Goal: Task Accomplishment & Management: Use online tool/utility

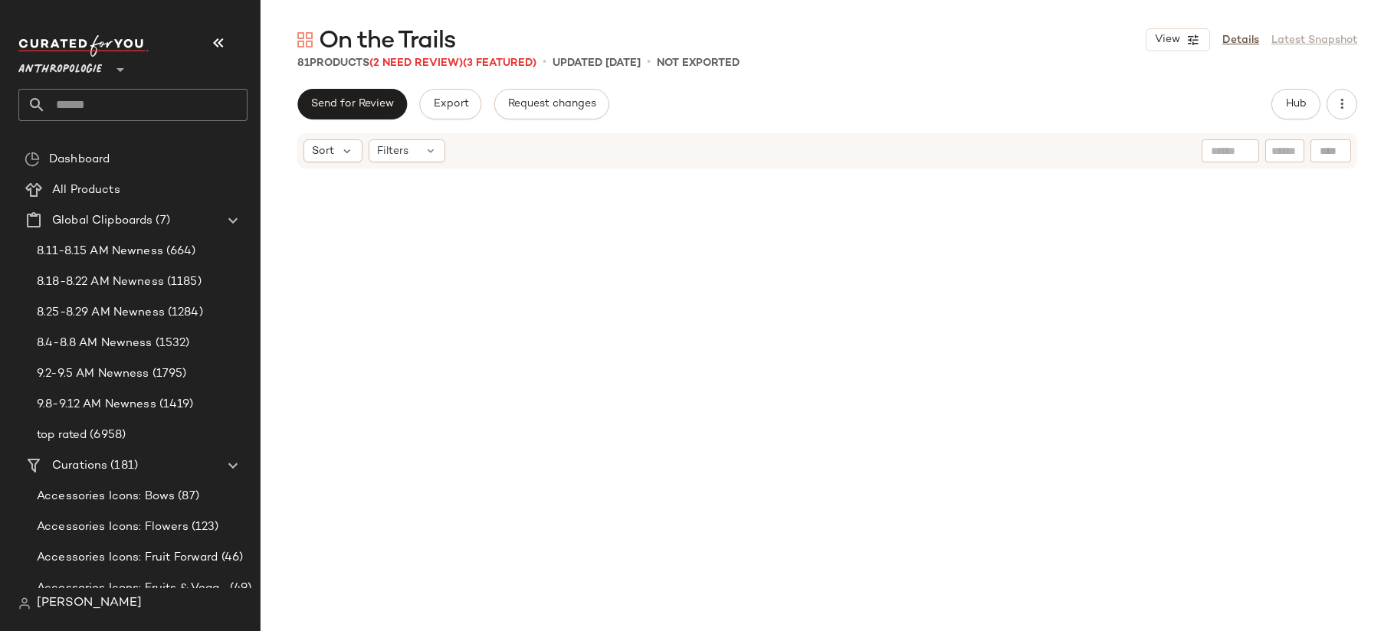
scroll to position [5779, 0]
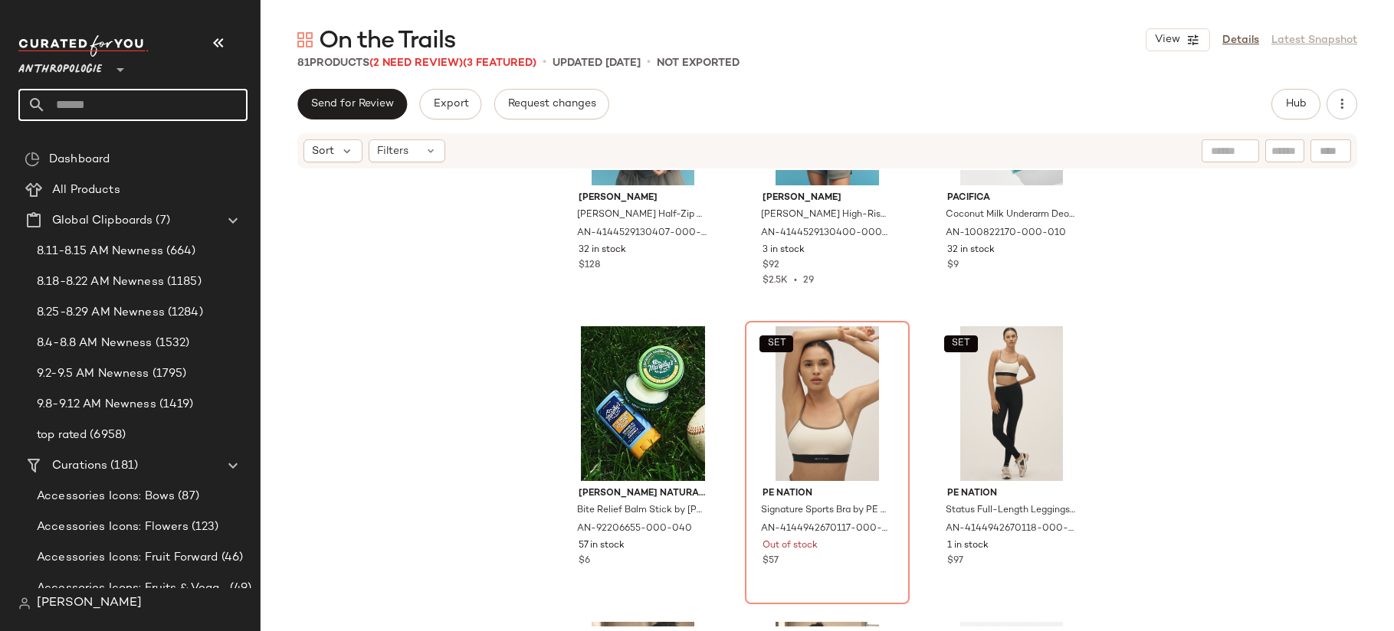
click at [132, 97] on input "text" at bounding box center [147, 105] width 202 height 32
type input "*"
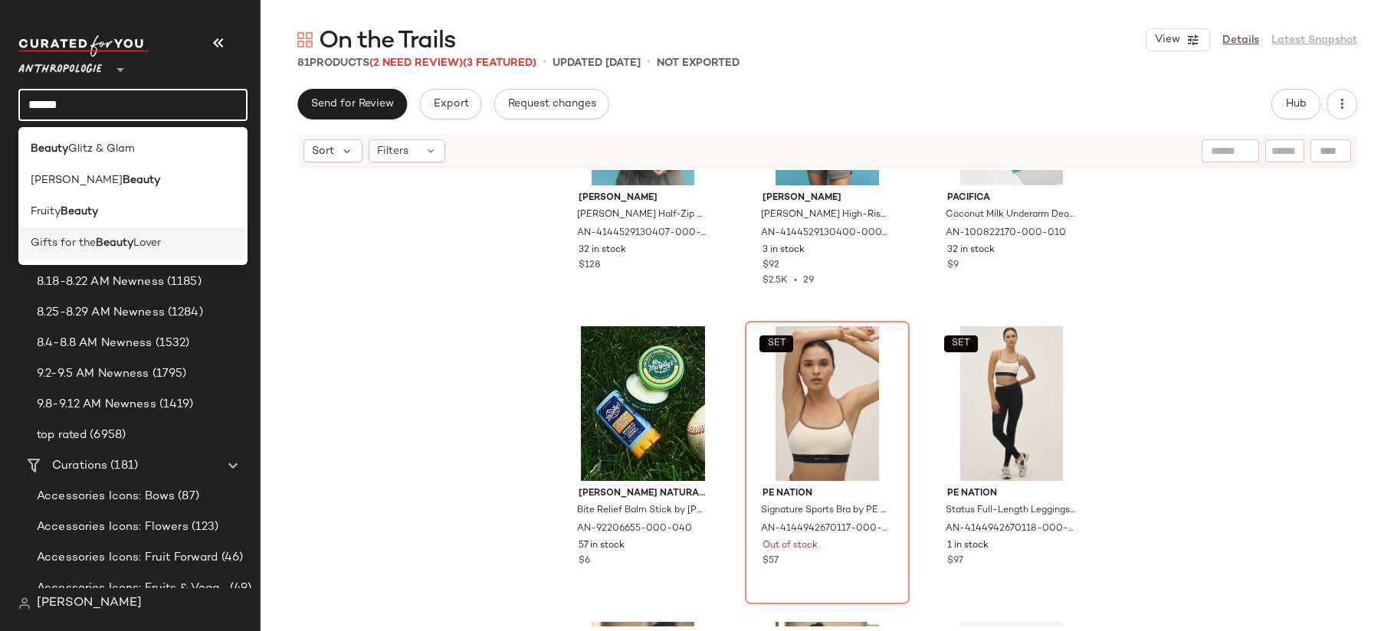
type input "******"
click at [143, 238] on span "Lover" at bounding box center [147, 243] width 28 height 16
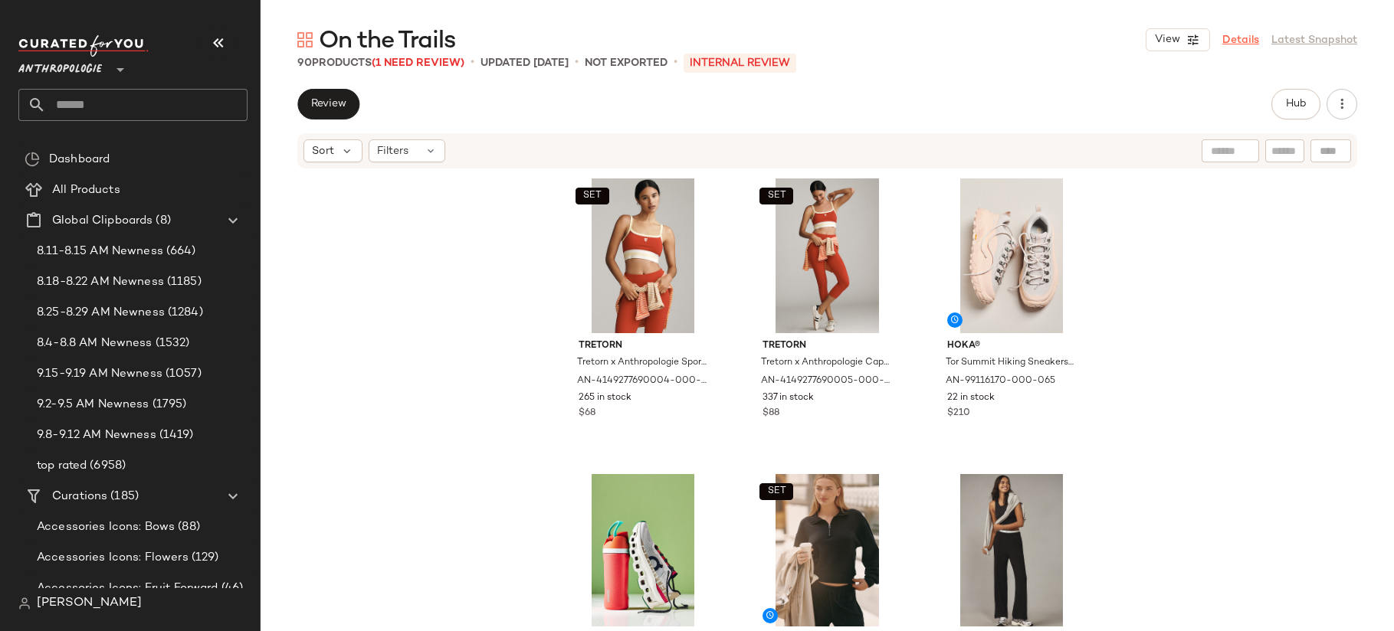
click at [1245, 39] on link "Details" at bounding box center [1240, 40] width 37 height 16
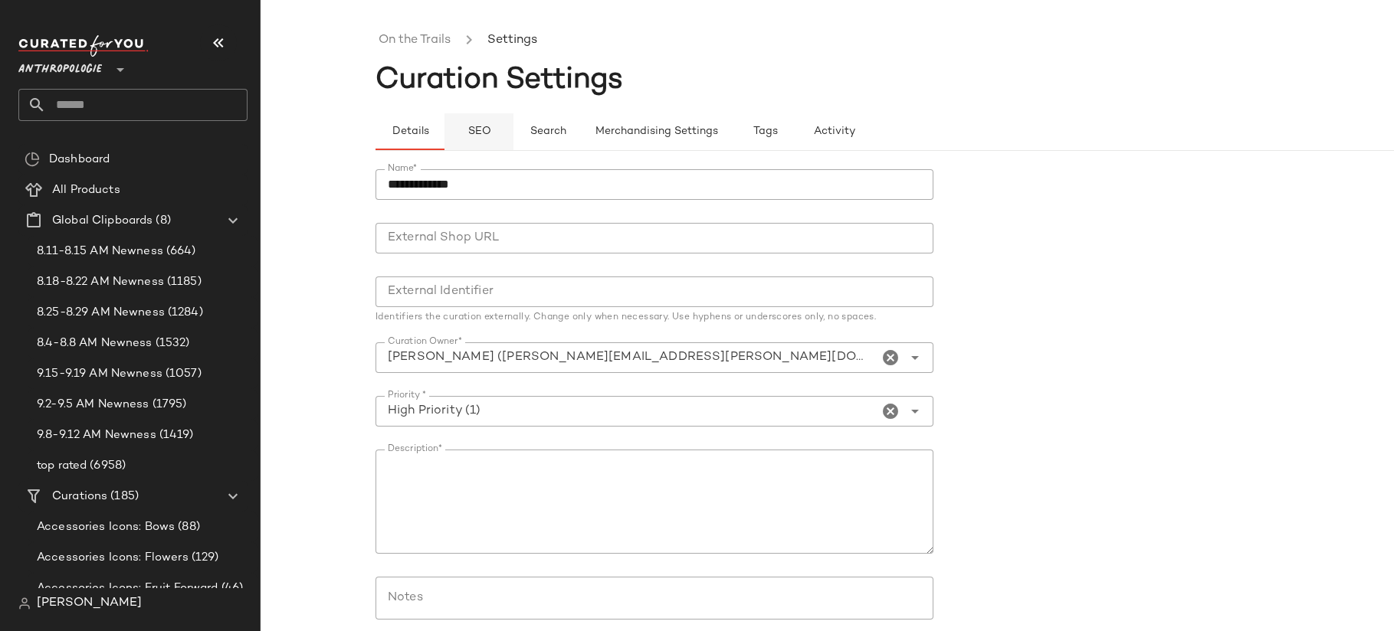
click at [489, 136] on span "SEO" at bounding box center [479, 132] width 24 height 12
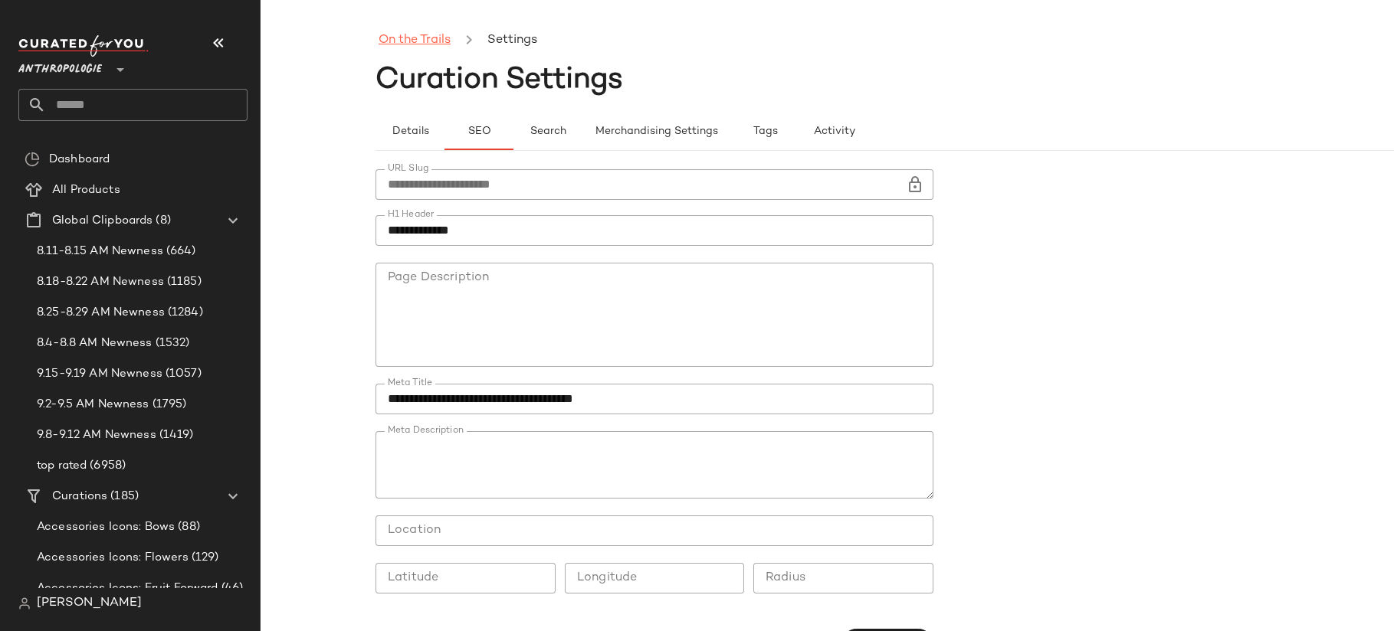
click at [408, 35] on link "On the Trails" at bounding box center [414, 41] width 72 height 20
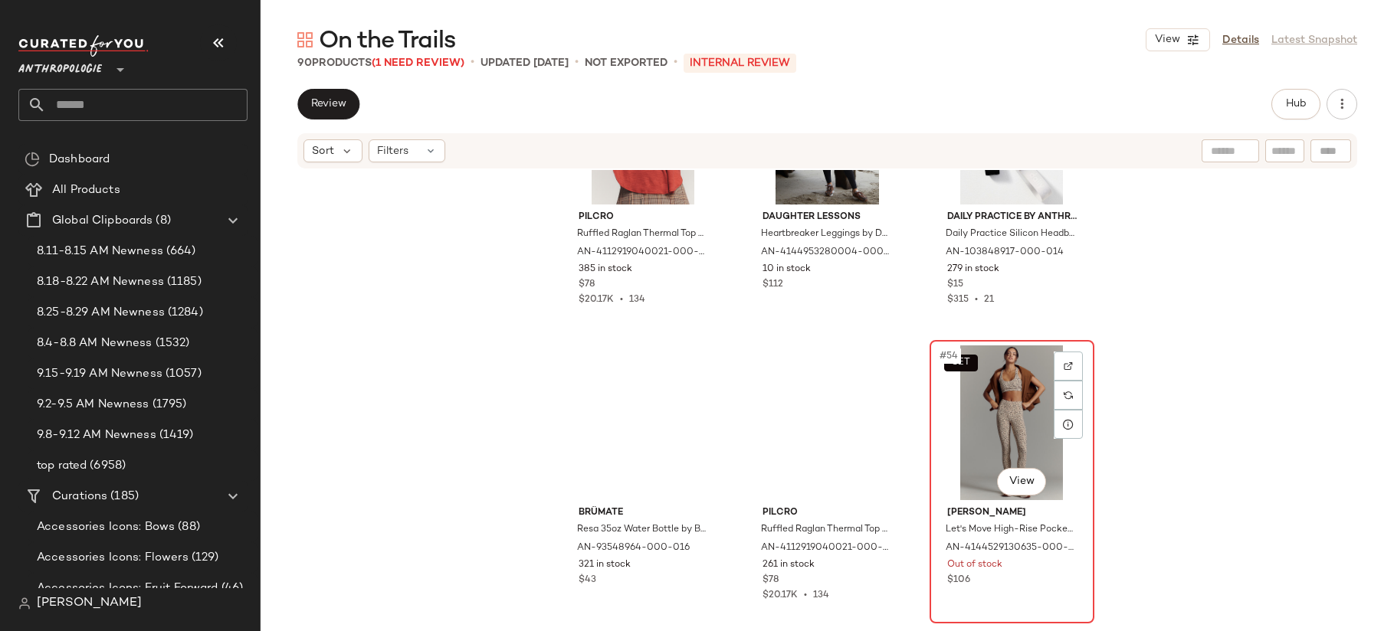
scroll to position [5022, 0]
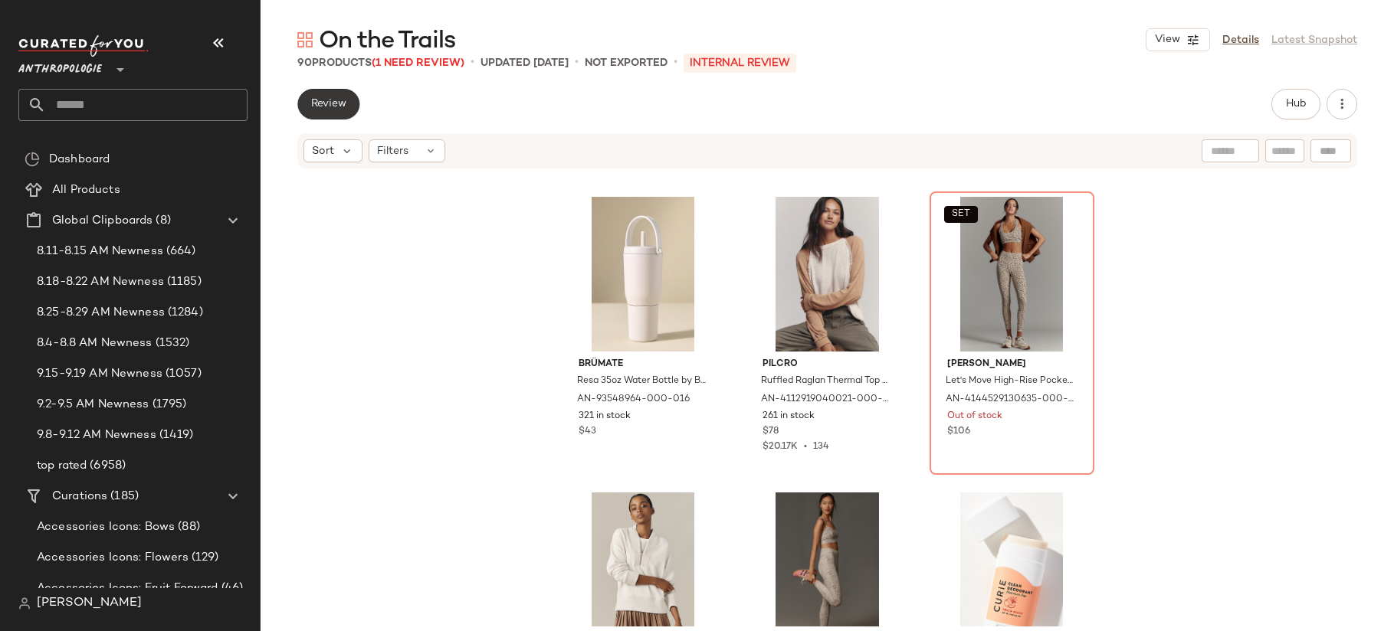
click at [329, 92] on button "Review" at bounding box center [328, 104] width 62 height 31
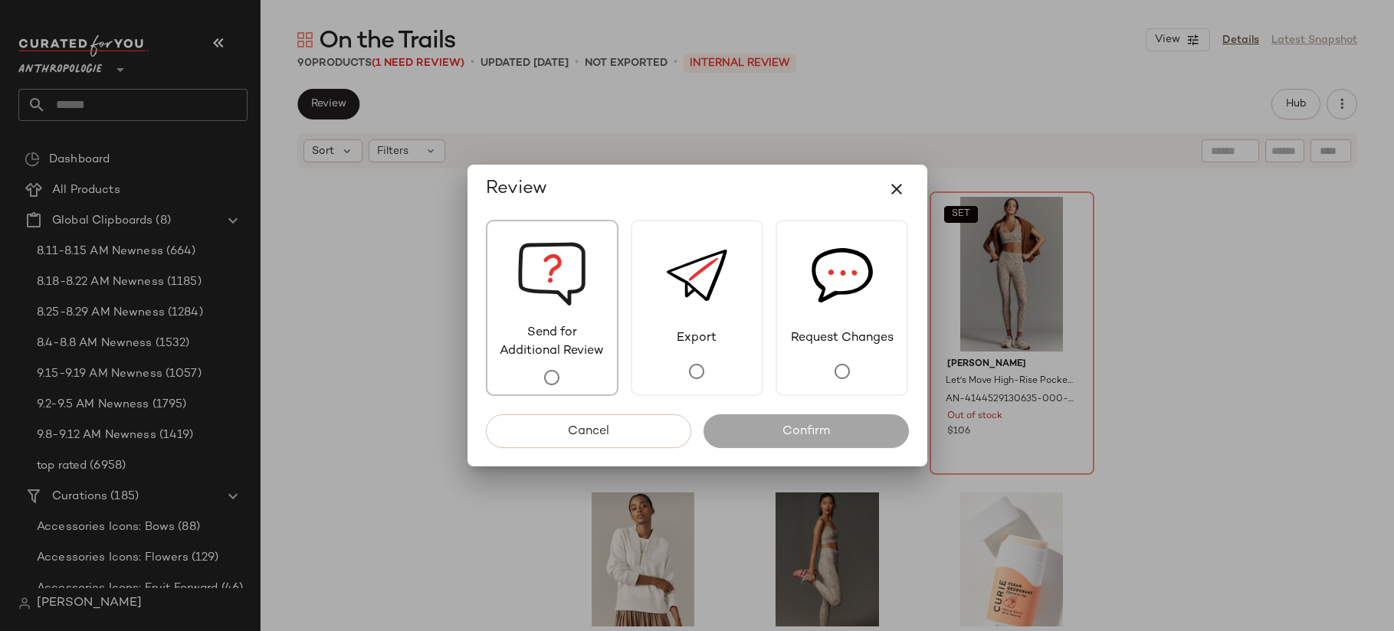
click at [581, 356] on span "Send for Additional Review" at bounding box center [551, 342] width 129 height 37
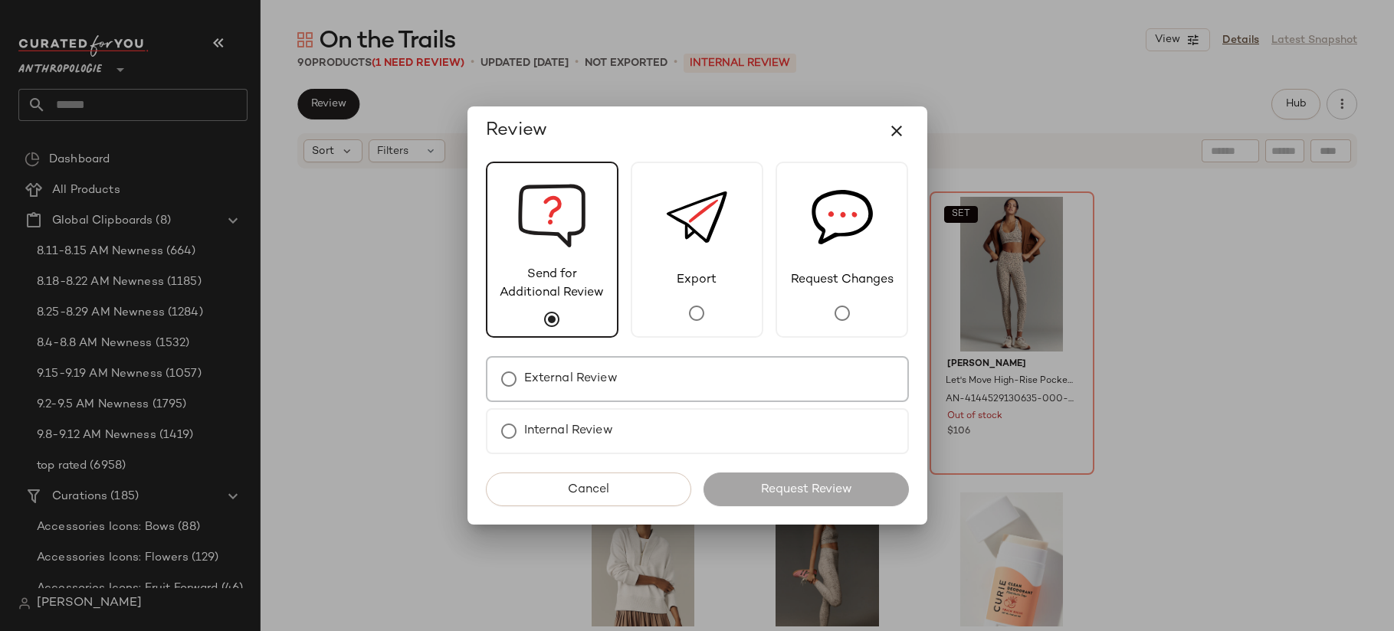
click at [666, 383] on div "External Review" at bounding box center [697, 379] width 423 height 46
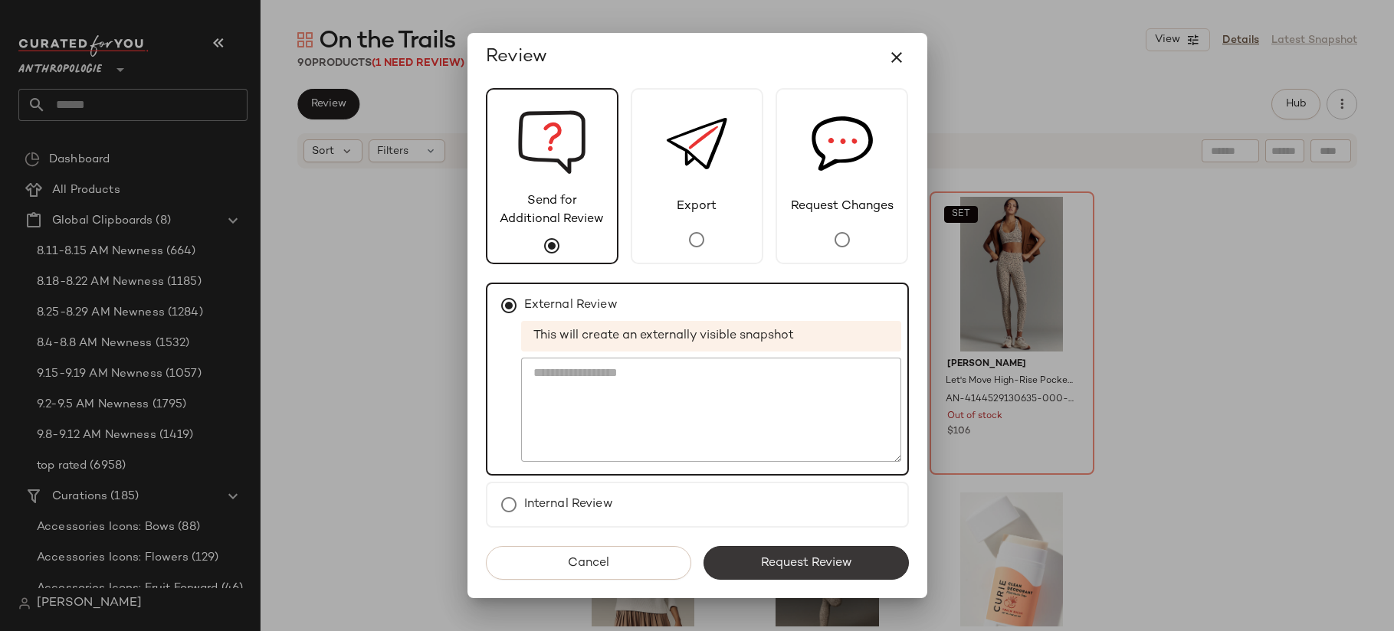
click at [816, 564] on span "Request Review" at bounding box center [805, 563] width 92 height 15
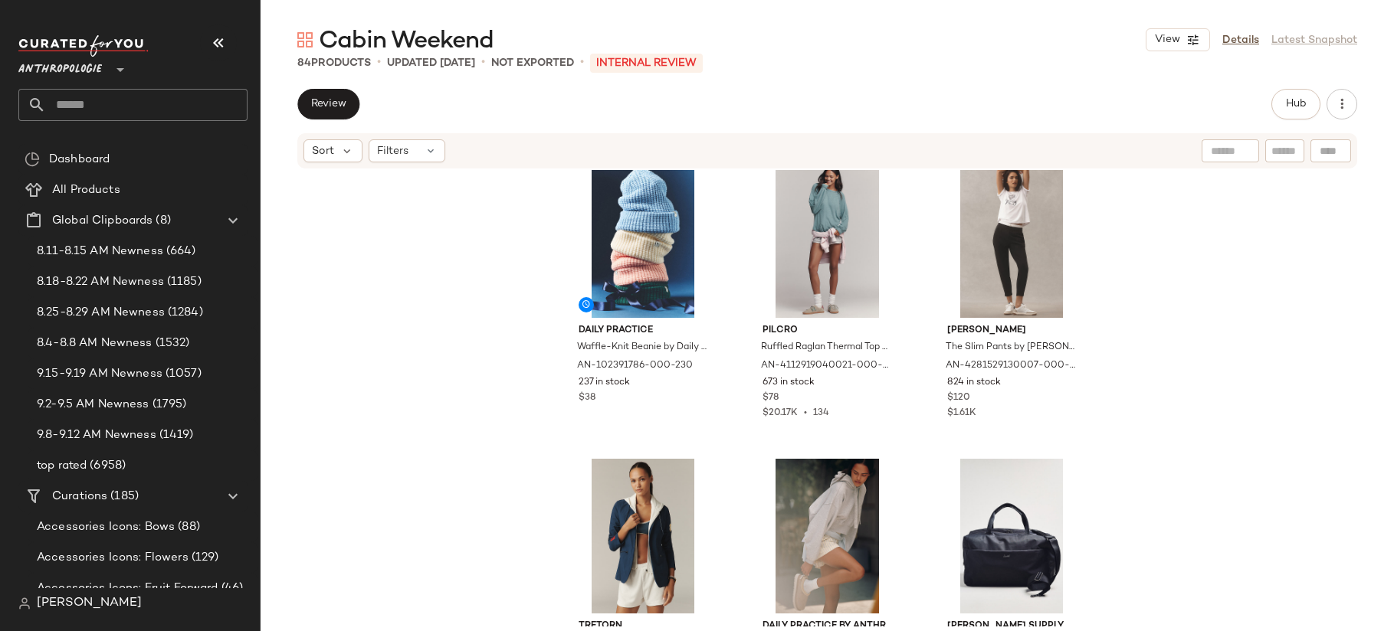
scroll to position [4516, 0]
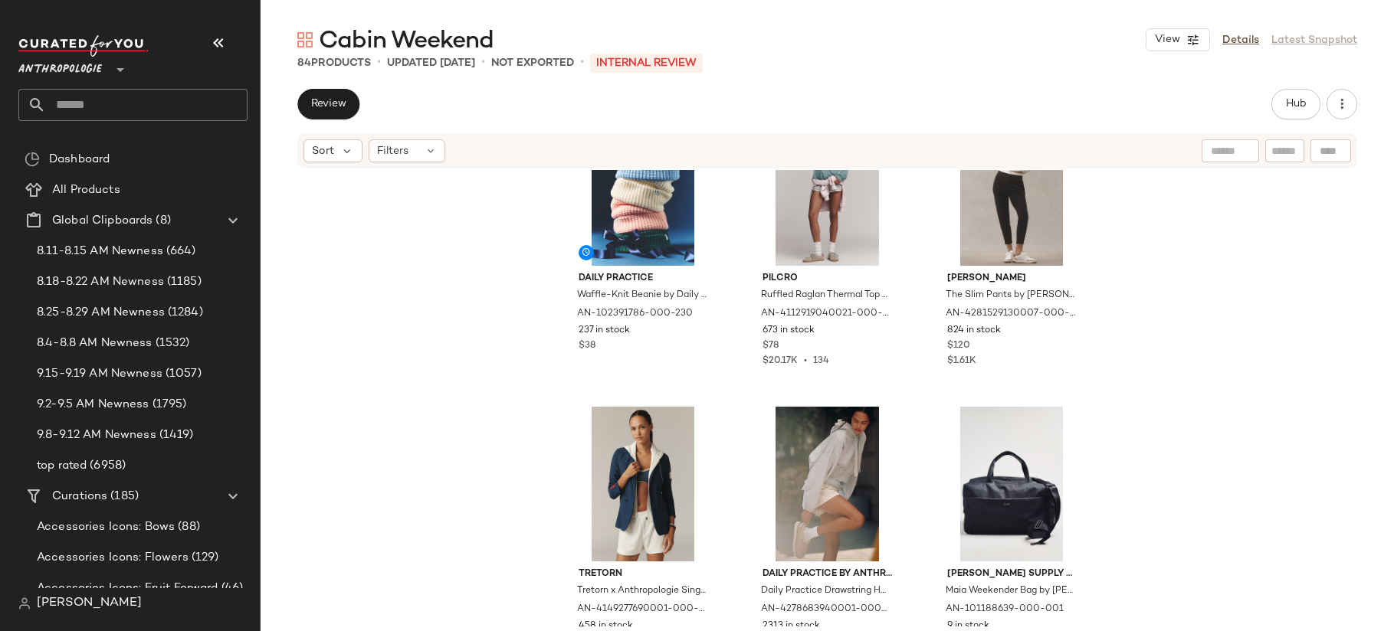
click at [146, 103] on input "text" at bounding box center [147, 105] width 202 height 32
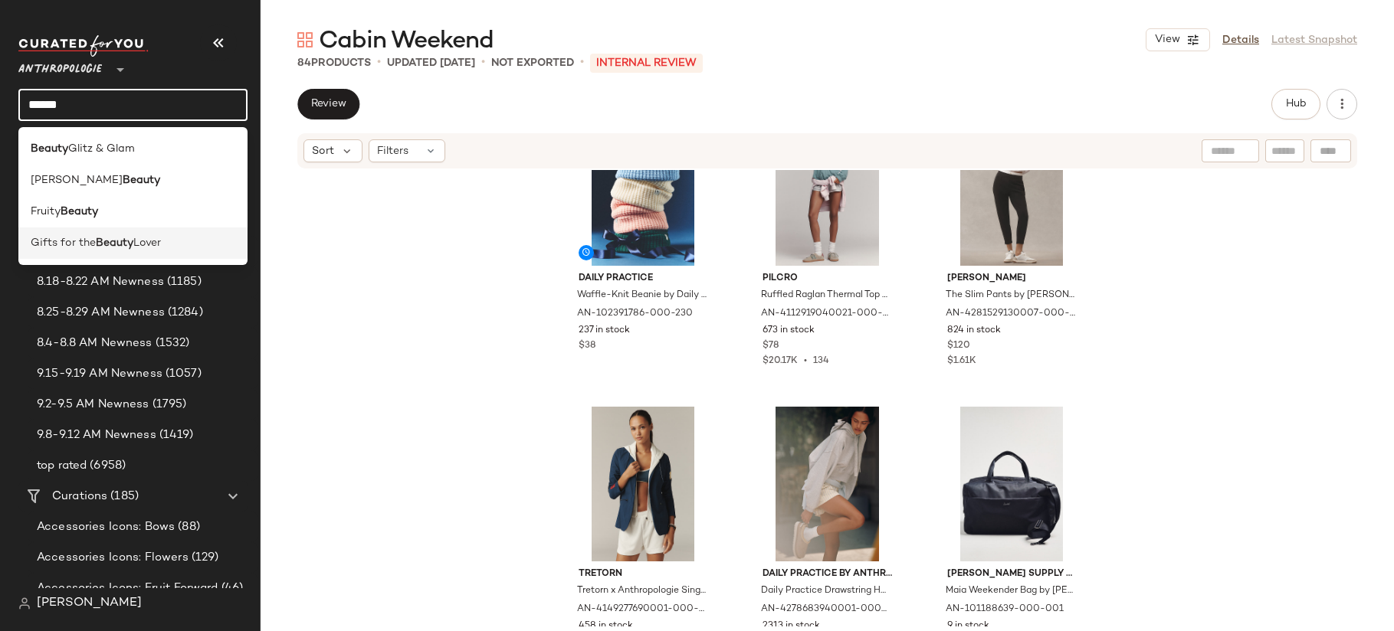
type input "******"
click at [140, 242] on span "Lover" at bounding box center [147, 243] width 28 height 16
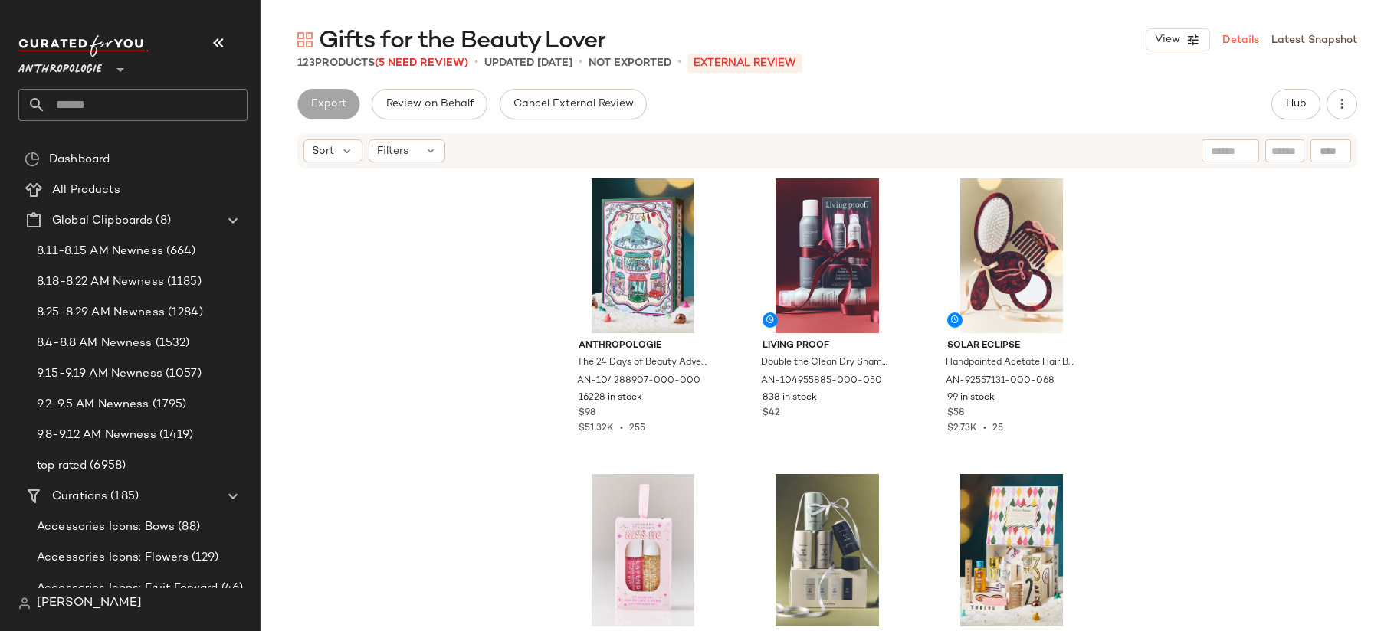
click at [1247, 41] on link "Details" at bounding box center [1240, 40] width 37 height 16
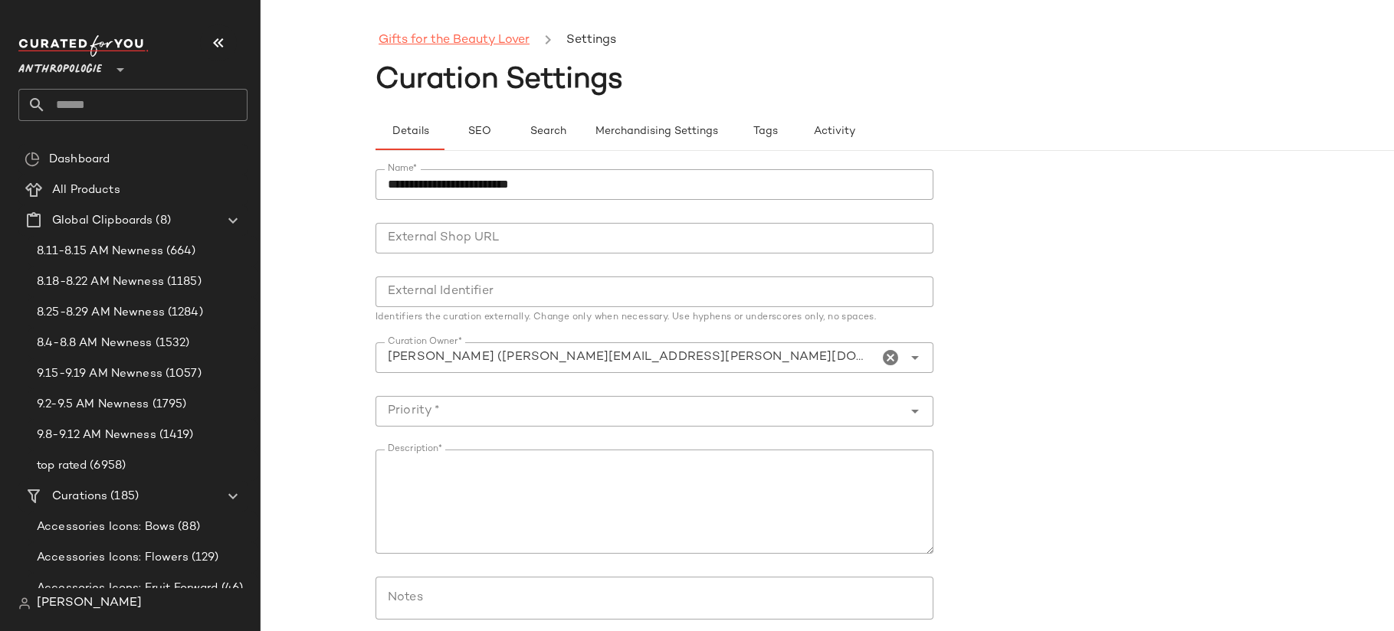
click at [401, 39] on link "Gifts for the Beauty Lover" at bounding box center [453, 41] width 151 height 20
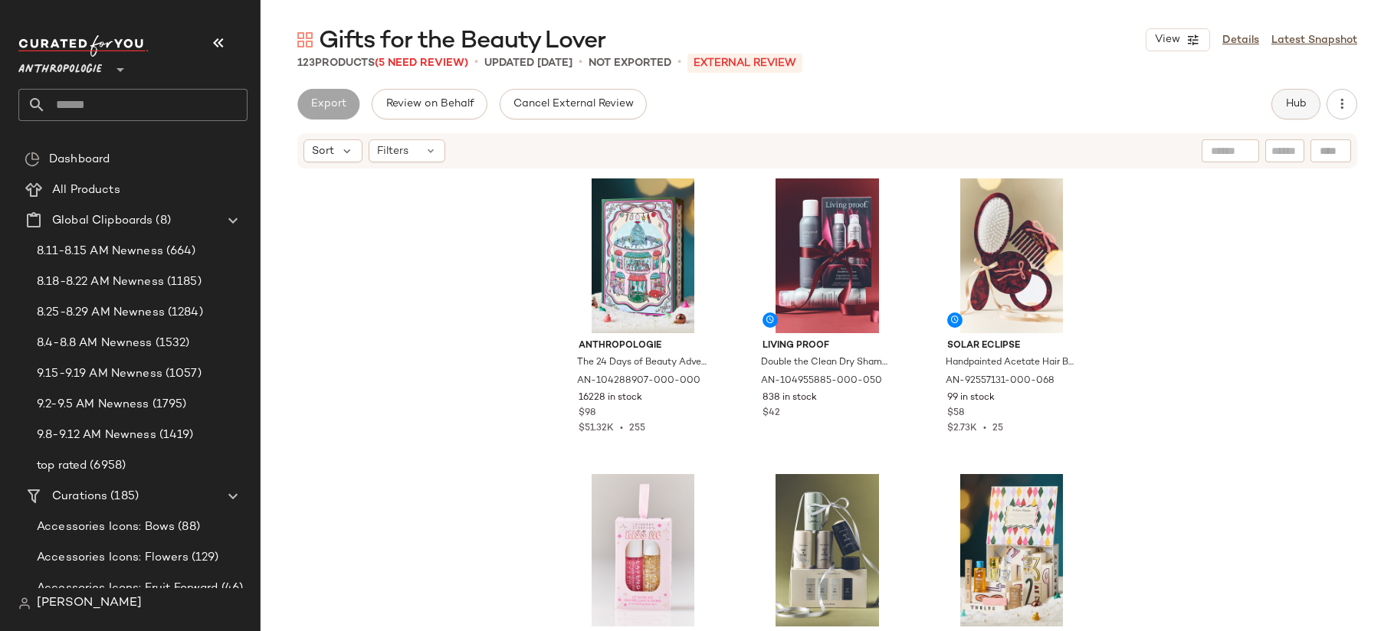
click at [1281, 105] on button "Hub" at bounding box center [1295, 104] width 49 height 31
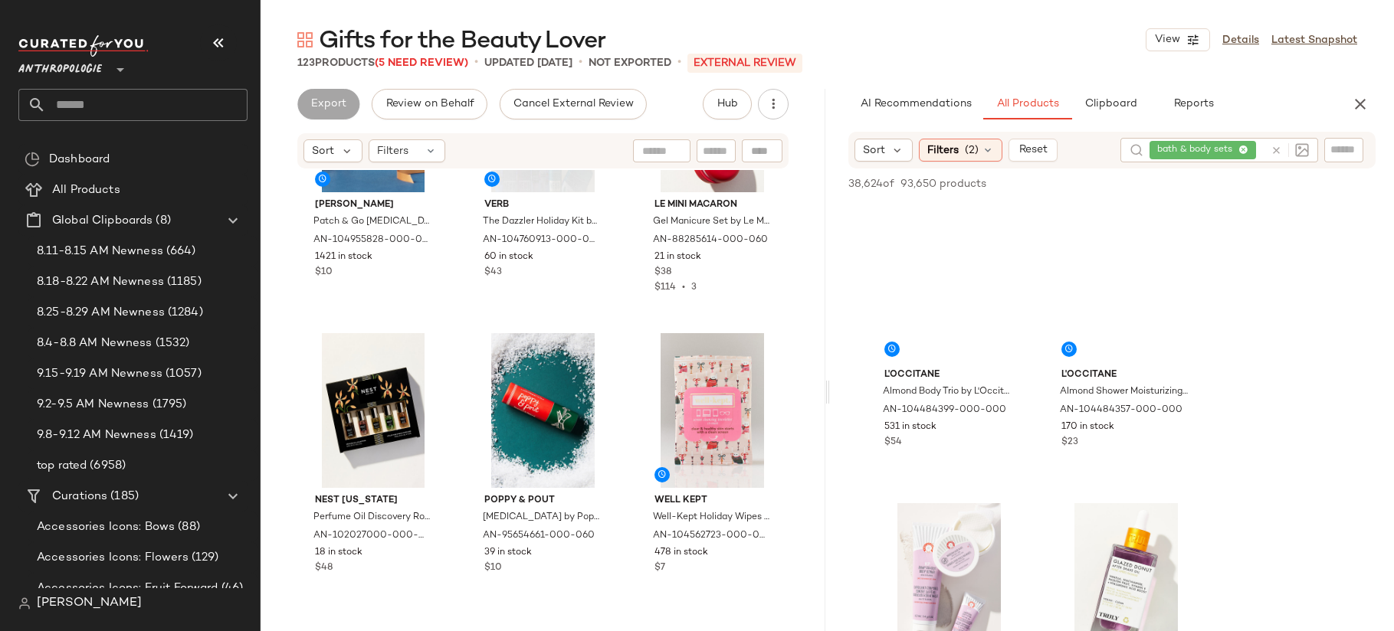
scroll to position [852, 0]
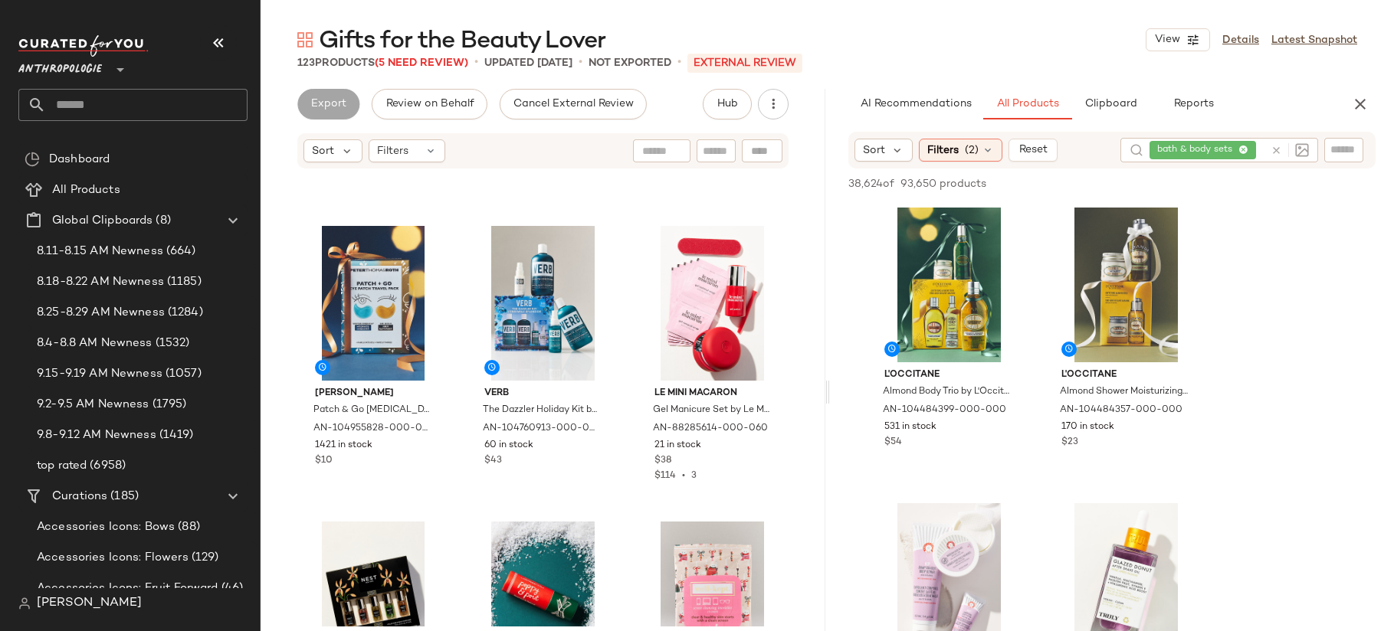
click at [1277, 146] on icon at bounding box center [1275, 150] width 11 height 11
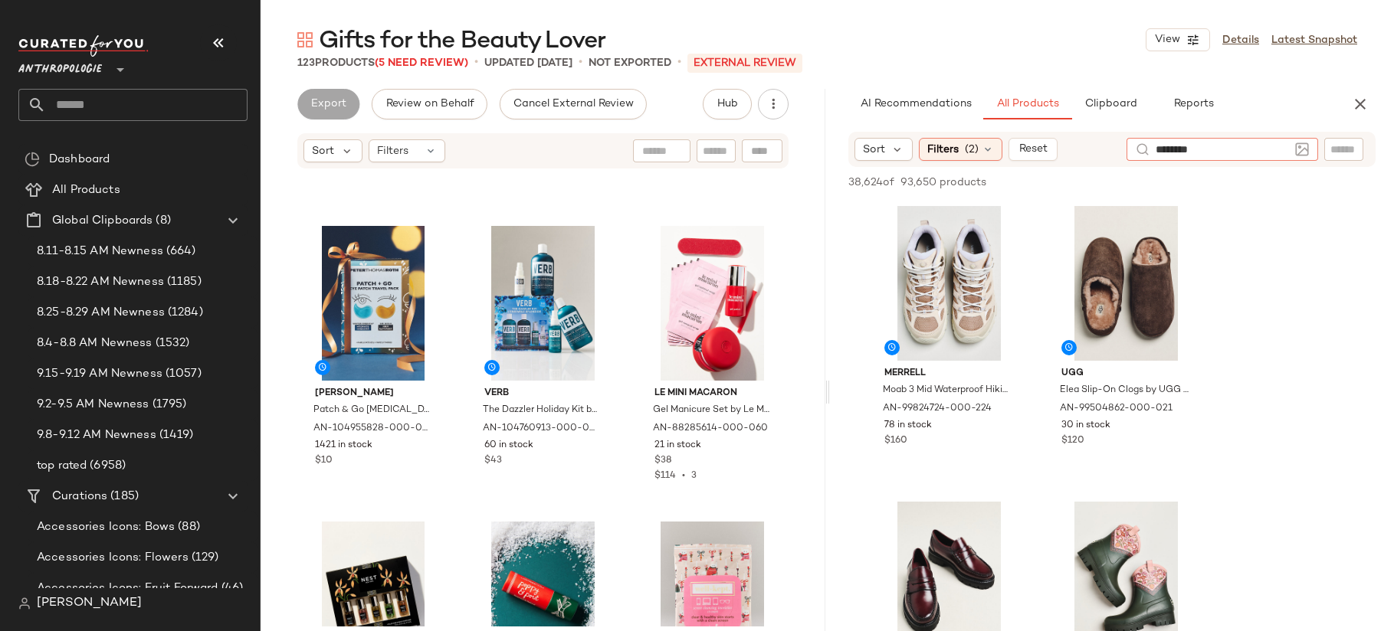
type input "*********"
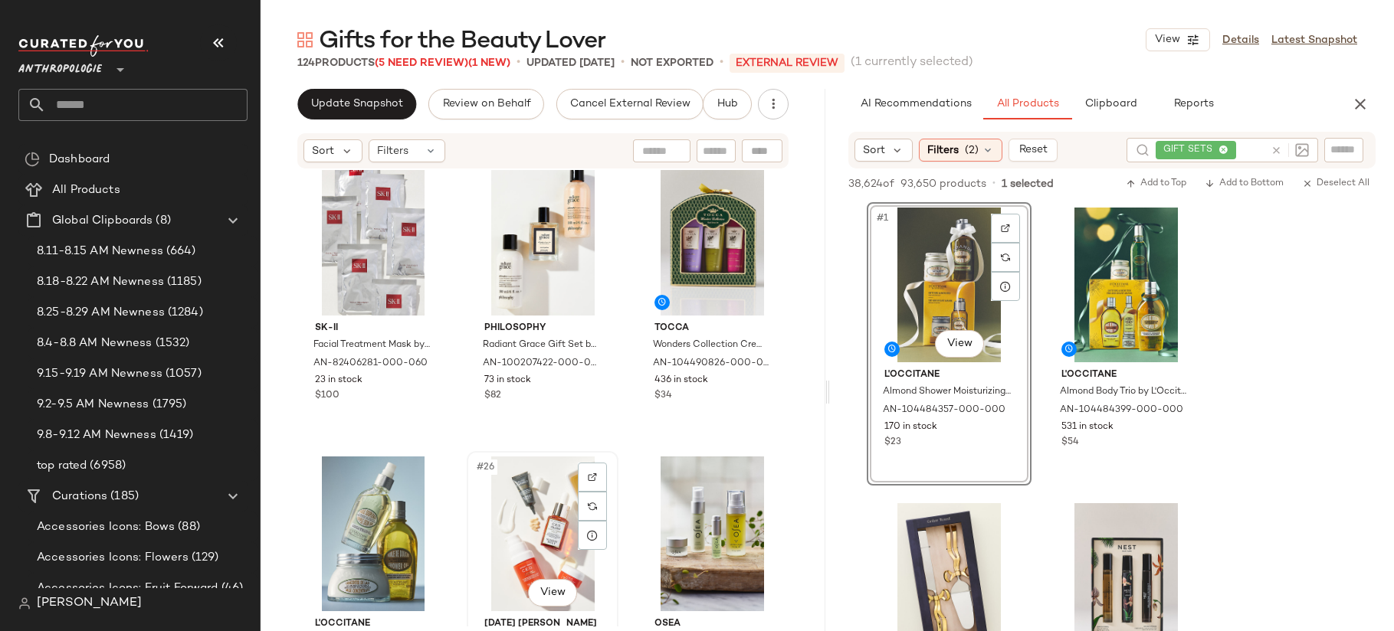
scroll to position [2100, 0]
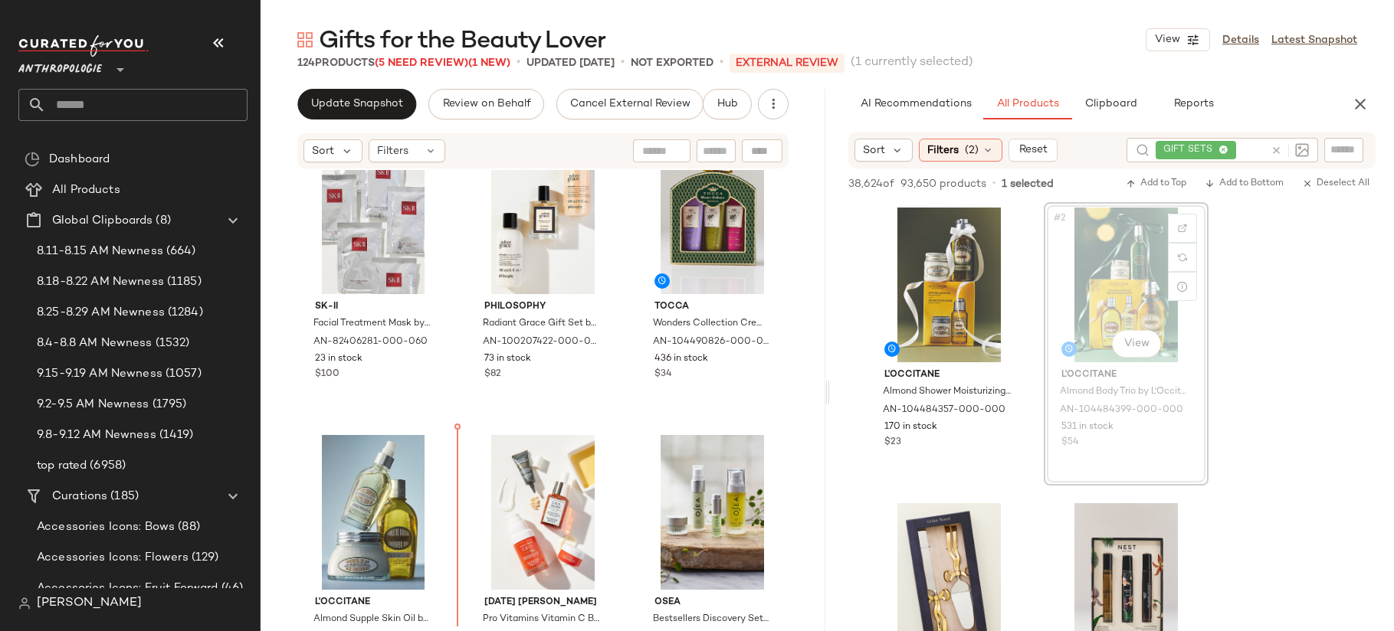
drag, startPoint x: 1135, startPoint y: 290, endPoint x: 1127, endPoint y: 296, distance: 10.0
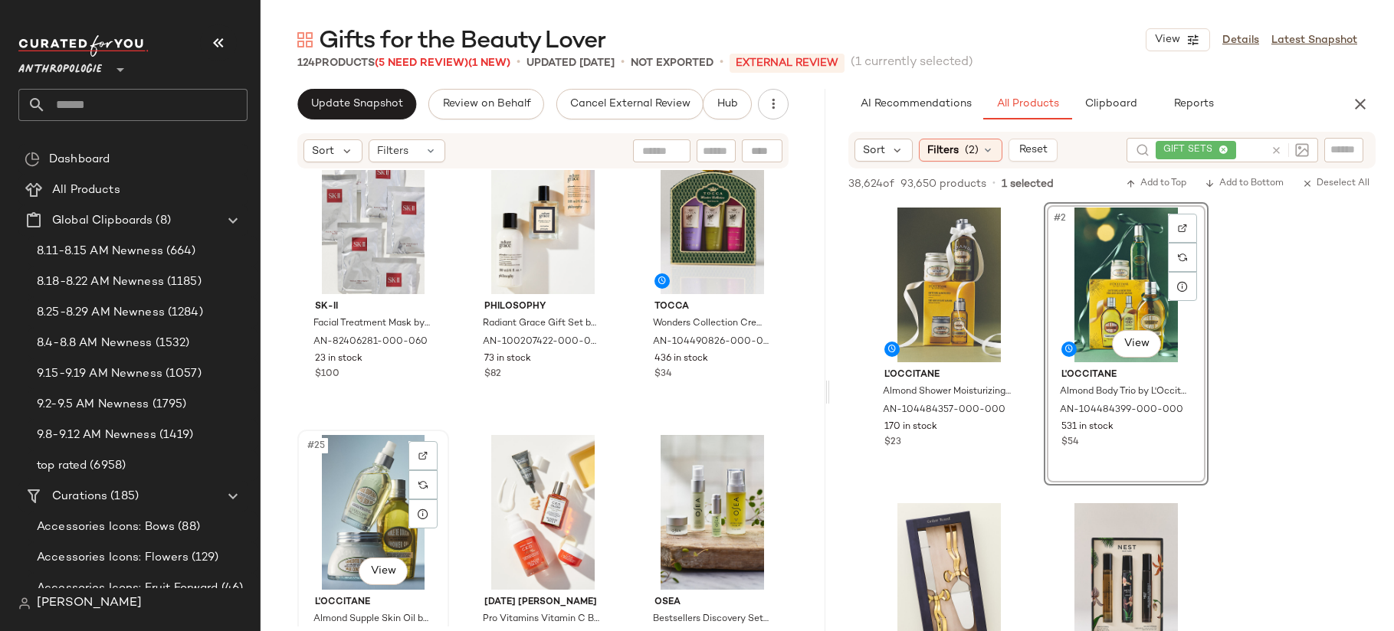
scroll to position [2124, 0]
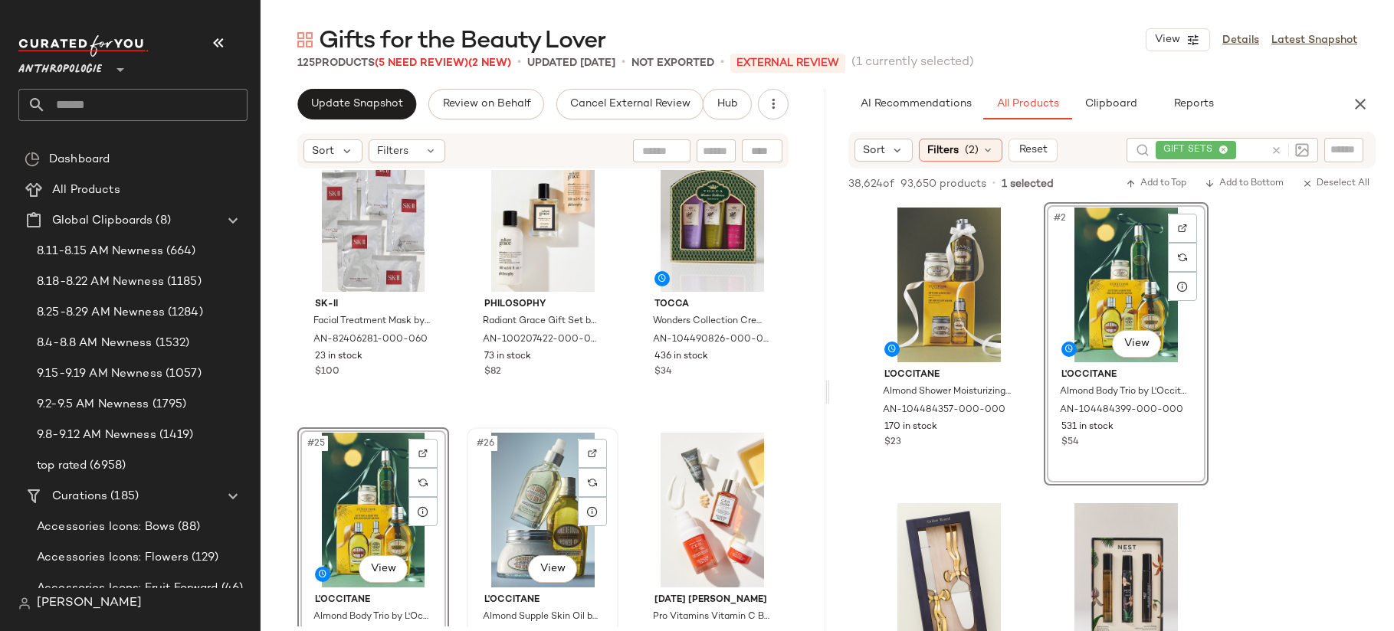
click at [549, 487] on div "#26 View" at bounding box center [542, 510] width 141 height 155
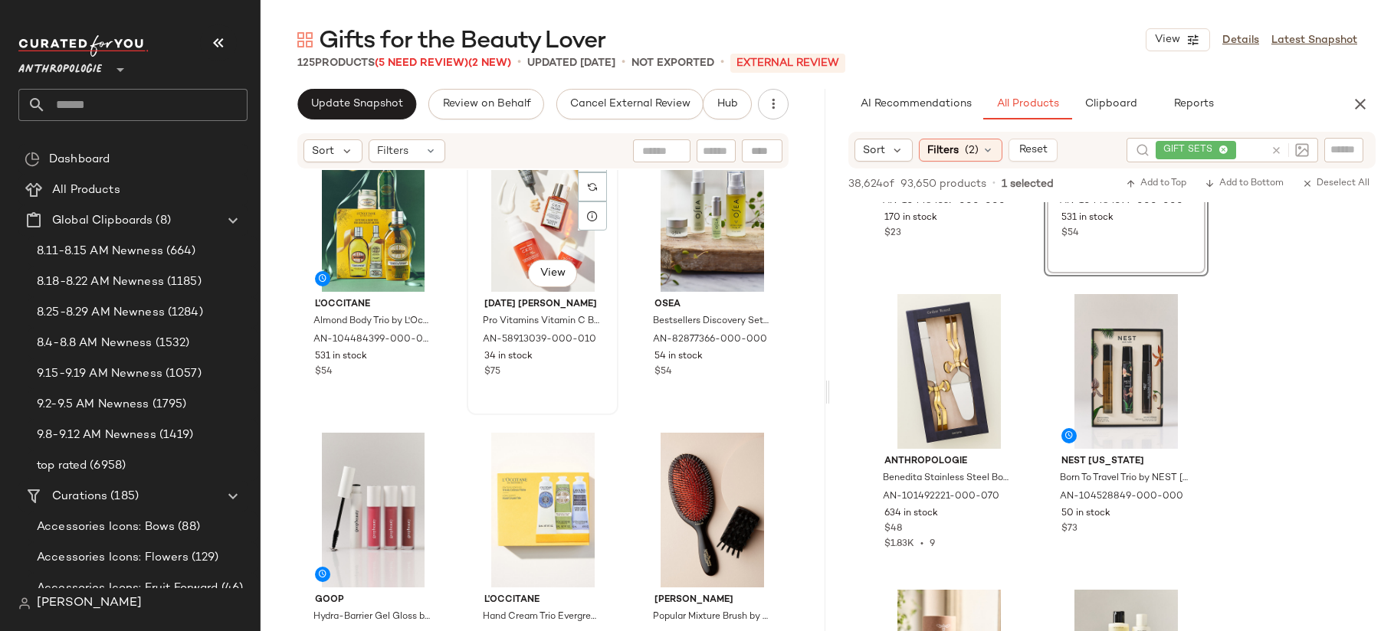
scroll to position [2545, 0]
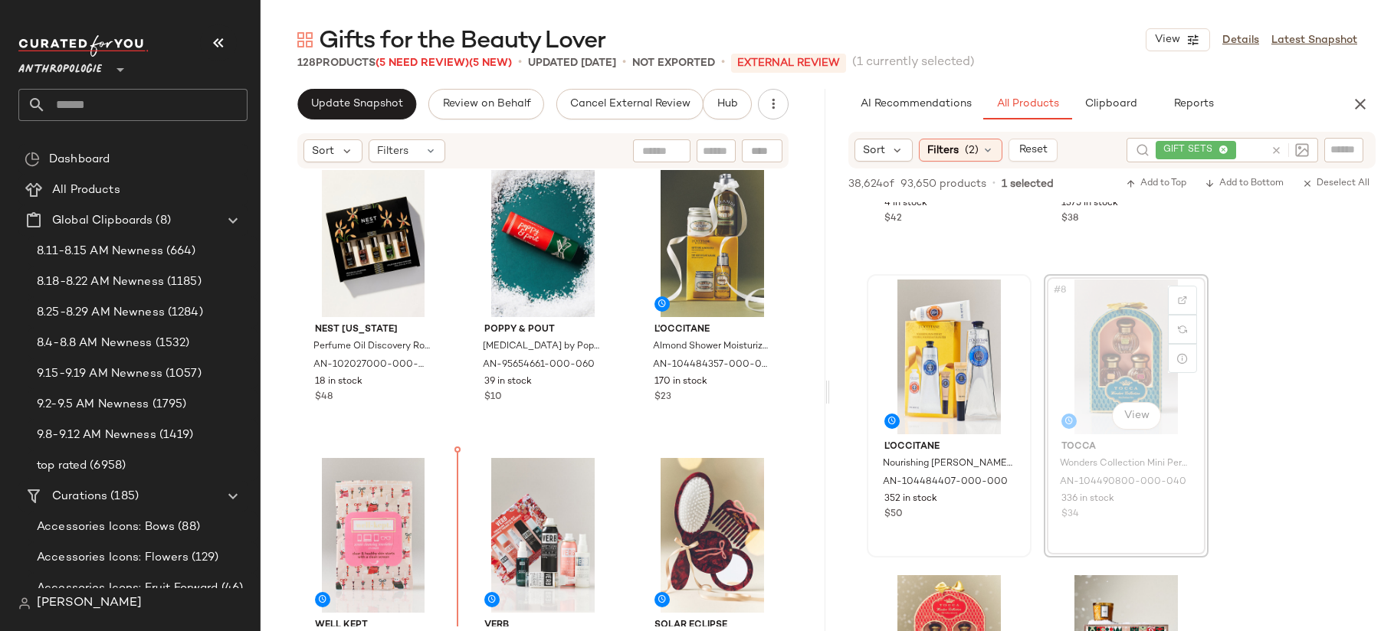
scroll to position [1216, 0]
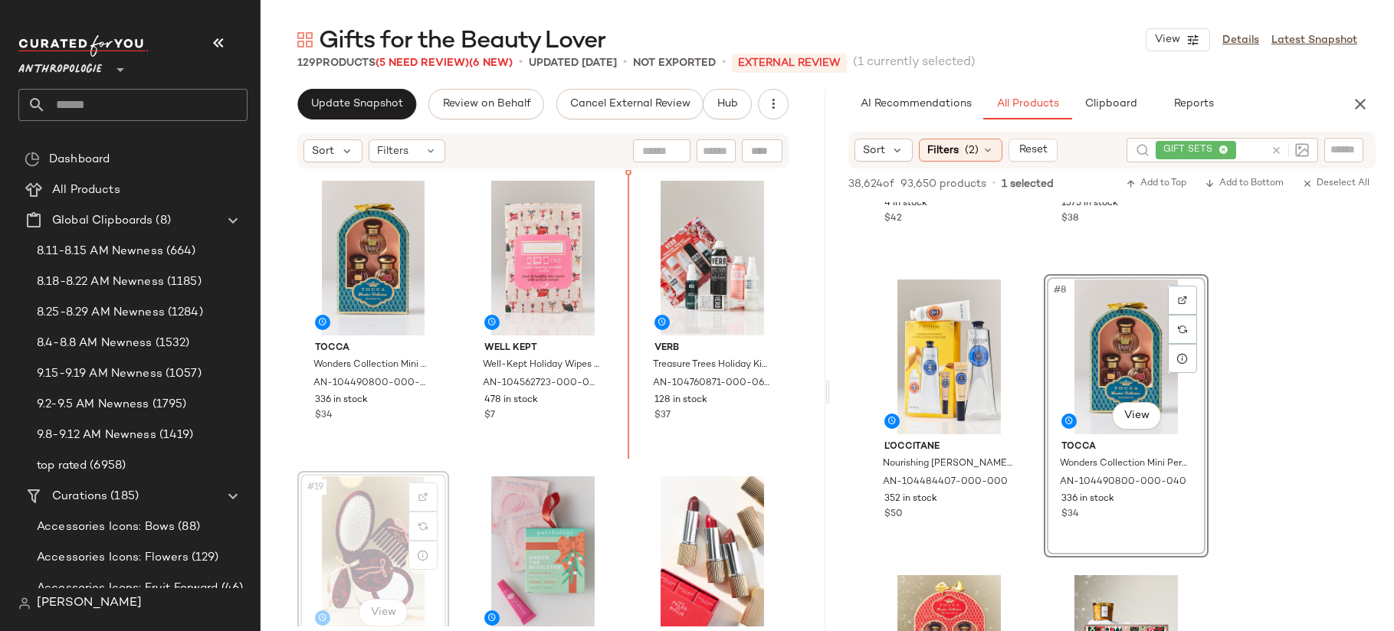
scroll to position [1489, 0]
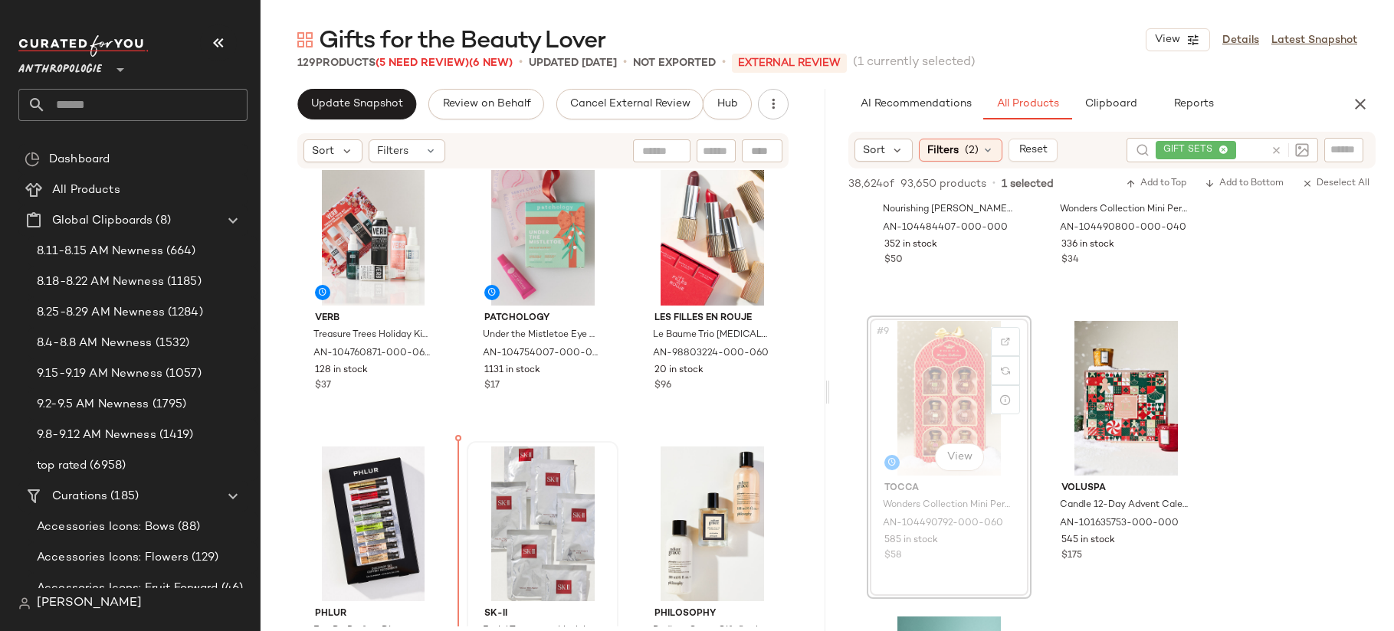
scroll to position [1814, 0]
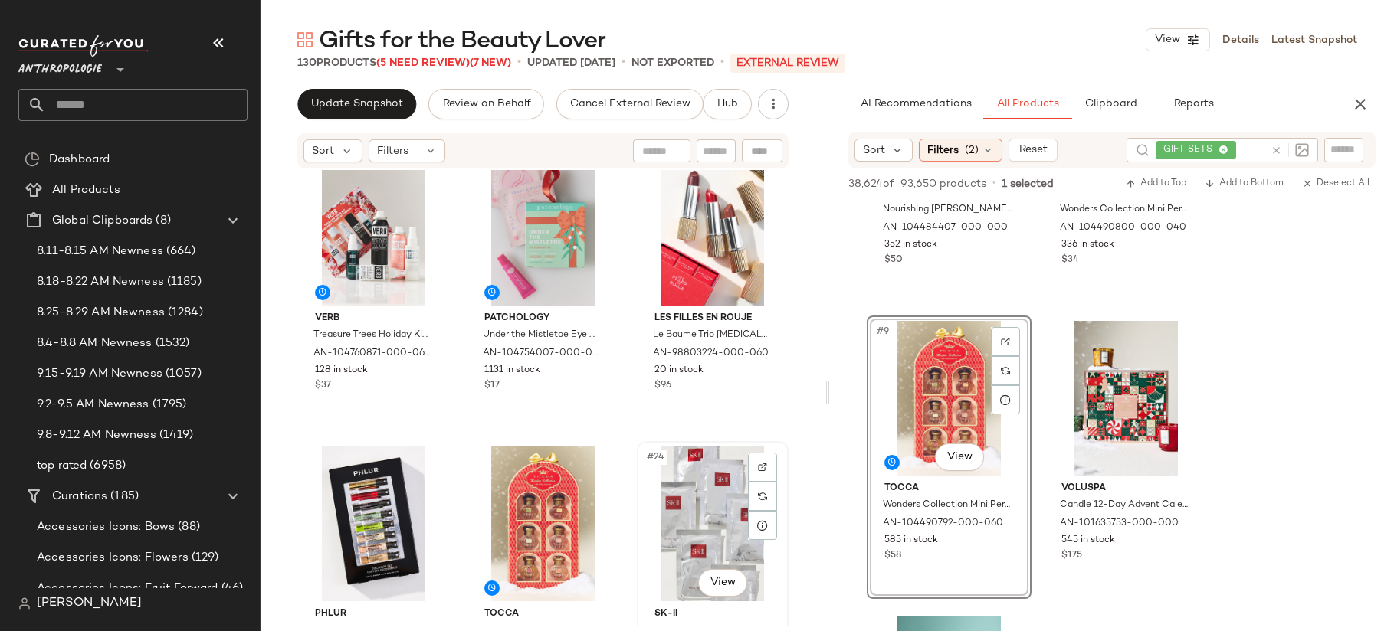
click at [709, 510] on div "#24 View" at bounding box center [712, 524] width 141 height 155
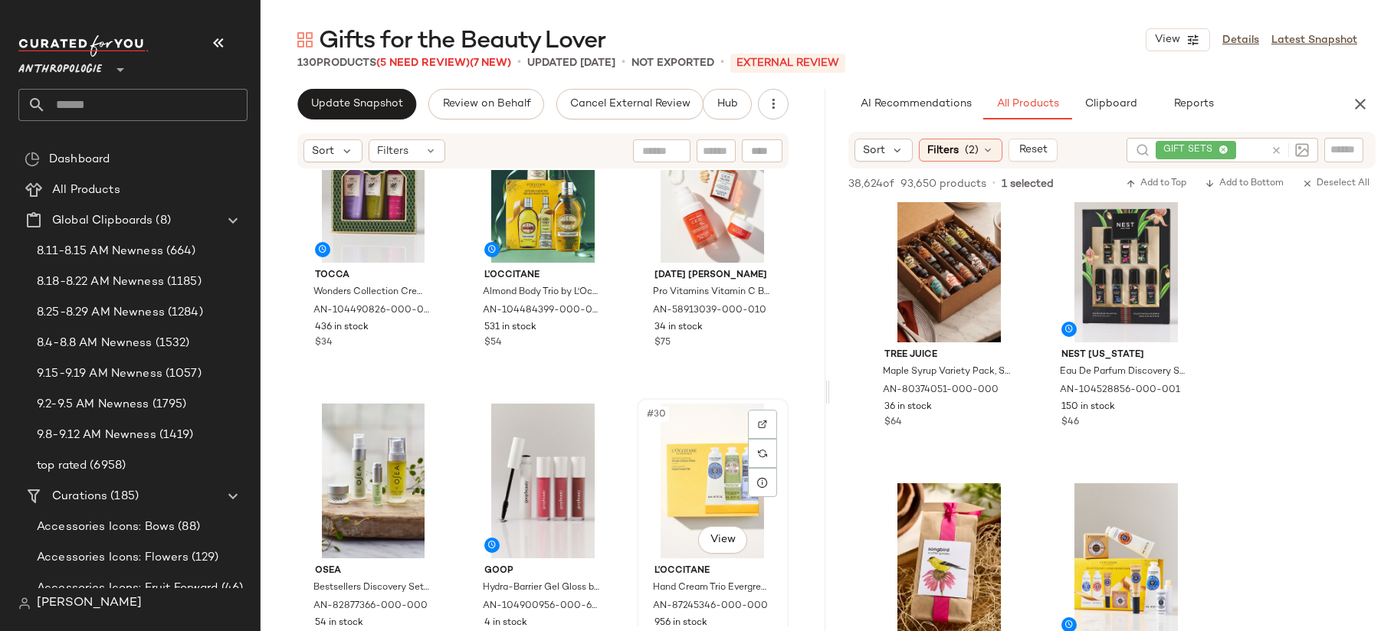
scroll to position [2384, 0]
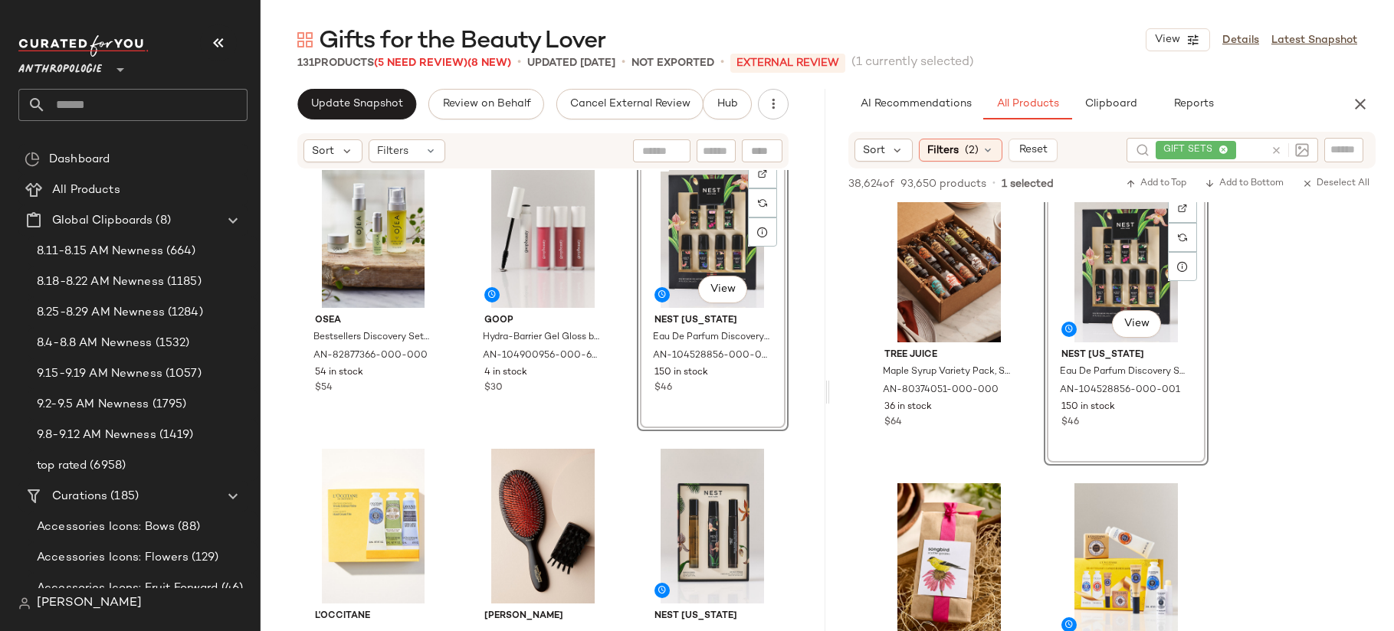
scroll to position [2870, 0]
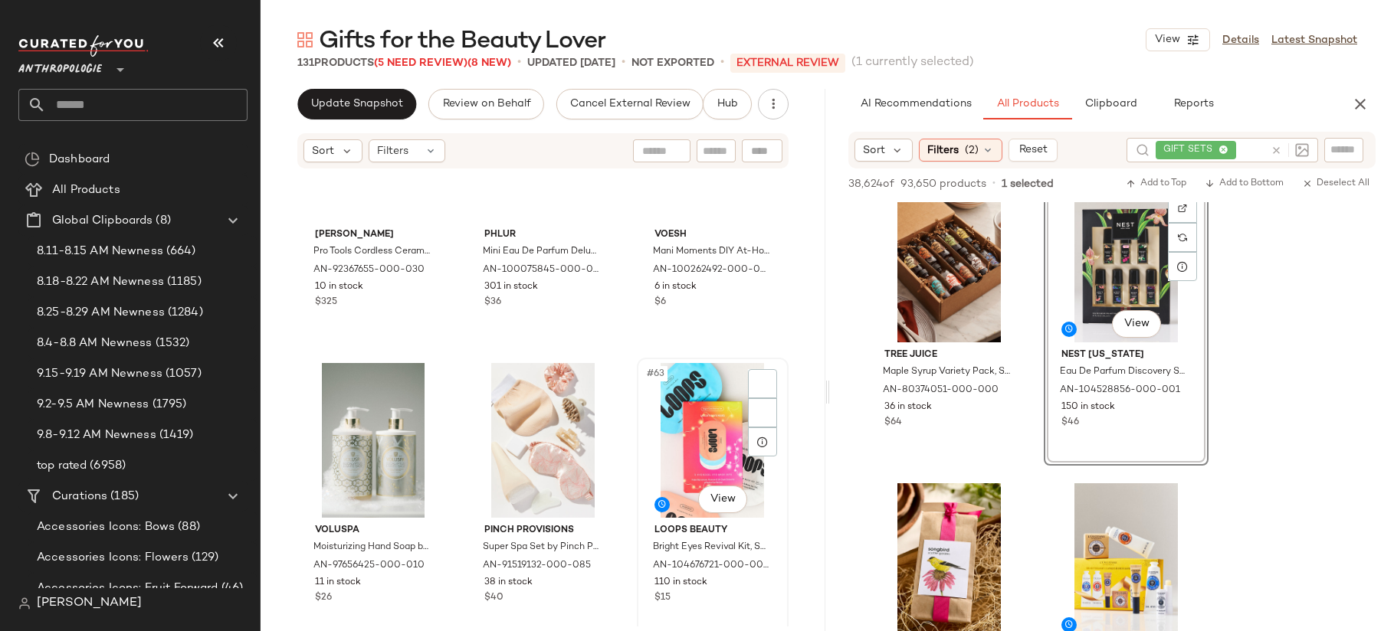
scroll to position [5694, 0]
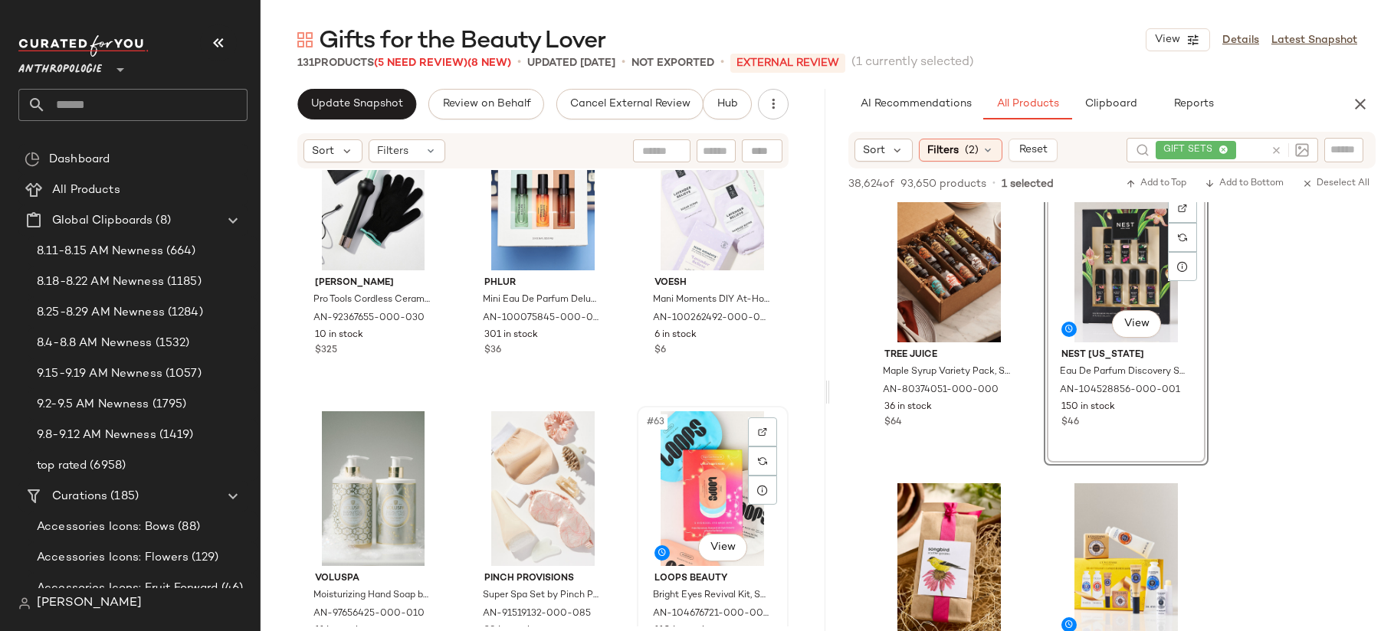
click at [673, 502] on div "#63 View" at bounding box center [712, 488] width 141 height 155
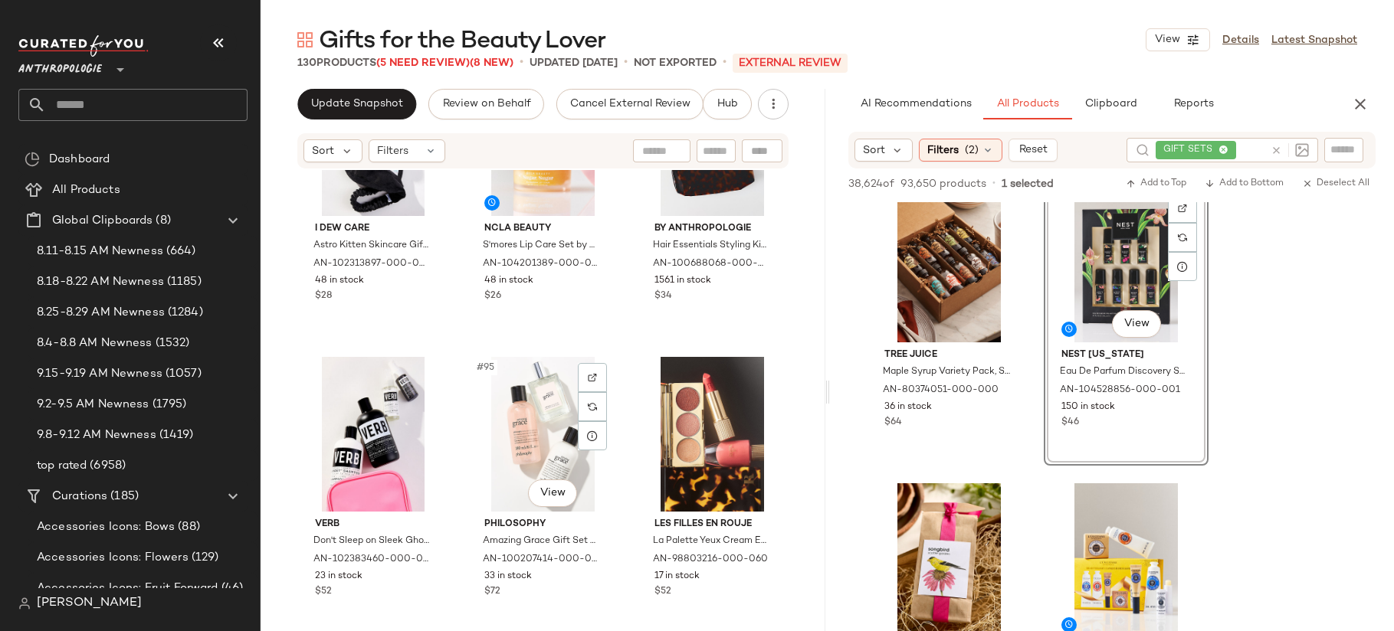
scroll to position [8708, 0]
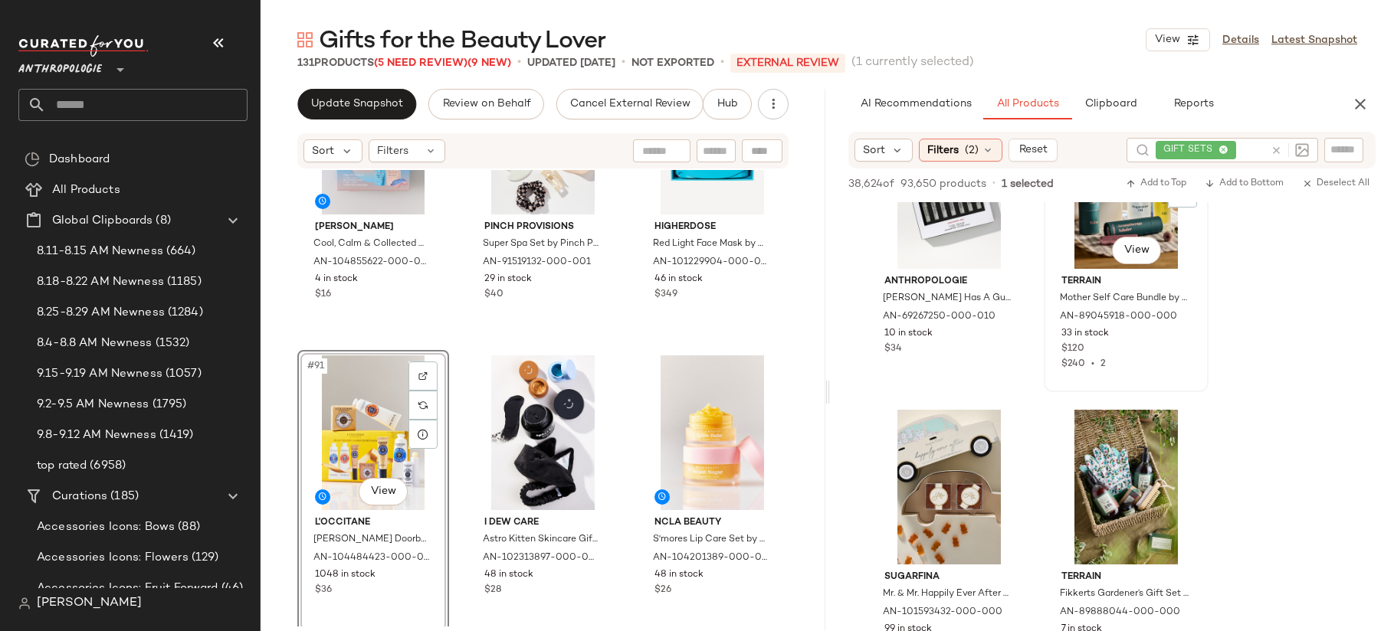
scroll to position [3452, 0]
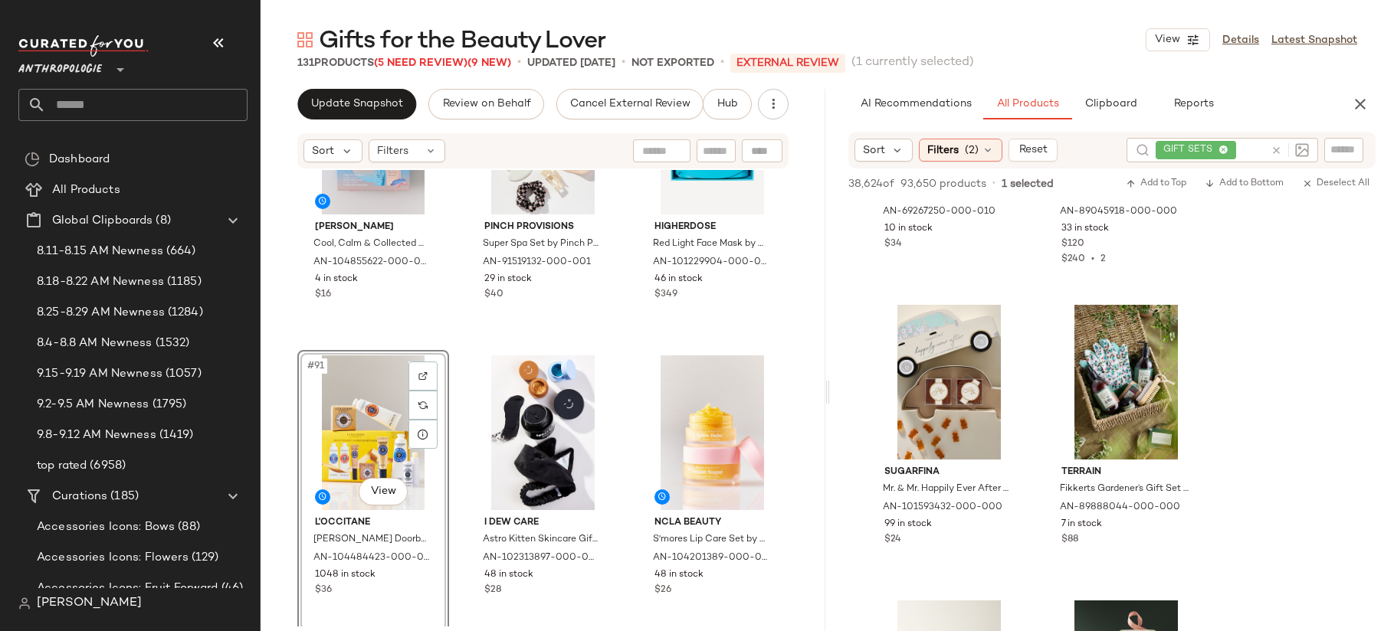
click at [1271, 151] on icon at bounding box center [1275, 150] width 11 height 11
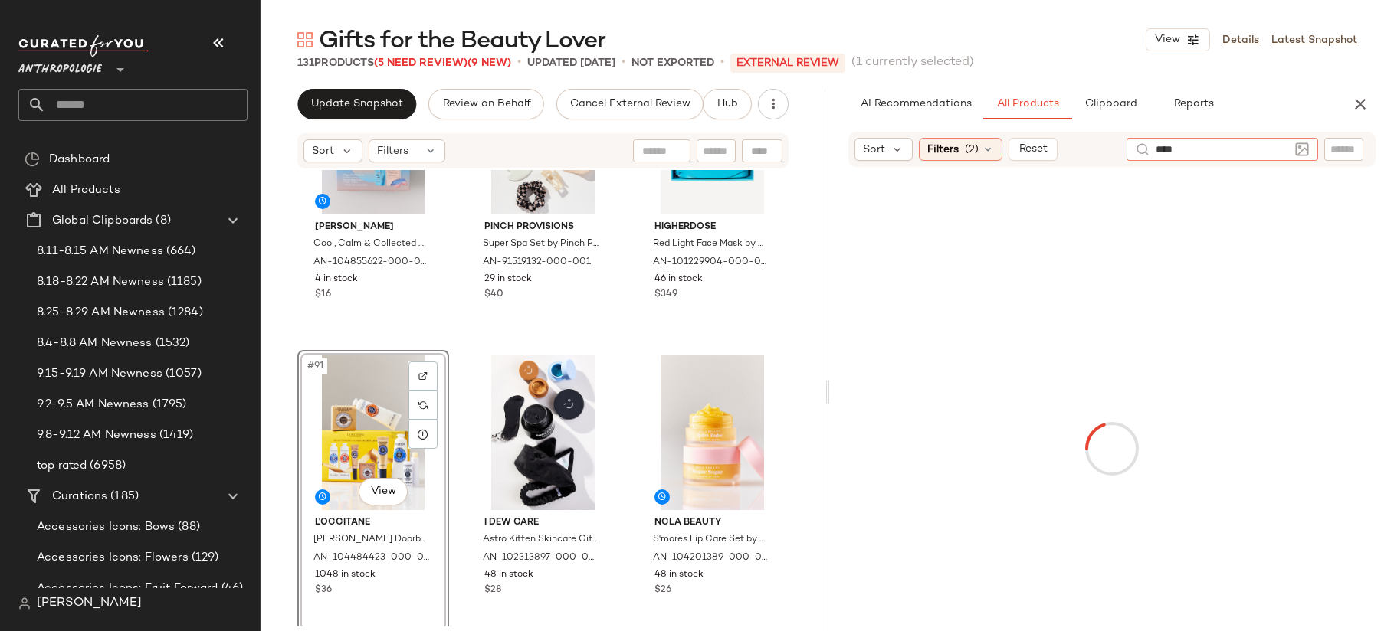
type input "*****"
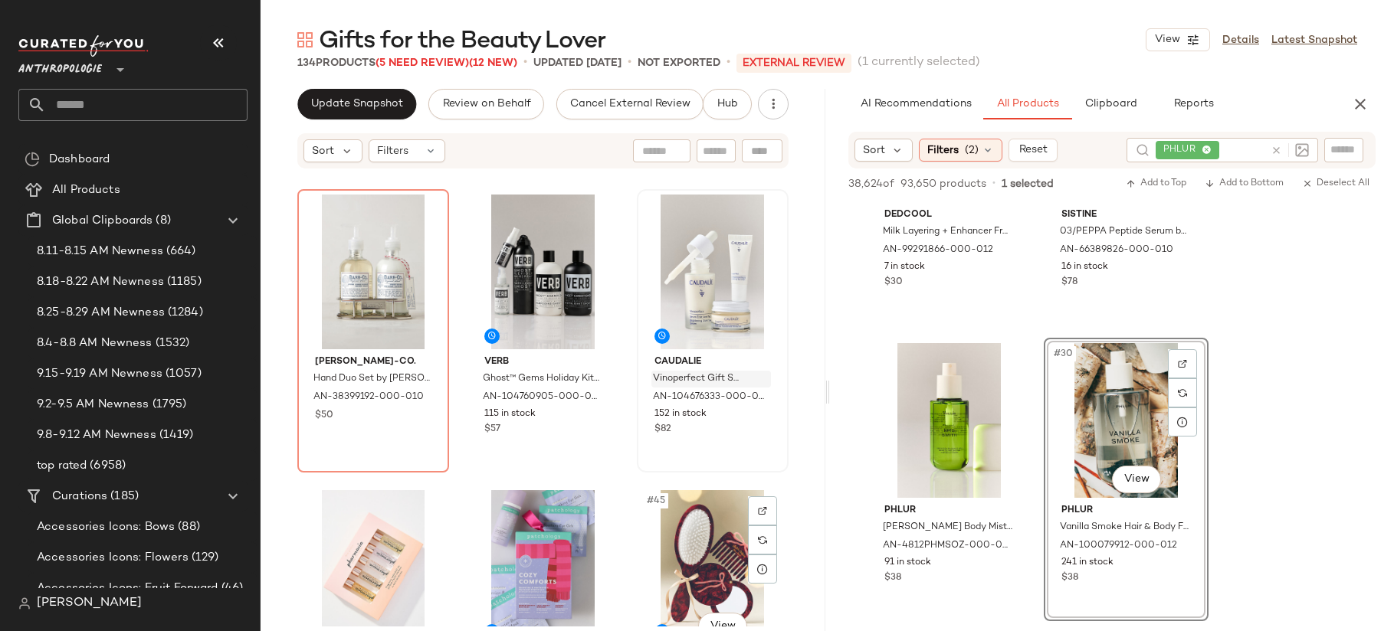
scroll to position [3823, 0]
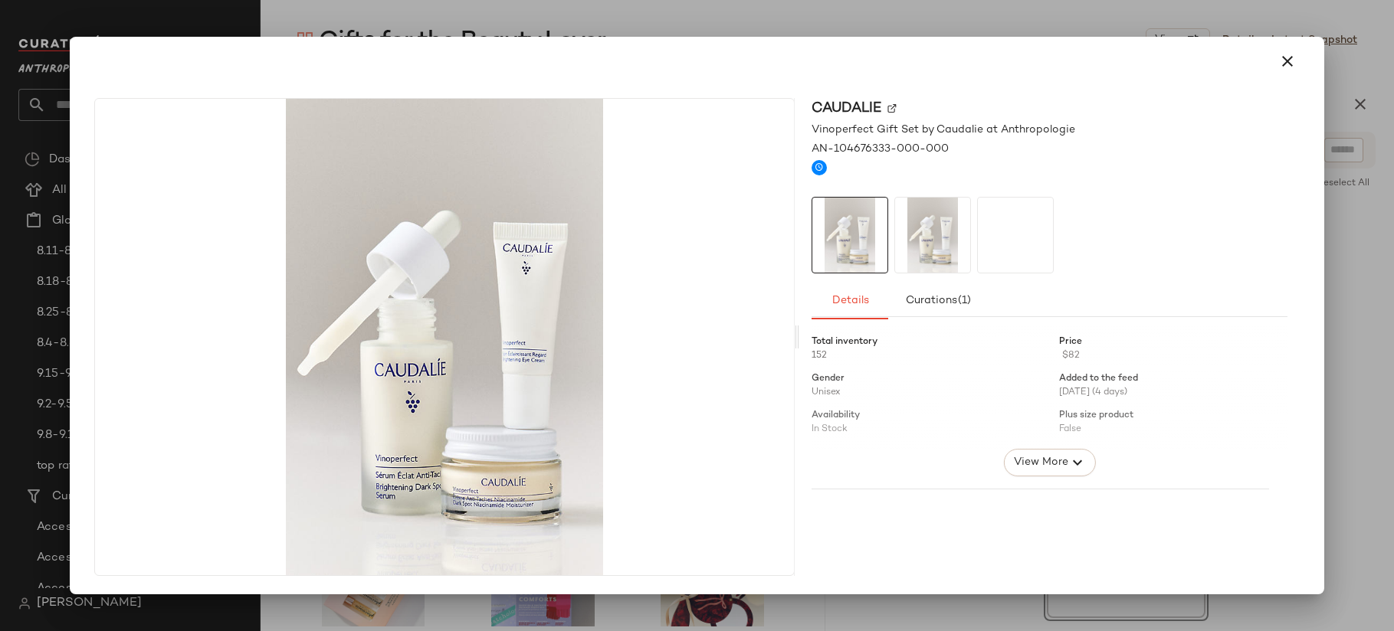
drag, startPoint x: 711, startPoint y: 349, endPoint x: 506, endPoint y: 338, distance: 205.6
click at [615, 5] on div at bounding box center [697, 315] width 1394 height 631
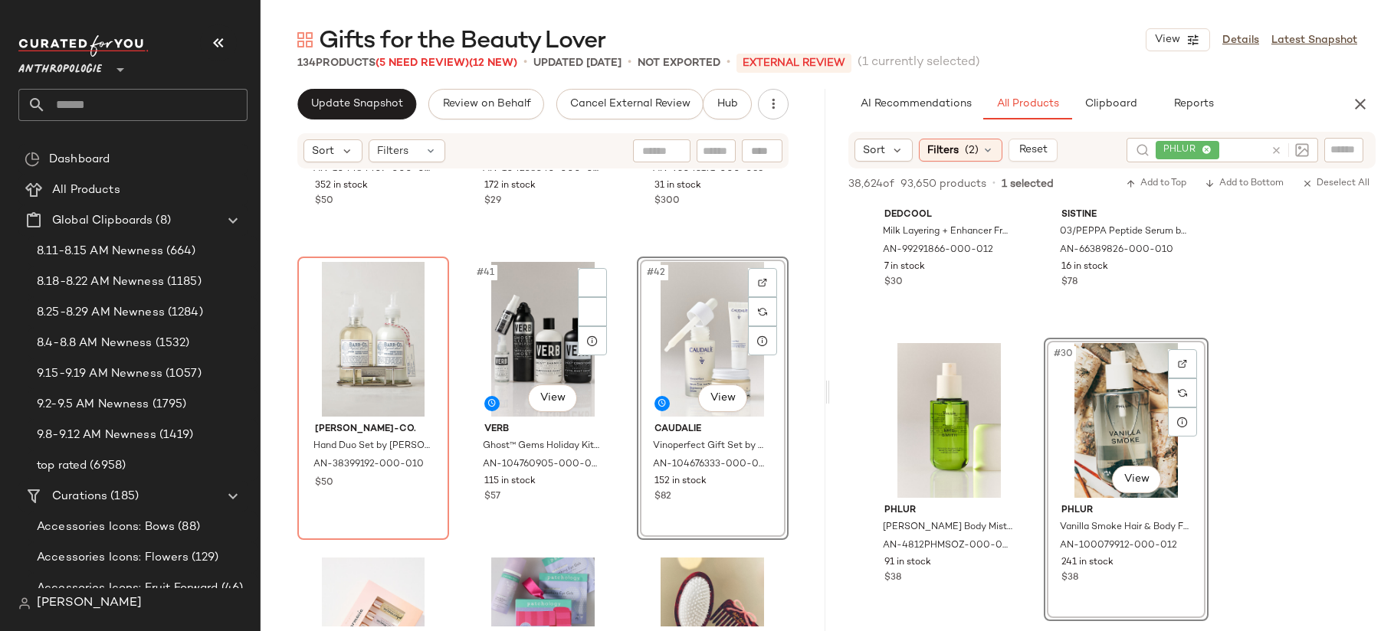
scroll to position [3773, 0]
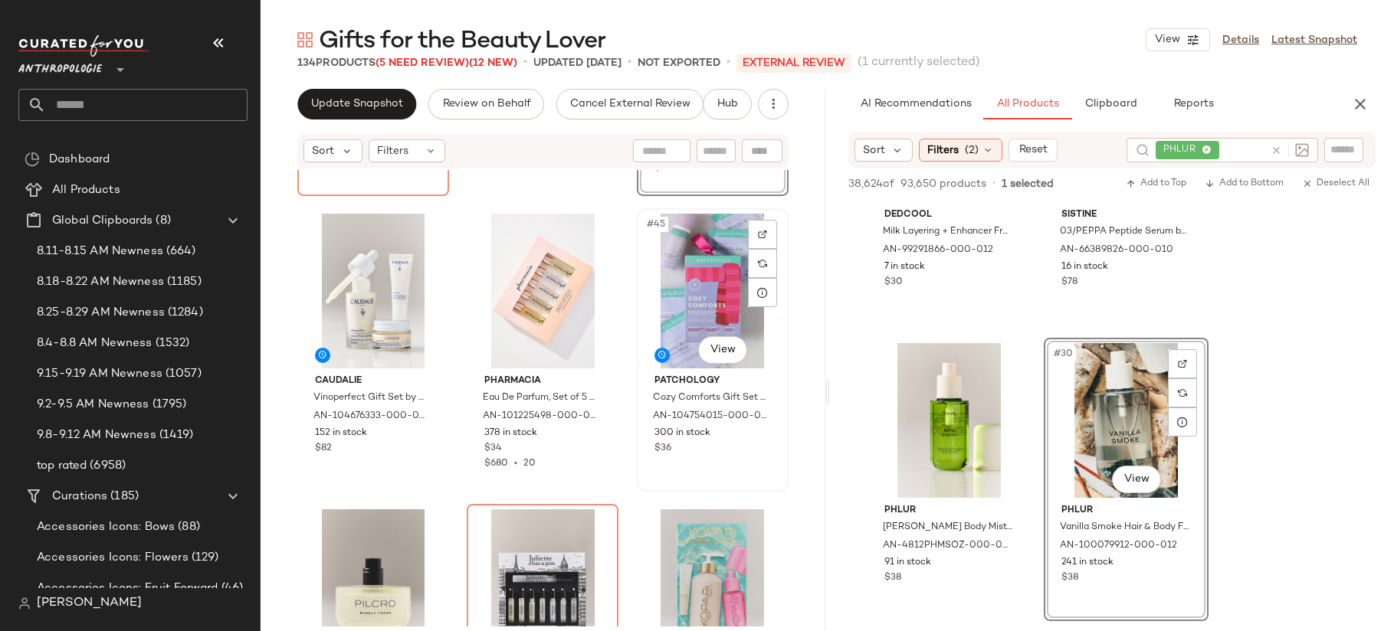
scroll to position [4125, 0]
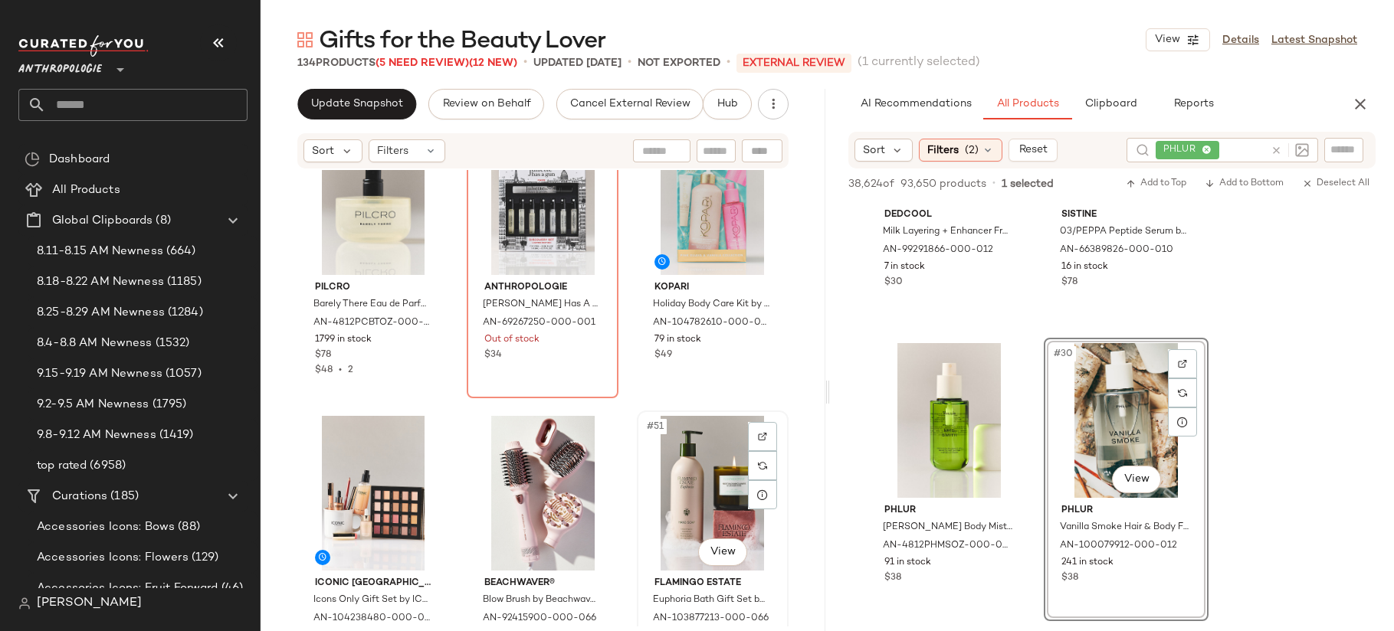
scroll to position [4500, 0]
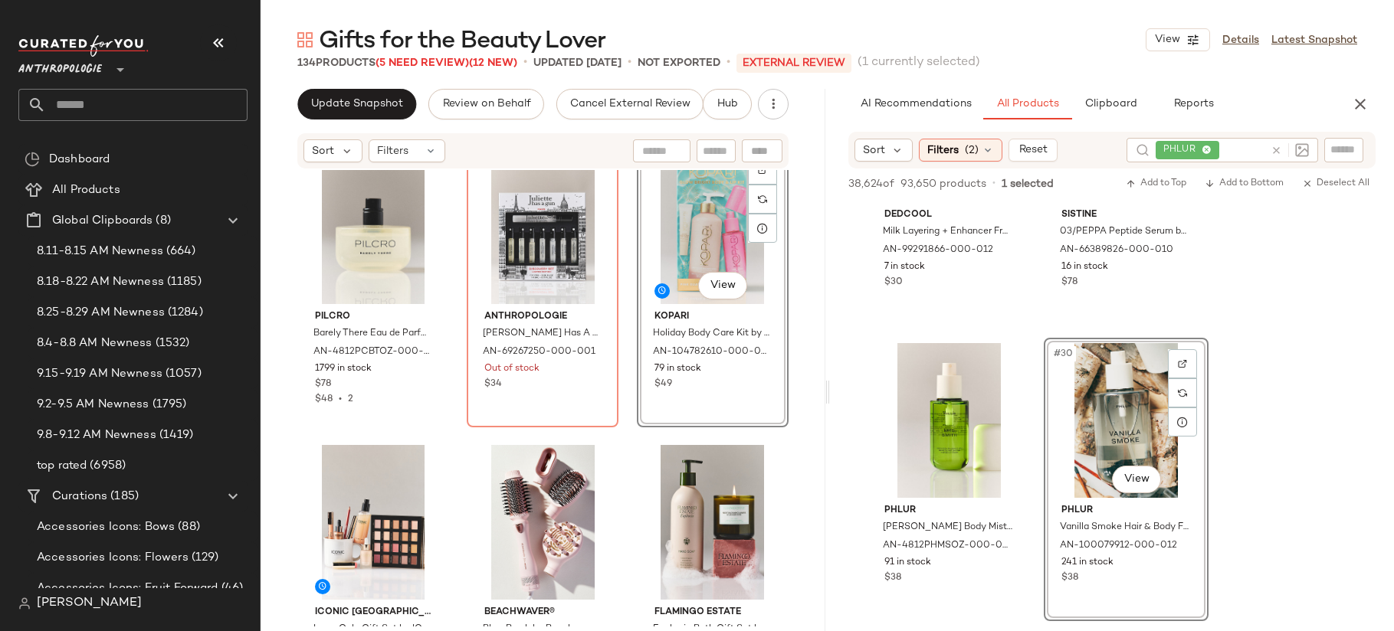
scroll to position [4465, 0]
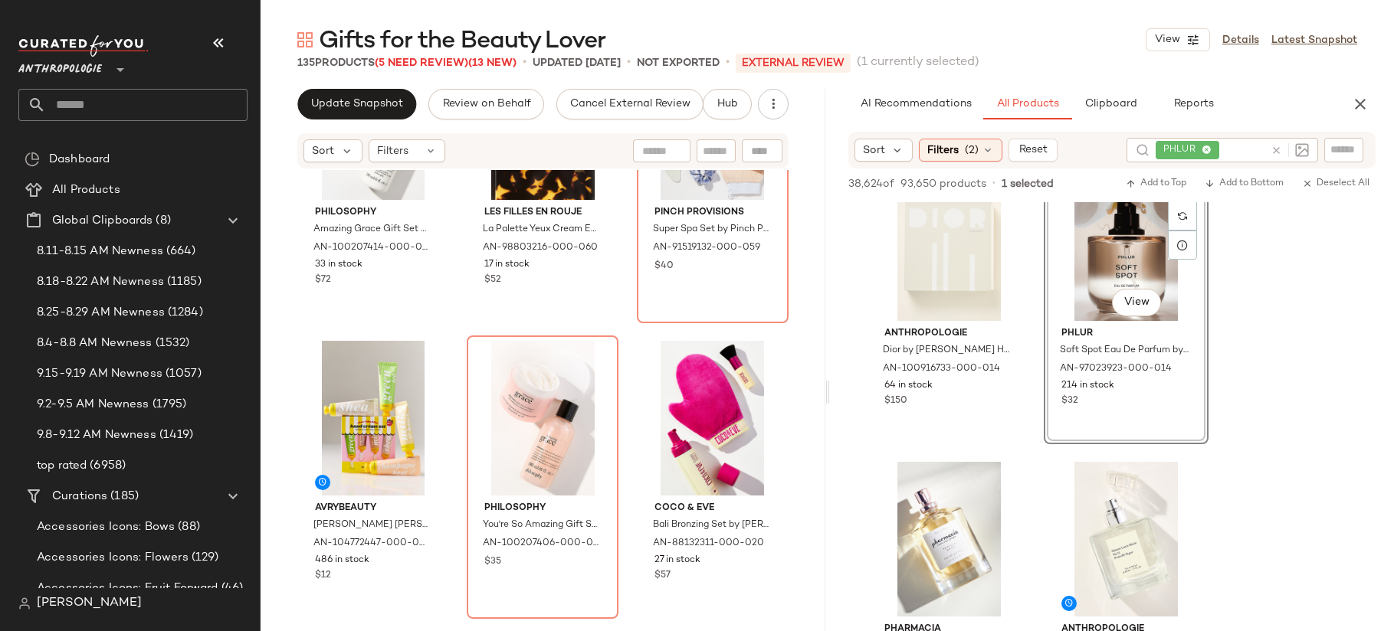
scroll to position [5454, 0]
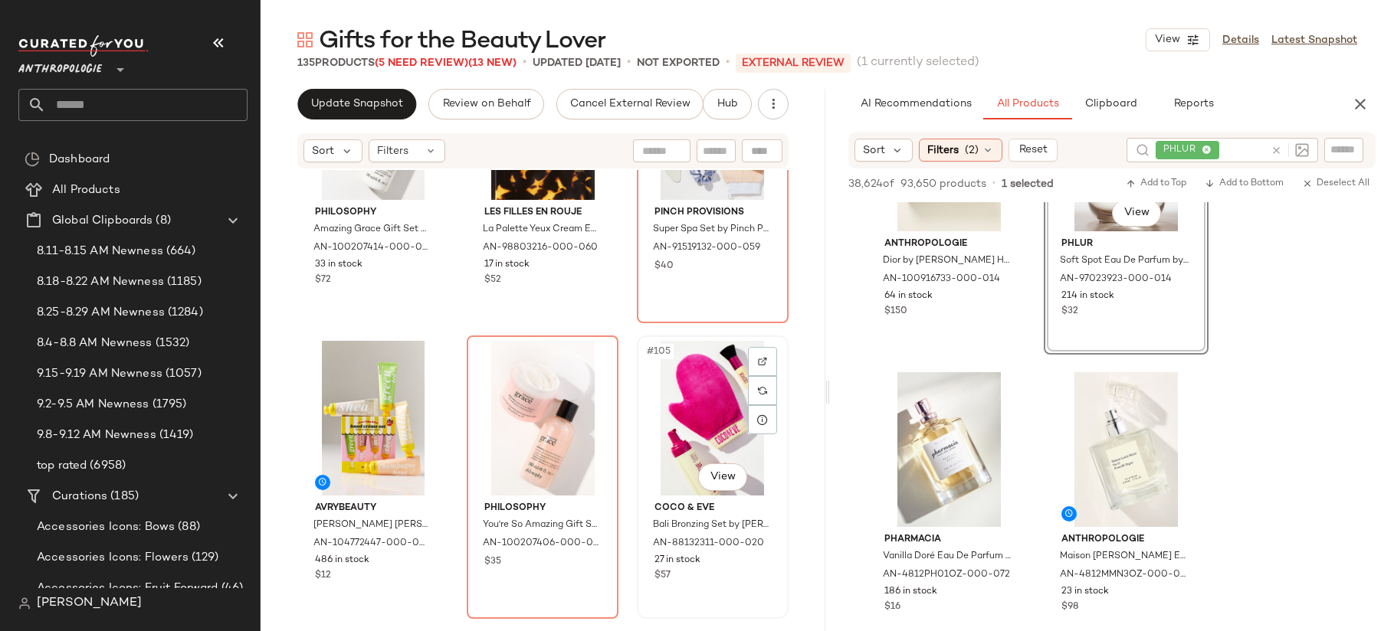
click at [673, 418] on div "#105 View" at bounding box center [712, 418] width 141 height 155
click at [665, 401] on div "#105 View" at bounding box center [712, 418] width 141 height 155
click at [679, 393] on div "#105 View" at bounding box center [712, 418] width 141 height 155
click at [617, 320] on div "Philosophy Amazing Grace Gift Set by Philosophy at Anthropologie AN-100207414-0…" at bounding box center [543, 398] width 565 height 457
click at [663, 401] on div "#105 View" at bounding box center [712, 418] width 141 height 155
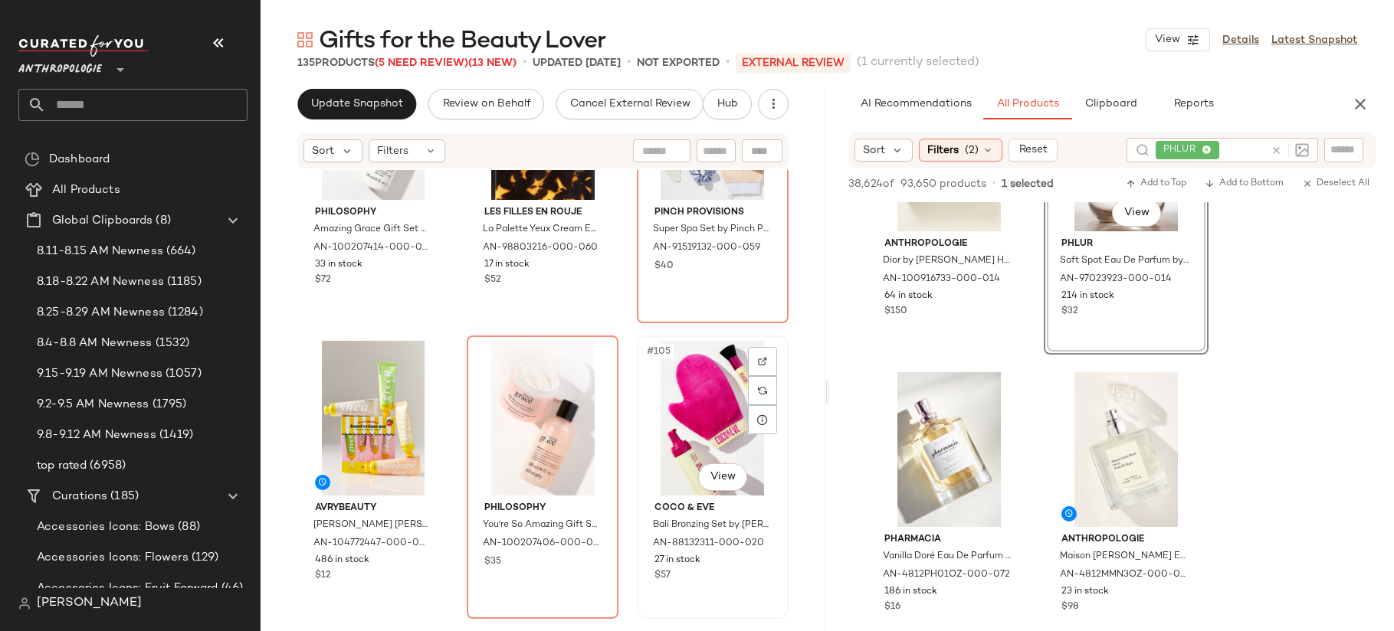
click at [663, 401] on div "#105 View" at bounding box center [712, 418] width 141 height 155
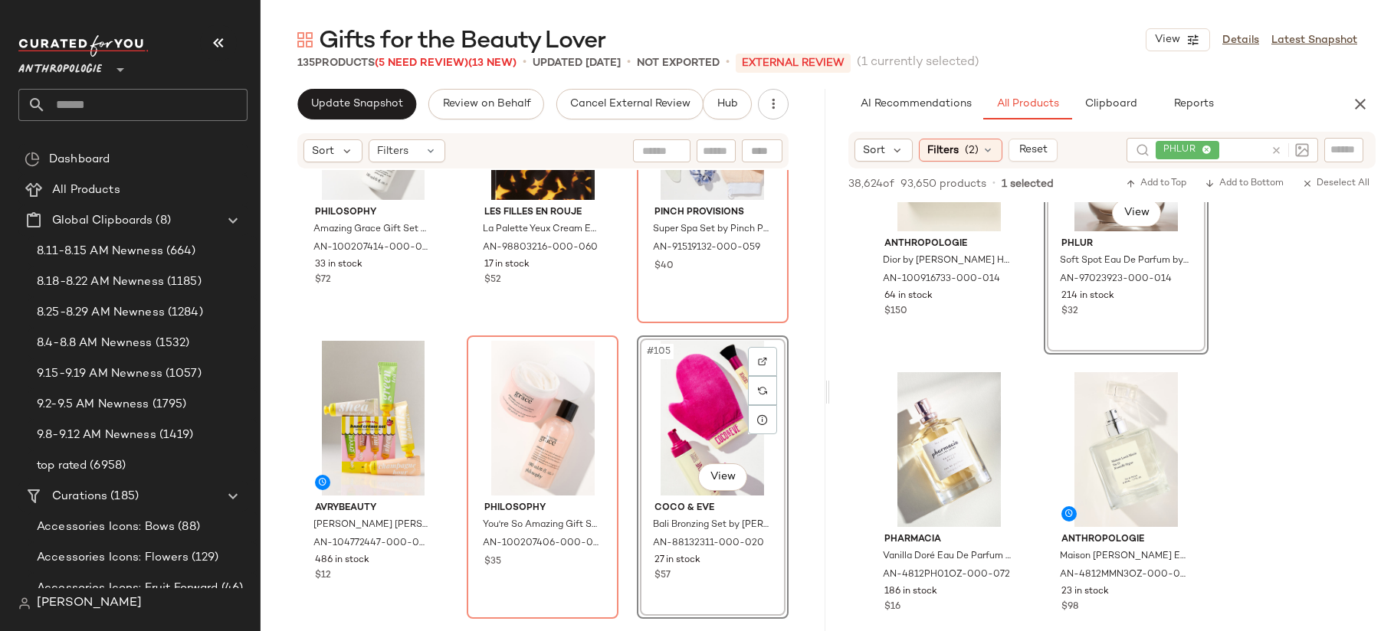
click at [619, 324] on div "Philosophy Amazing Grace Gift Set by Philosophy at Anthropologie AN-100207414-0…" at bounding box center [543, 398] width 565 height 457
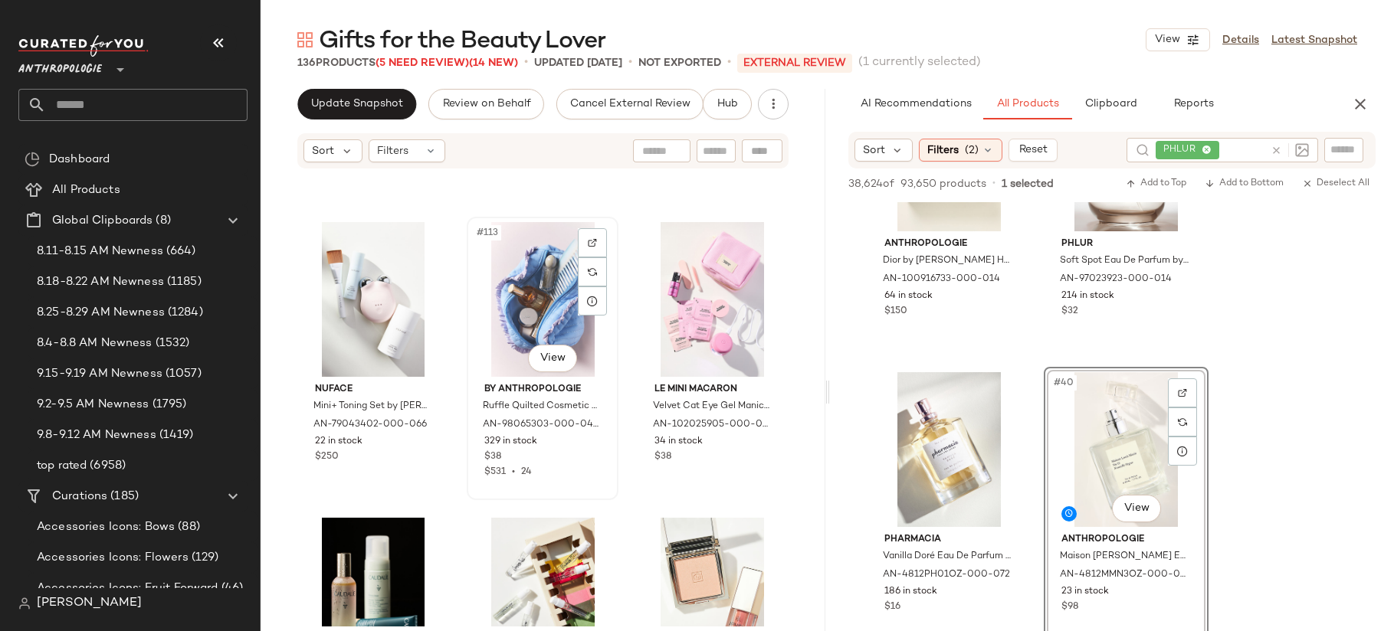
scroll to position [10993, 0]
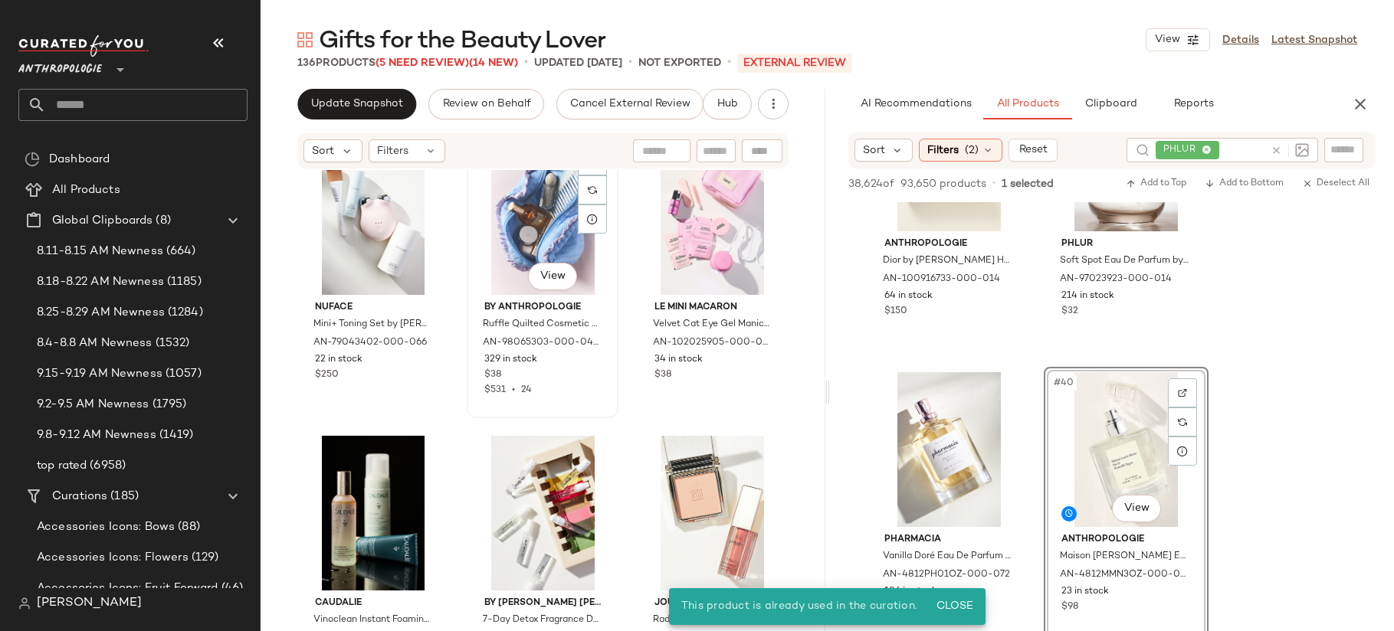
click at [594, 392] on div "$531 • 24" at bounding box center [542, 391] width 116 height 14
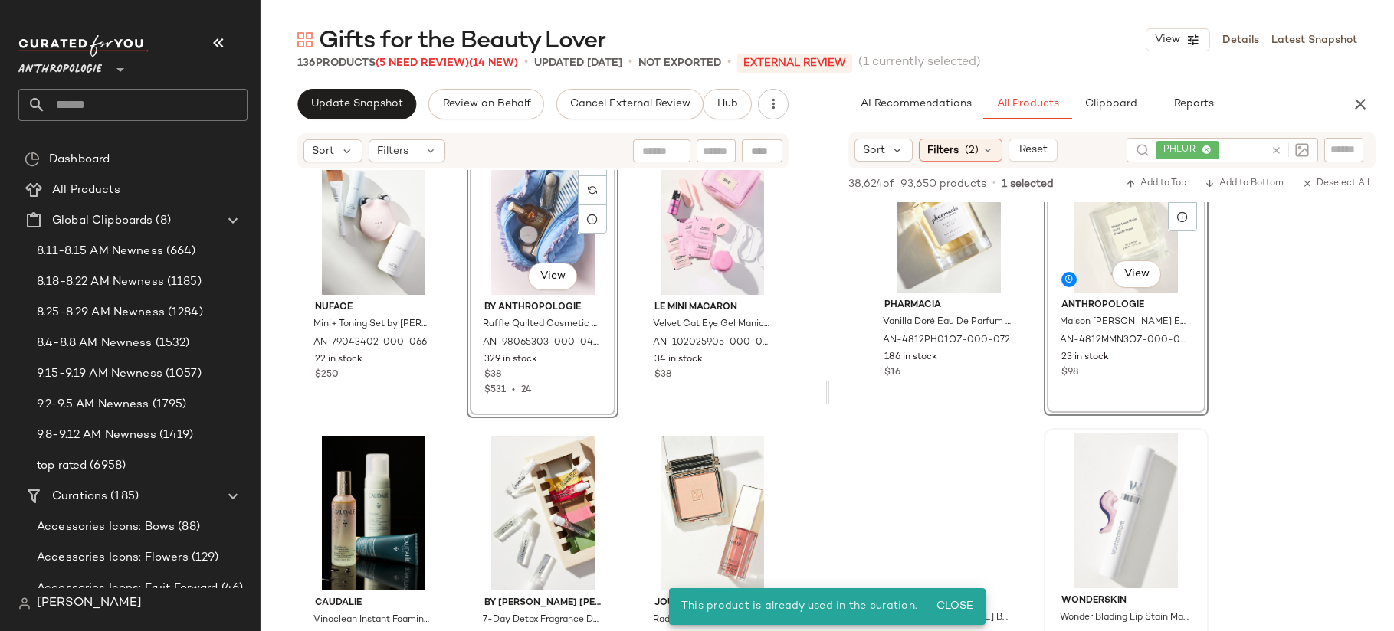
scroll to position [5798, 0]
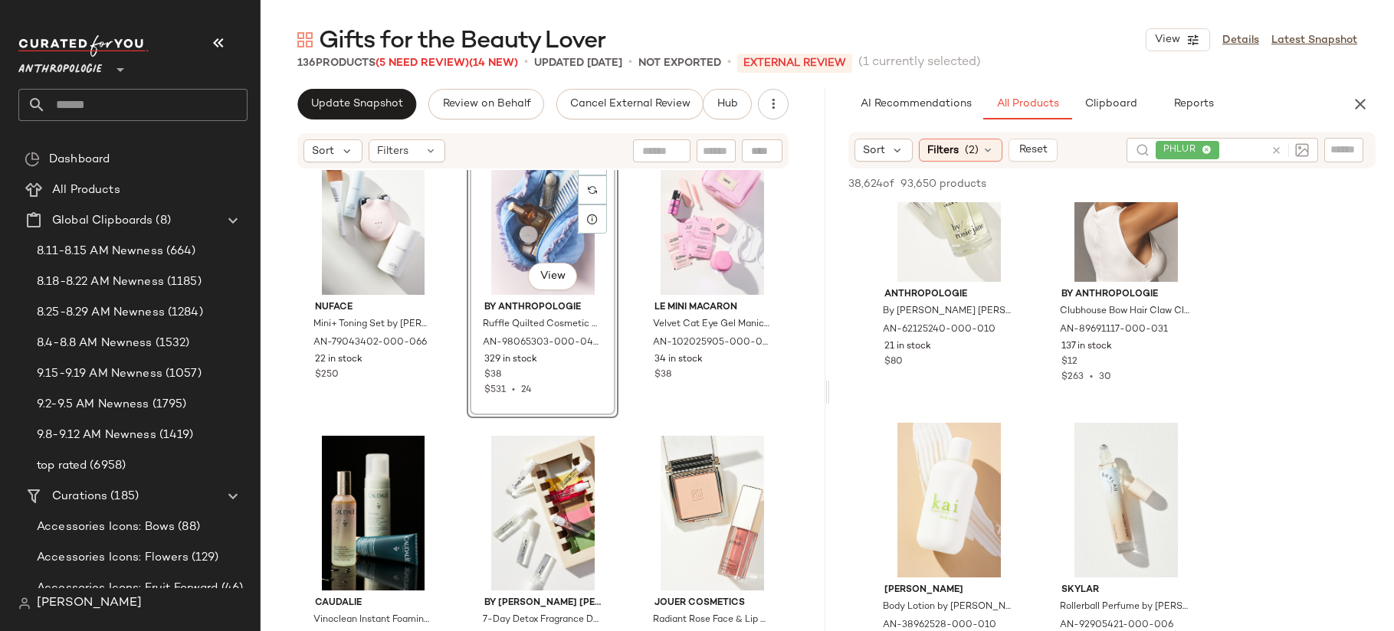
scroll to position [7935, 0]
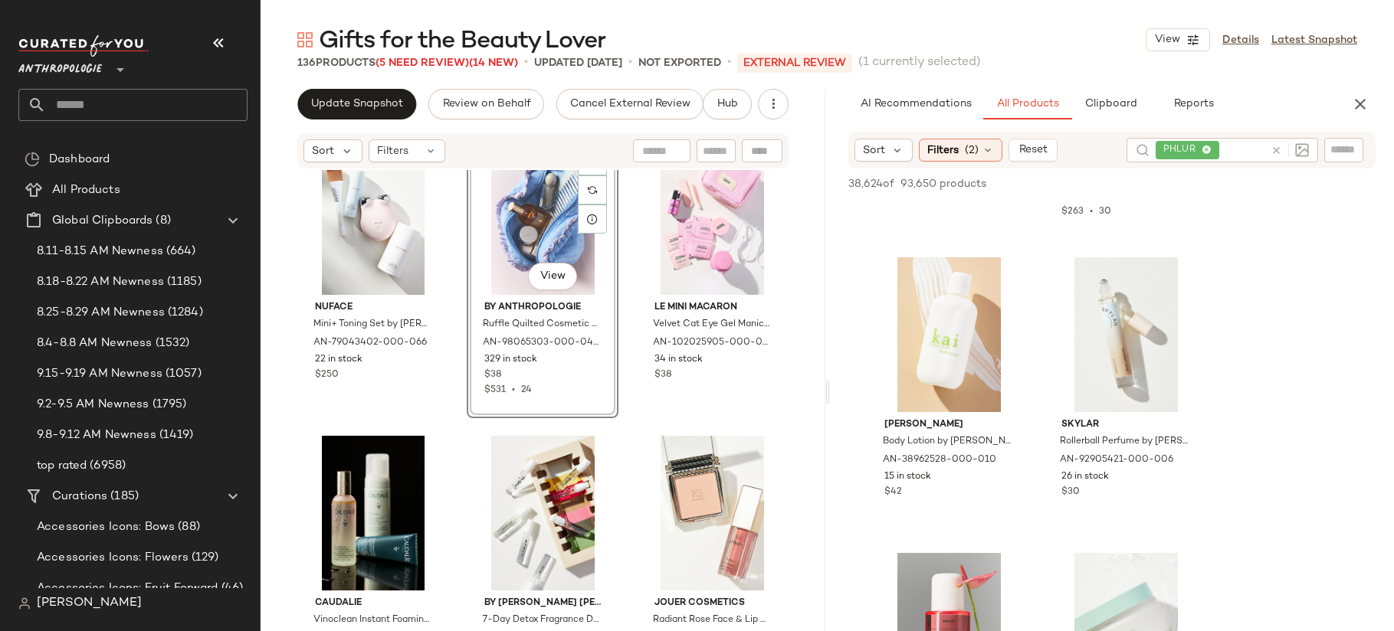
click at [1277, 145] on icon at bounding box center [1275, 150] width 11 height 11
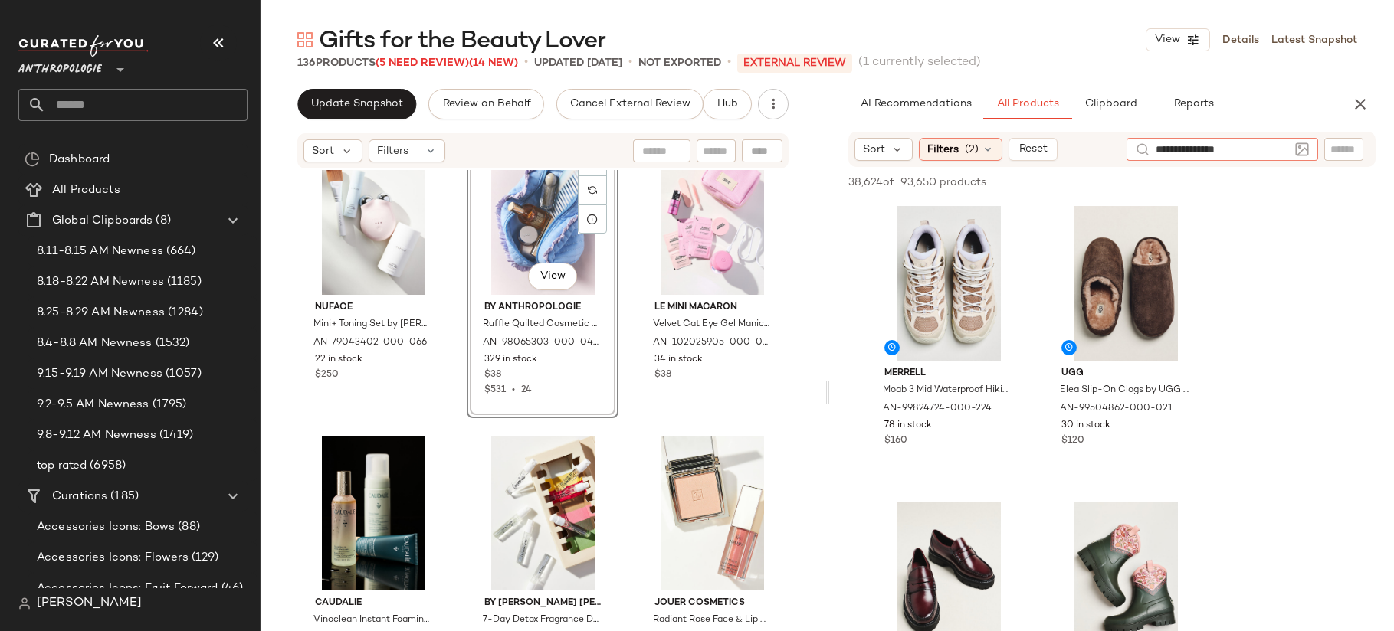
type input "**********"
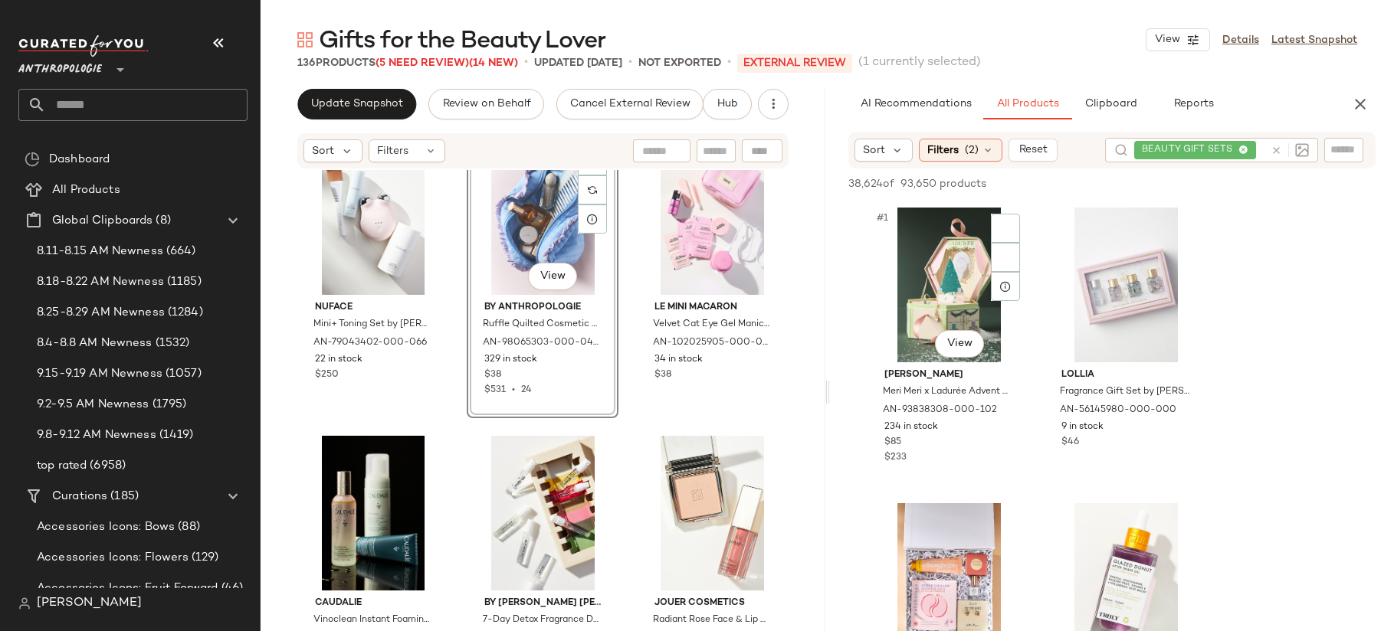
click at [1028, 210] on div "38,624 of 93,650 products • 0 selected Add to Top Add to Bottom Deselect All #1…" at bounding box center [1112, 451] width 565 height 564
click at [885, 148] on div "Sort" at bounding box center [883, 150] width 59 height 23
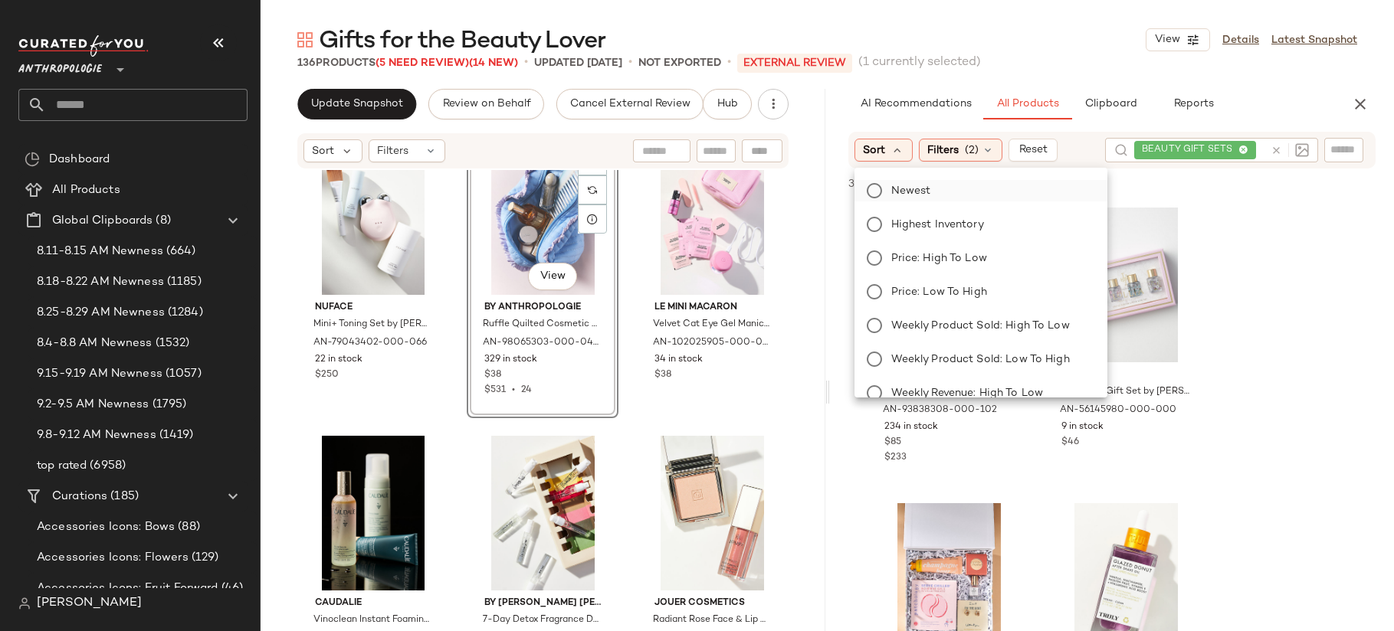
click at [906, 192] on span "Newest" at bounding box center [911, 191] width 40 height 16
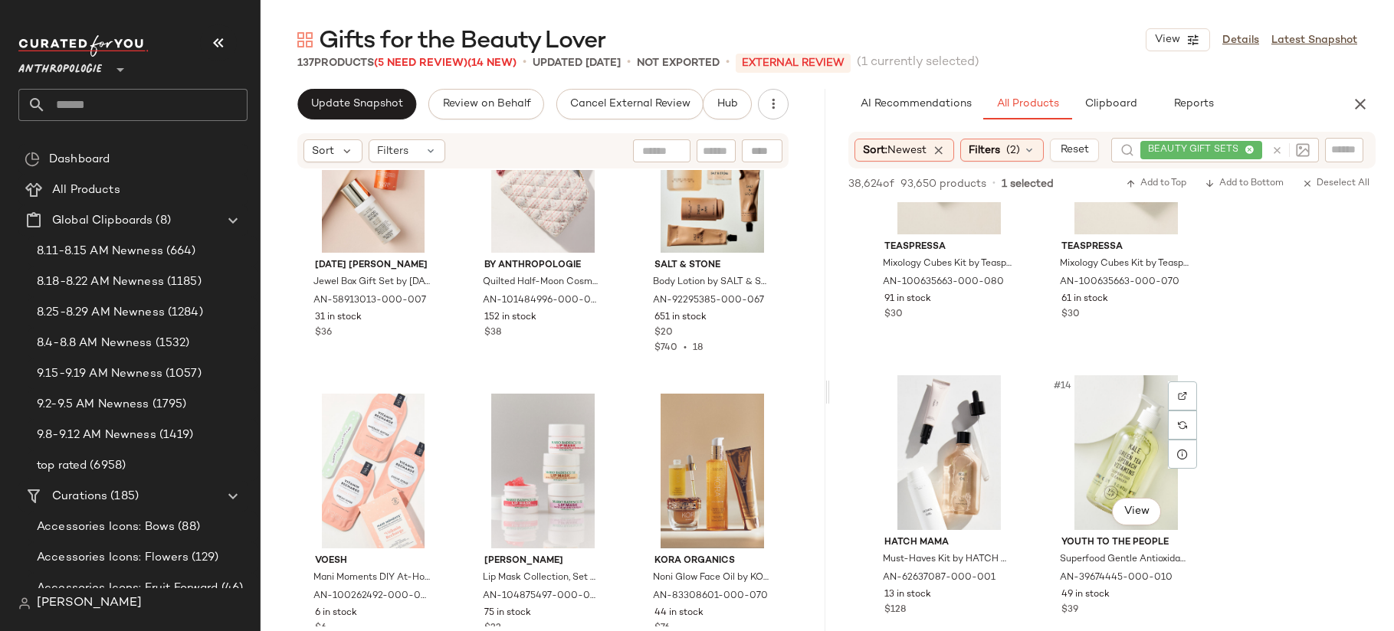
scroll to position [1583, 0]
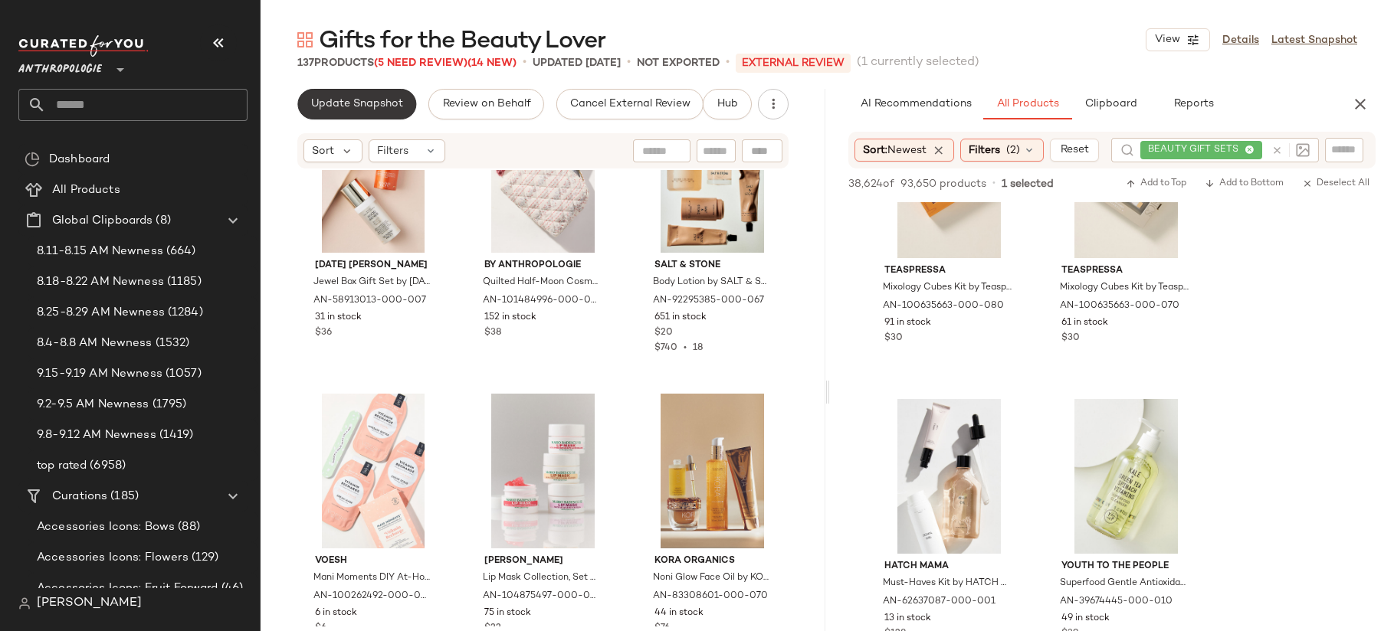
click at [370, 106] on span "Update Snapshot" at bounding box center [356, 104] width 93 height 12
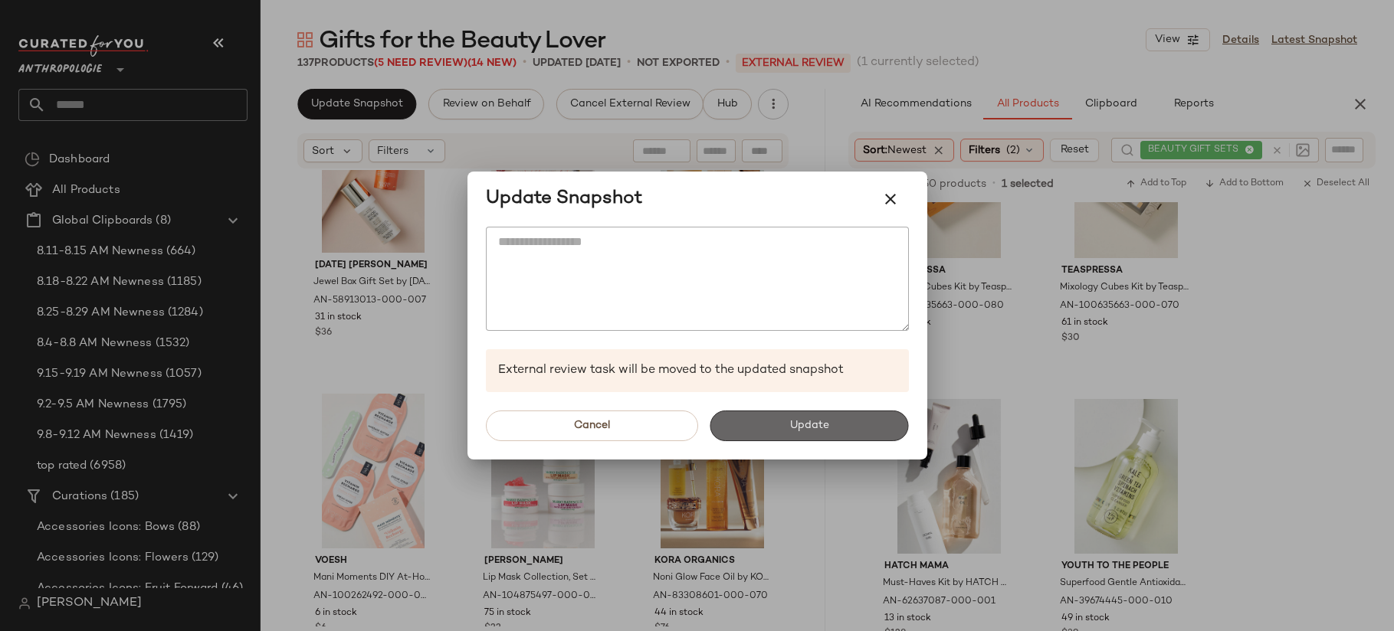
click at [798, 431] on span "Update" at bounding box center [809, 426] width 40 height 12
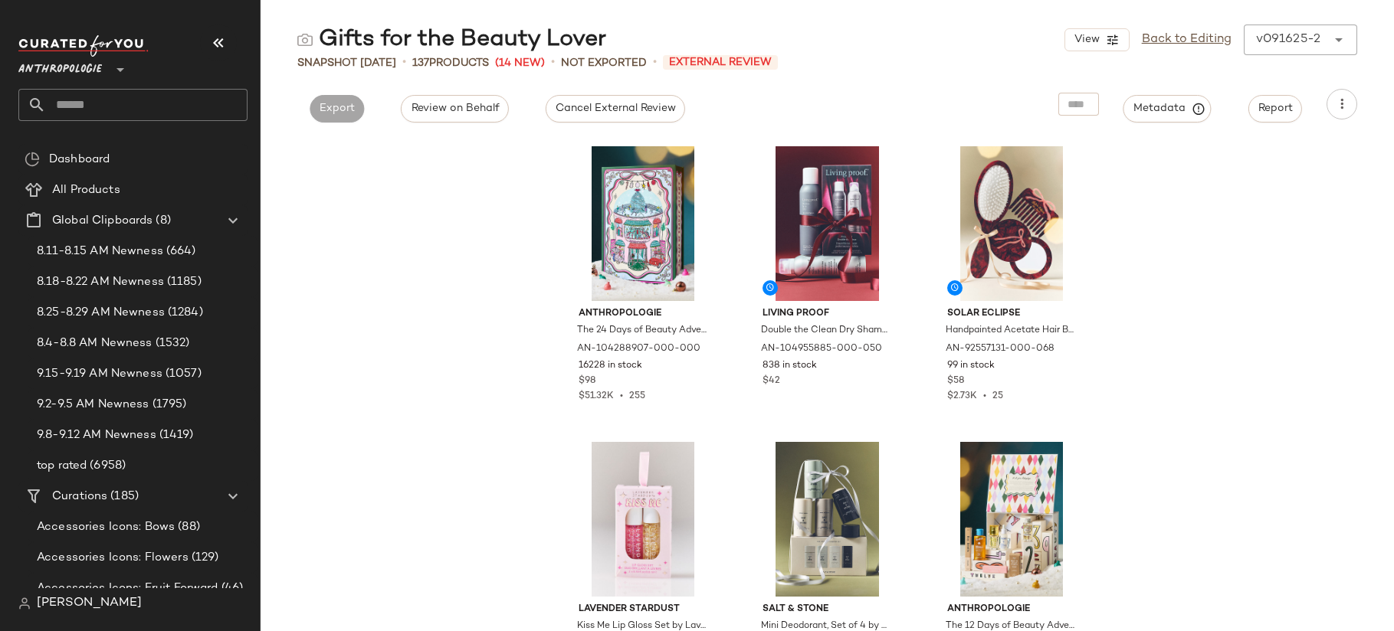
click at [155, 103] on input "text" at bounding box center [147, 105] width 202 height 32
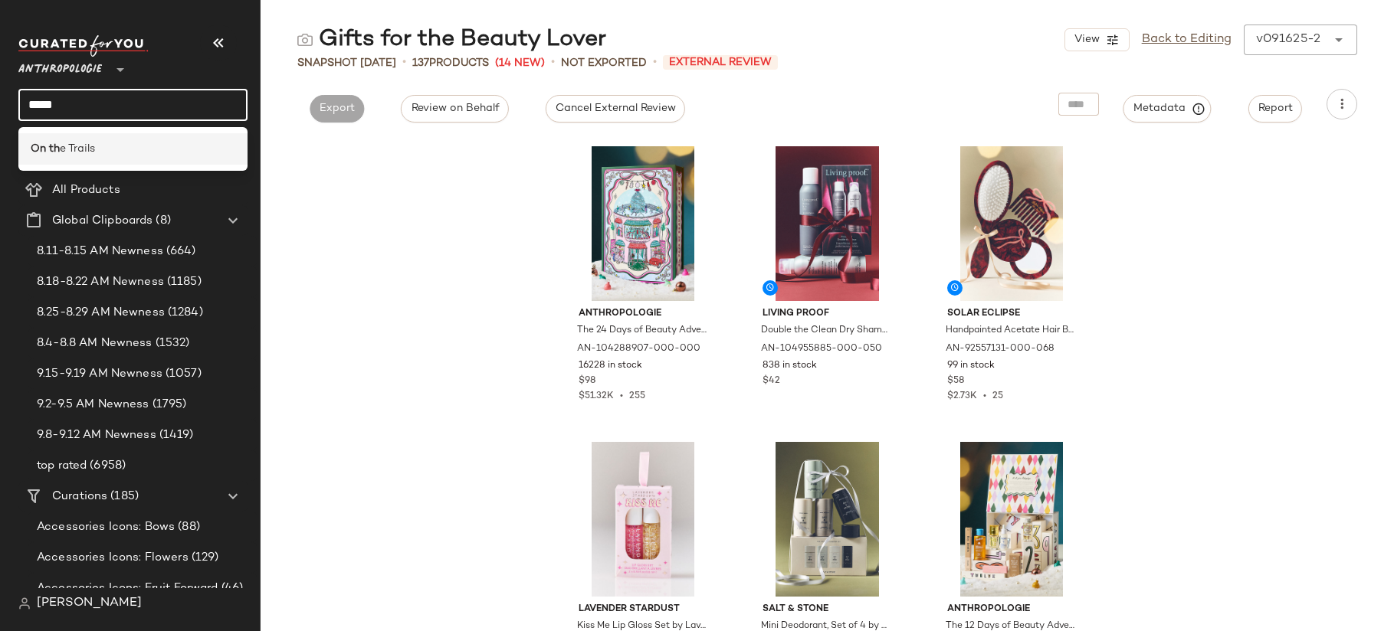
type input "*****"
click at [146, 159] on div "On th e Trails" at bounding box center [132, 148] width 229 height 31
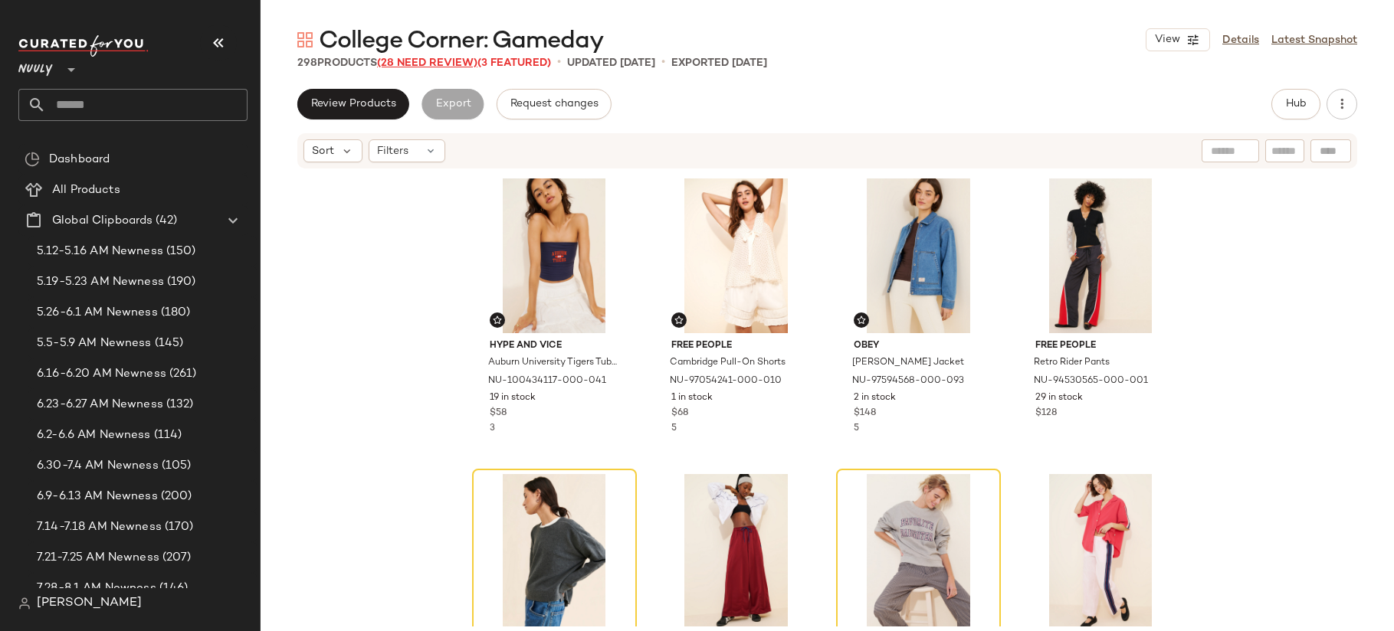
click at [437, 61] on span "(28 Need Review)" at bounding box center [427, 62] width 100 height 11
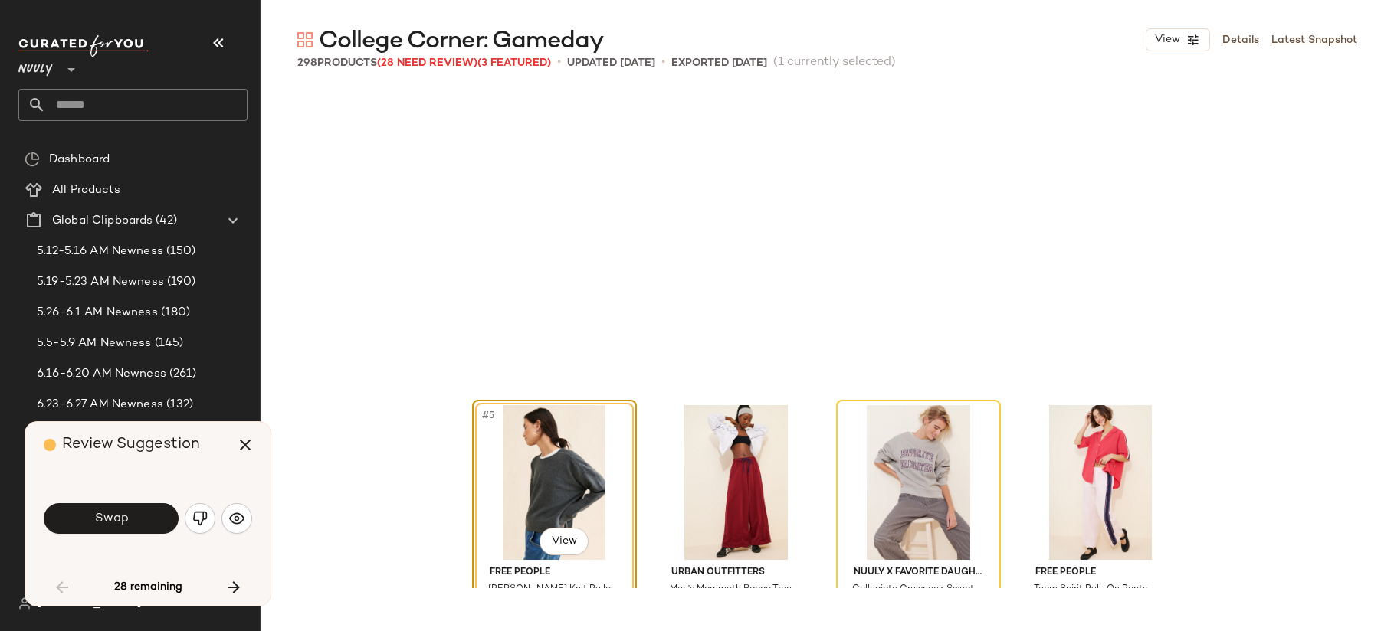
scroll to position [308, 0]
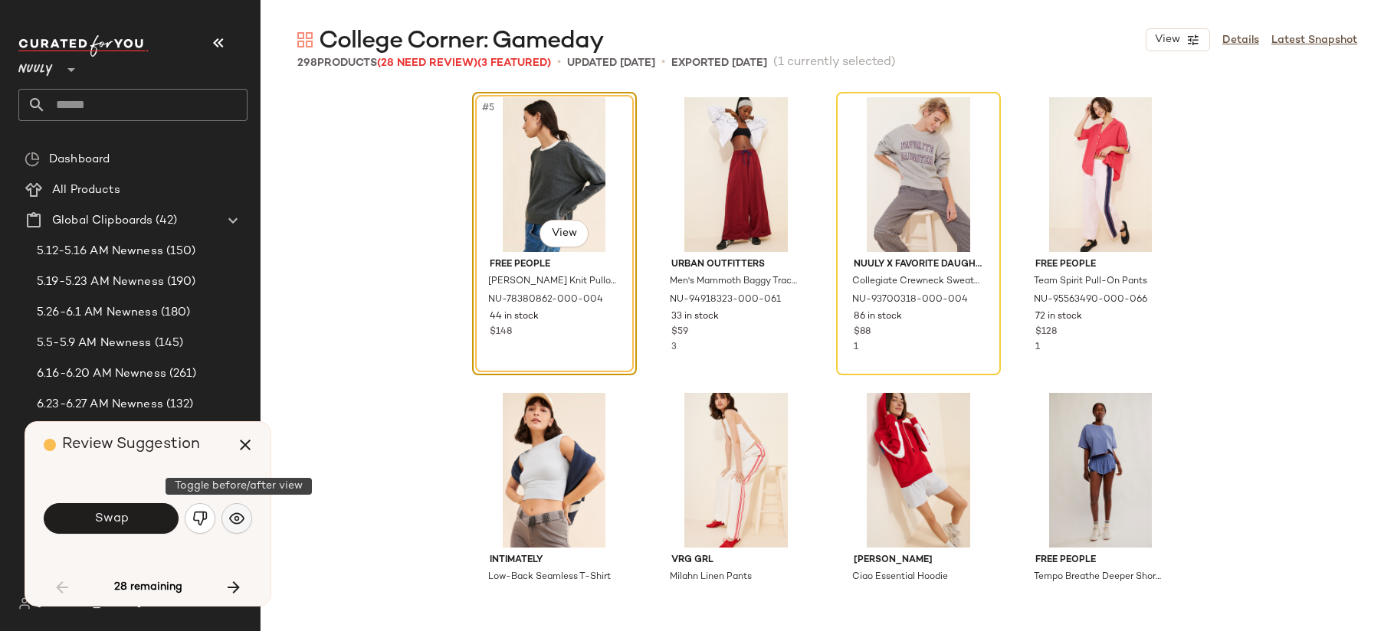
click at [237, 515] on img "button" at bounding box center [236, 518] width 15 height 15
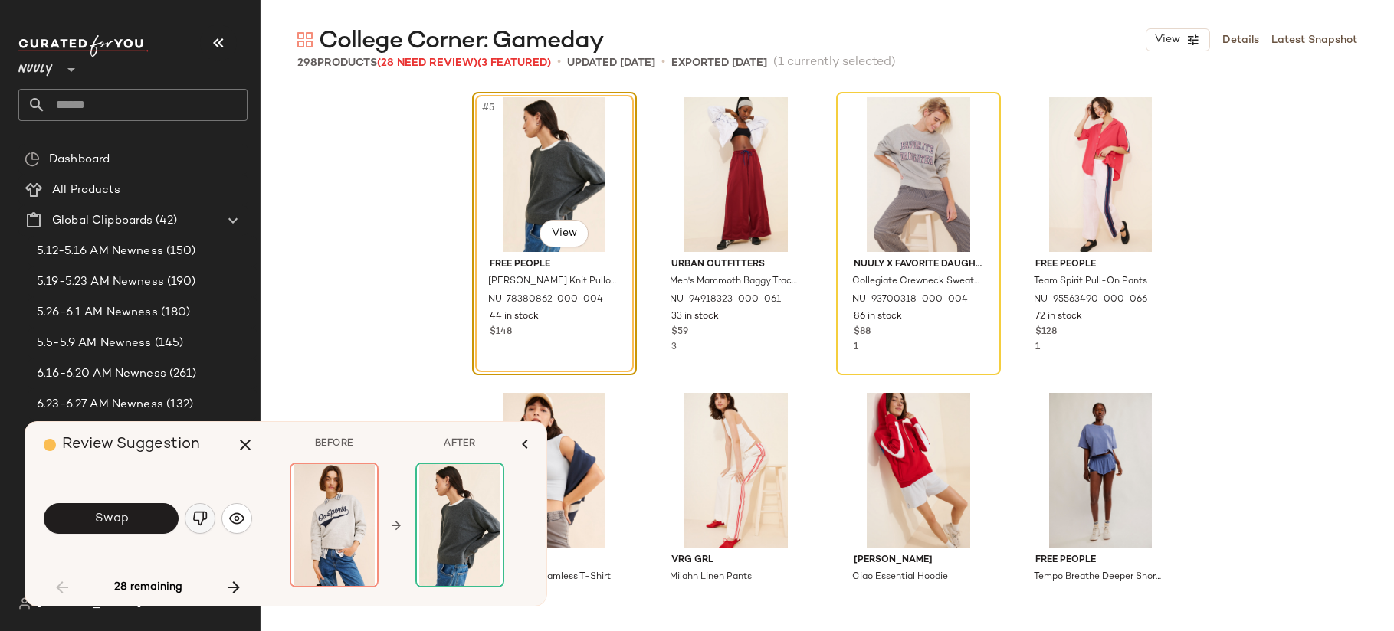
click at [199, 515] on img "button" at bounding box center [199, 518] width 15 height 15
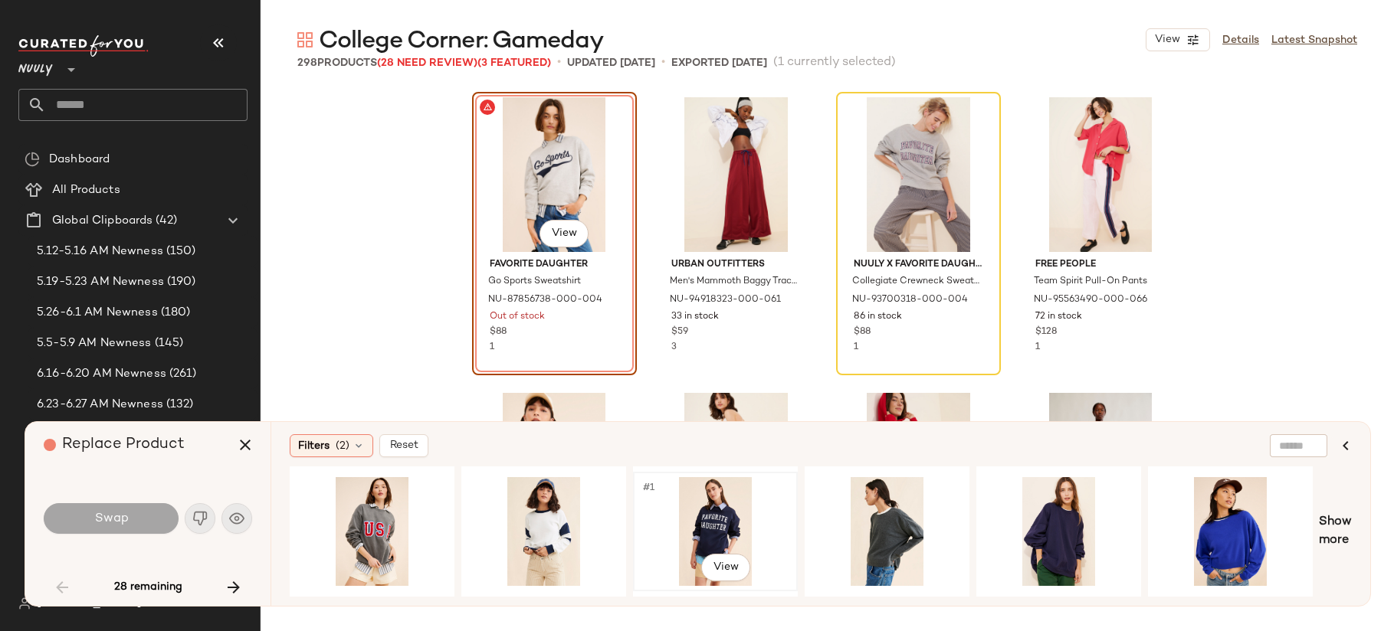
click at [705, 506] on div "#1 View" at bounding box center [715, 531] width 154 height 109
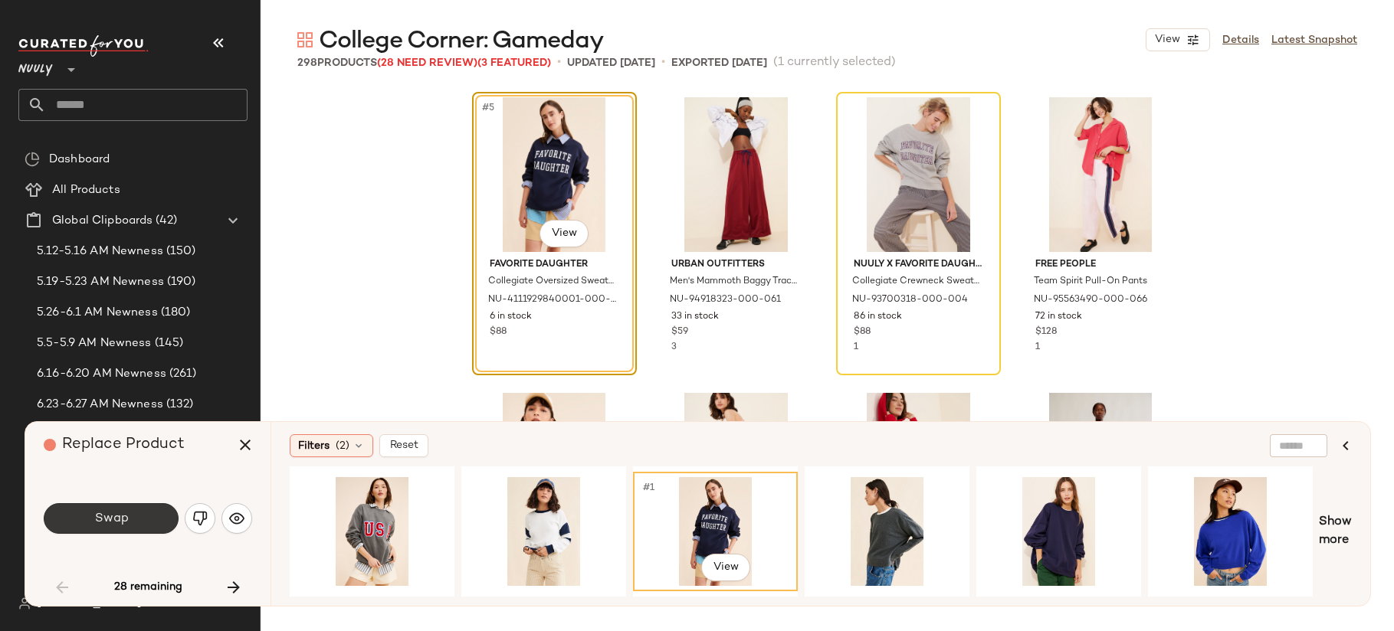
click at [136, 517] on button "Swap" at bounding box center [111, 518] width 135 height 31
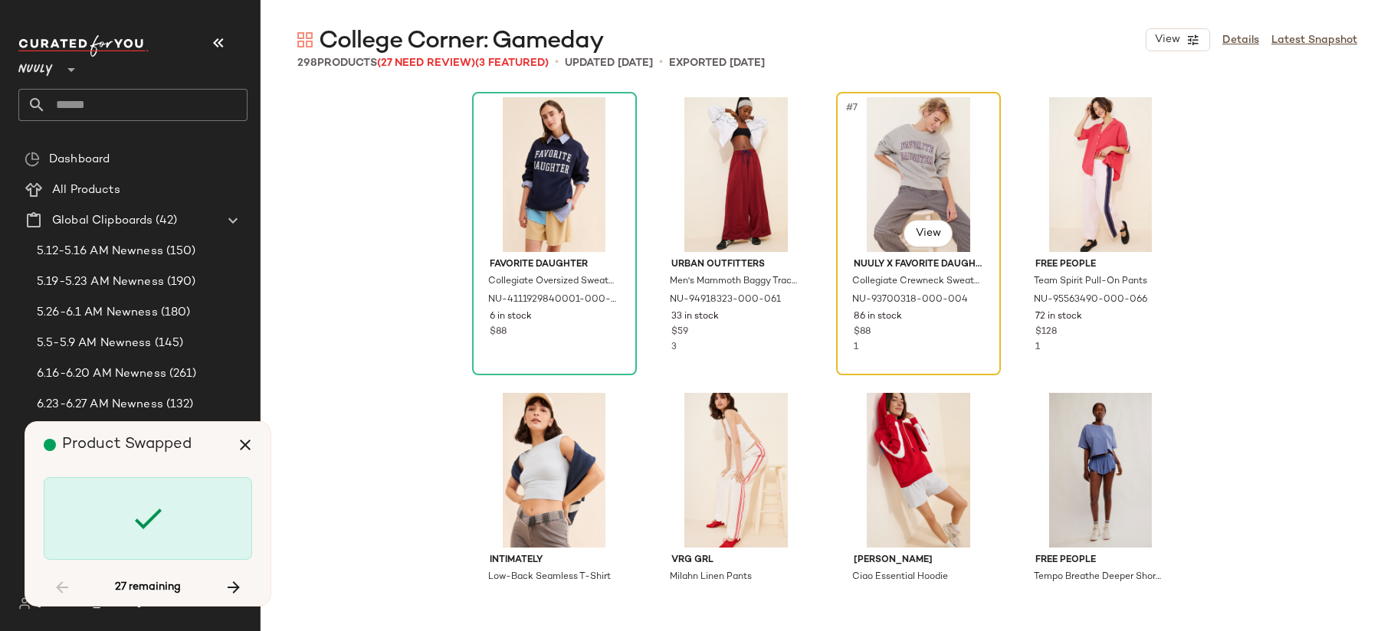
click at [890, 196] on div "#7 View" at bounding box center [918, 174] width 154 height 155
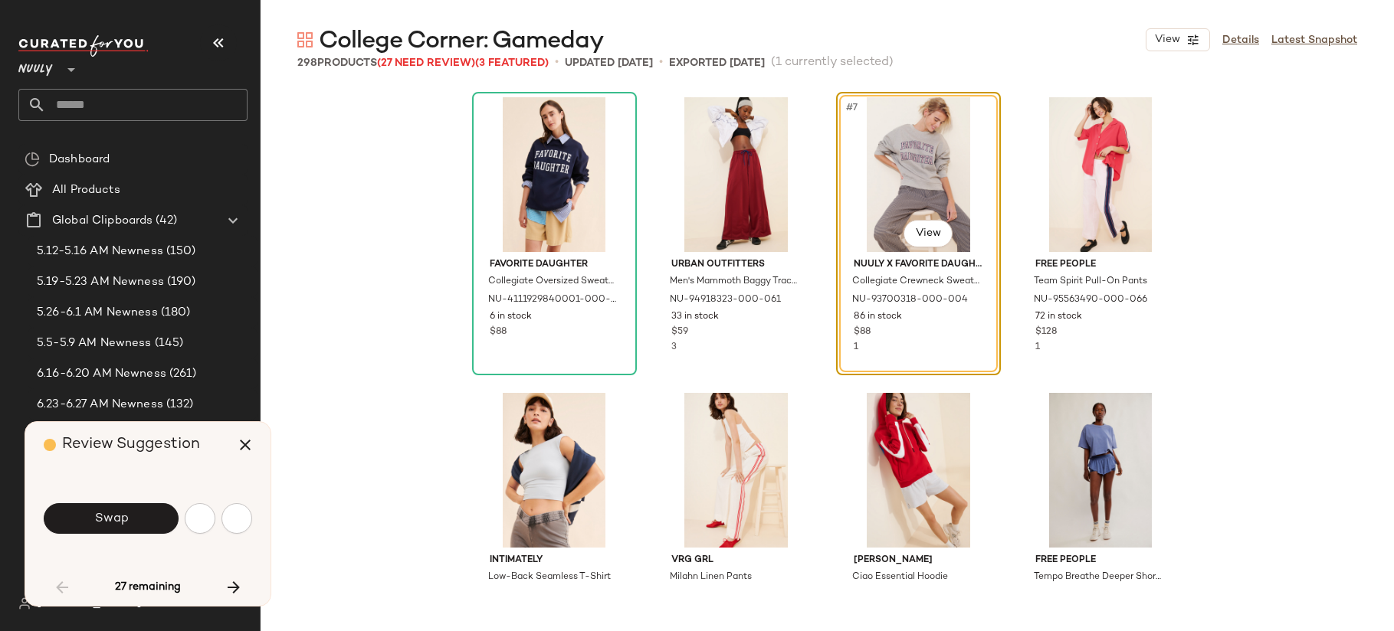
scroll to position [296, 0]
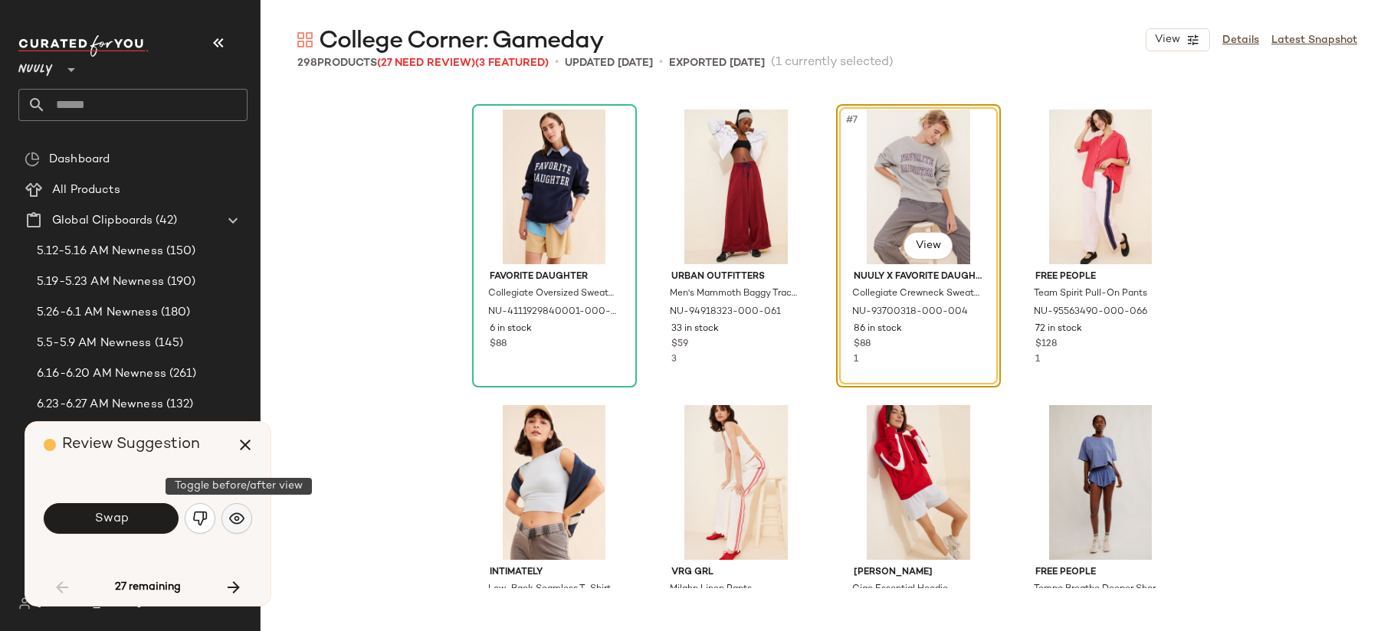
click at [232, 525] on img "button" at bounding box center [236, 518] width 15 height 15
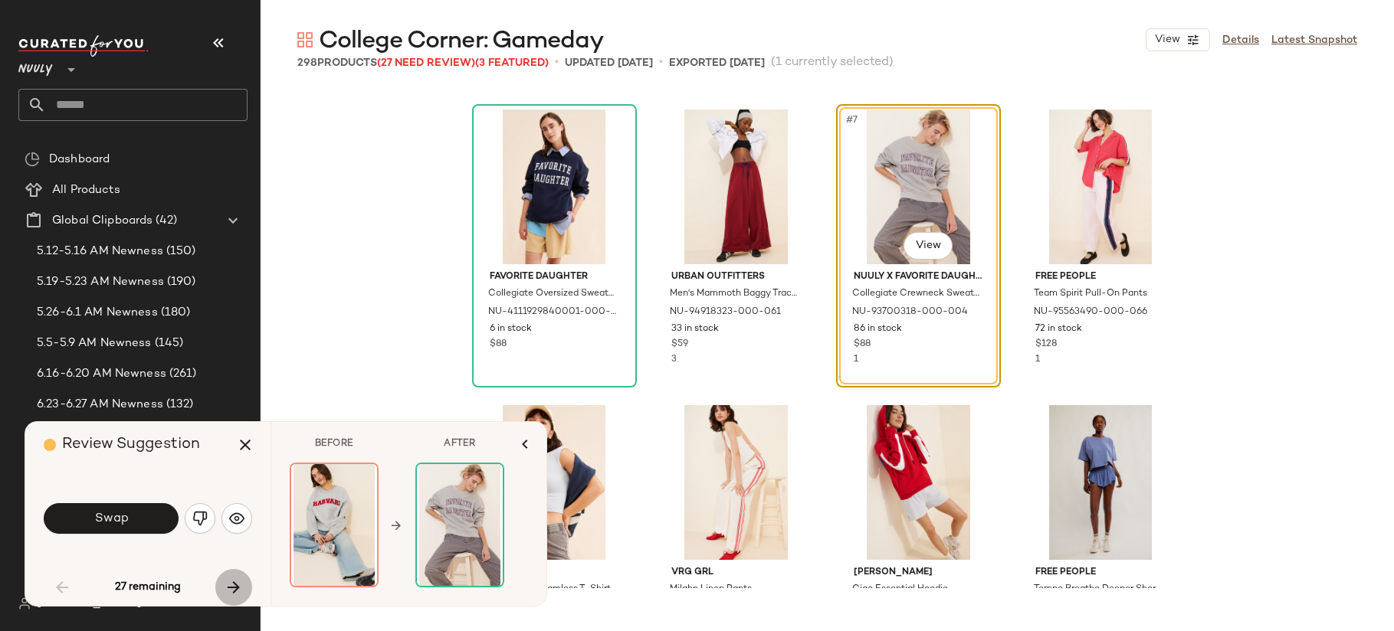
click at [231, 582] on icon "button" at bounding box center [233, 587] width 18 height 18
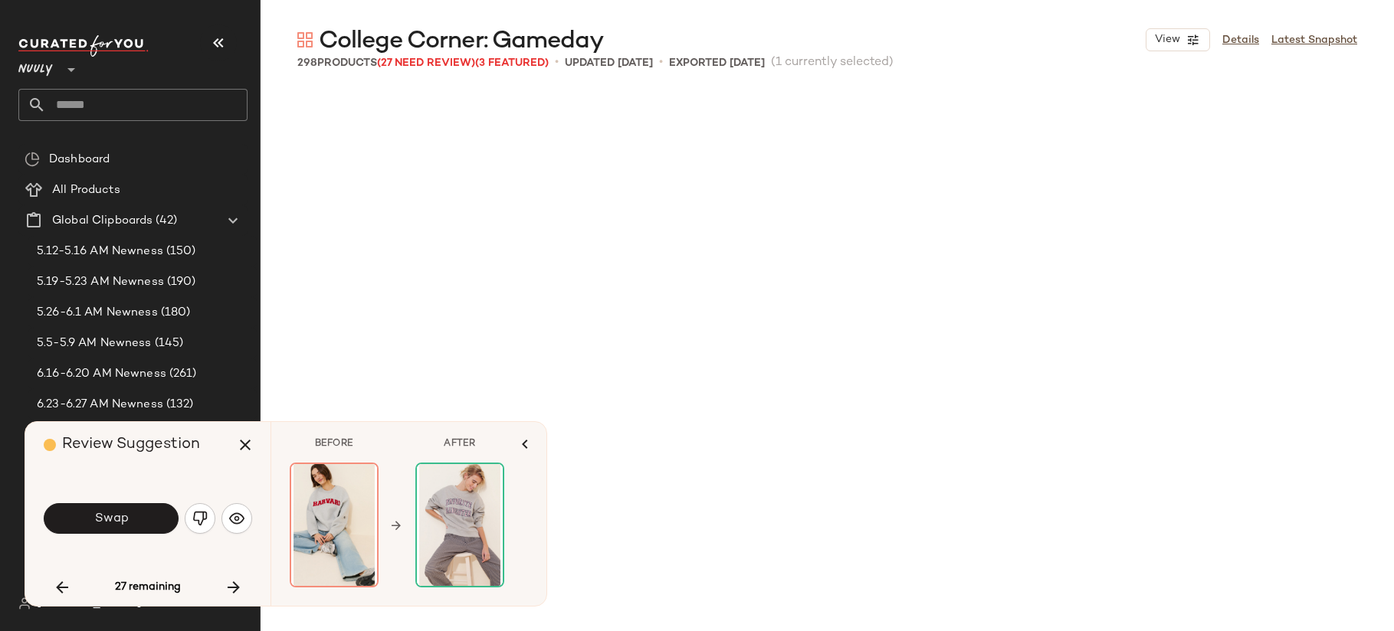
scroll to position [1479, 0]
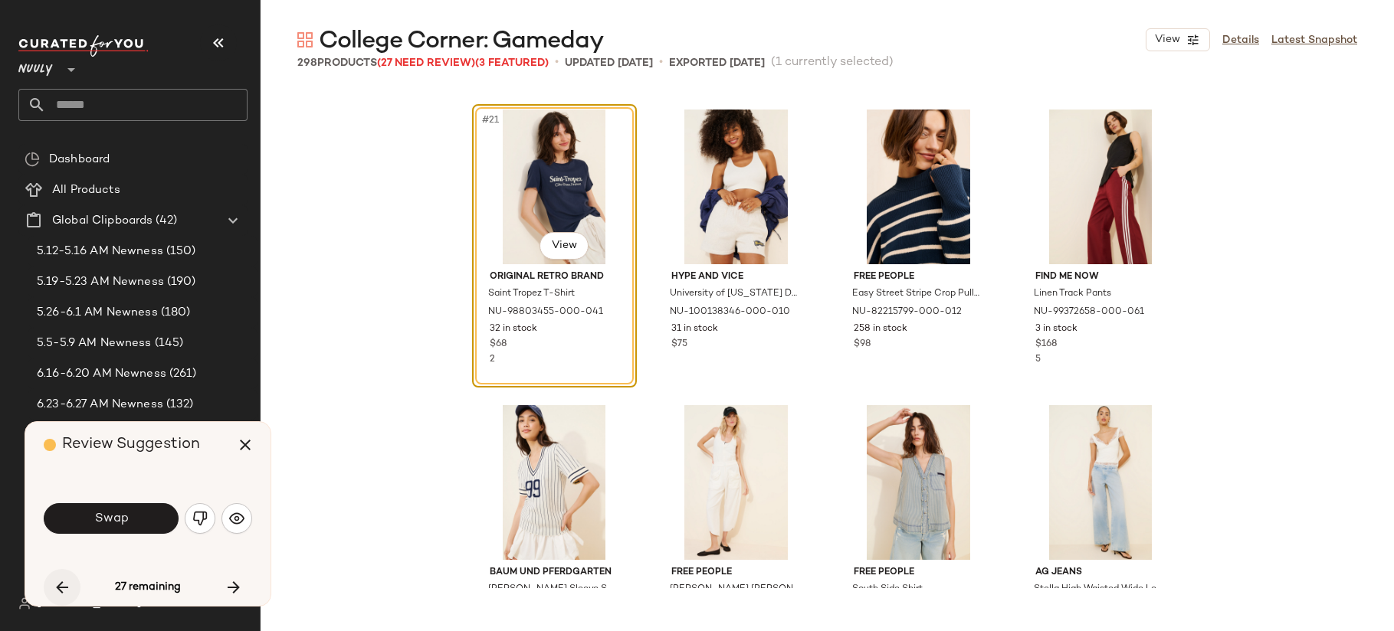
click at [58, 593] on icon "button" at bounding box center [62, 587] width 18 height 18
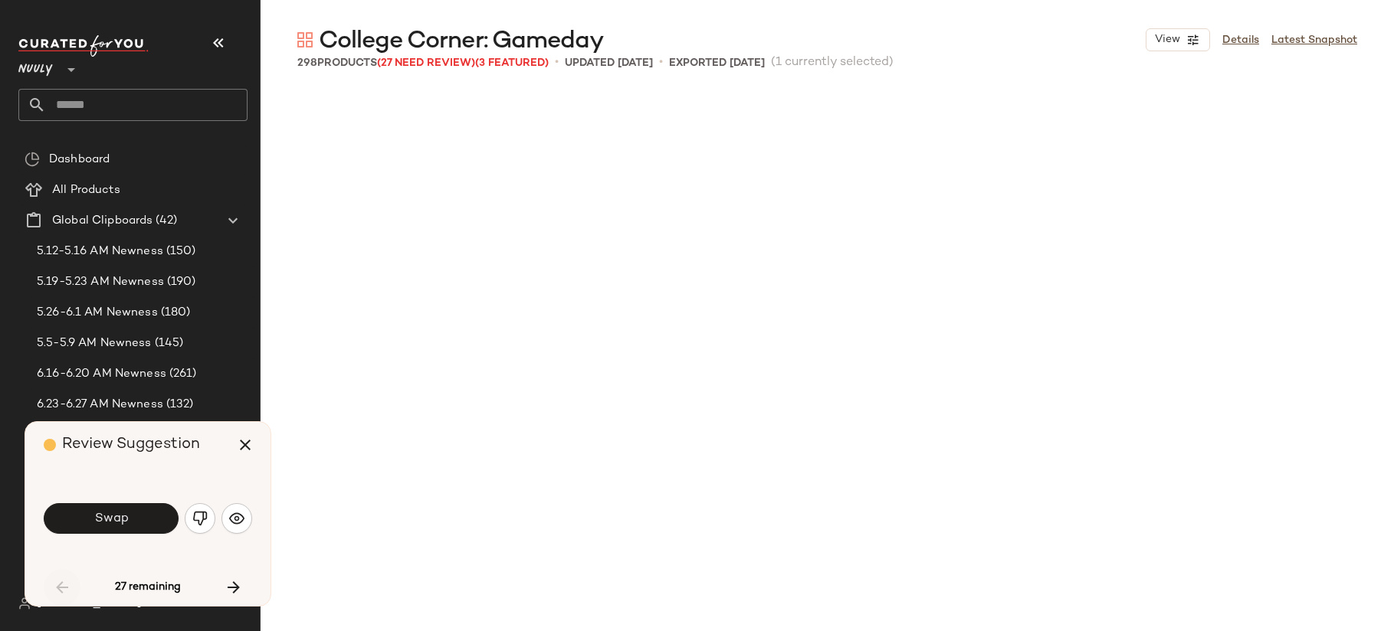
scroll to position [296, 0]
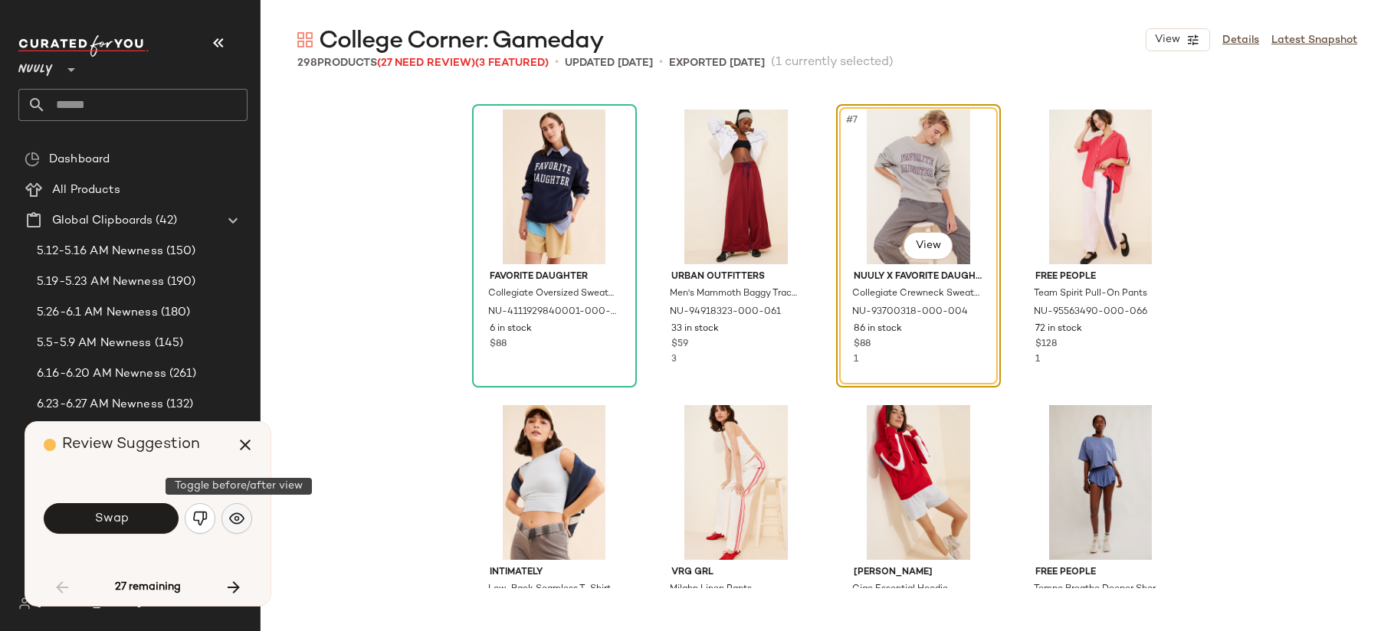
click at [231, 521] on img "button" at bounding box center [236, 518] width 15 height 15
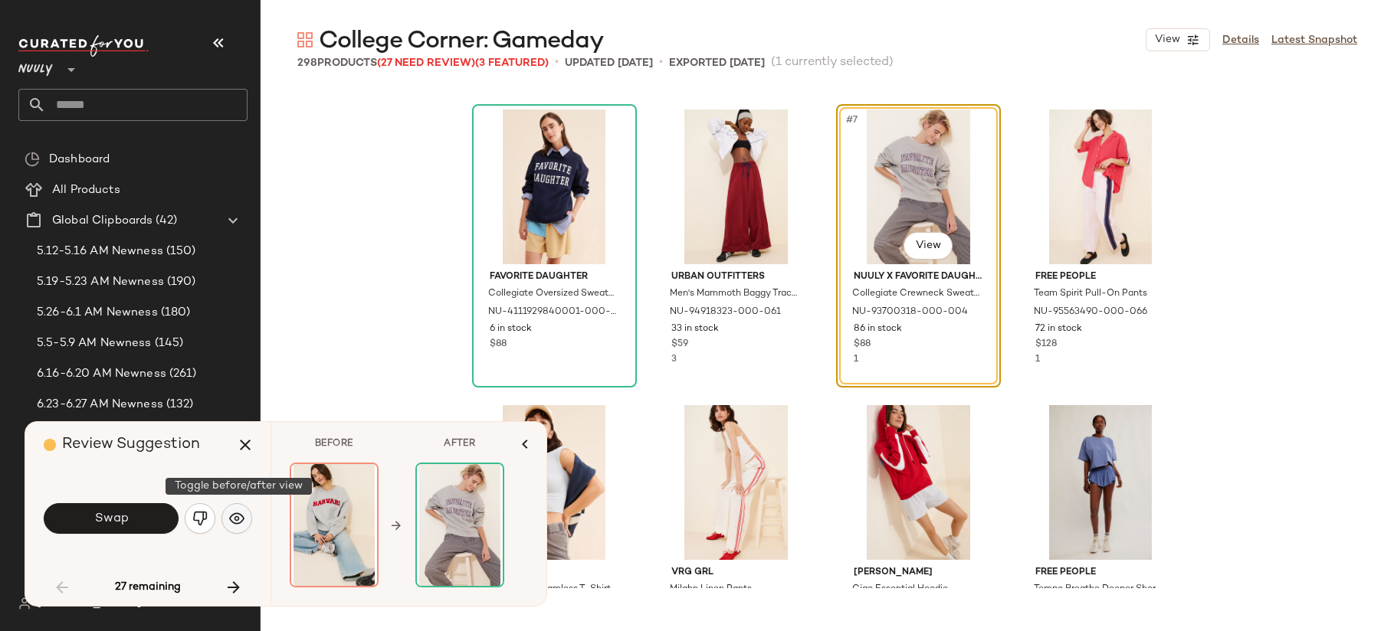
click at [232, 519] on img "button" at bounding box center [236, 518] width 15 height 15
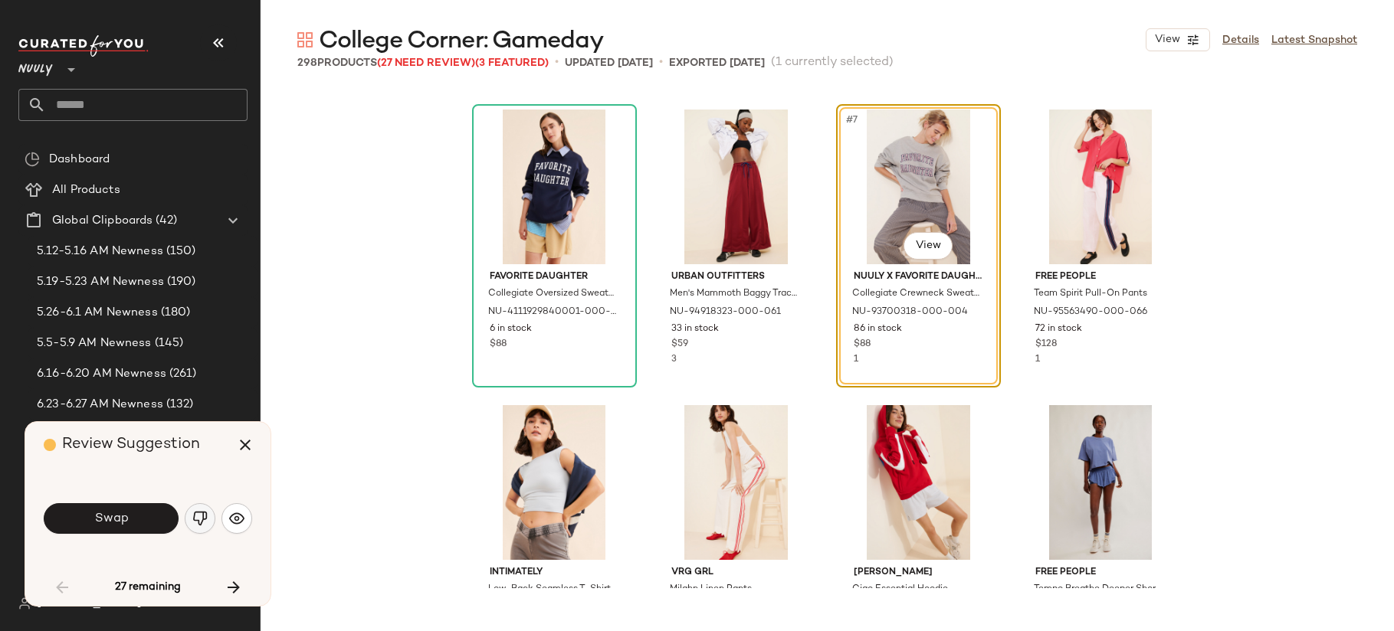
click at [204, 519] on img "button" at bounding box center [199, 518] width 15 height 15
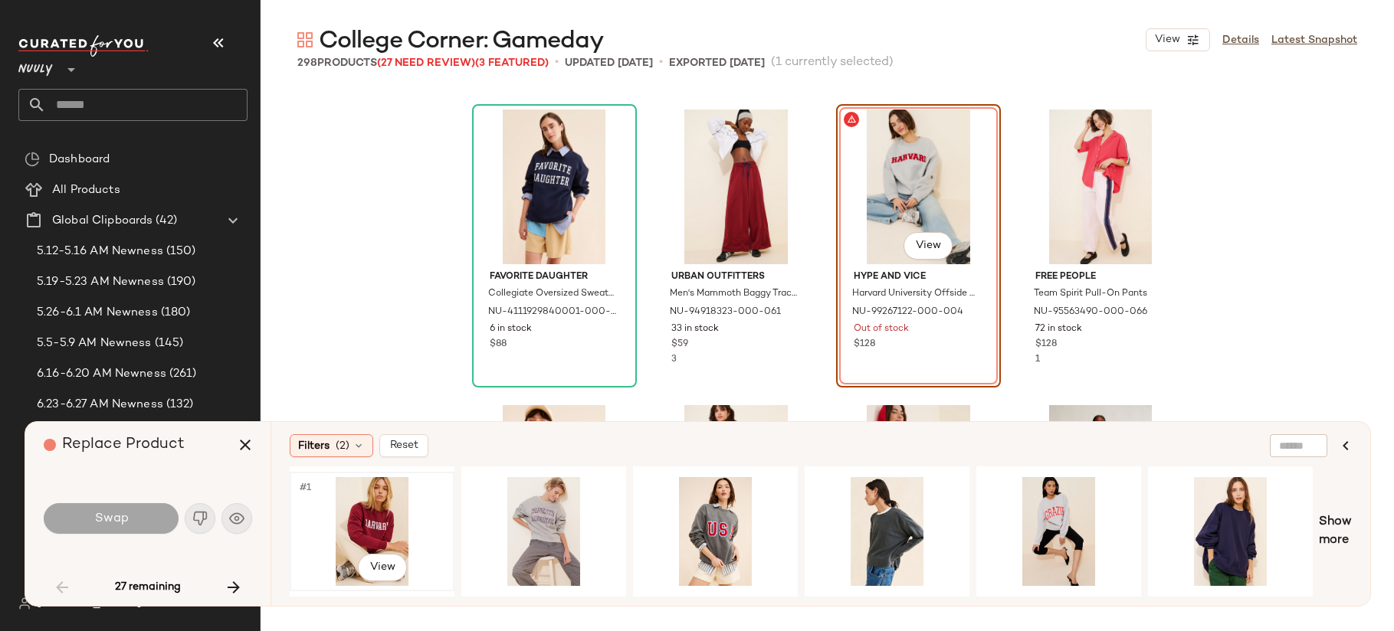
click at [369, 517] on div "#1 View" at bounding box center [372, 531] width 154 height 109
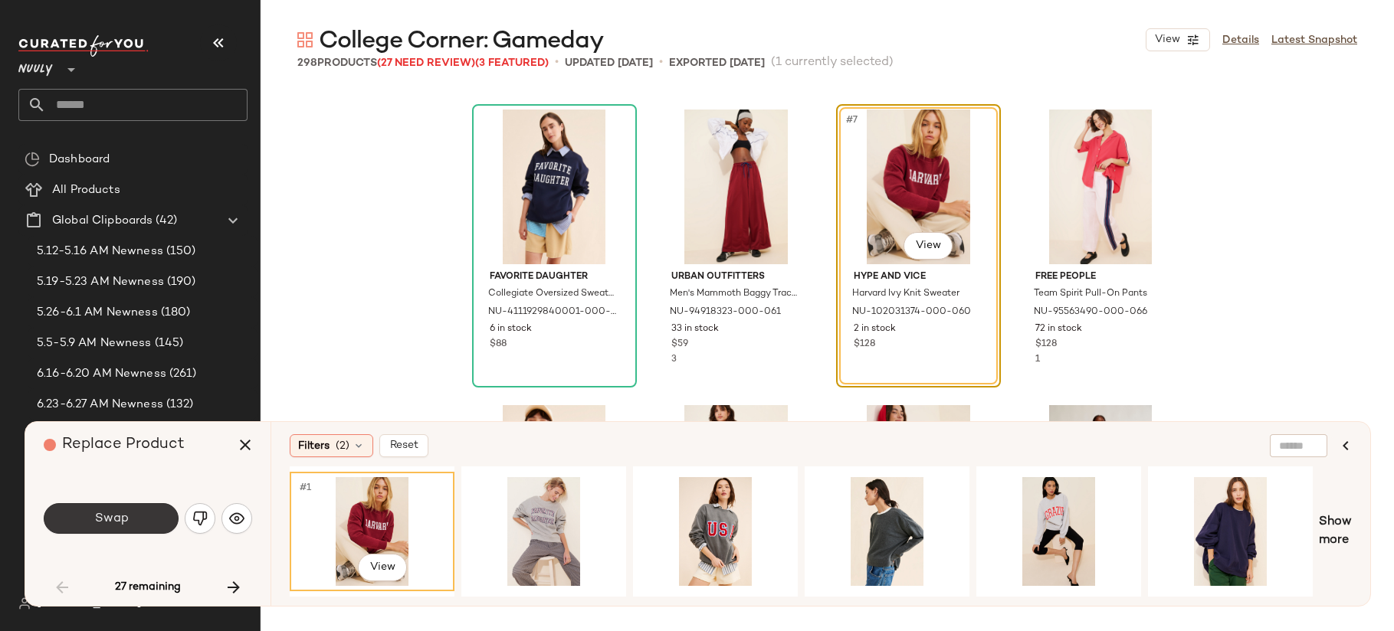
click at [152, 527] on button "Swap" at bounding box center [111, 518] width 135 height 31
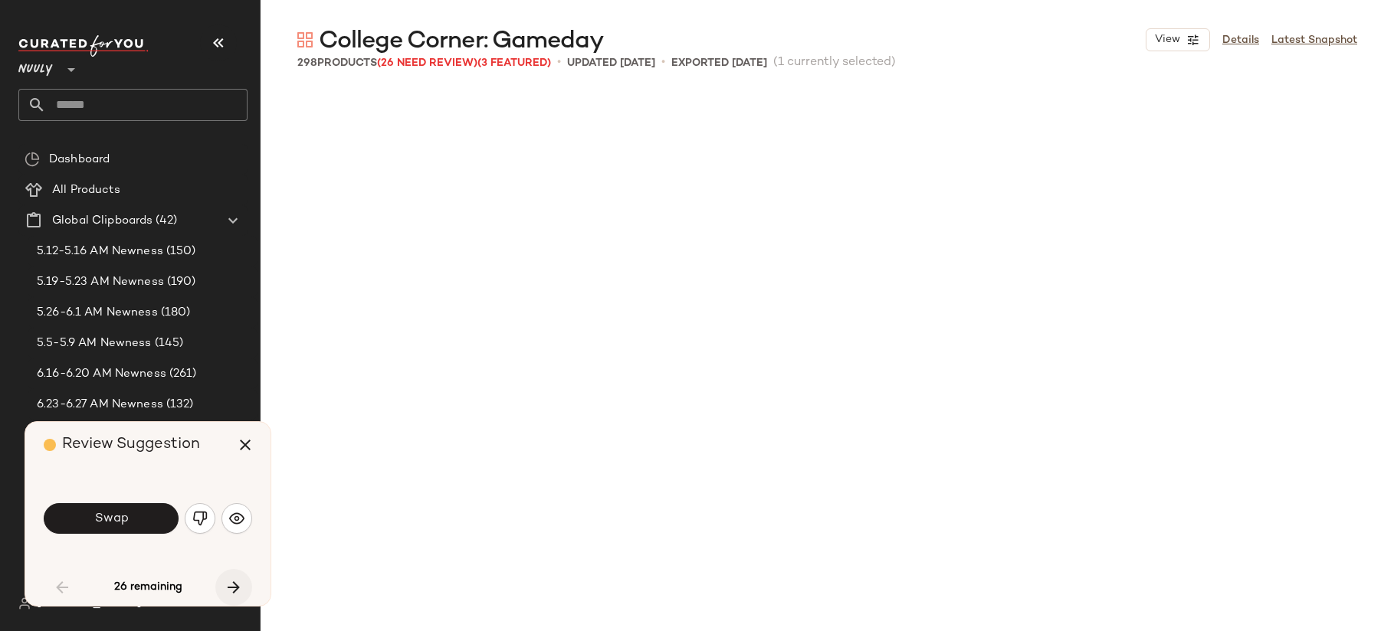
scroll to position [1479, 0]
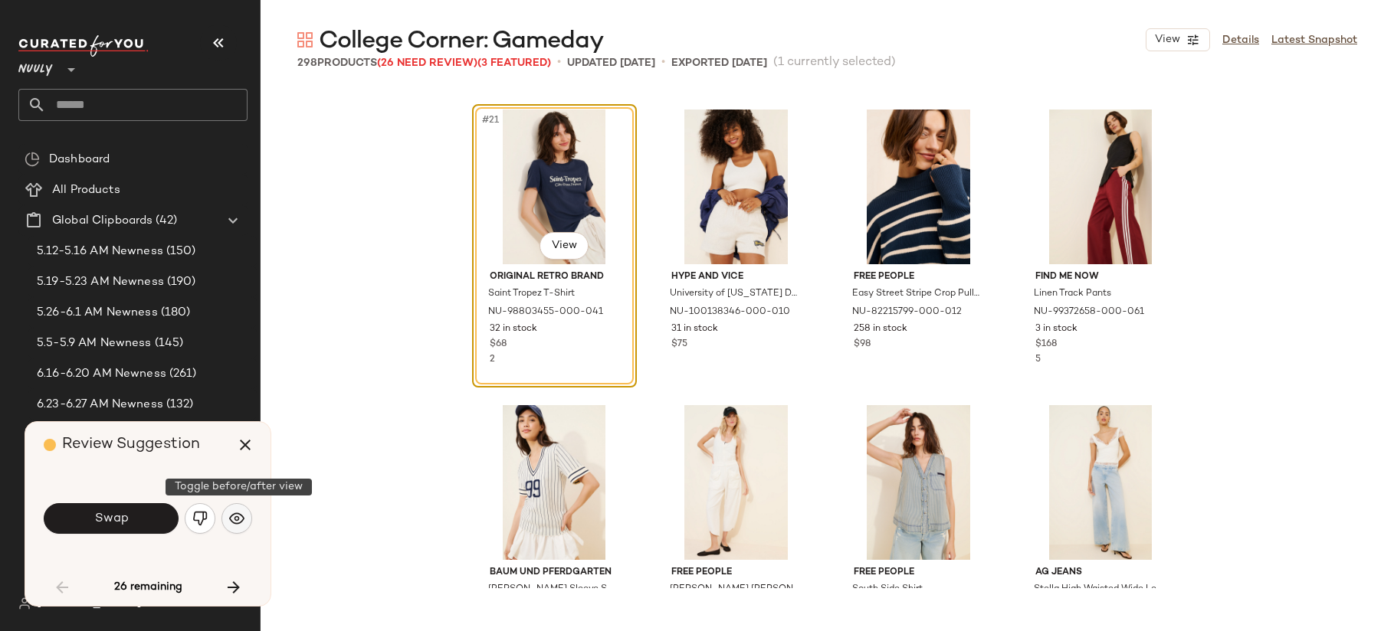
click at [238, 519] on img "button" at bounding box center [236, 518] width 15 height 15
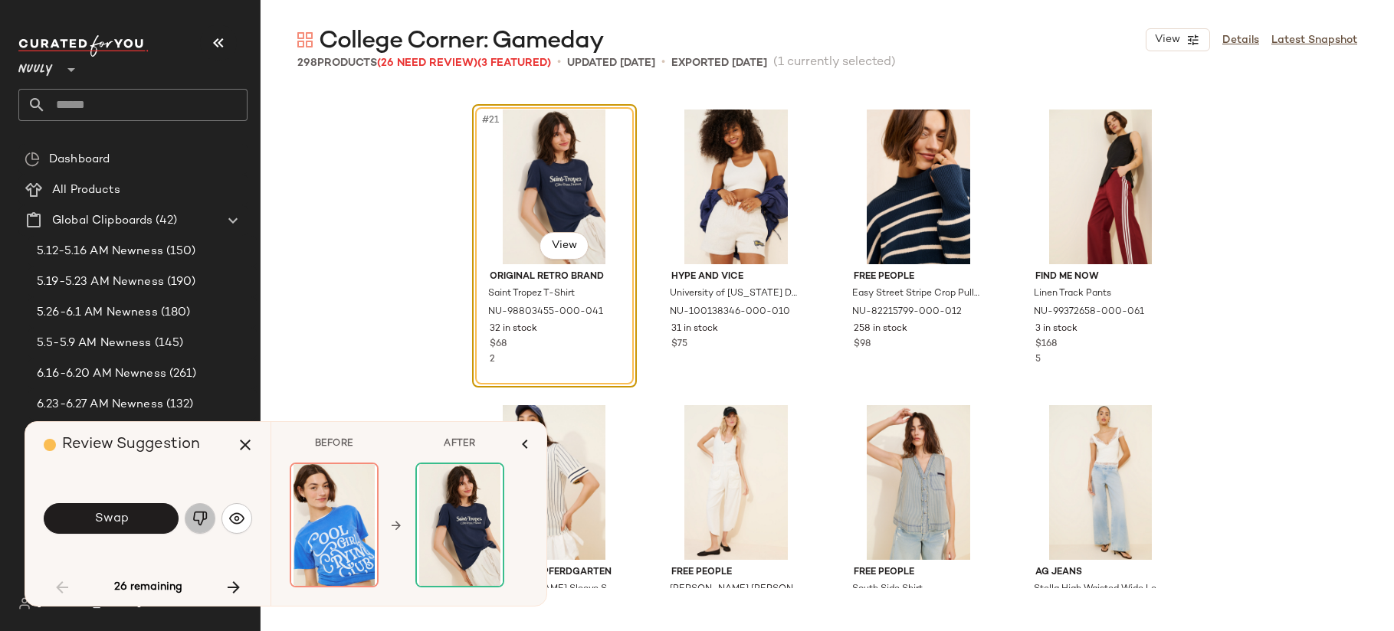
click at [203, 519] on img "button" at bounding box center [199, 518] width 15 height 15
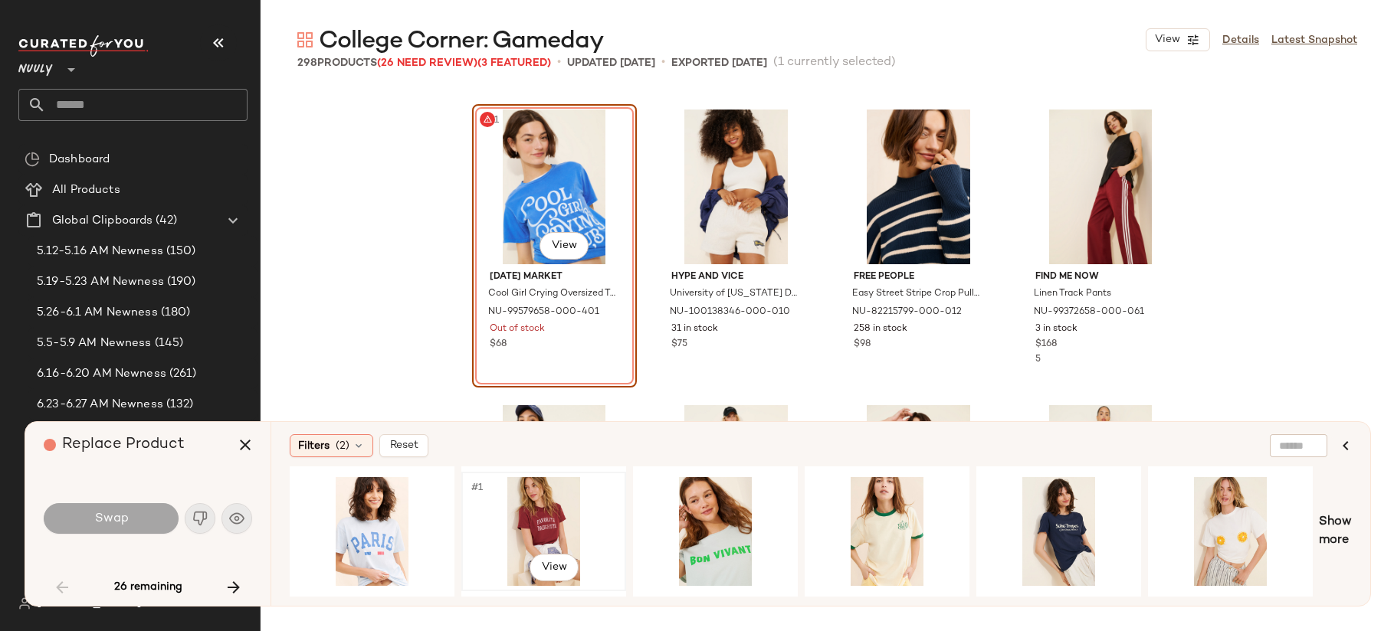
click at [533, 522] on div "#1 View" at bounding box center [544, 531] width 154 height 109
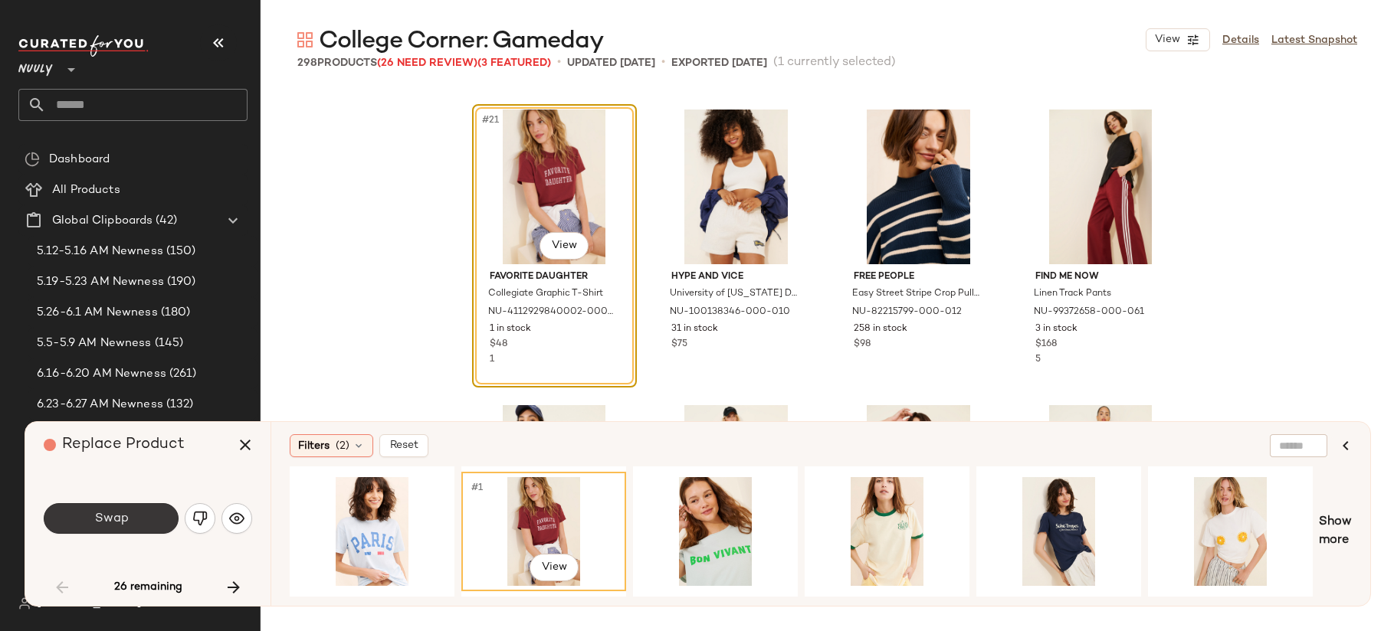
click at [120, 523] on span "Swap" at bounding box center [110, 519] width 34 height 15
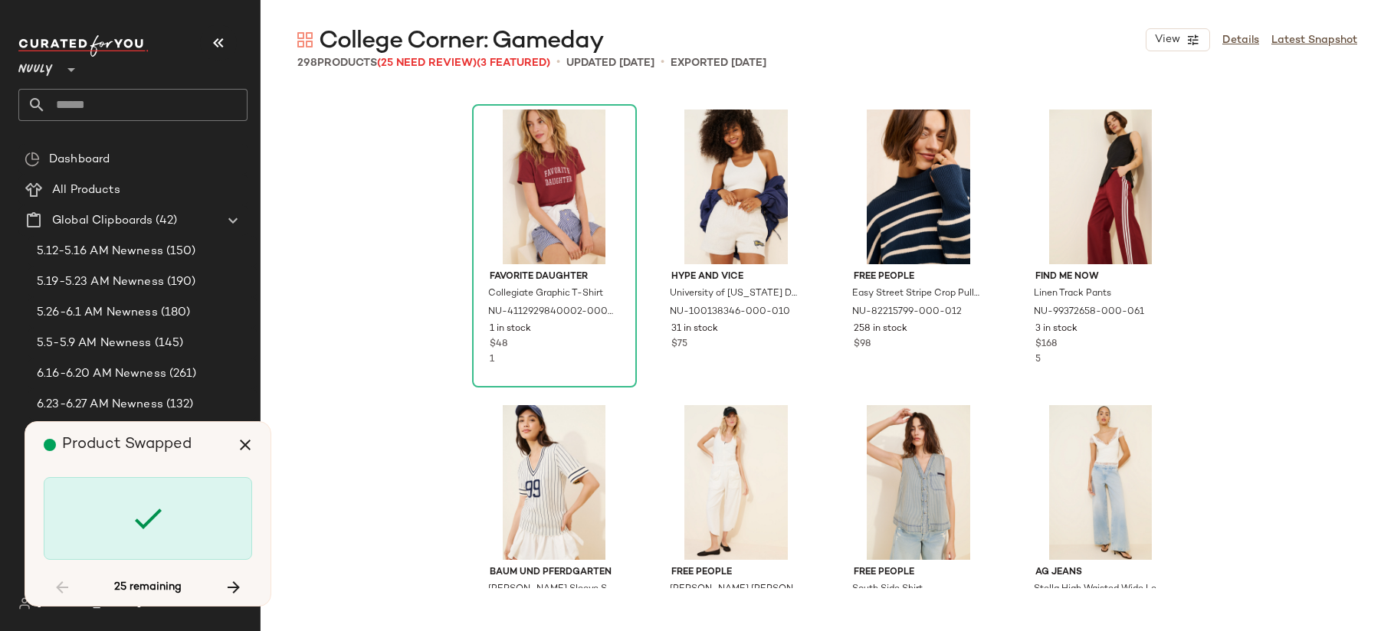
scroll to position [2662, 0]
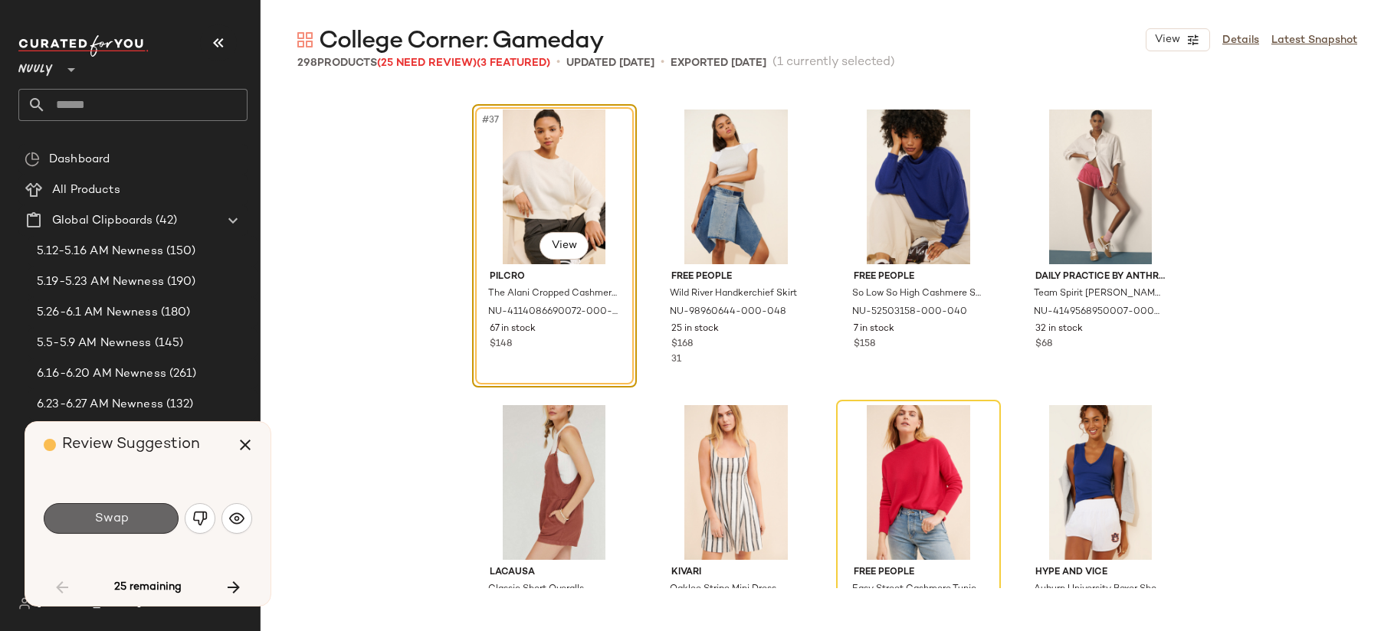
click at [146, 525] on button "Swap" at bounding box center [111, 518] width 135 height 31
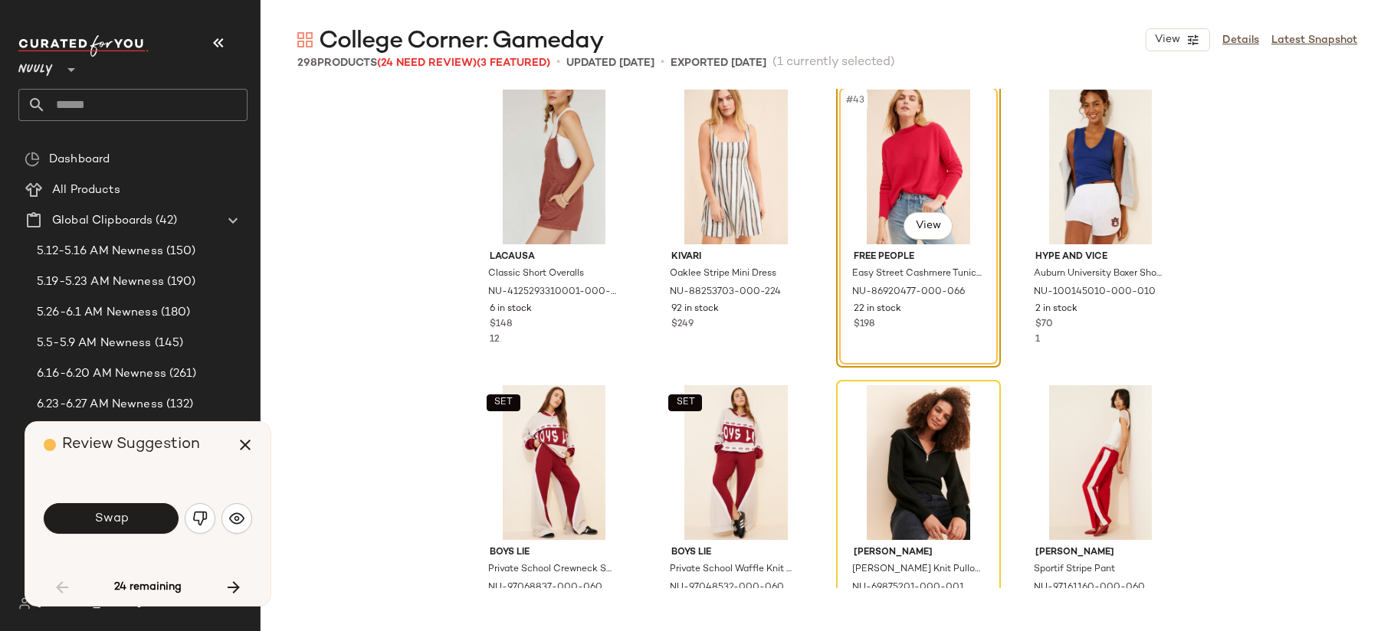
scroll to position [2973, 0]
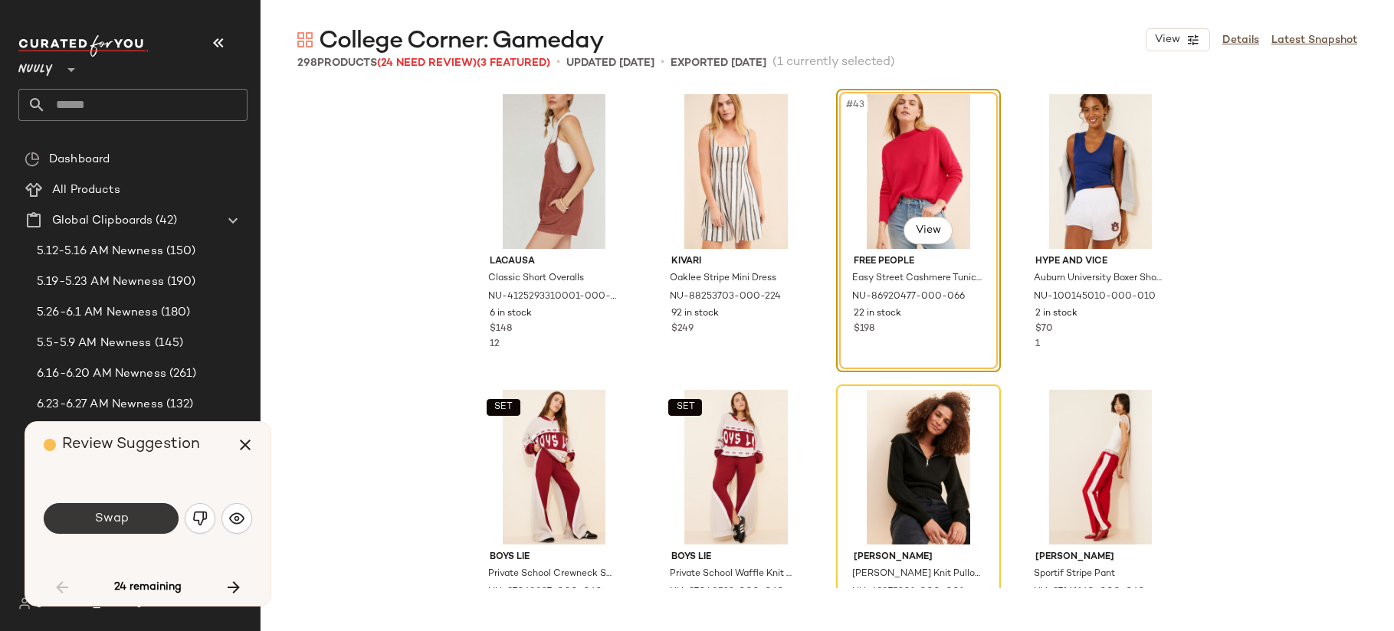
click at [108, 519] on span "Swap" at bounding box center [110, 519] width 34 height 15
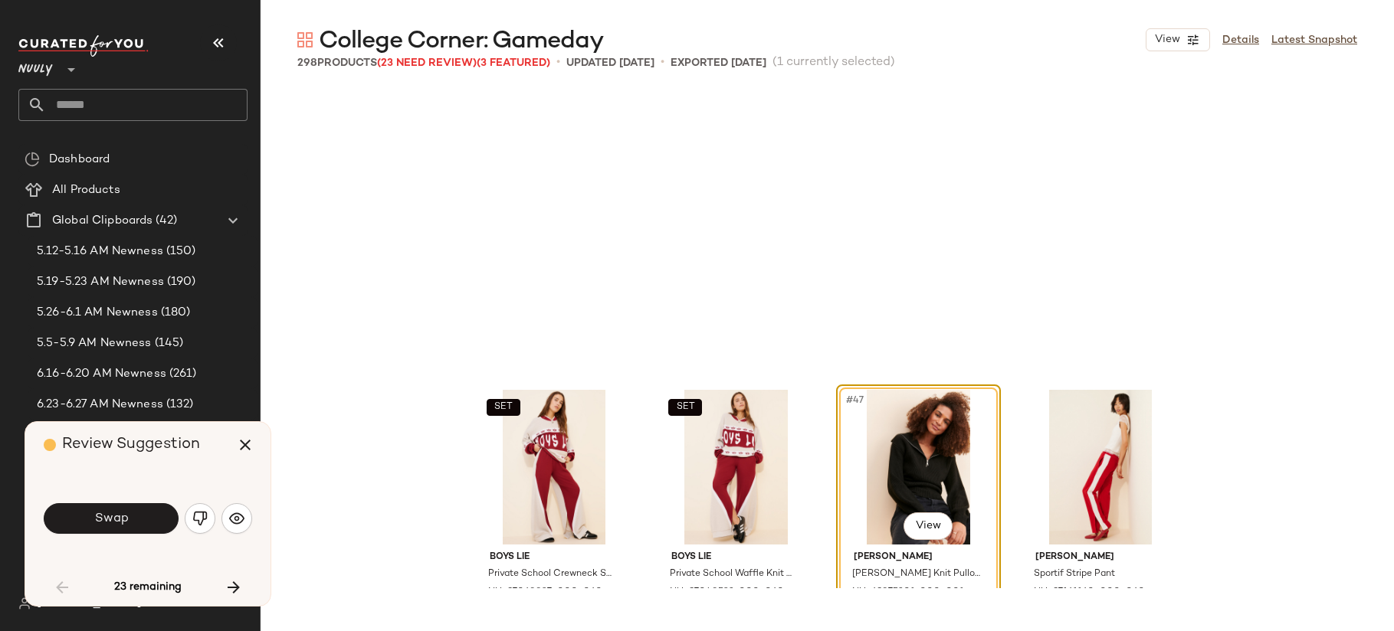
scroll to position [3253, 0]
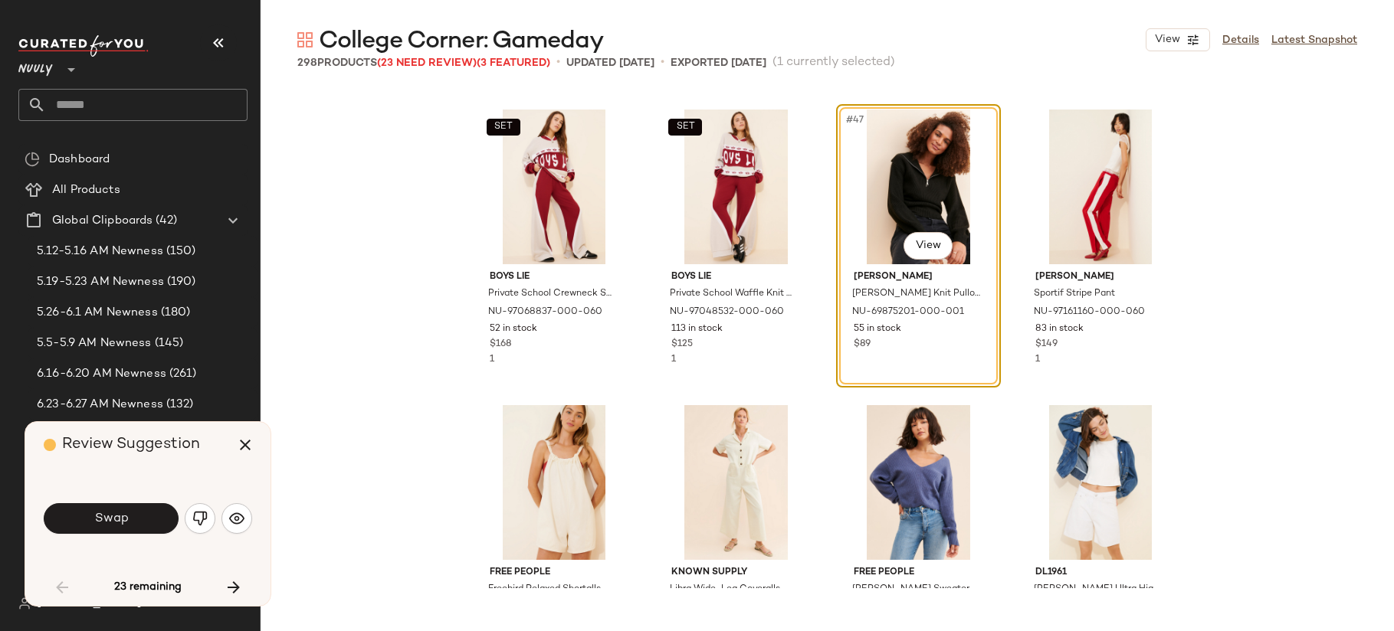
click at [111, 519] on span "Swap" at bounding box center [110, 519] width 34 height 15
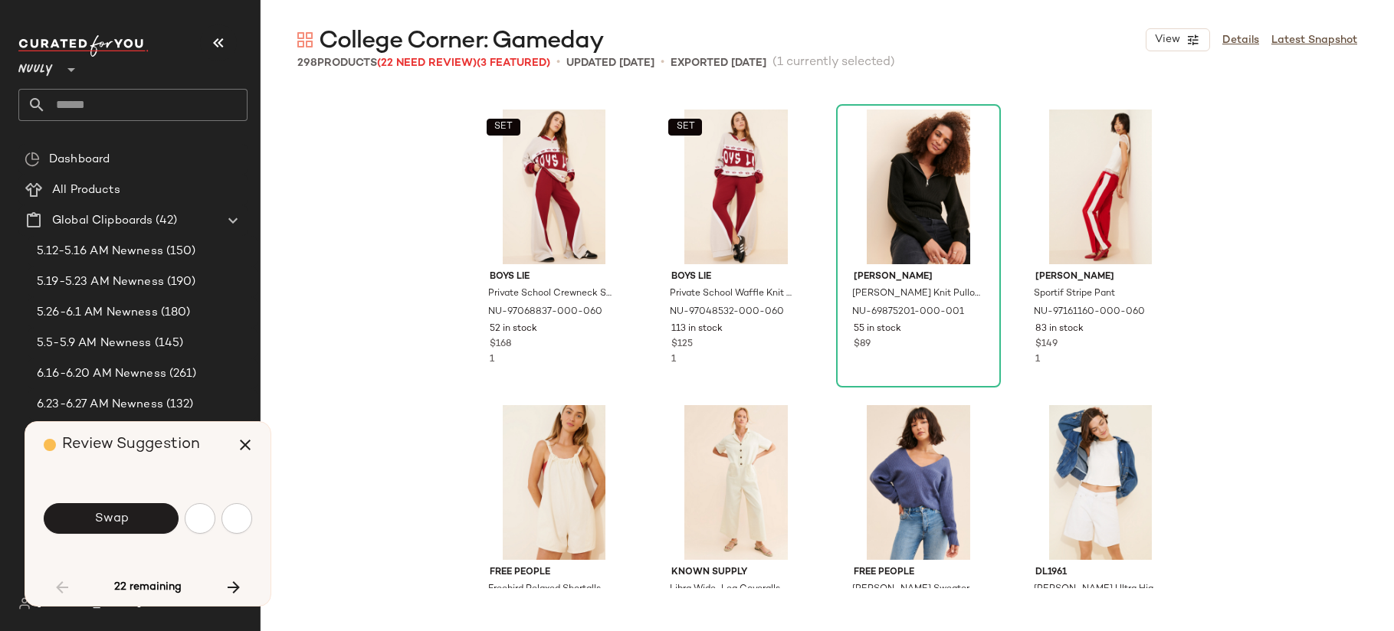
scroll to position [4140, 0]
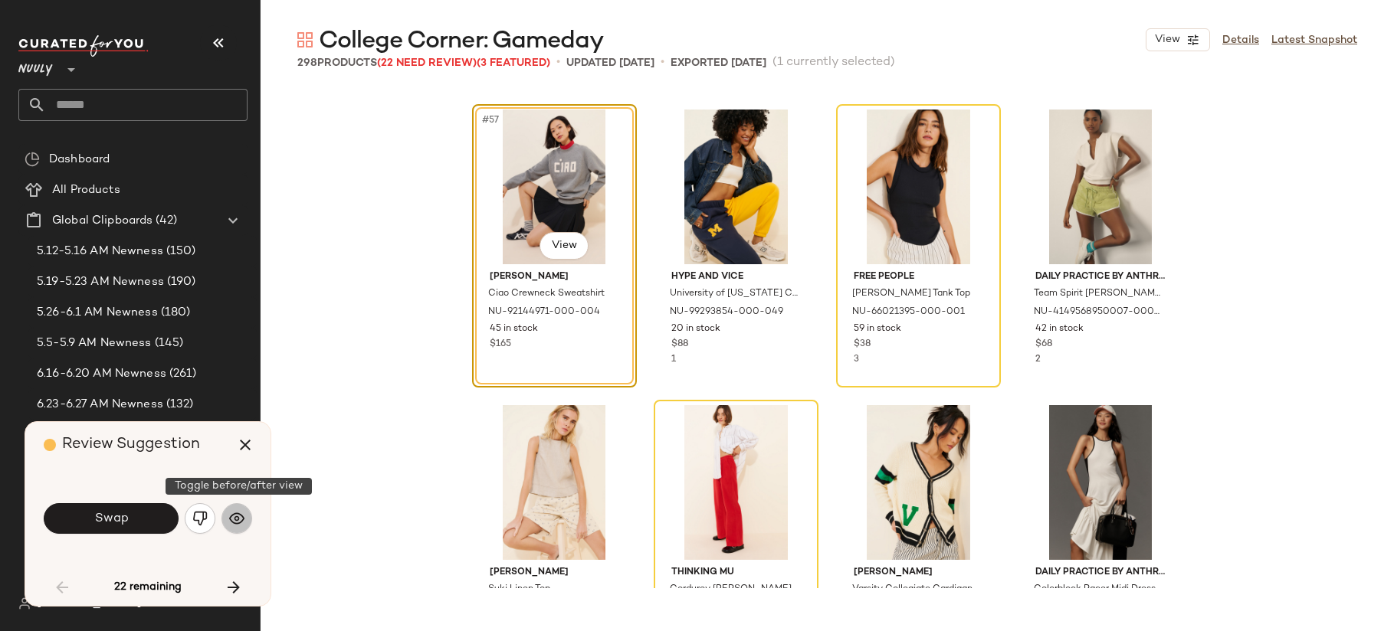
click at [233, 516] on img "button" at bounding box center [236, 518] width 15 height 15
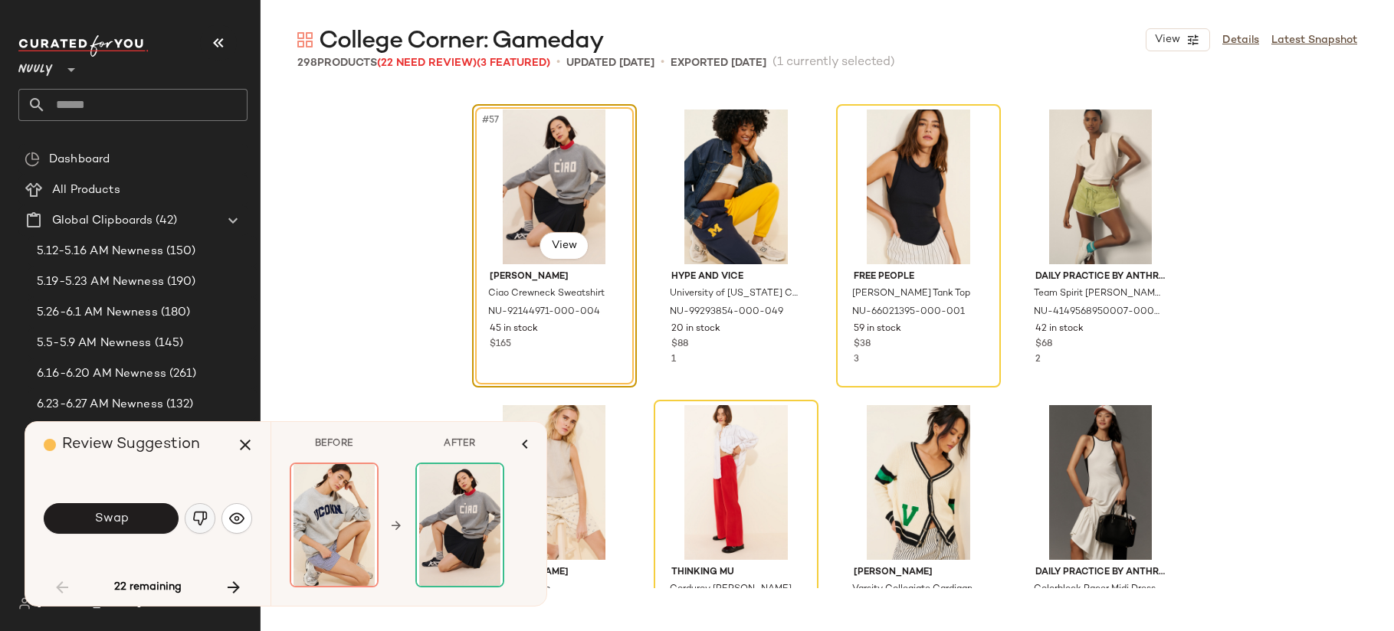
click at [204, 519] on img "button" at bounding box center [199, 518] width 15 height 15
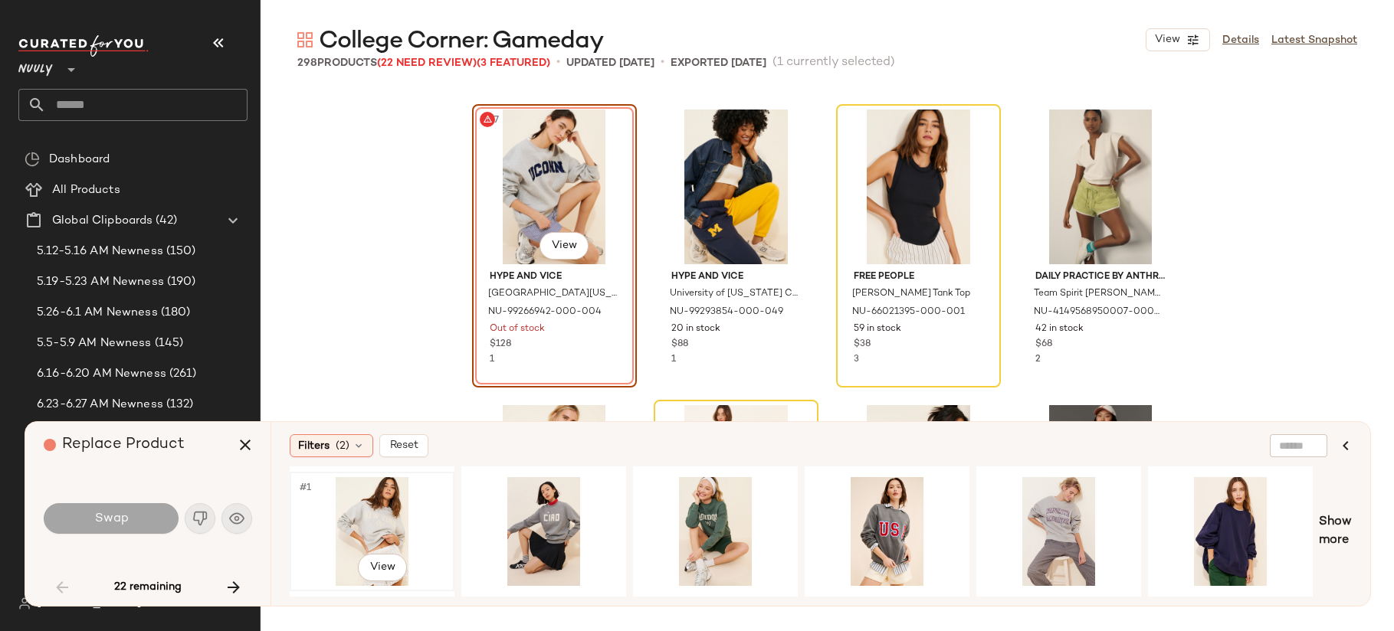
click at [408, 523] on div "#1 View" at bounding box center [372, 531] width 154 height 109
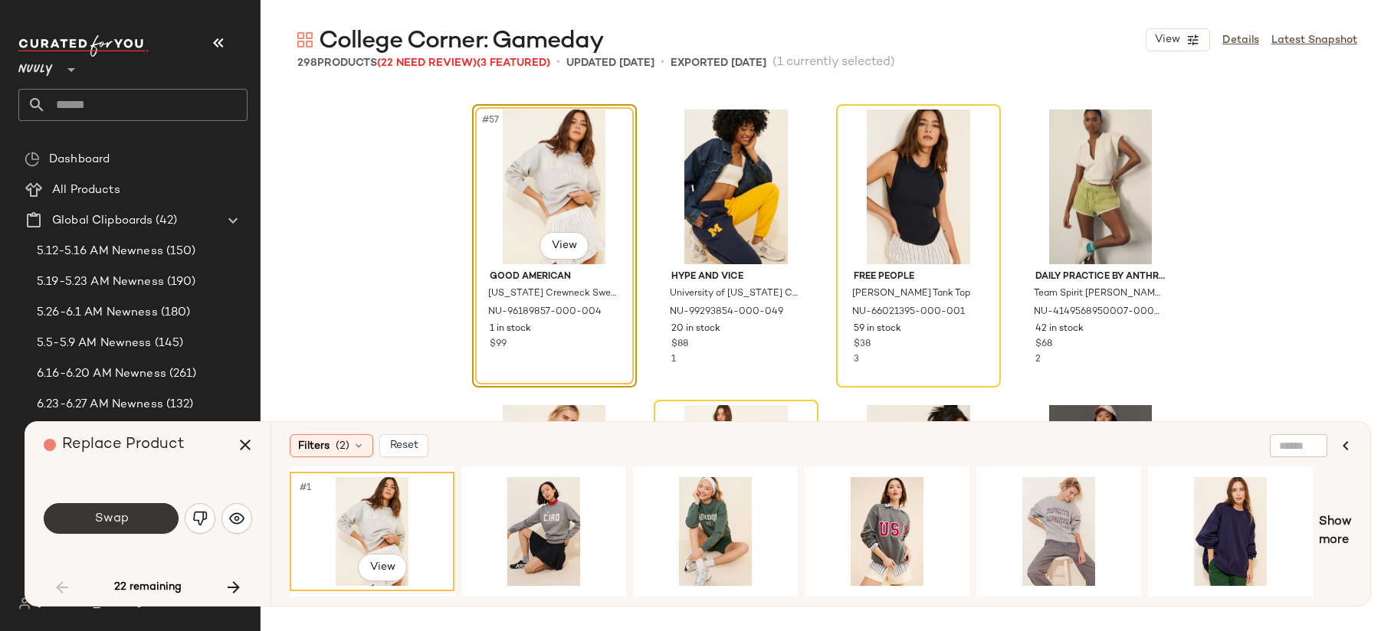
click at [112, 516] on span "Swap" at bounding box center [110, 519] width 34 height 15
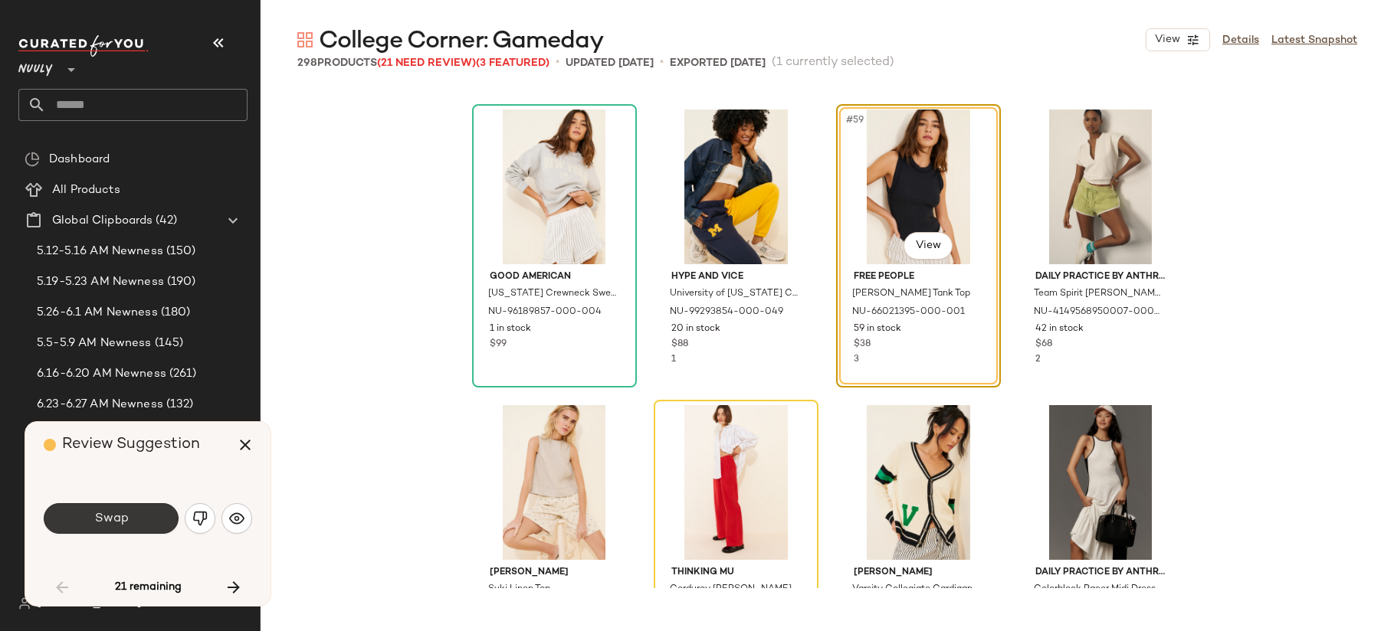
click at [130, 516] on button "Swap" at bounding box center [111, 518] width 135 height 31
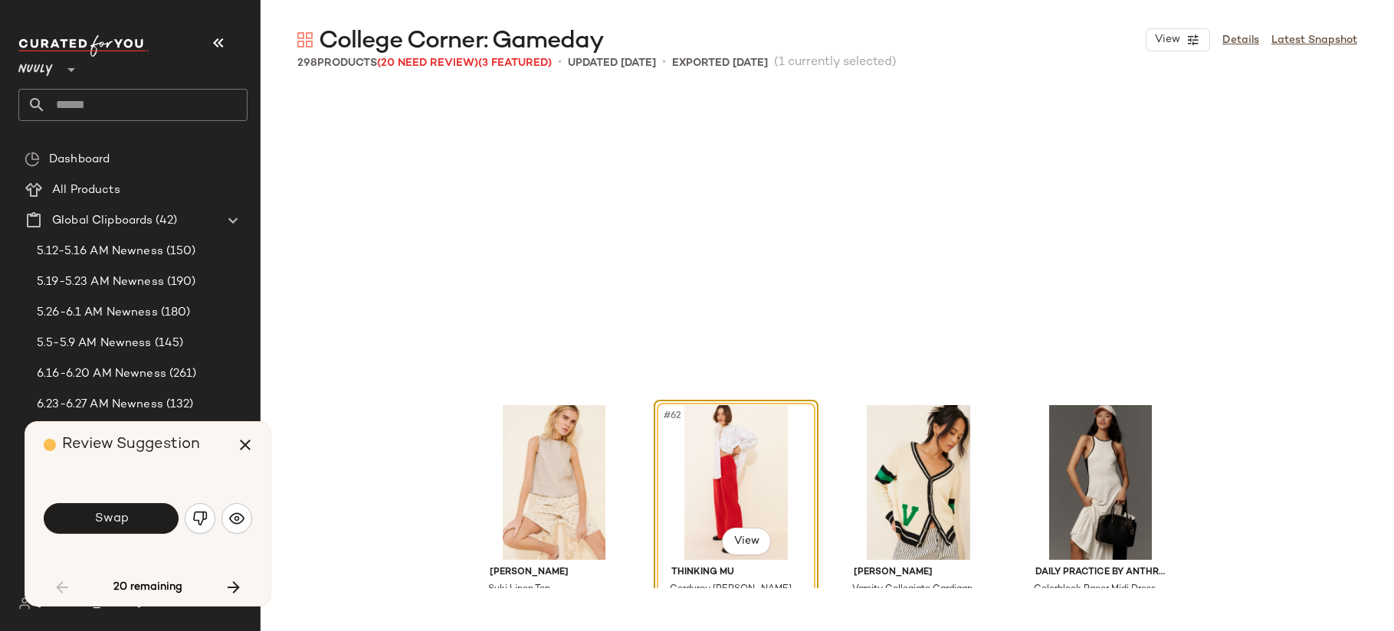
scroll to position [4436, 0]
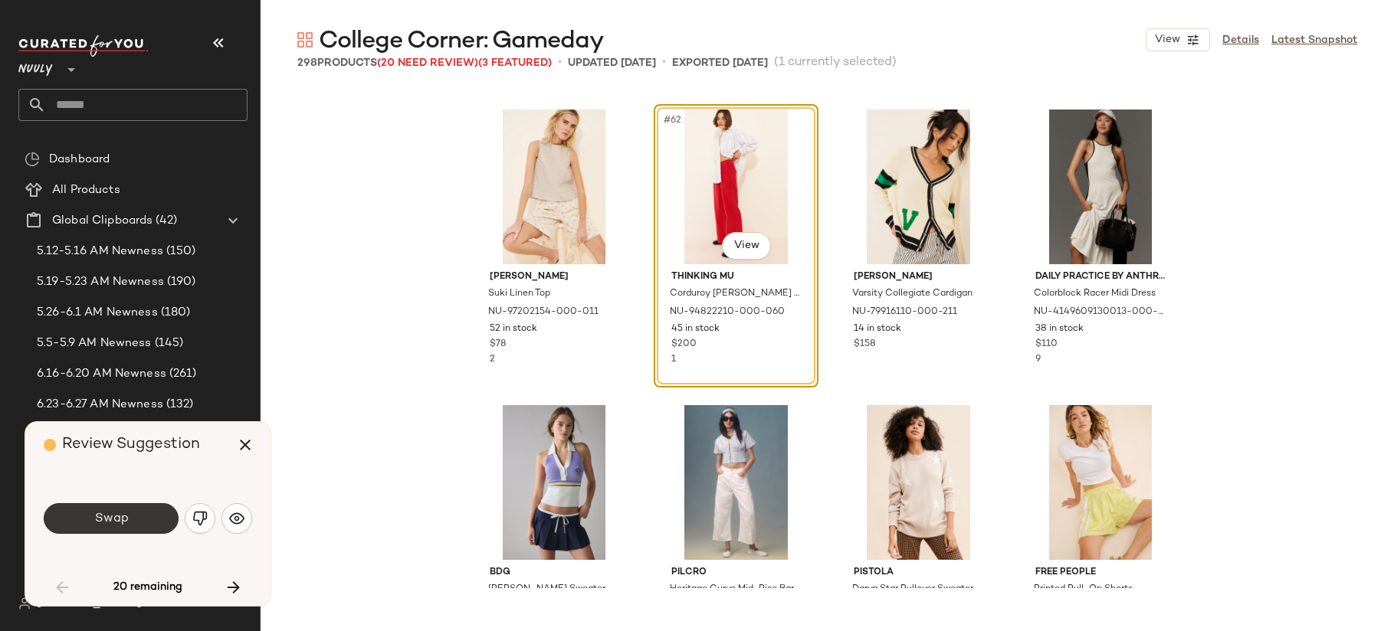
click at [133, 518] on button "Swap" at bounding box center [111, 518] width 135 height 31
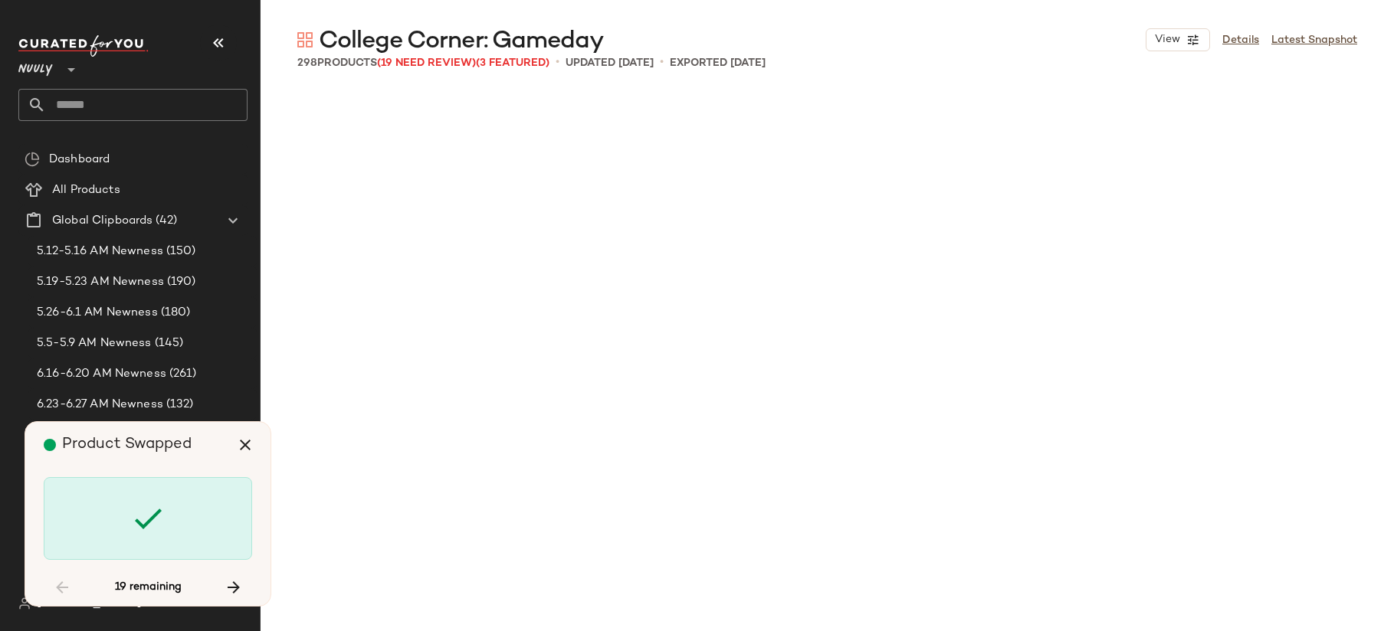
scroll to position [6211, 0]
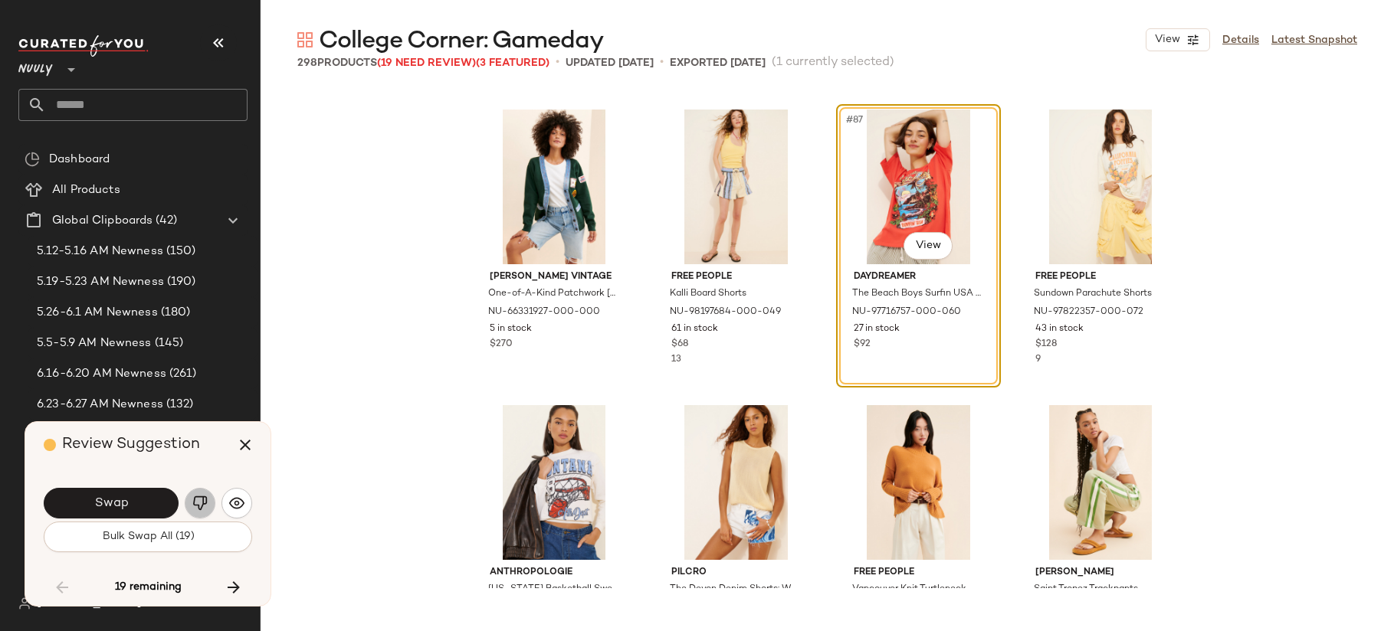
click at [197, 509] on img "button" at bounding box center [199, 503] width 15 height 15
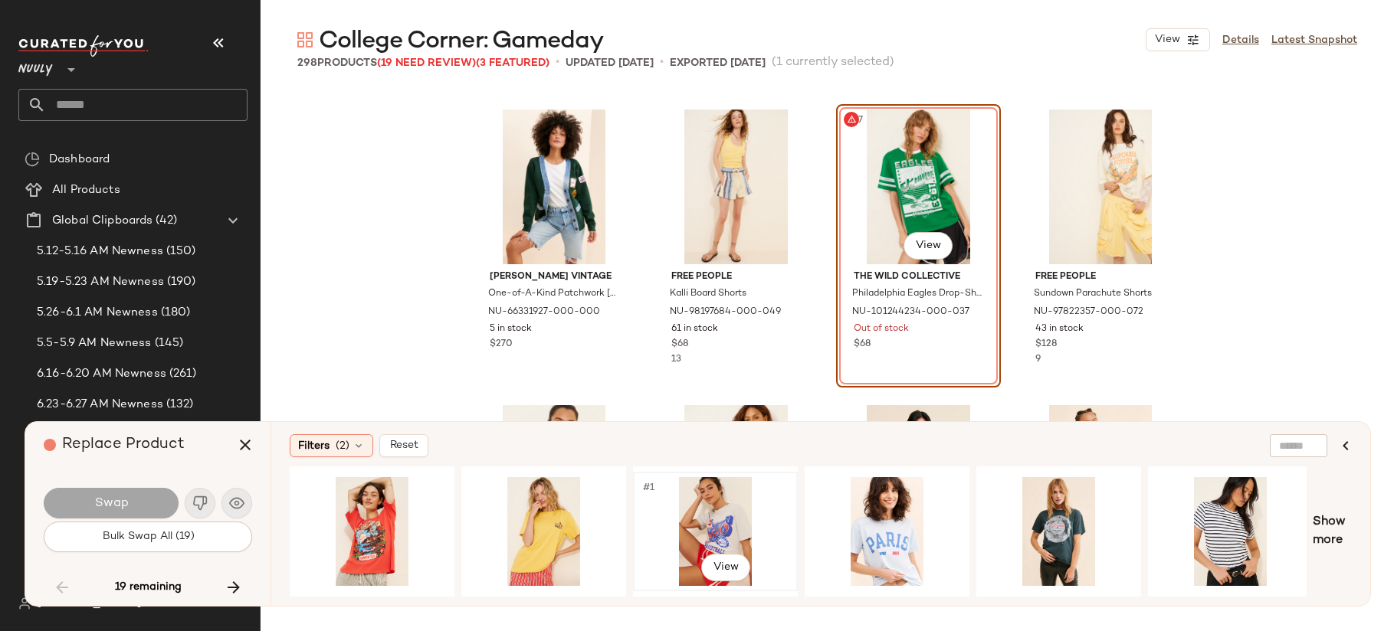
click at [719, 516] on div "#1 View" at bounding box center [715, 531] width 154 height 109
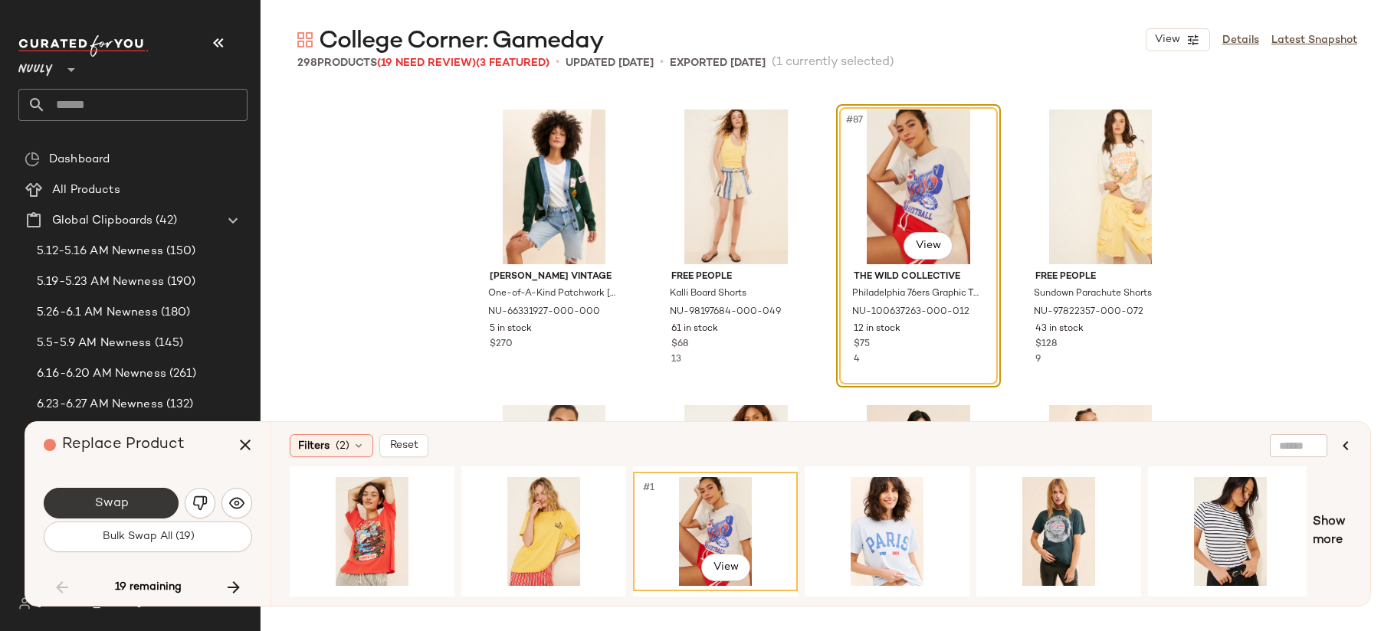
click at [120, 499] on span "Swap" at bounding box center [110, 503] width 34 height 15
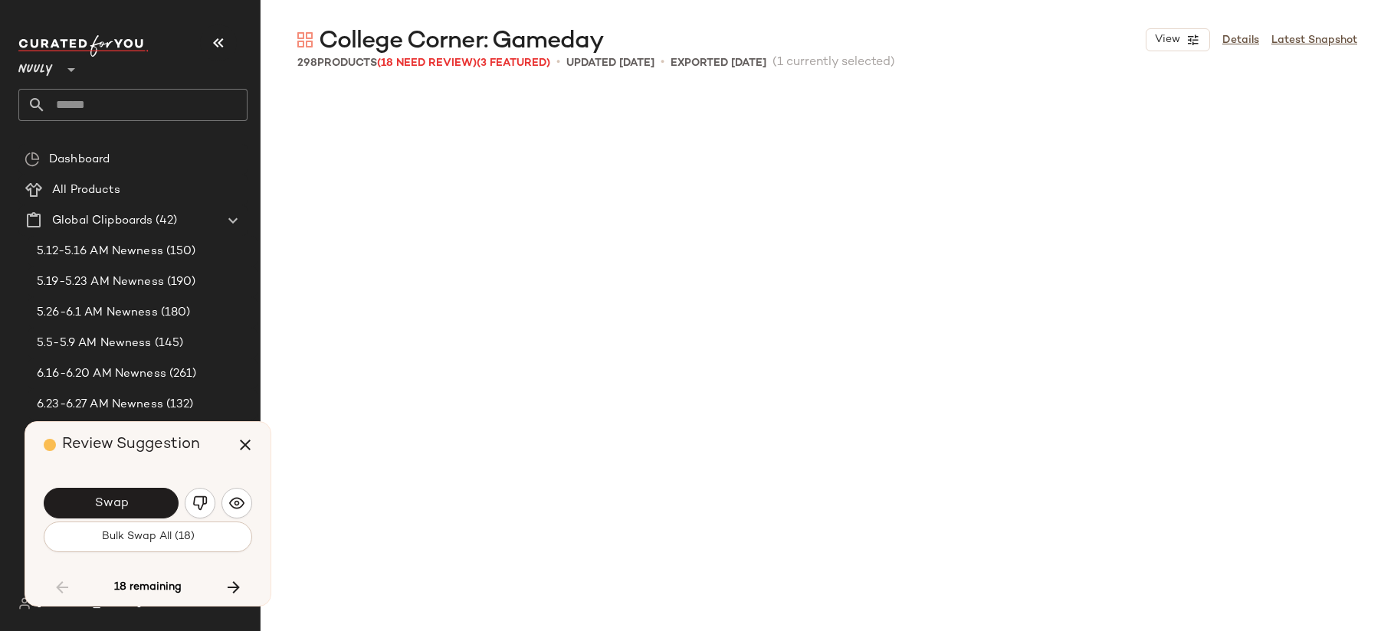
scroll to position [6802, 0]
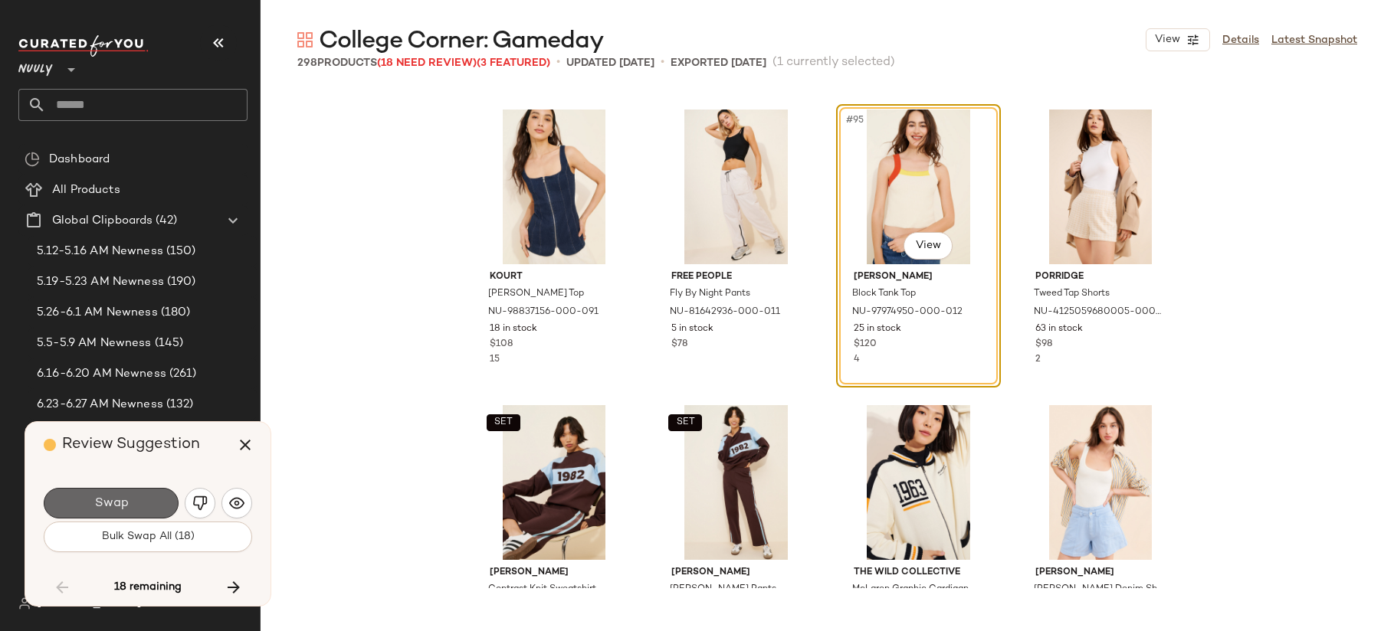
click at [120, 499] on span "Swap" at bounding box center [110, 503] width 34 height 15
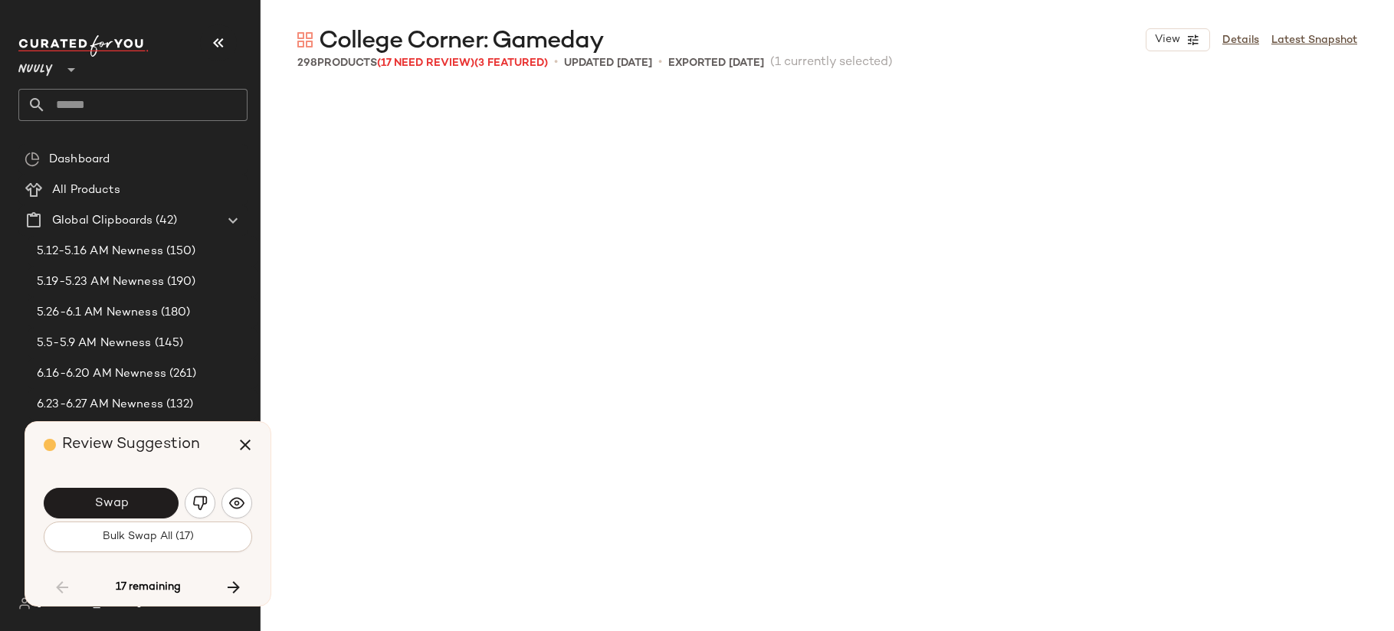
scroll to position [7689, 0]
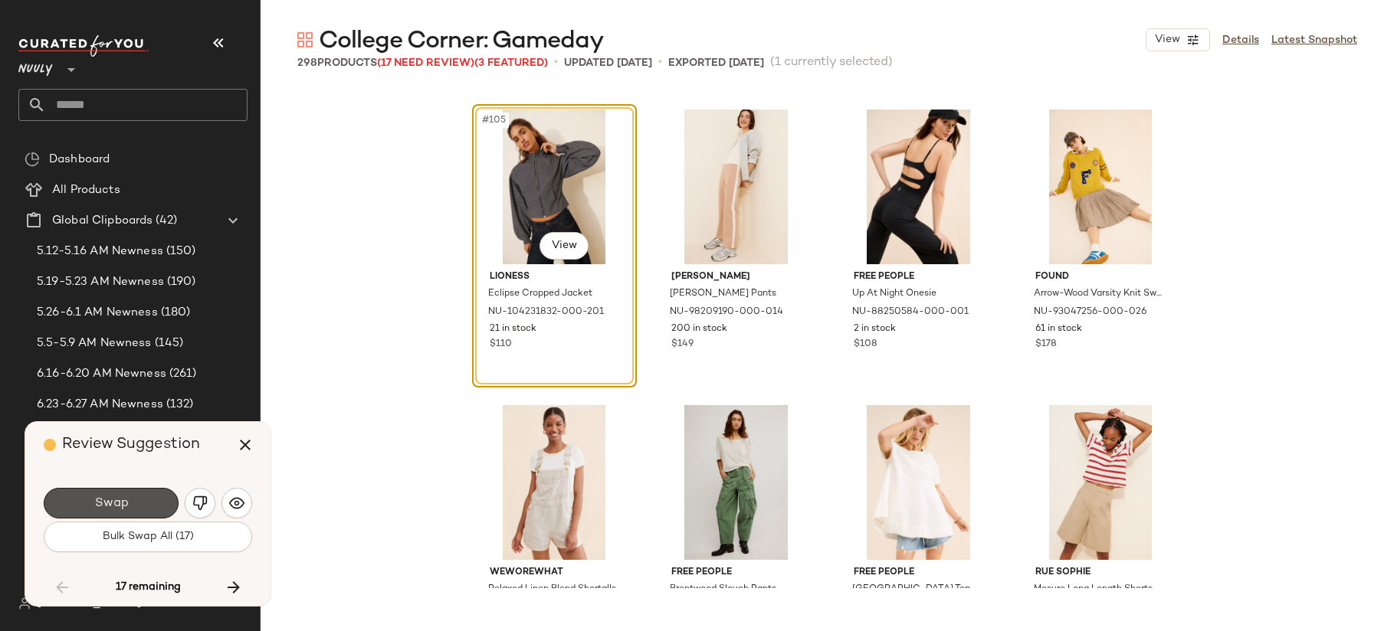
click at [120, 499] on span "Swap" at bounding box center [110, 503] width 34 height 15
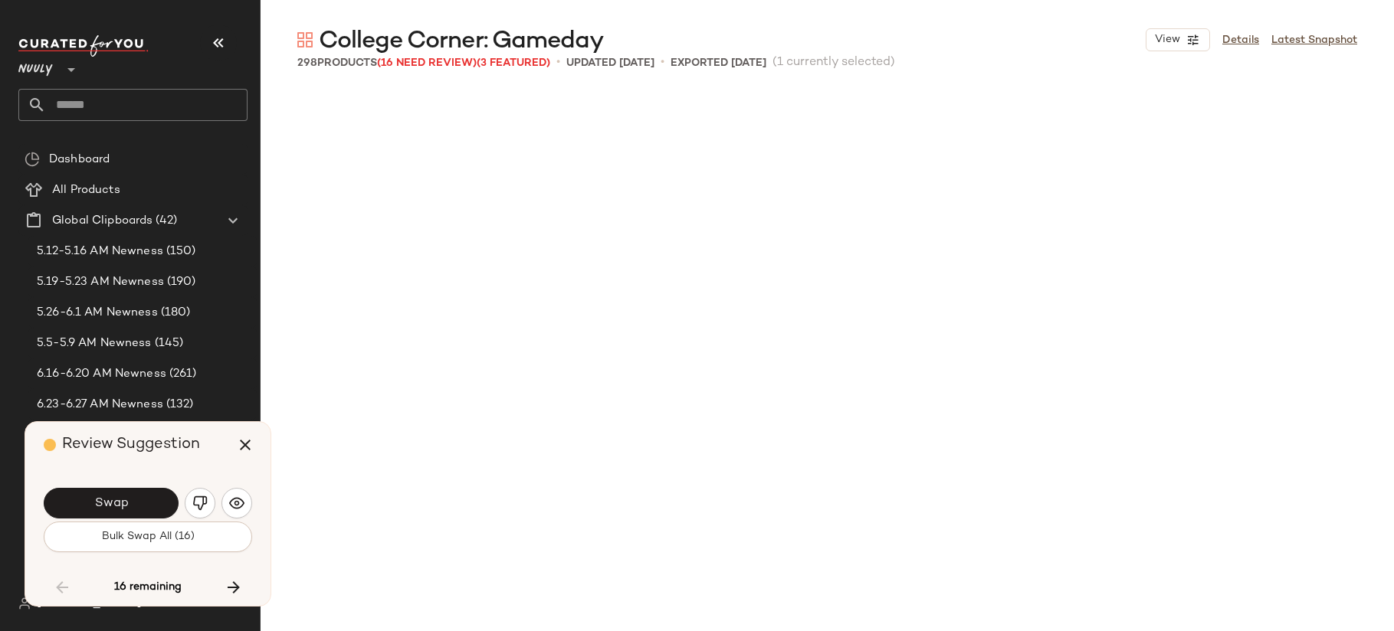
scroll to position [8577, 0]
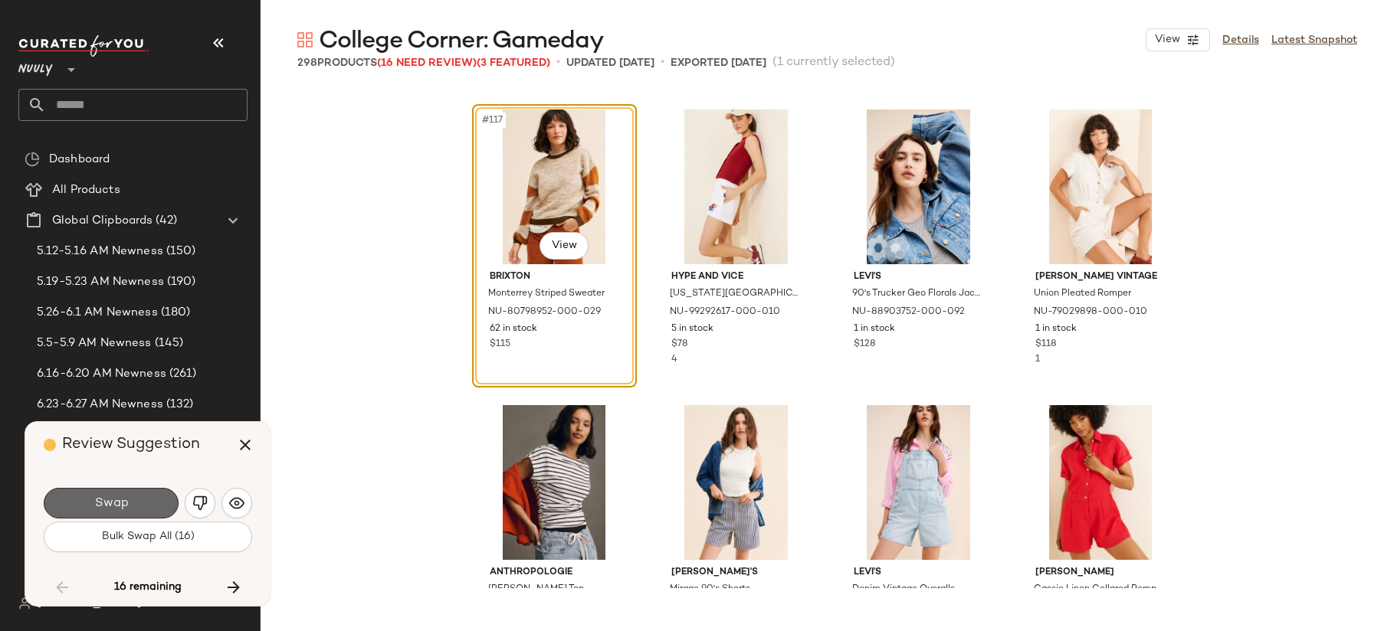
click at [134, 492] on button "Swap" at bounding box center [111, 503] width 135 height 31
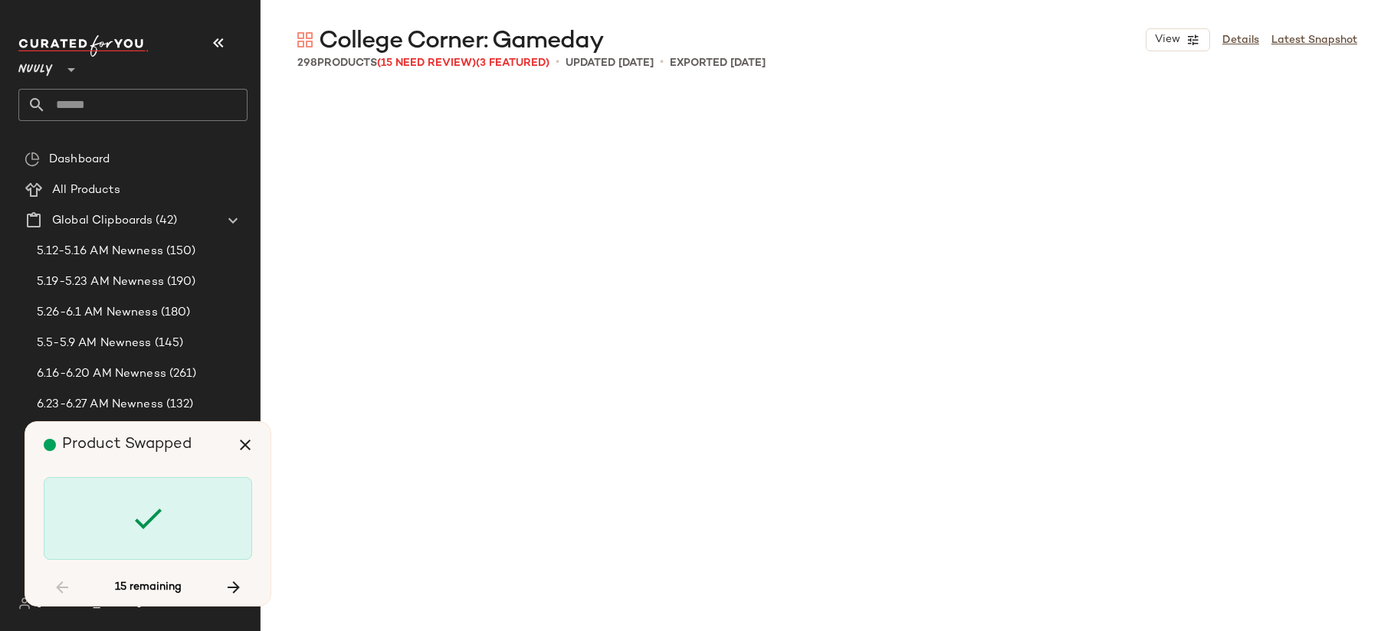
scroll to position [10055, 0]
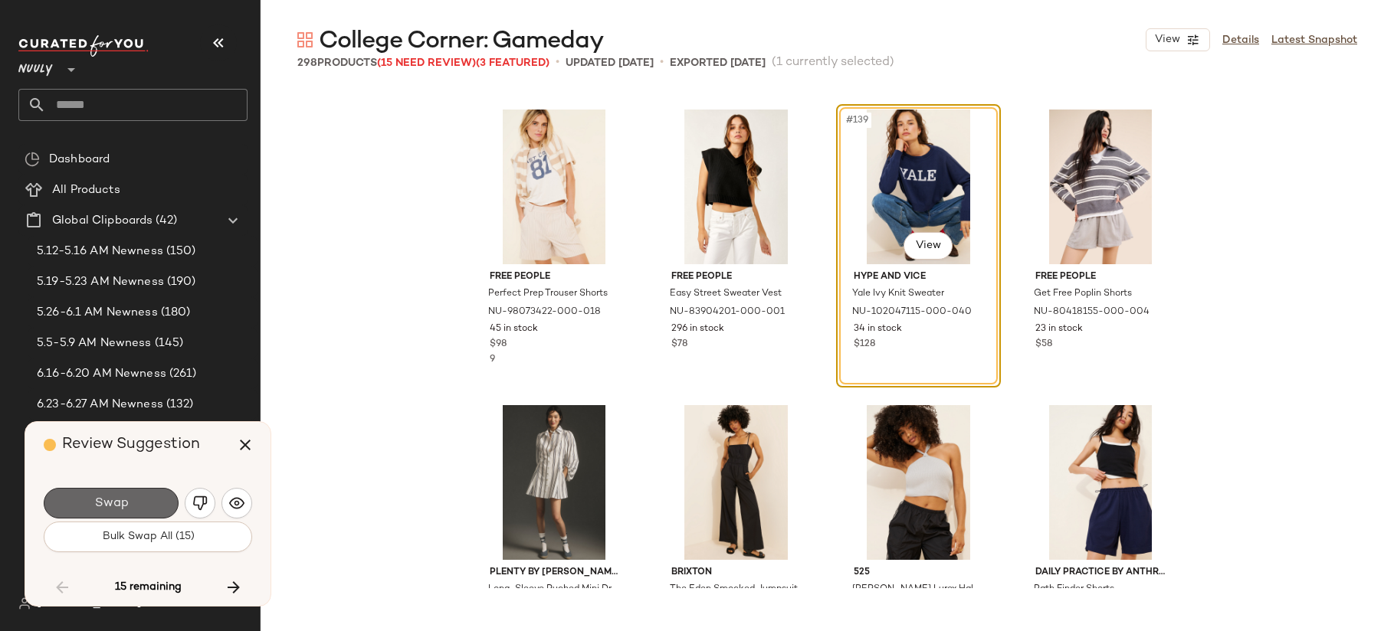
click at [146, 510] on button "Swap" at bounding box center [111, 503] width 135 height 31
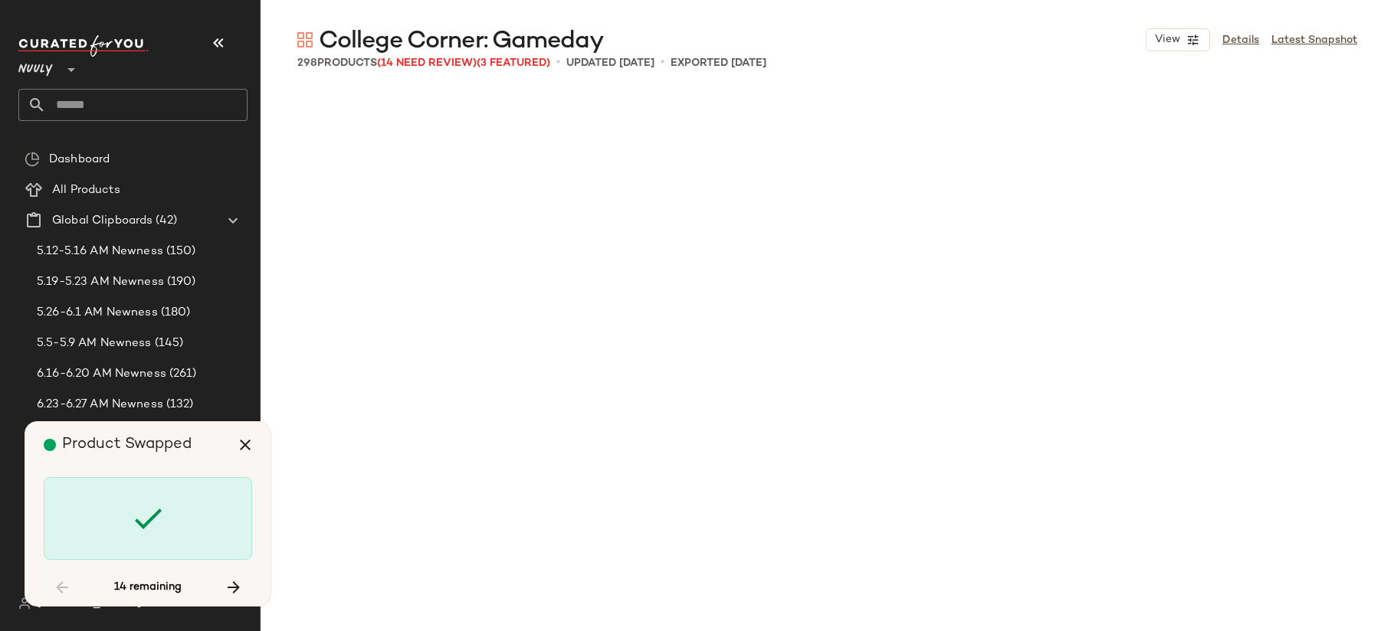
scroll to position [12717, 0]
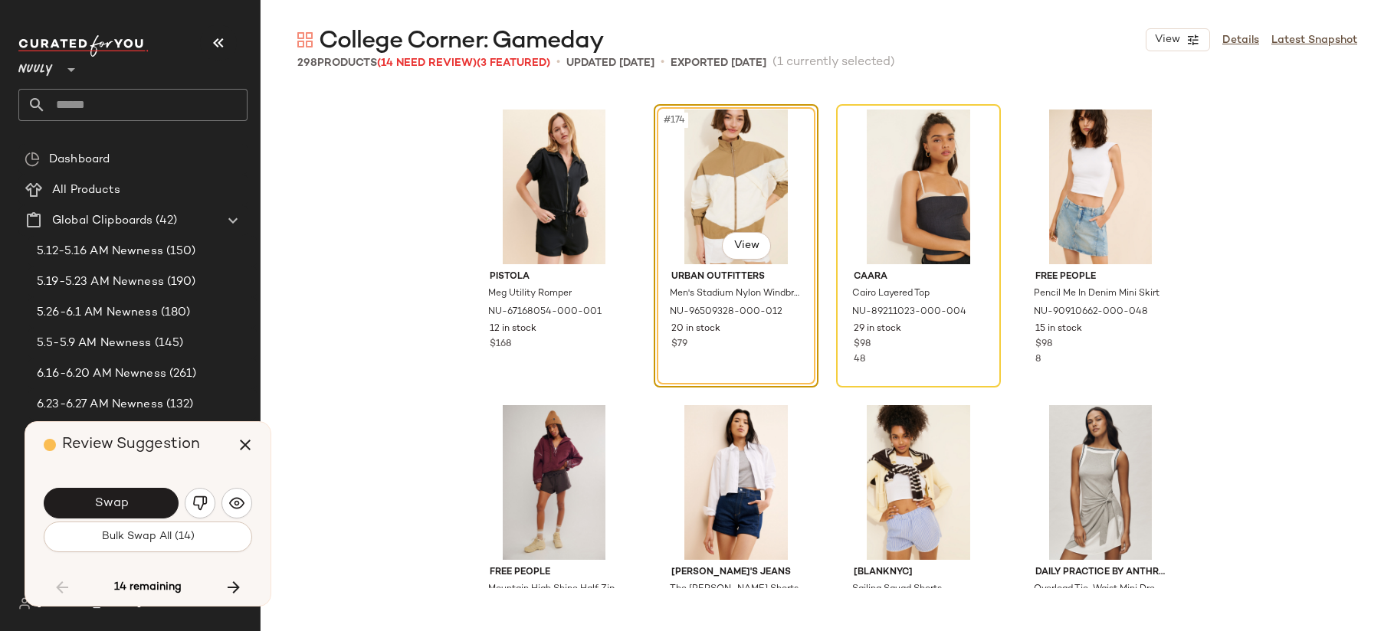
click at [164, 503] on button "Swap" at bounding box center [111, 503] width 135 height 31
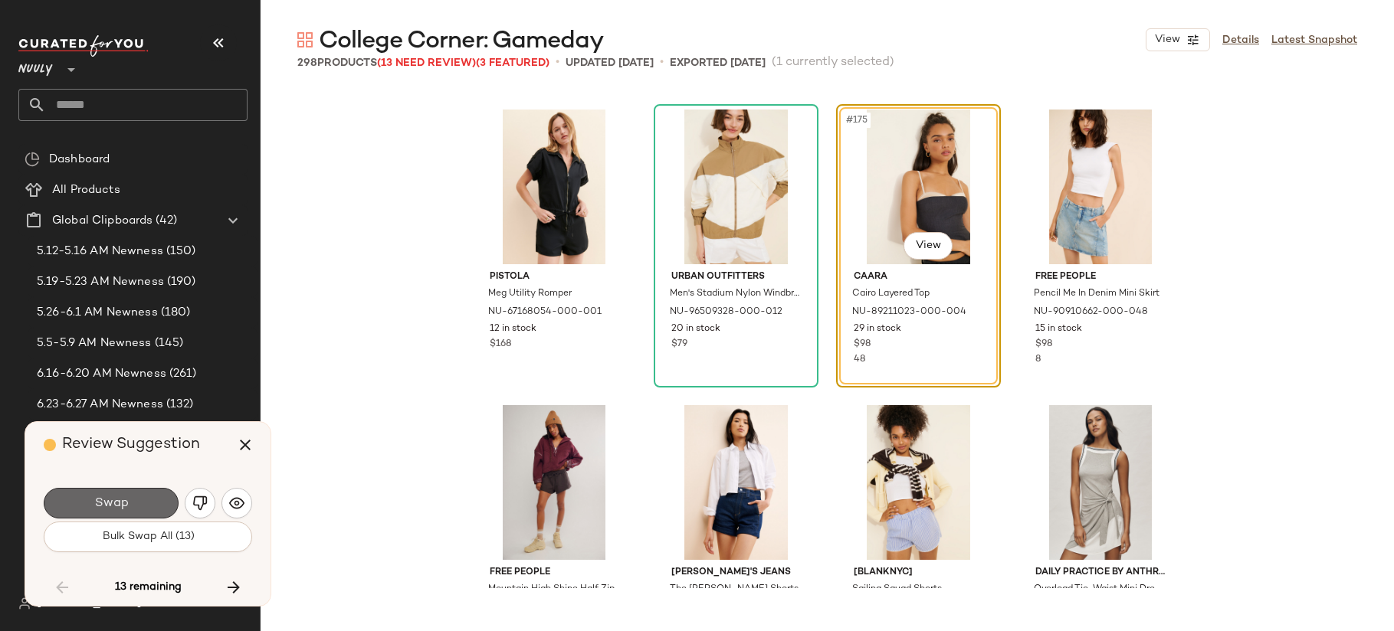
click at [109, 510] on span "Swap" at bounding box center [110, 503] width 34 height 15
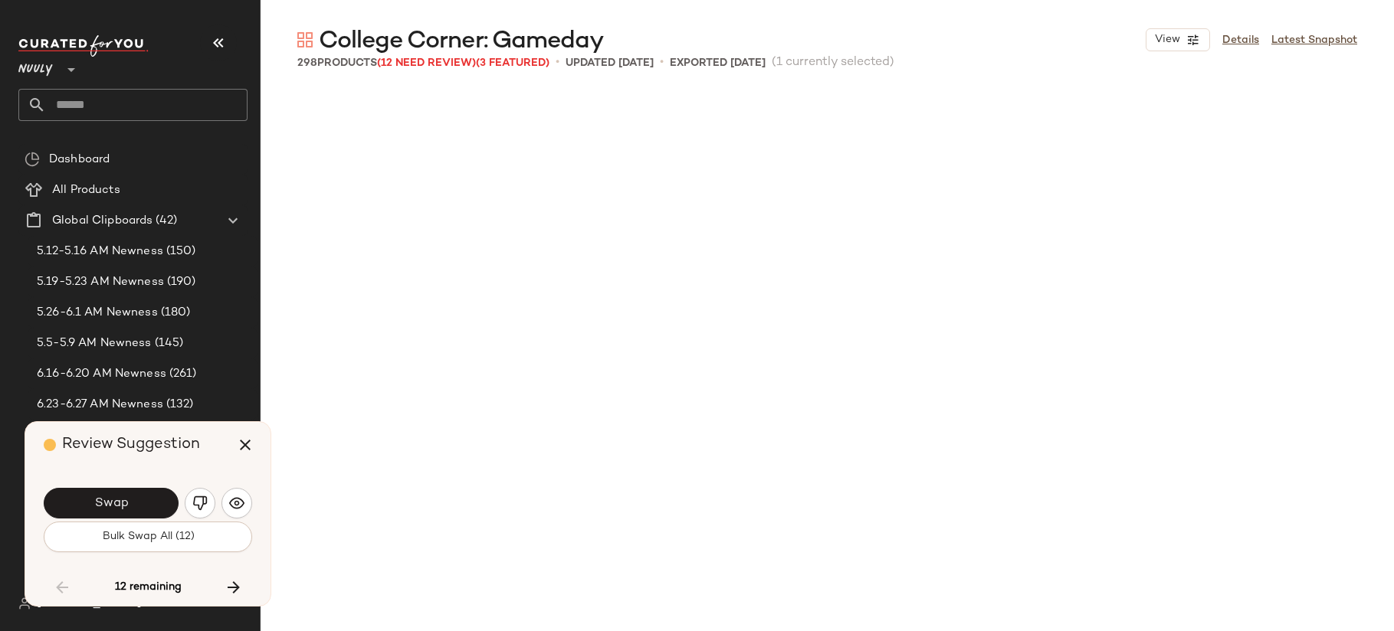
scroll to position [13309, 0]
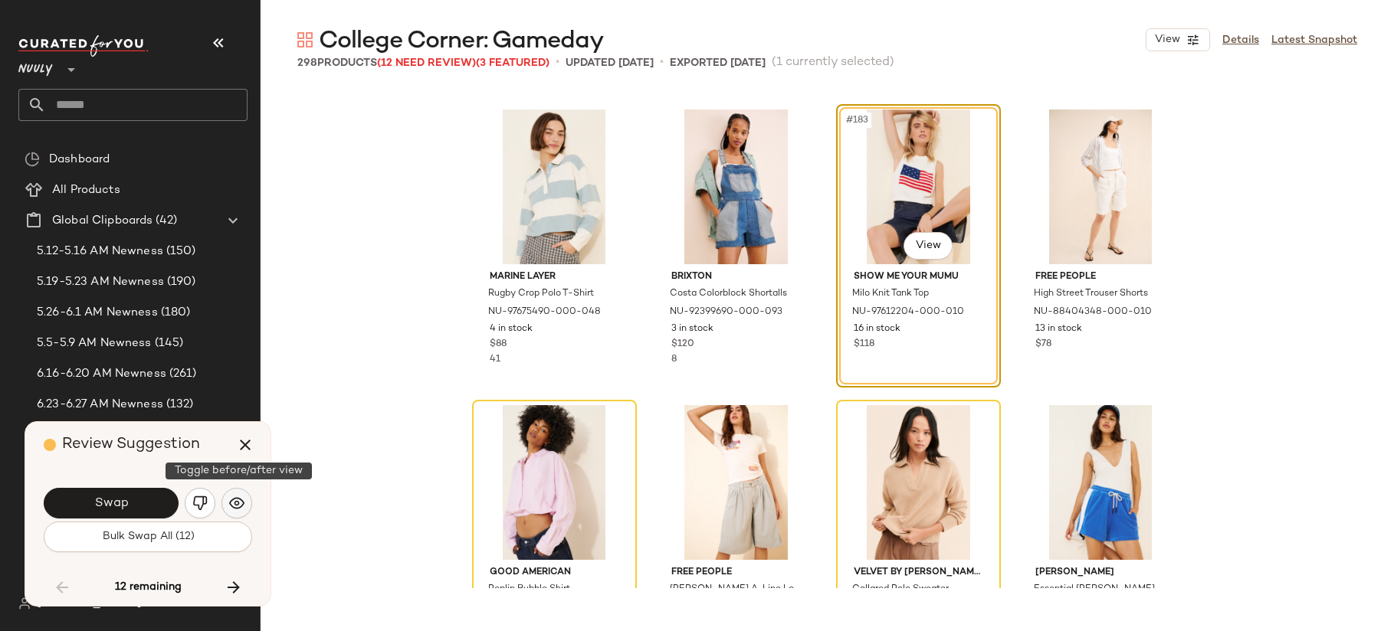
click at [230, 501] on img "button" at bounding box center [236, 503] width 15 height 15
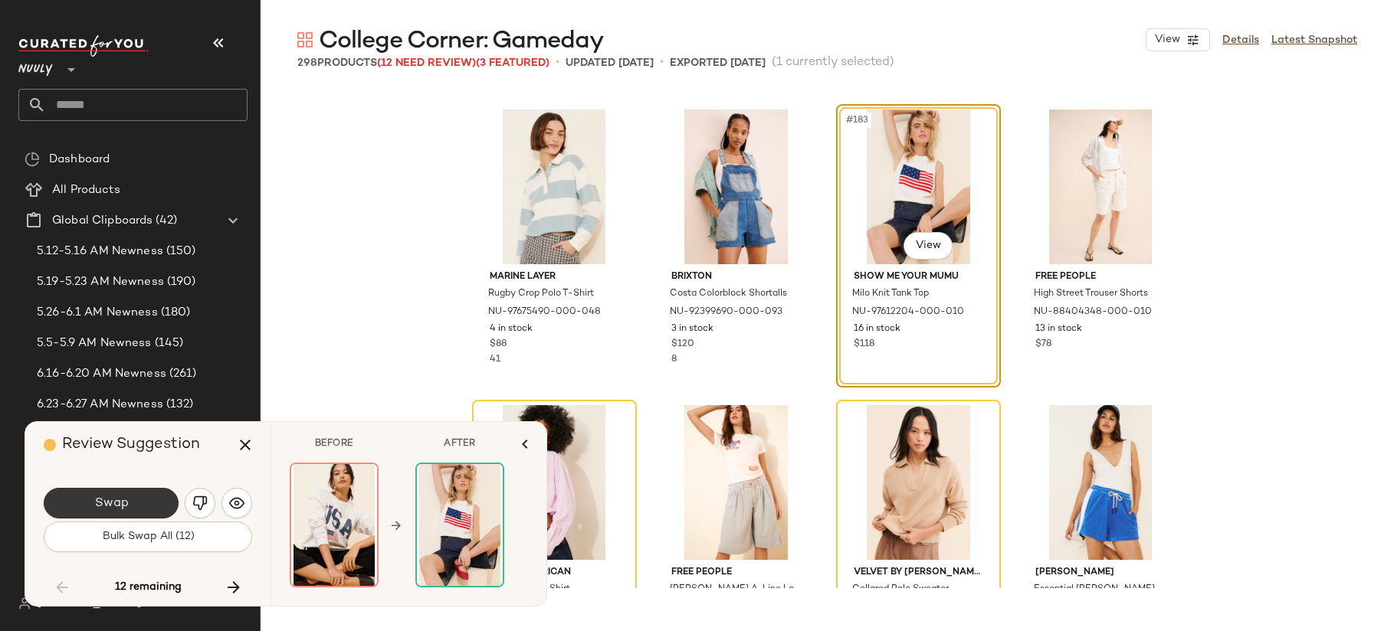
click at [139, 498] on button "Swap" at bounding box center [111, 503] width 135 height 31
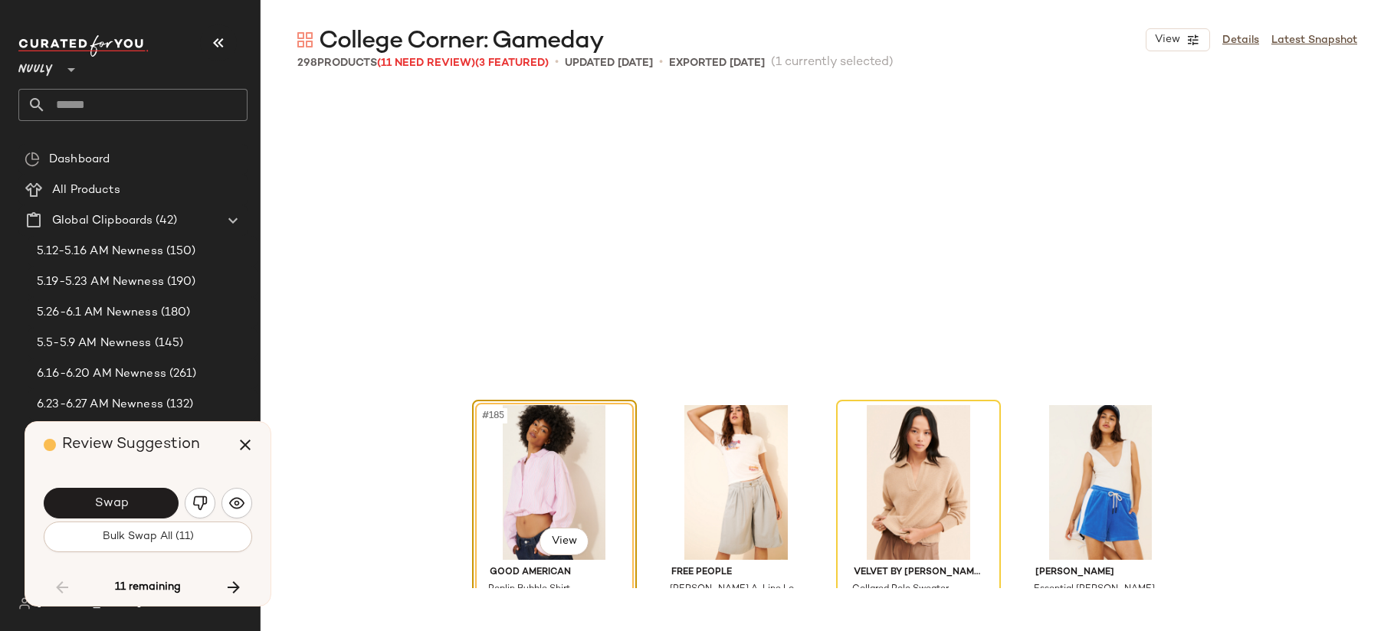
scroll to position [13604, 0]
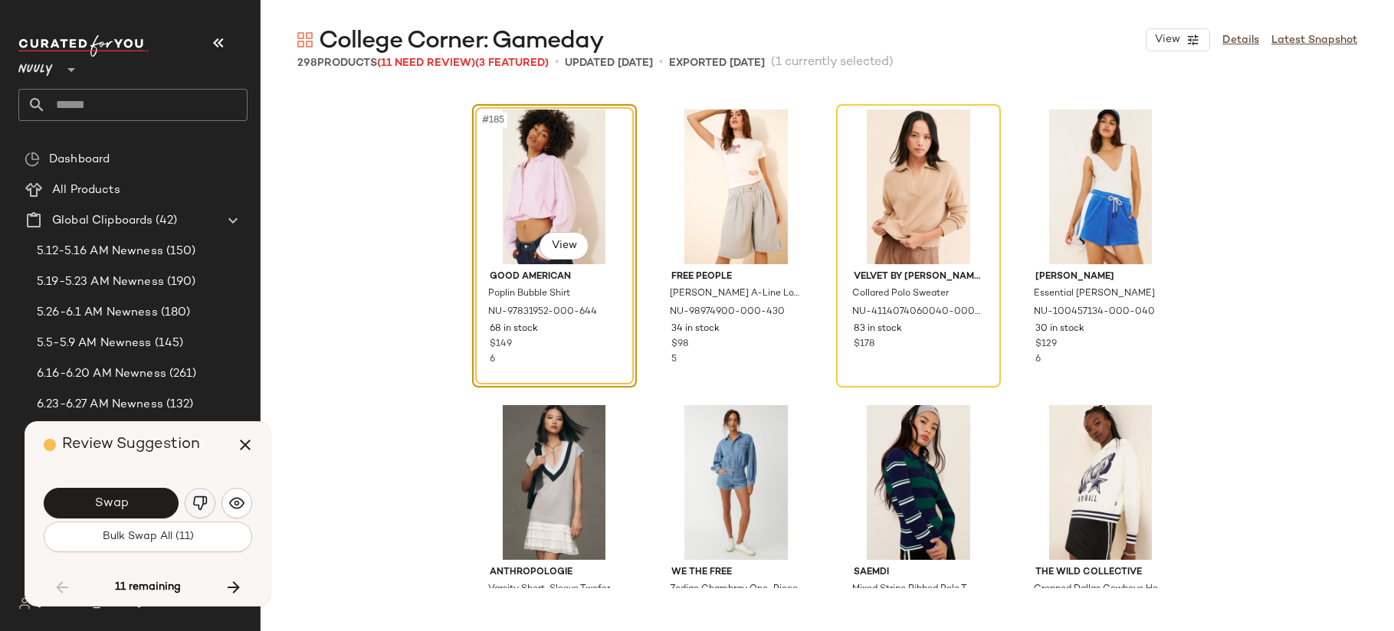
click at [203, 506] on img "button" at bounding box center [199, 503] width 15 height 15
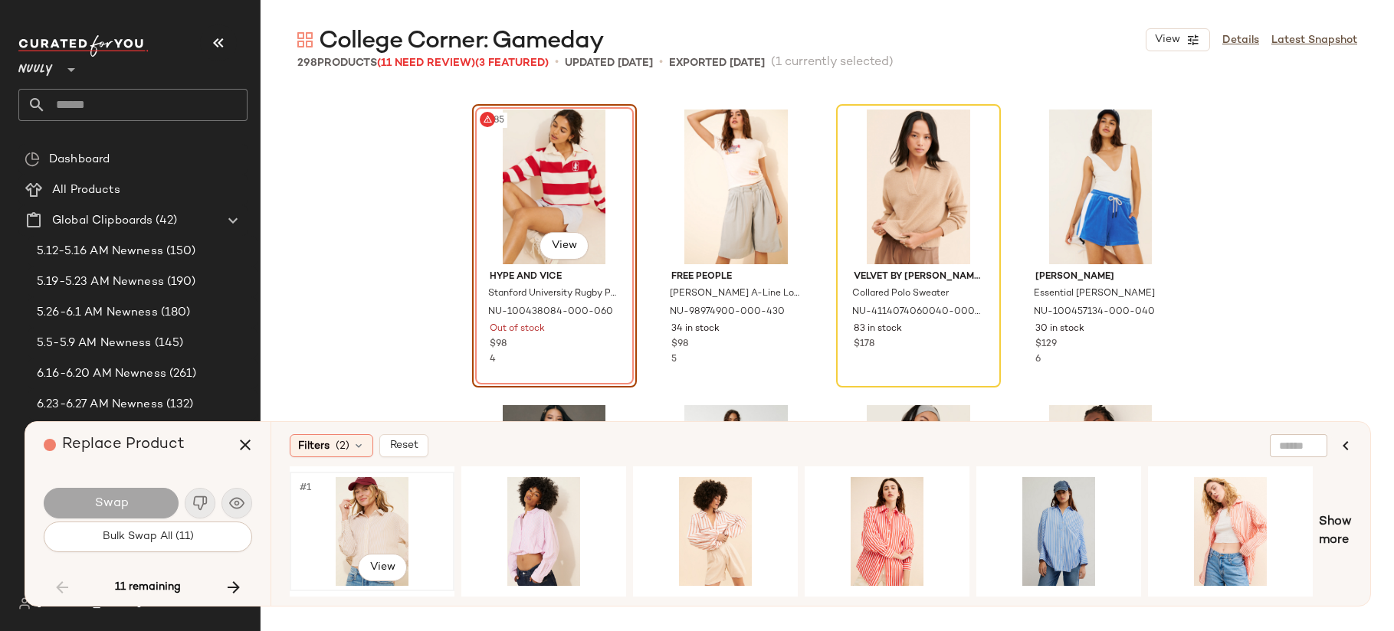
click at [339, 515] on div "#1 View" at bounding box center [372, 531] width 154 height 109
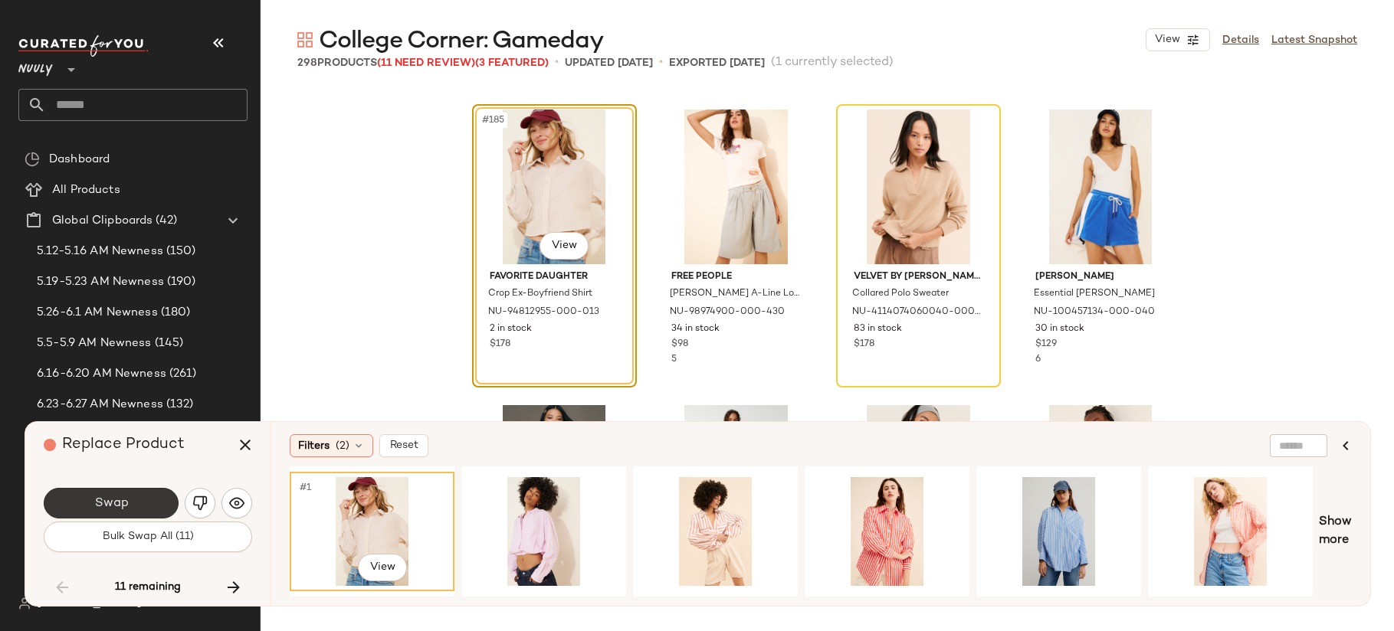
click at [125, 503] on span "Swap" at bounding box center [110, 503] width 34 height 15
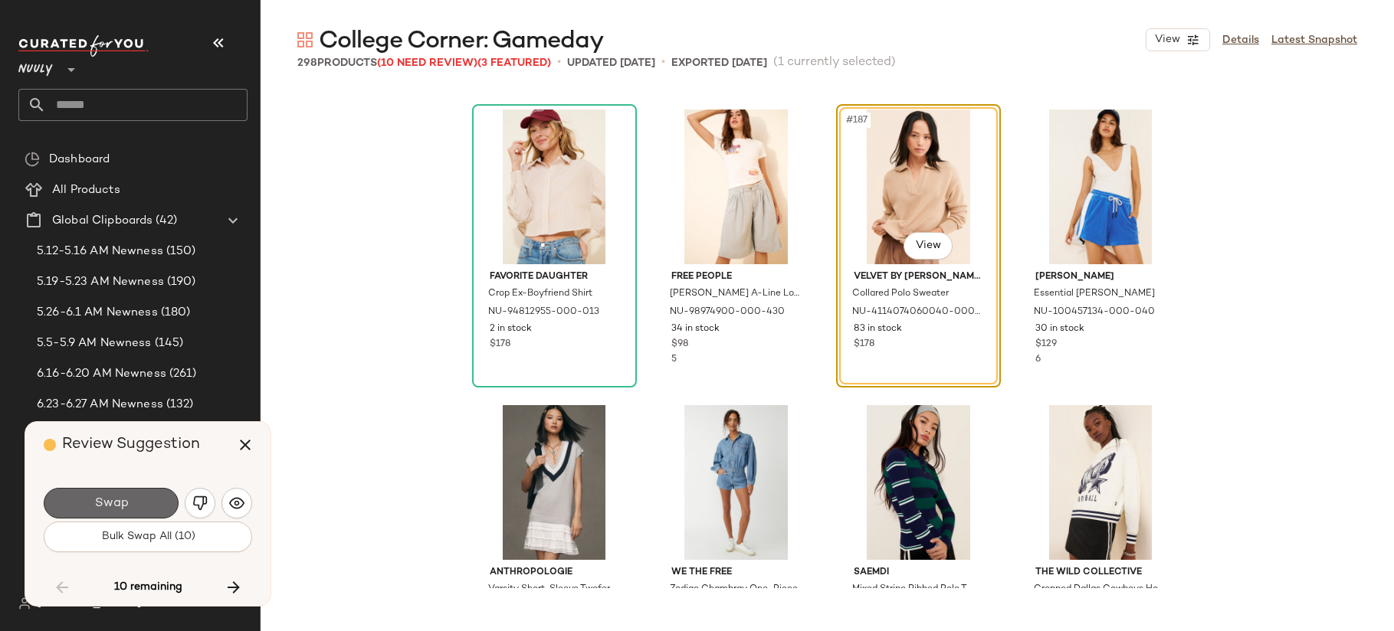
click at [148, 496] on button "Swap" at bounding box center [111, 503] width 135 height 31
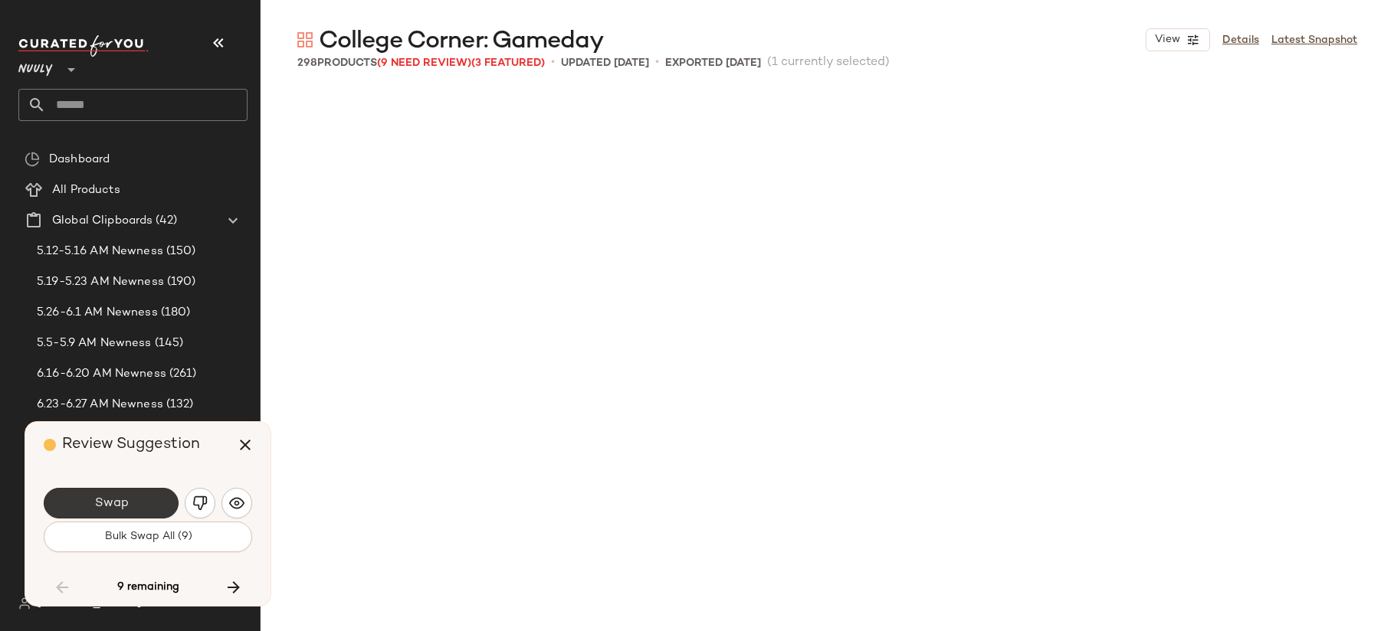
scroll to position [14196, 0]
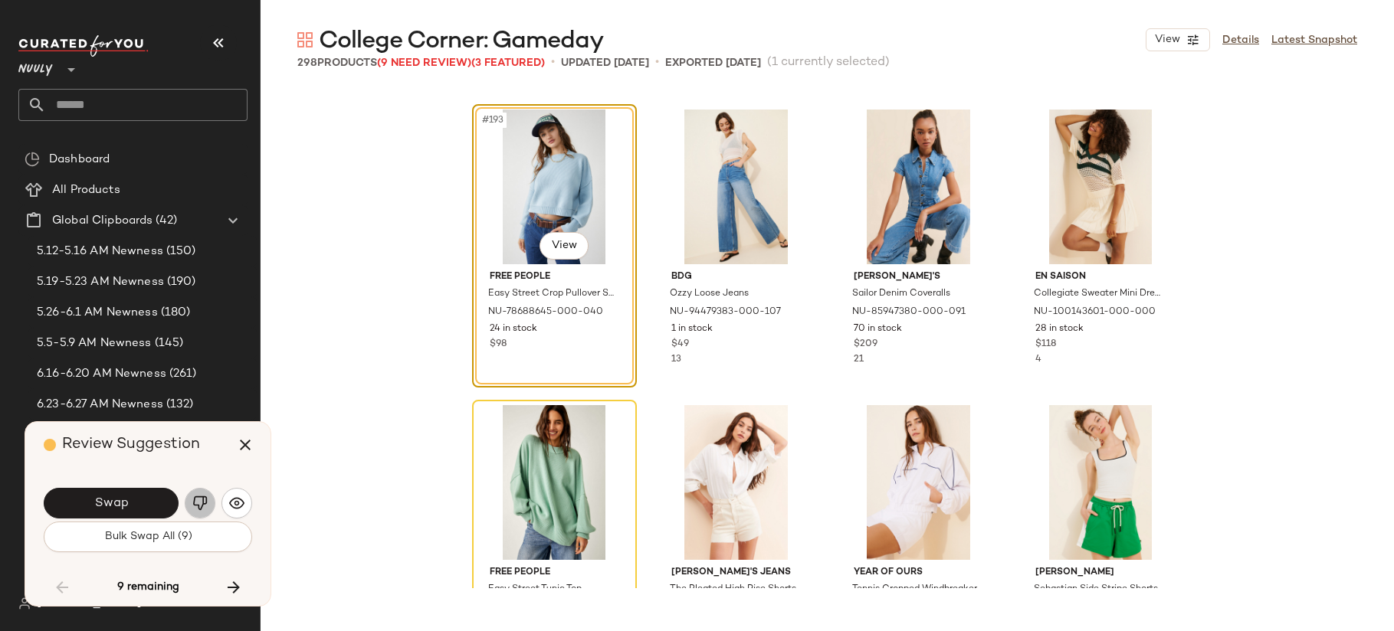
click at [199, 503] on img "button" at bounding box center [199, 503] width 15 height 15
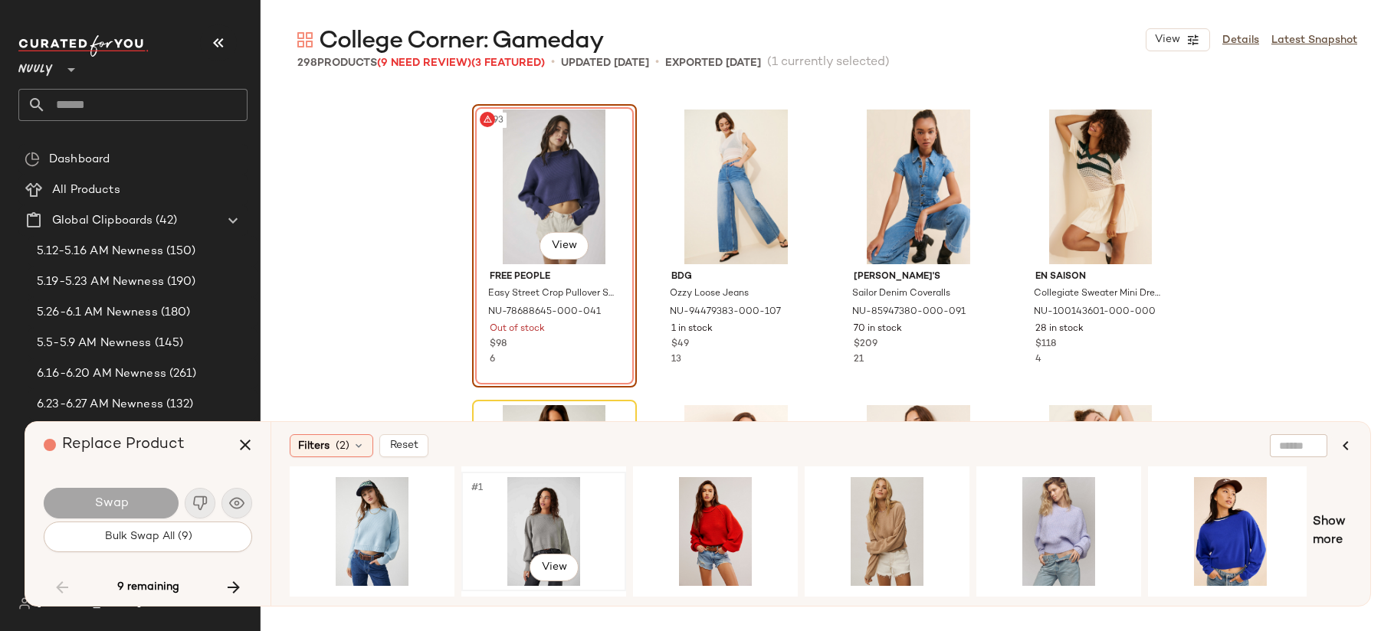
click at [562, 514] on div "#1 View" at bounding box center [544, 531] width 154 height 109
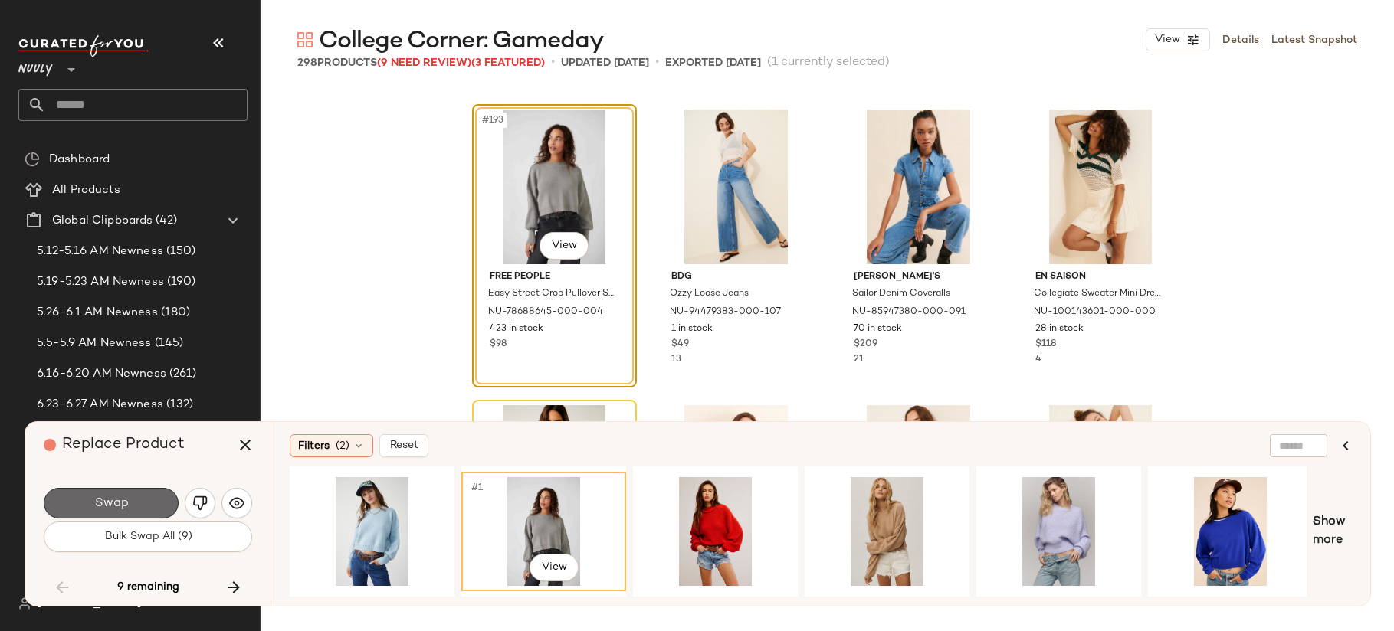
click at [153, 502] on button "Swap" at bounding box center [111, 503] width 135 height 31
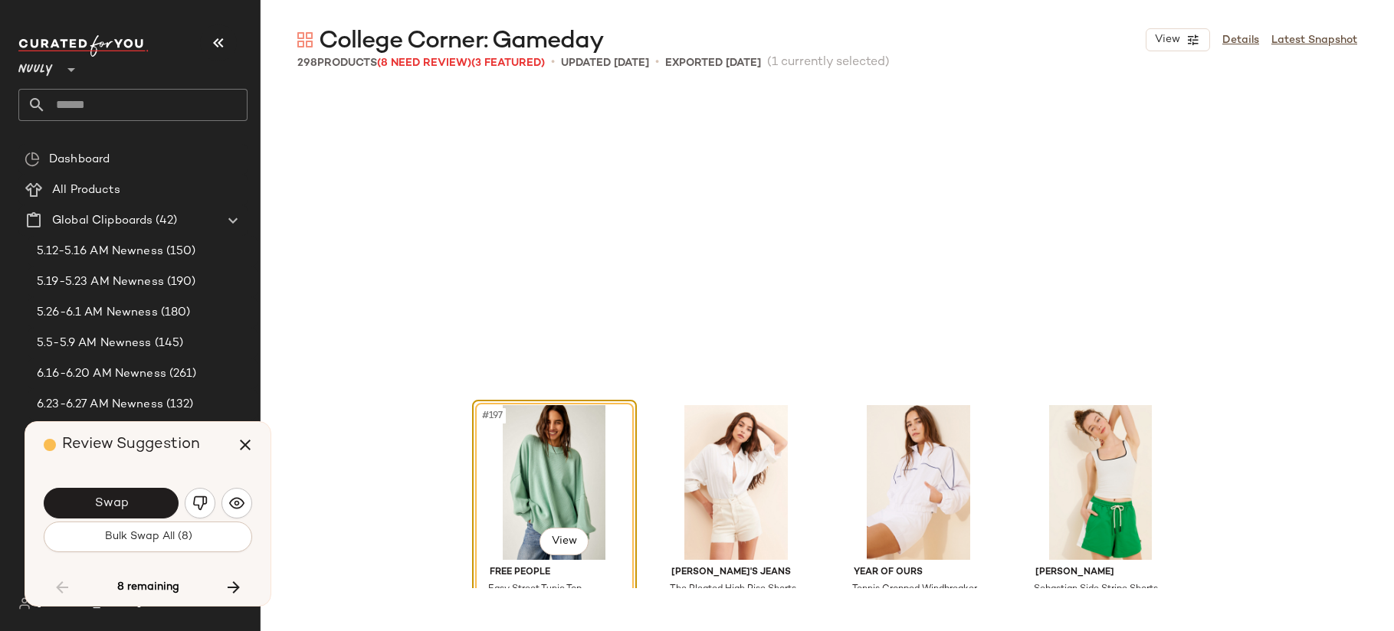
scroll to position [14492, 0]
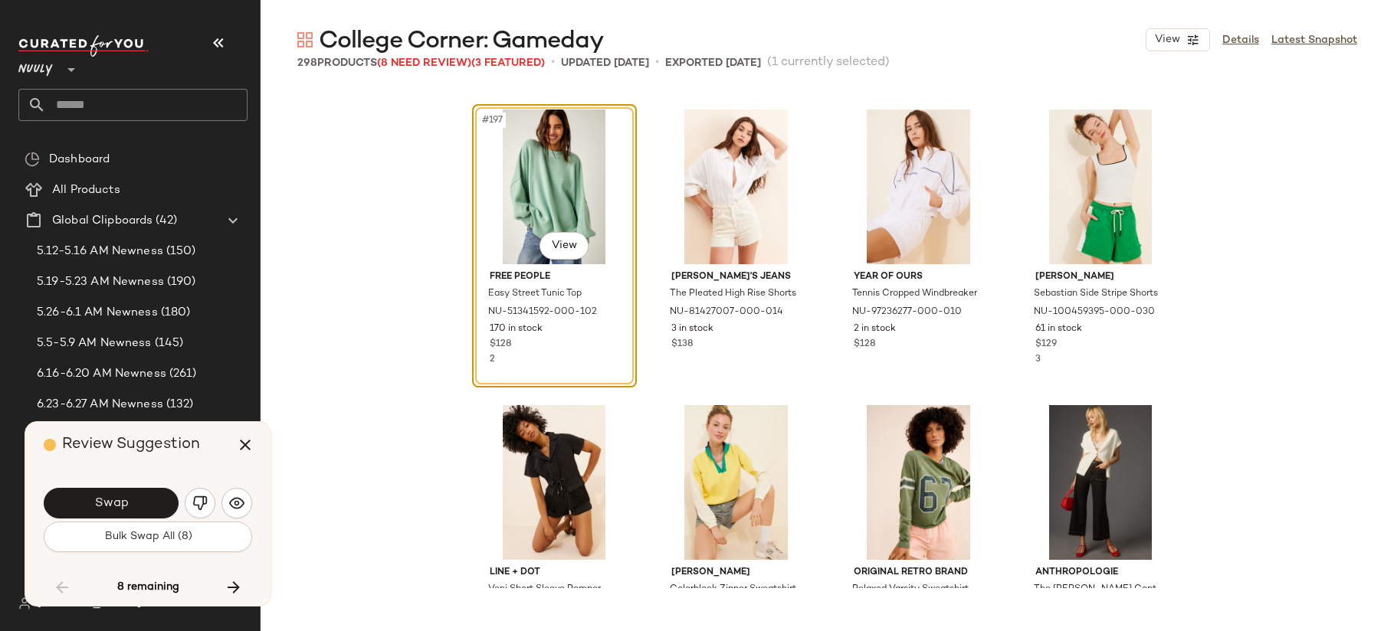
click at [153, 502] on button "Swap" at bounding box center [111, 503] width 135 height 31
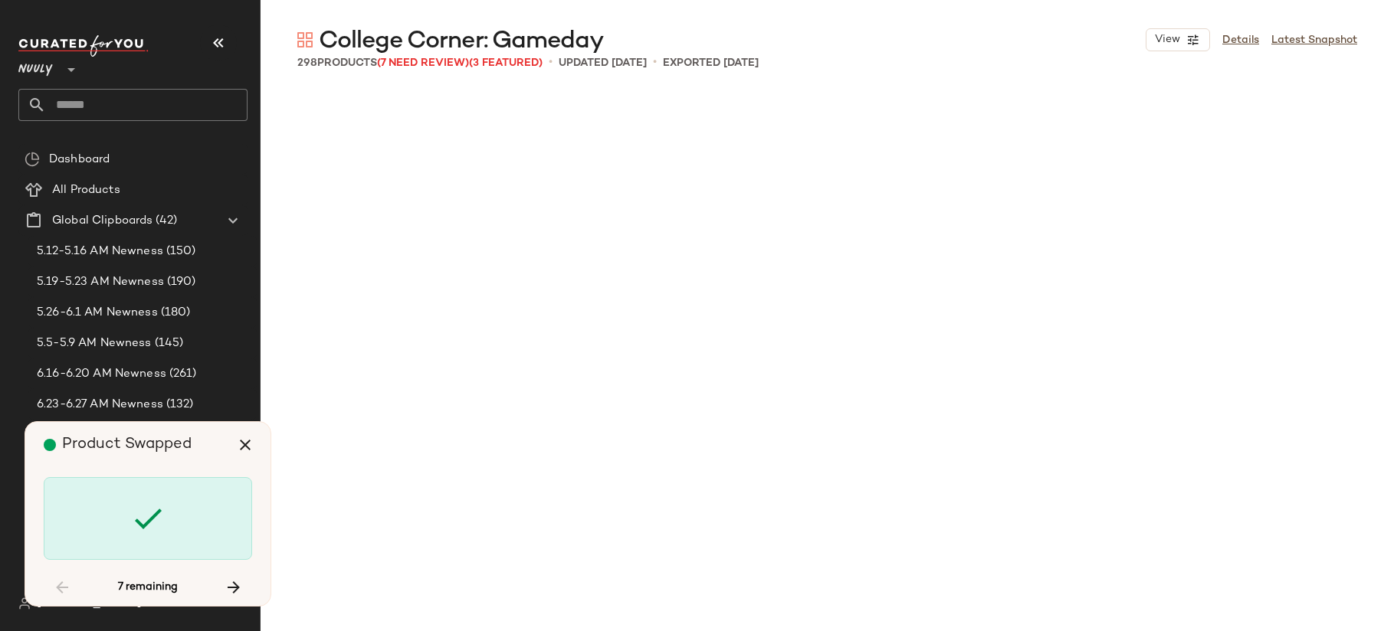
scroll to position [17153, 0]
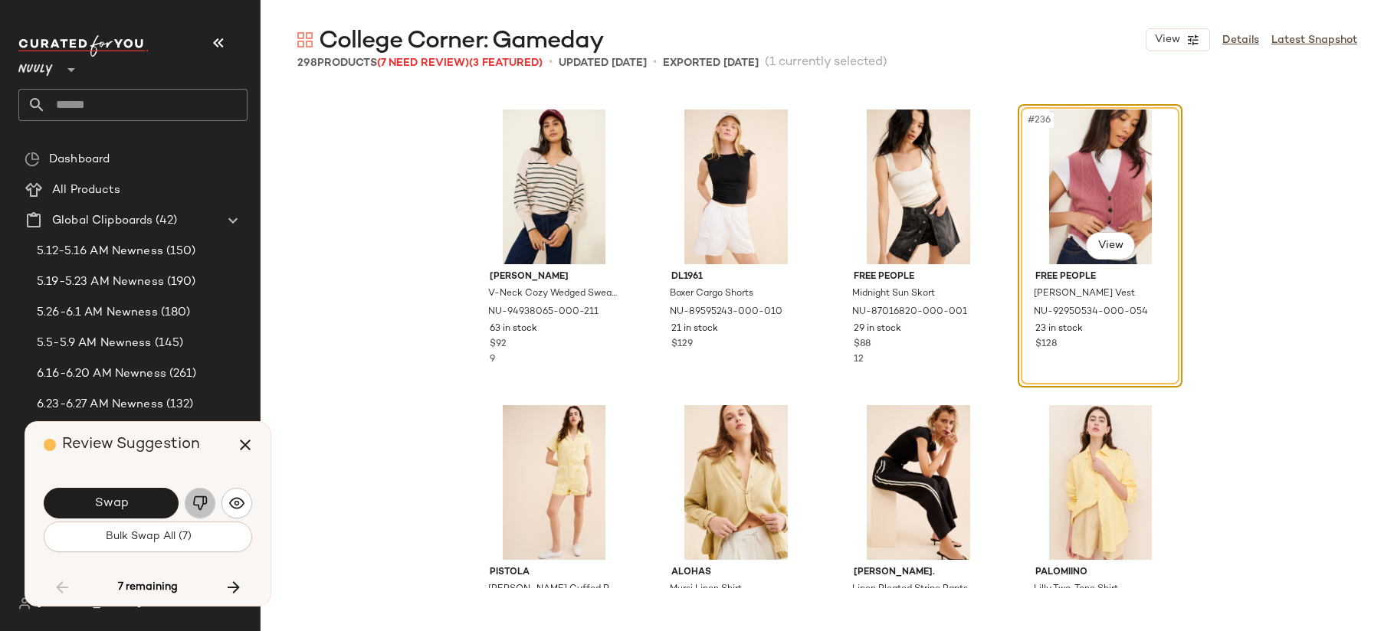
click at [199, 502] on img "button" at bounding box center [199, 503] width 15 height 15
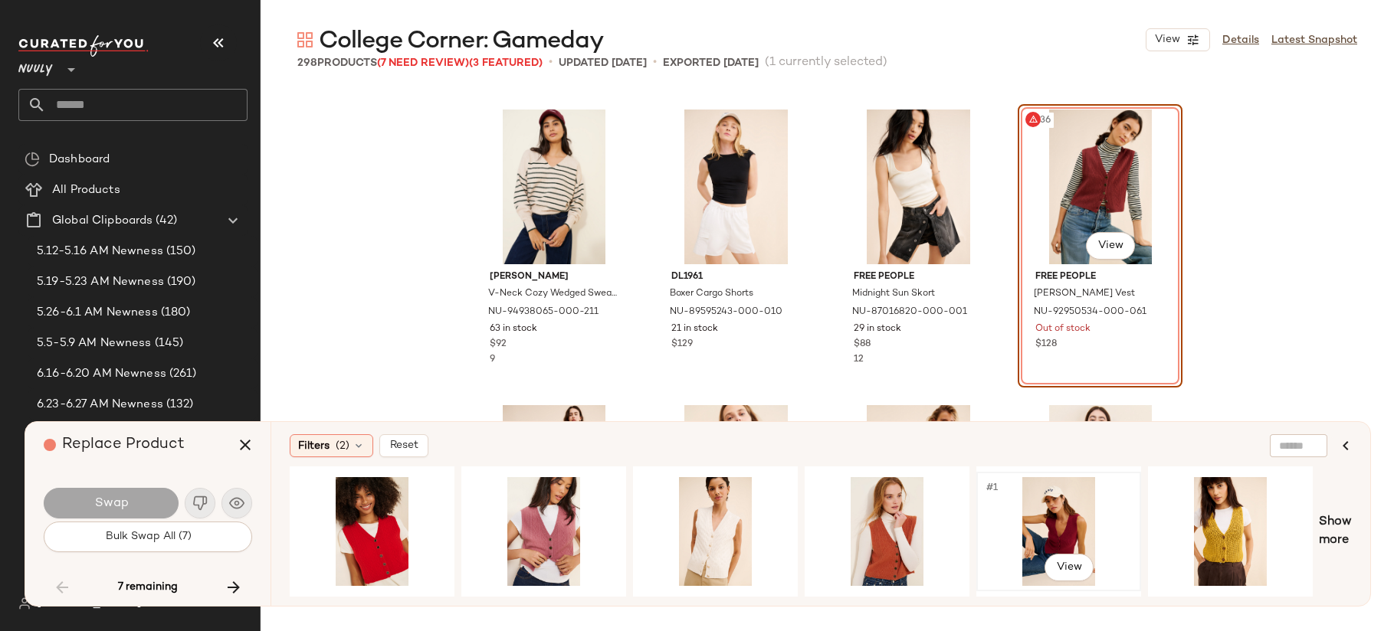
click at [1071, 519] on div "#1 View" at bounding box center [1058, 531] width 154 height 109
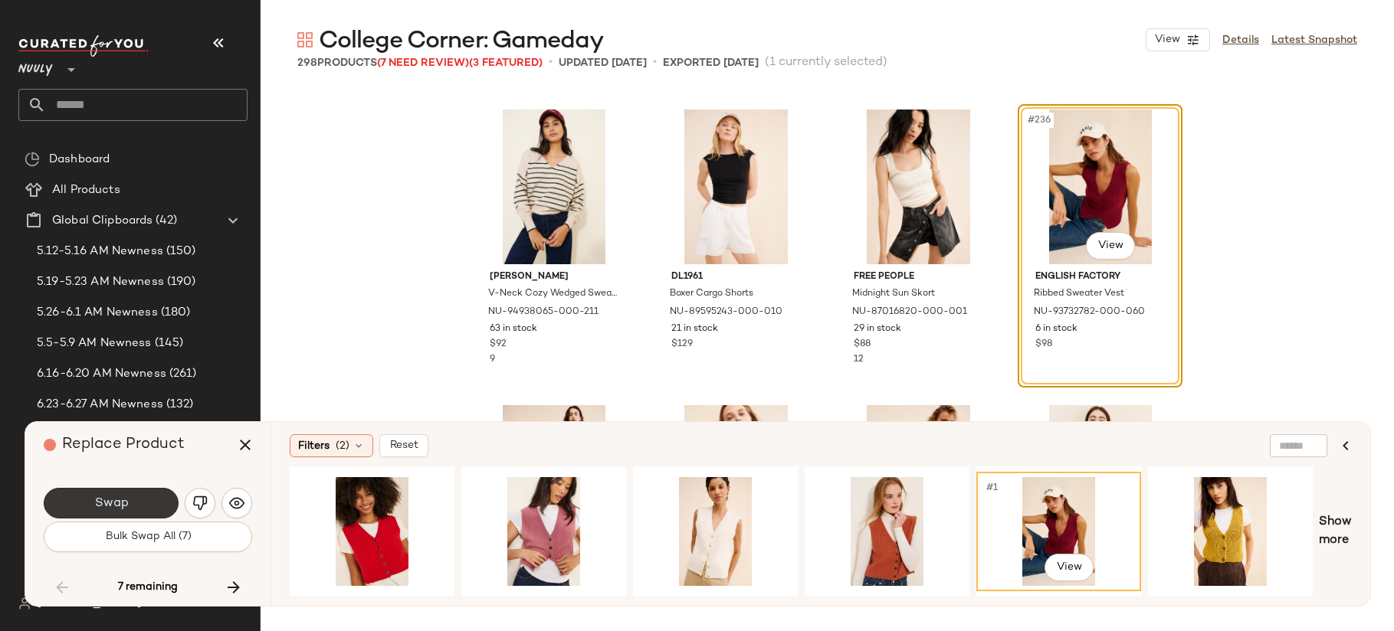
click at [149, 504] on button "Swap" at bounding box center [111, 503] width 135 height 31
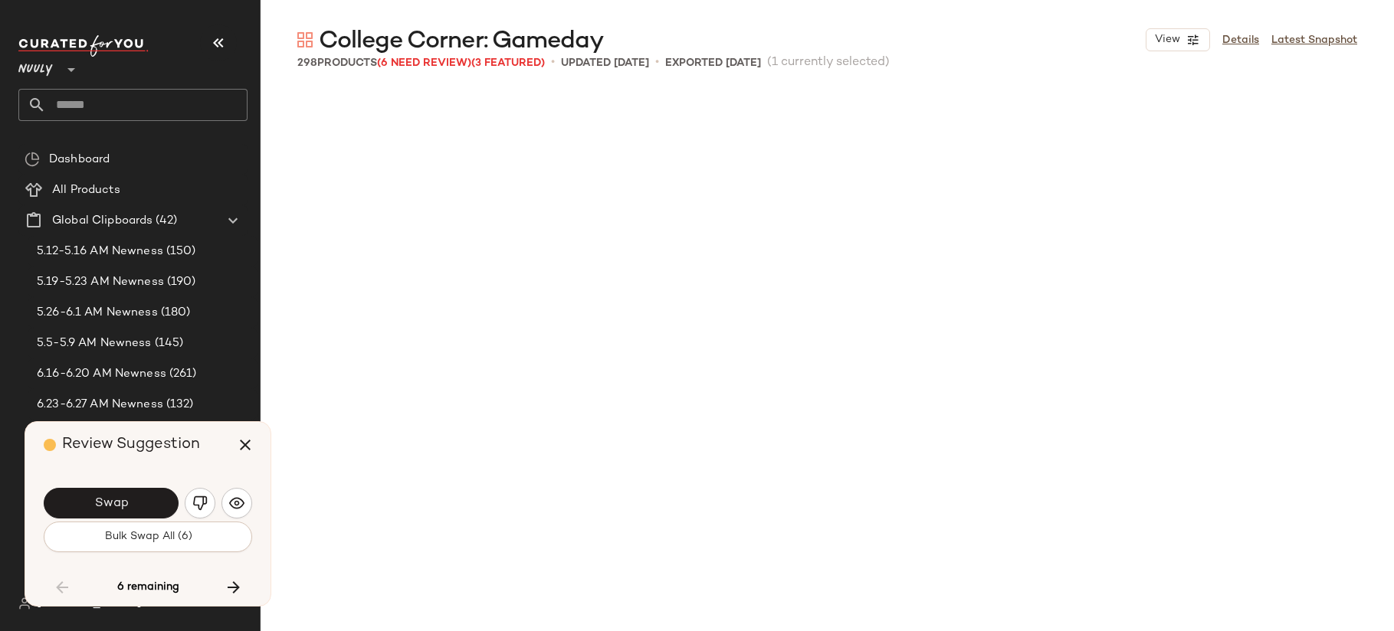
scroll to position [18041, 0]
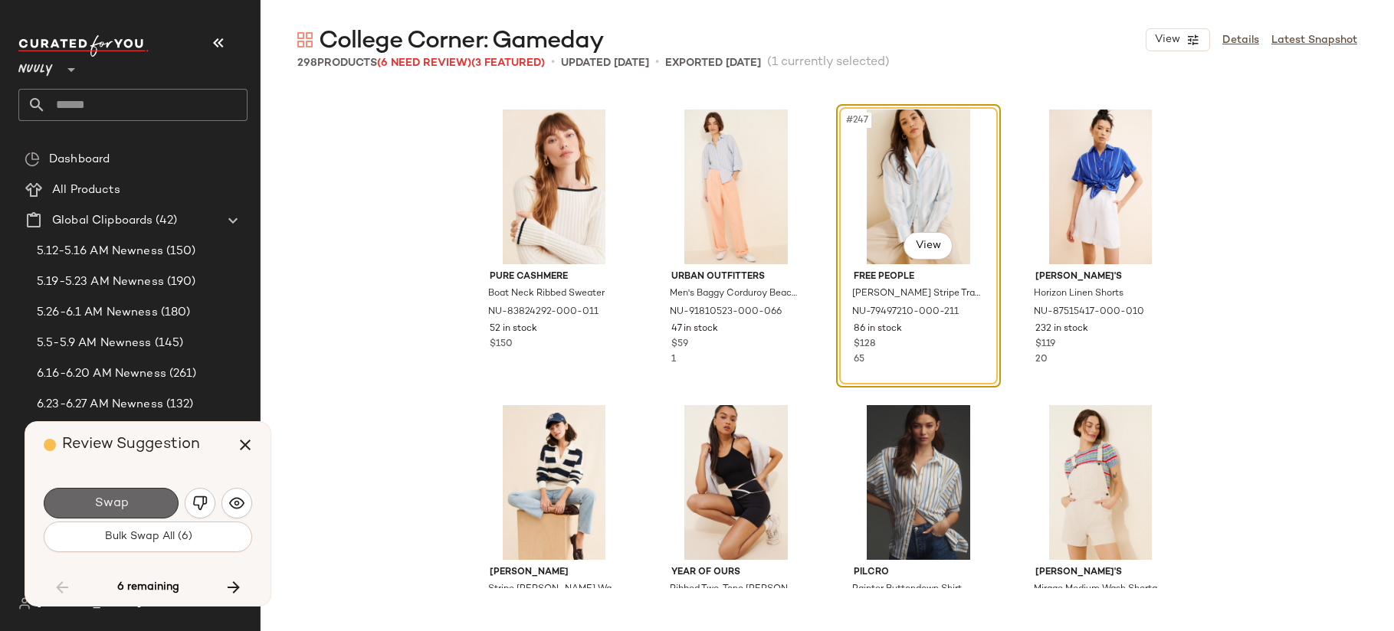
click at [137, 506] on button "Swap" at bounding box center [111, 503] width 135 height 31
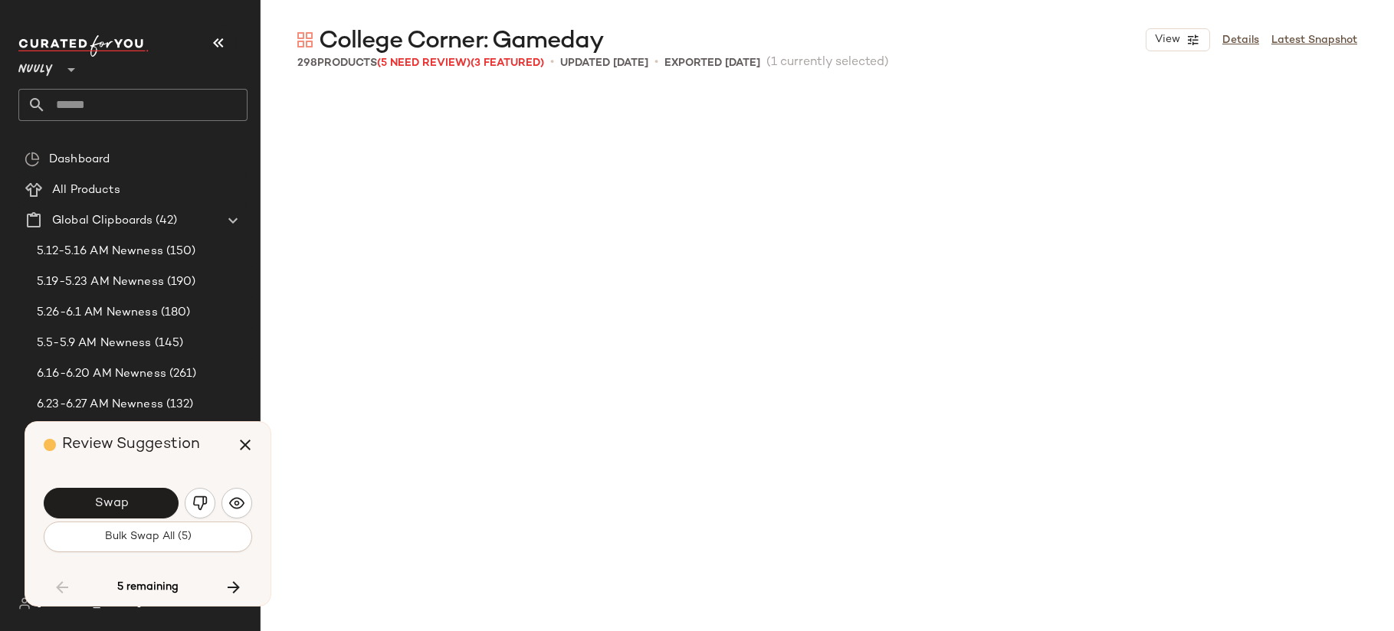
scroll to position [18928, 0]
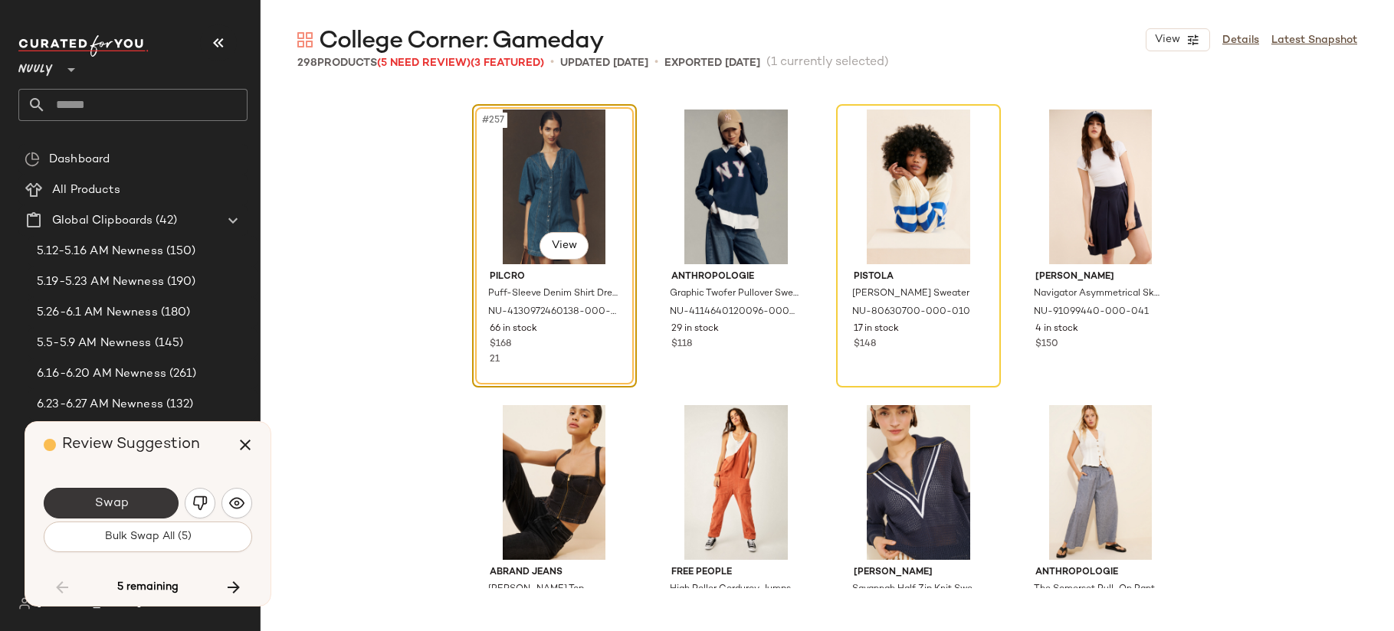
click at [146, 506] on button "Swap" at bounding box center [111, 503] width 135 height 31
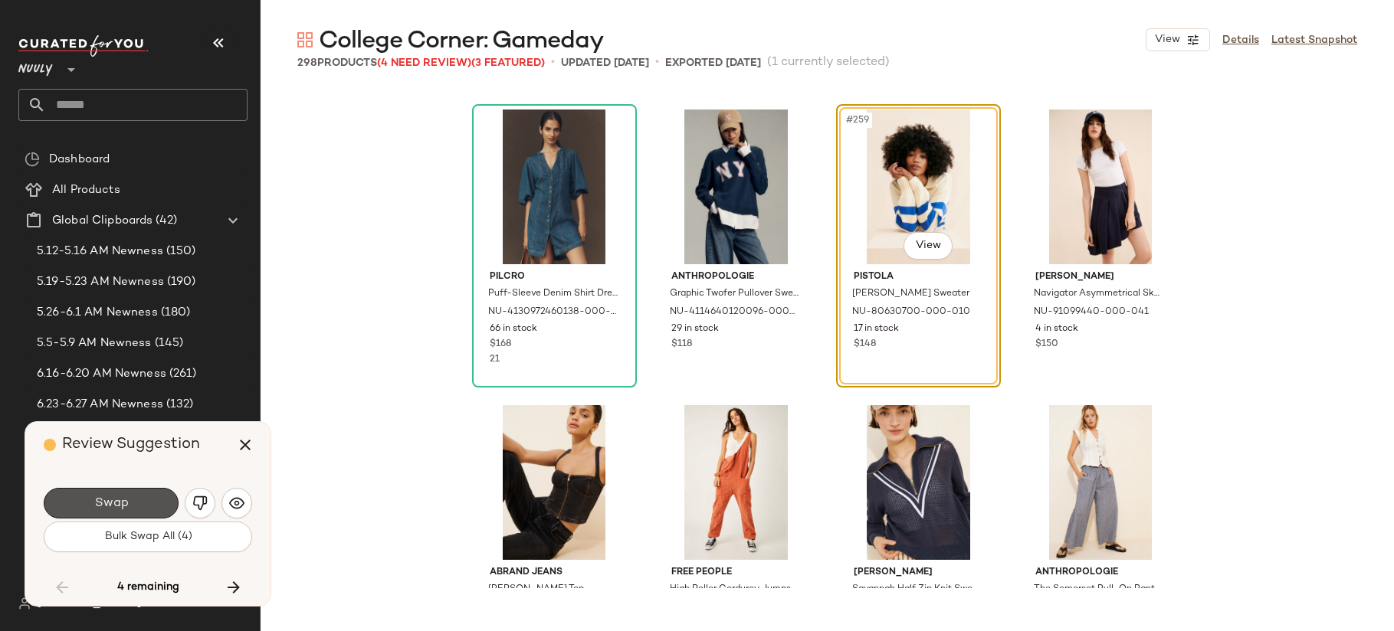
click at [146, 506] on button "Swap" at bounding box center [111, 503] width 135 height 31
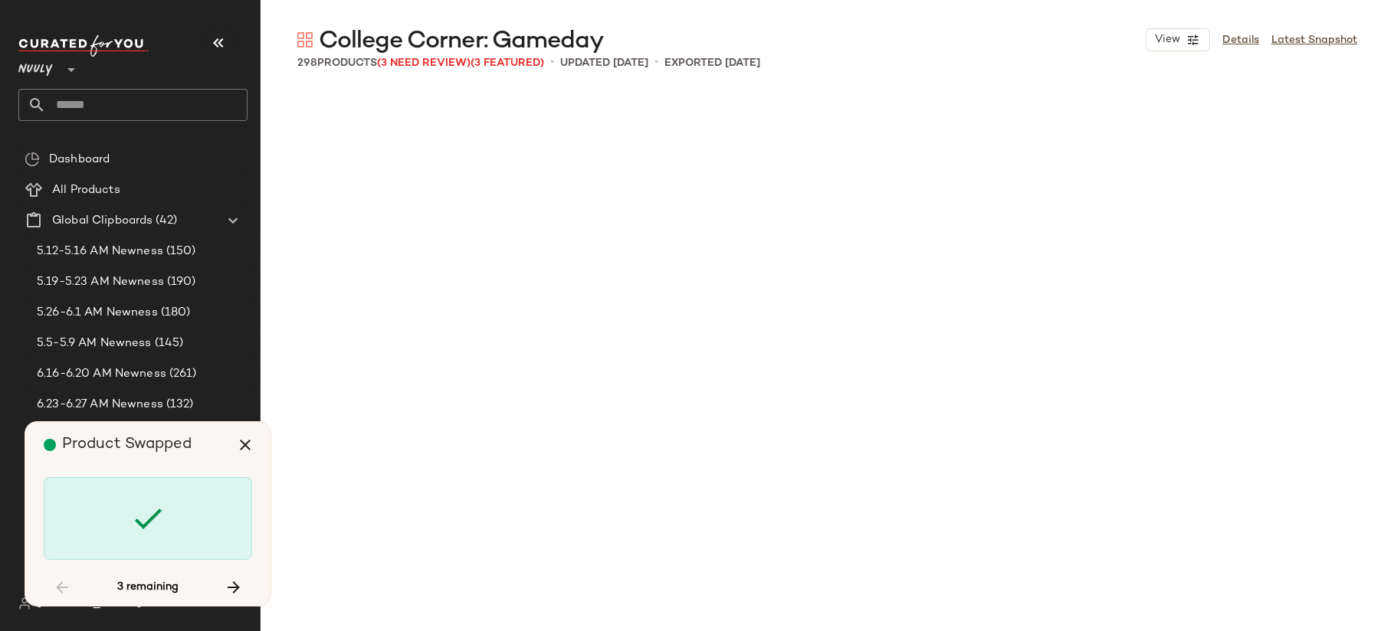
scroll to position [20998, 0]
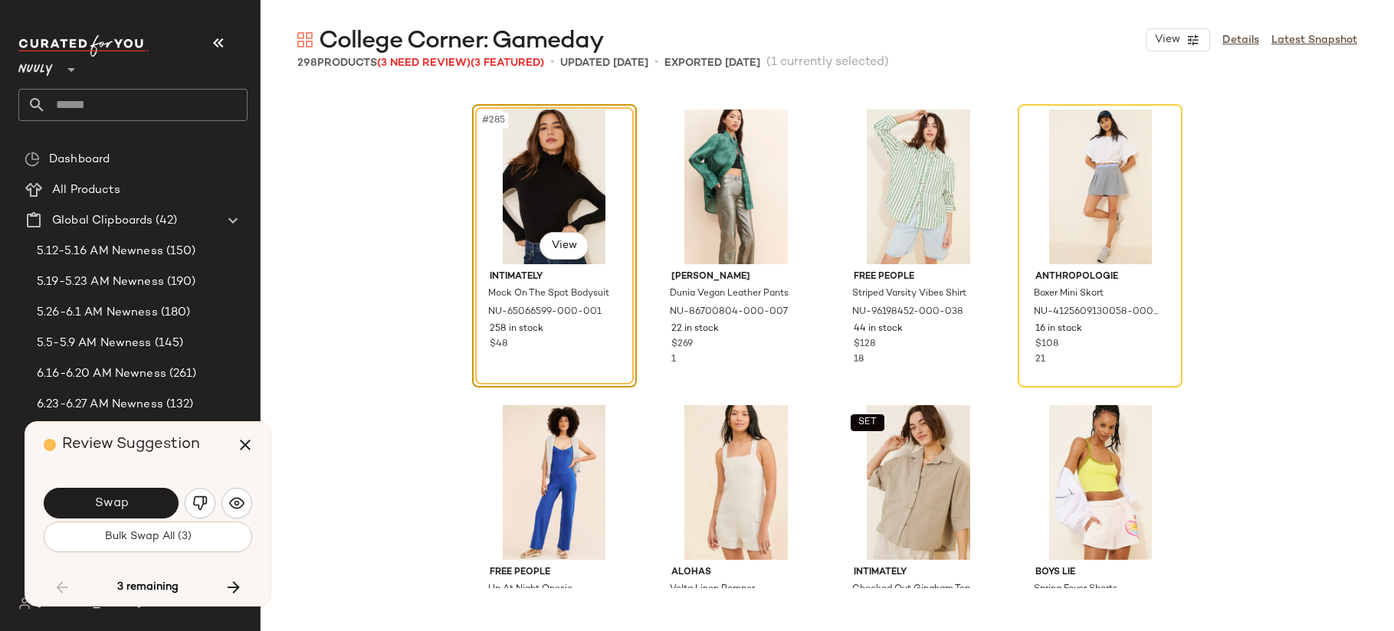
click at [146, 506] on button "Swap" at bounding box center [111, 503] width 135 height 31
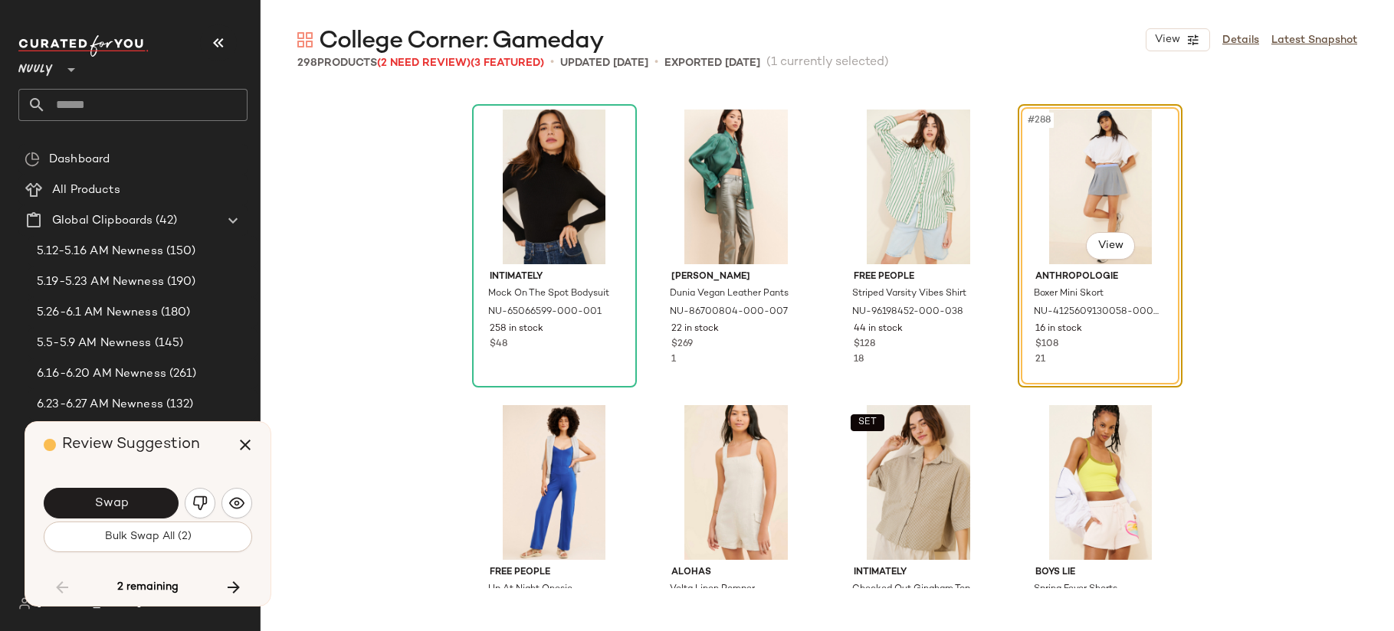
click at [146, 506] on button "Swap" at bounding box center [111, 503] width 135 height 31
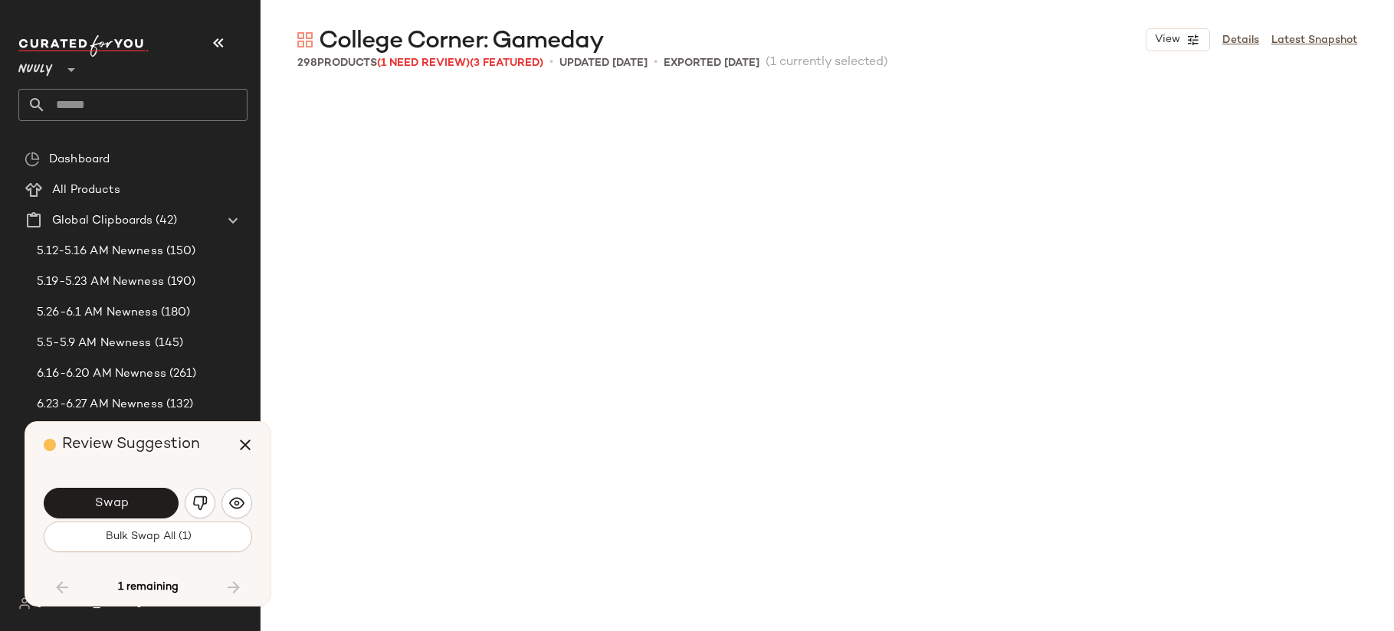
scroll to position [21589, 0]
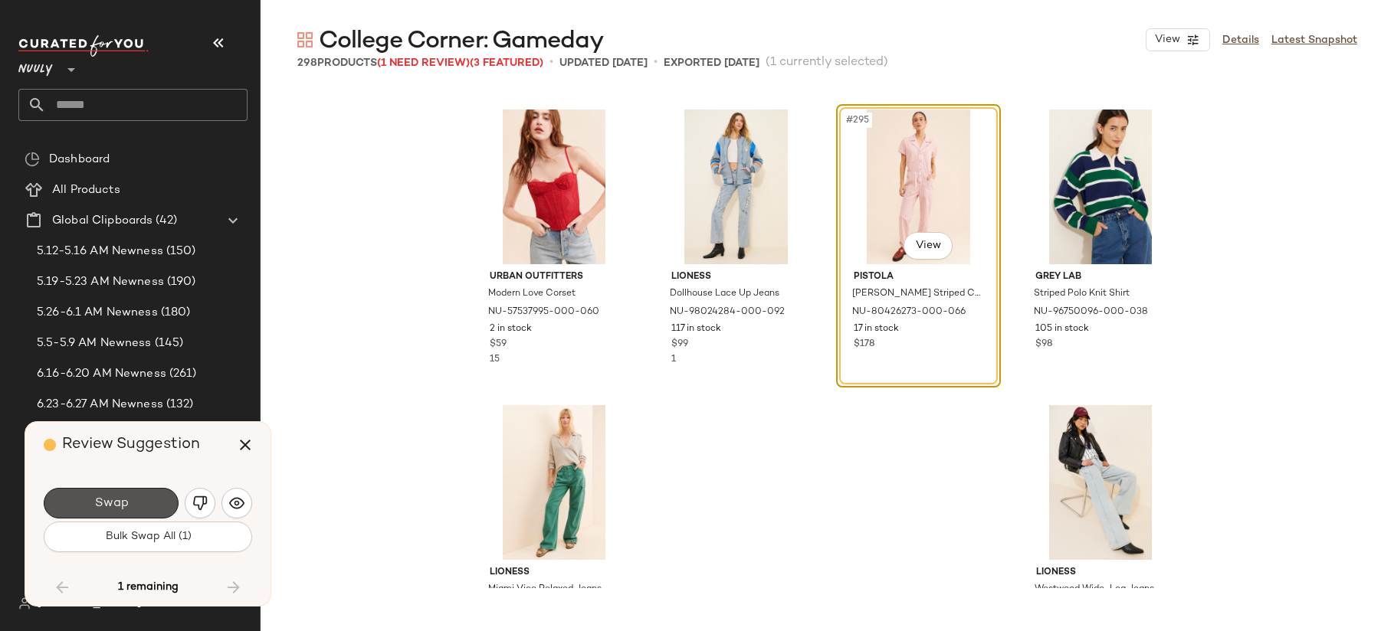
click at [146, 506] on button "Swap" at bounding box center [111, 503] width 135 height 31
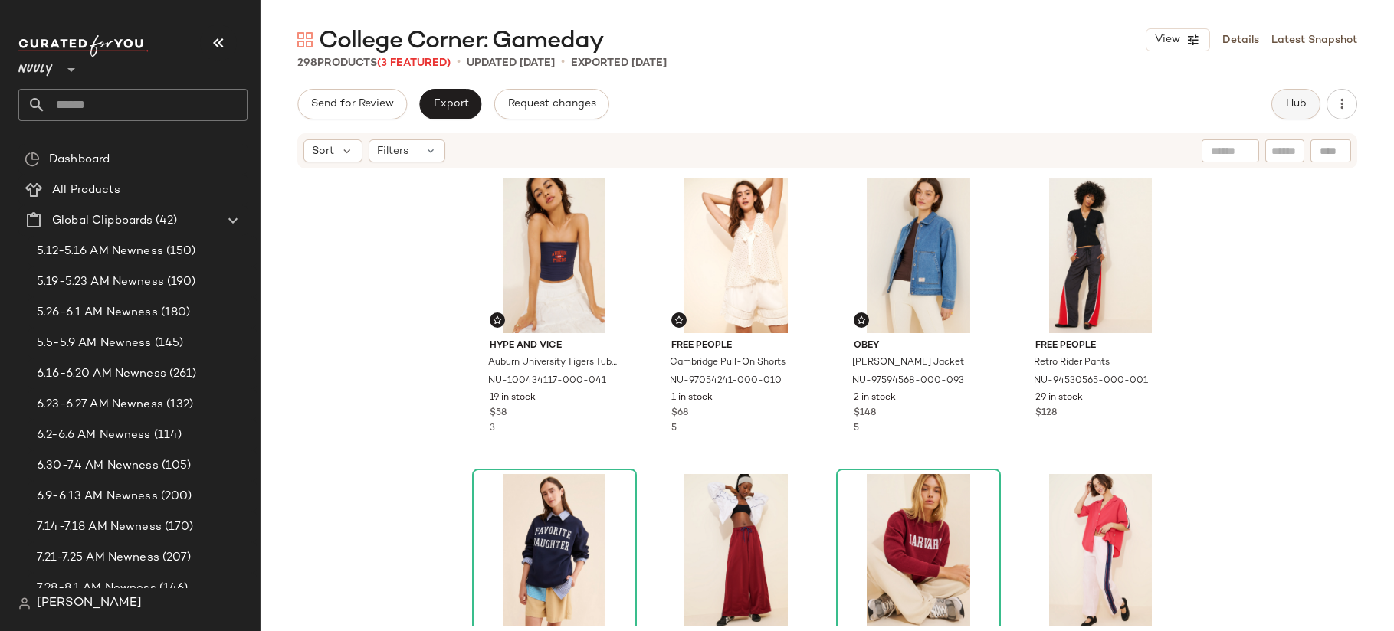
click at [1286, 99] on span "Hub" at bounding box center [1295, 104] width 21 height 12
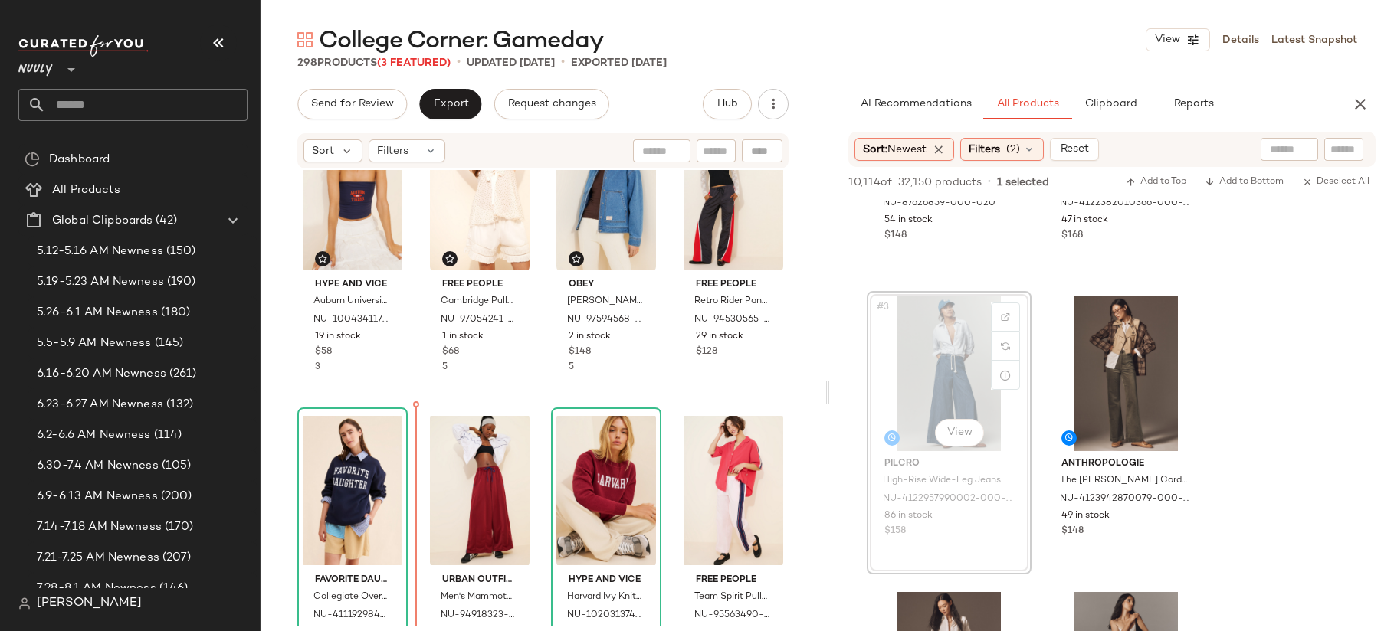
scroll to position [67, 0]
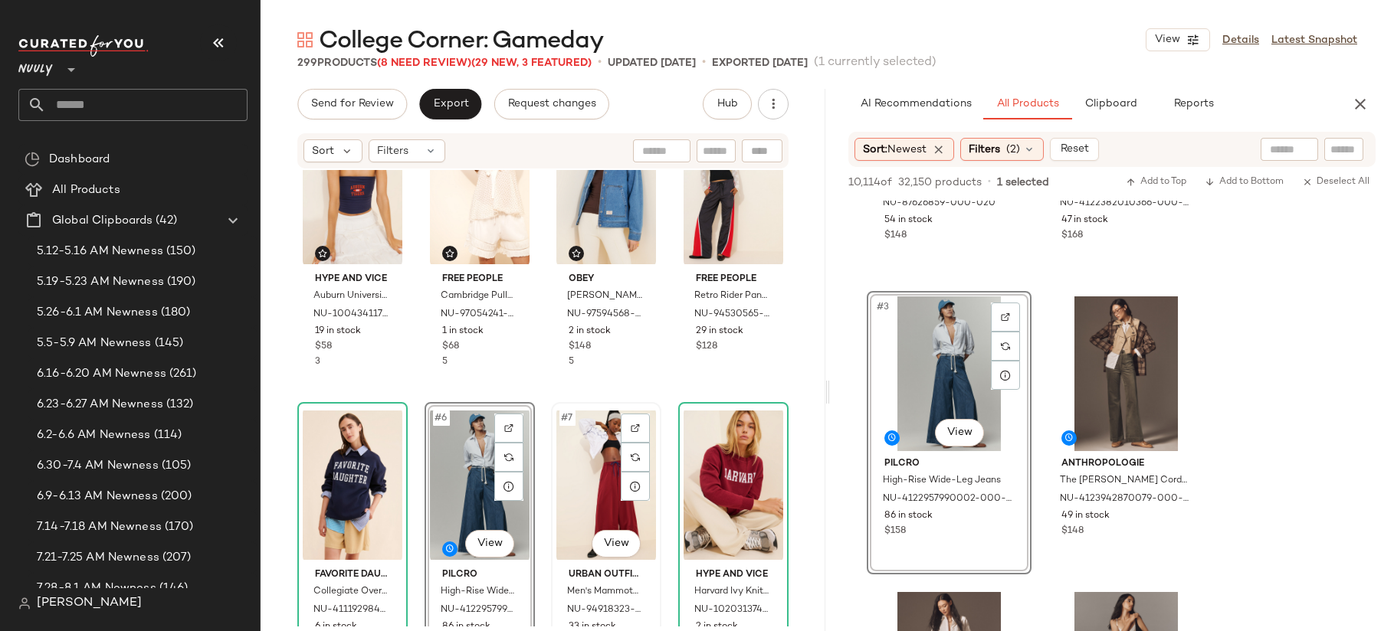
click at [591, 464] on div "#7 View" at bounding box center [606, 485] width 100 height 155
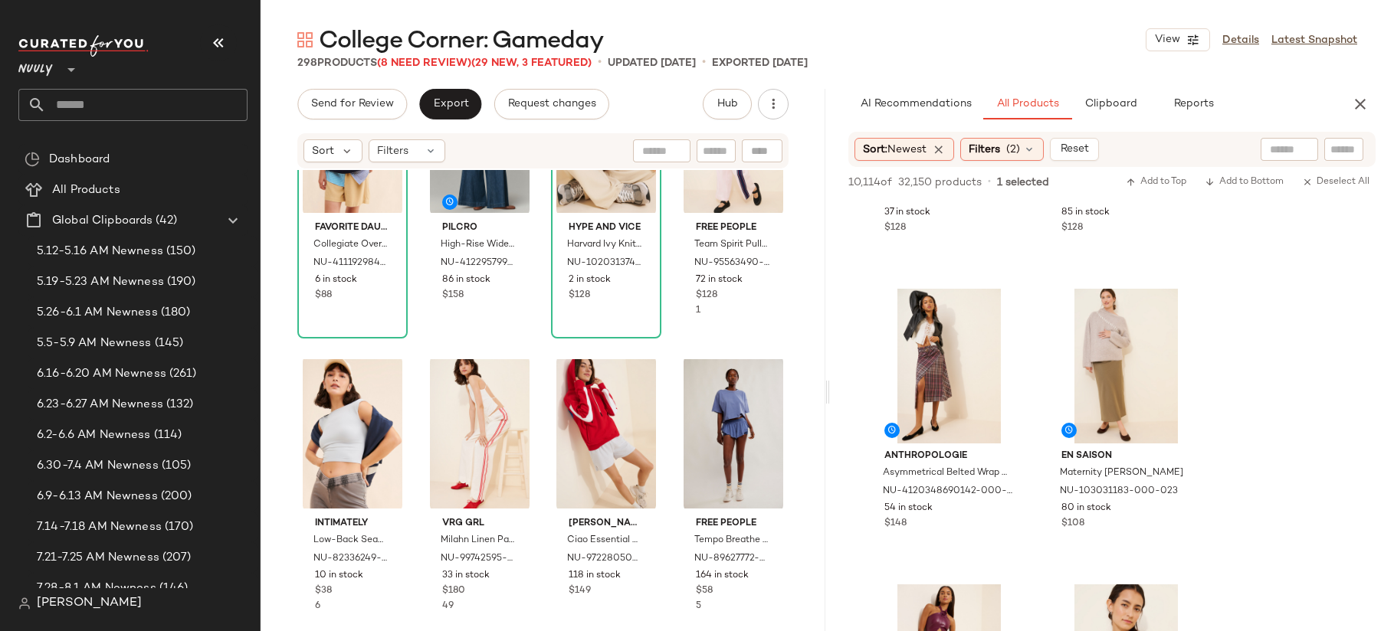
scroll to position [1139, 0]
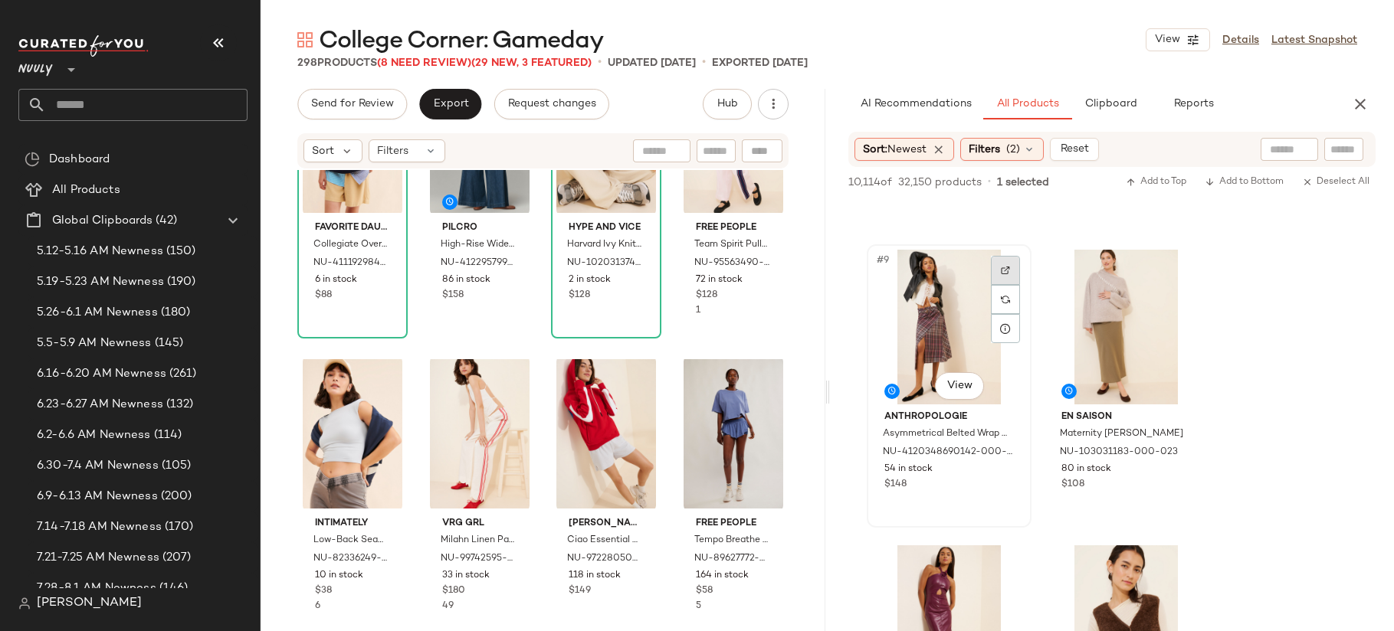
click at [1007, 273] on img at bounding box center [1005, 270] width 9 height 9
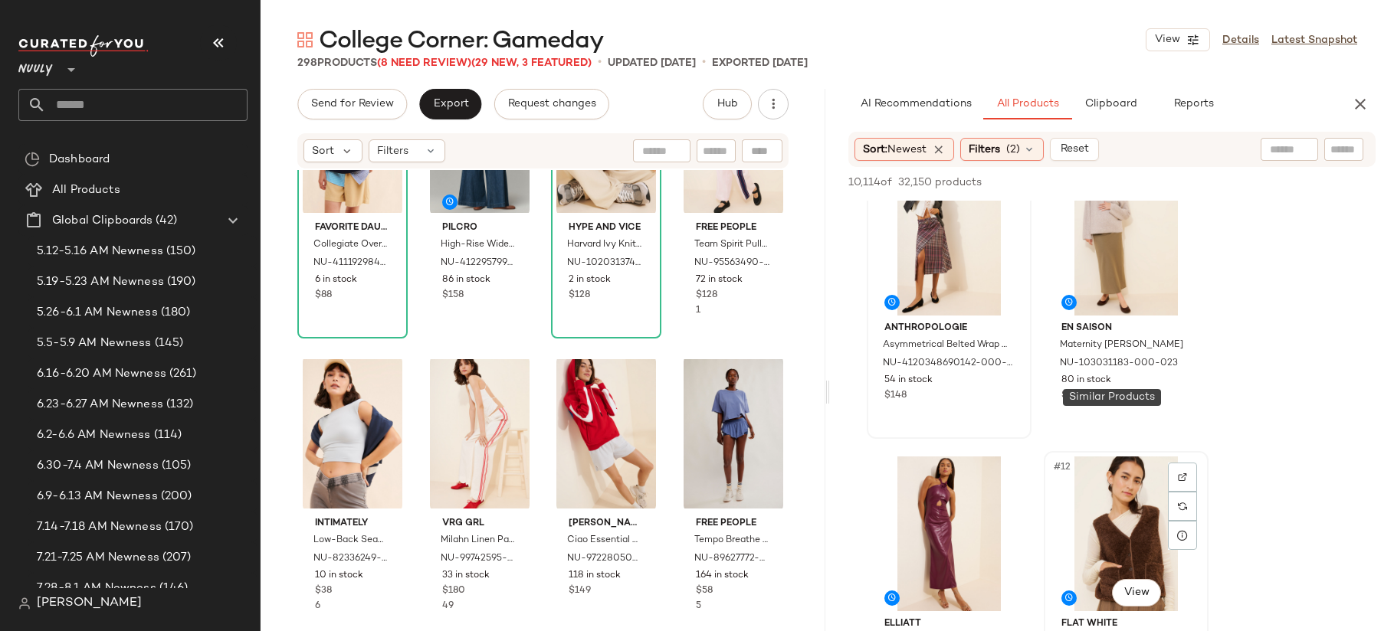
scroll to position [1349, 0]
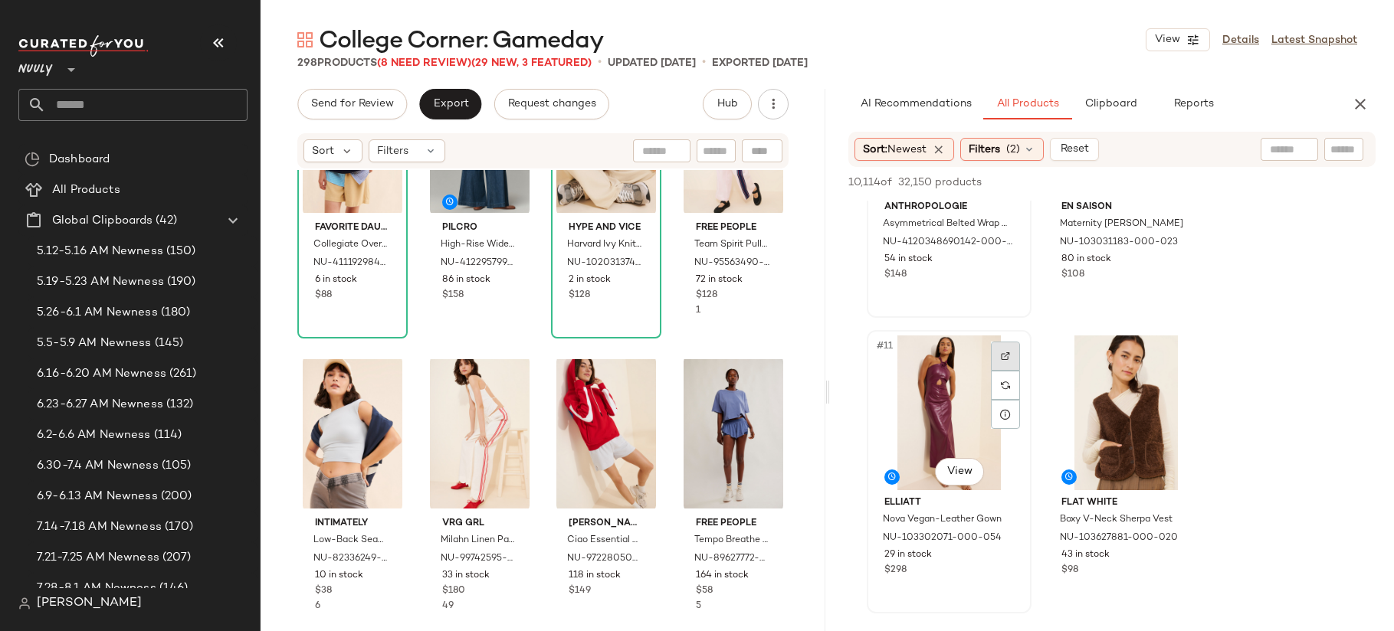
click at [1003, 356] on img at bounding box center [1005, 356] width 9 height 9
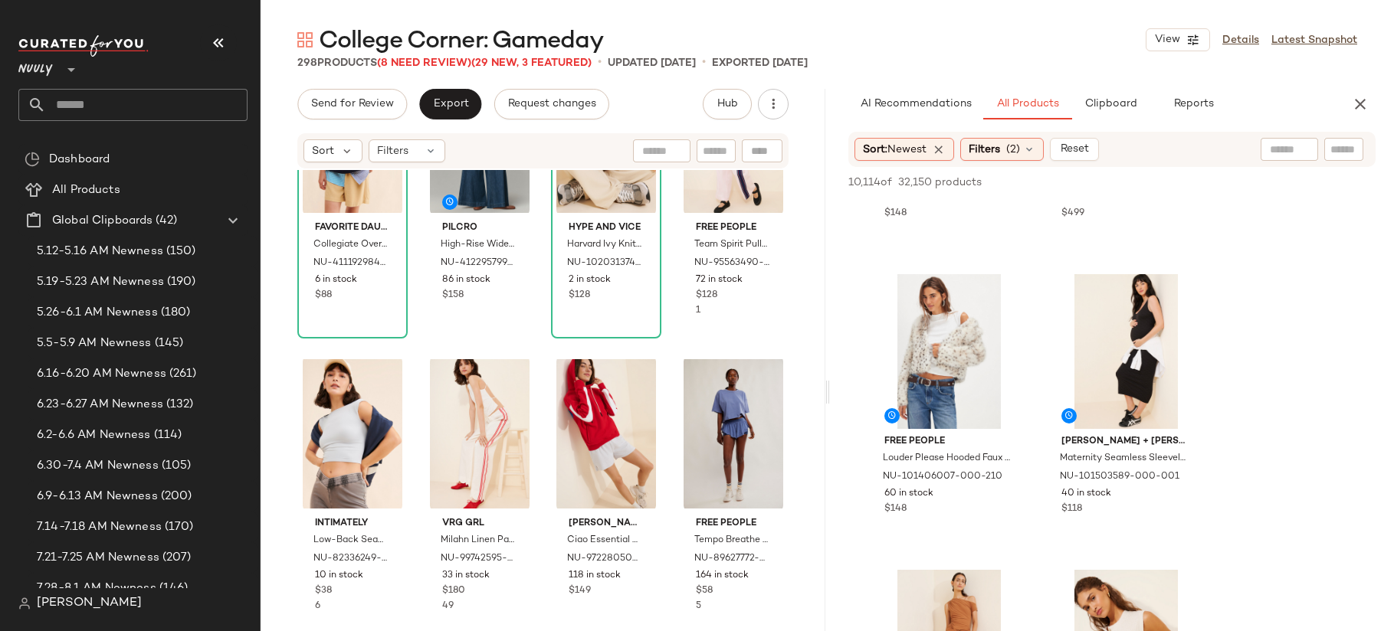
scroll to position [7324, 0]
click at [999, 300] on div at bounding box center [1005, 296] width 29 height 29
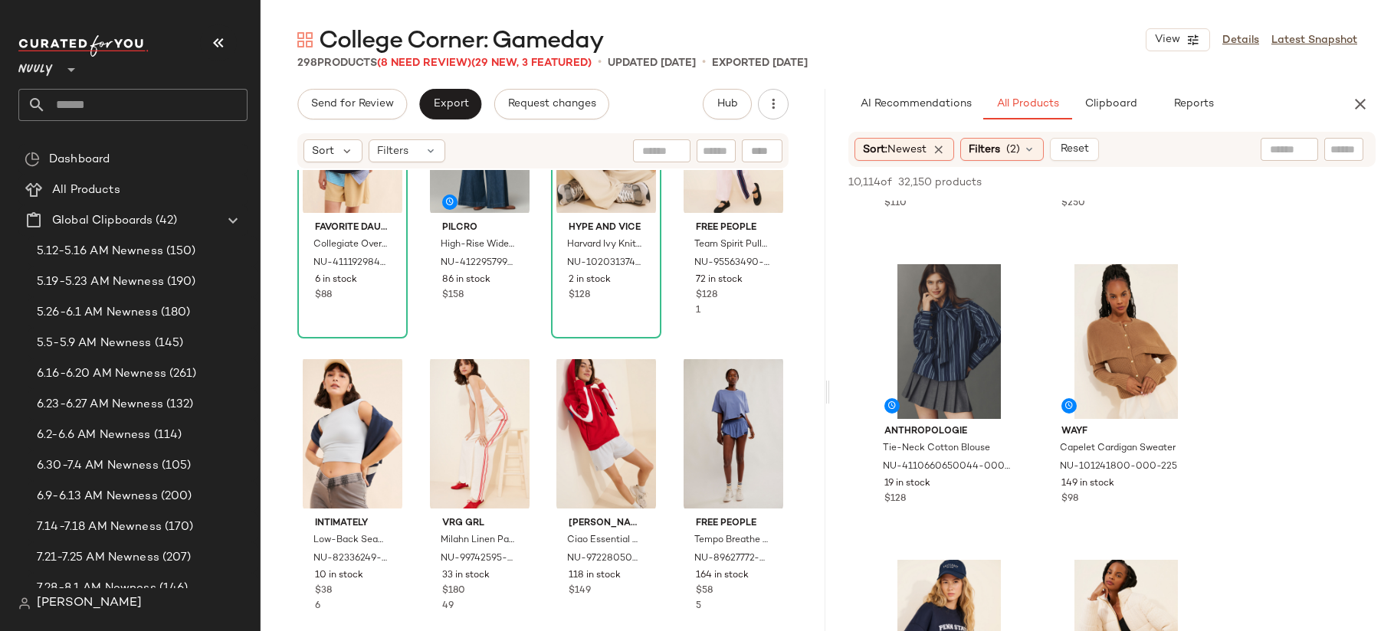
scroll to position [10549, 0]
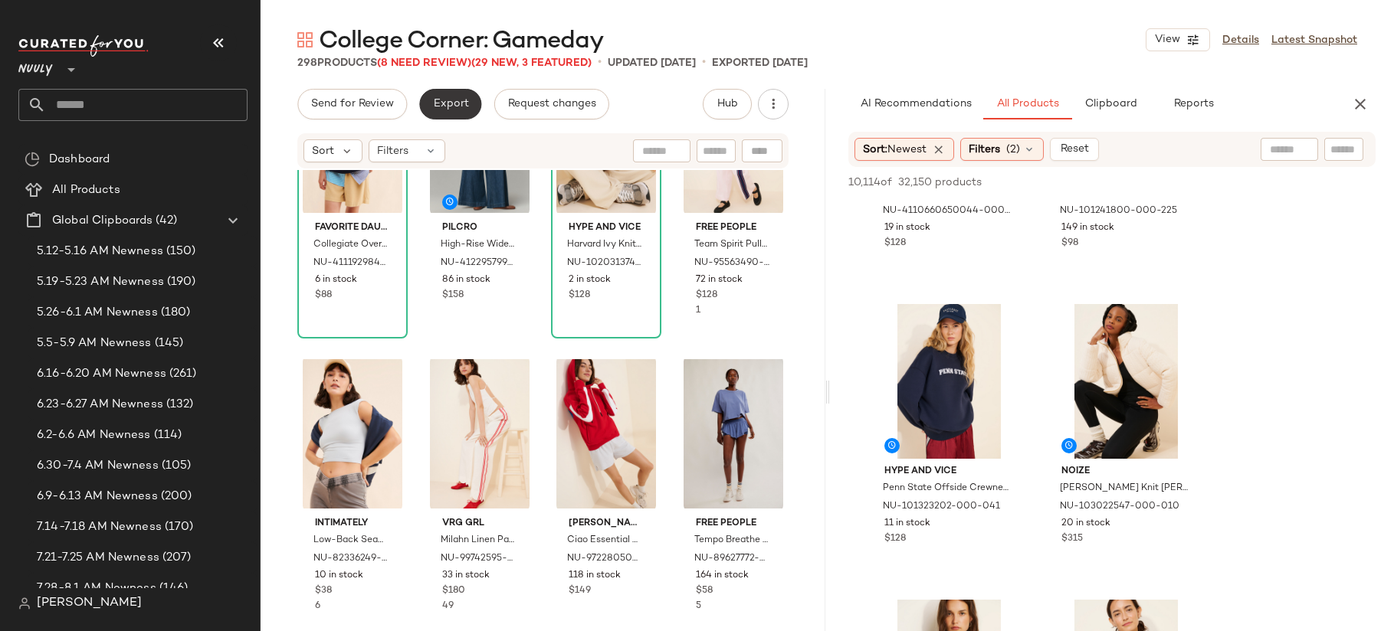
click at [432, 106] on span "Export" at bounding box center [450, 104] width 36 height 12
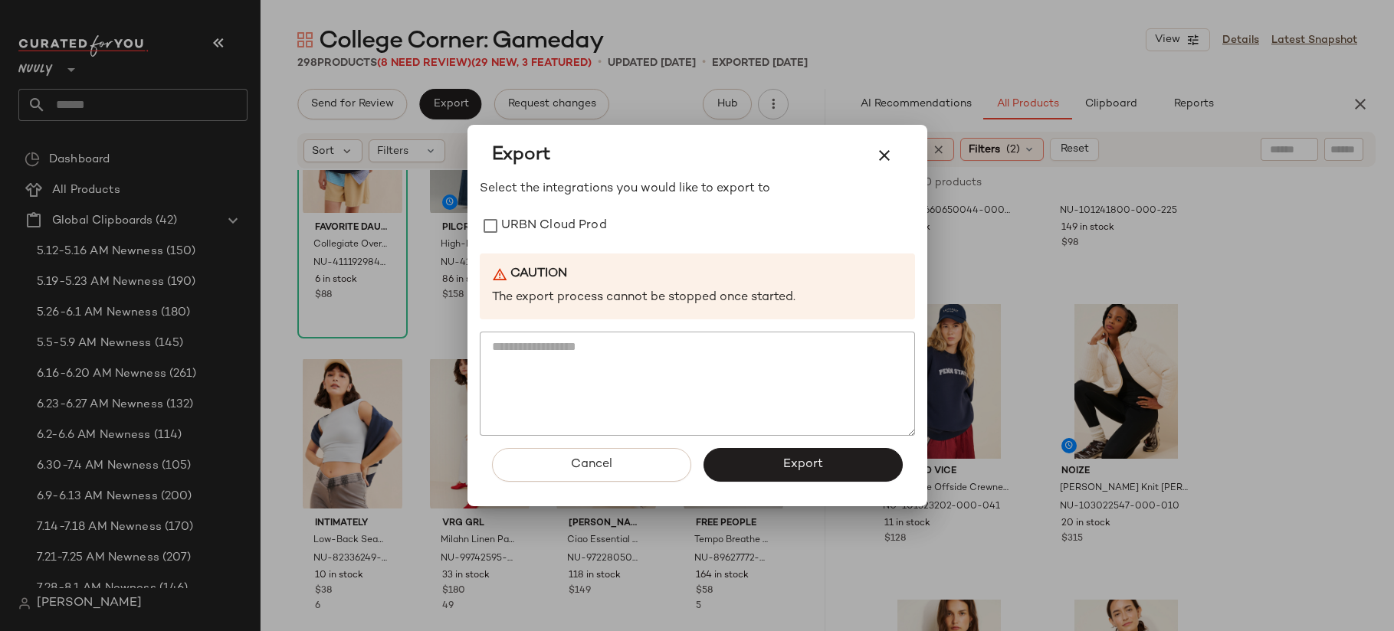
click at [363, 313] on div at bounding box center [697, 315] width 1394 height 631
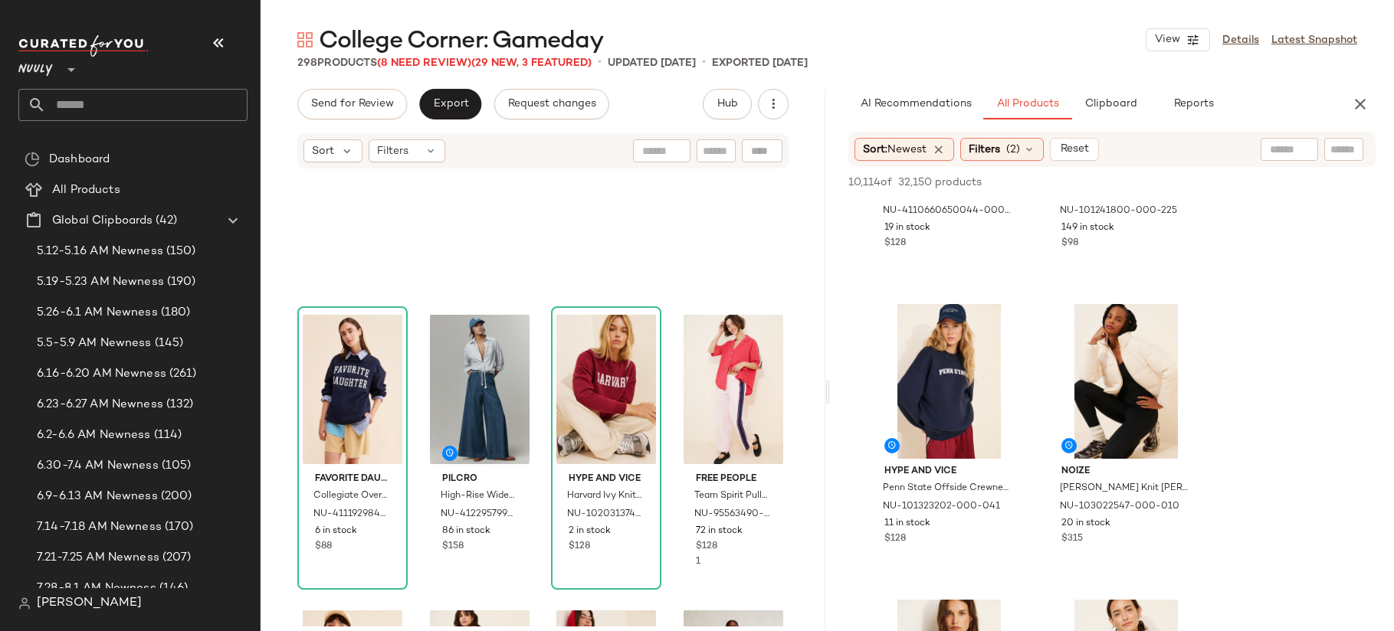
scroll to position [139, 0]
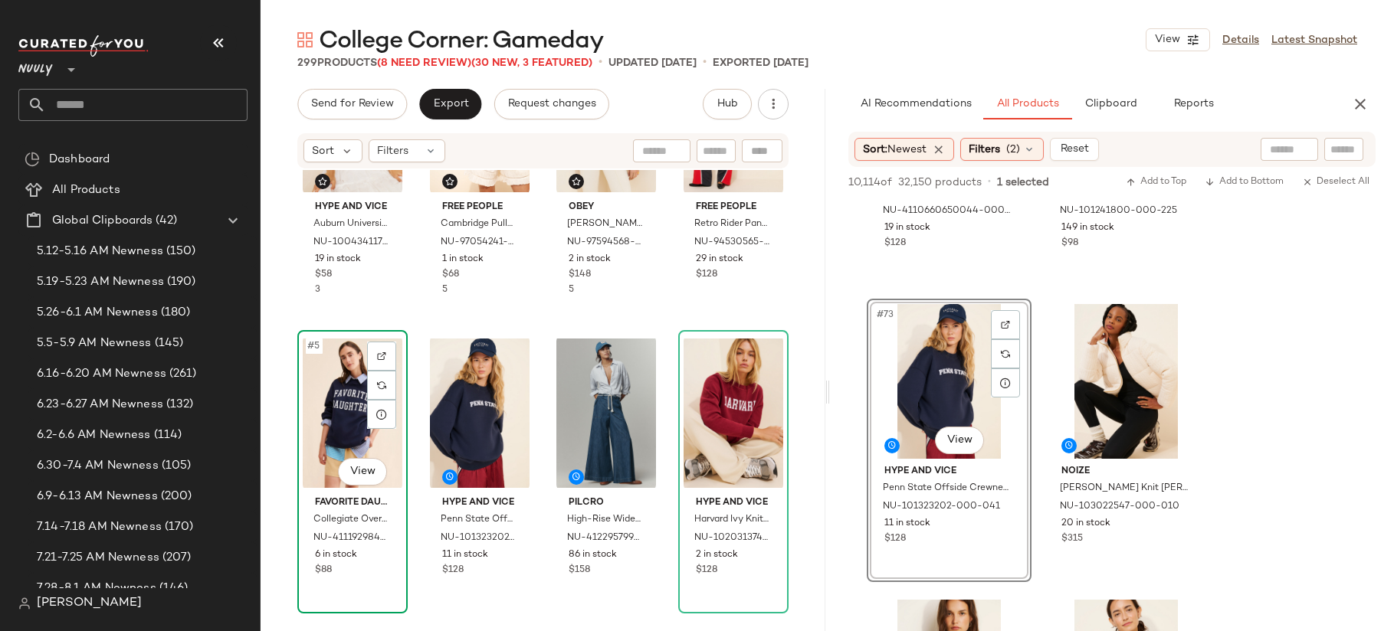
click at [336, 421] on div "#5 View" at bounding box center [353, 413] width 100 height 155
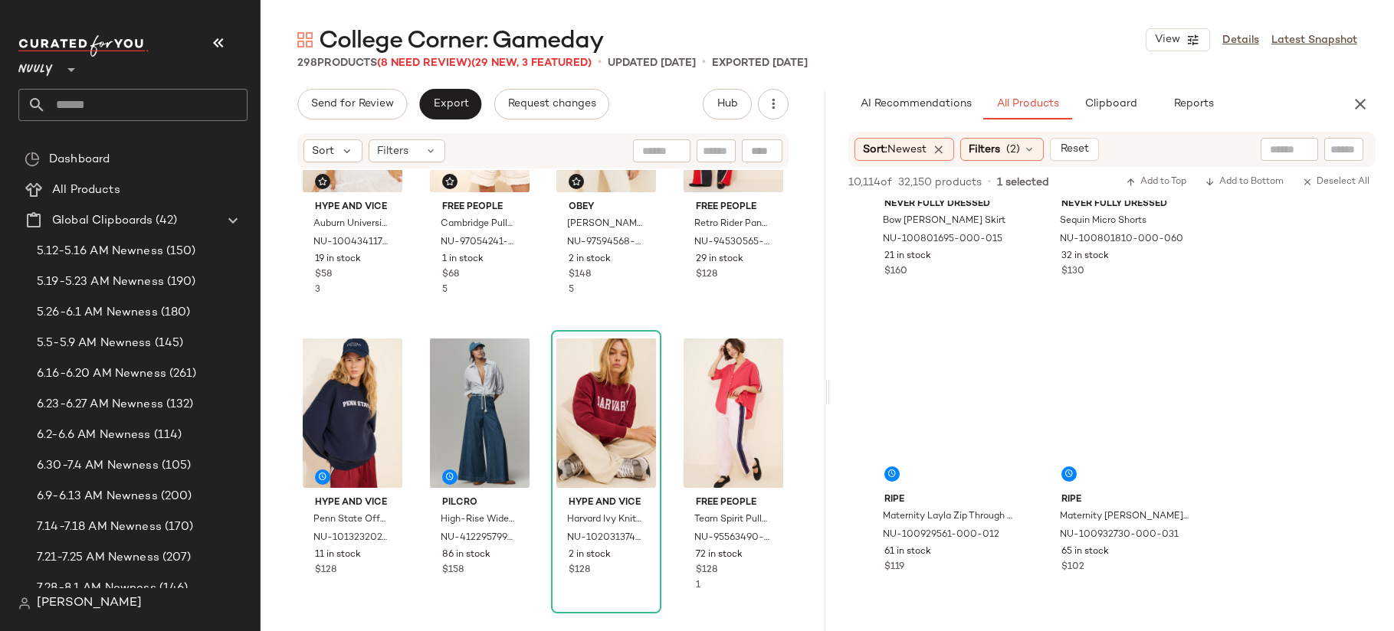
scroll to position [14435, 0]
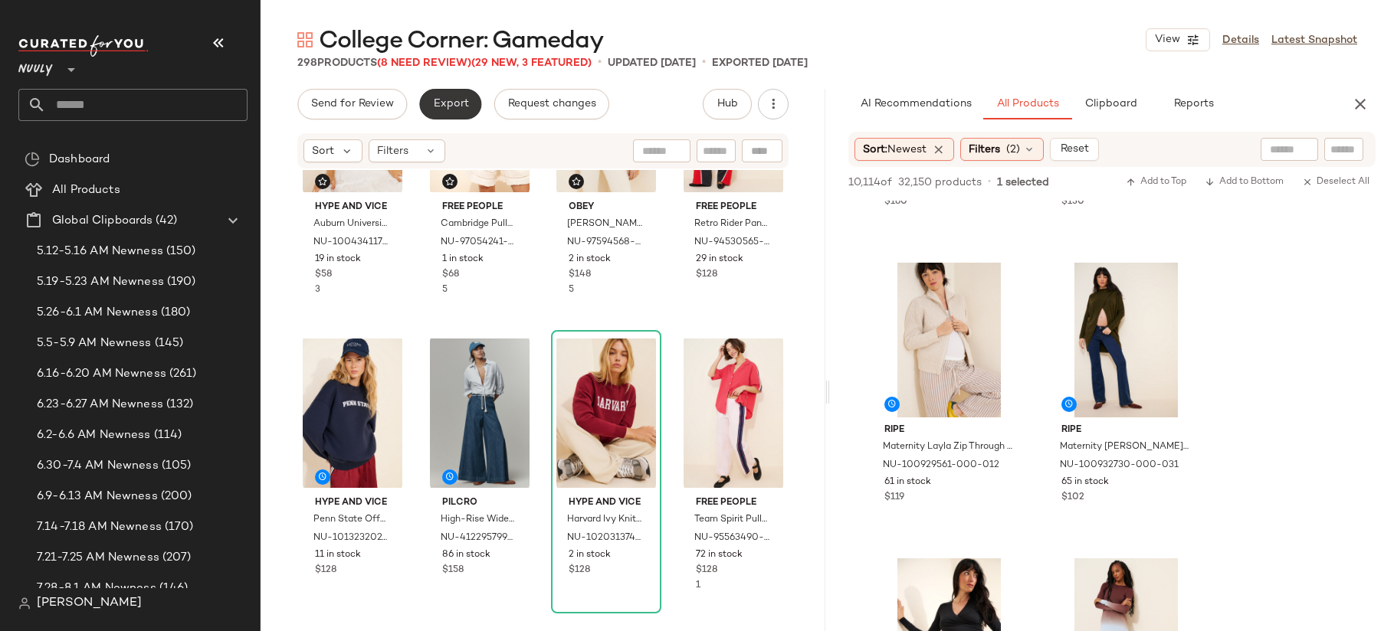
click at [445, 102] on span "Export" at bounding box center [450, 104] width 36 height 12
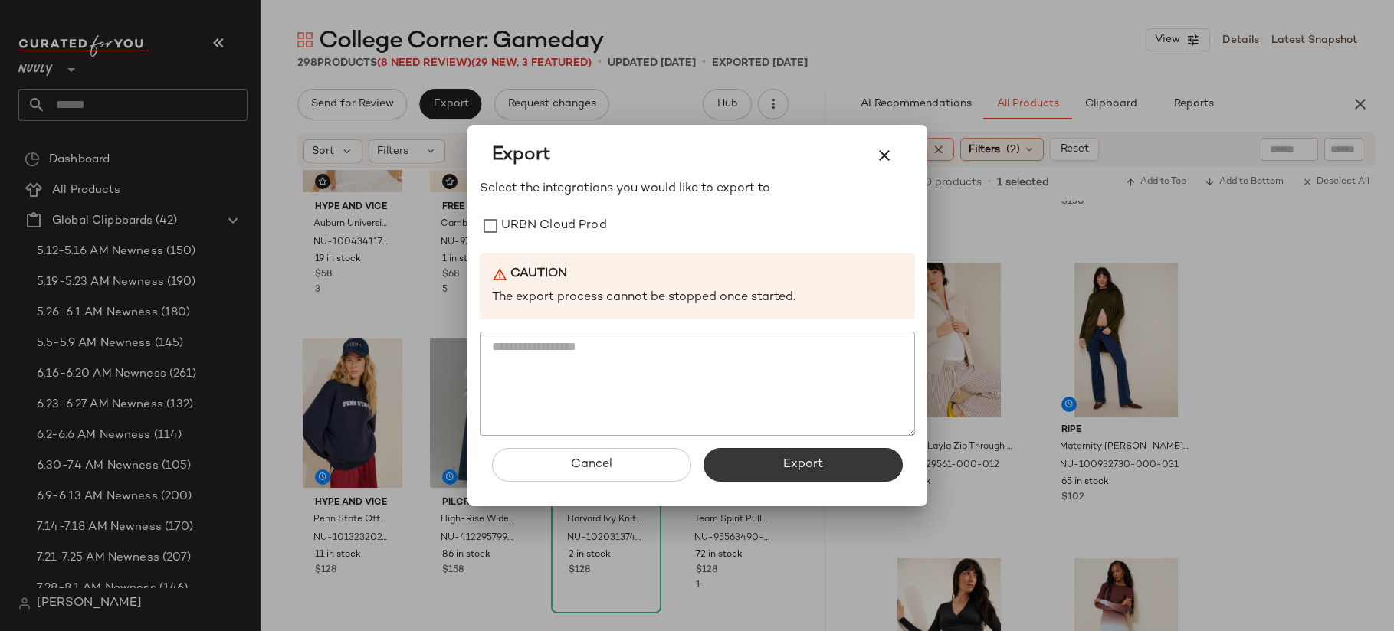
click at [818, 476] on button "Export" at bounding box center [802, 465] width 199 height 34
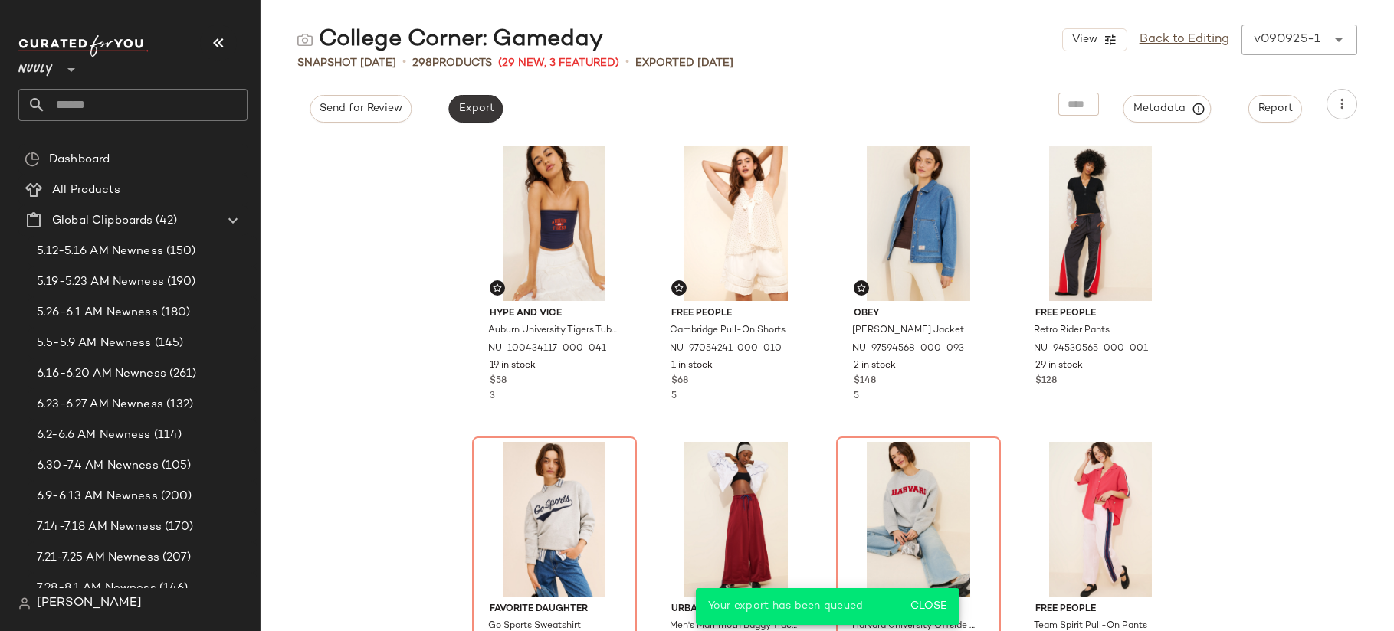
click at [467, 106] on span "Export" at bounding box center [475, 109] width 36 height 12
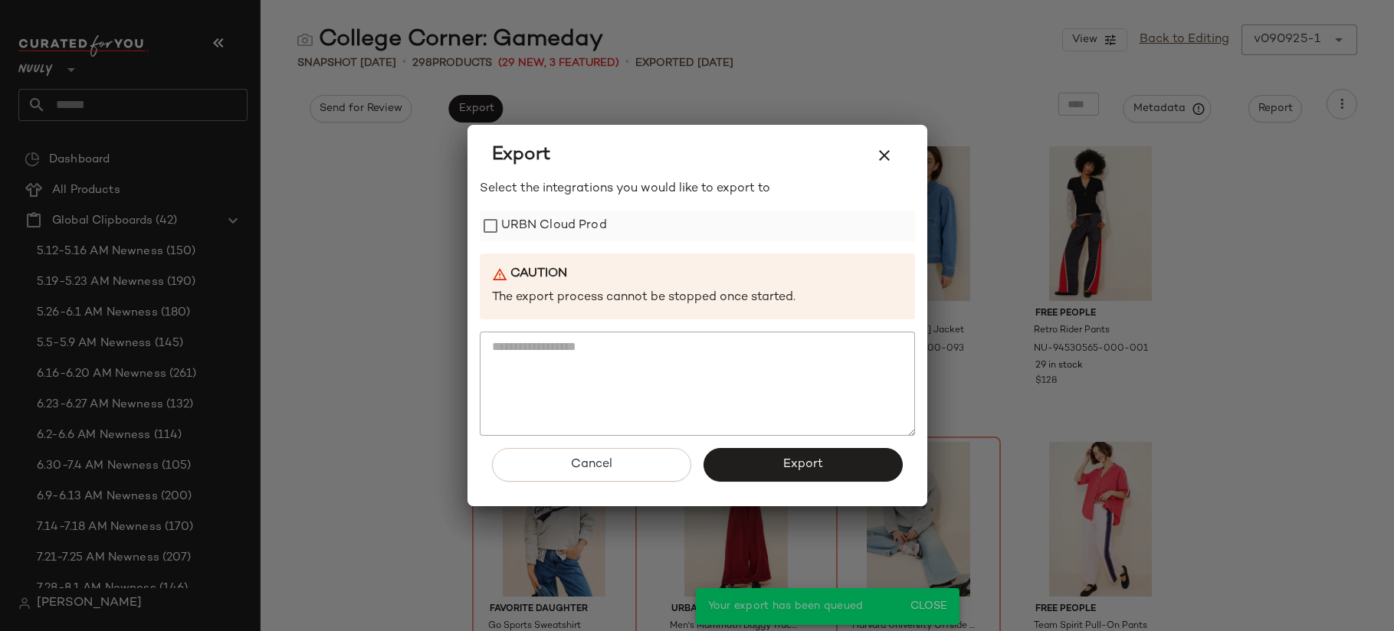
click at [563, 236] on label "URBN Cloud Prod" at bounding box center [554, 226] width 106 height 31
click at [836, 461] on button "Export" at bounding box center [802, 465] width 199 height 34
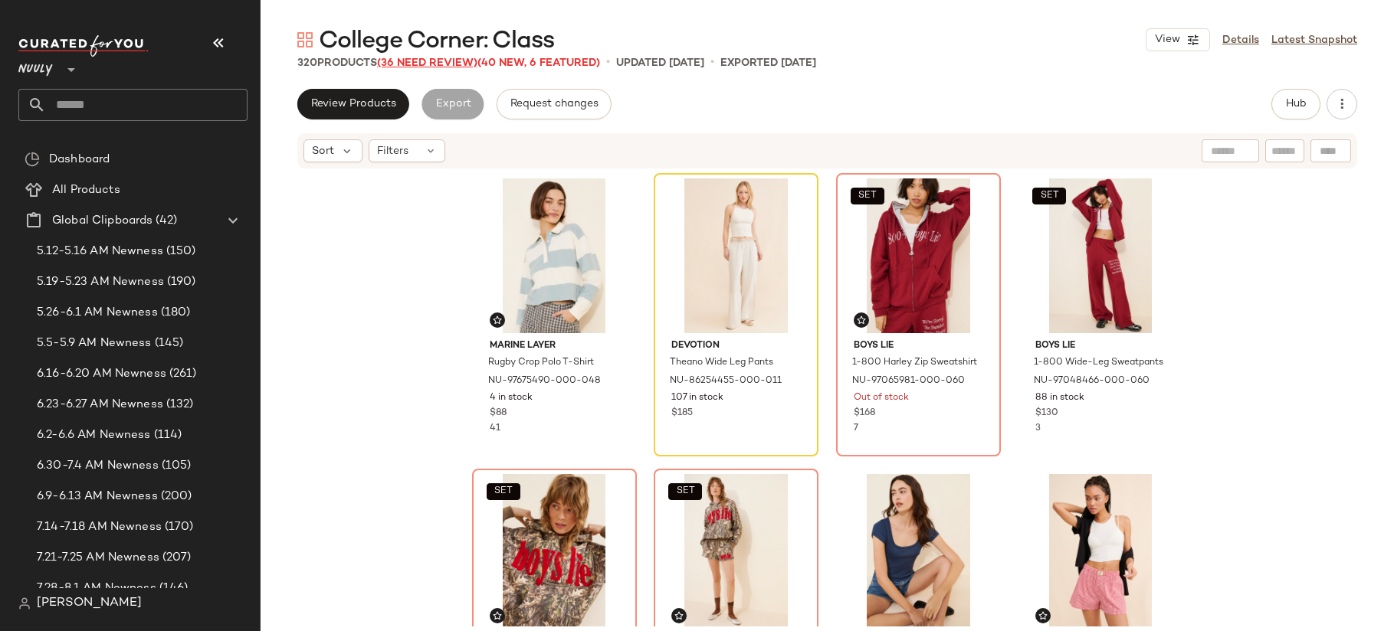
click at [448, 60] on span "(36 Need Review)" at bounding box center [427, 62] width 100 height 11
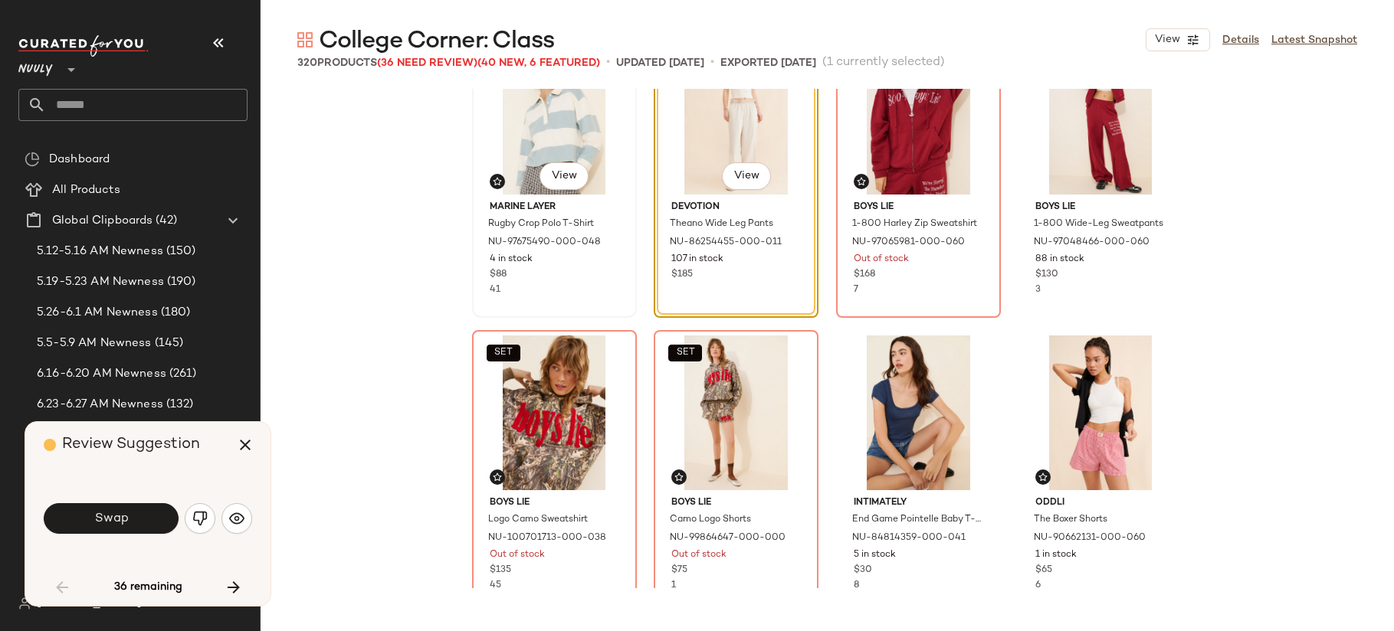
scroll to position [76, 0]
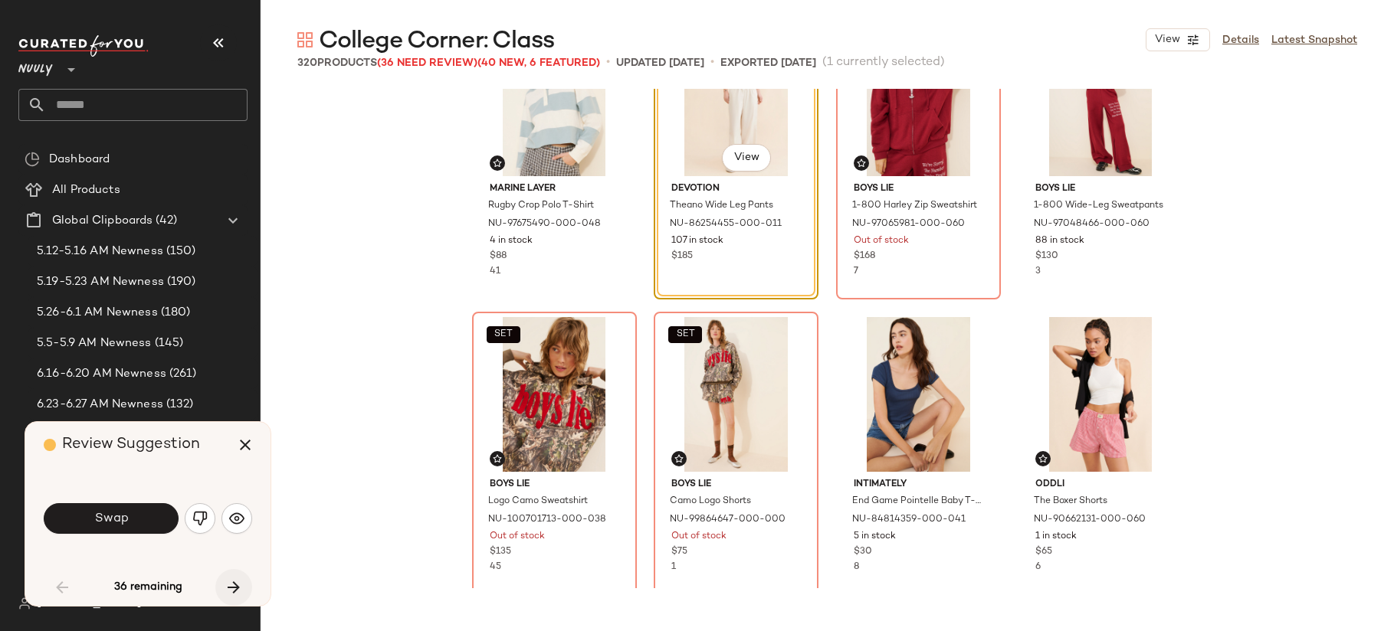
click at [232, 591] on icon "button" at bounding box center [233, 587] width 18 height 18
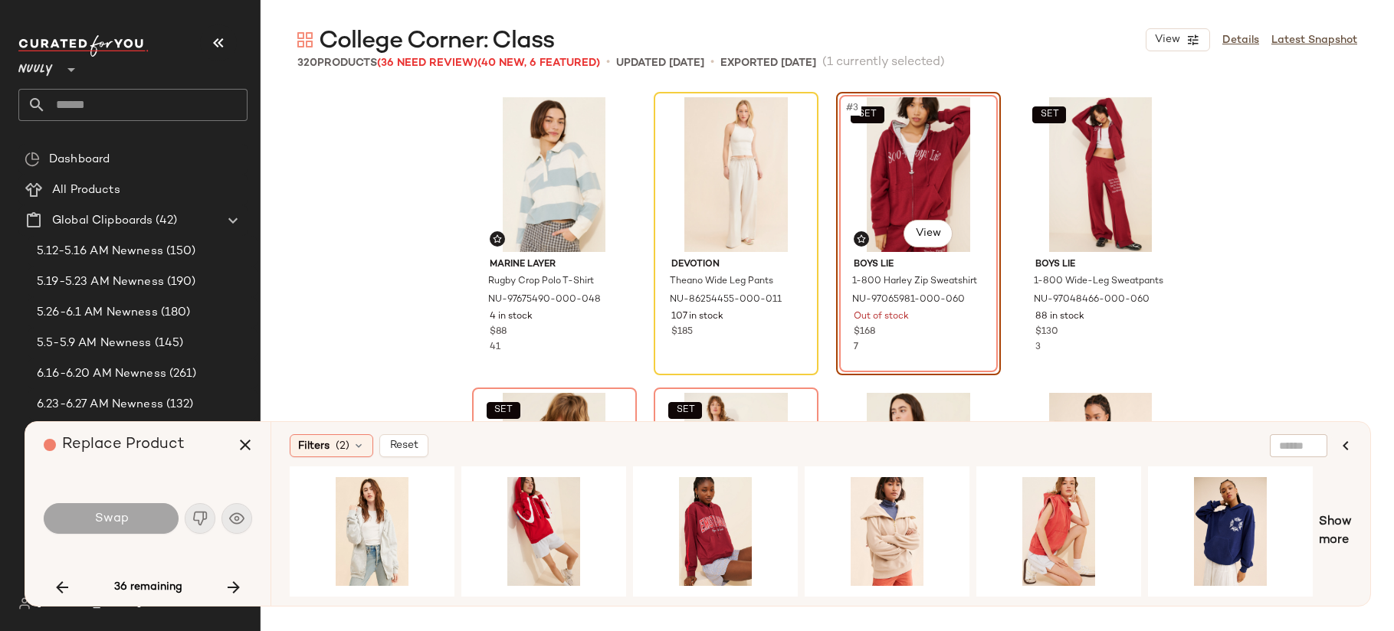
click at [232, 591] on icon "button" at bounding box center [233, 587] width 18 height 18
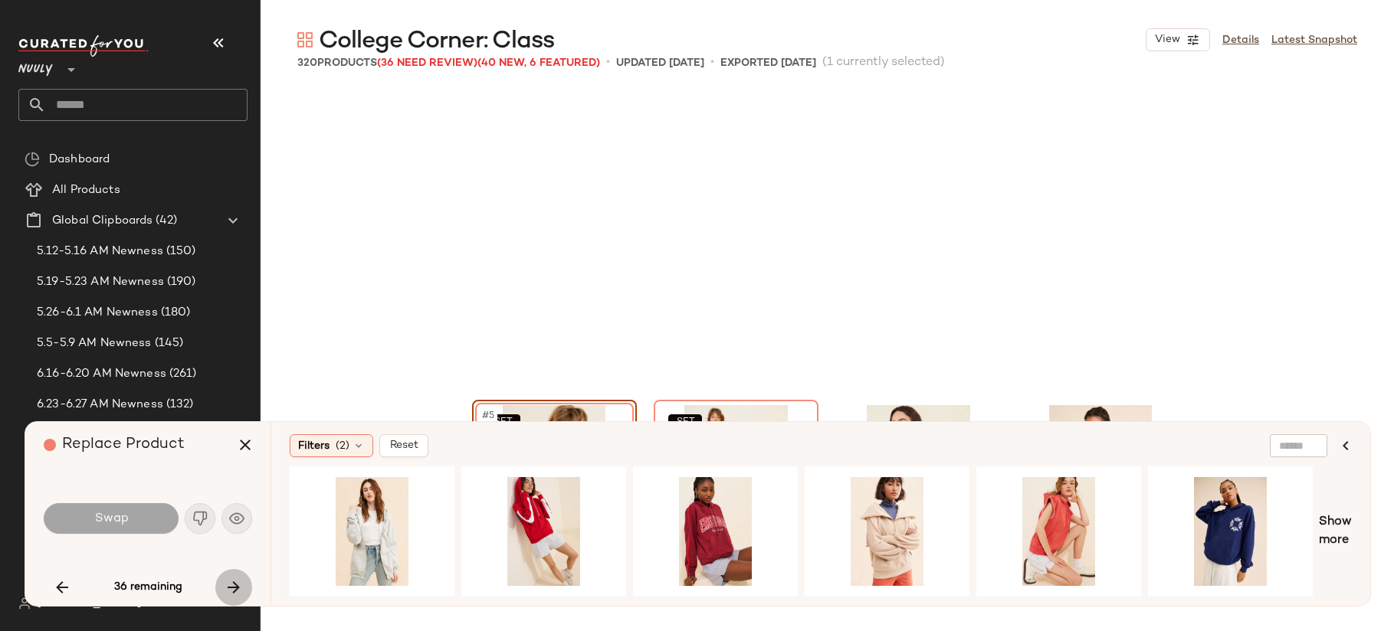
scroll to position [308, 0]
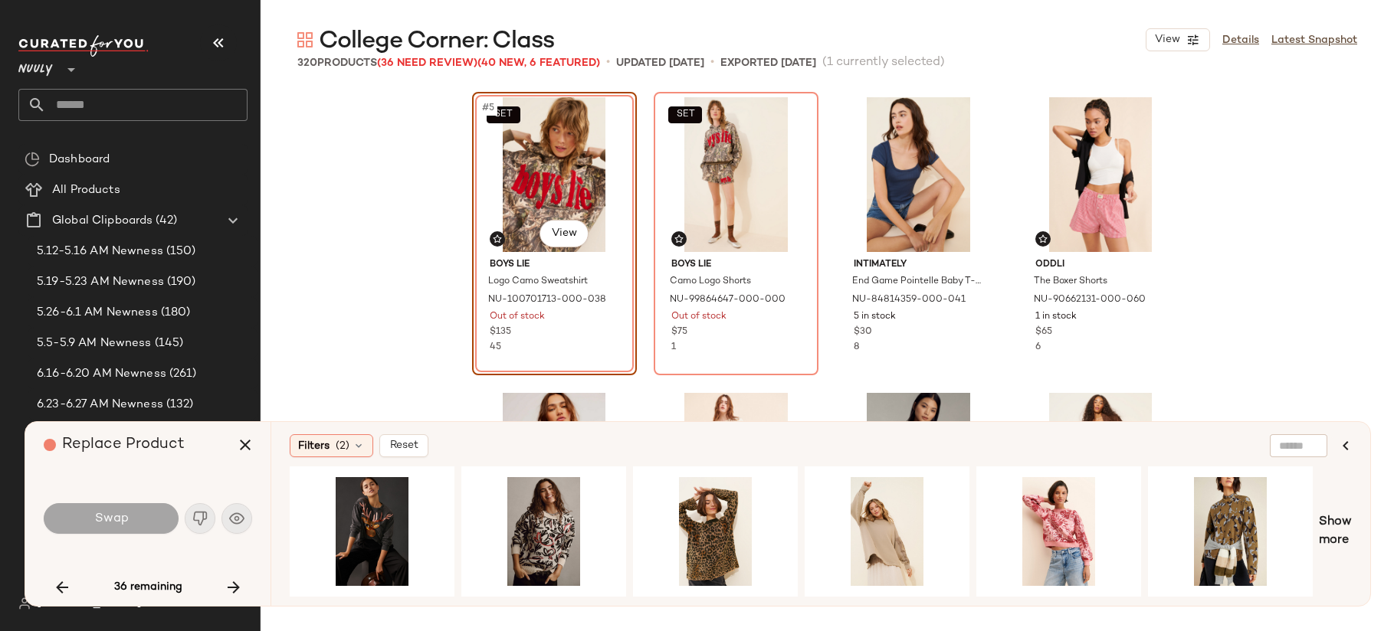
click at [232, 591] on icon "button" at bounding box center [233, 587] width 18 height 18
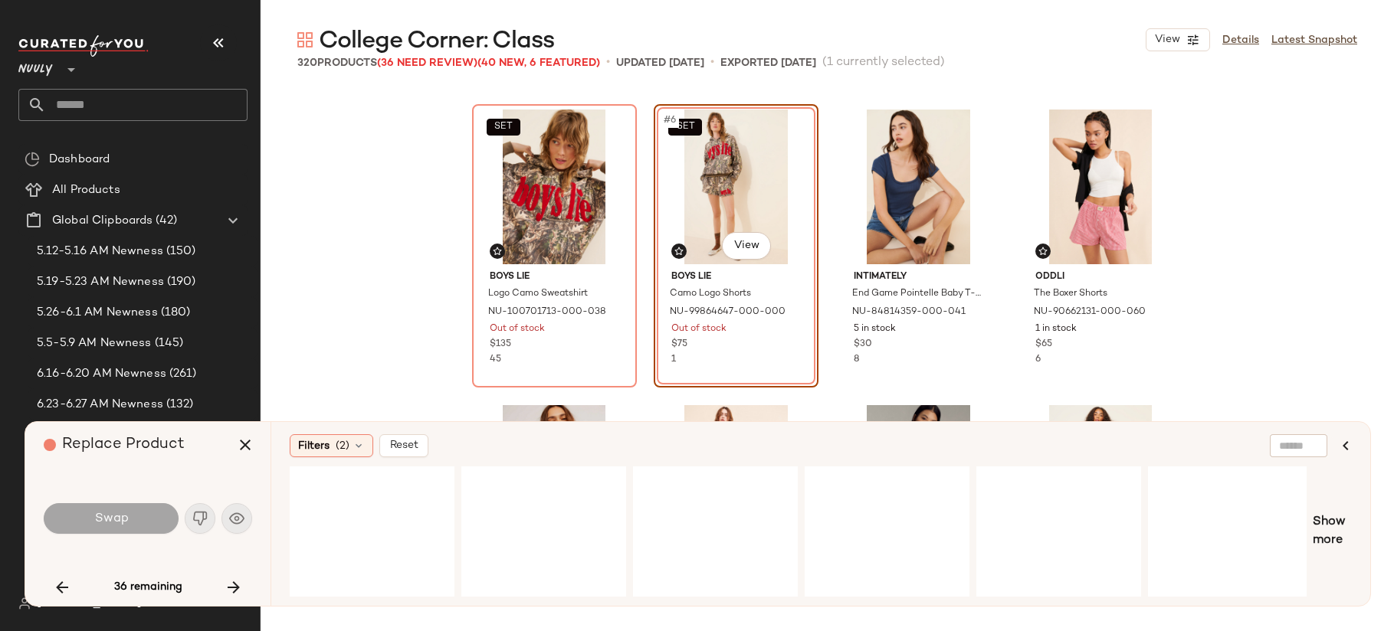
click at [232, 591] on icon "button" at bounding box center [233, 587] width 18 height 18
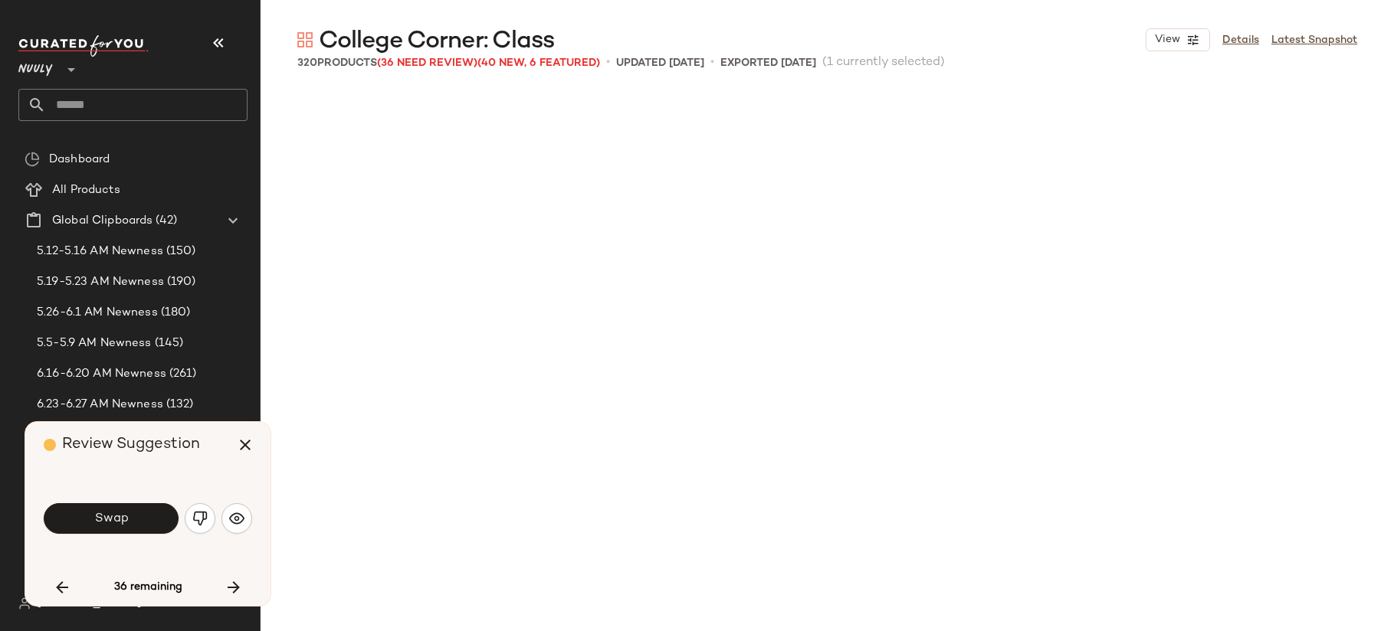
scroll to position [1183, 0]
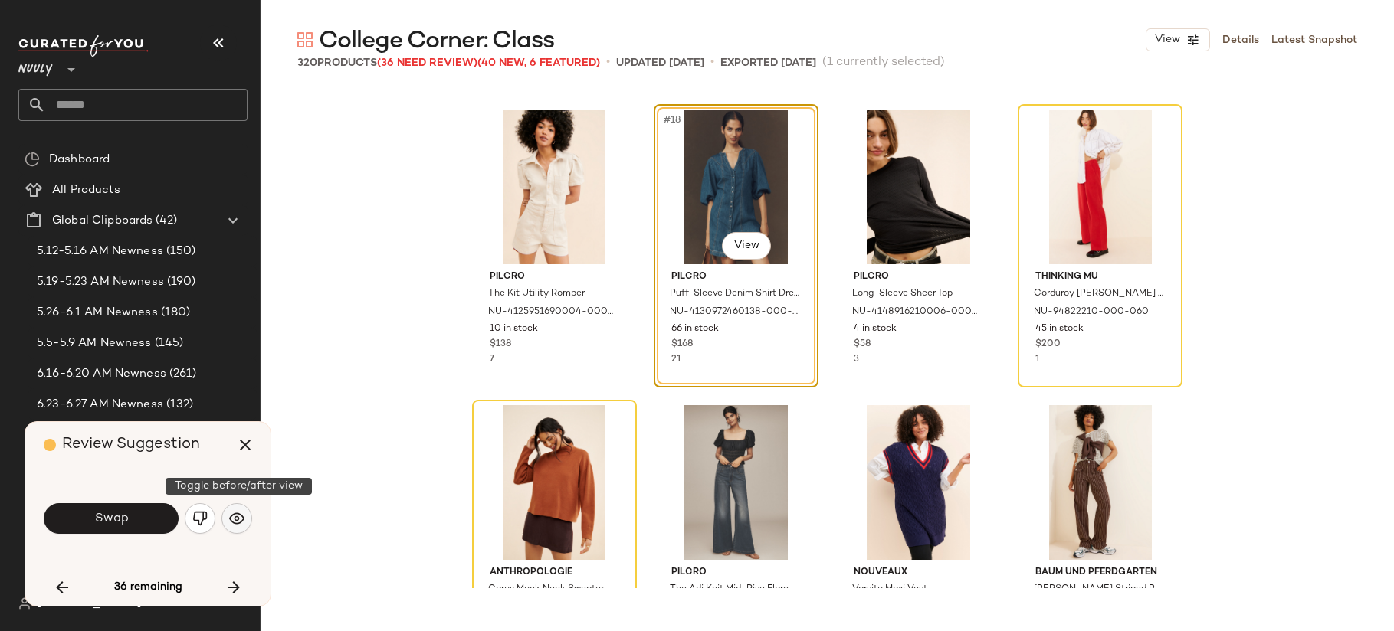
click at [231, 521] on img "button" at bounding box center [236, 518] width 15 height 15
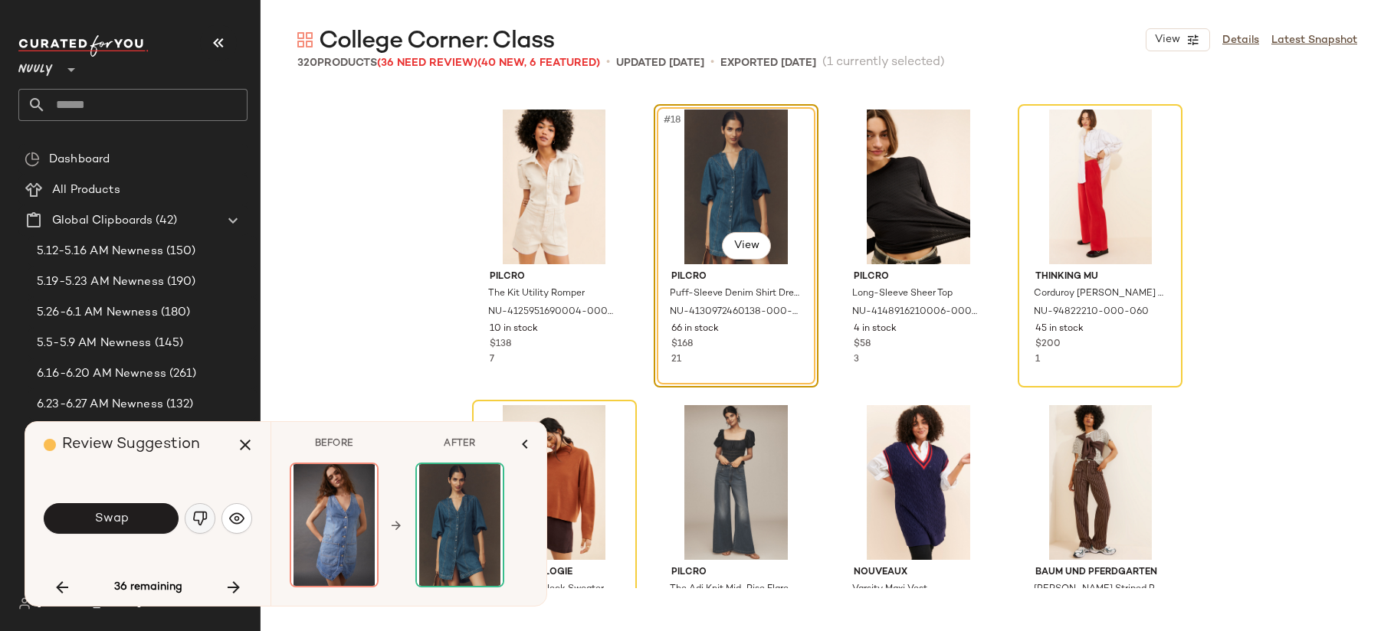
click at [207, 519] on img "button" at bounding box center [199, 518] width 15 height 15
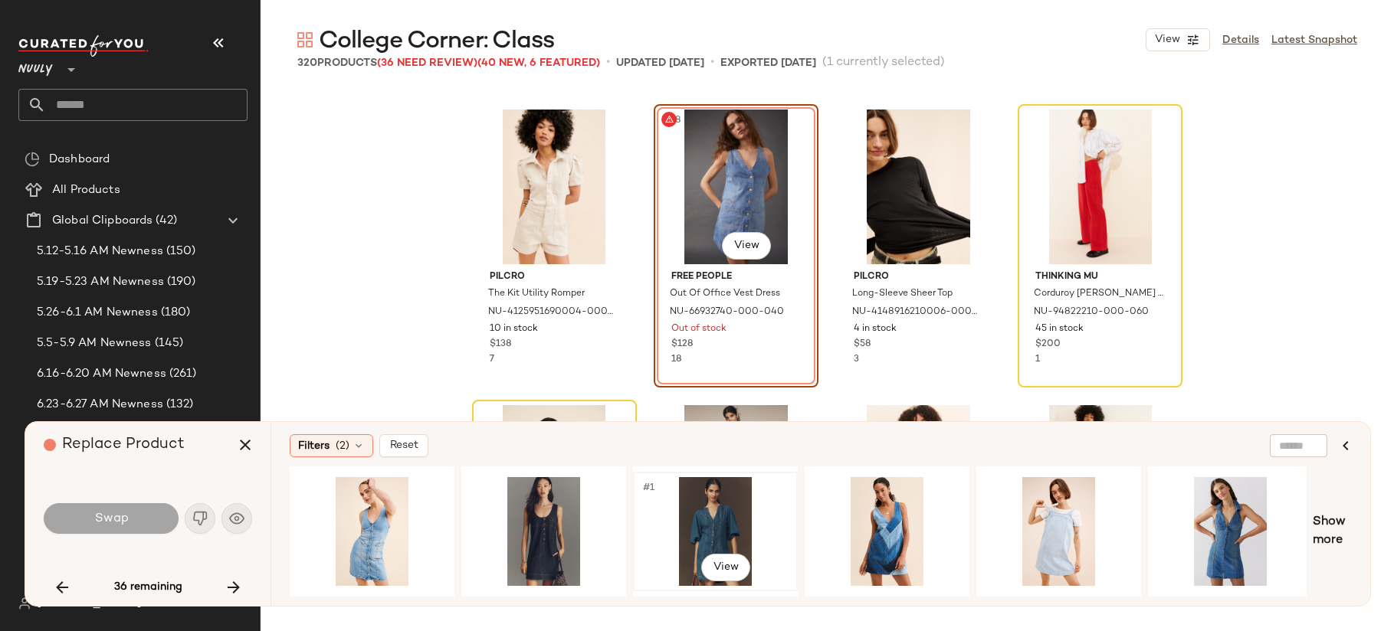
click at [696, 529] on div "#1 View" at bounding box center [715, 531] width 154 height 109
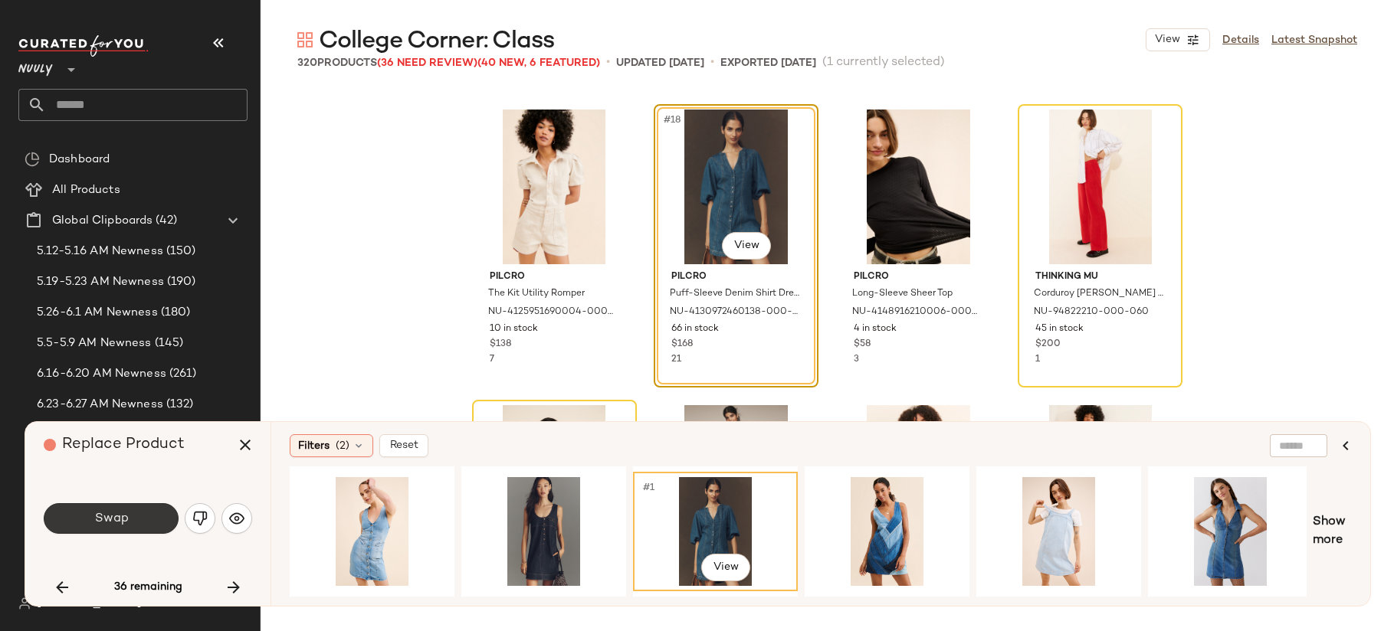
click at [117, 526] on button "Swap" at bounding box center [111, 518] width 135 height 31
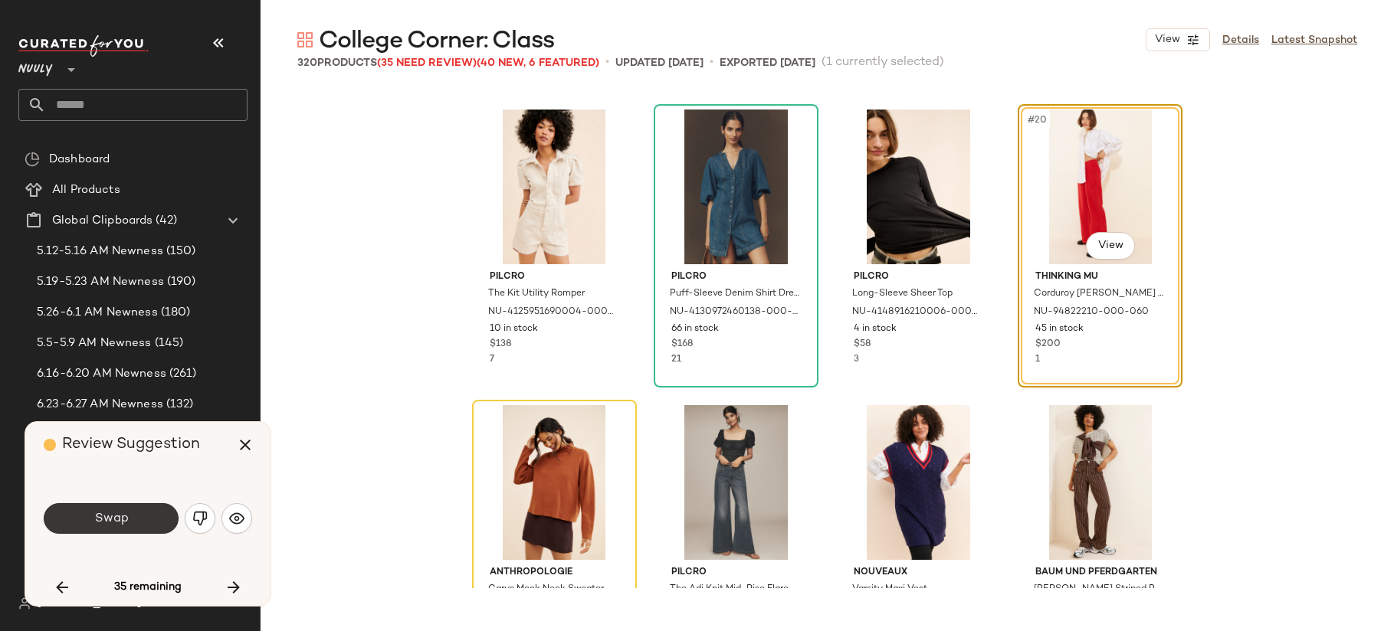
click at [116, 516] on span "Swap" at bounding box center [110, 519] width 34 height 15
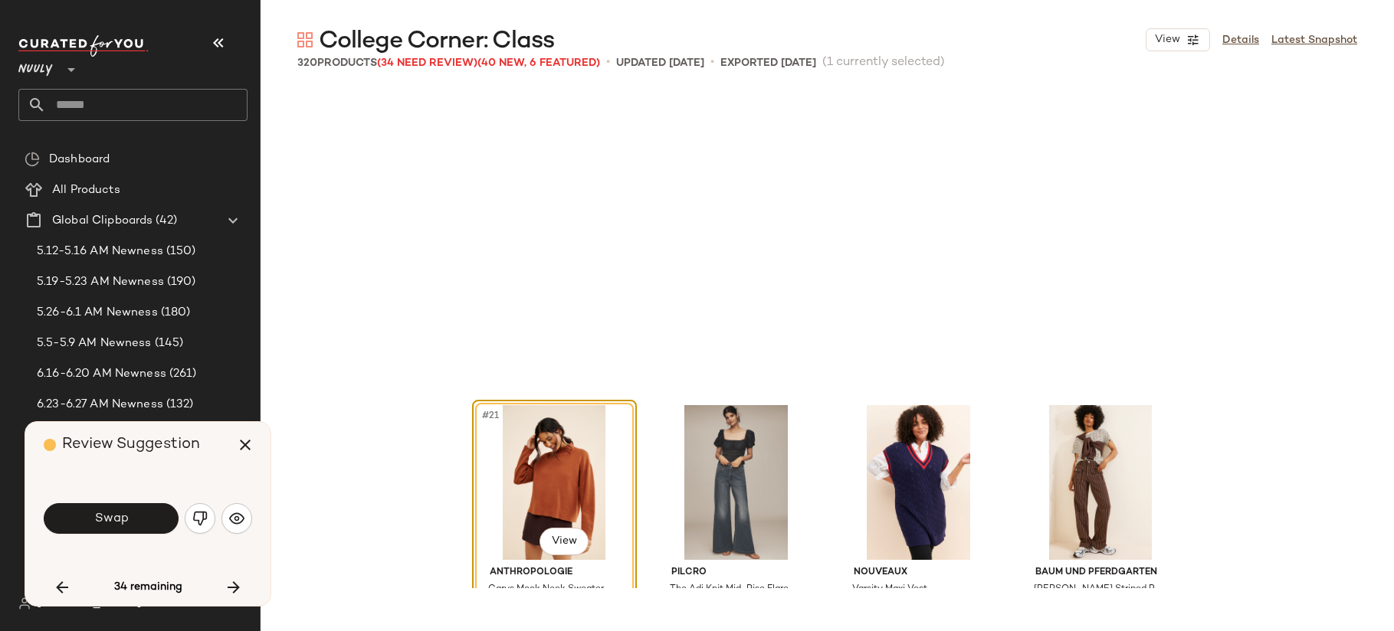
scroll to position [1479, 0]
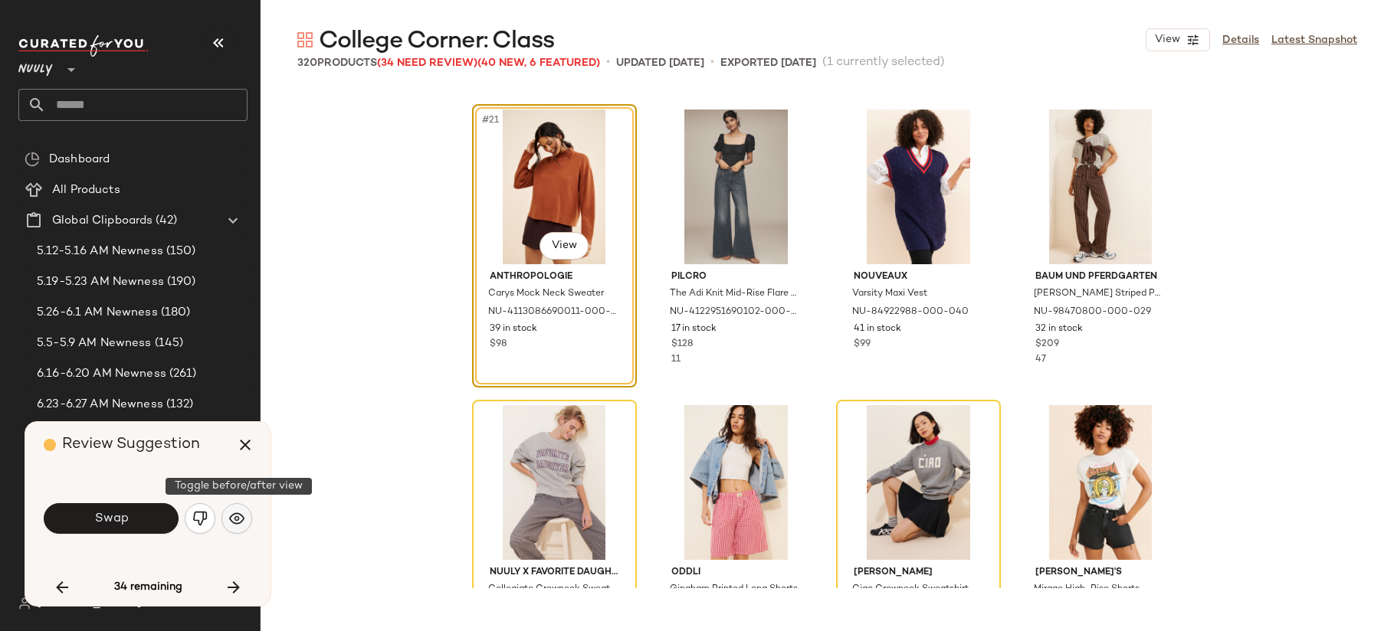
click at [234, 523] on img "button" at bounding box center [236, 518] width 15 height 15
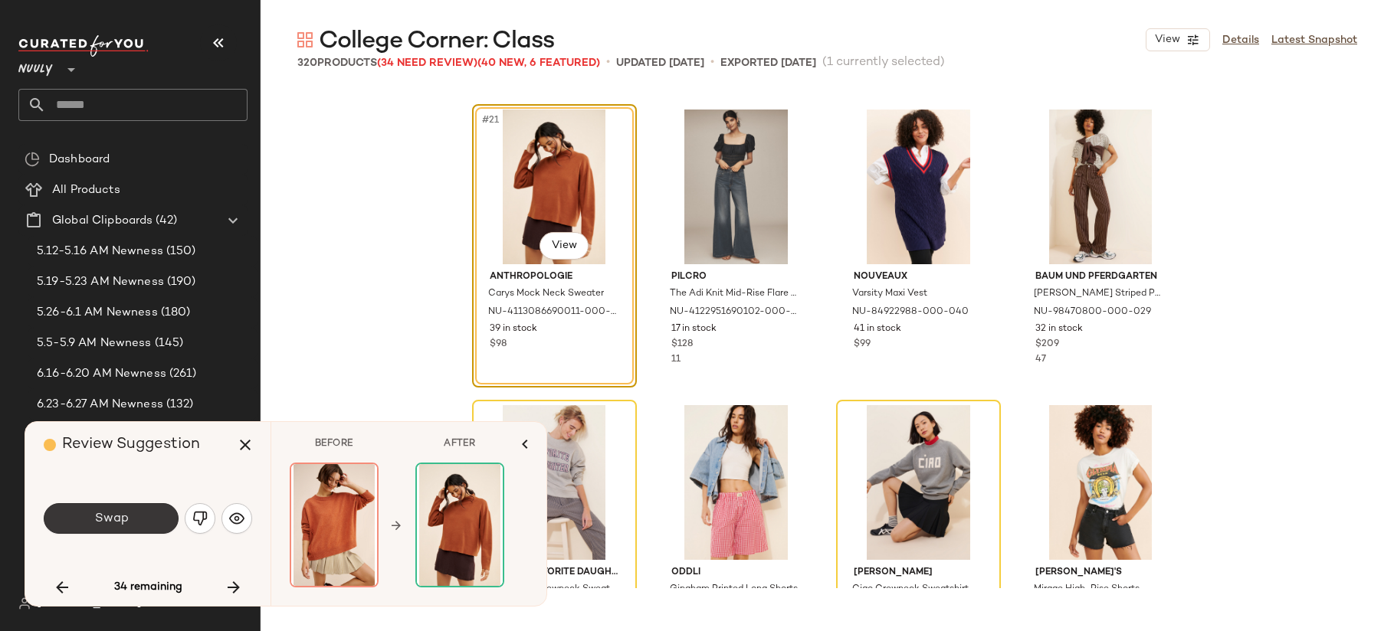
click at [143, 520] on button "Swap" at bounding box center [111, 518] width 135 height 31
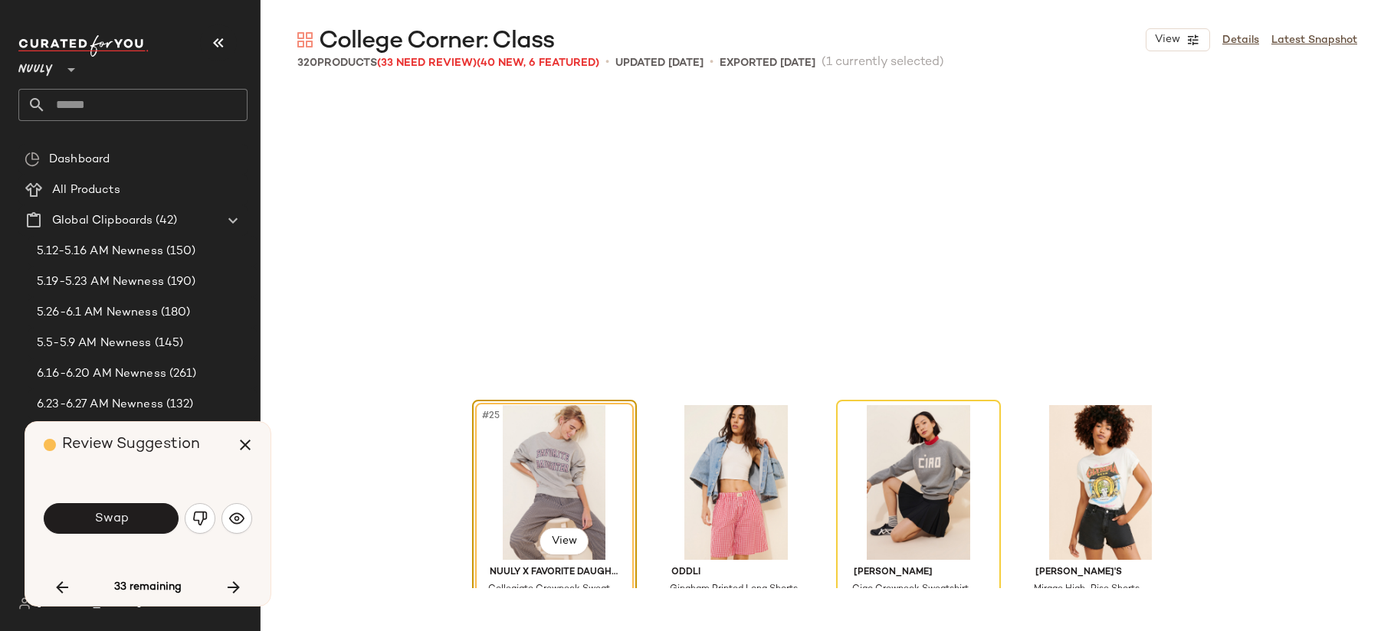
scroll to position [1774, 0]
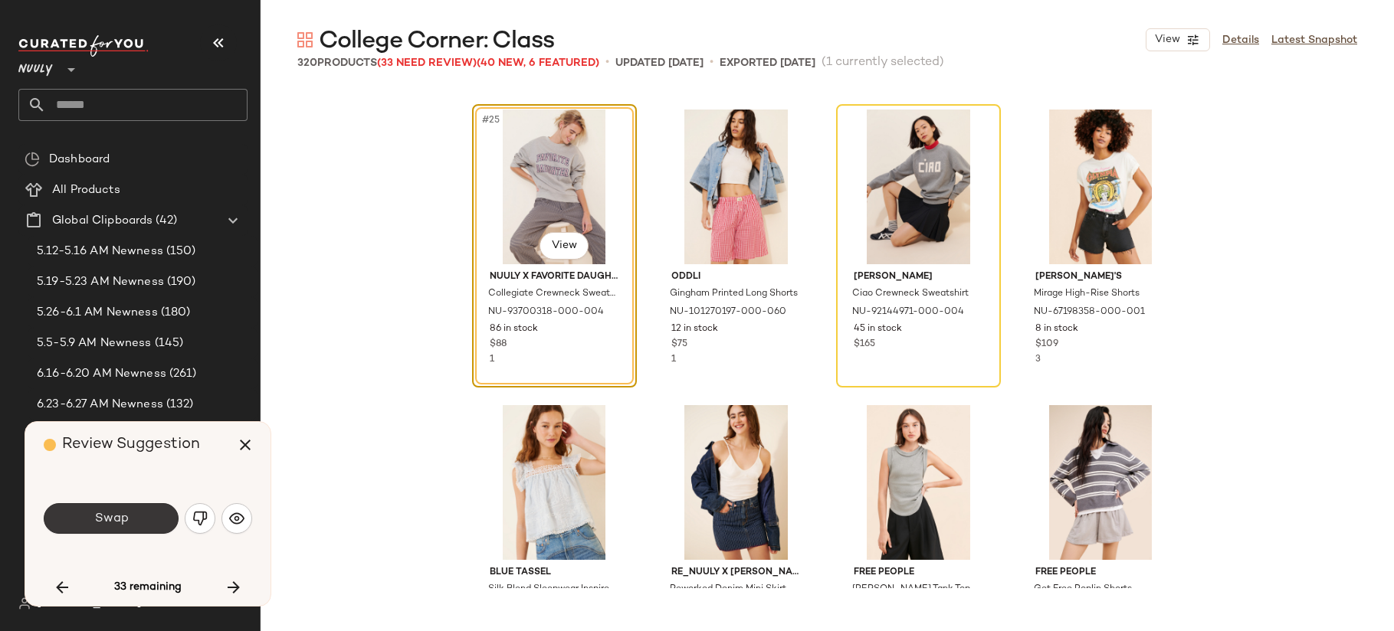
click at [96, 519] on span "Swap" at bounding box center [110, 519] width 34 height 15
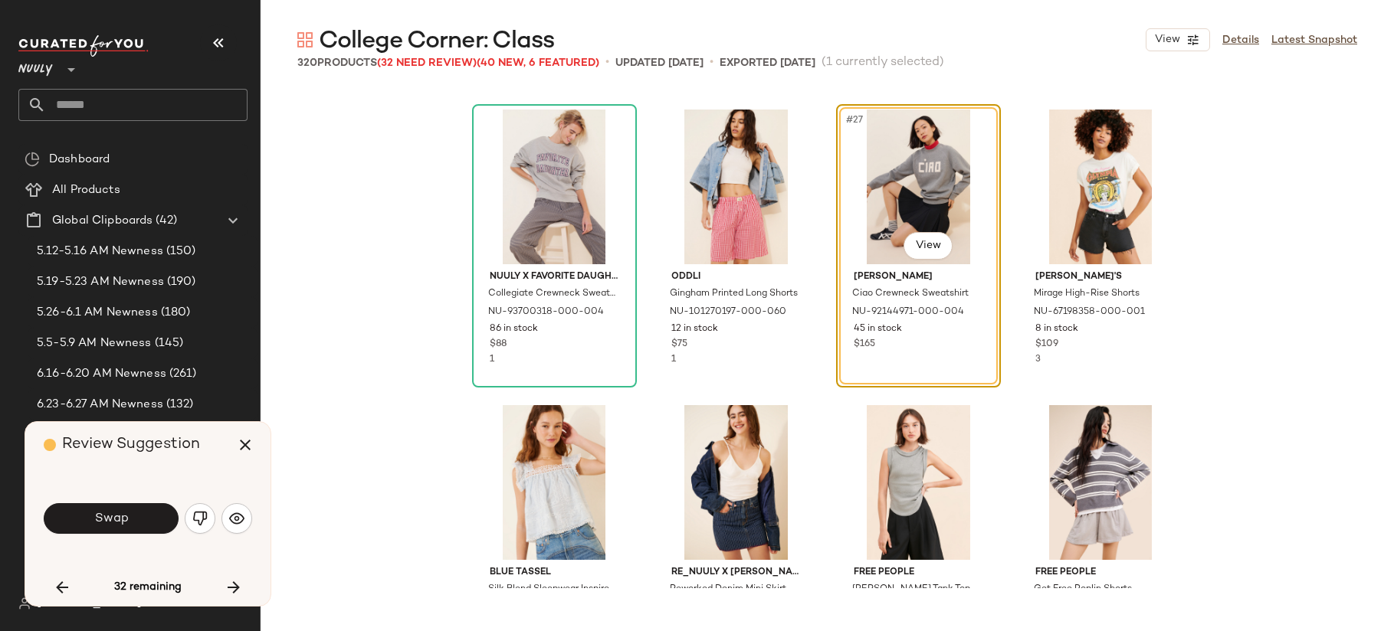
click at [97, 519] on span "Swap" at bounding box center [110, 519] width 34 height 15
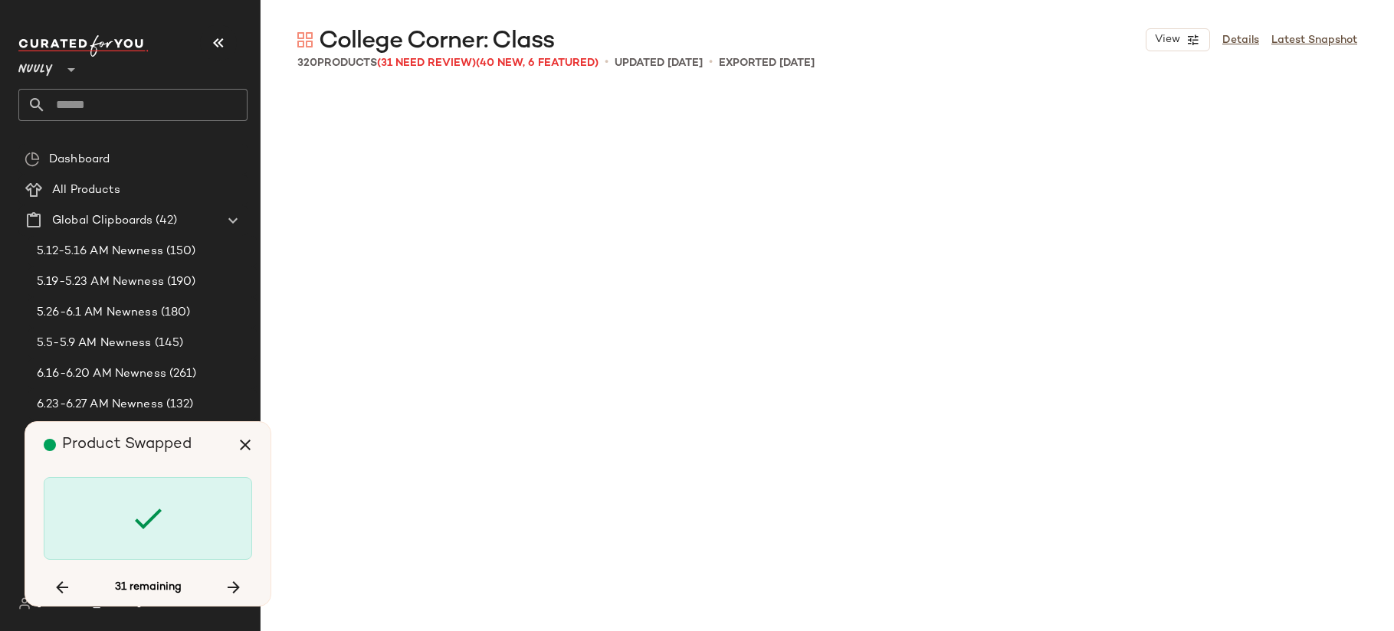
scroll to position [3253, 0]
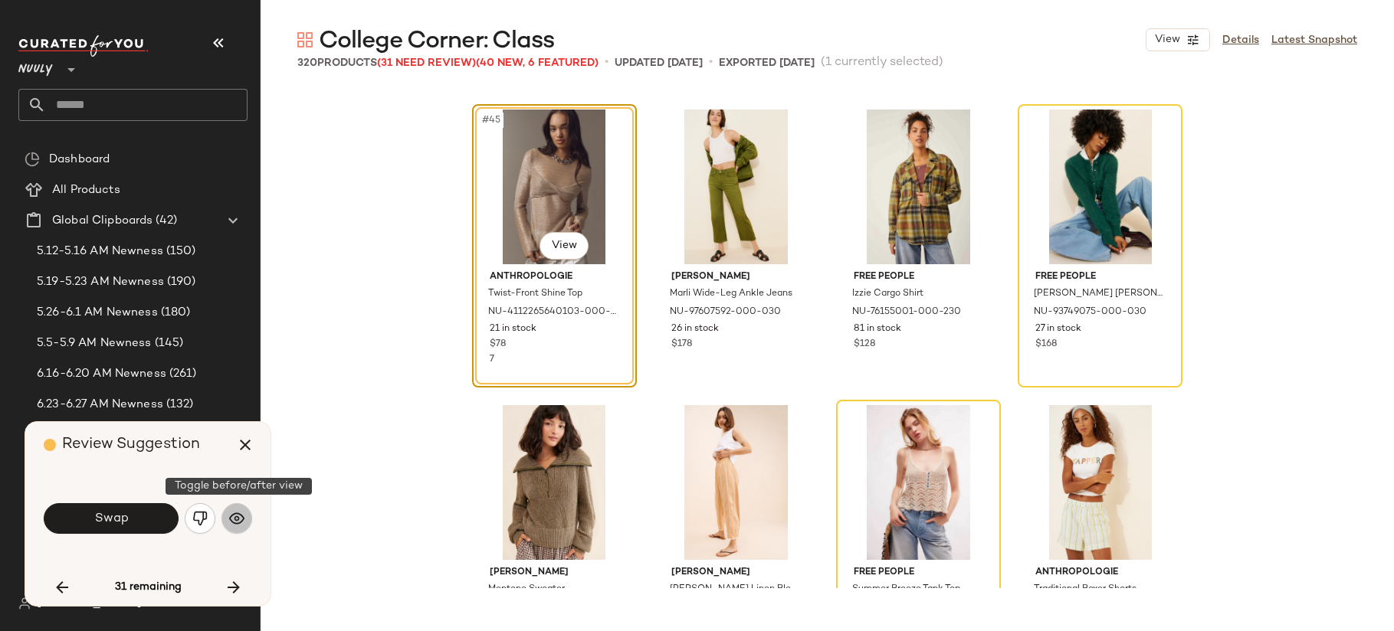
click at [238, 519] on img "button" at bounding box center [236, 518] width 15 height 15
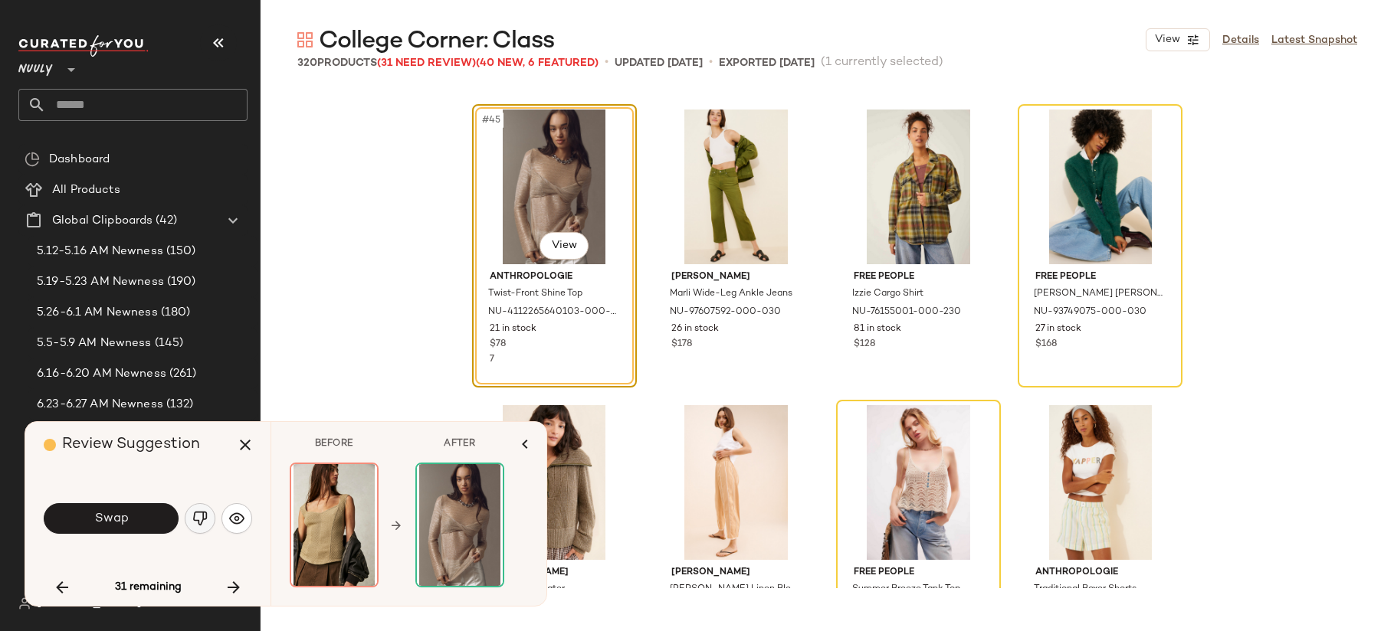
click at [206, 517] on img "button" at bounding box center [199, 518] width 15 height 15
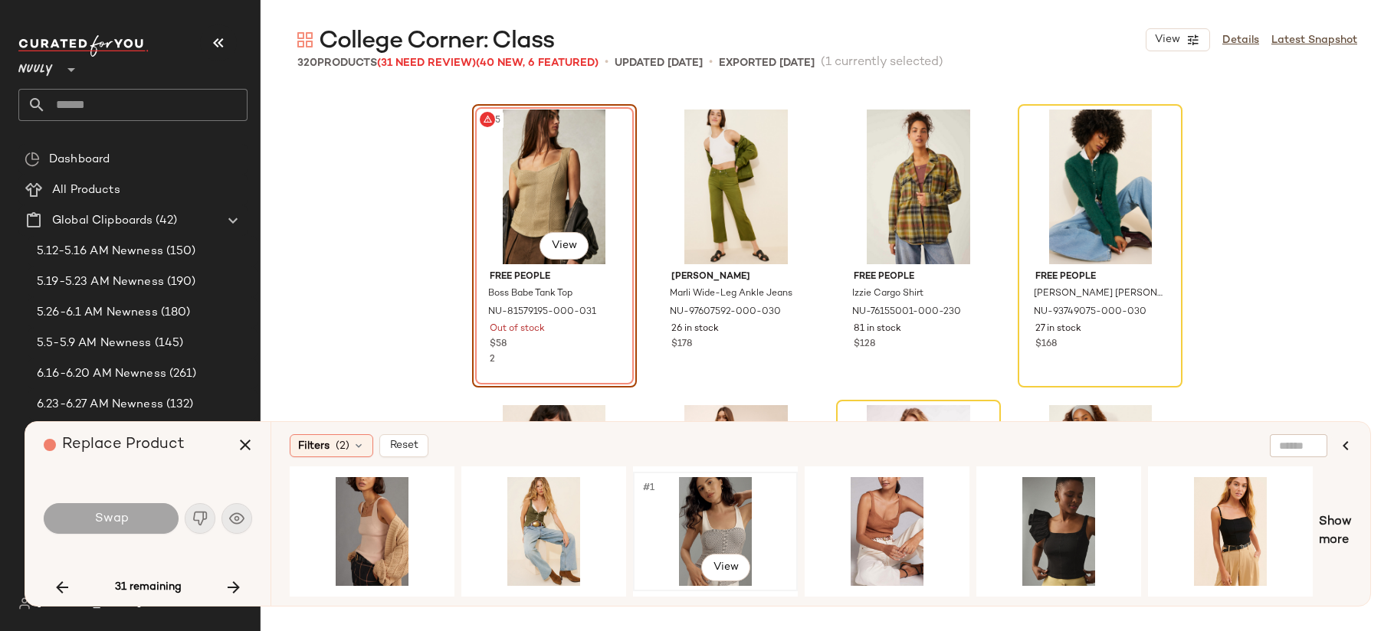
click at [712, 535] on div "#1 View" at bounding box center [715, 531] width 154 height 109
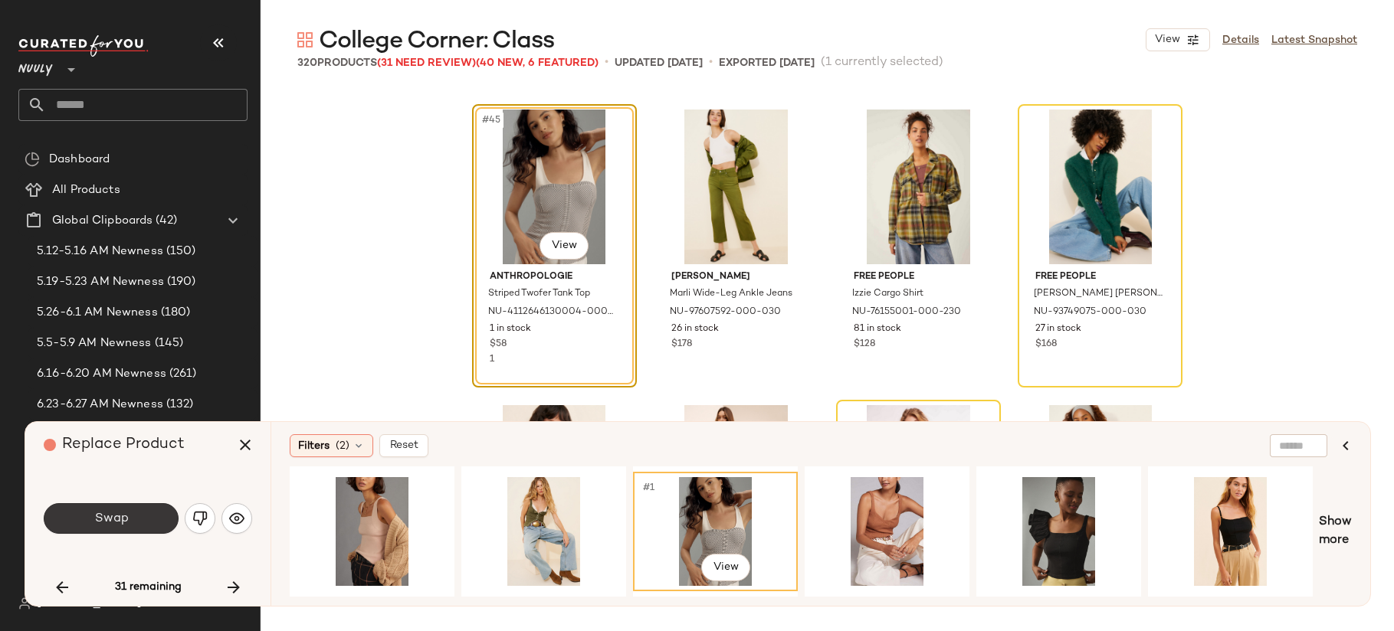
click at [124, 522] on span "Swap" at bounding box center [110, 519] width 34 height 15
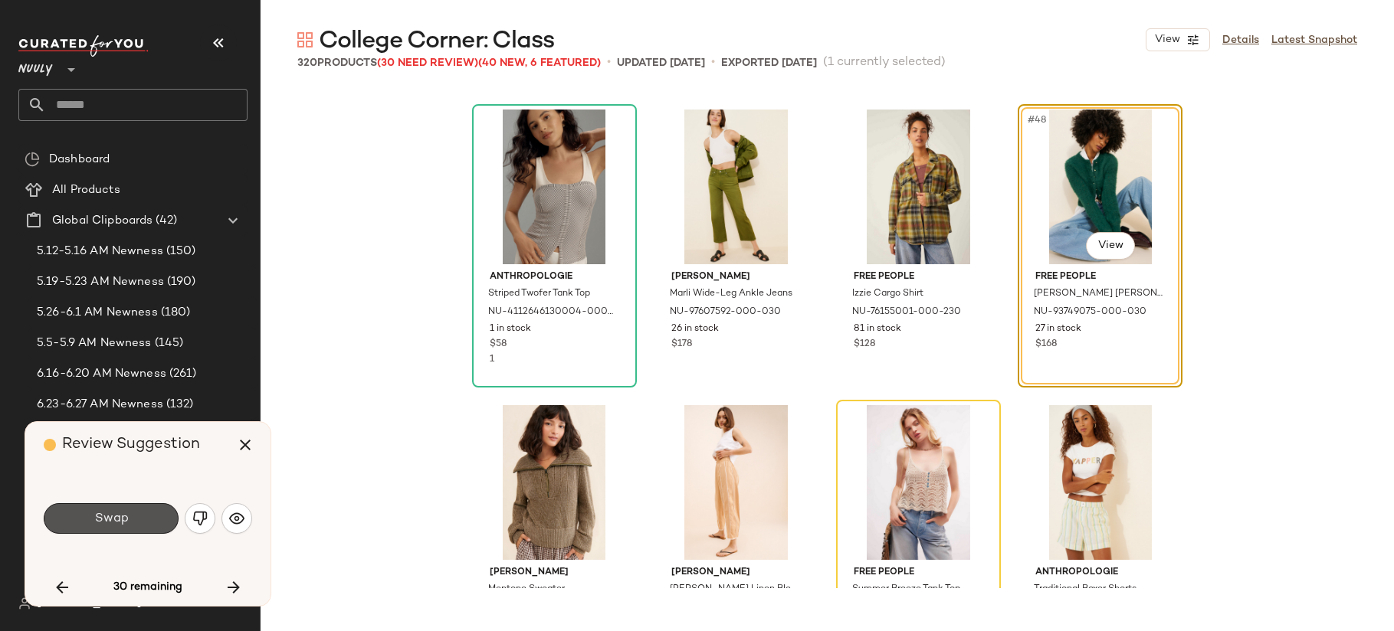
click at [124, 522] on span "Swap" at bounding box center [110, 519] width 34 height 15
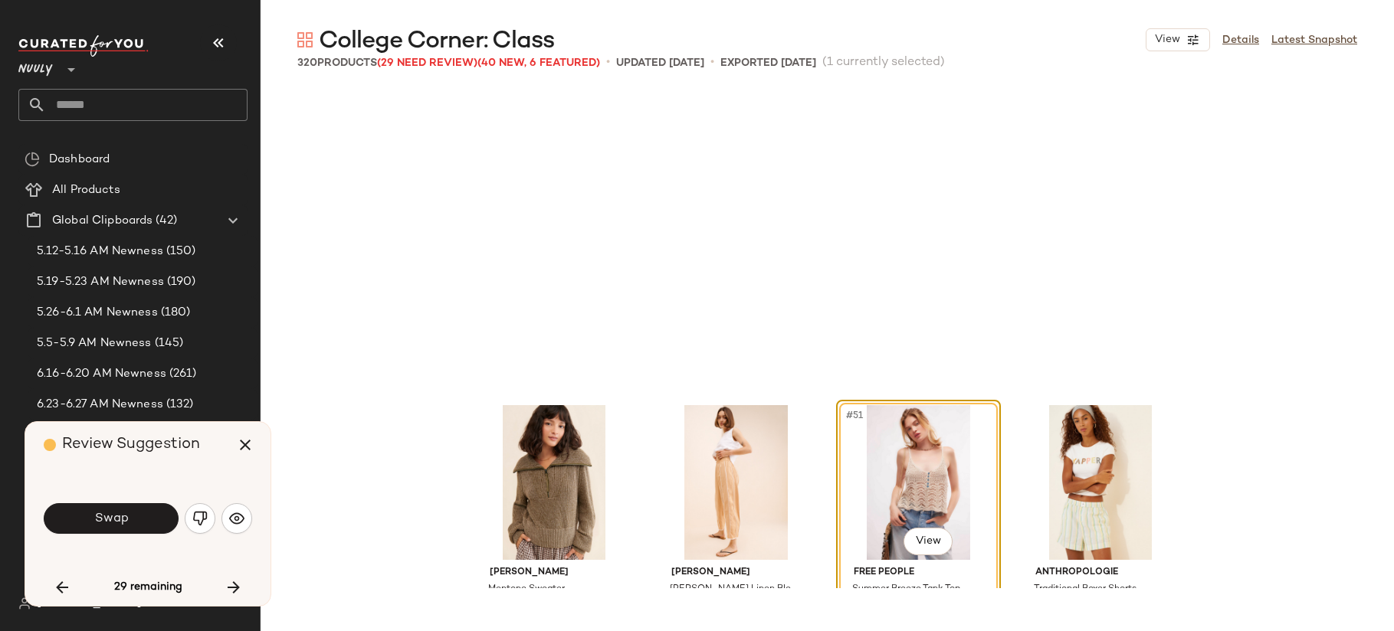
scroll to position [3549, 0]
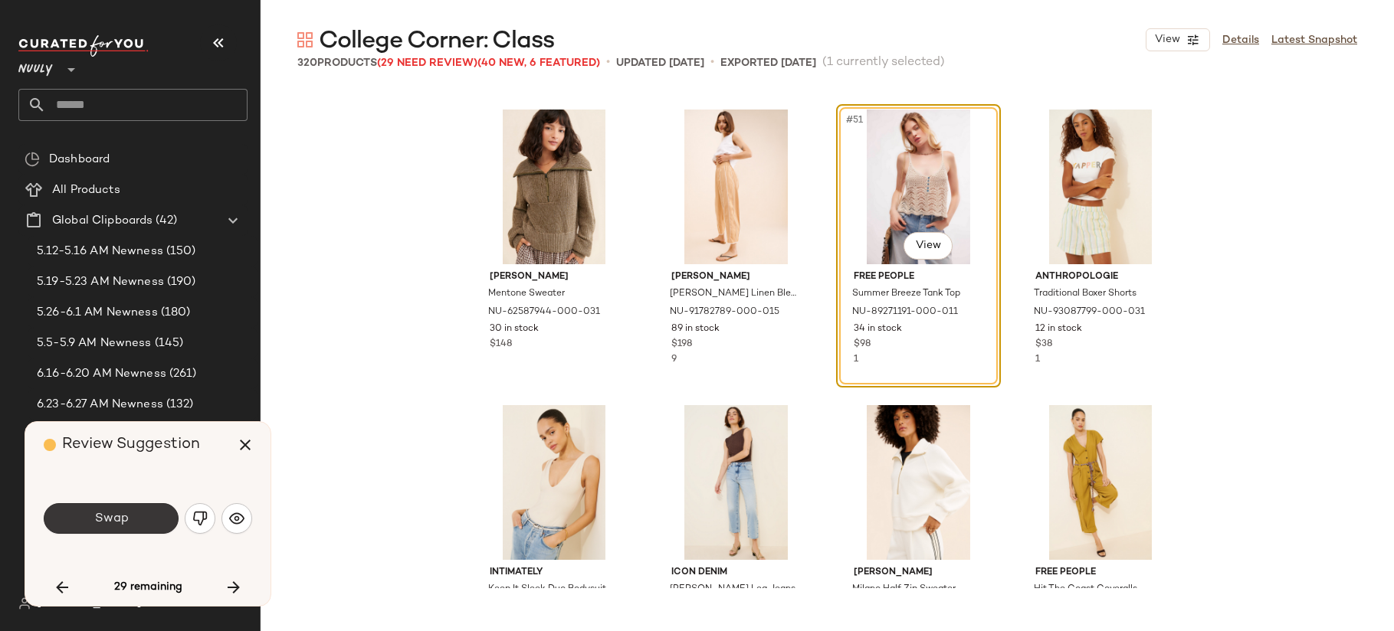
click at [124, 522] on span "Swap" at bounding box center [110, 519] width 34 height 15
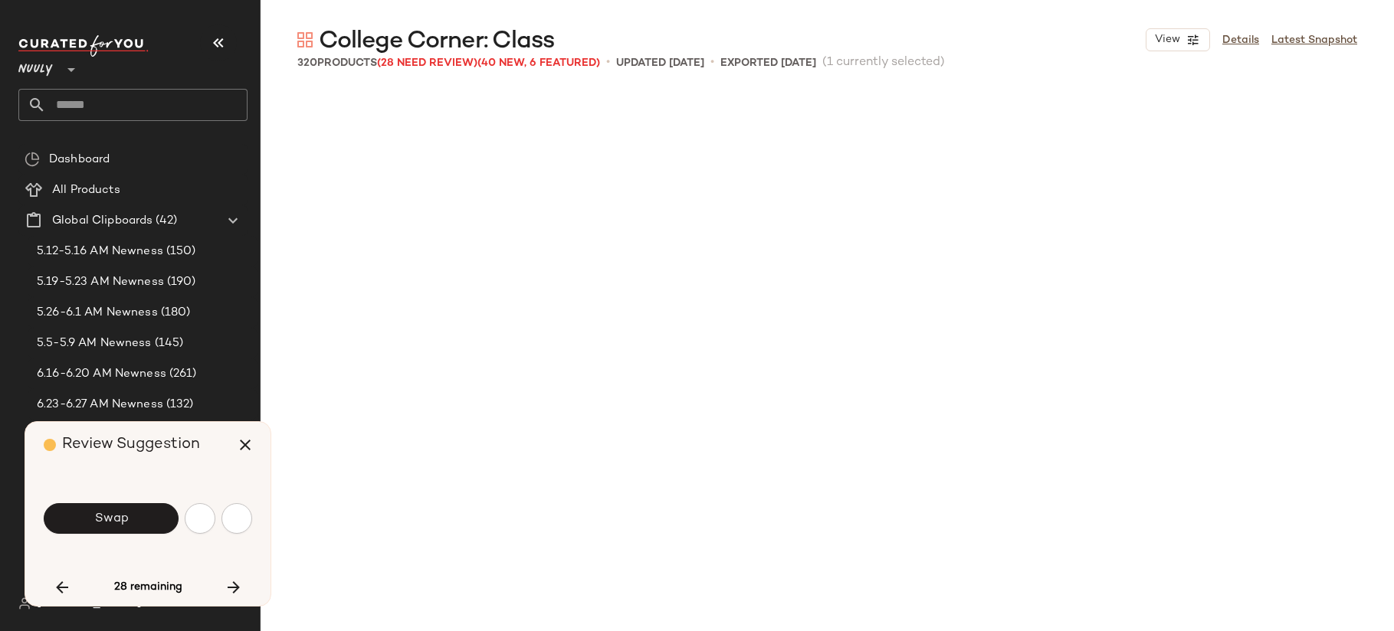
scroll to position [4140, 0]
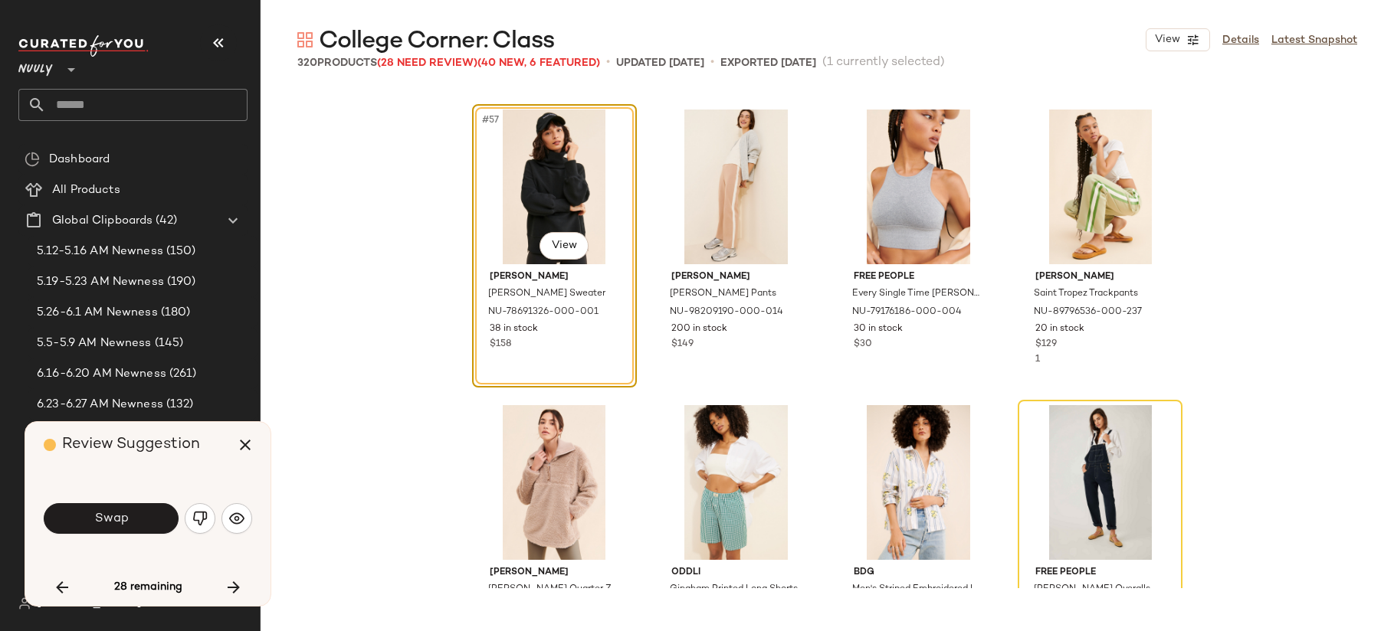
click at [124, 522] on span "Swap" at bounding box center [110, 519] width 34 height 15
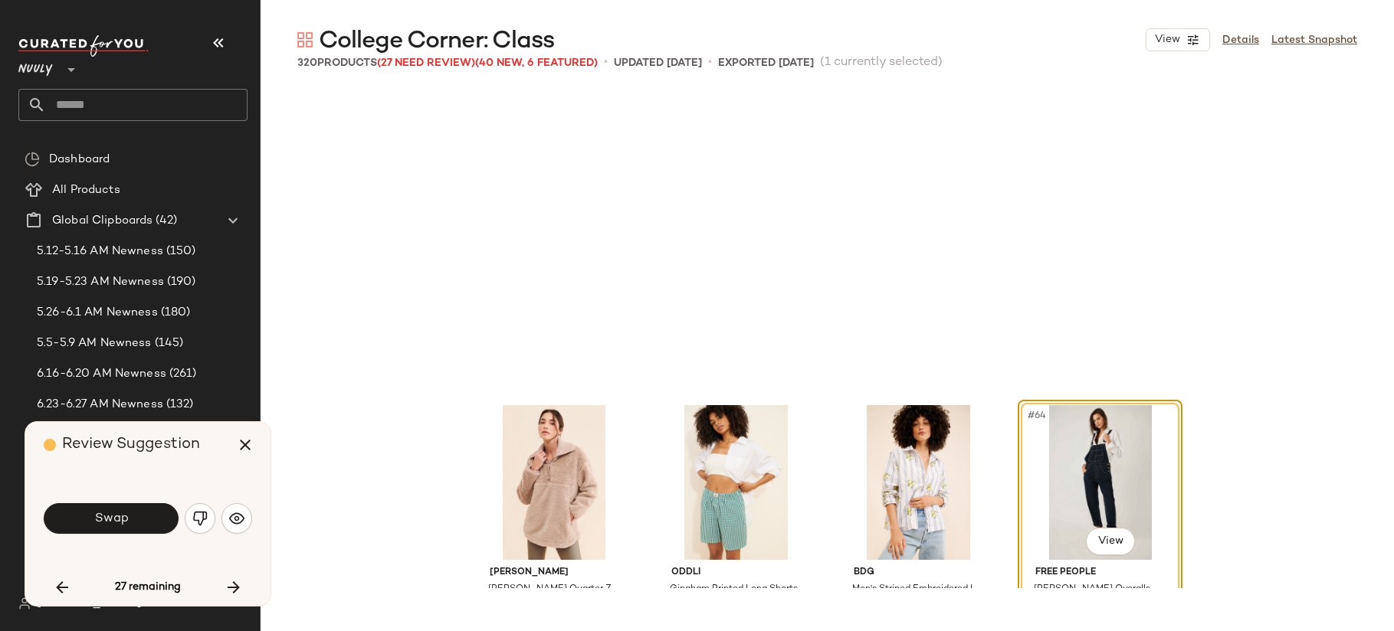
scroll to position [4436, 0]
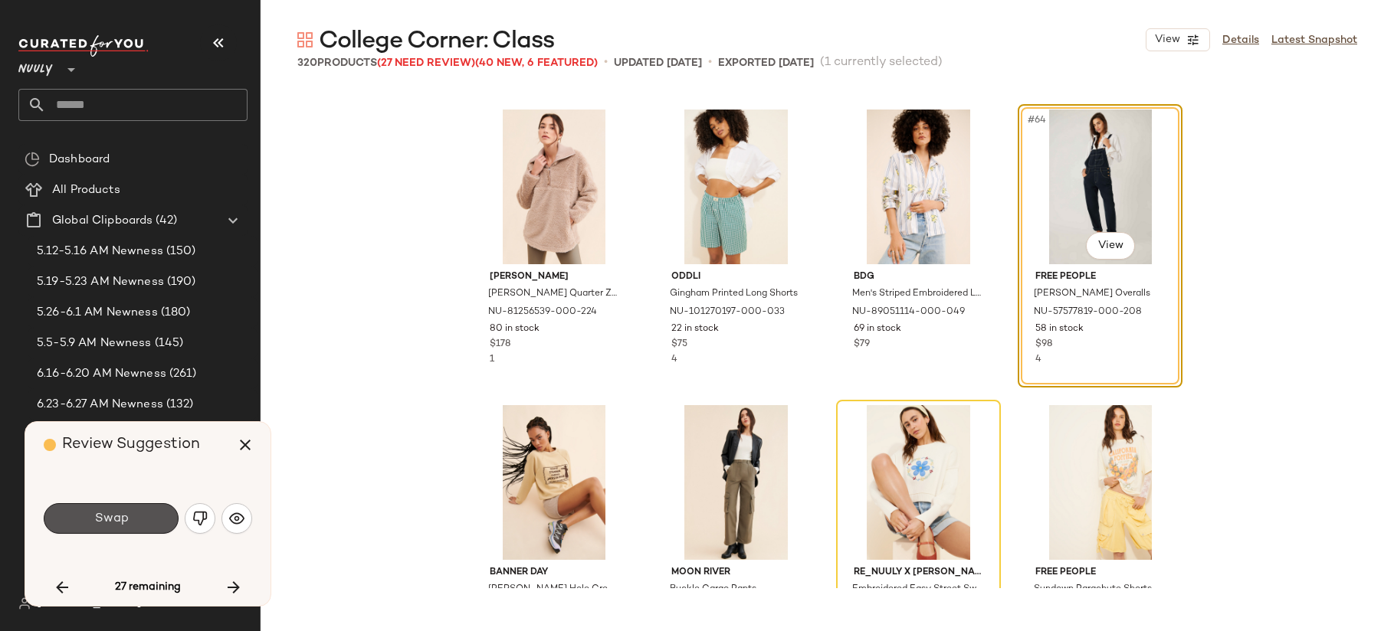
click at [124, 522] on span "Swap" at bounding box center [110, 519] width 34 height 15
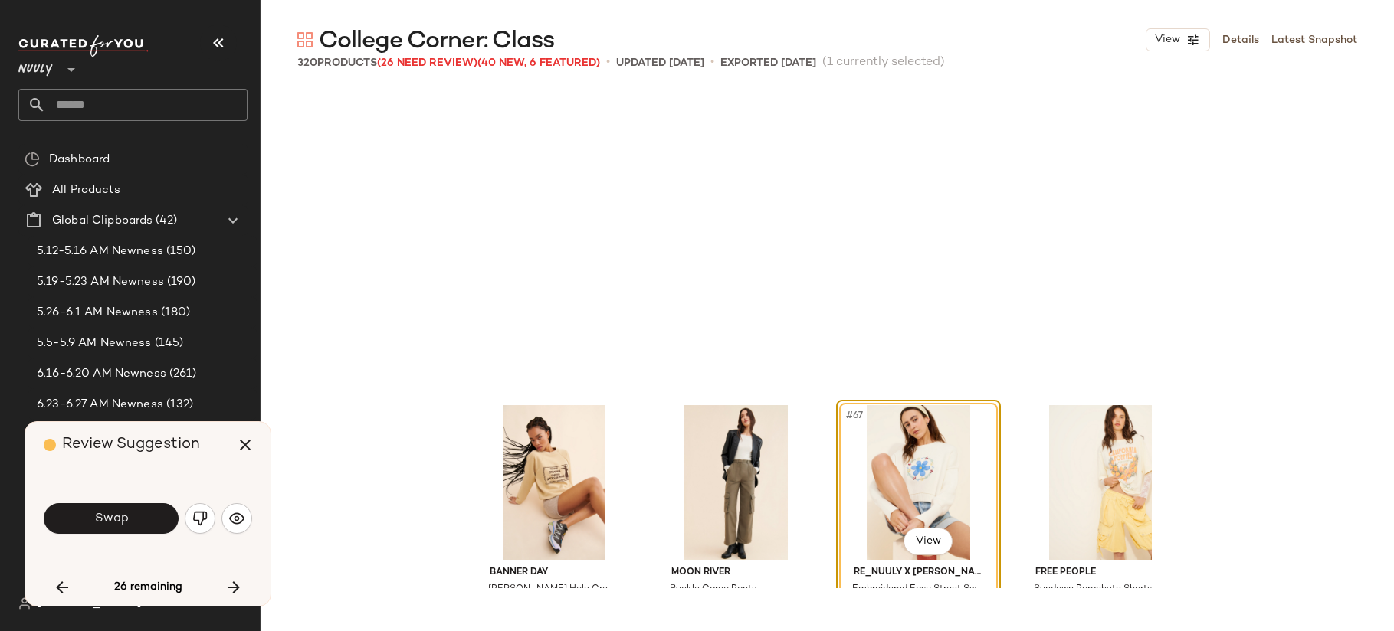
scroll to position [4732, 0]
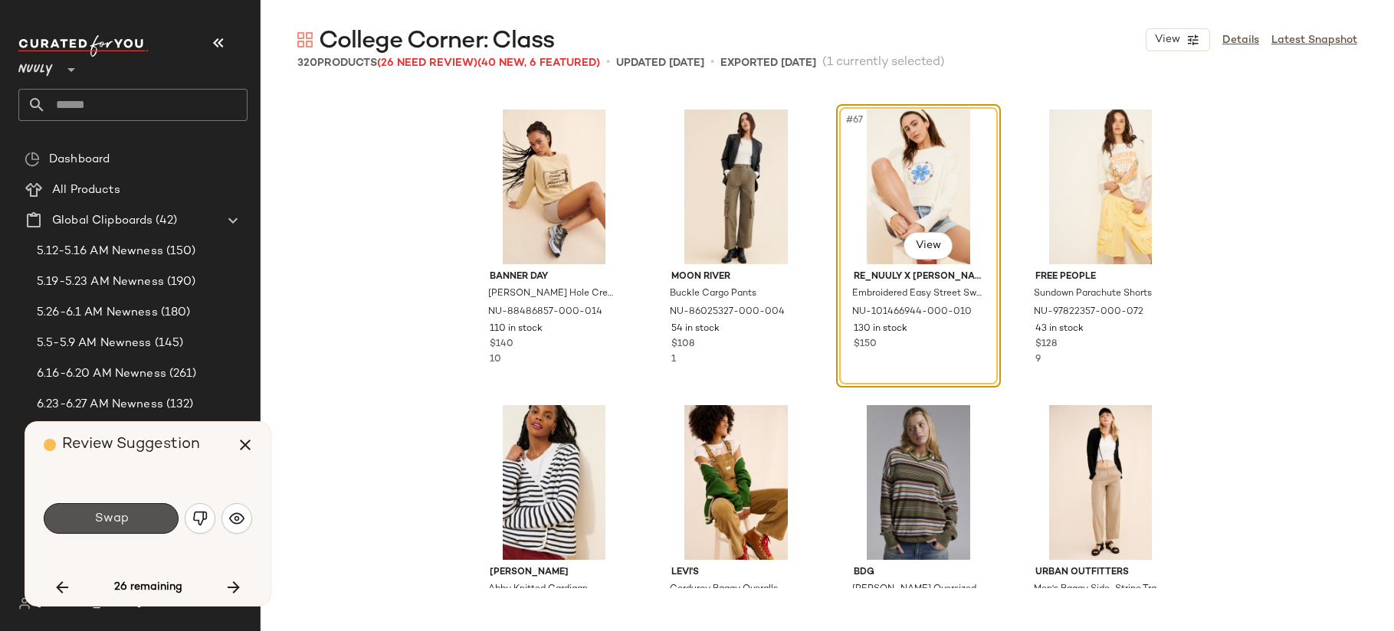
click at [124, 522] on span "Swap" at bounding box center [110, 519] width 34 height 15
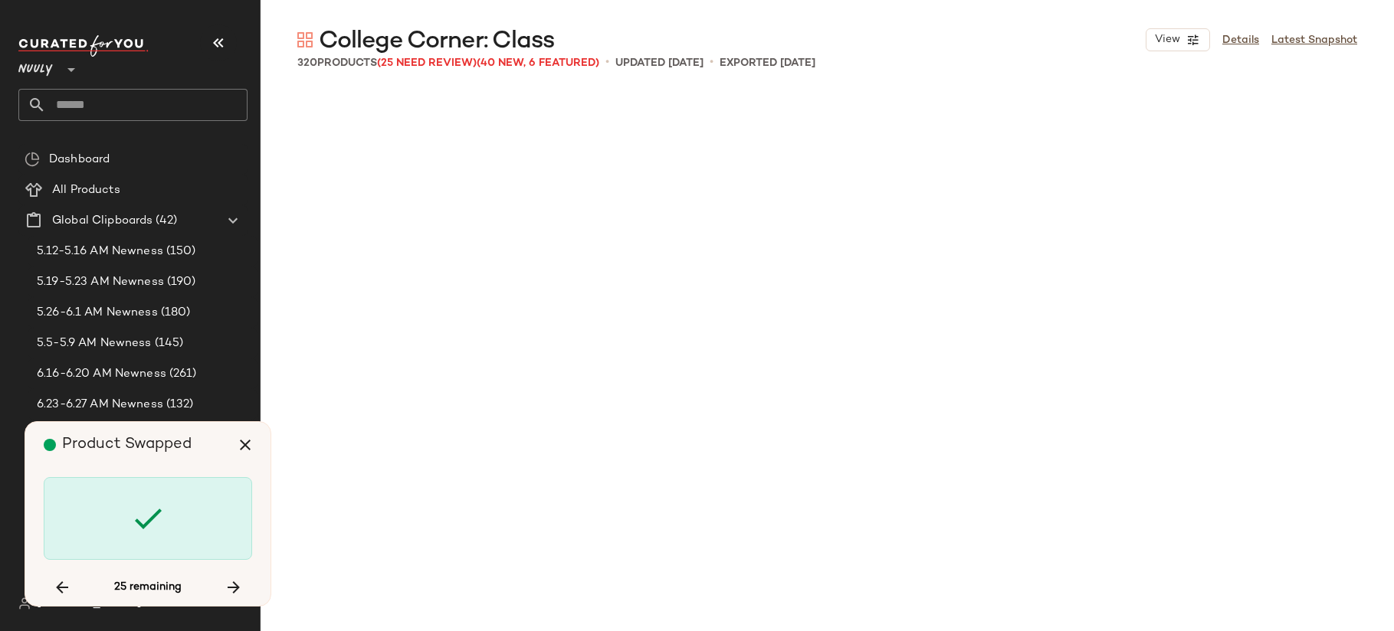
scroll to position [5915, 0]
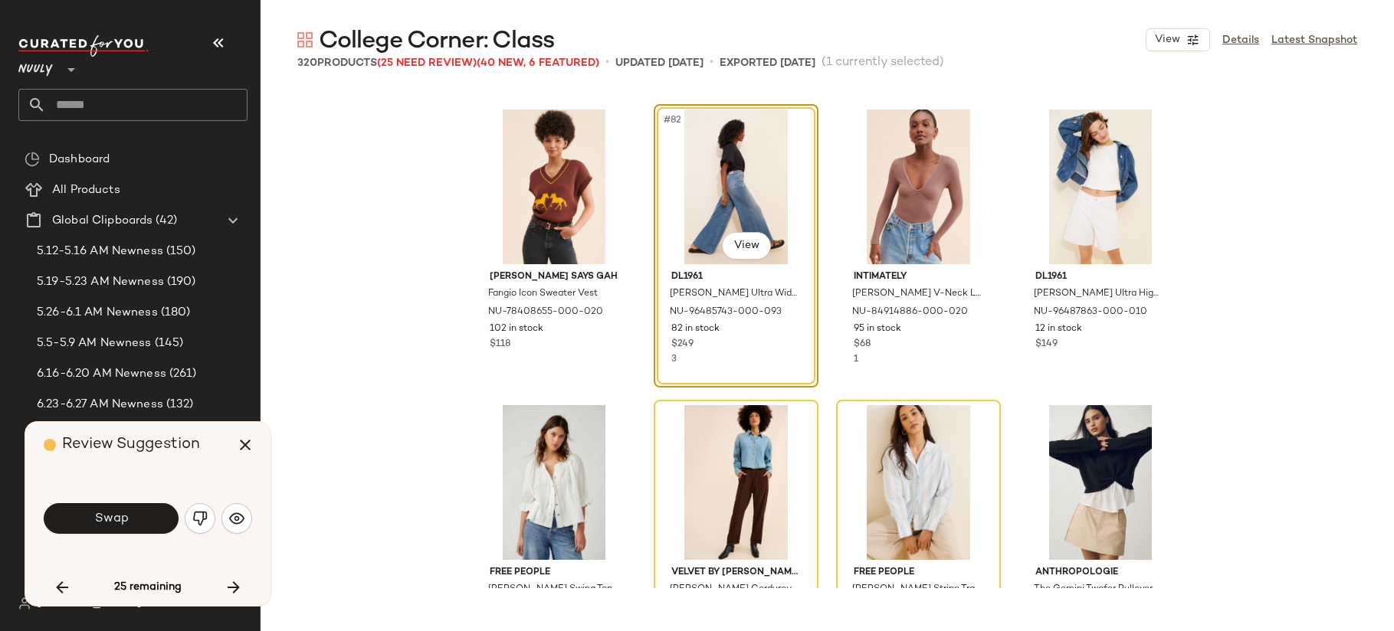
click at [124, 522] on span "Swap" at bounding box center [110, 519] width 34 height 15
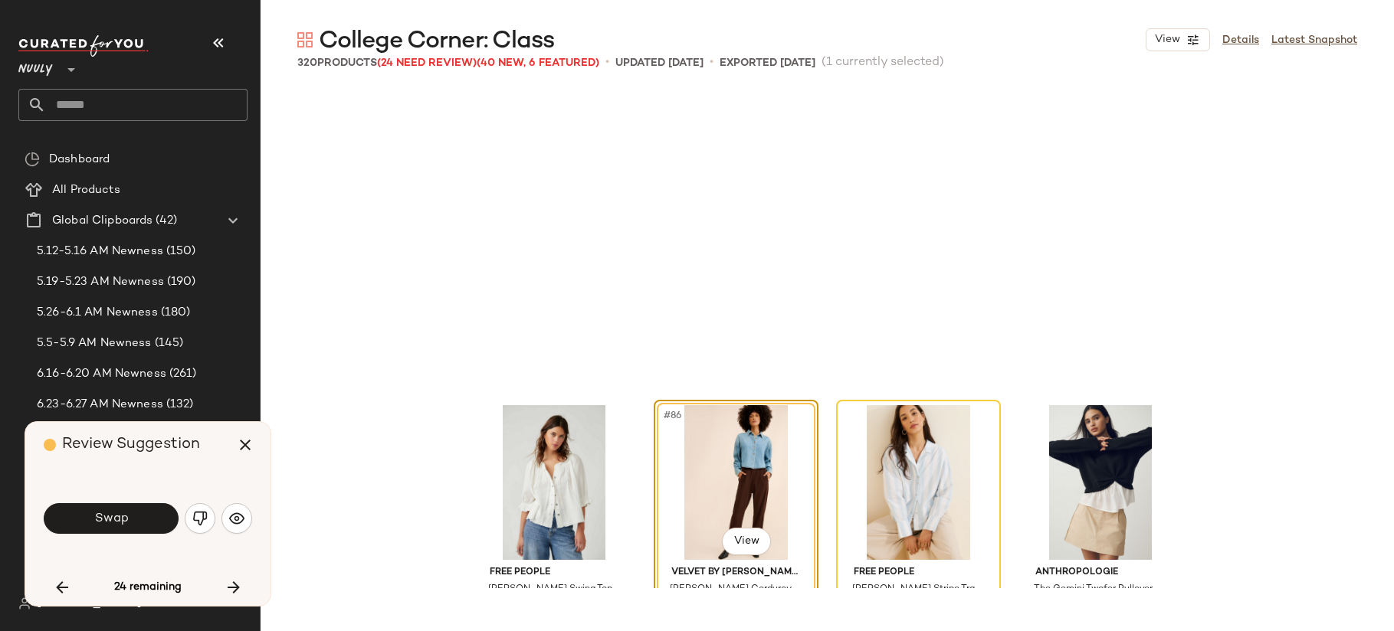
scroll to position [6211, 0]
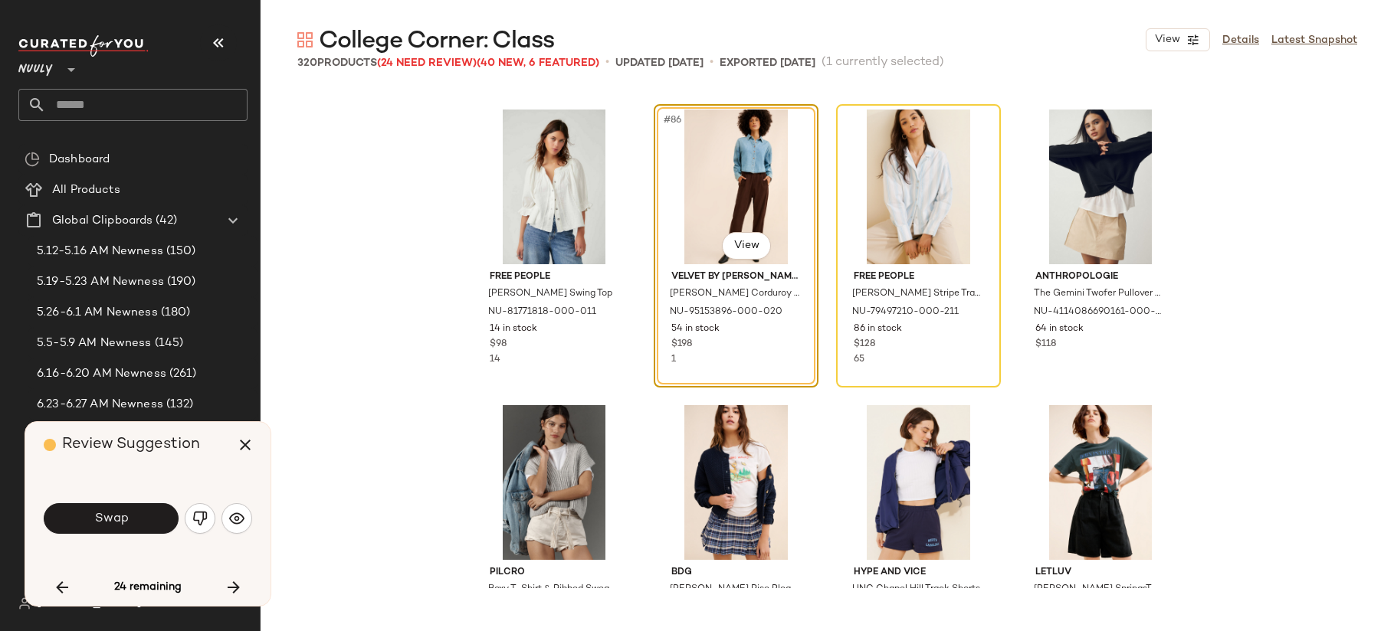
click at [124, 522] on span "Swap" at bounding box center [110, 519] width 34 height 15
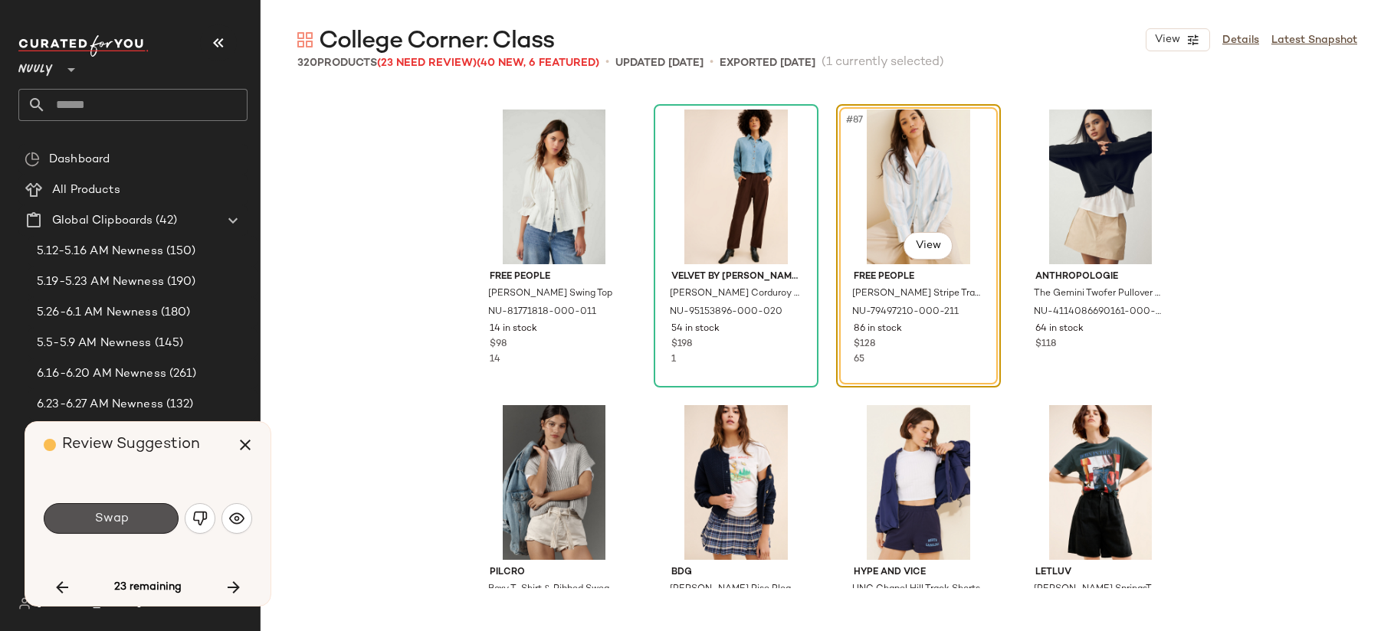
click at [124, 522] on span "Swap" at bounding box center [110, 519] width 34 height 15
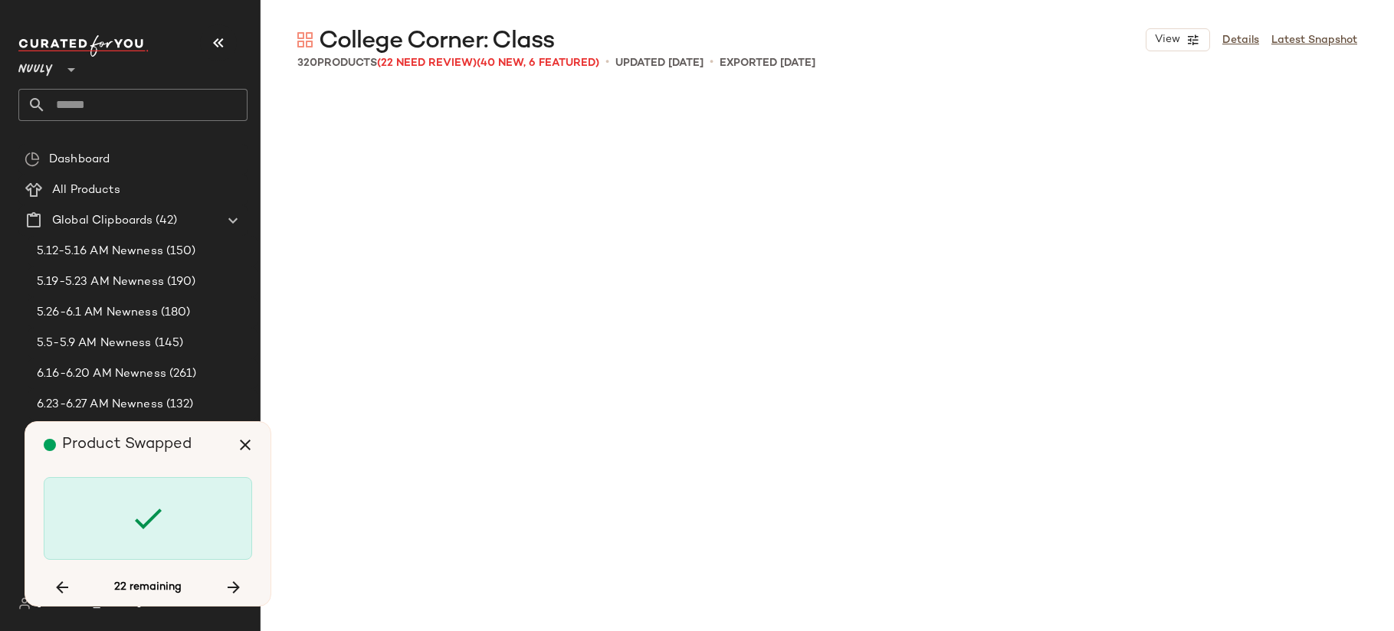
scroll to position [7394, 0]
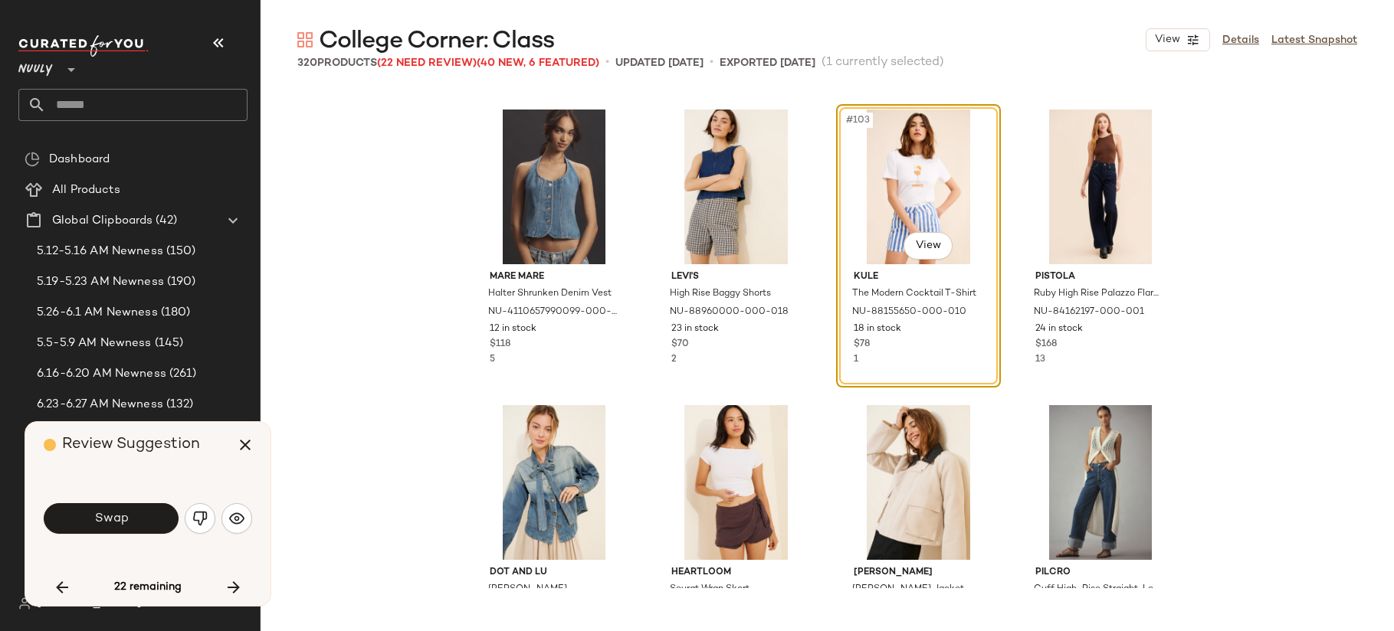
click at [124, 522] on span "Swap" at bounding box center [110, 519] width 34 height 15
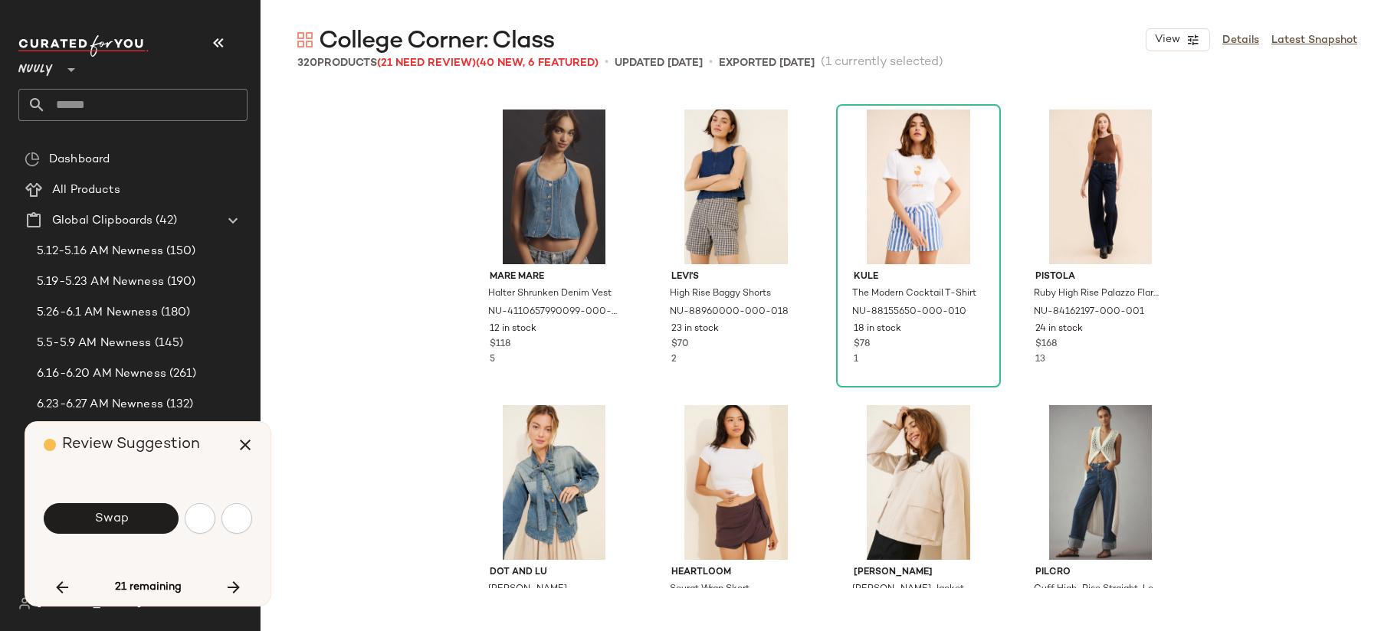
scroll to position [7985, 0]
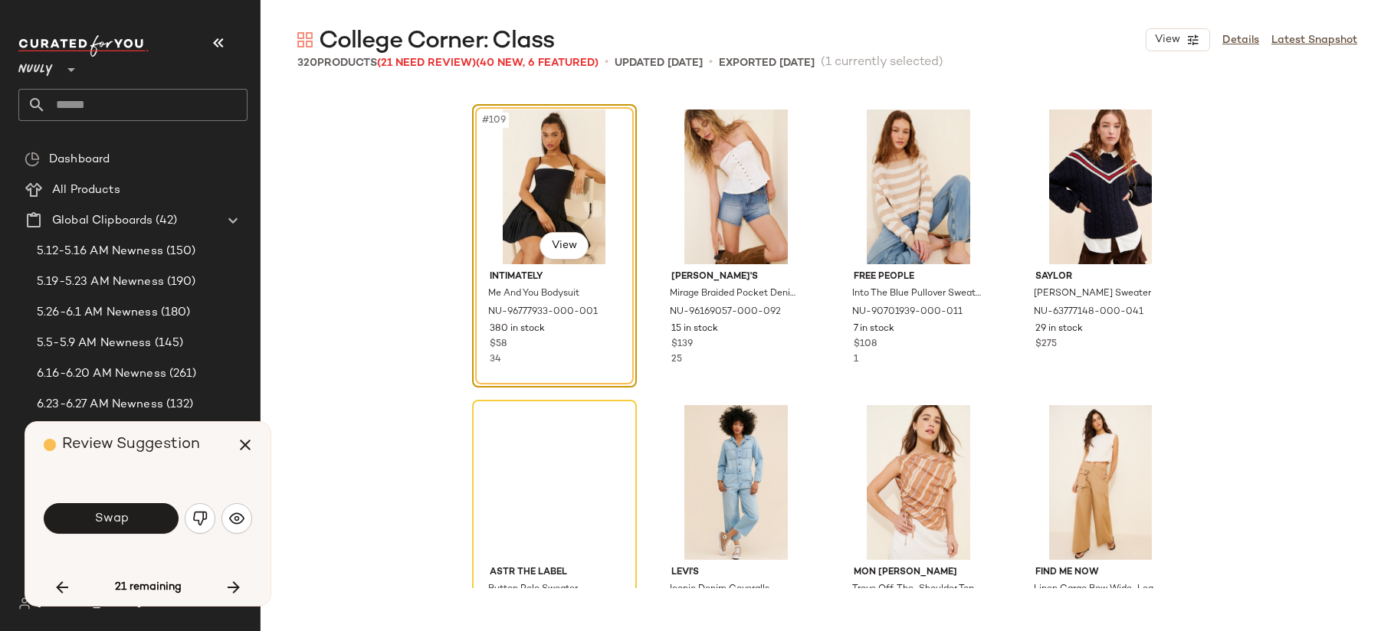
click at [124, 522] on span "Swap" at bounding box center [110, 519] width 34 height 15
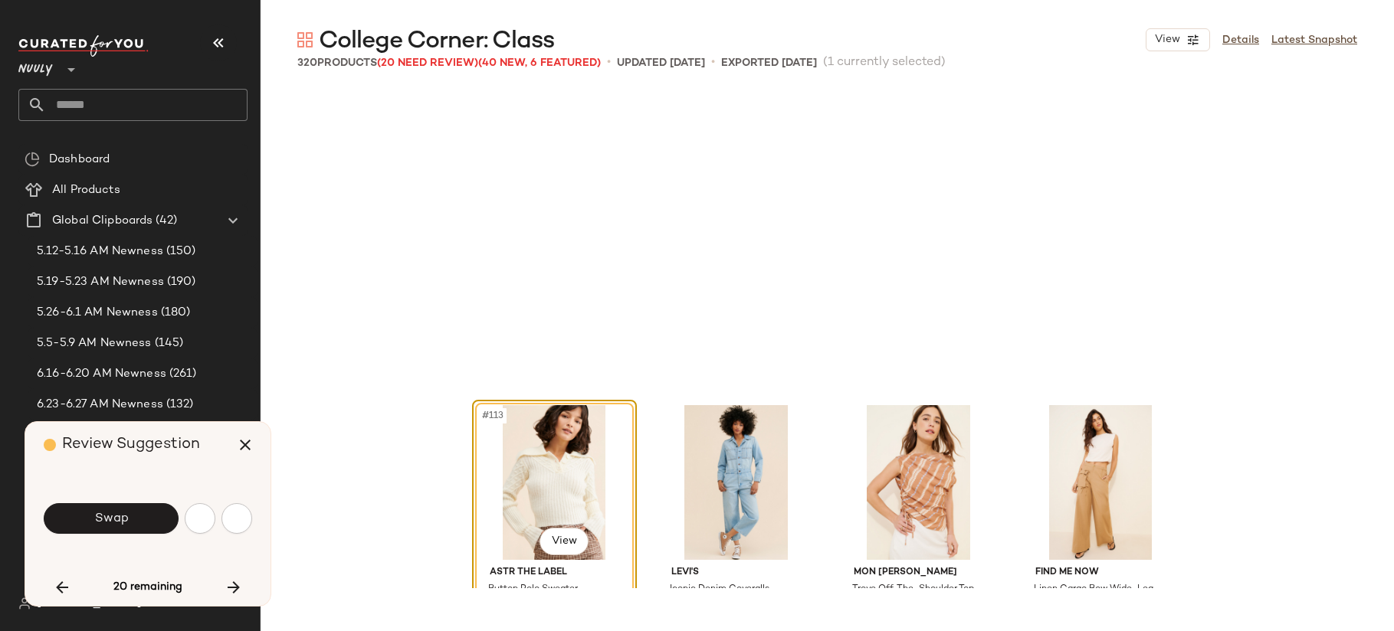
scroll to position [8281, 0]
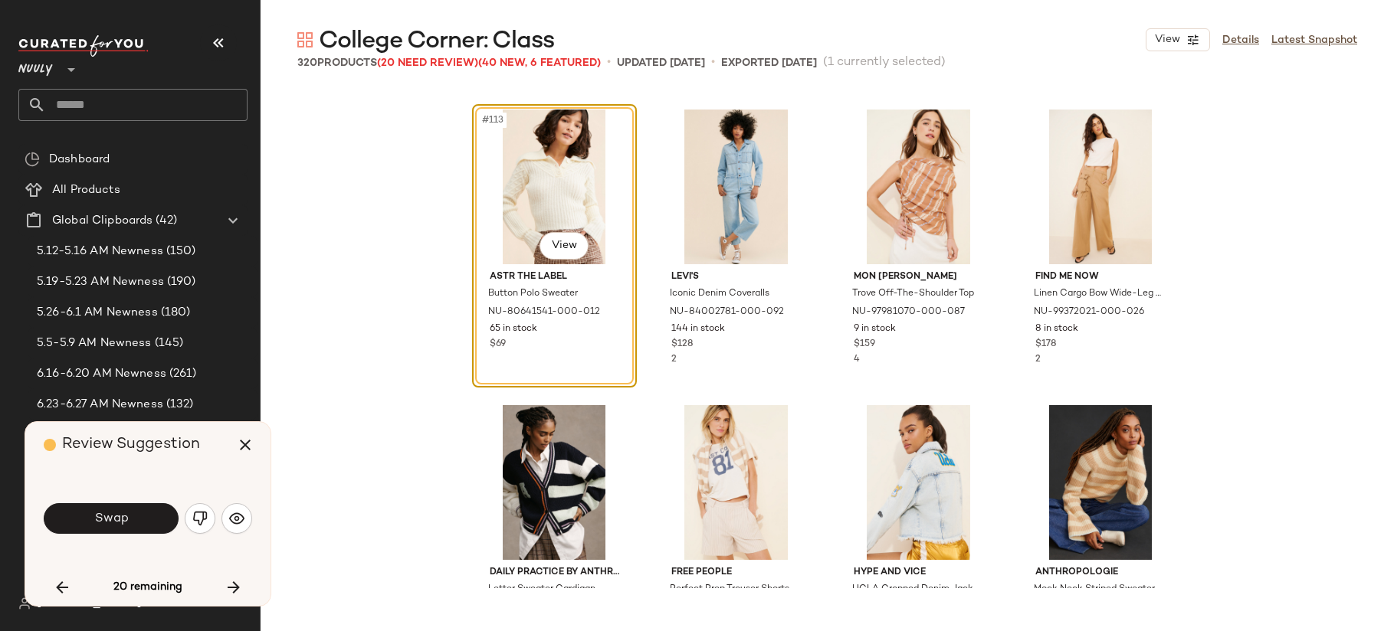
click at [124, 522] on span "Swap" at bounding box center [110, 519] width 34 height 15
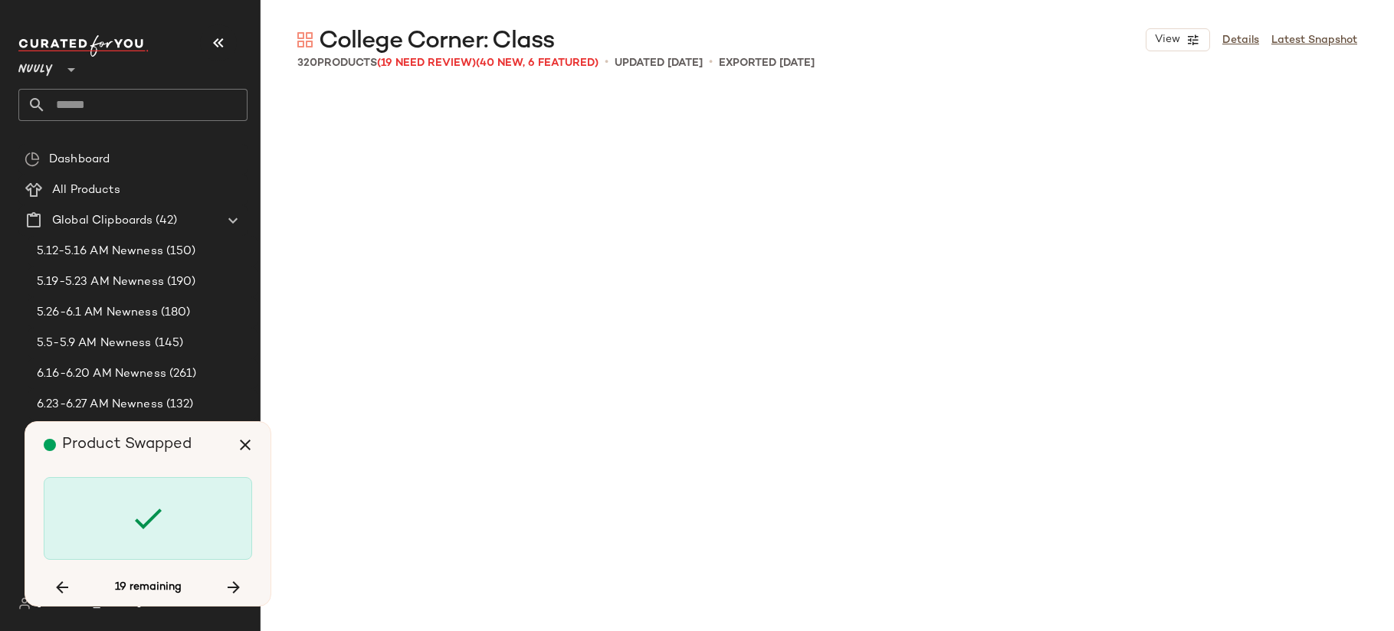
scroll to position [10943, 0]
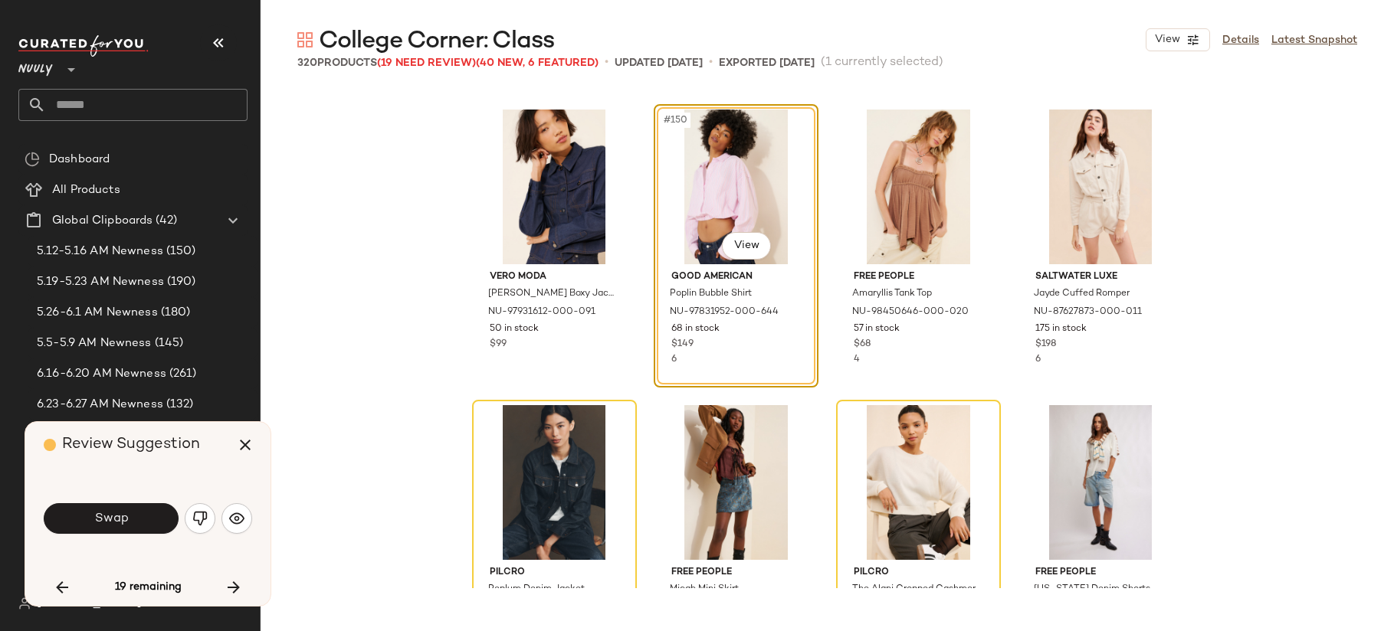
click at [124, 522] on span "Swap" at bounding box center [110, 519] width 34 height 15
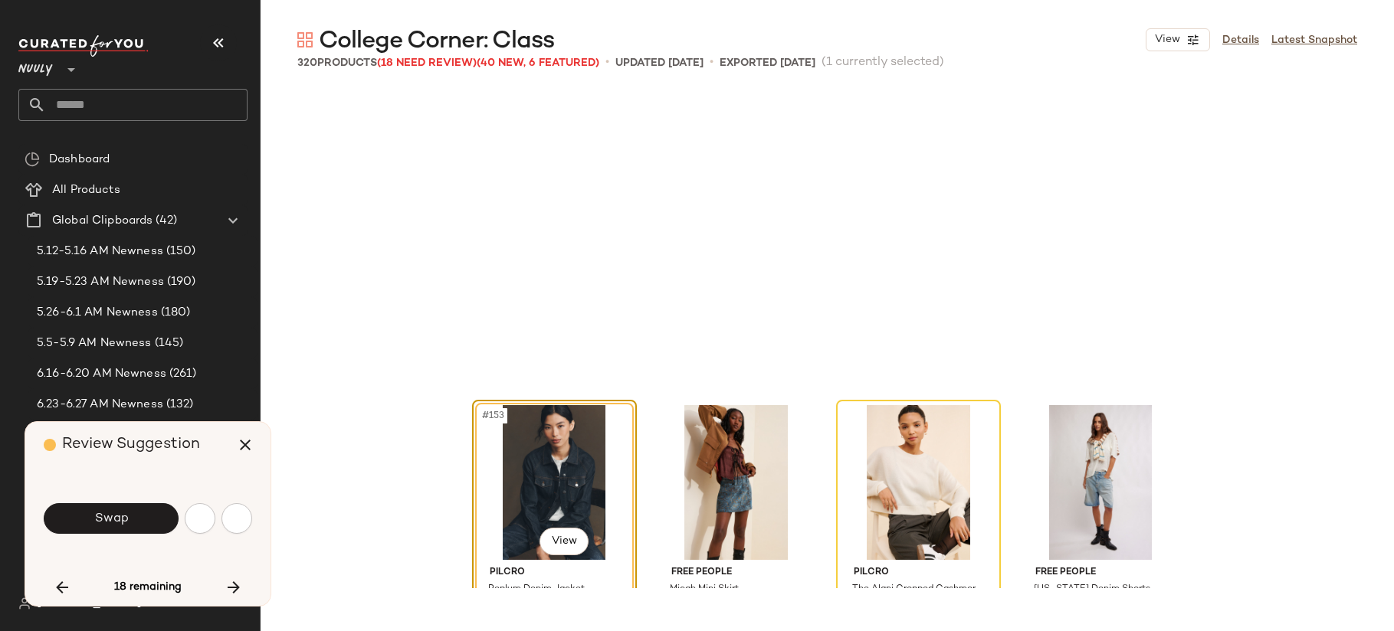
scroll to position [11238, 0]
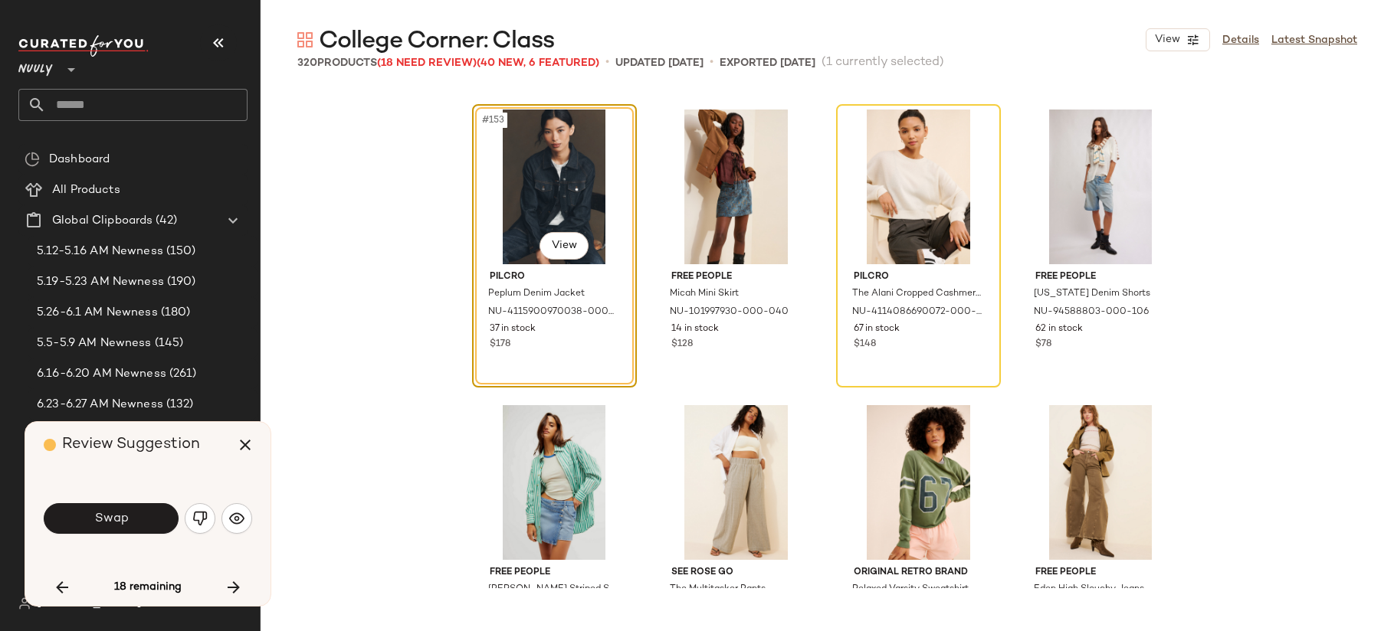
click at [124, 522] on span "Swap" at bounding box center [110, 519] width 34 height 15
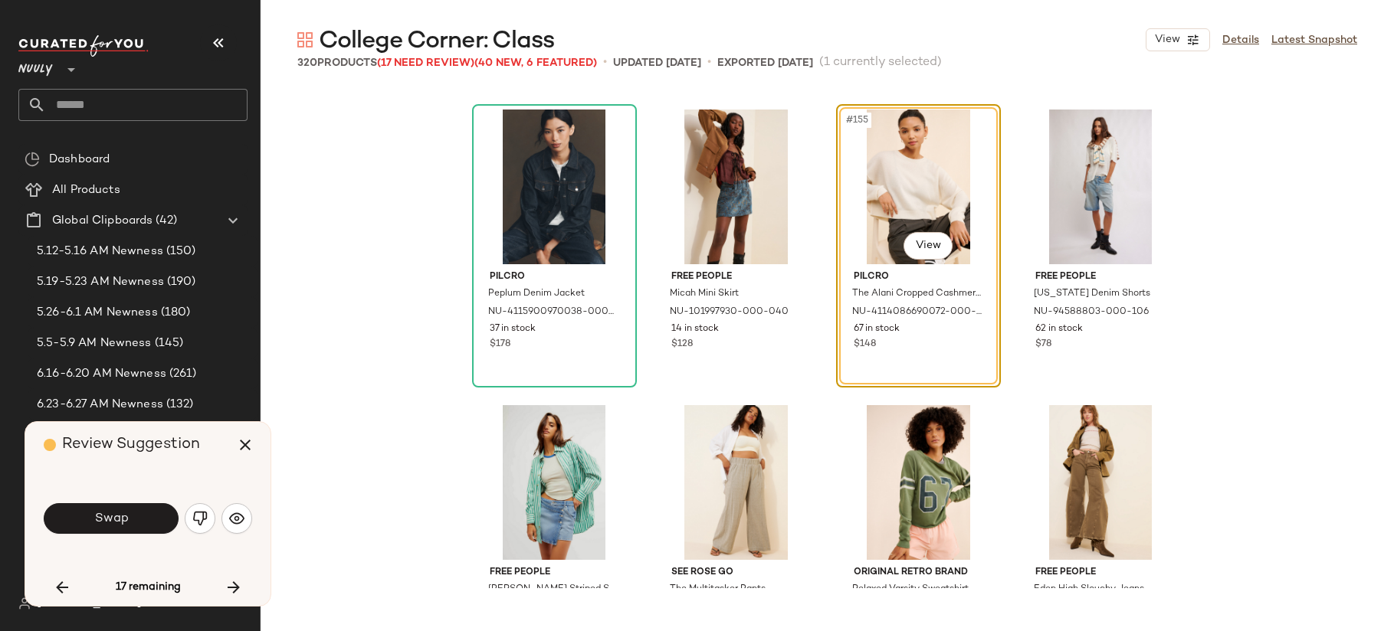
click at [124, 522] on span "Swap" at bounding box center [110, 519] width 34 height 15
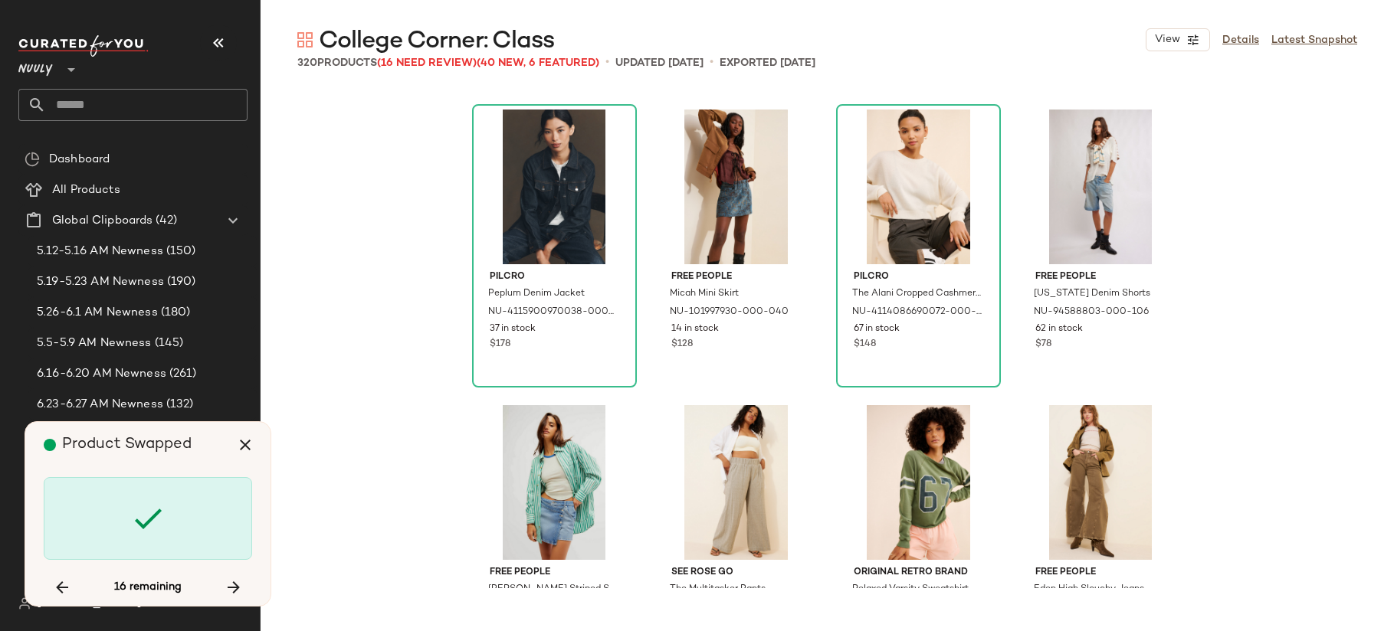
scroll to position [12421, 0]
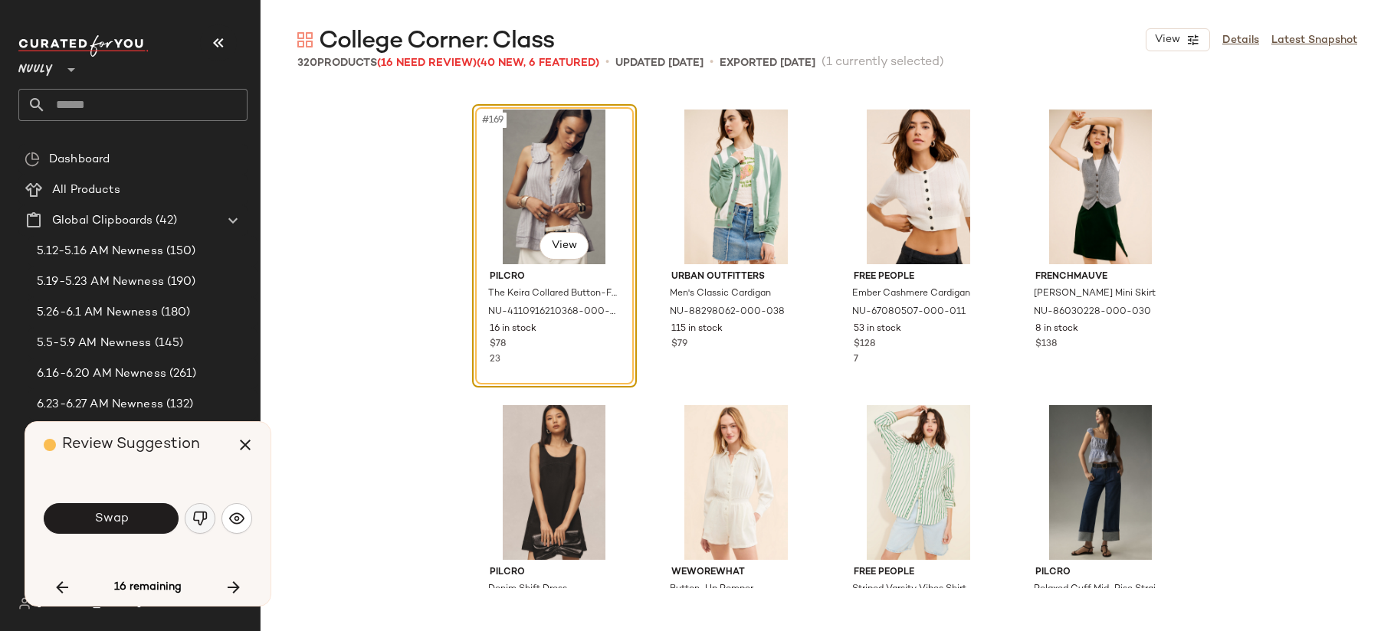
click at [205, 521] on img "button" at bounding box center [199, 518] width 15 height 15
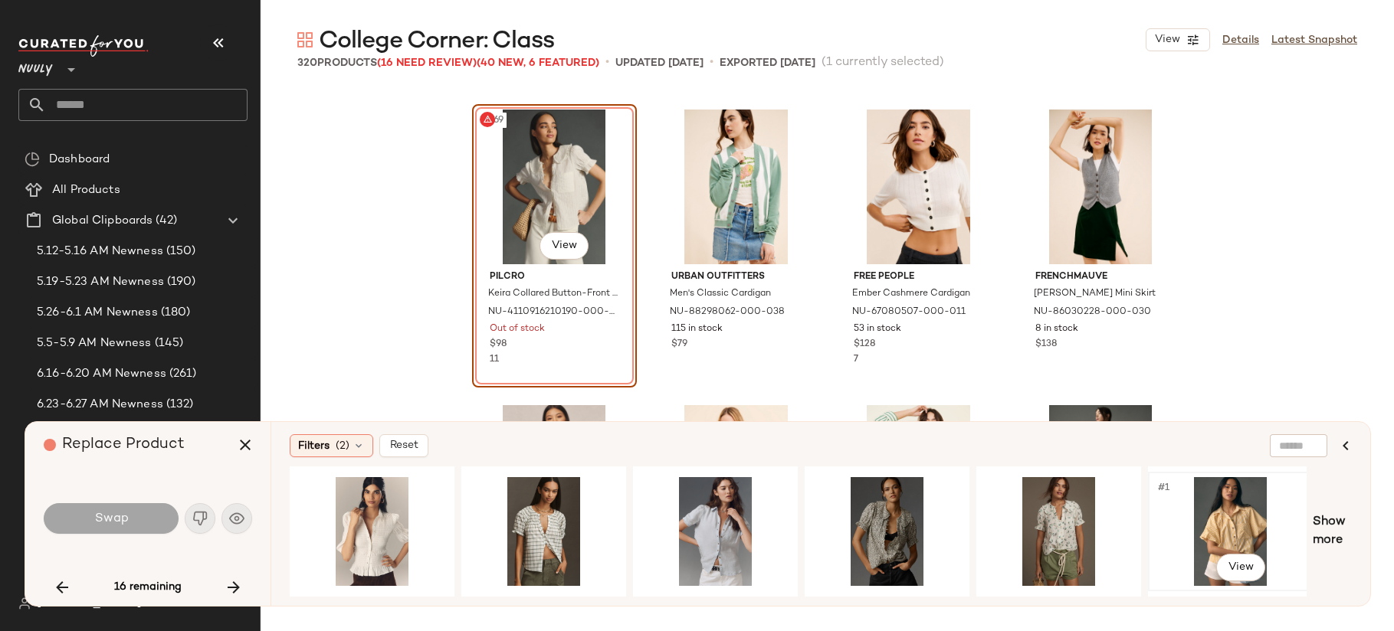
click at [1237, 523] on div "#1 View" at bounding box center [1230, 531] width 154 height 109
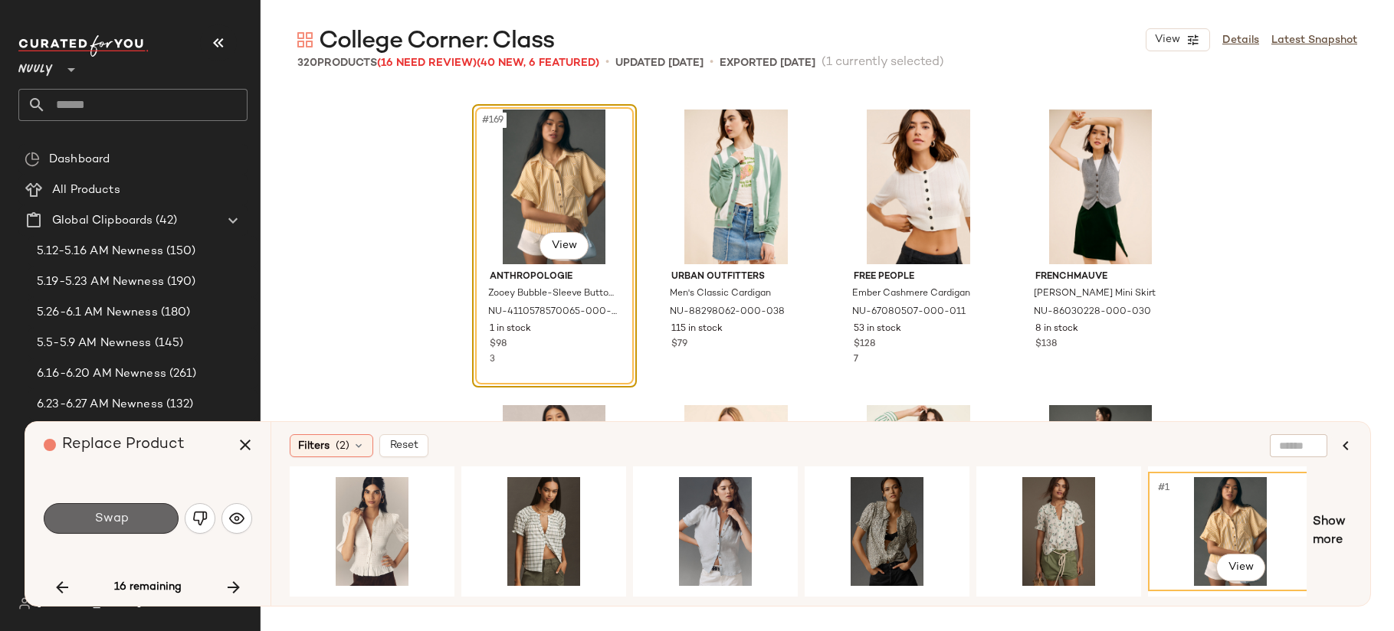
click at [163, 516] on button "Swap" at bounding box center [111, 518] width 135 height 31
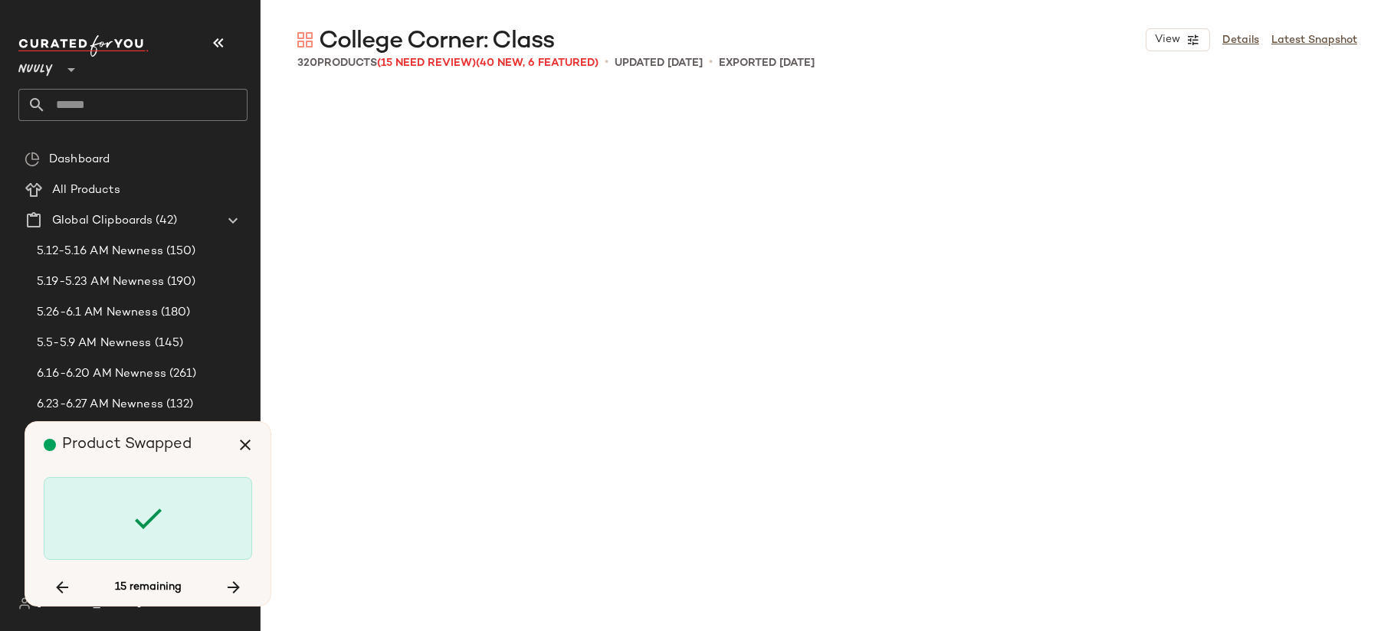
scroll to position [14196, 0]
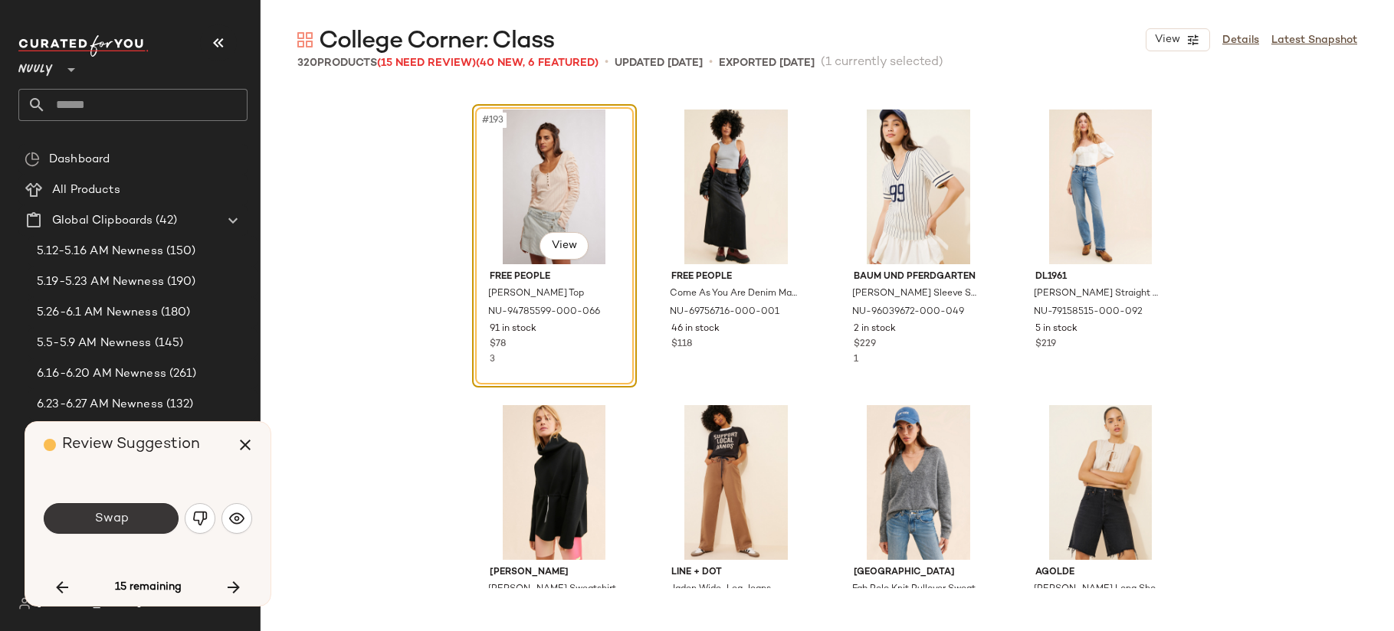
click at [115, 519] on span "Swap" at bounding box center [110, 519] width 34 height 15
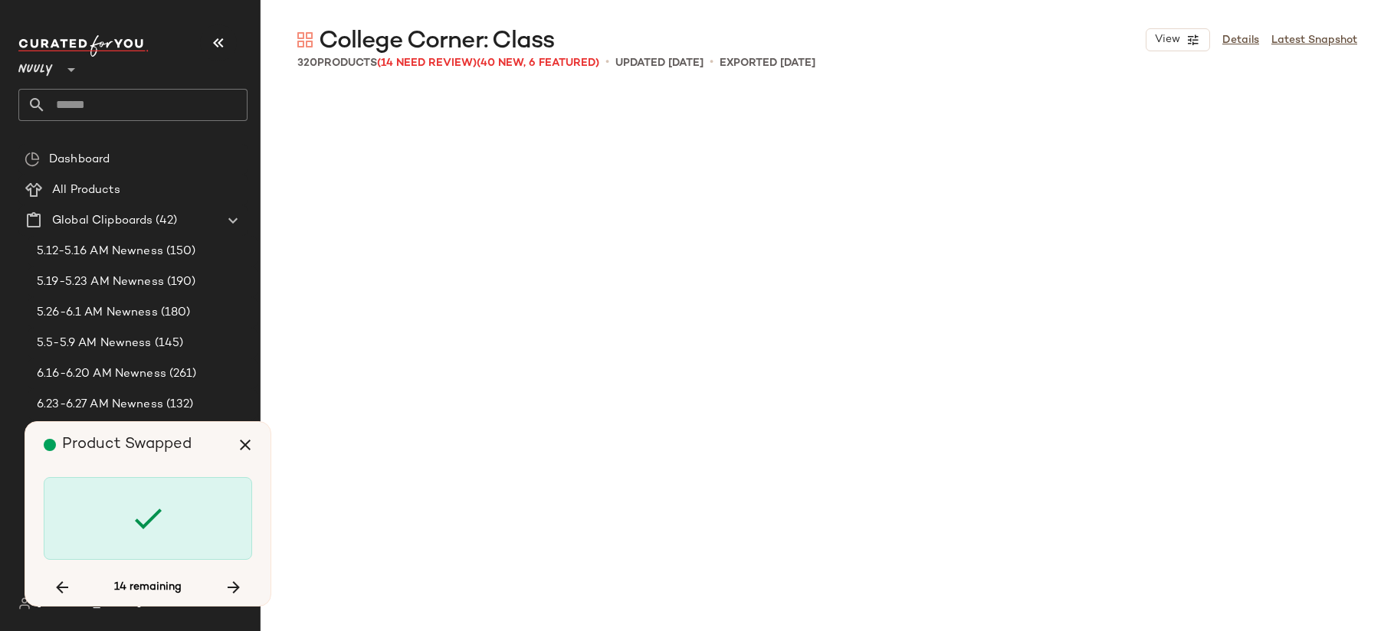
scroll to position [15675, 0]
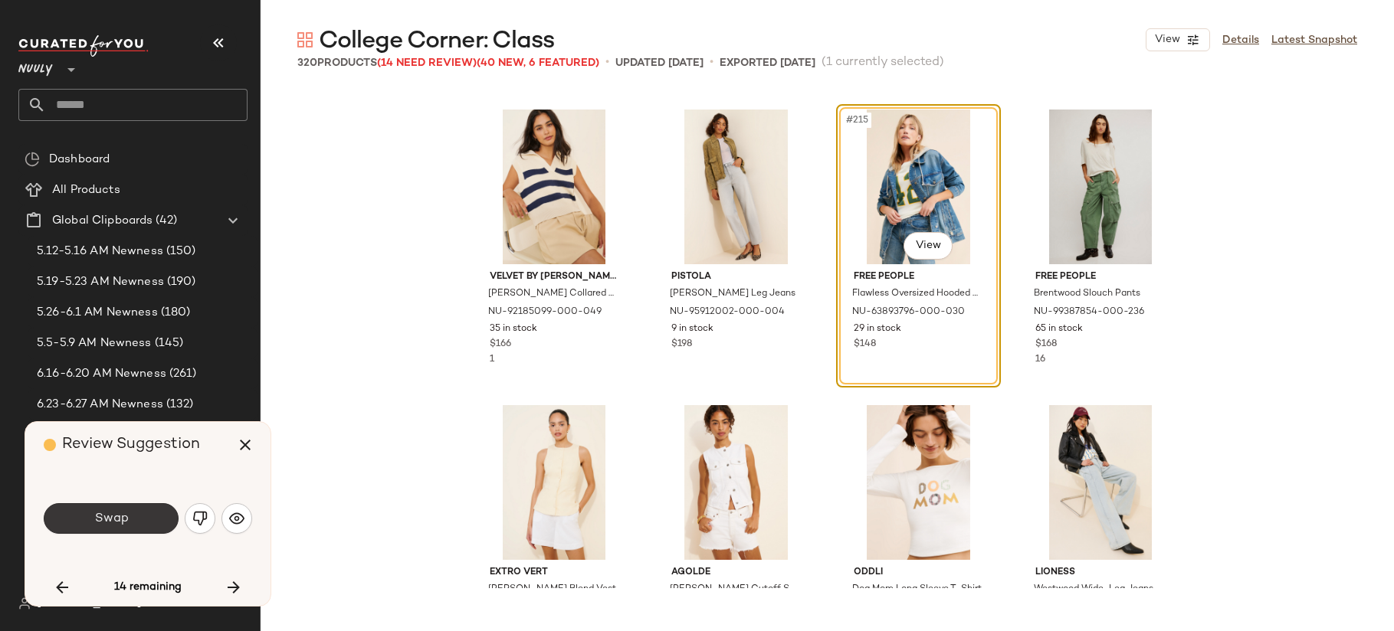
click at [110, 517] on span "Swap" at bounding box center [110, 519] width 34 height 15
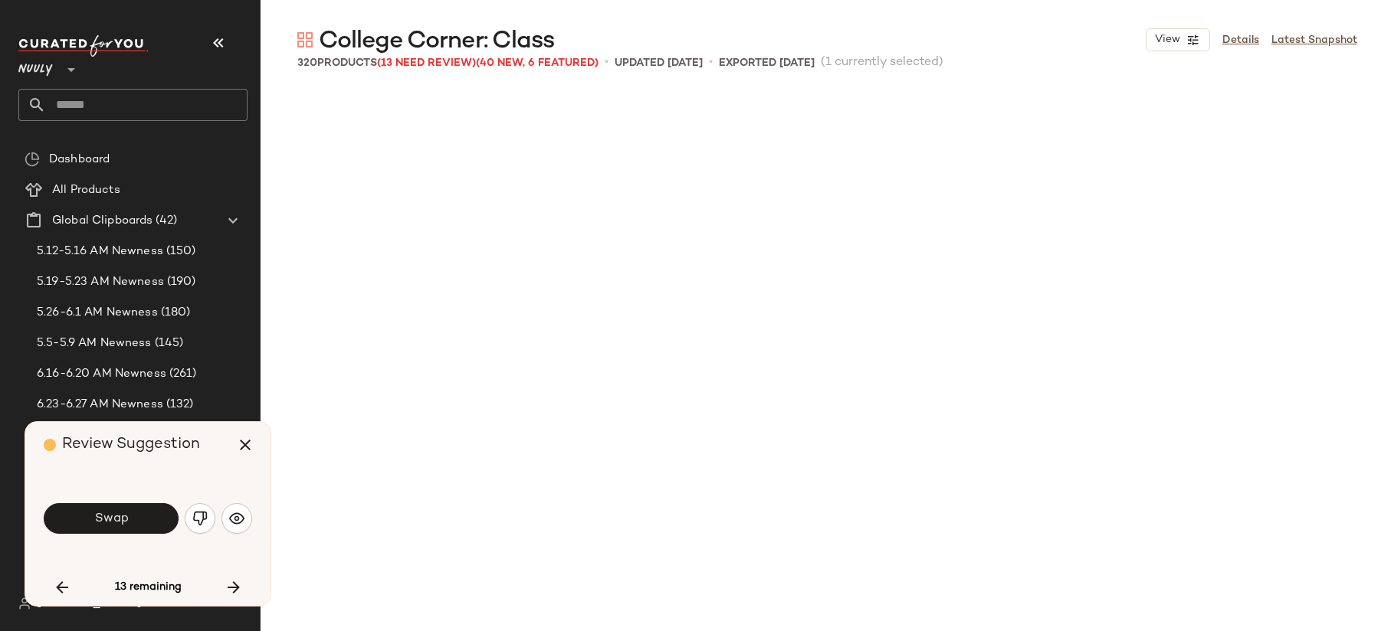
scroll to position [16562, 0]
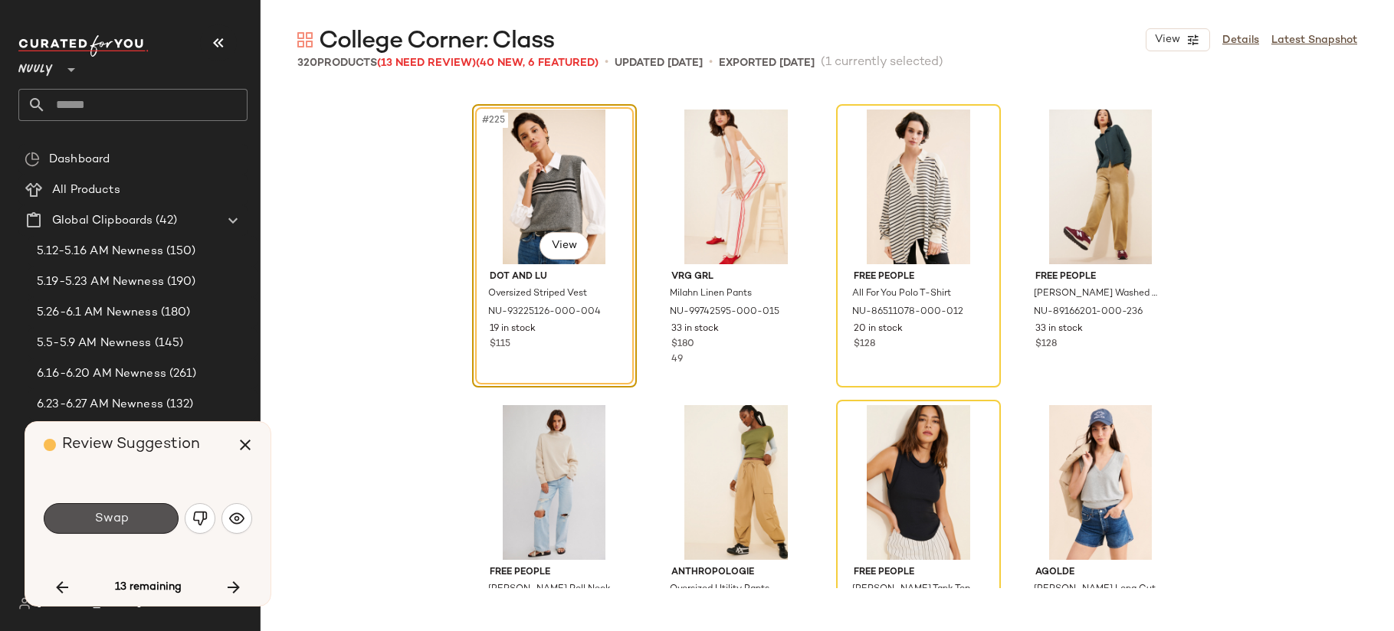
click at [110, 517] on span "Swap" at bounding box center [110, 519] width 34 height 15
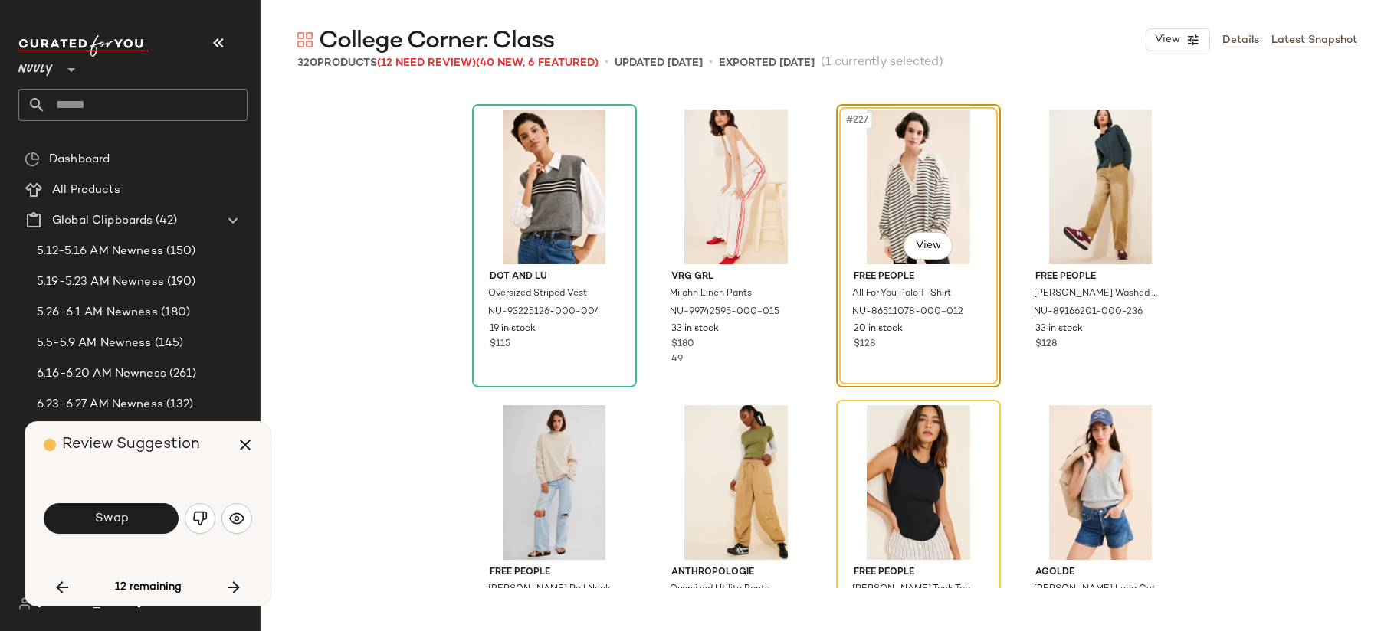
click at [110, 517] on span "Swap" at bounding box center [110, 519] width 34 height 15
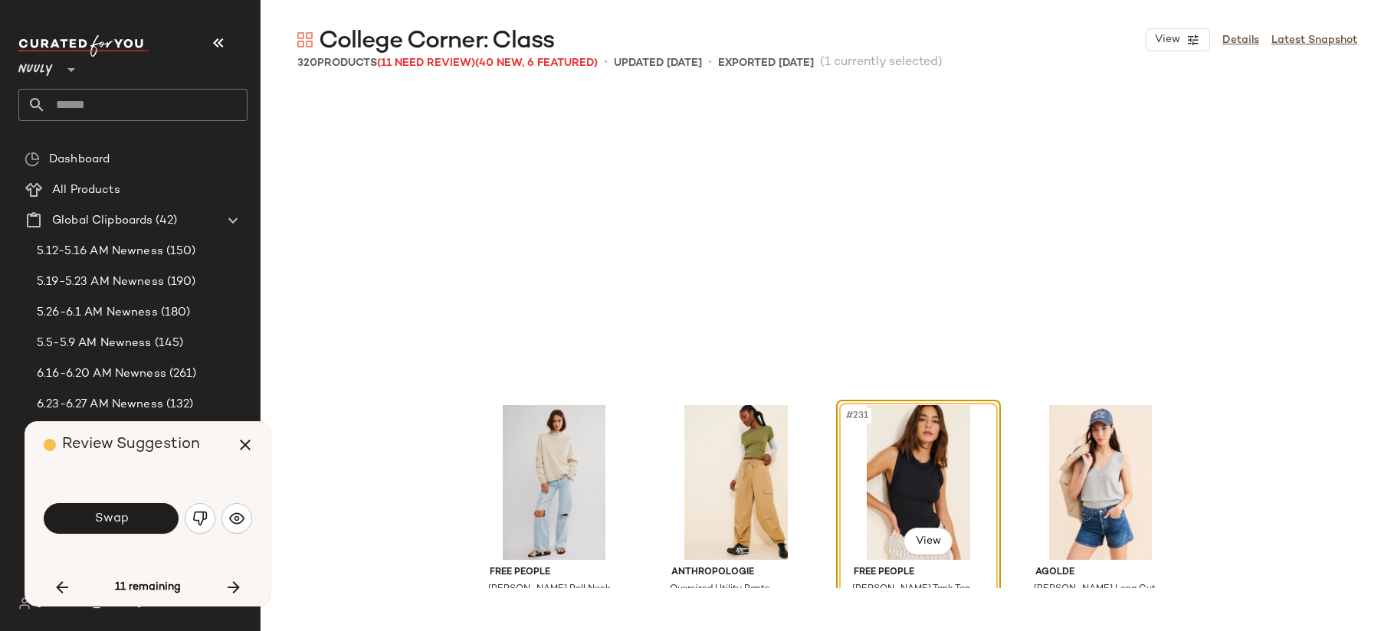
scroll to position [16858, 0]
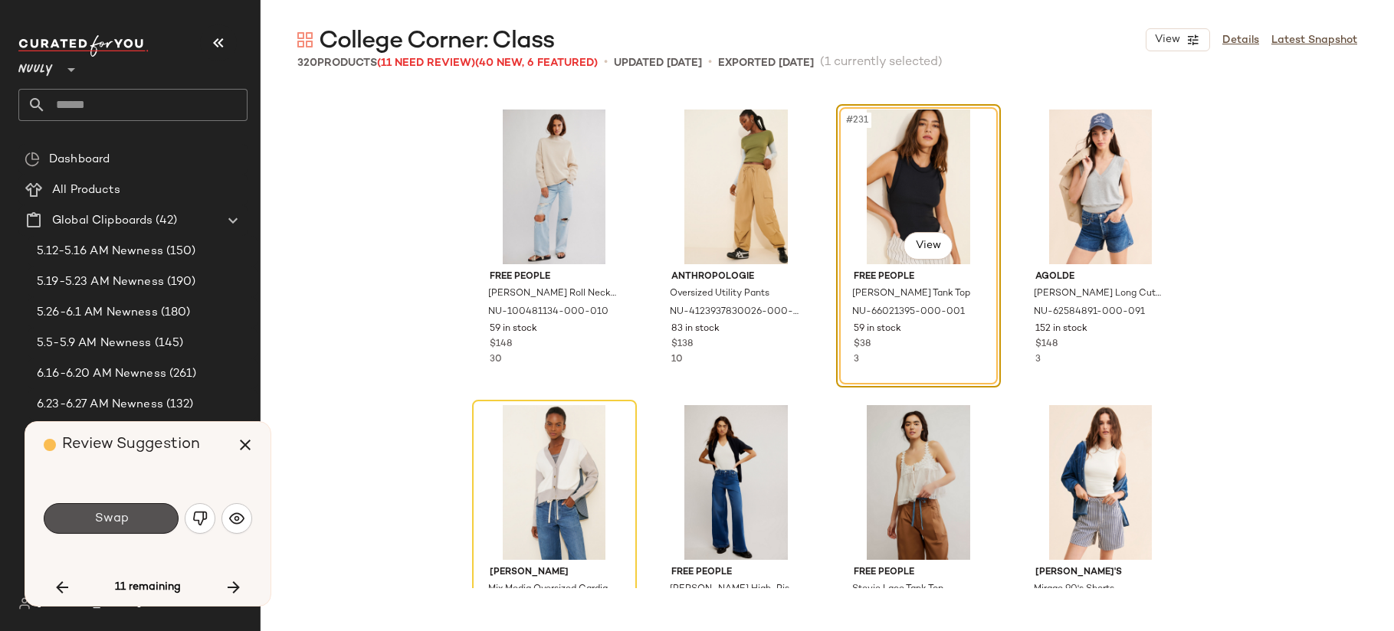
click at [110, 517] on span "Swap" at bounding box center [110, 519] width 34 height 15
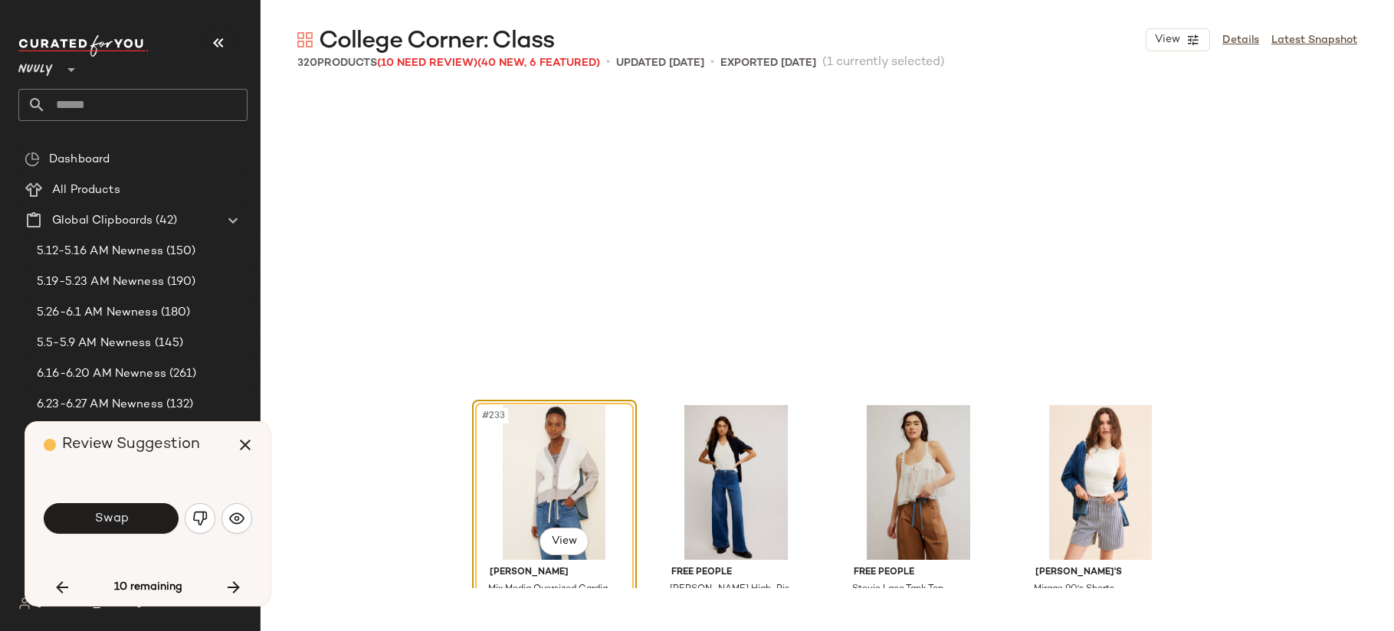
scroll to position [17153, 0]
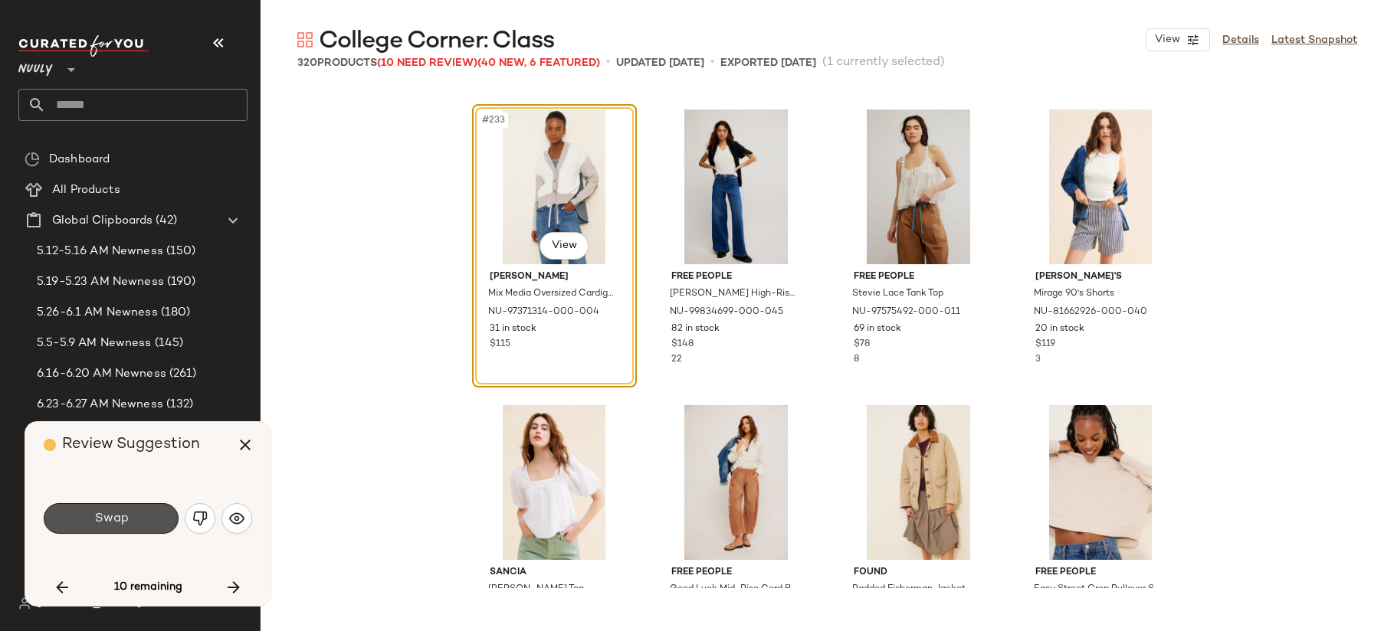
click at [110, 517] on span "Swap" at bounding box center [110, 519] width 34 height 15
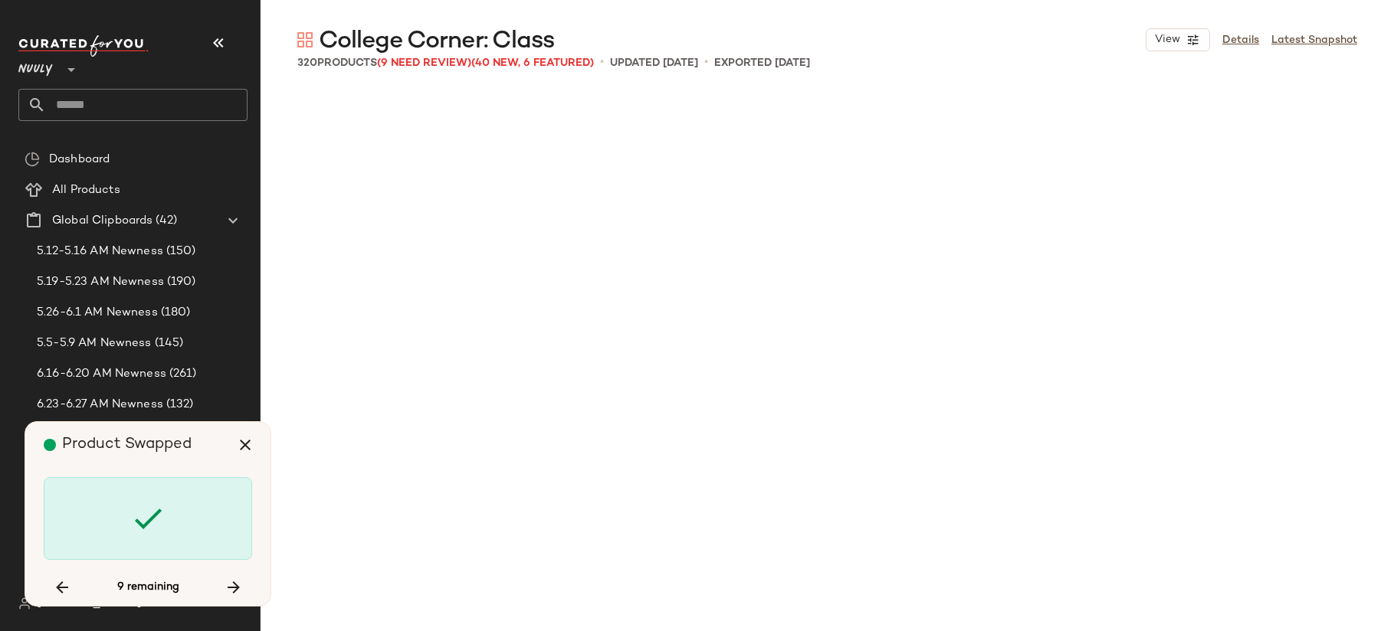
scroll to position [18928, 0]
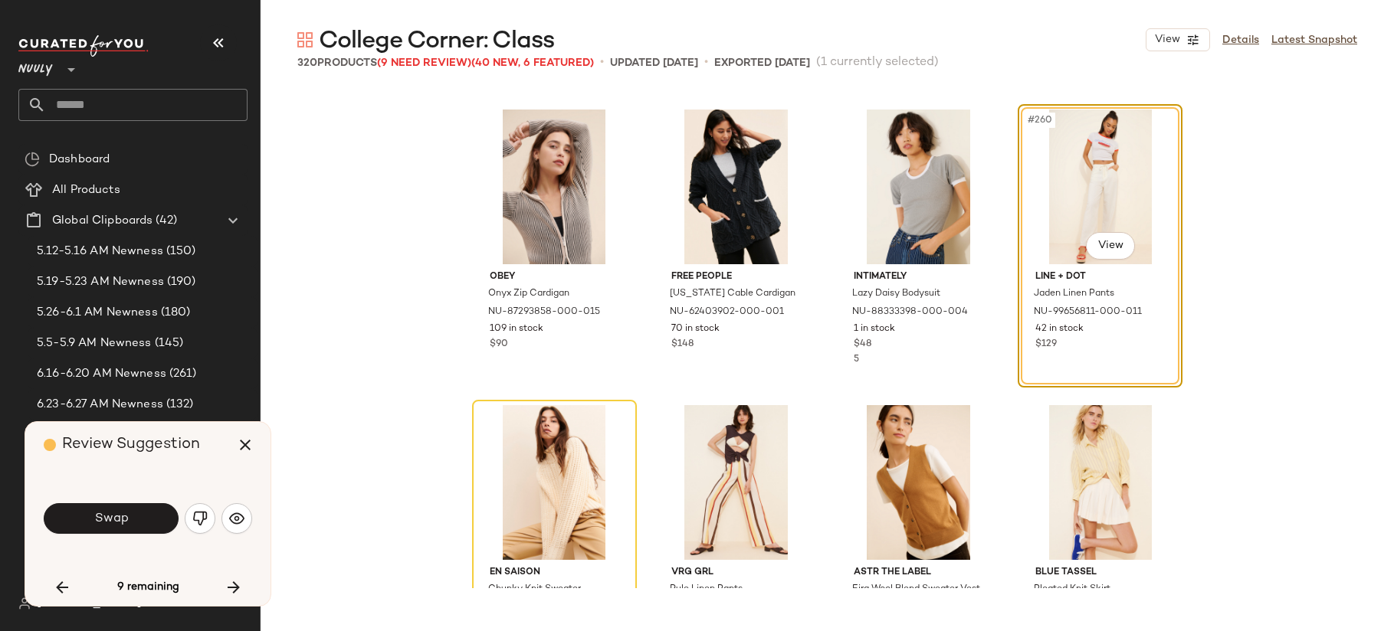
click at [110, 517] on span "Swap" at bounding box center [110, 519] width 34 height 15
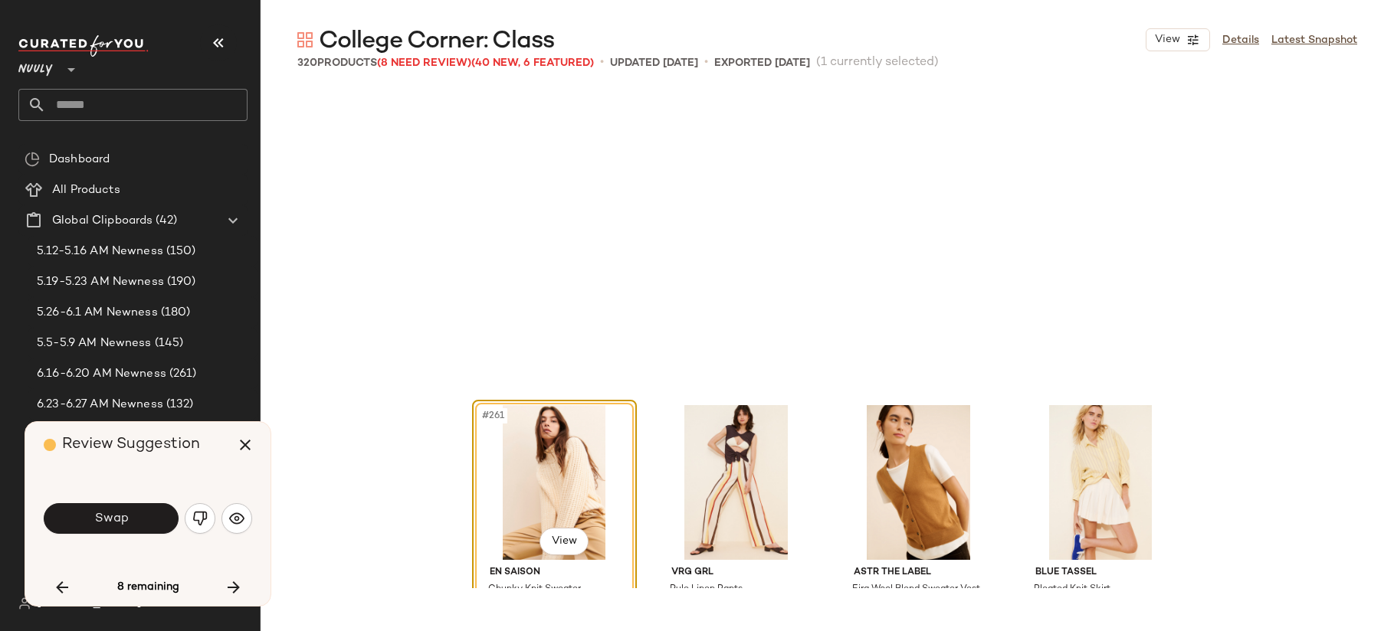
scroll to position [19224, 0]
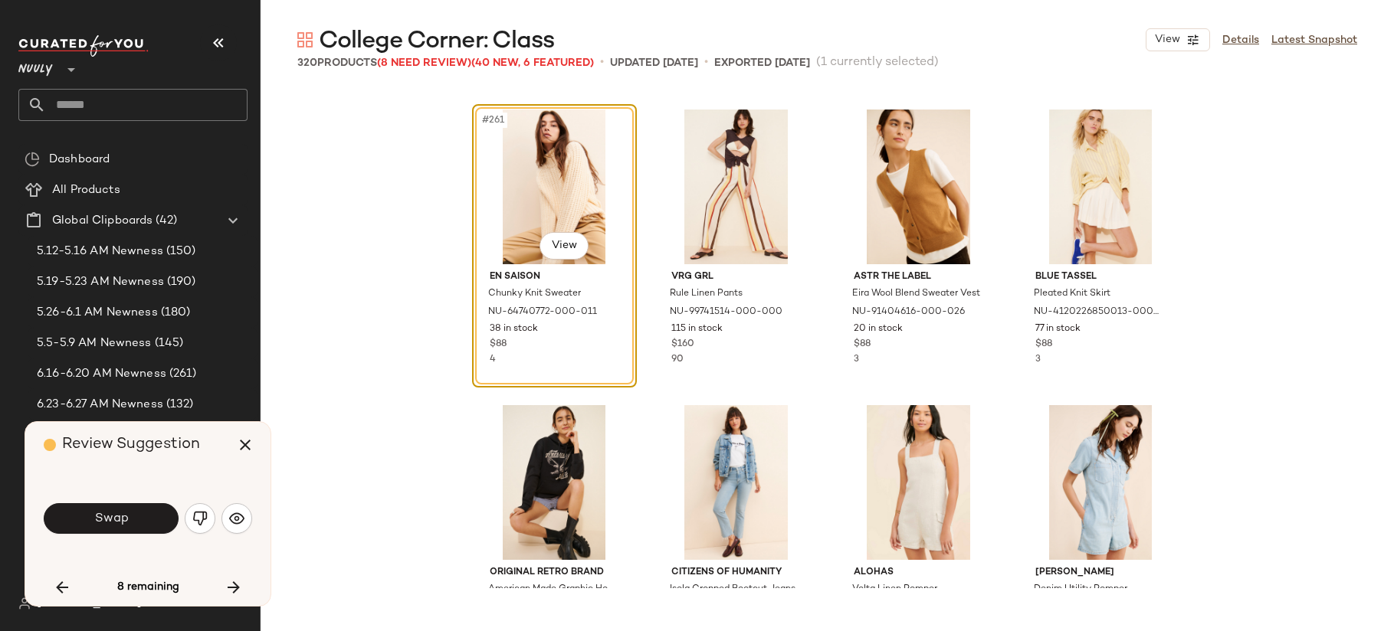
click at [110, 517] on span "Swap" at bounding box center [110, 519] width 34 height 15
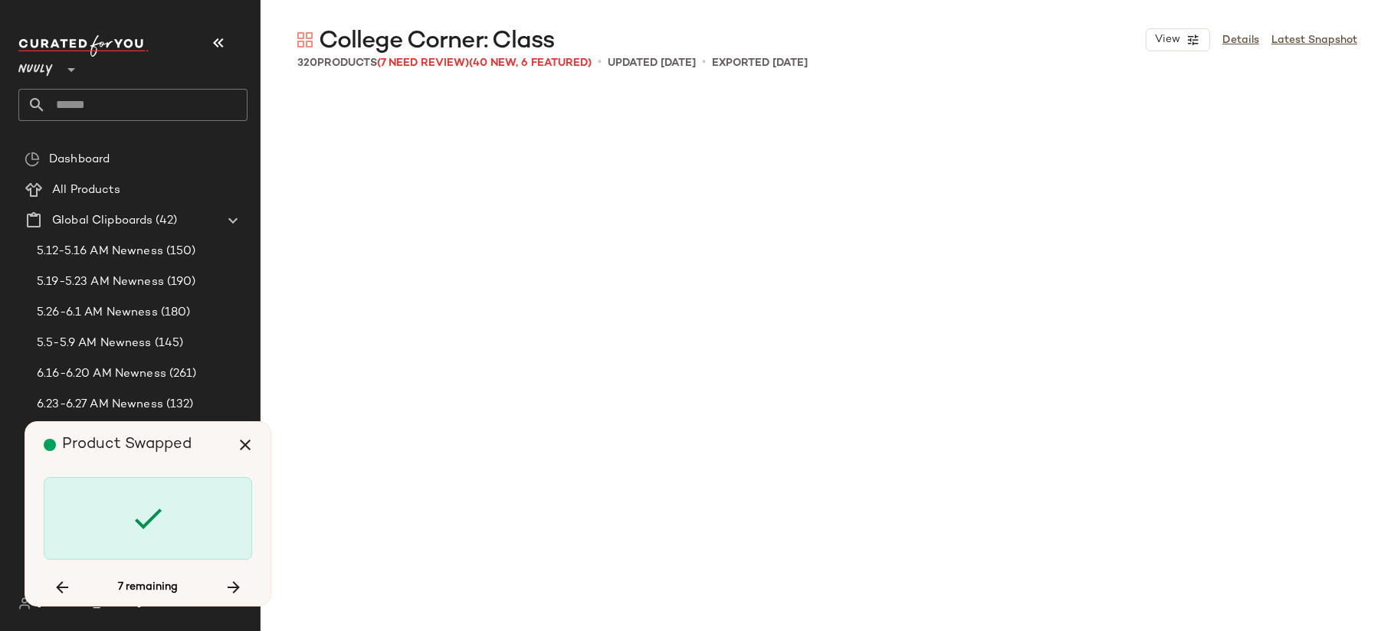
scroll to position [20406, 0]
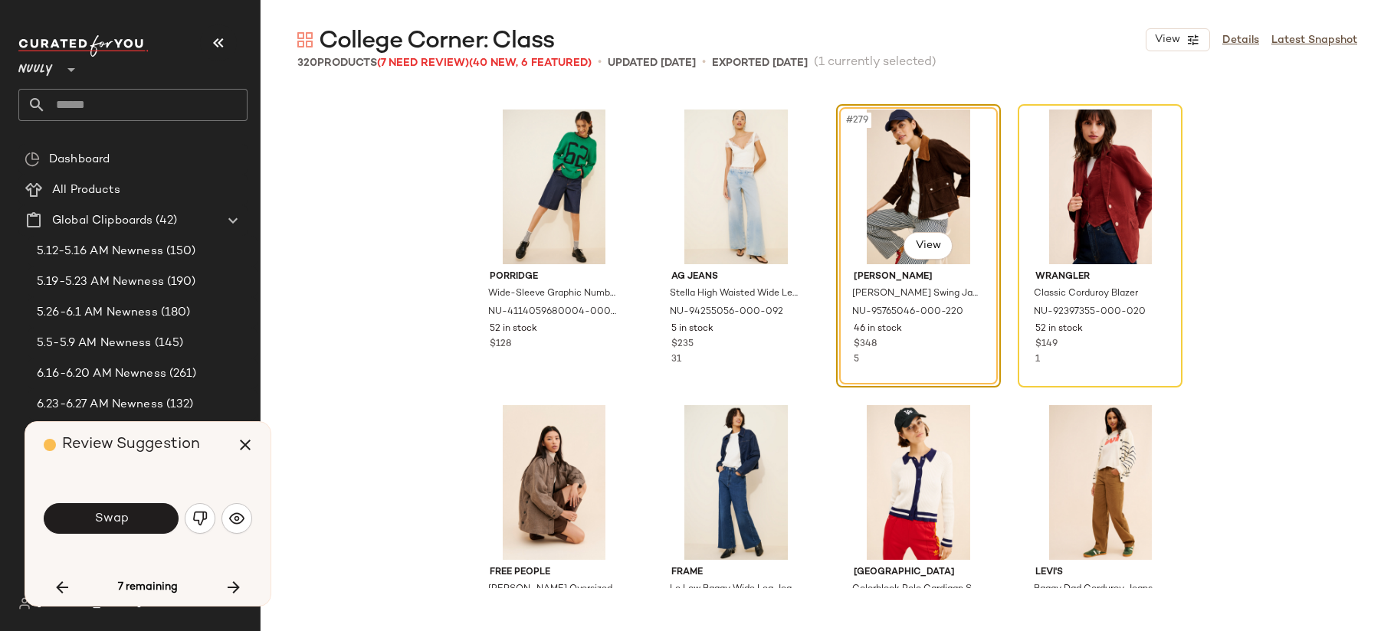
click at [110, 517] on span "Swap" at bounding box center [110, 519] width 34 height 15
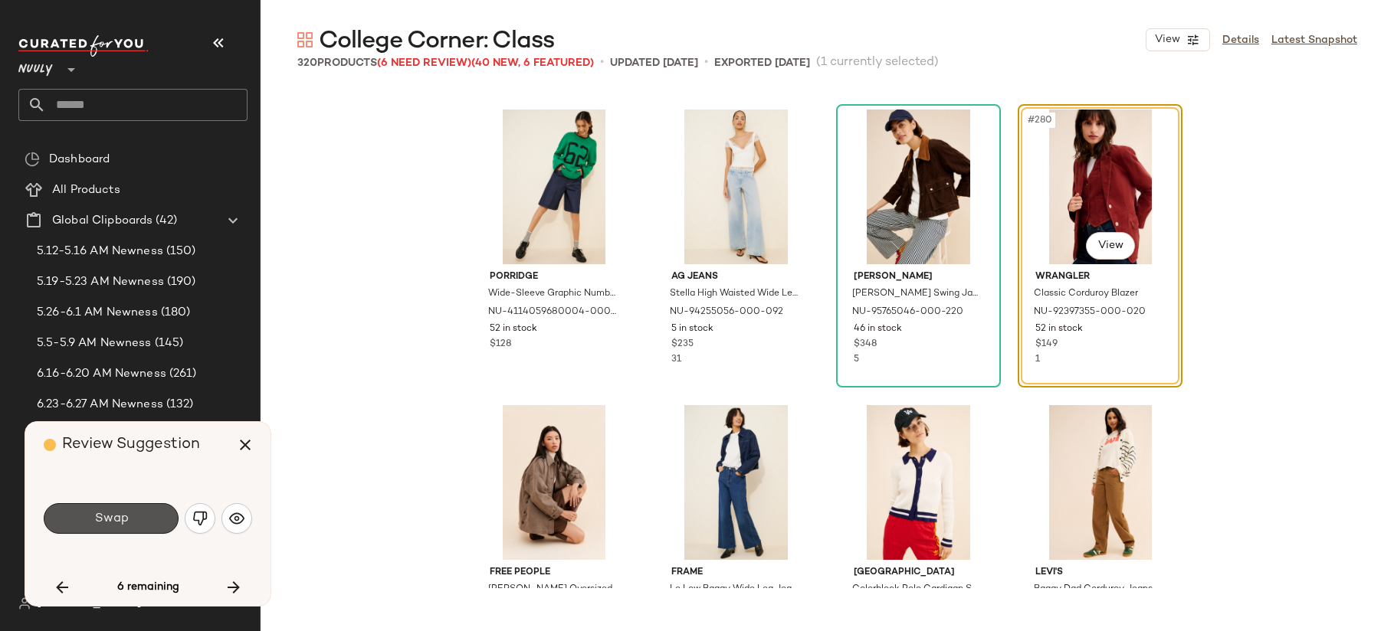
click at [110, 517] on span "Swap" at bounding box center [110, 519] width 34 height 15
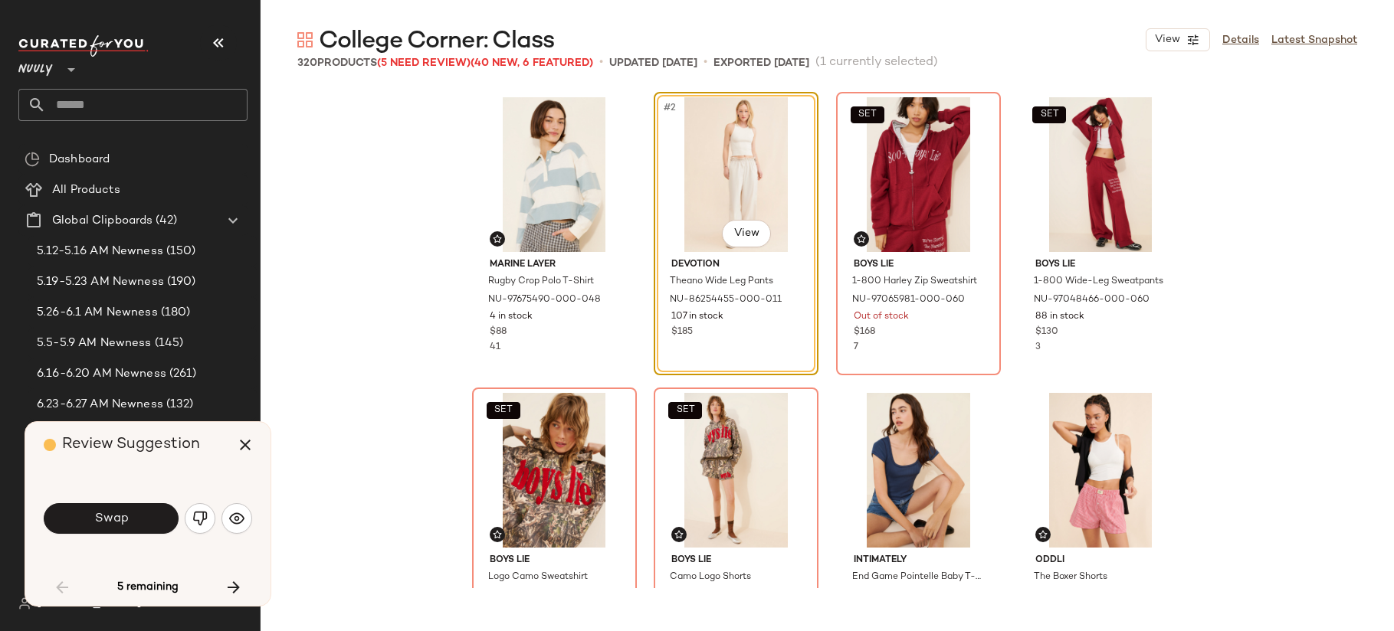
click at [110, 517] on span "Swap" at bounding box center [110, 519] width 34 height 15
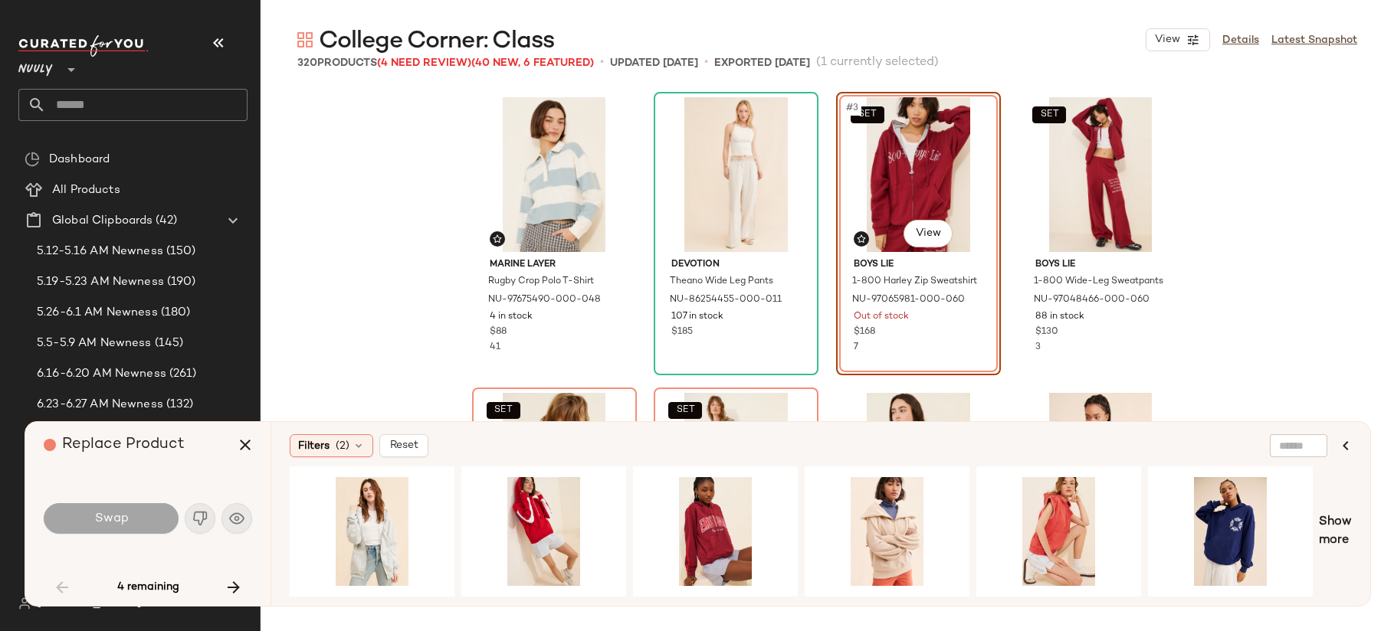
click at [328, 152] on div "Marine Layer Rugby Crop Polo T-Shirt NU-97675490-000-048 4 in stock $88 41 Devo…" at bounding box center [827, 339] width 1133 height 500
click at [237, 446] on icon "button" at bounding box center [245, 445] width 18 height 18
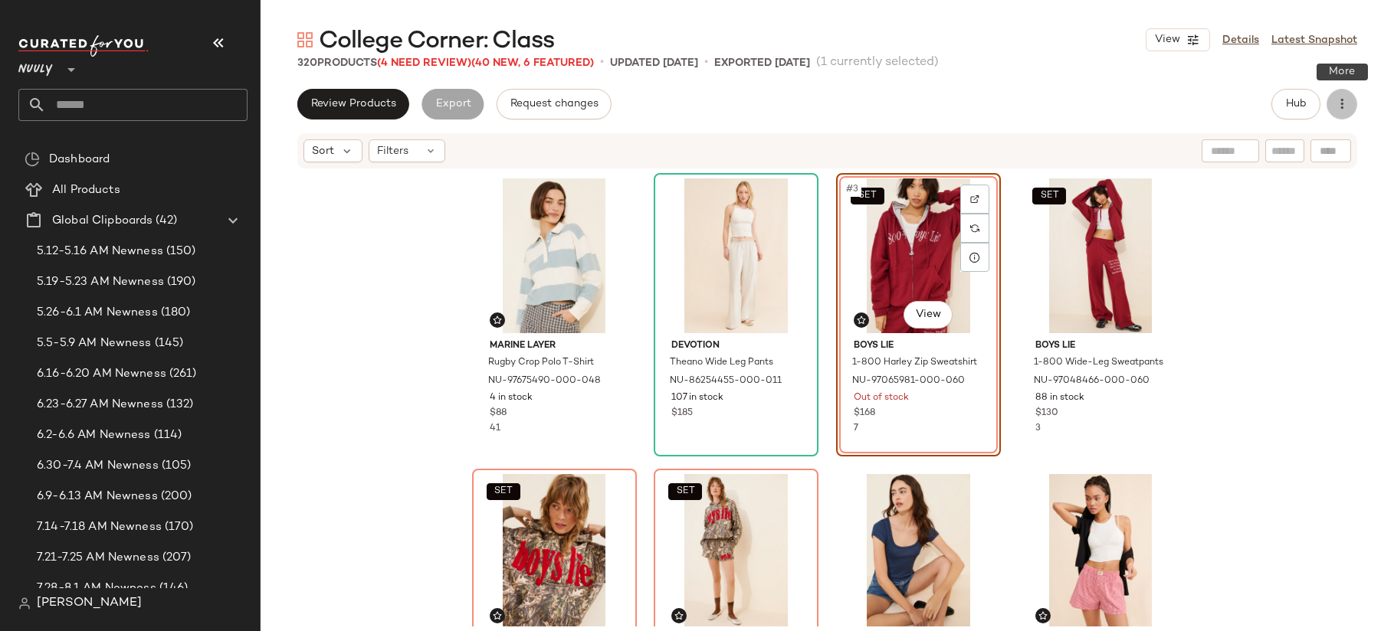
click at [1347, 109] on icon "button" at bounding box center [1341, 104] width 15 height 15
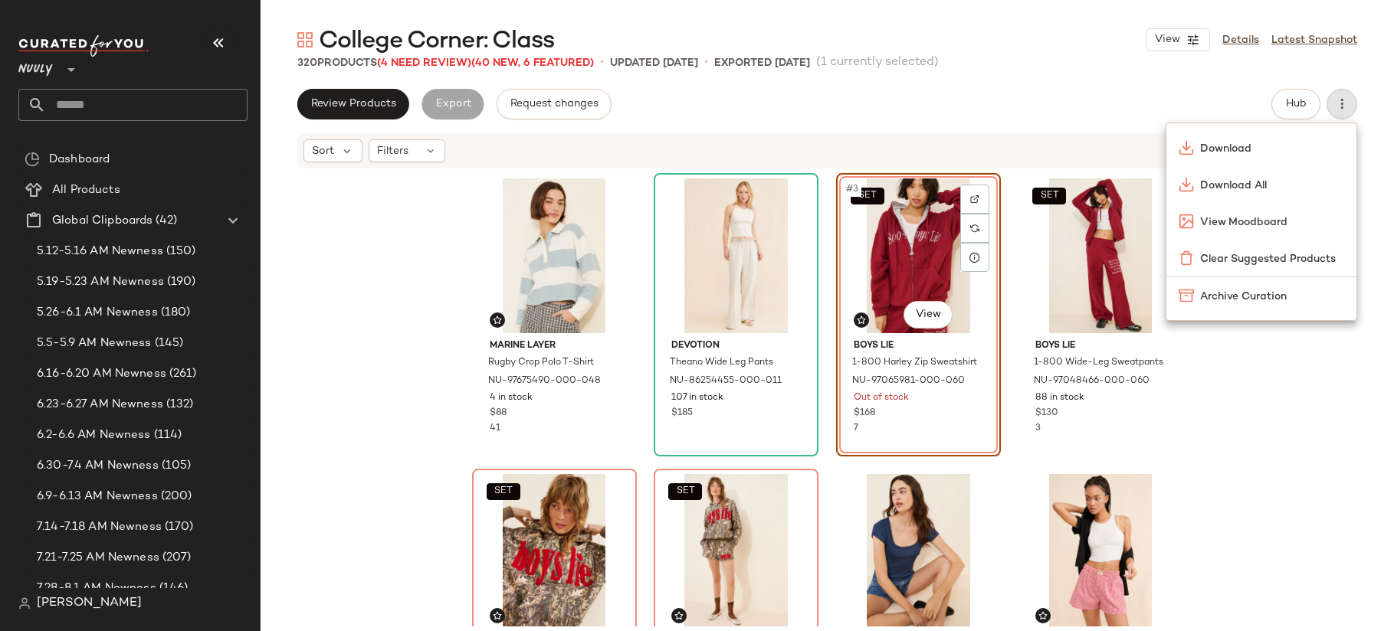
click at [1292, 252] on span "Clear Suggested Products" at bounding box center [1272, 259] width 144 height 16
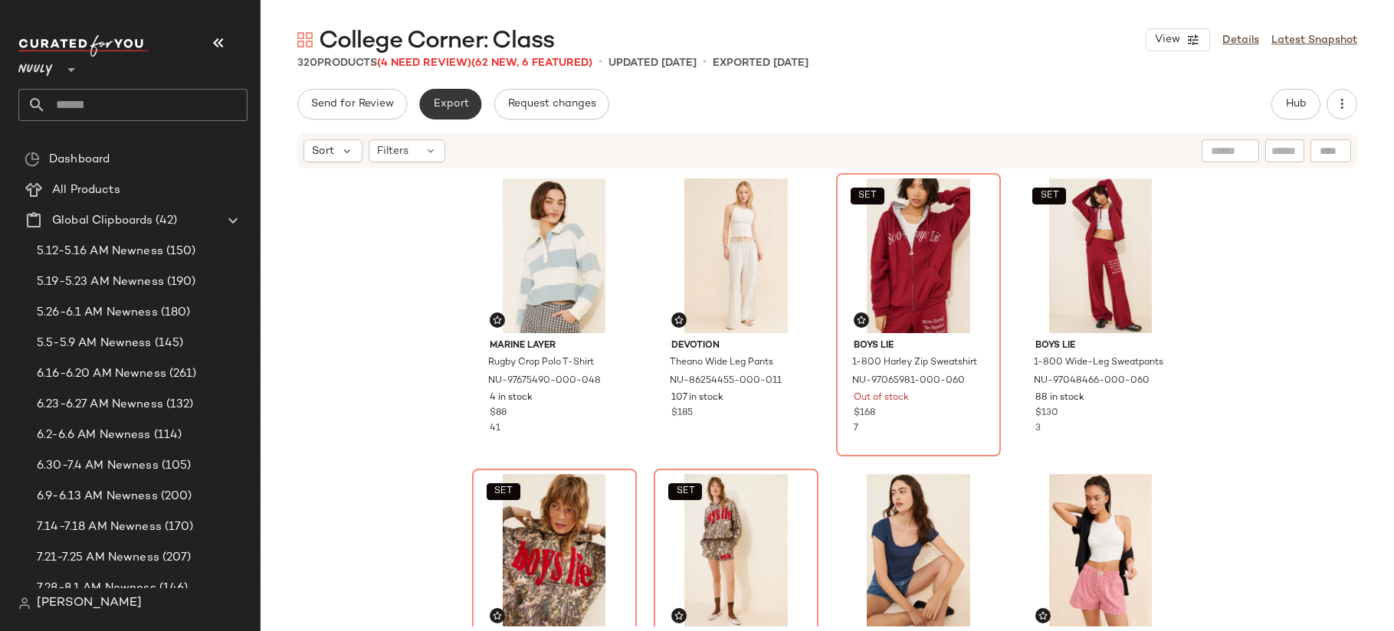
click at [445, 99] on span "Export" at bounding box center [450, 104] width 36 height 12
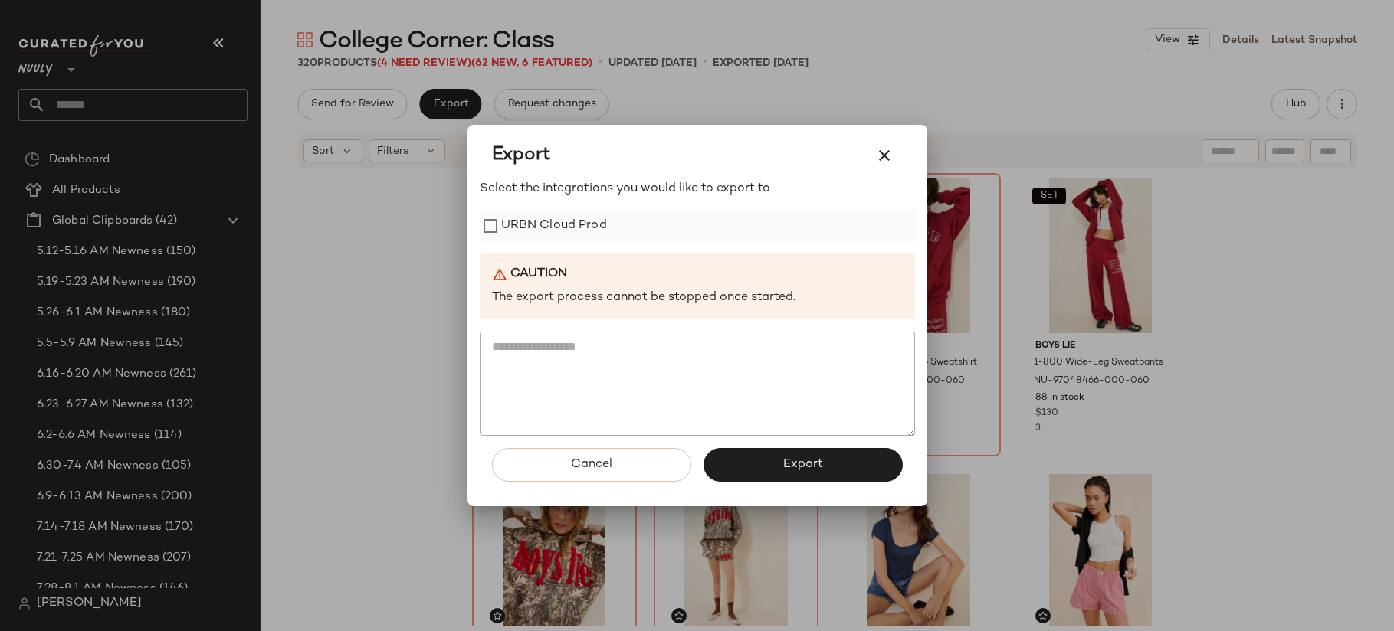
click at [569, 228] on label "URBN Cloud Prod" at bounding box center [554, 226] width 106 height 31
click at [765, 459] on button "Export" at bounding box center [802, 465] width 199 height 34
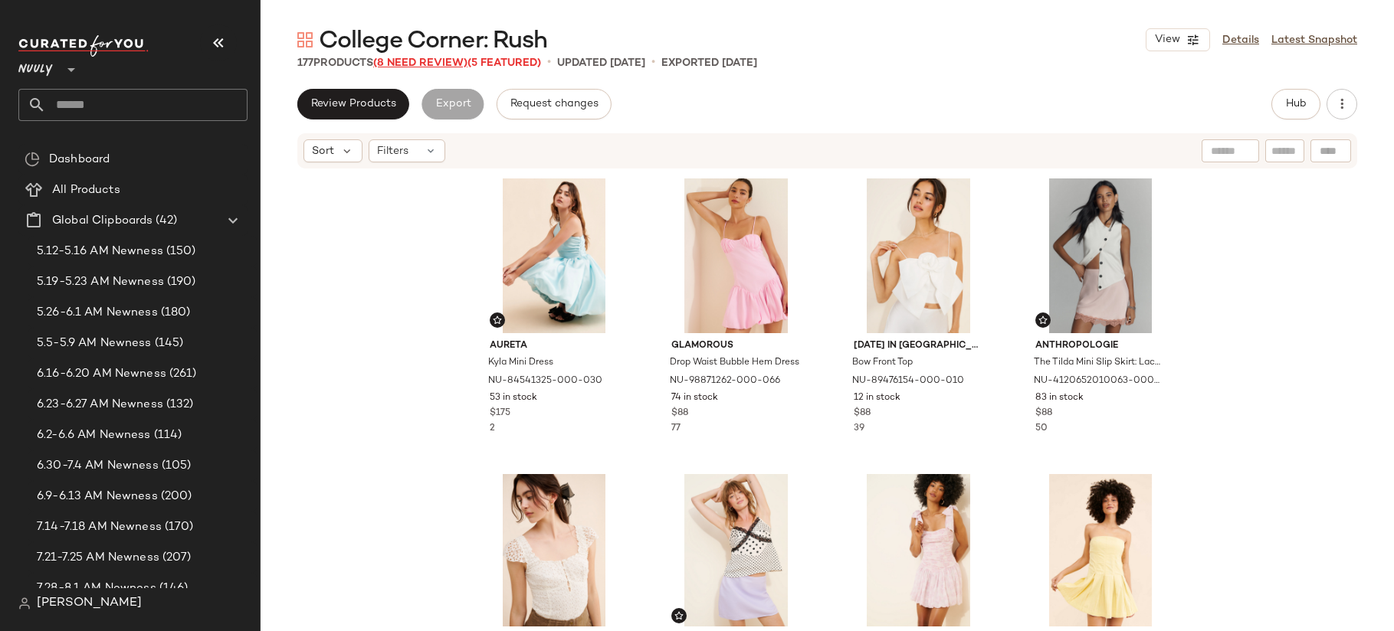
click at [420, 62] on span "(8 Need Review)" at bounding box center [420, 62] width 94 height 11
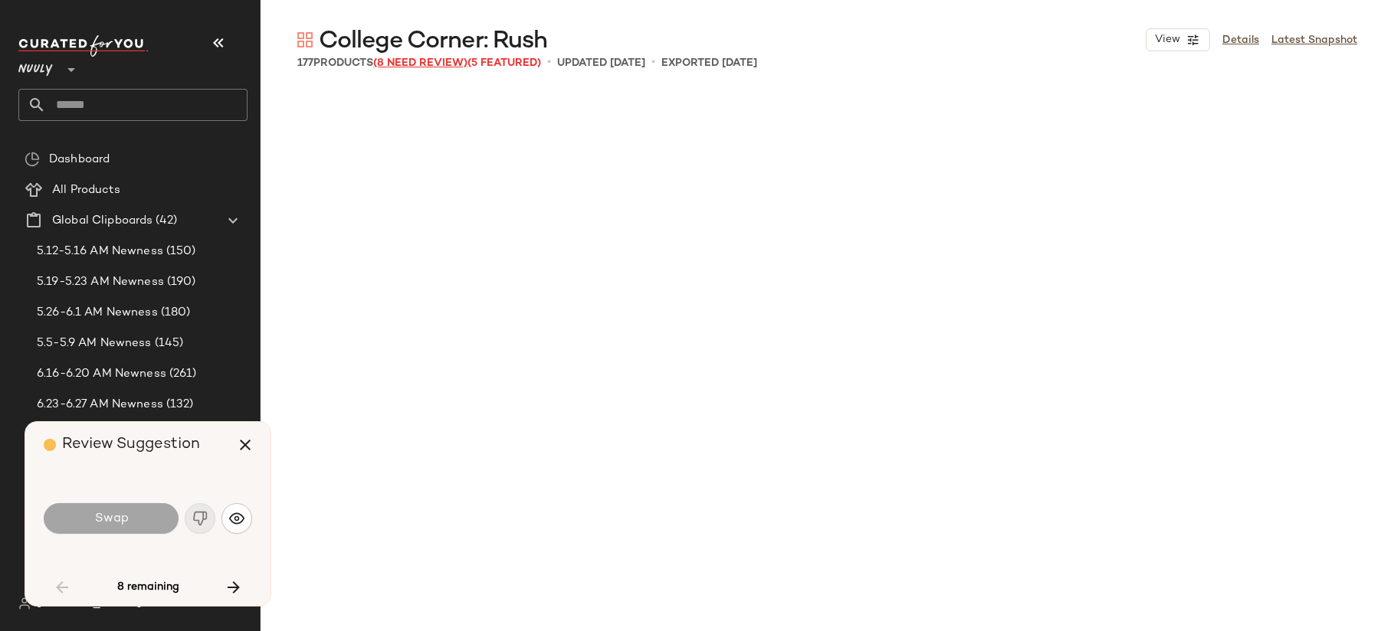
scroll to position [1479, 0]
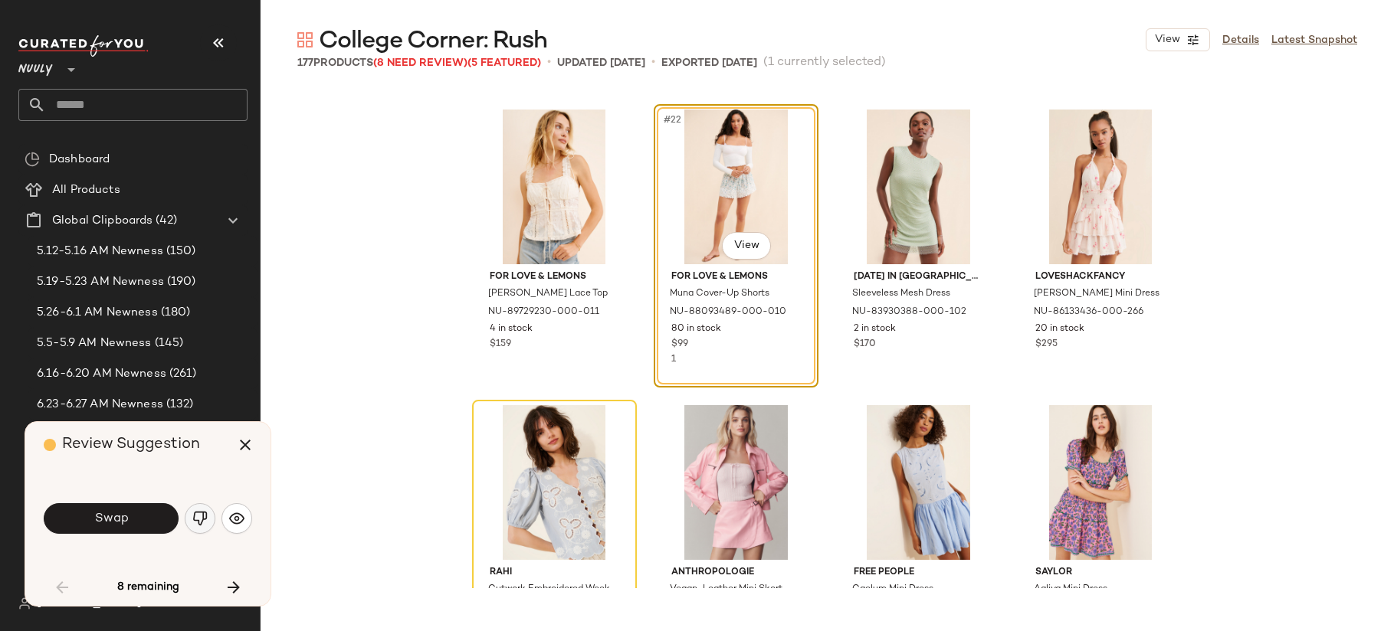
click at [190, 525] on button "button" at bounding box center [200, 518] width 31 height 31
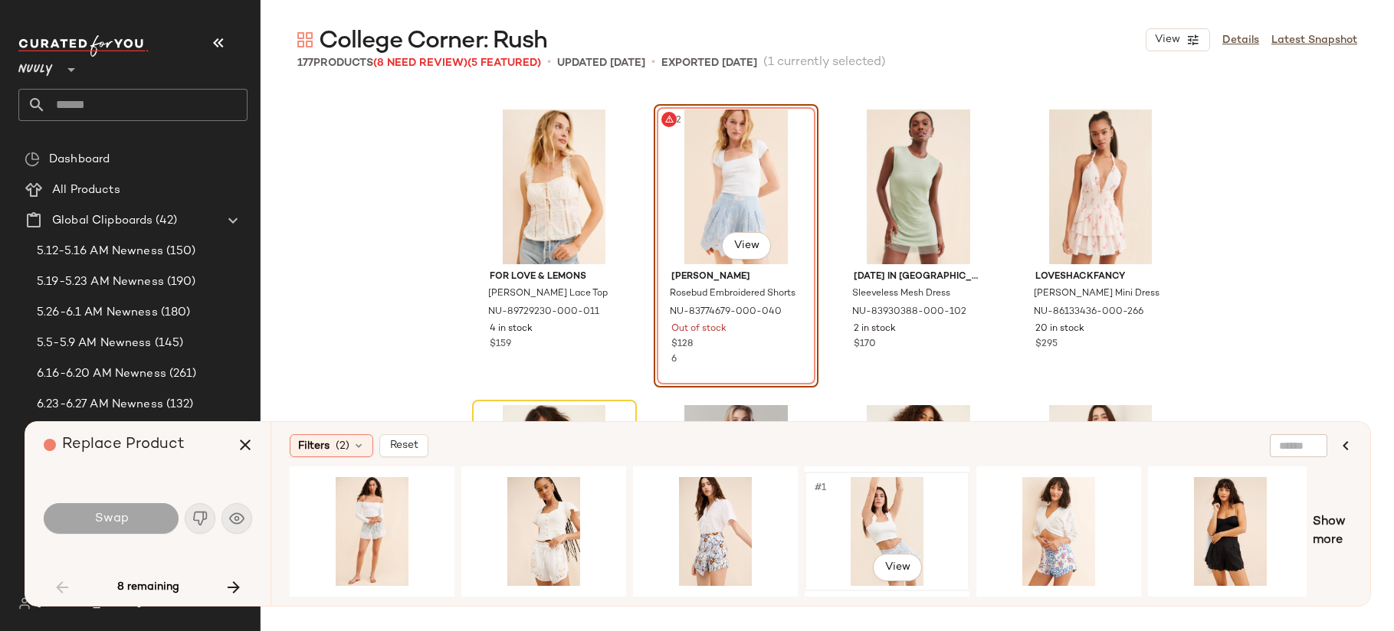
click at [906, 503] on div "#1 View" at bounding box center [887, 531] width 154 height 109
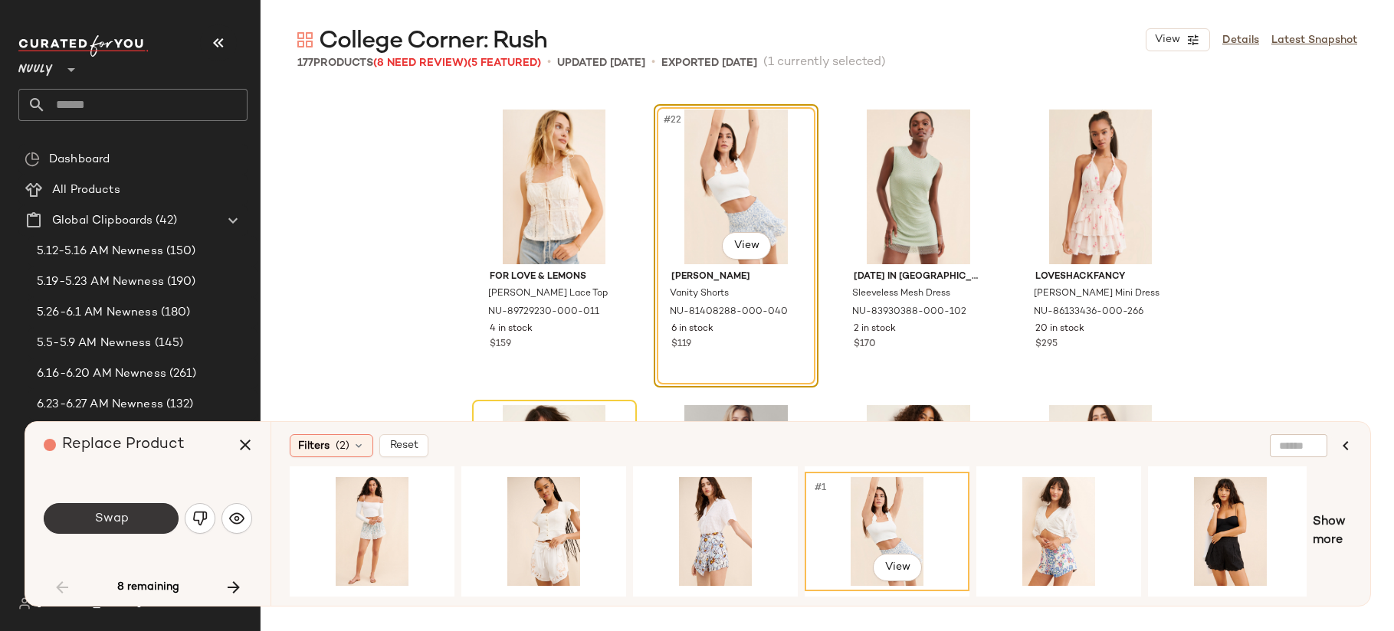
click at [110, 520] on span "Swap" at bounding box center [110, 519] width 34 height 15
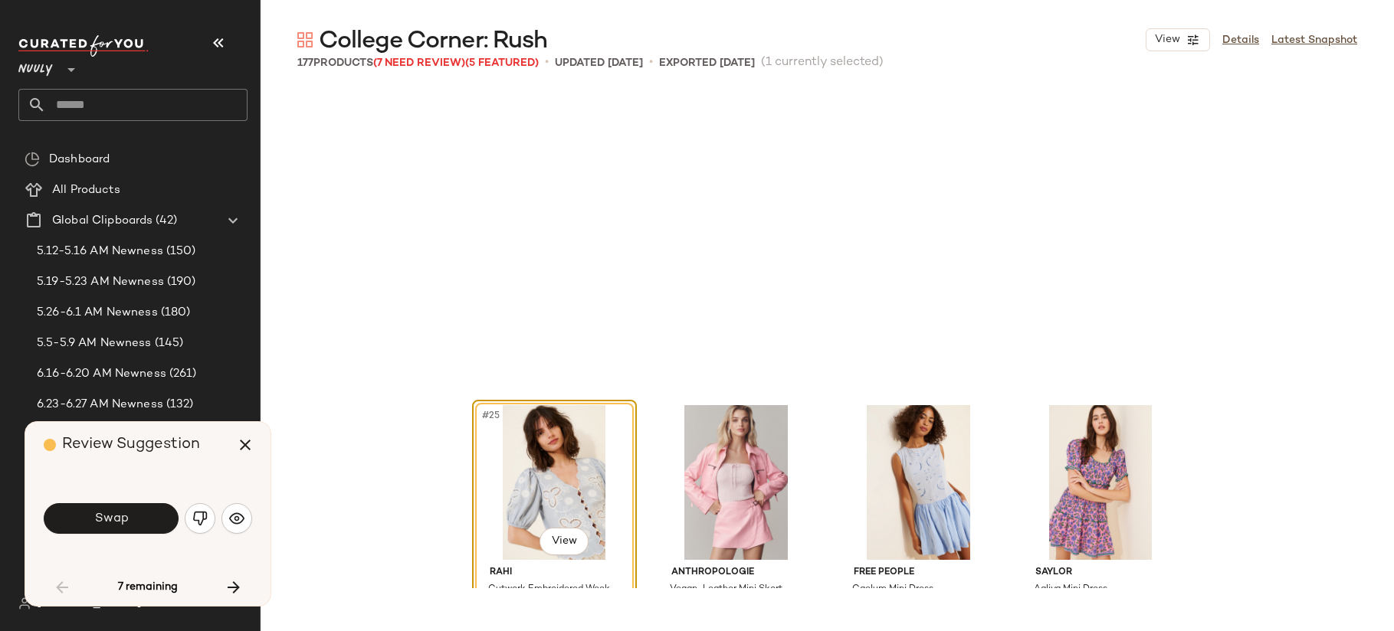
scroll to position [1774, 0]
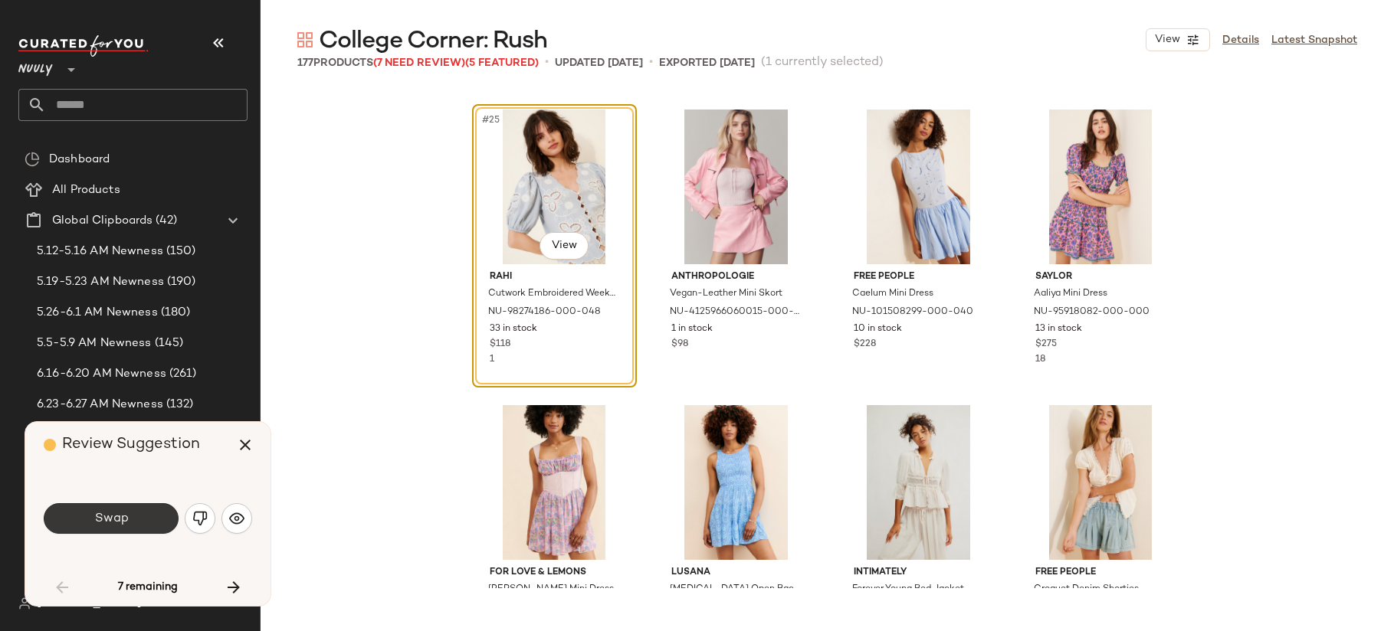
click at [121, 516] on span "Swap" at bounding box center [110, 519] width 34 height 15
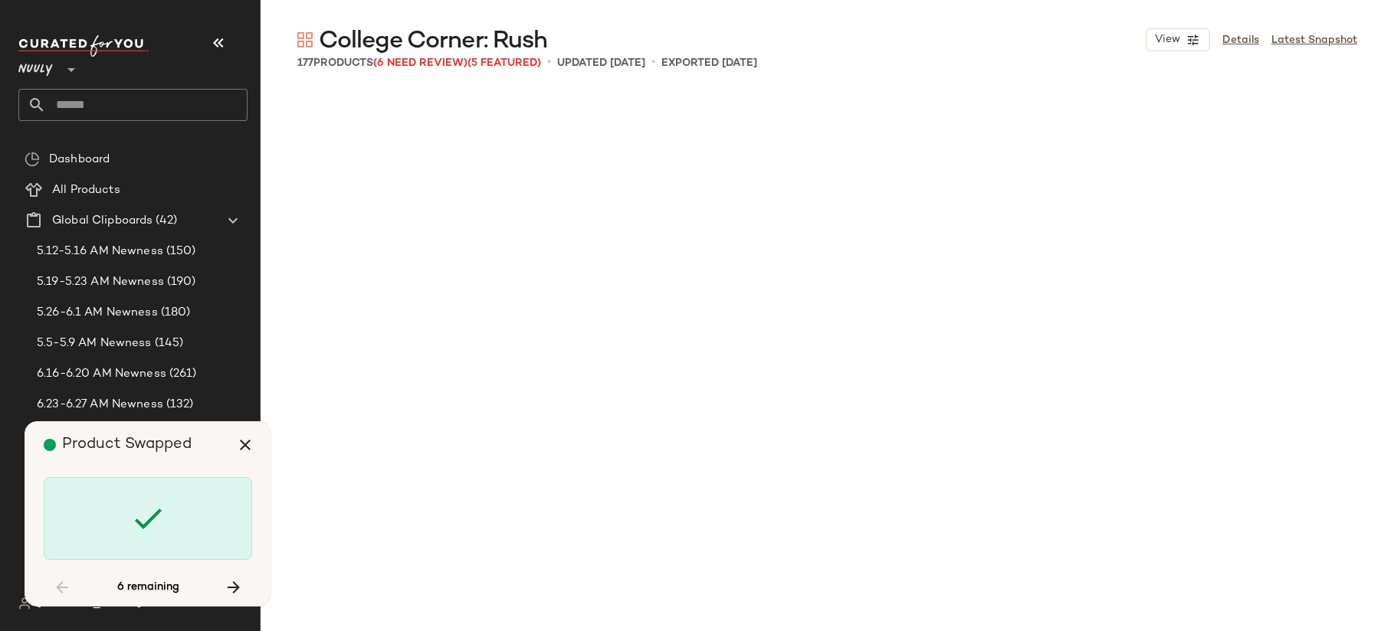
scroll to position [4140, 0]
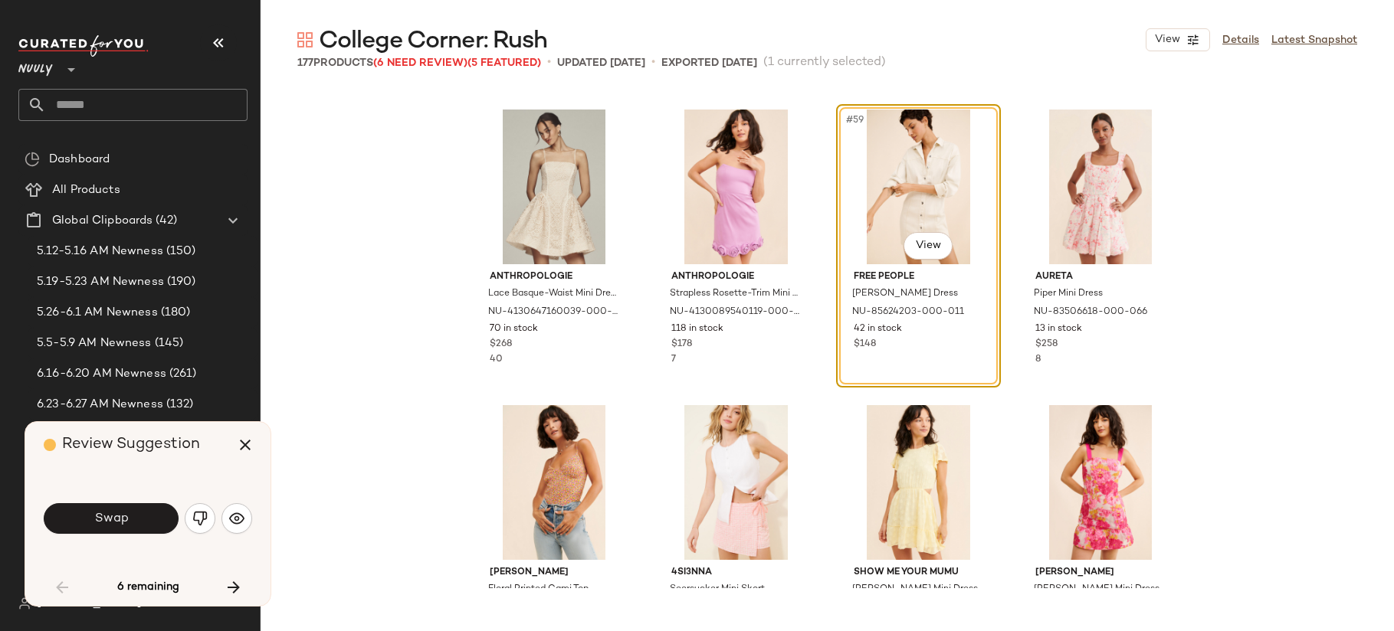
click at [121, 516] on span "Swap" at bounding box center [110, 519] width 34 height 15
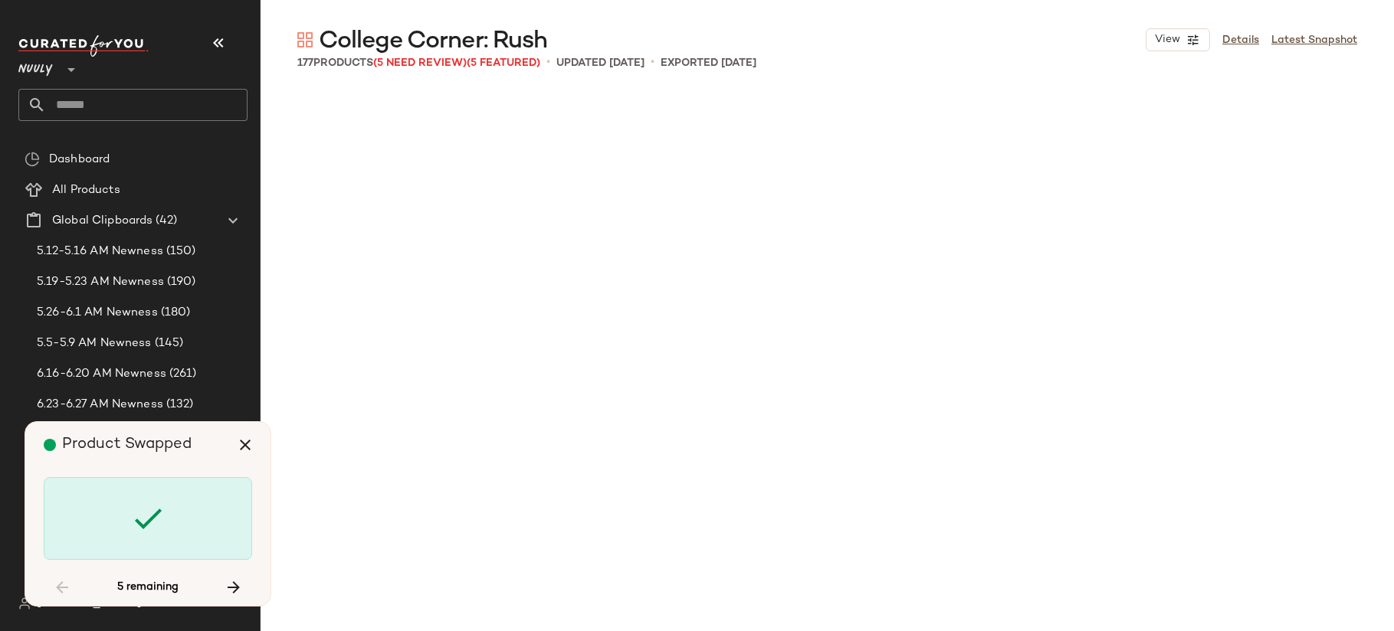
scroll to position [7689, 0]
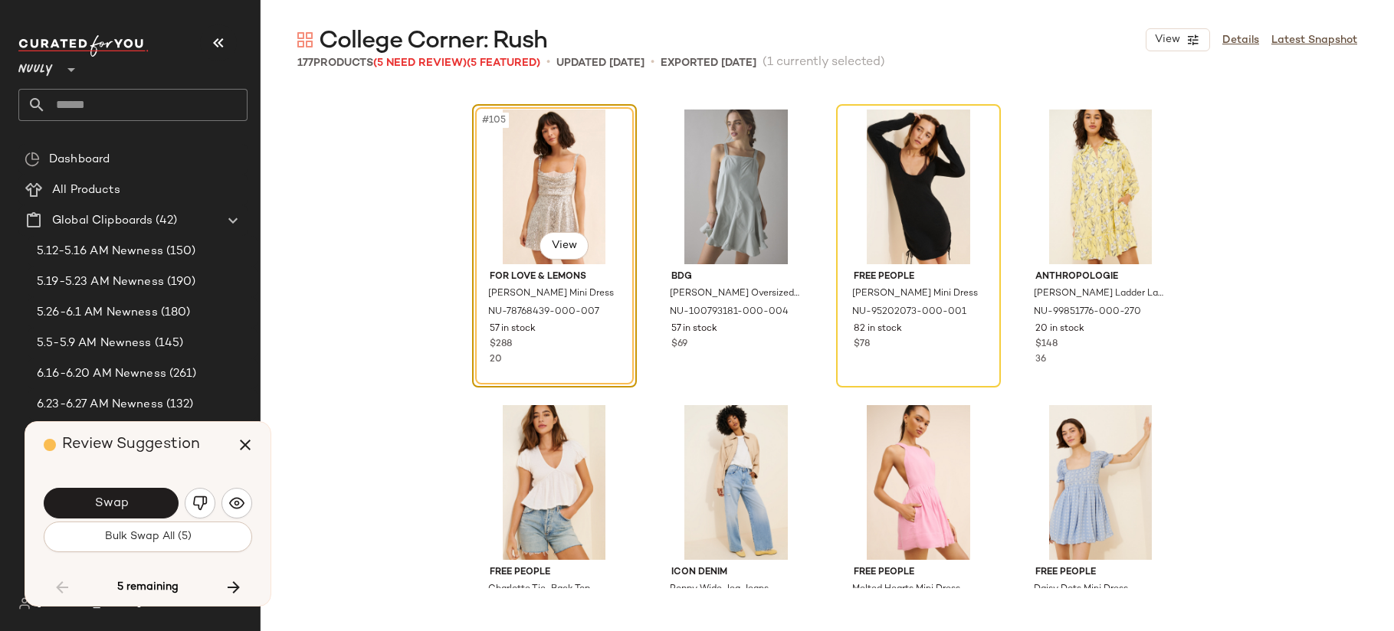
click at [121, 516] on button "Swap" at bounding box center [111, 503] width 135 height 31
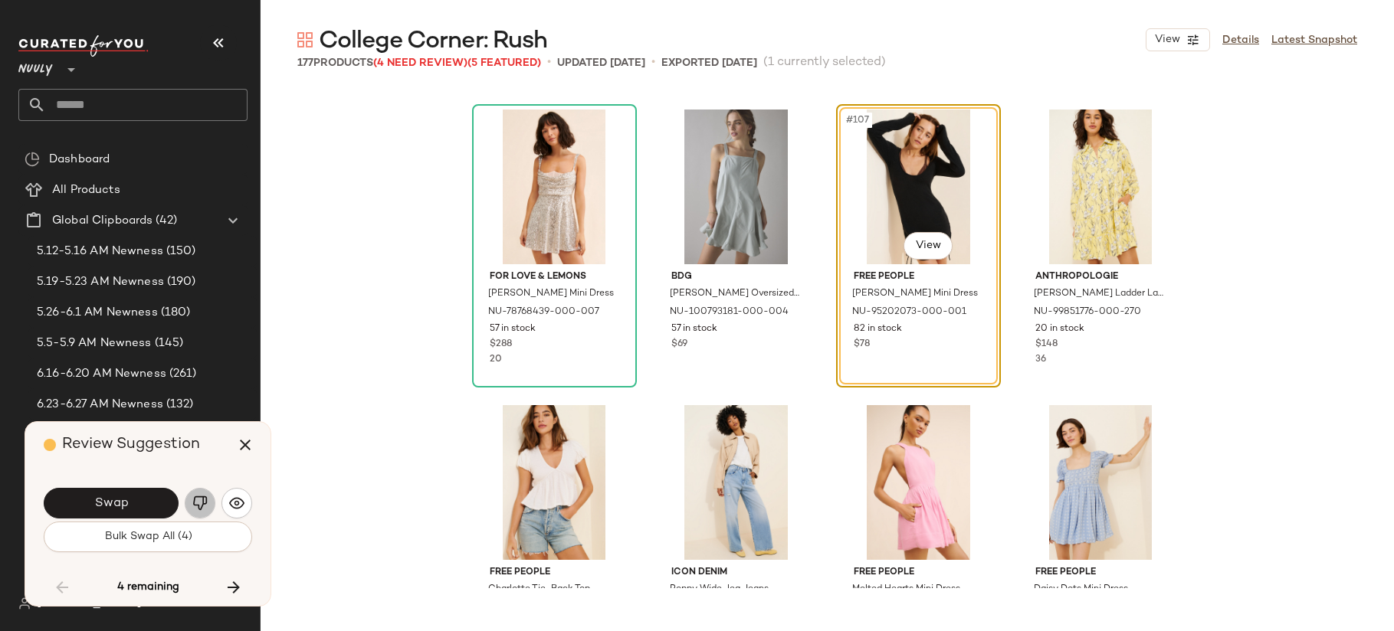
click at [185, 501] on button "button" at bounding box center [200, 503] width 31 height 31
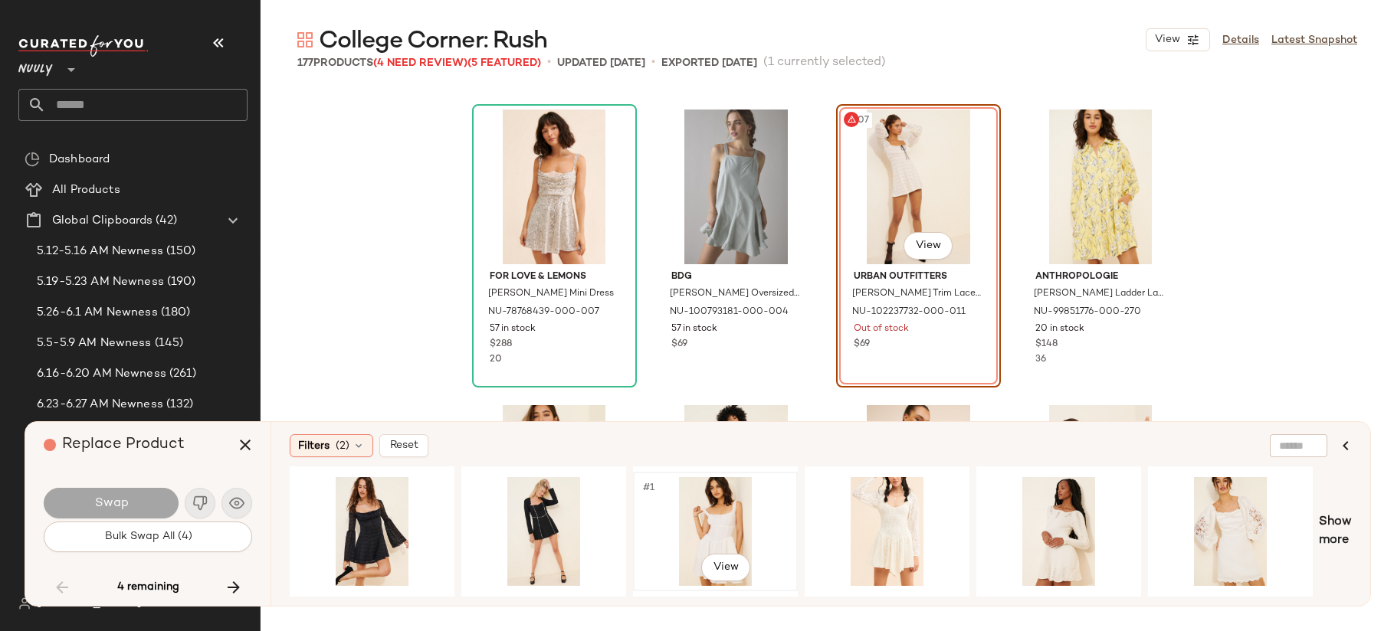
click at [707, 513] on div "#1 View" at bounding box center [715, 531] width 154 height 109
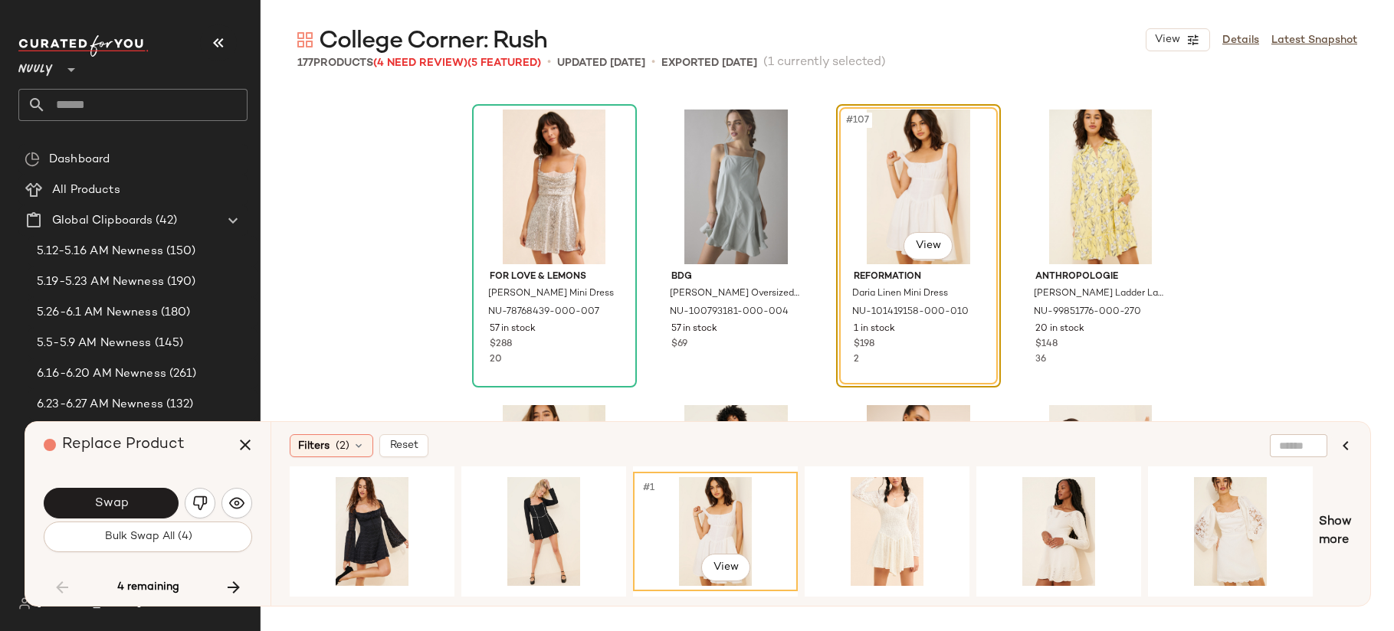
click at [127, 500] on button "Swap" at bounding box center [111, 503] width 135 height 31
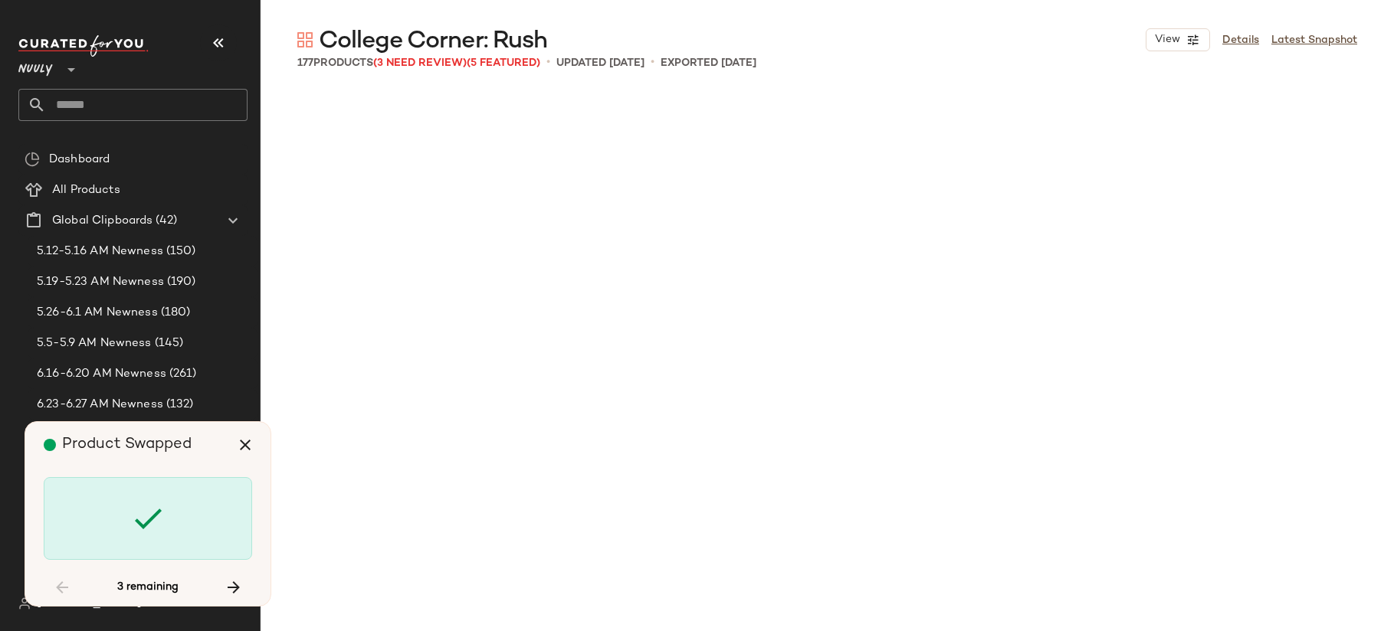
scroll to position [9168, 0]
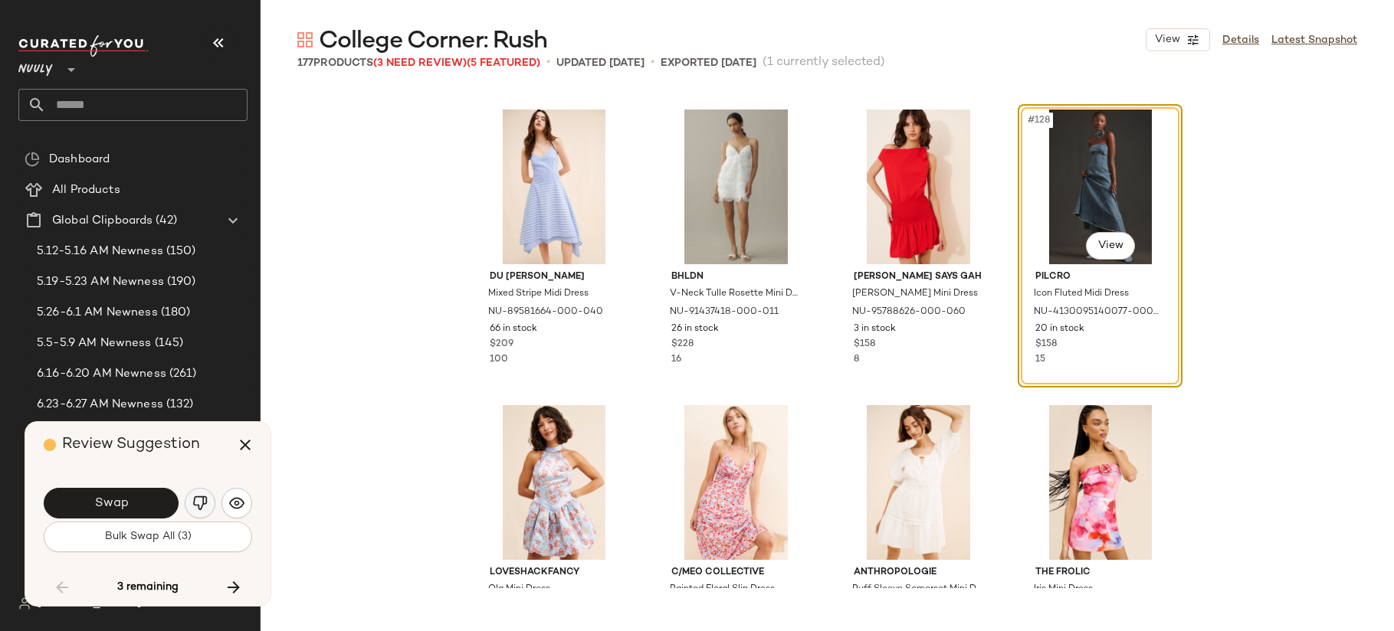
click at [208, 503] on button "button" at bounding box center [200, 503] width 31 height 31
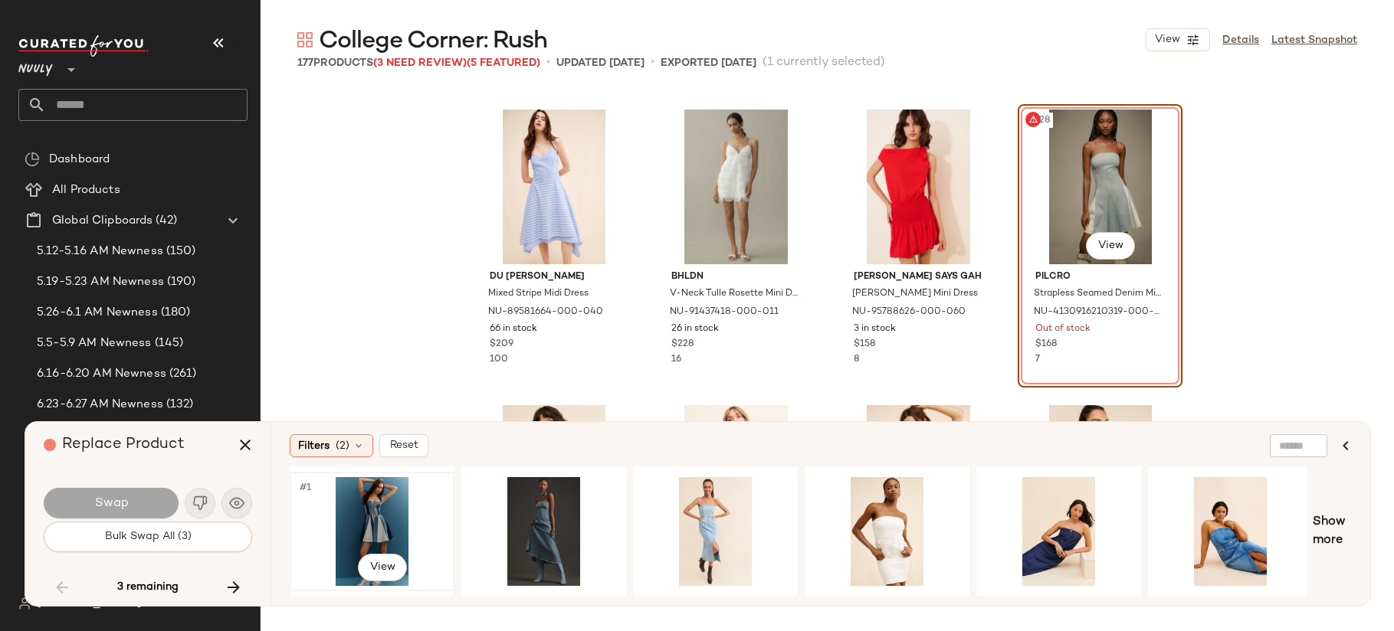
click at [365, 515] on div "#1 View" at bounding box center [372, 531] width 154 height 109
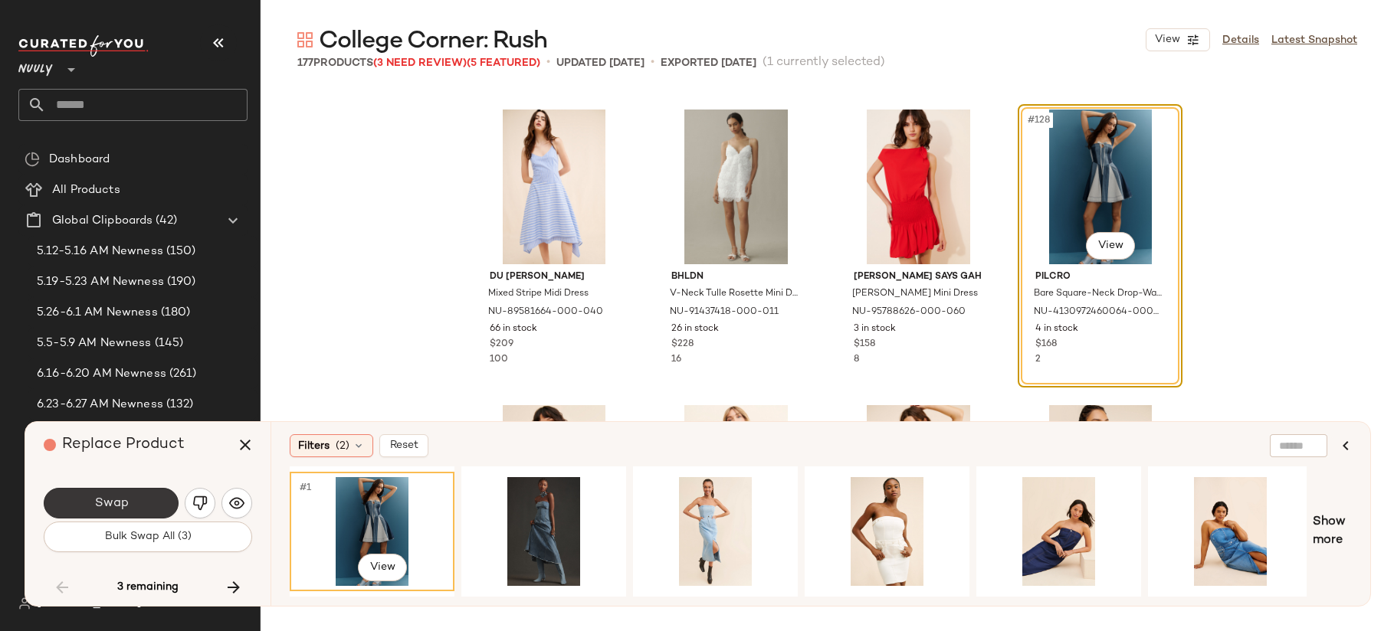
click at [152, 503] on button "Swap" at bounding box center [111, 503] width 135 height 31
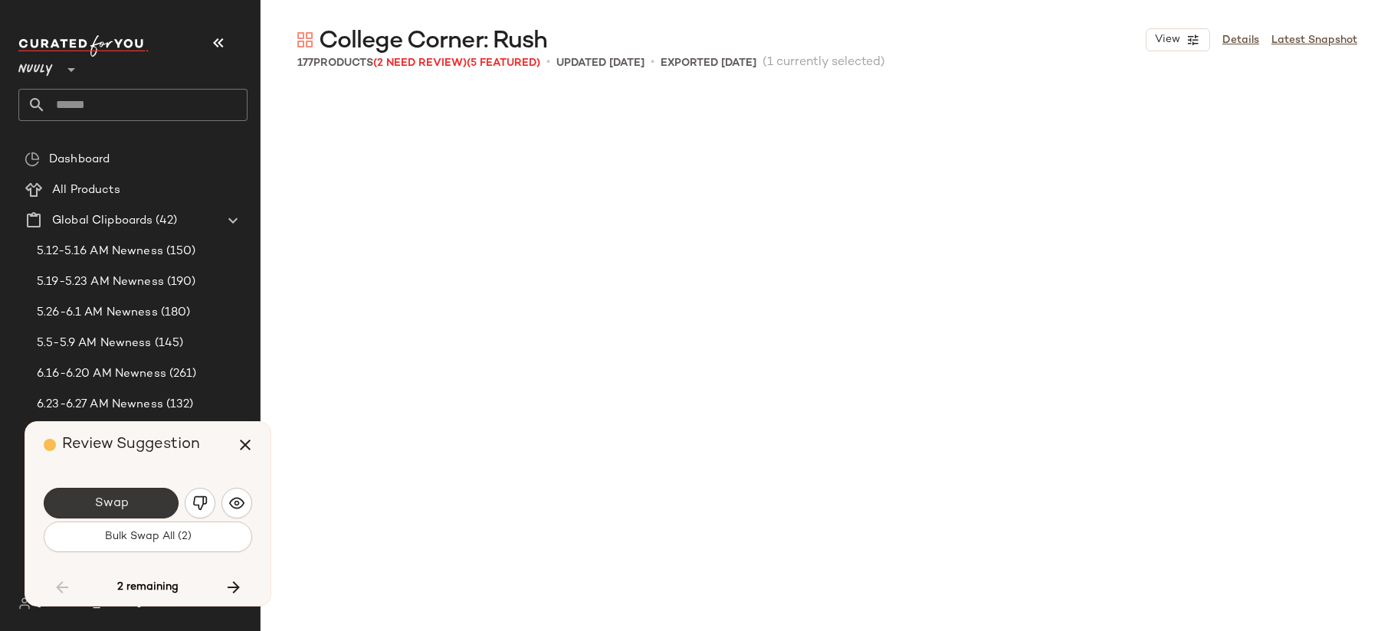
scroll to position [10055, 0]
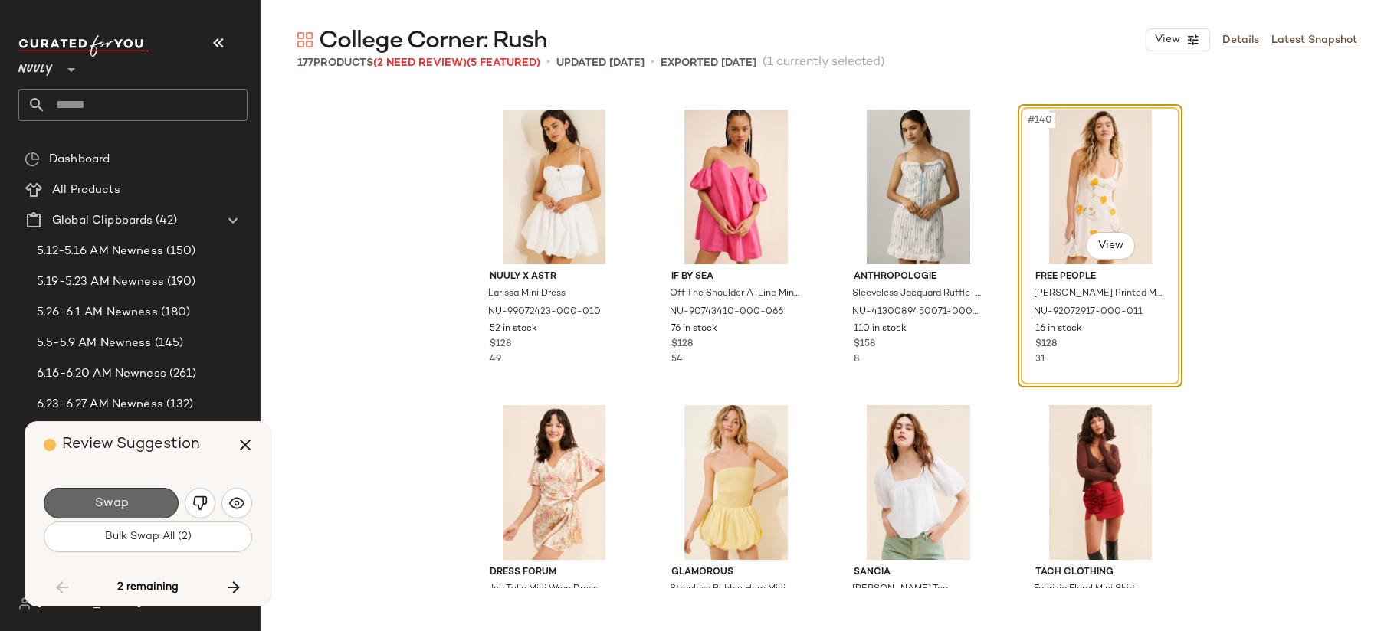
click at [139, 510] on button "Swap" at bounding box center [111, 503] width 135 height 31
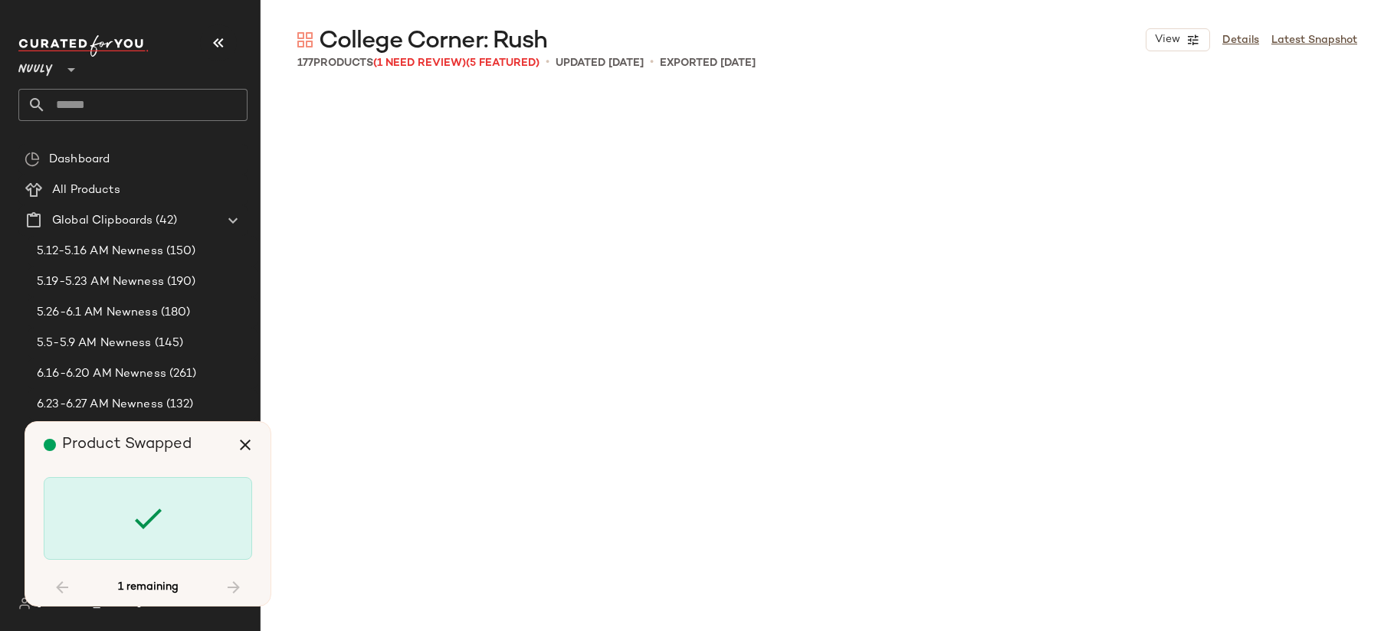
scroll to position [11534, 0]
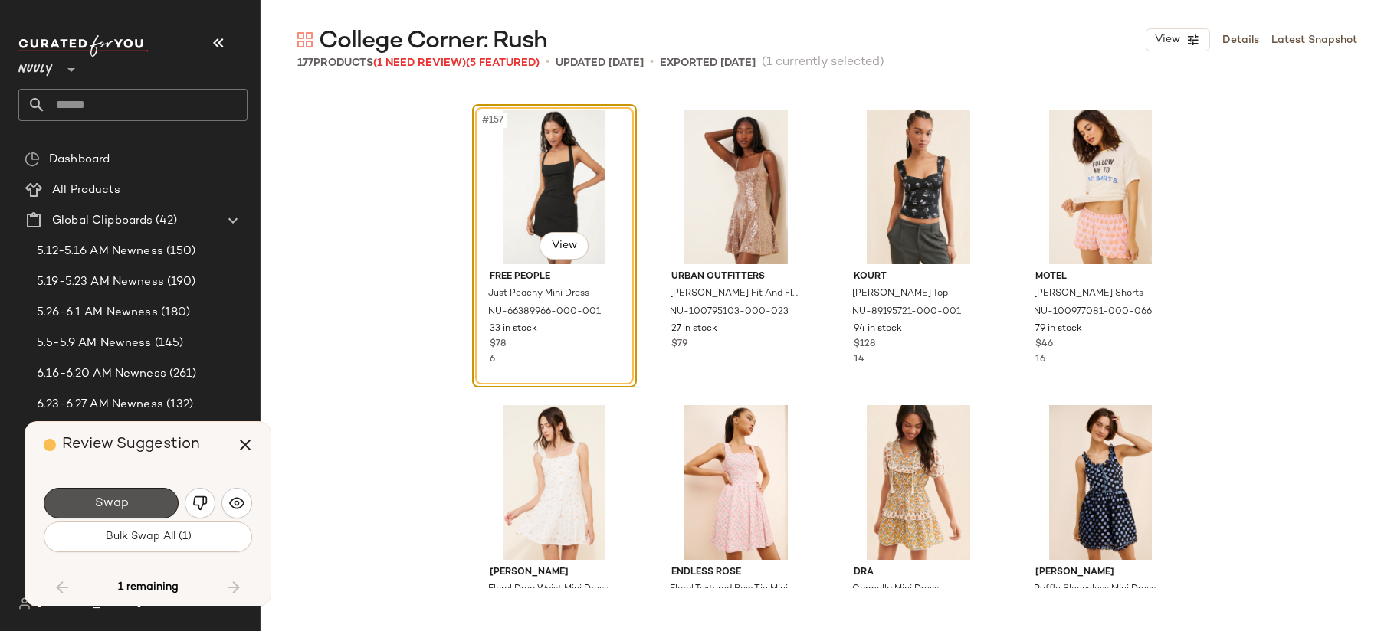
click at [139, 510] on button "Swap" at bounding box center [111, 503] width 135 height 31
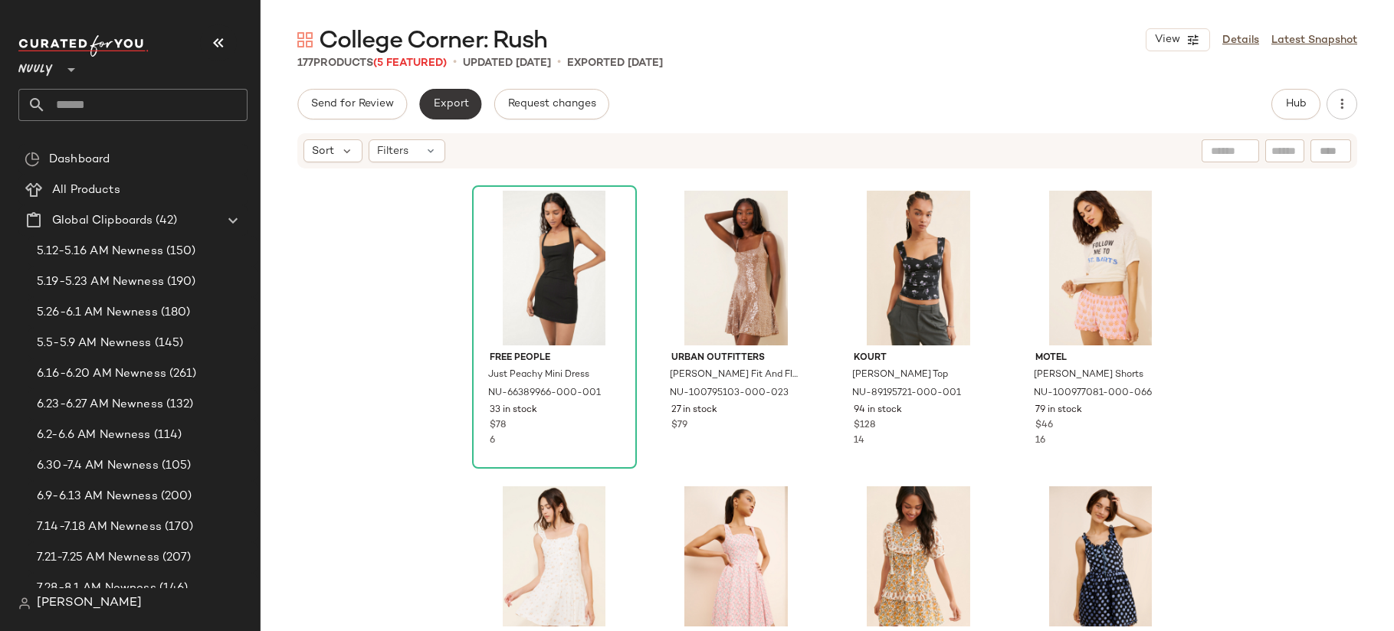
click at [454, 92] on button "Export" at bounding box center [450, 104] width 62 height 31
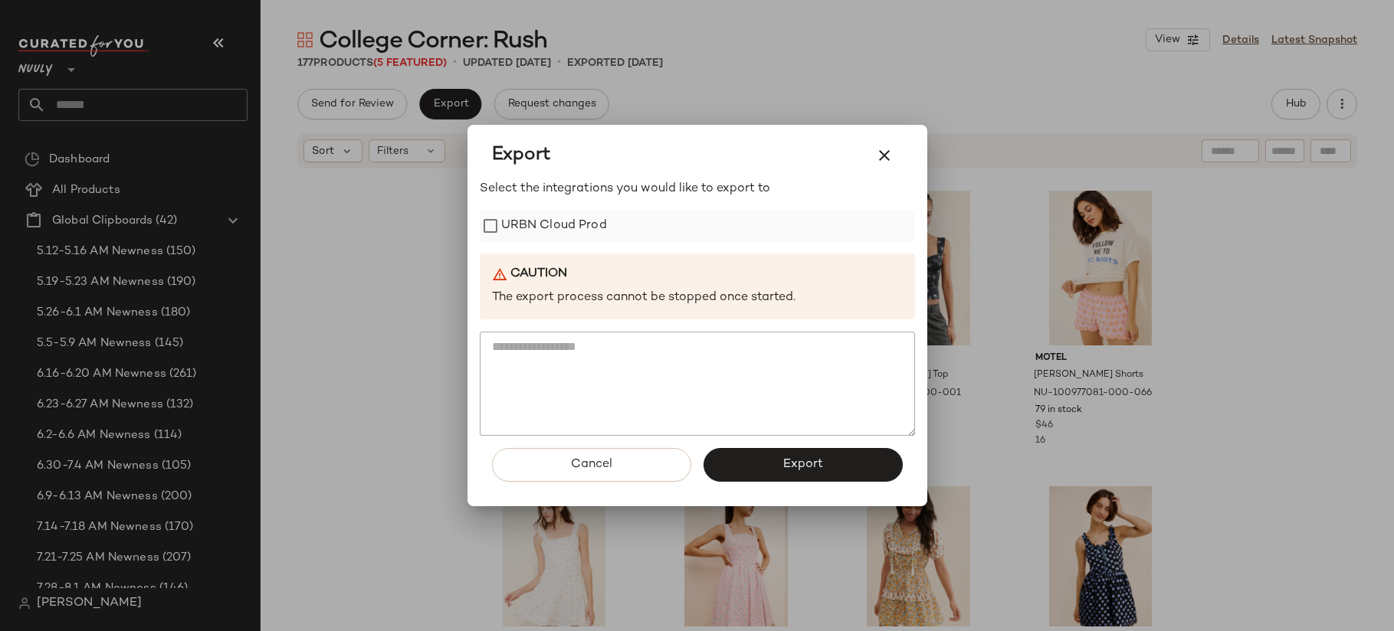
click at [539, 224] on label "URBN Cloud Prod" at bounding box center [554, 226] width 106 height 31
click at [750, 453] on button "Export" at bounding box center [802, 465] width 199 height 34
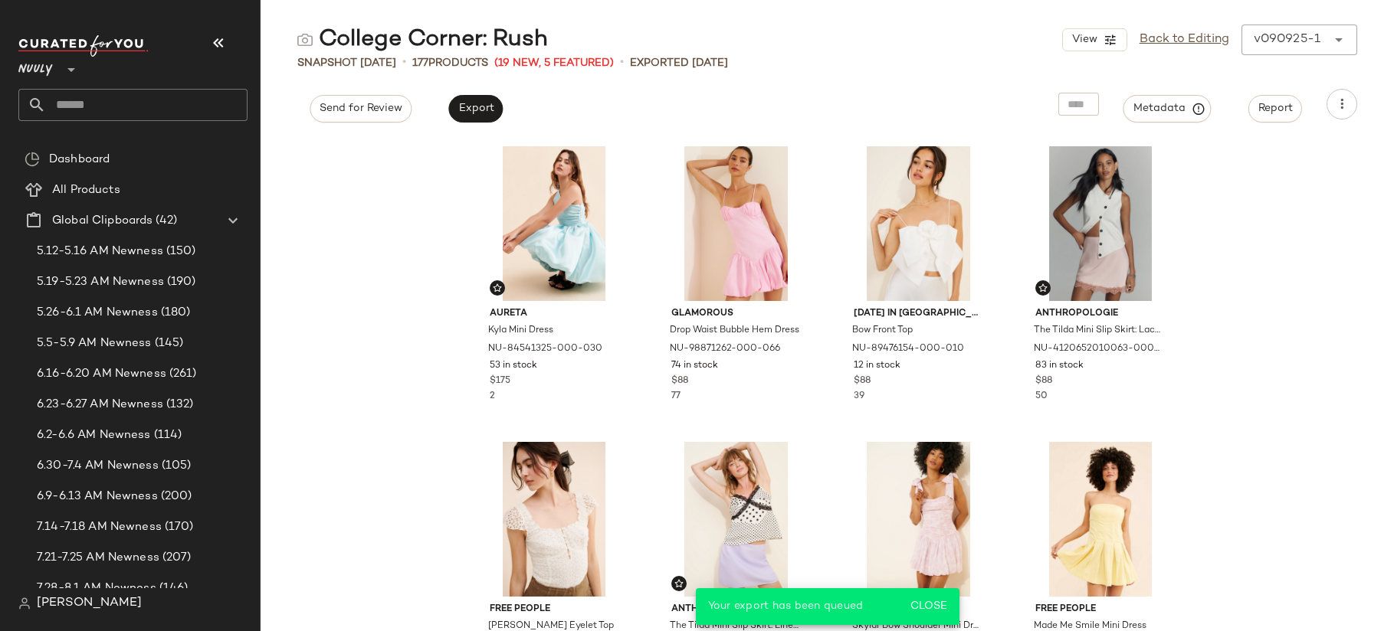
click at [93, 102] on input "text" at bounding box center [147, 105] width 202 height 32
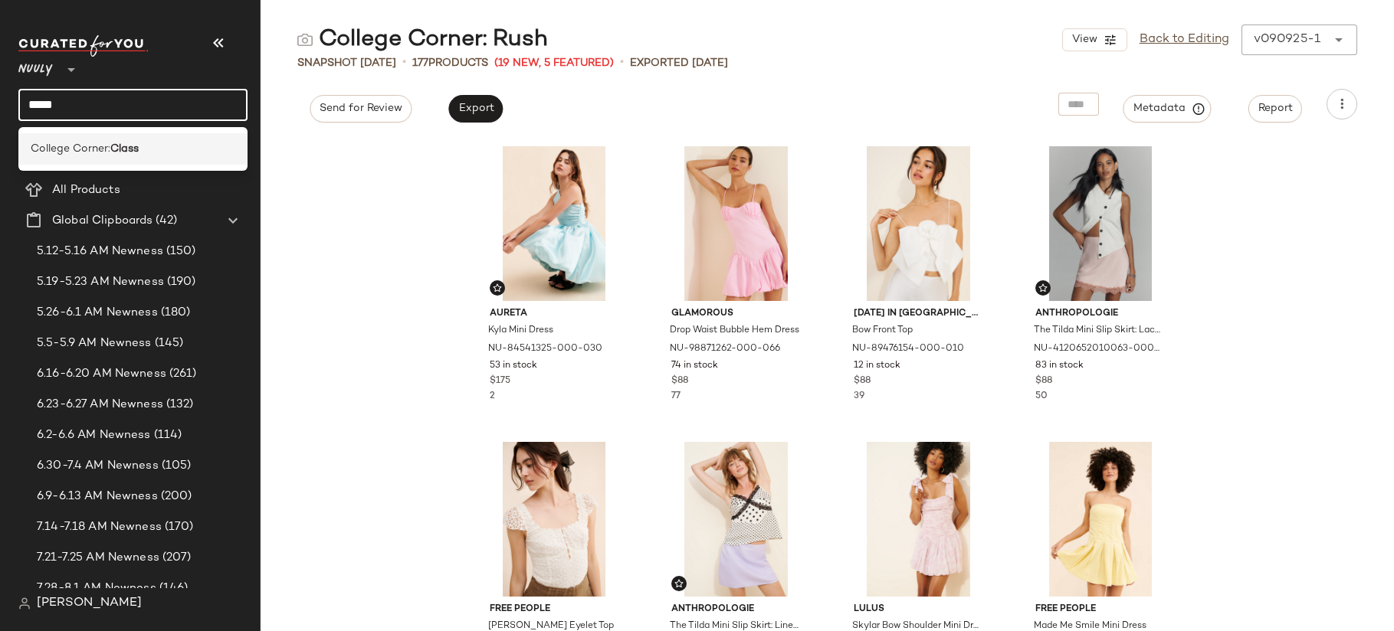
type input "*****"
click at [48, 155] on span "College Corner:" at bounding box center [71, 149] width 80 height 16
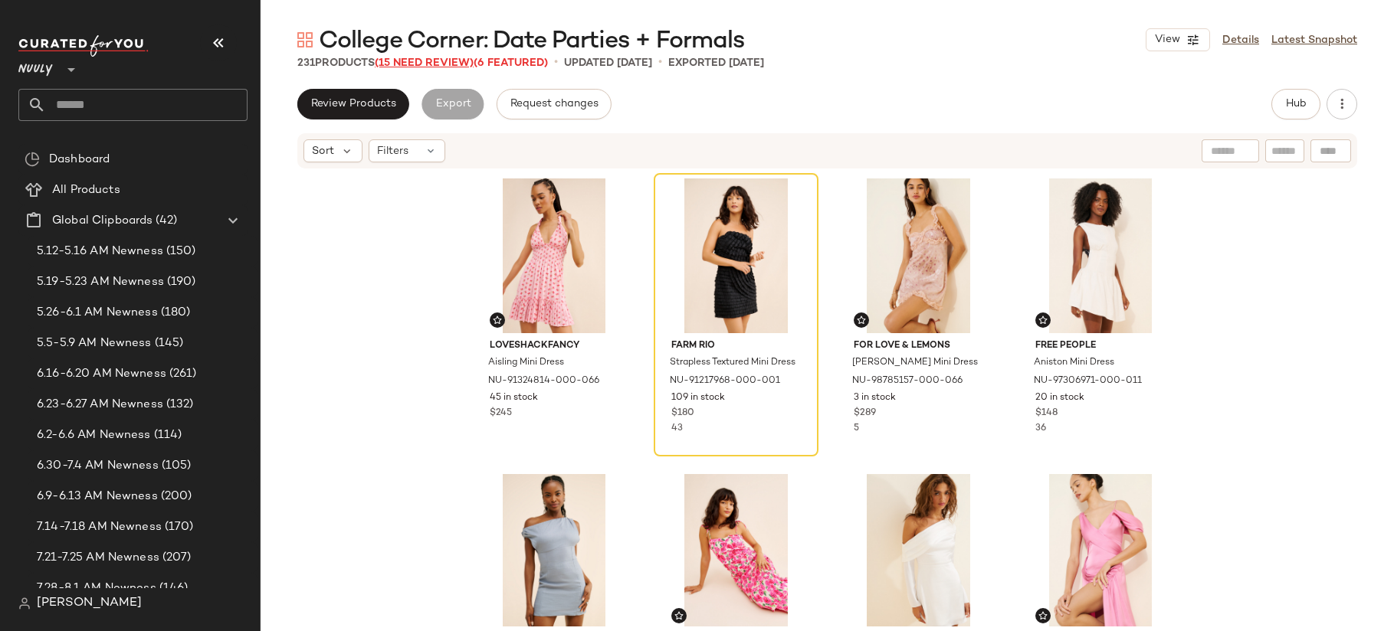
click at [419, 64] on span "(15 Need Review)" at bounding box center [424, 62] width 99 height 11
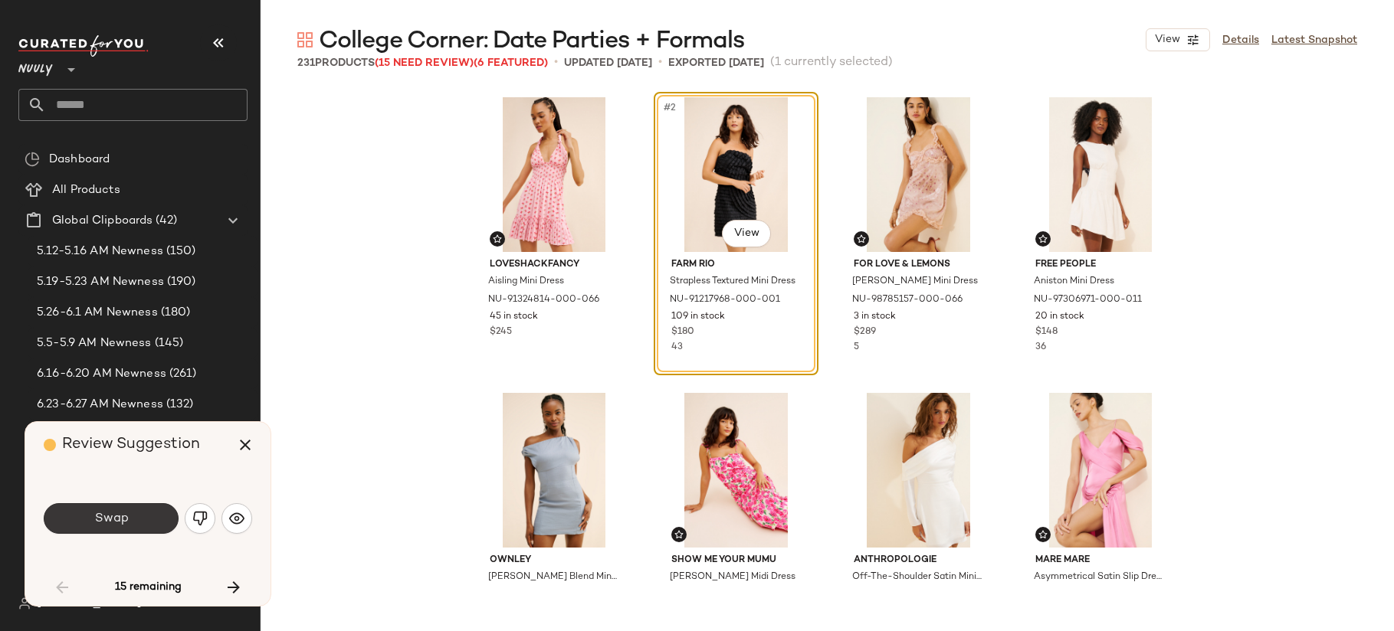
click at [132, 519] on button "Swap" at bounding box center [111, 518] width 135 height 31
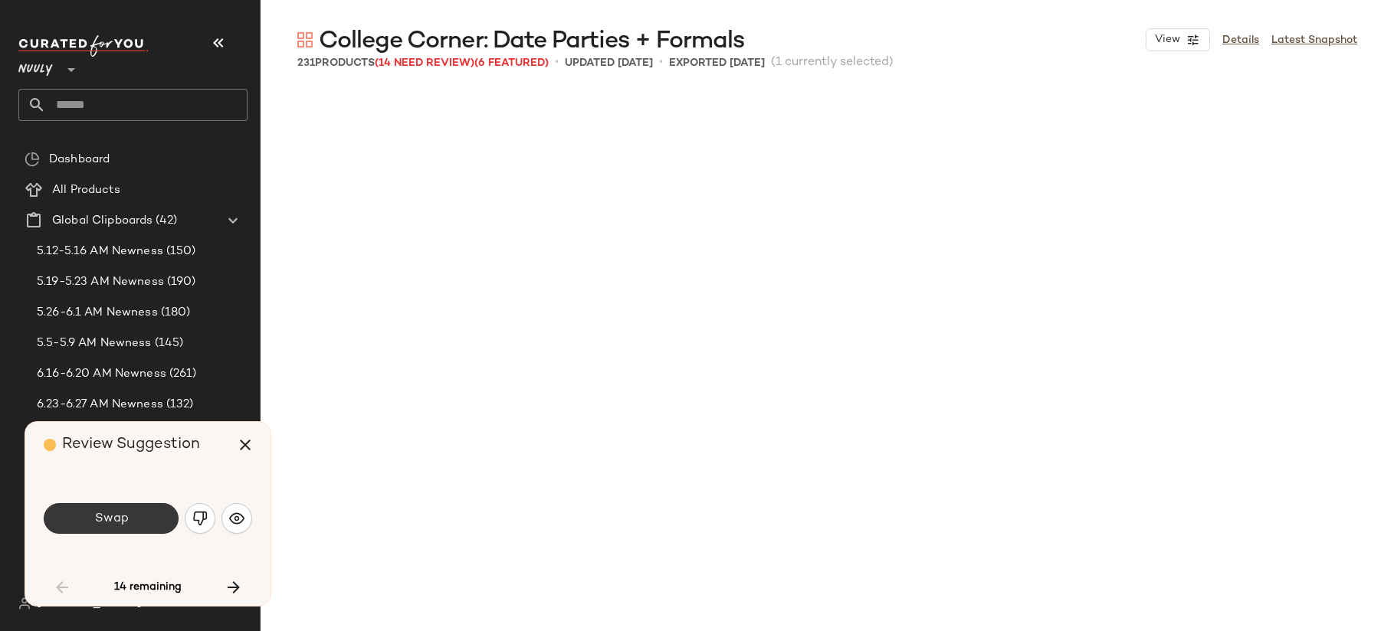
scroll to position [899, 0]
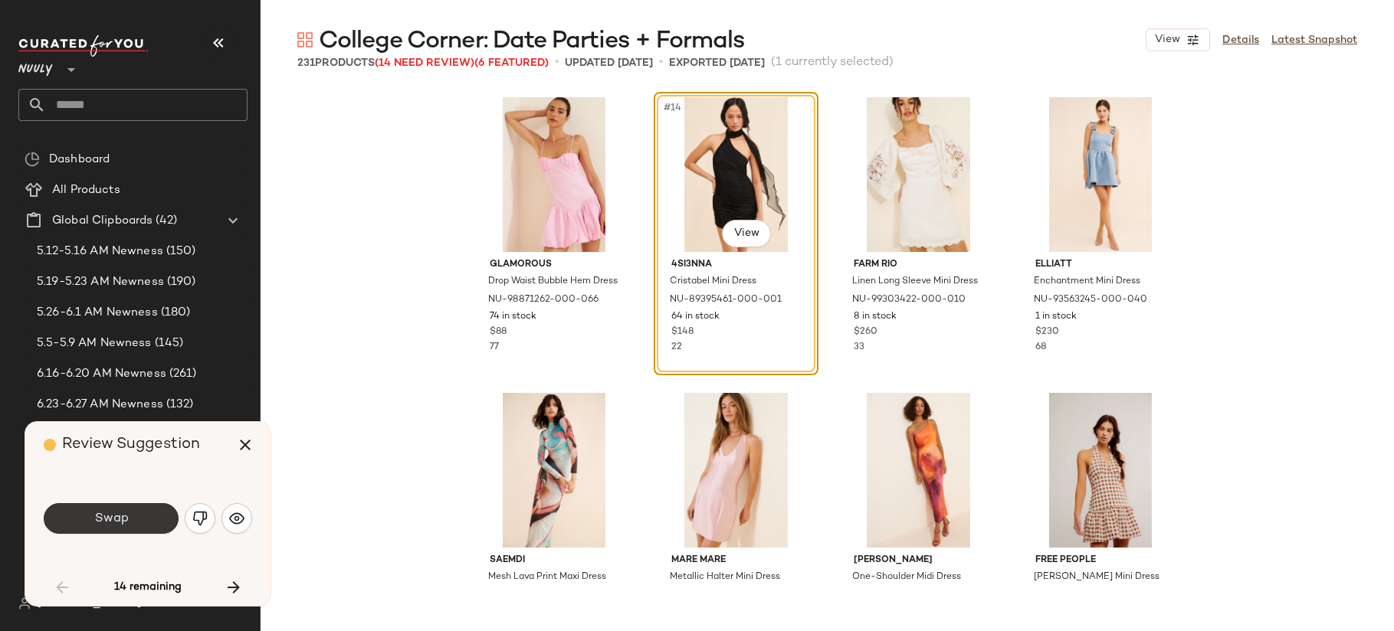
click at [130, 512] on button "Swap" at bounding box center [111, 518] width 135 height 31
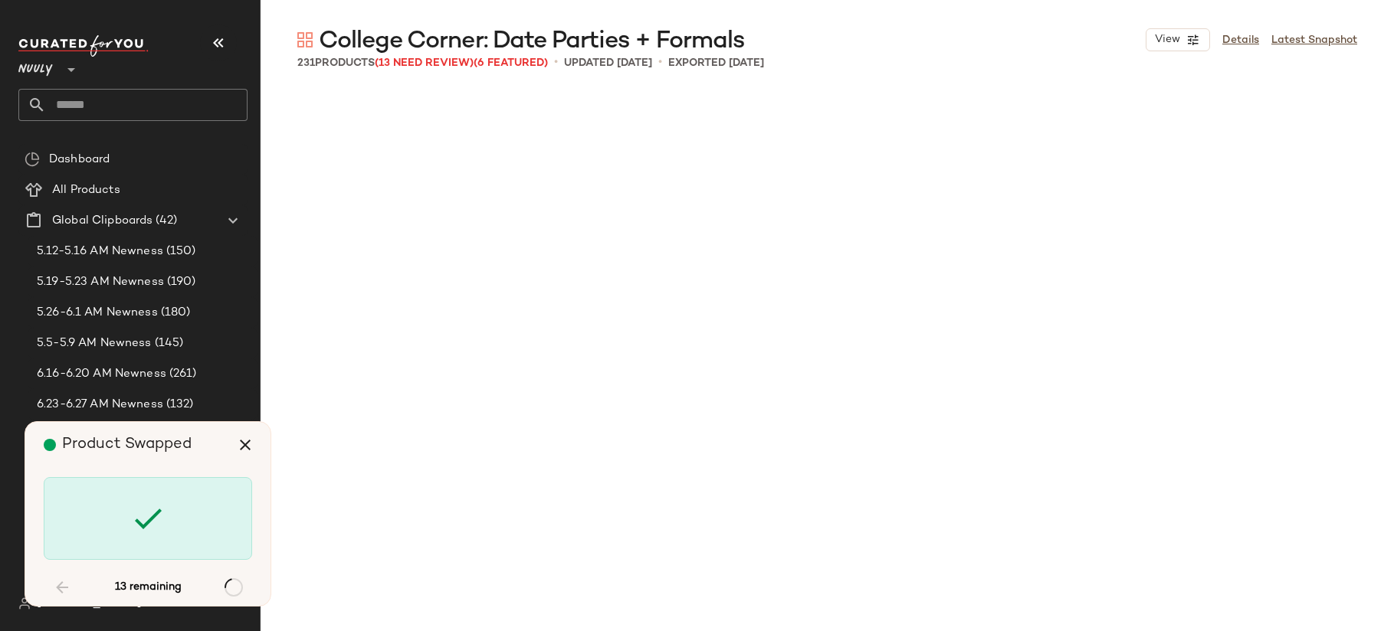
scroll to position [2070, 0]
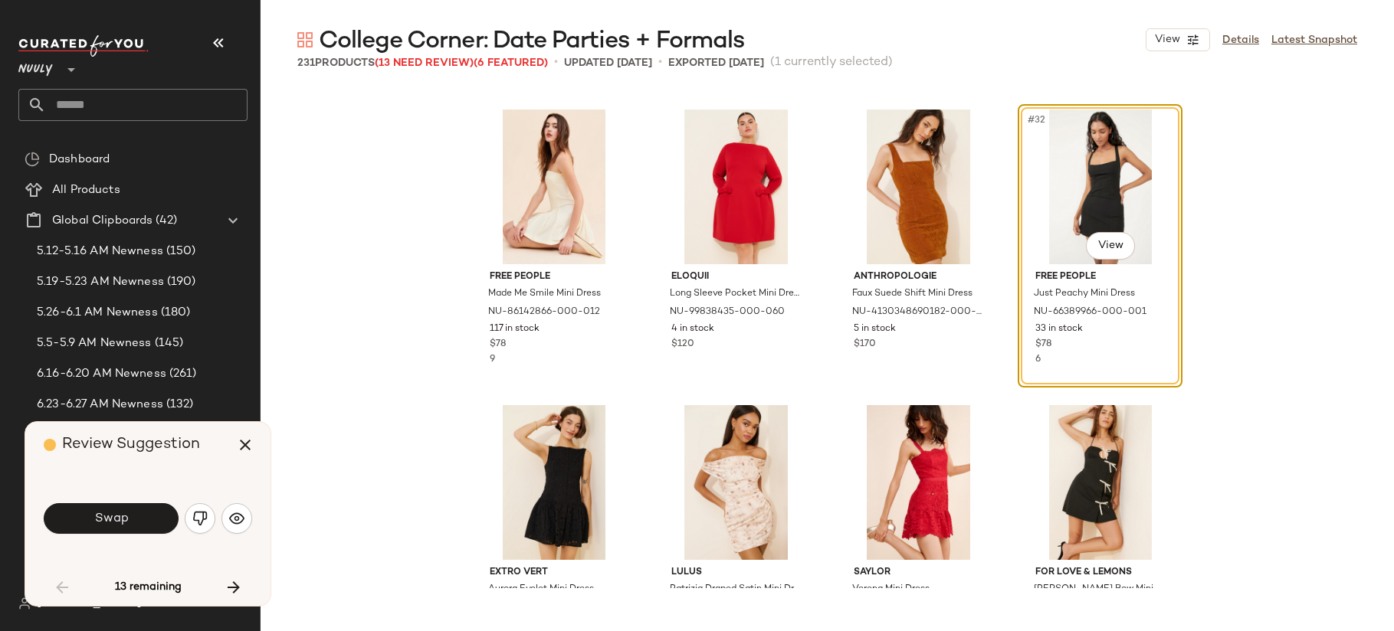
click at [130, 512] on button "Swap" at bounding box center [111, 518] width 135 height 31
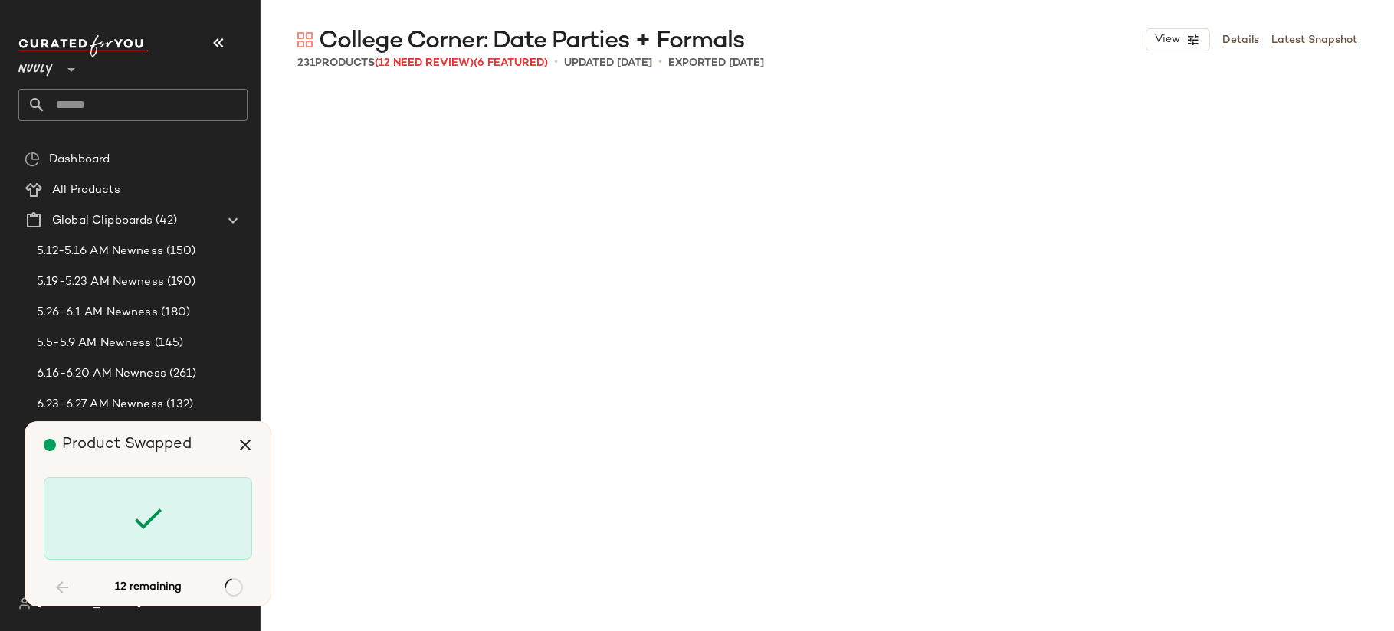
scroll to position [4732, 0]
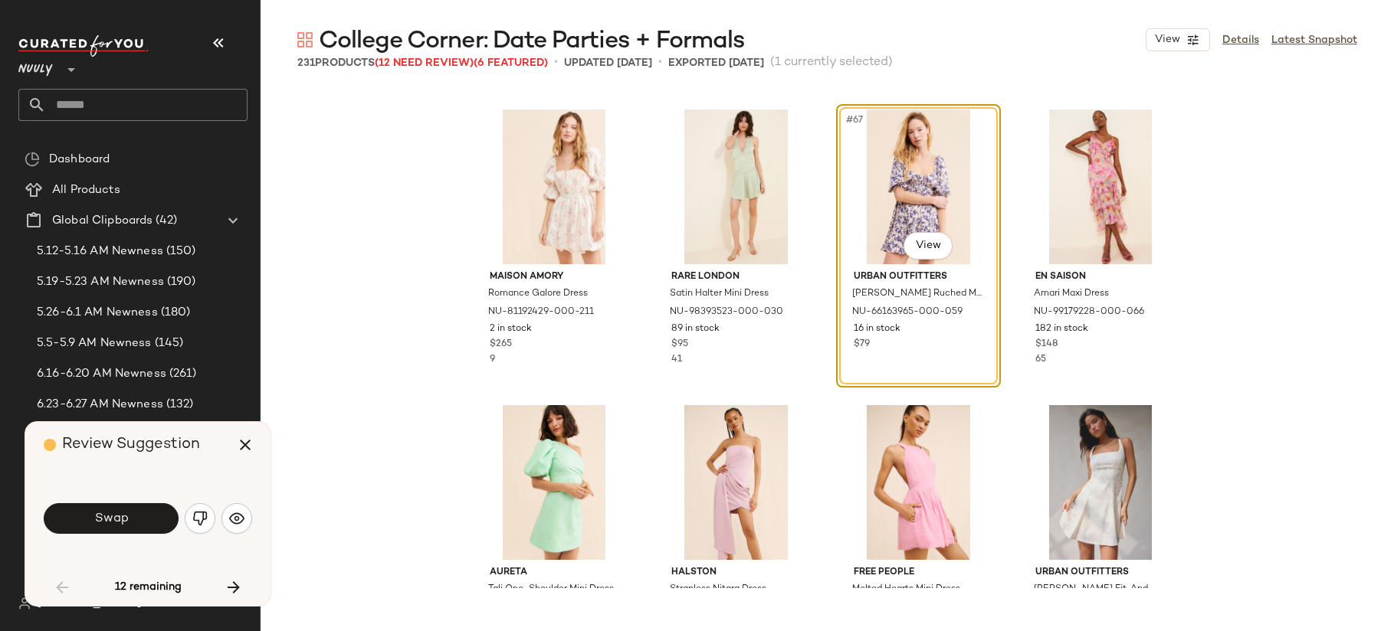
click at [130, 512] on button "Swap" at bounding box center [111, 518] width 135 height 31
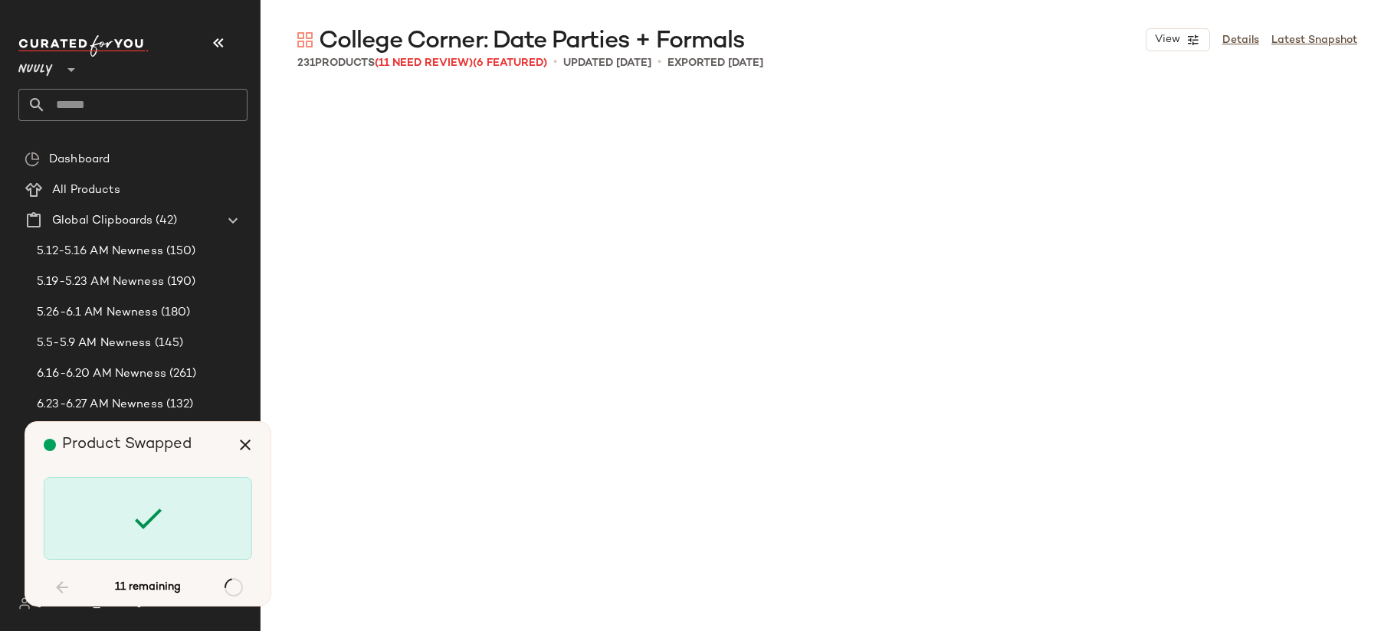
scroll to position [7394, 0]
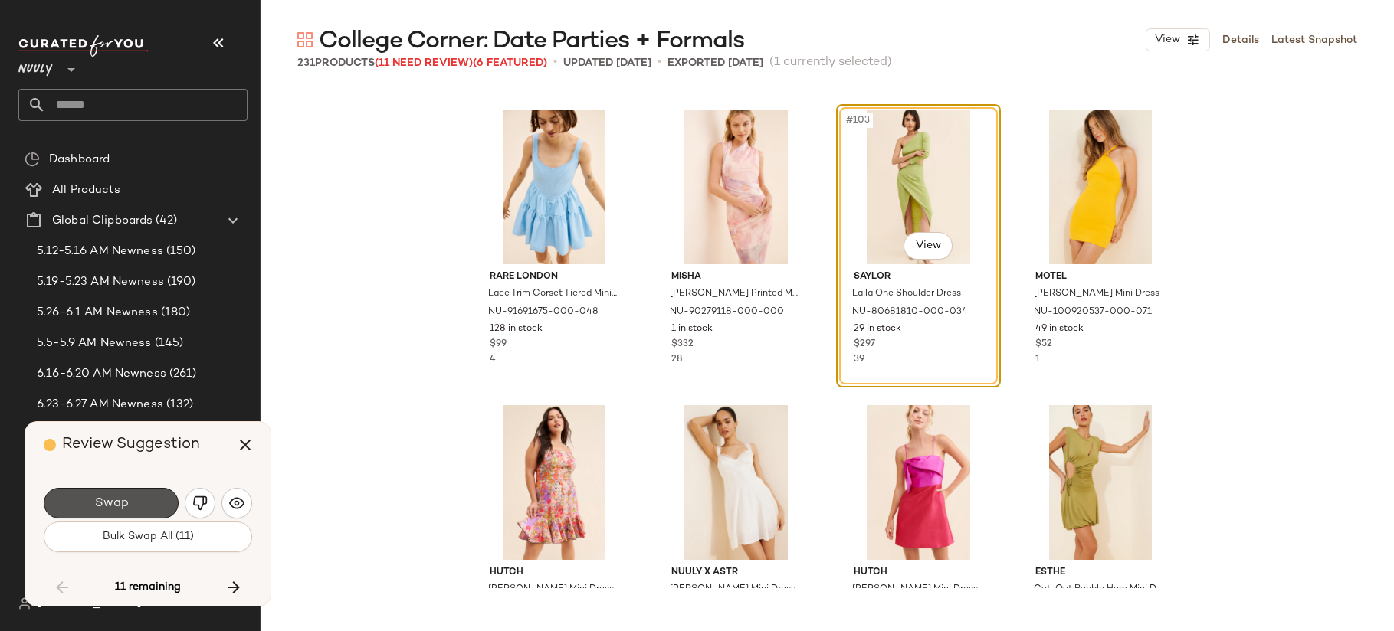
click at [130, 512] on button "Swap" at bounding box center [111, 503] width 135 height 31
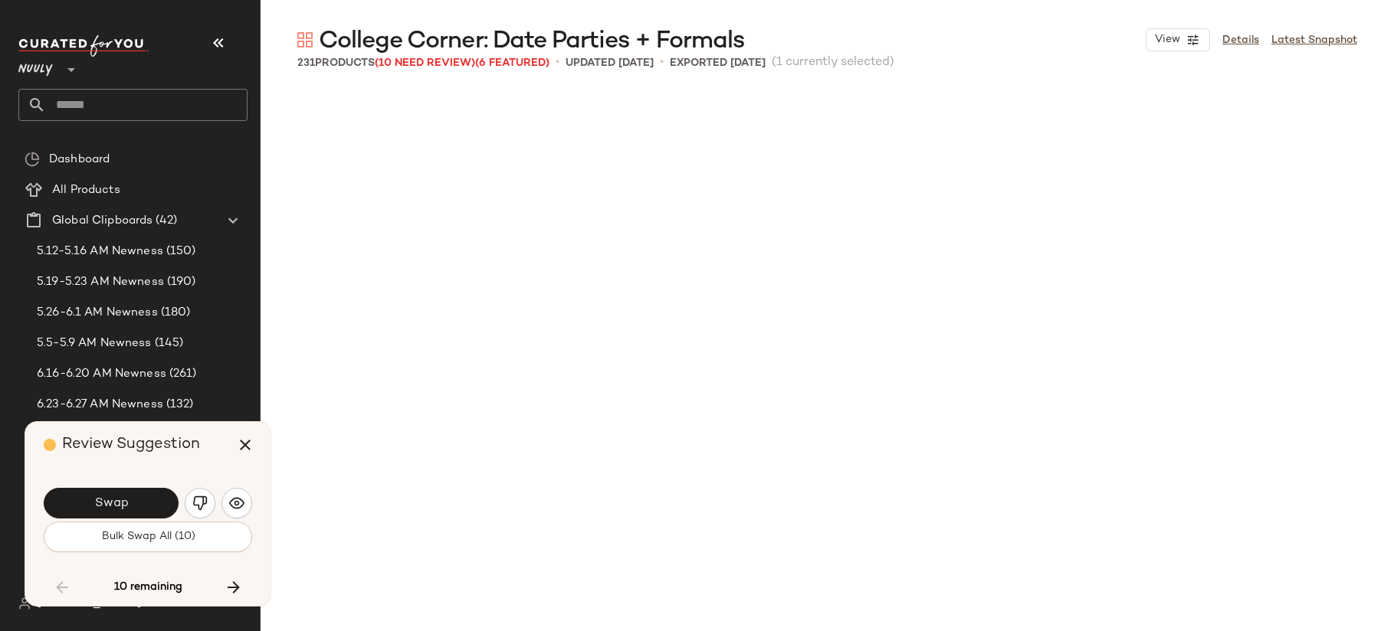
scroll to position [8281, 0]
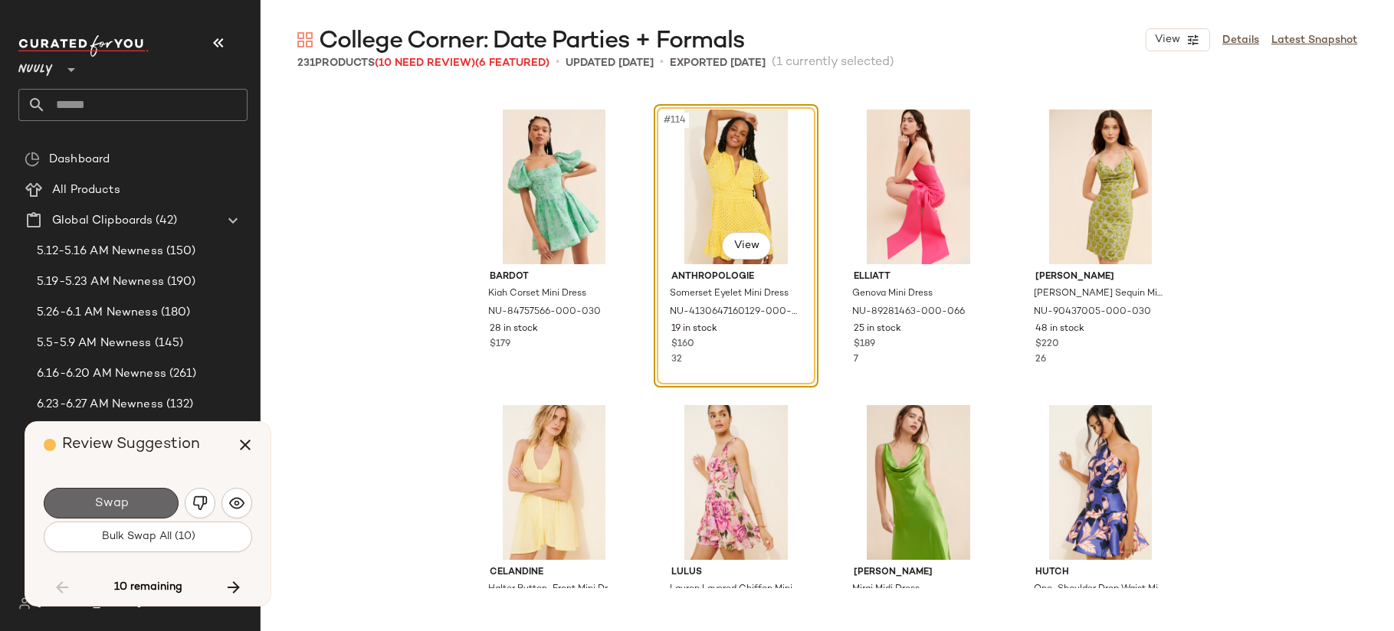
click at [131, 510] on button "Swap" at bounding box center [111, 503] width 135 height 31
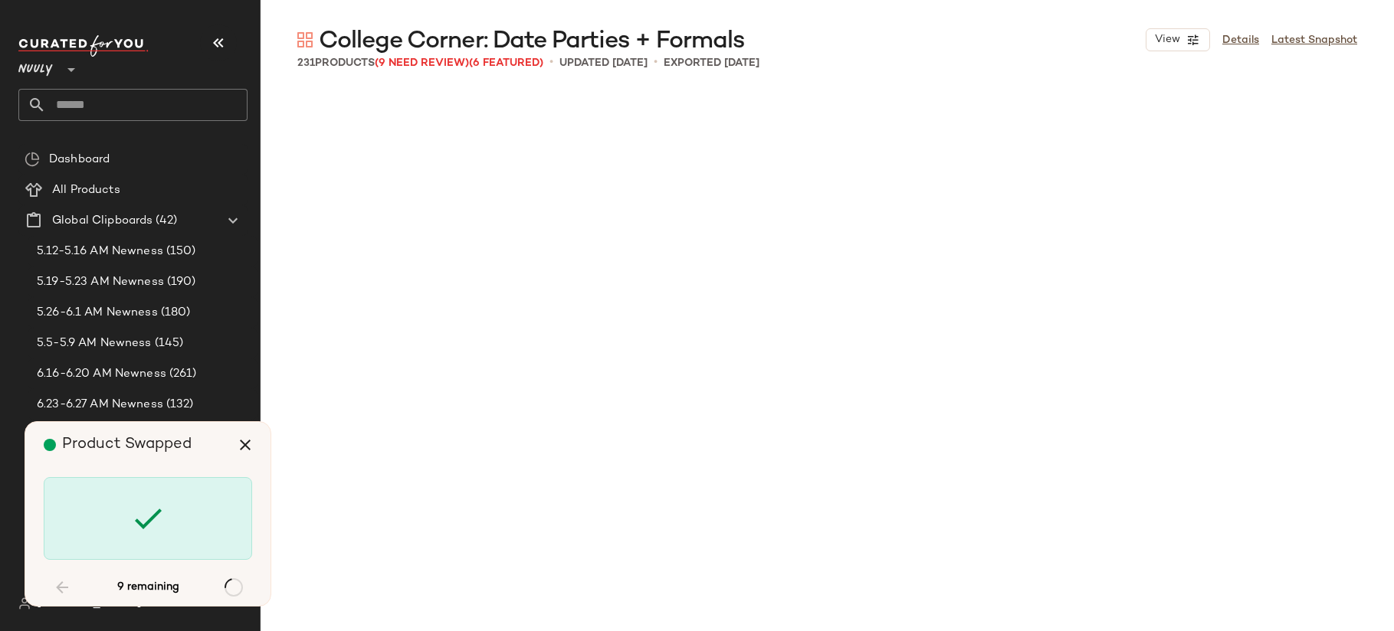
scroll to position [9760, 0]
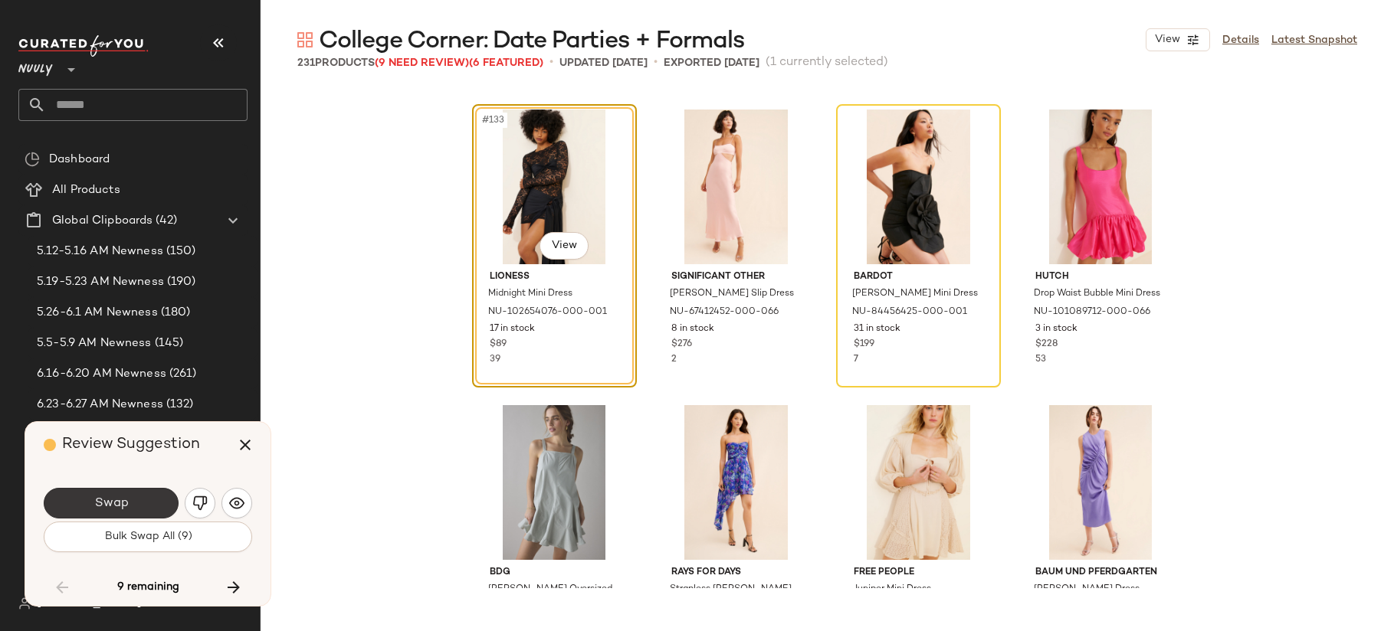
click at [129, 502] on button "Swap" at bounding box center [111, 503] width 135 height 31
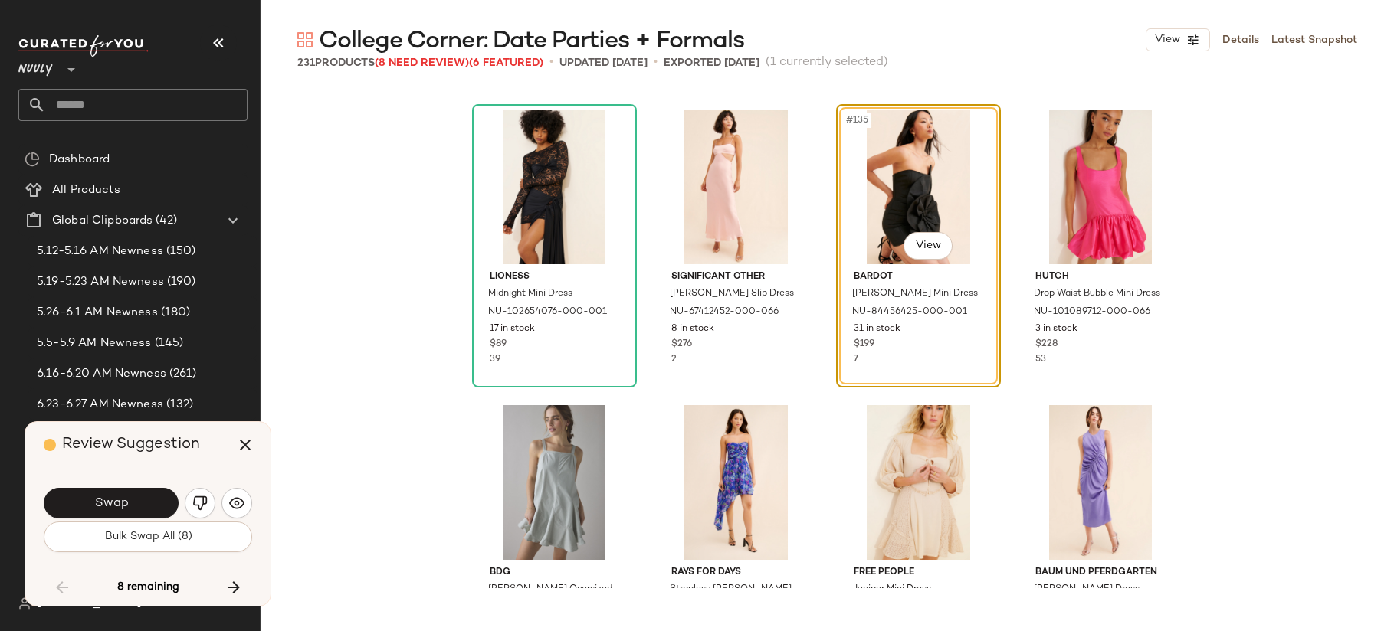
click at [129, 502] on button "Swap" at bounding box center [111, 503] width 135 height 31
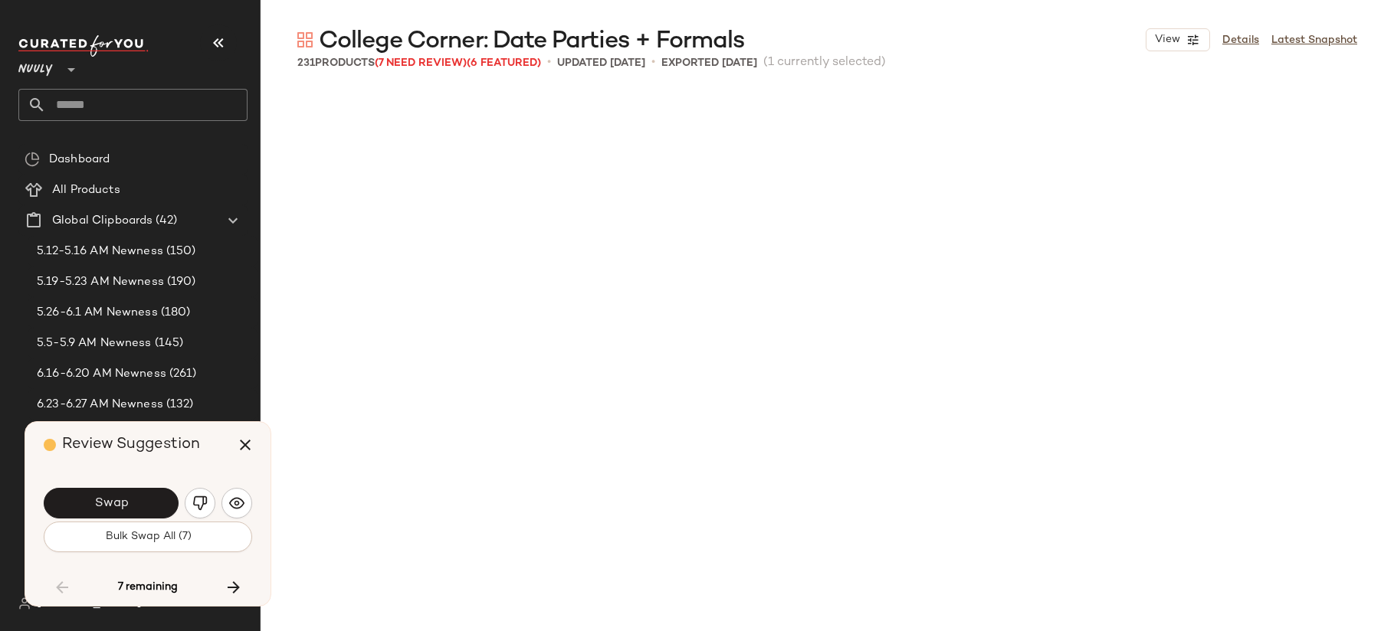
scroll to position [10351, 0]
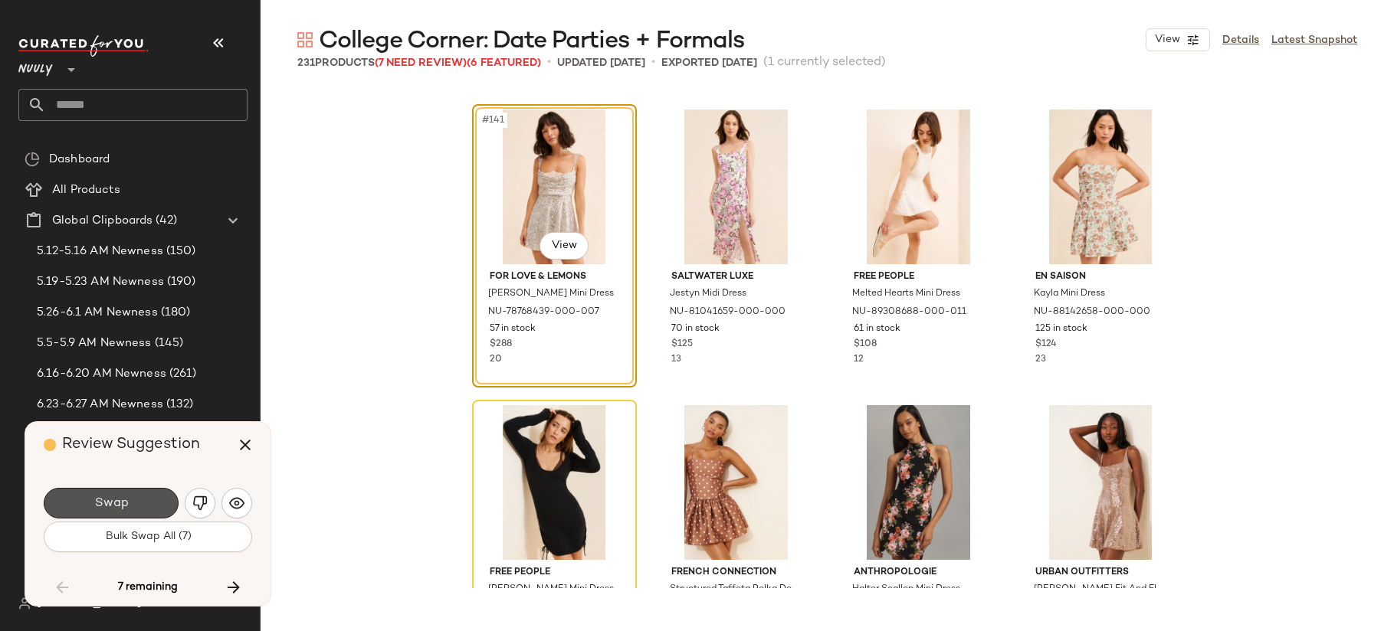
click at [129, 502] on button "Swap" at bounding box center [111, 503] width 135 height 31
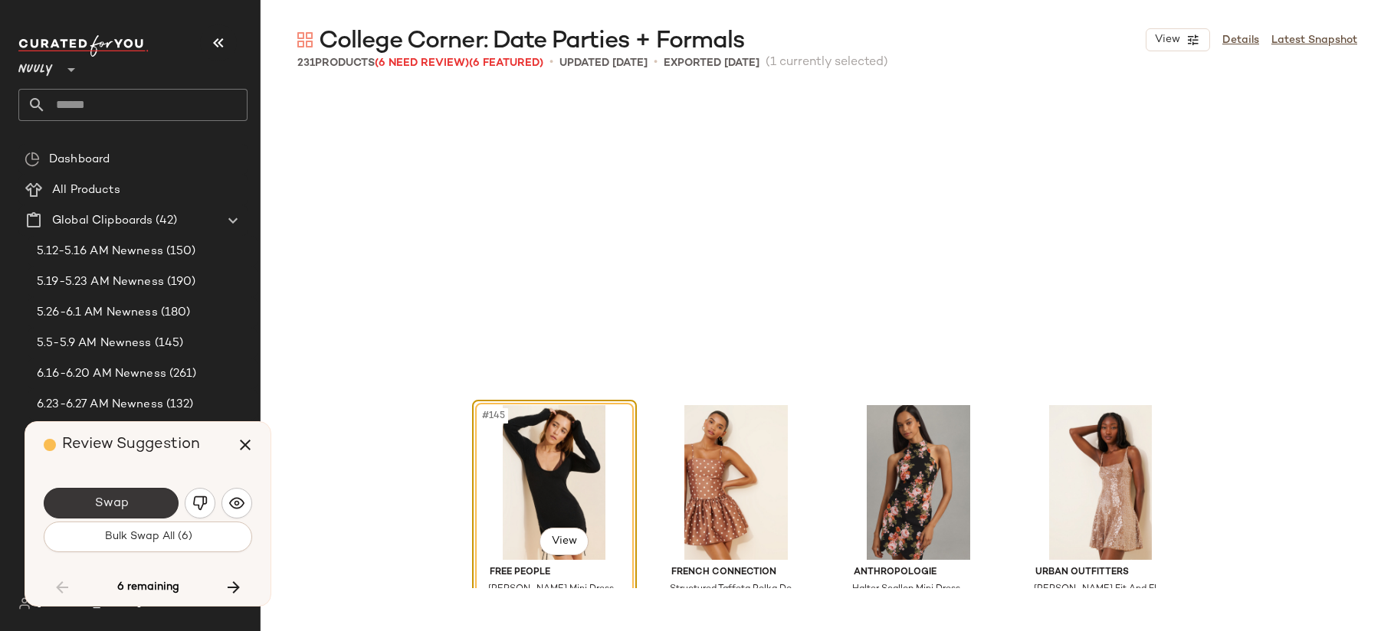
scroll to position [10647, 0]
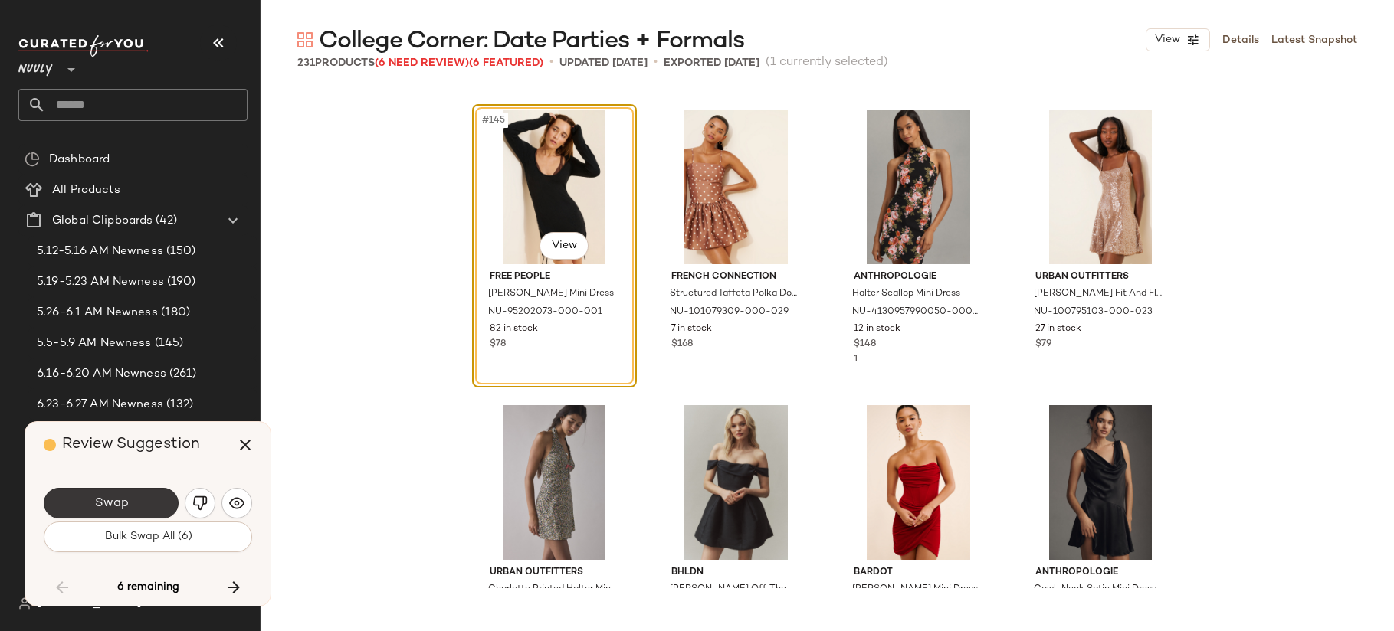
click at [129, 502] on button "Swap" at bounding box center [111, 503] width 135 height 31
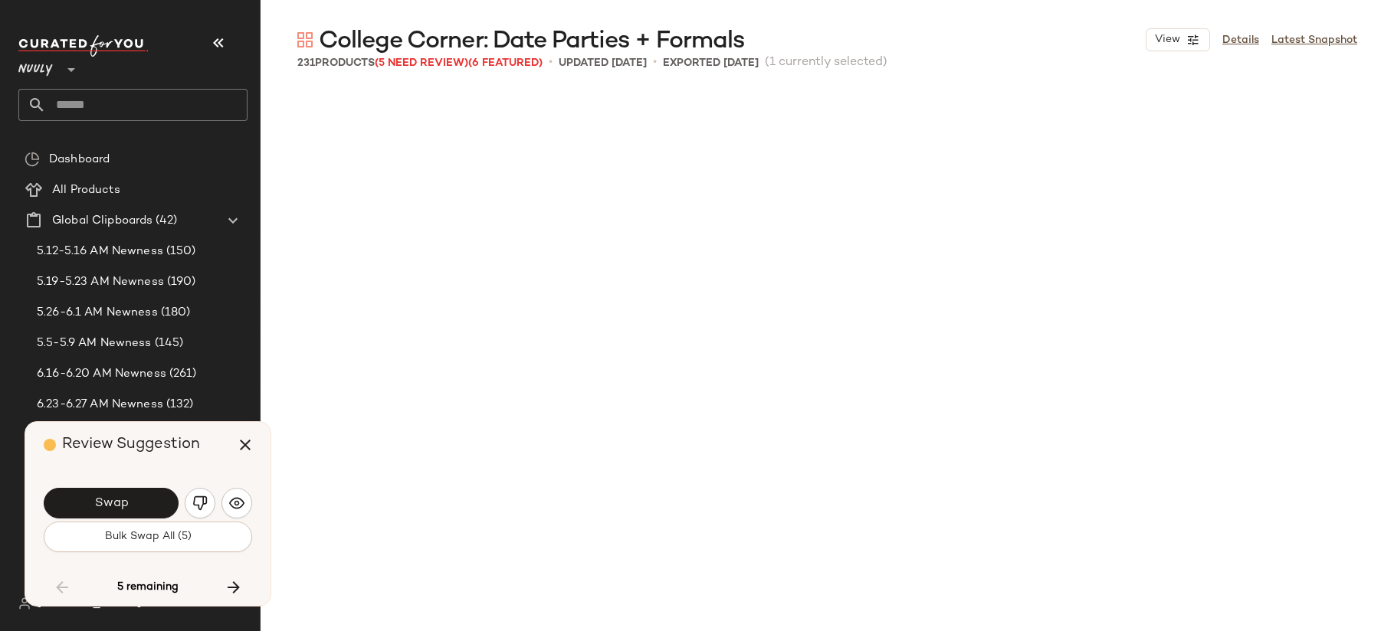
scroll to position [11238, 0]
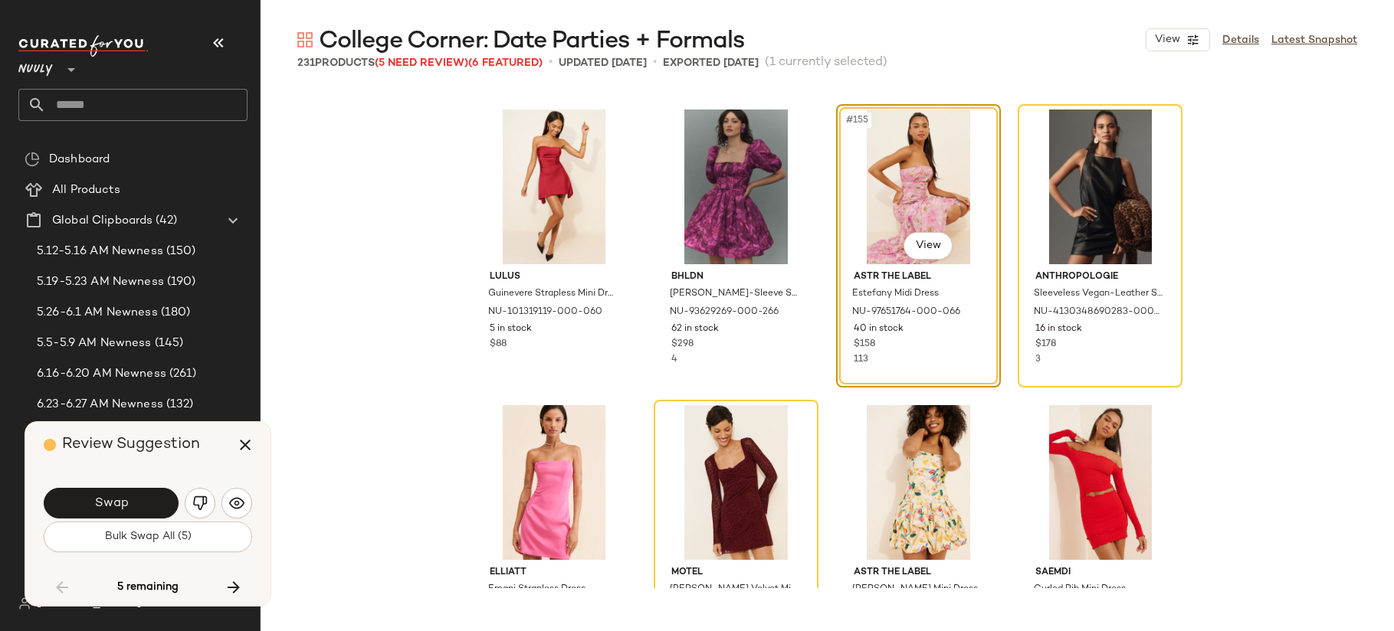
click at [129, 502] on button "Swap" at bounding box center [111, 503] width 135 height 31
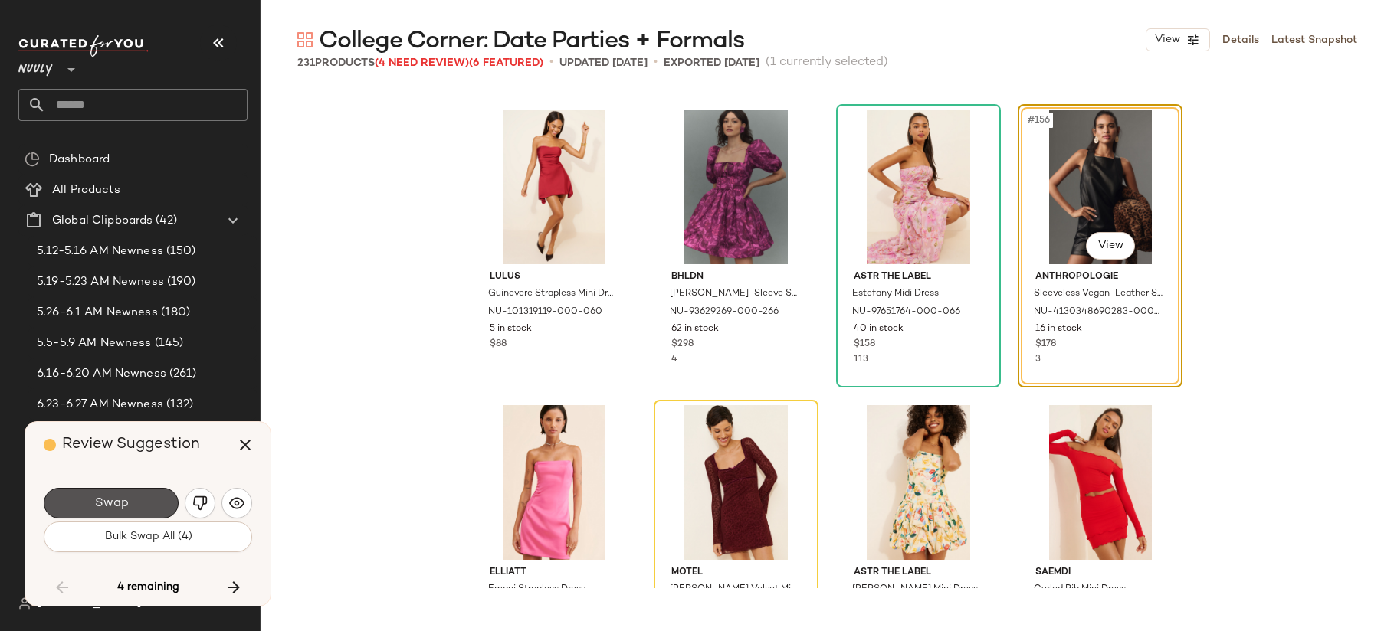
click at [129, 502] on button "Swap" at bounding box center [111, 503] width 135 height 31
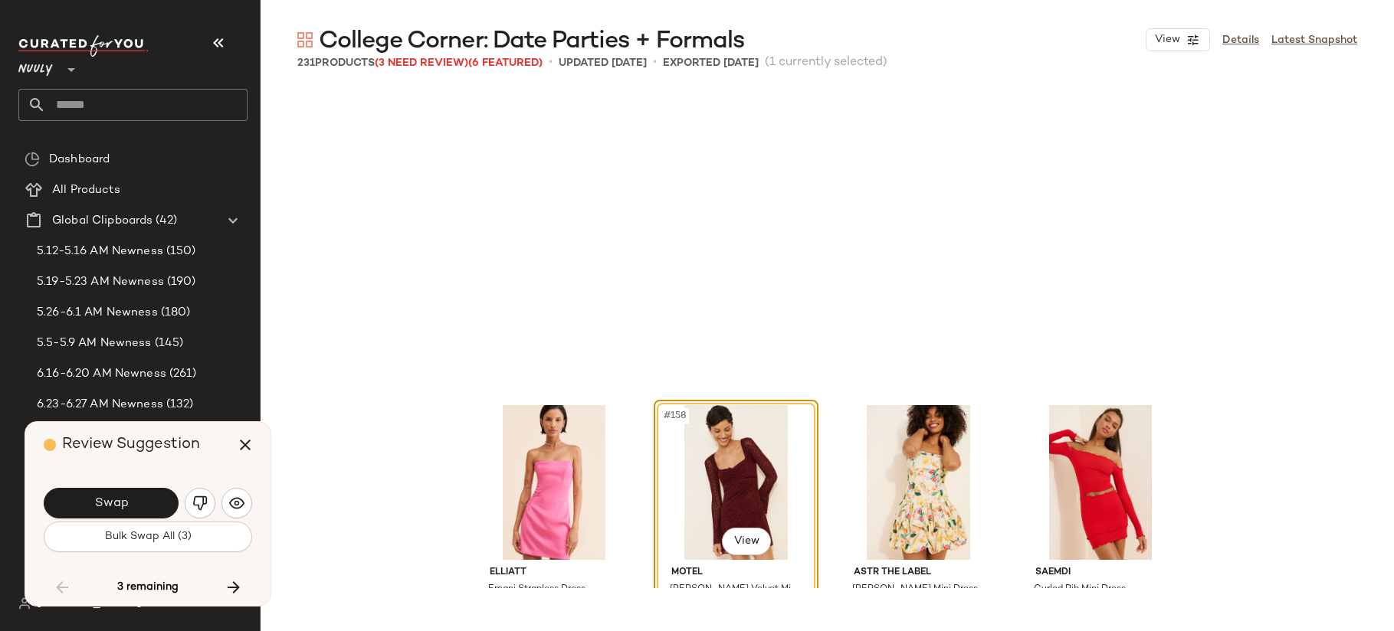
scroll to position [11534, 0]
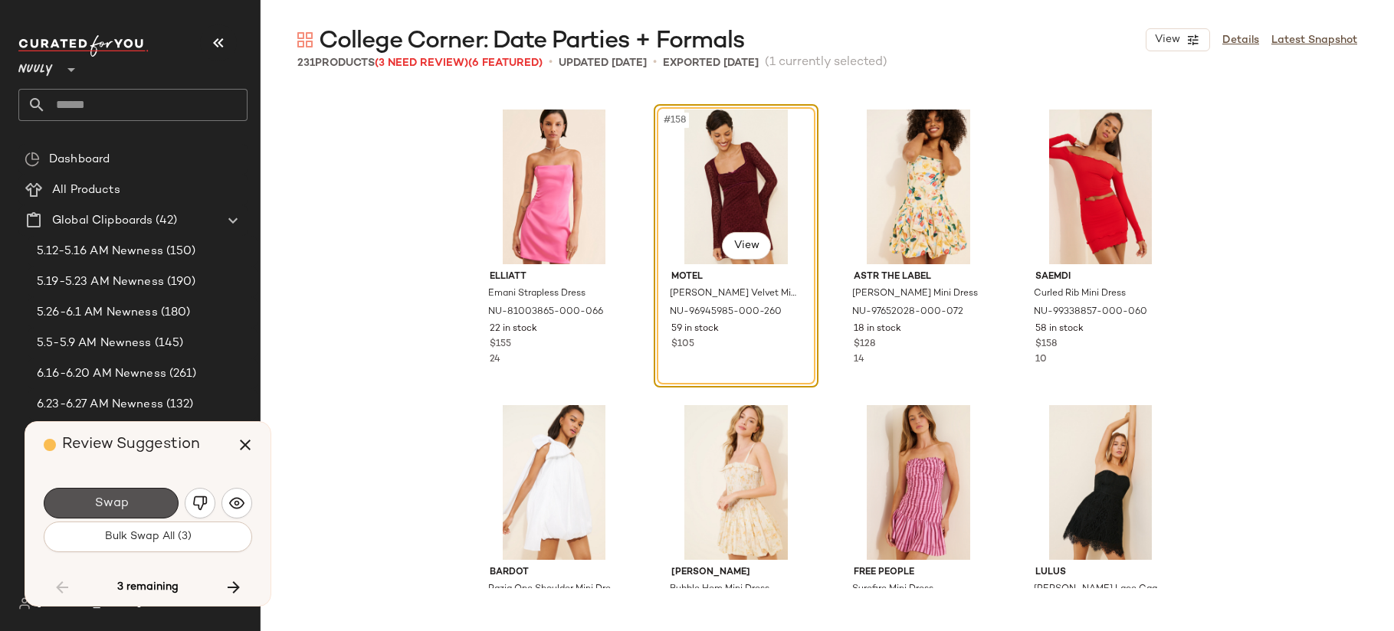
click at [129, 502] on button "Swap" at bounding box center [111, 503] width 135 height 31
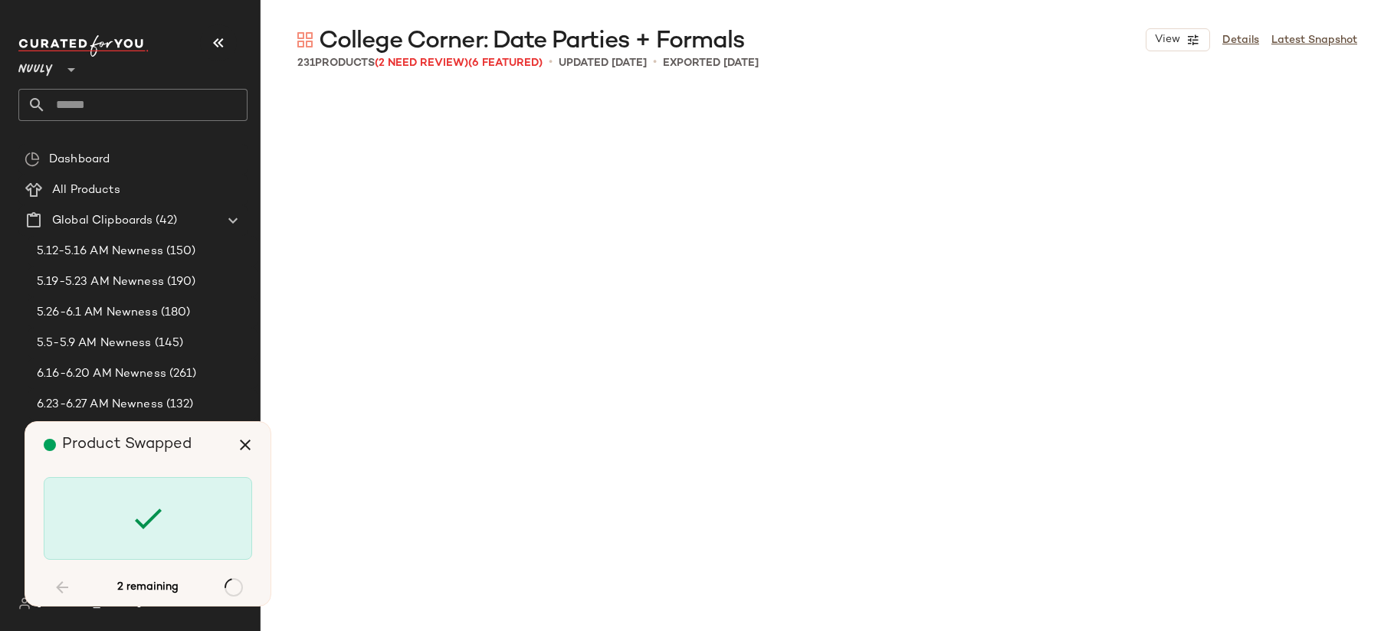
scroll to position [15675, 0]
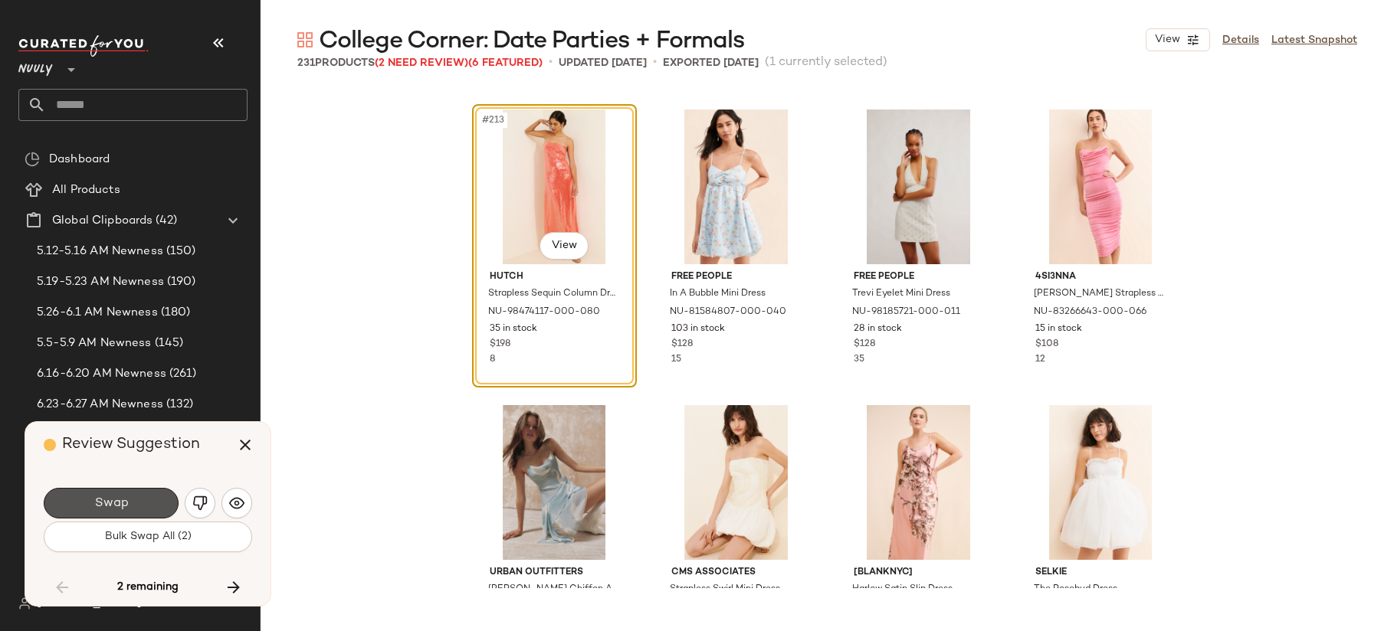
click at [129, 502] on button "Swap" at bounding box center [111, 503] width 135 height 31
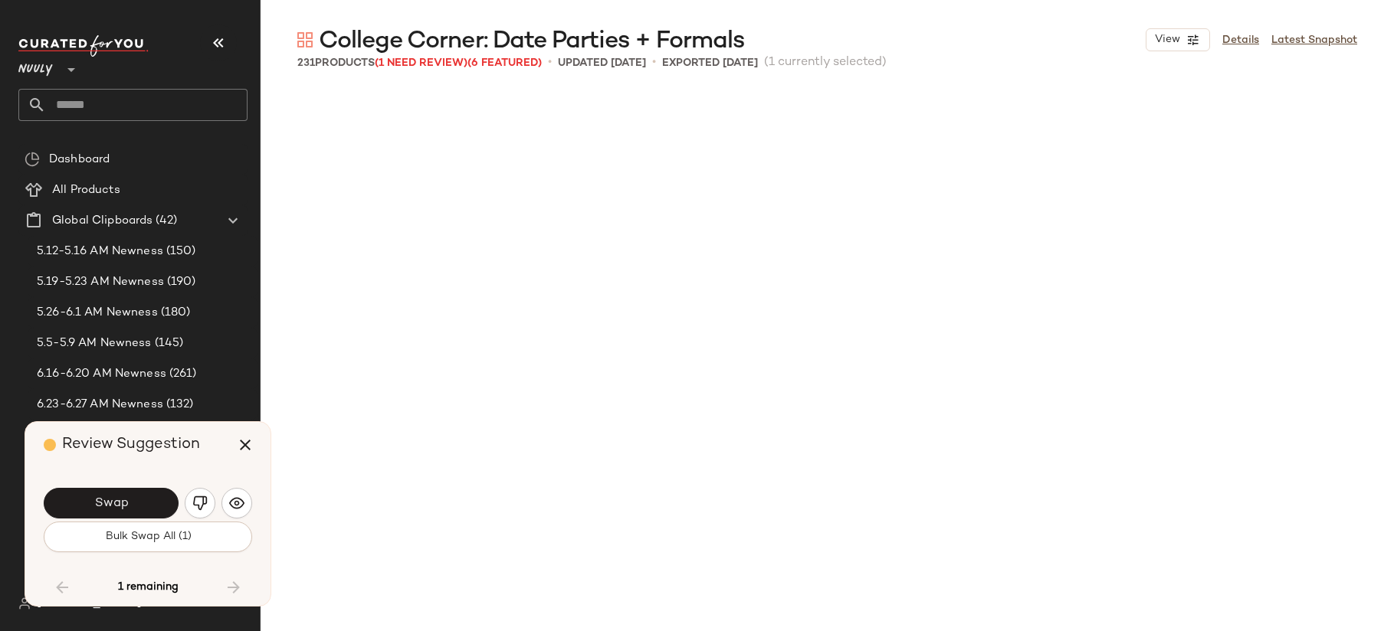
scroll to position [16266, 0]
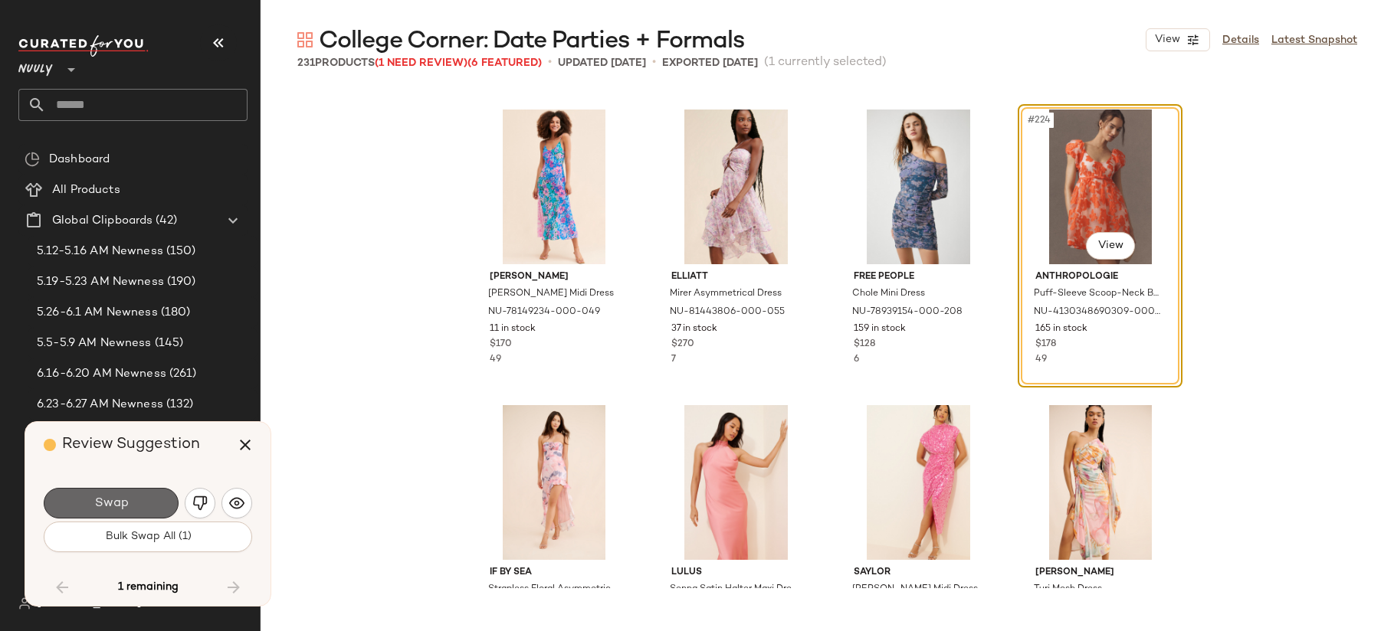
click at [129, 501] on button "Swap" at bounding box center [111, 503] width 135 height 31
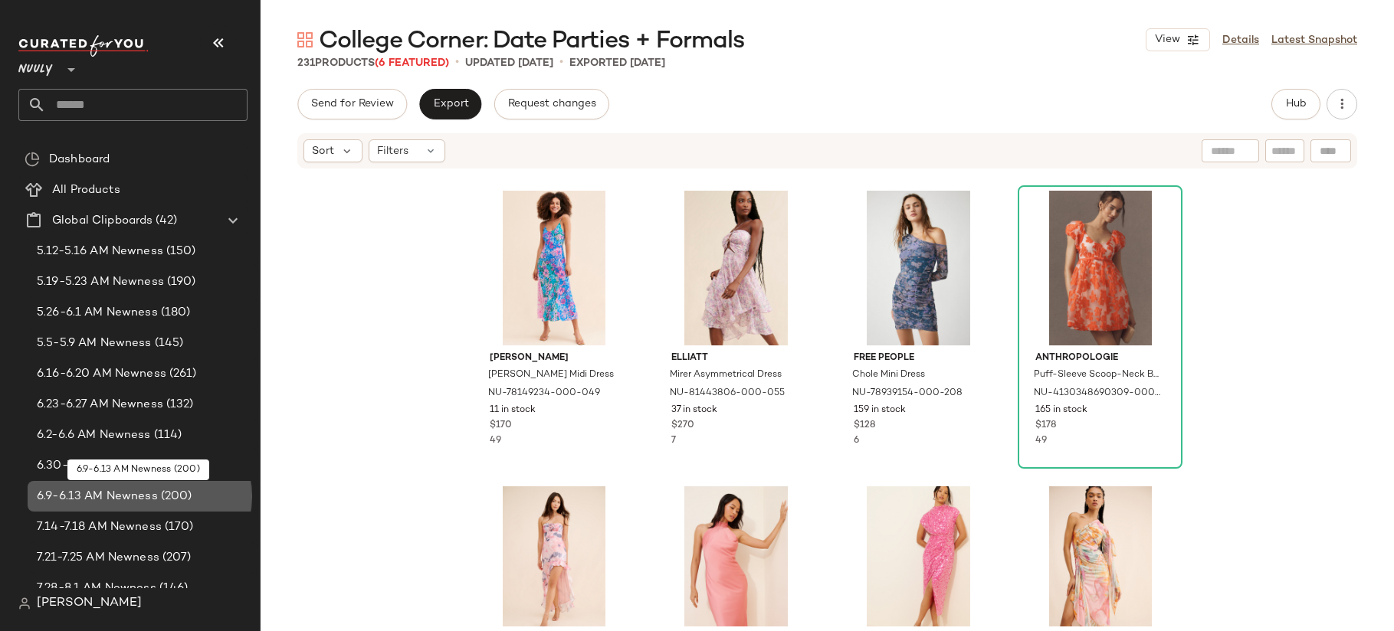
click at [128, 502] on span "6.9-6.13 AM Newness" at bounding box center [97, 497] width 121 height 18
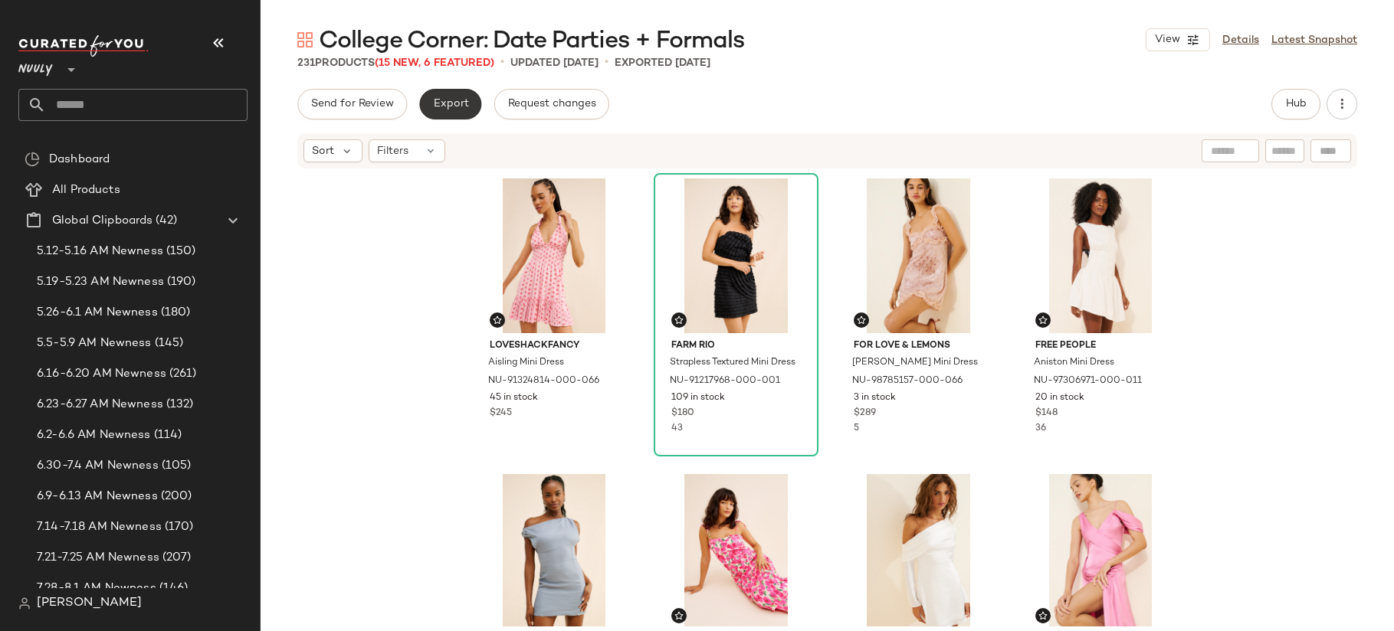
click at [462, 108] on span "Export" at bounding box center [450, 104] width 36 height 12
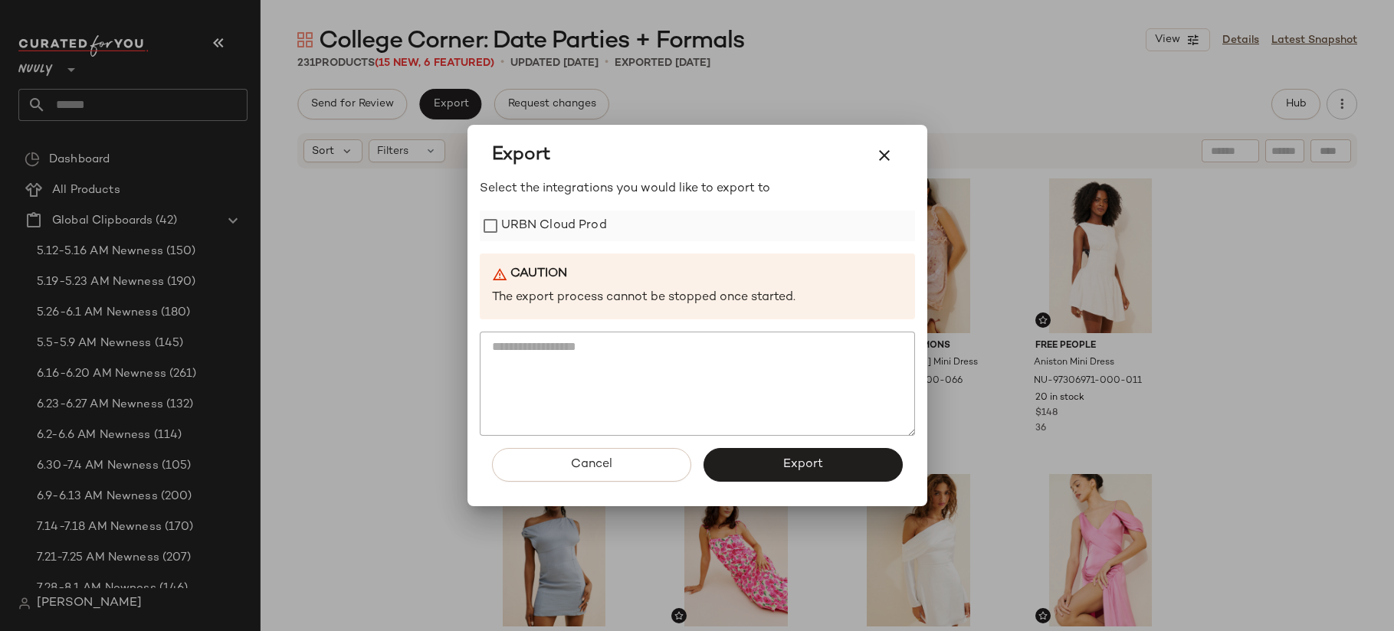
click at [600, 220] on label "URBN Cloud Prod" at bounding box center [554, 226] width 106 height 31
click at [783, 467] on span "Export" at bounding box center [802, 464] width 41 height 15
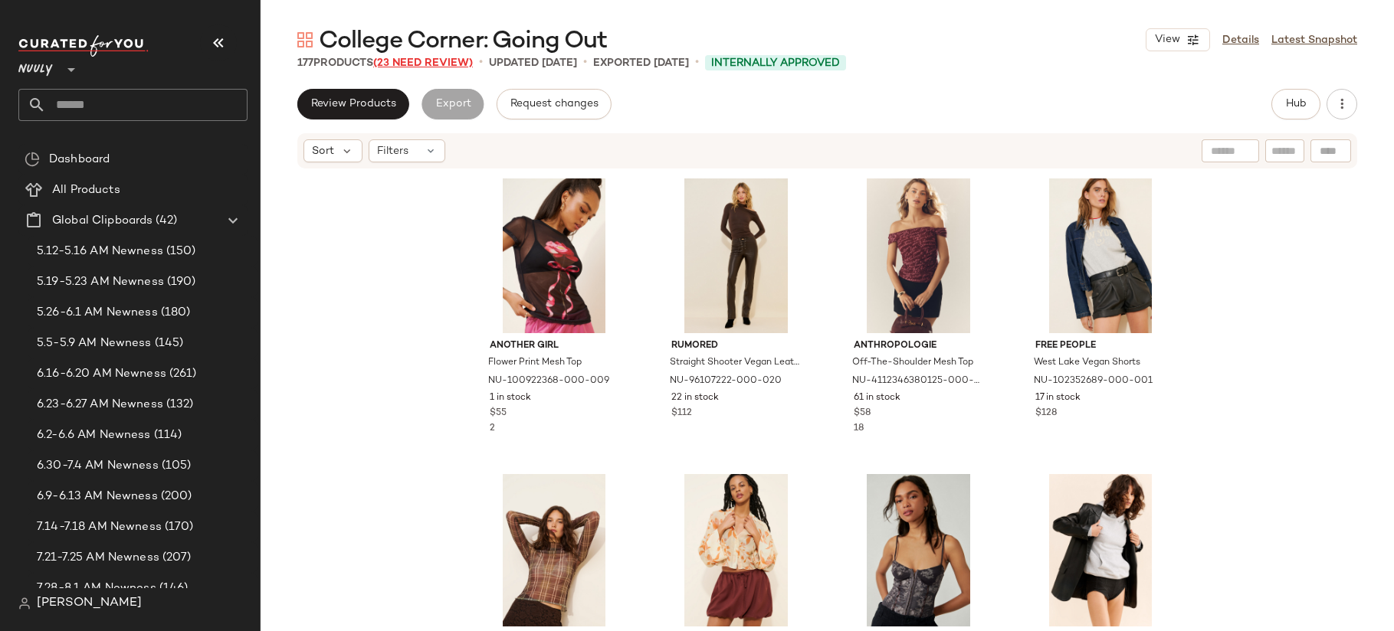
click at [411, 65] on span "(23 Need Review)" at bounding box center [423, 62] width 100 height 11
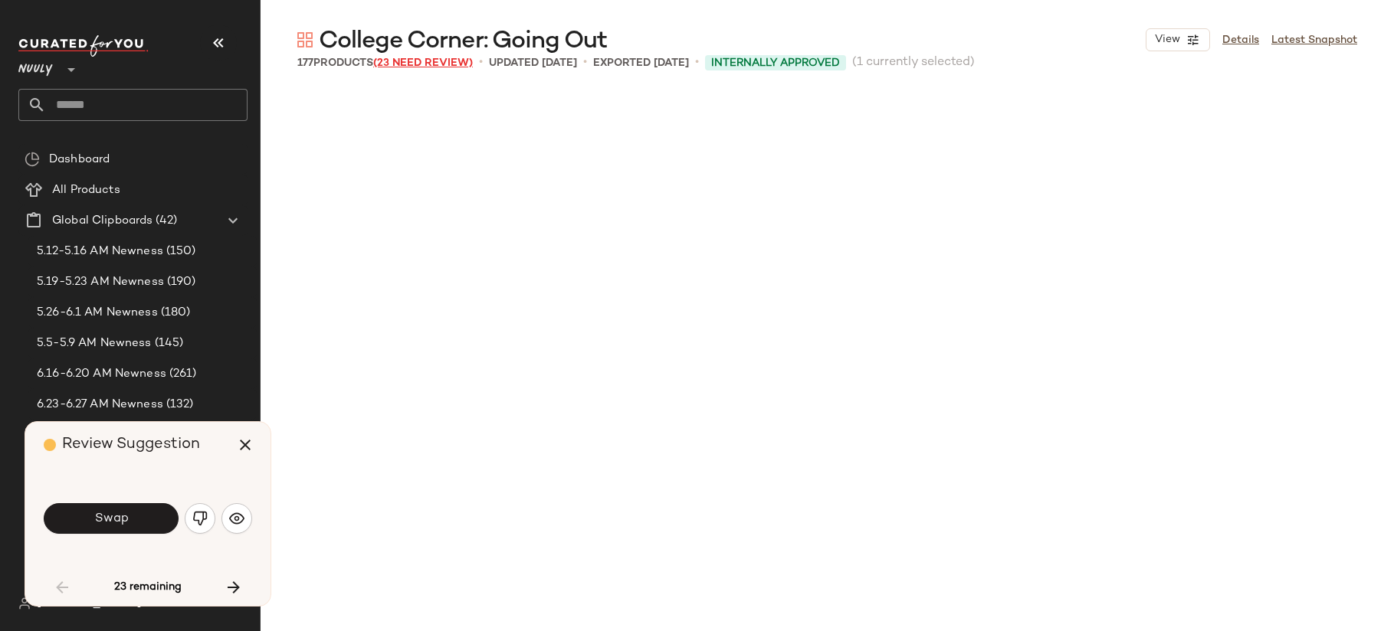
scroll to position [899, 0]
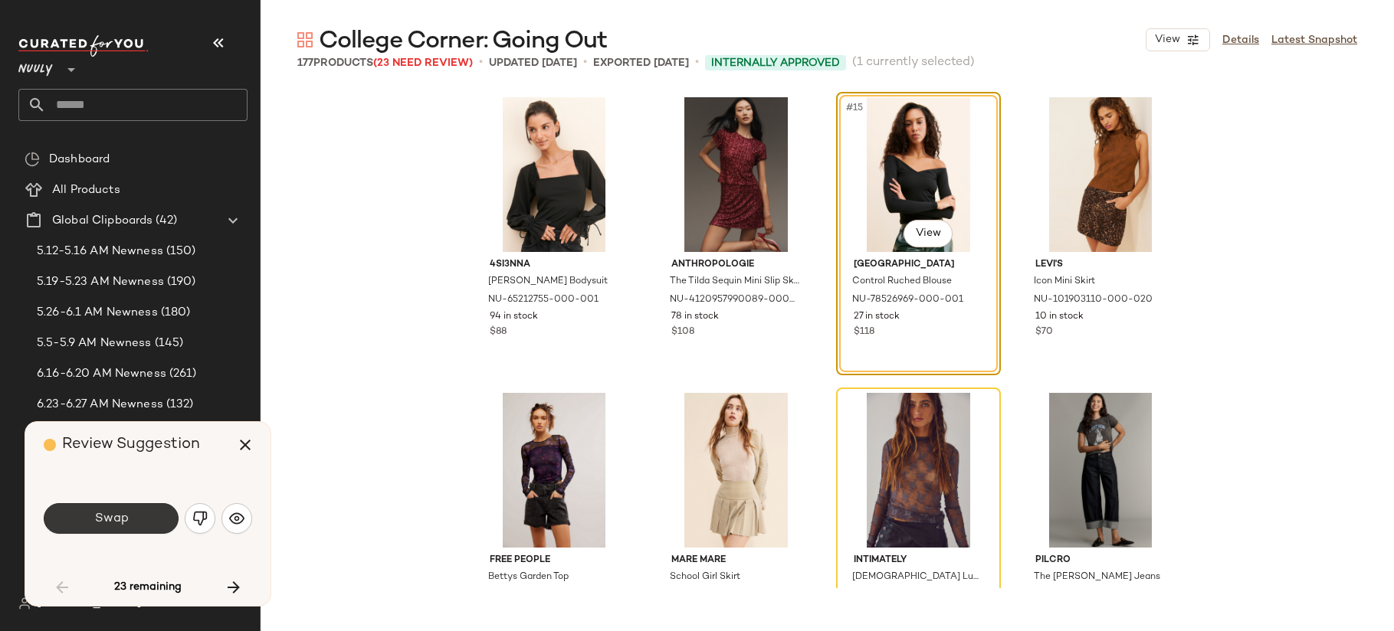
click at [150, 519] on button "Swap" at bounding box center [111, 518] width 135 height 31
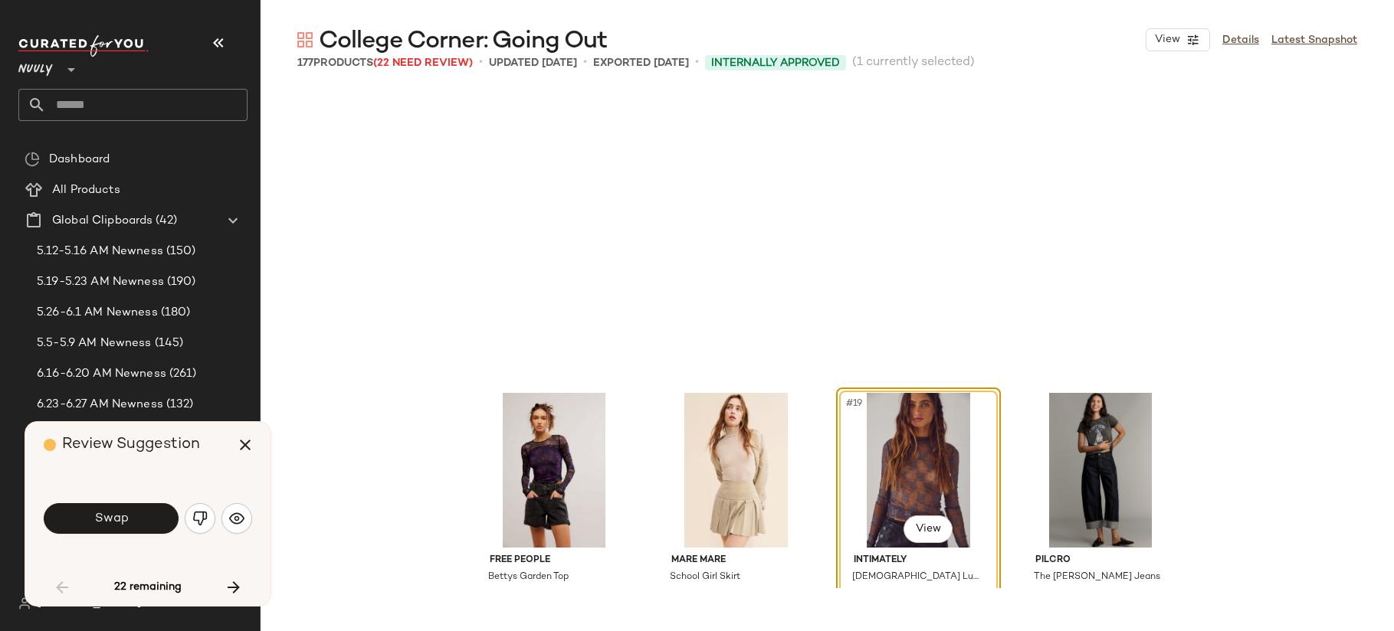
scroll to position [1183, 0]
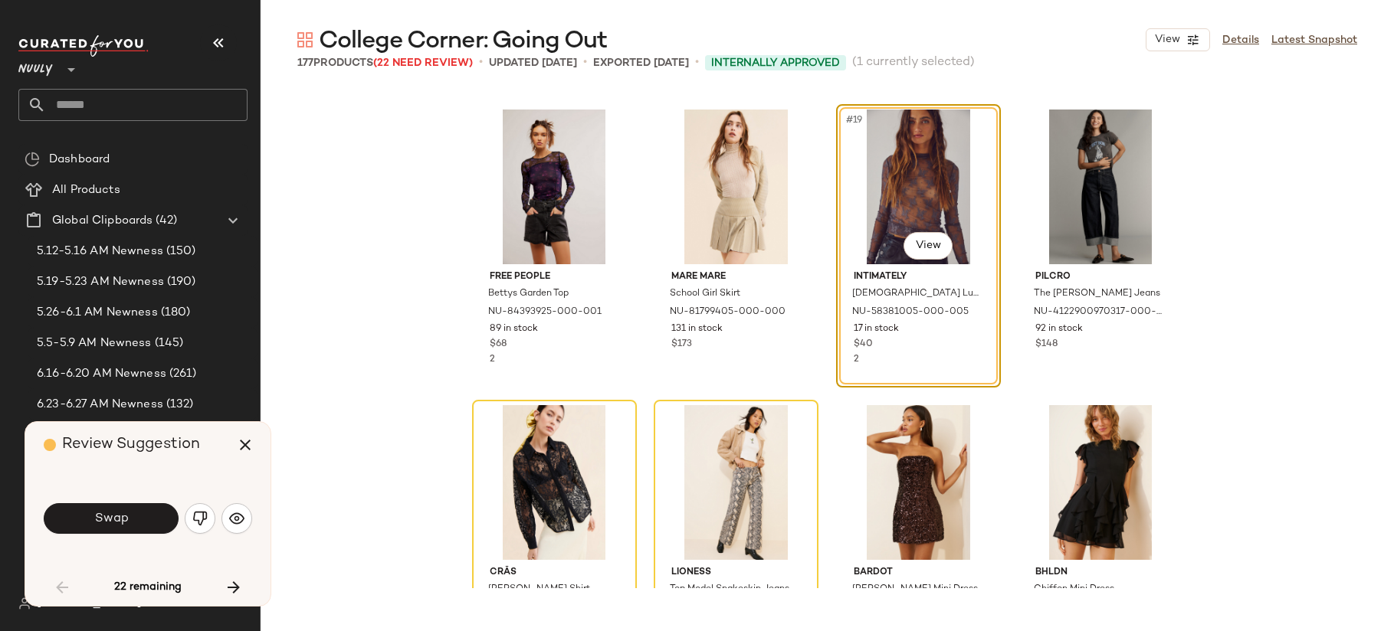
click at [151, 519] on button "Swap" at bounding box center [111, 518] width 135 height 31
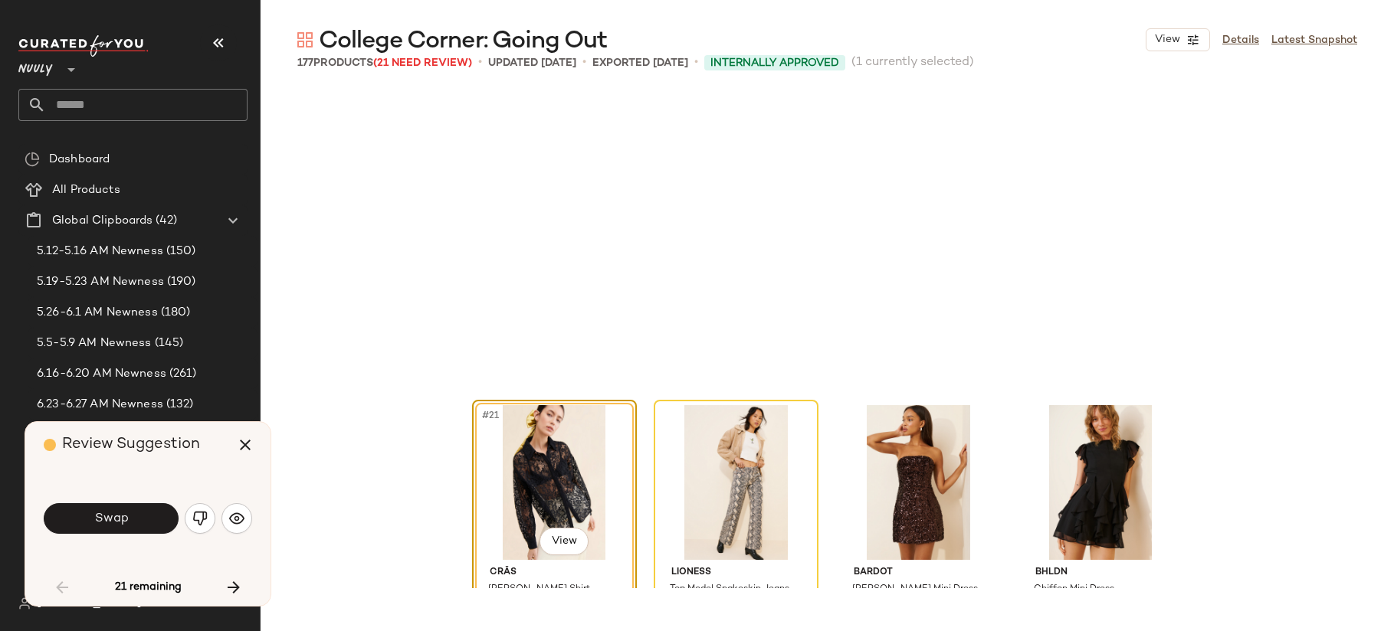
scroll to position [1479, 0]
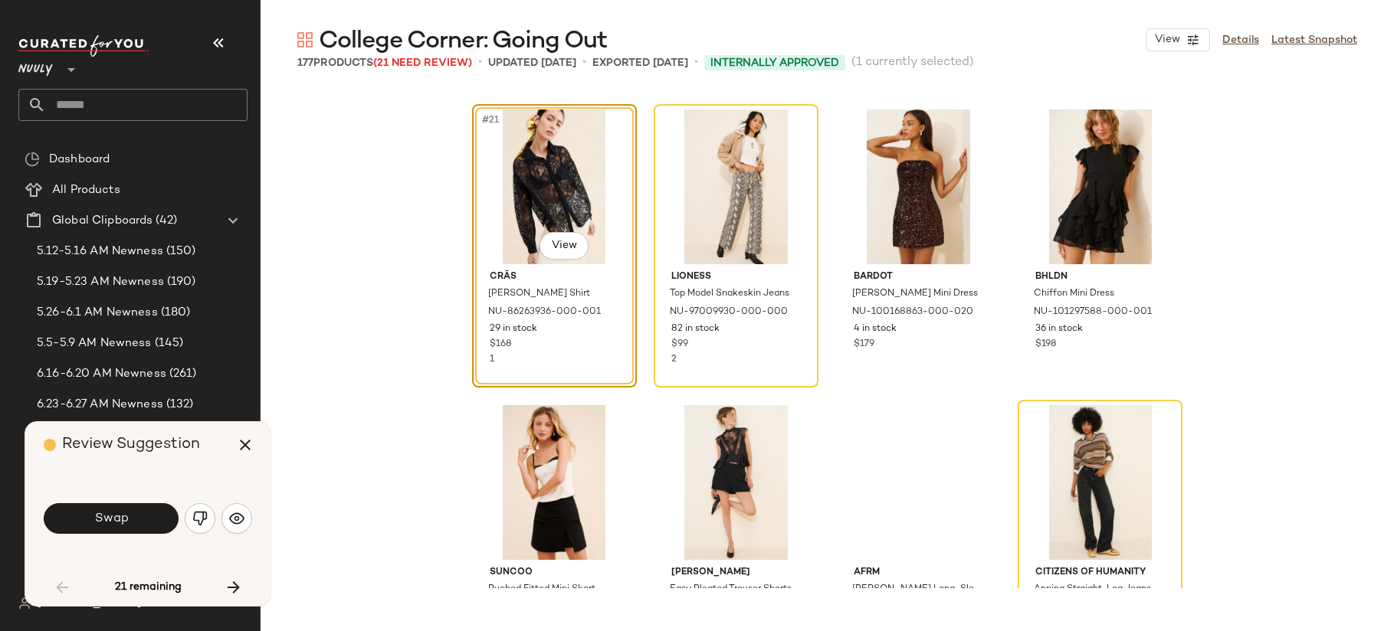
click at [151, 519] on button "Swap" at bounding box center [111, 518] width 135 height 31
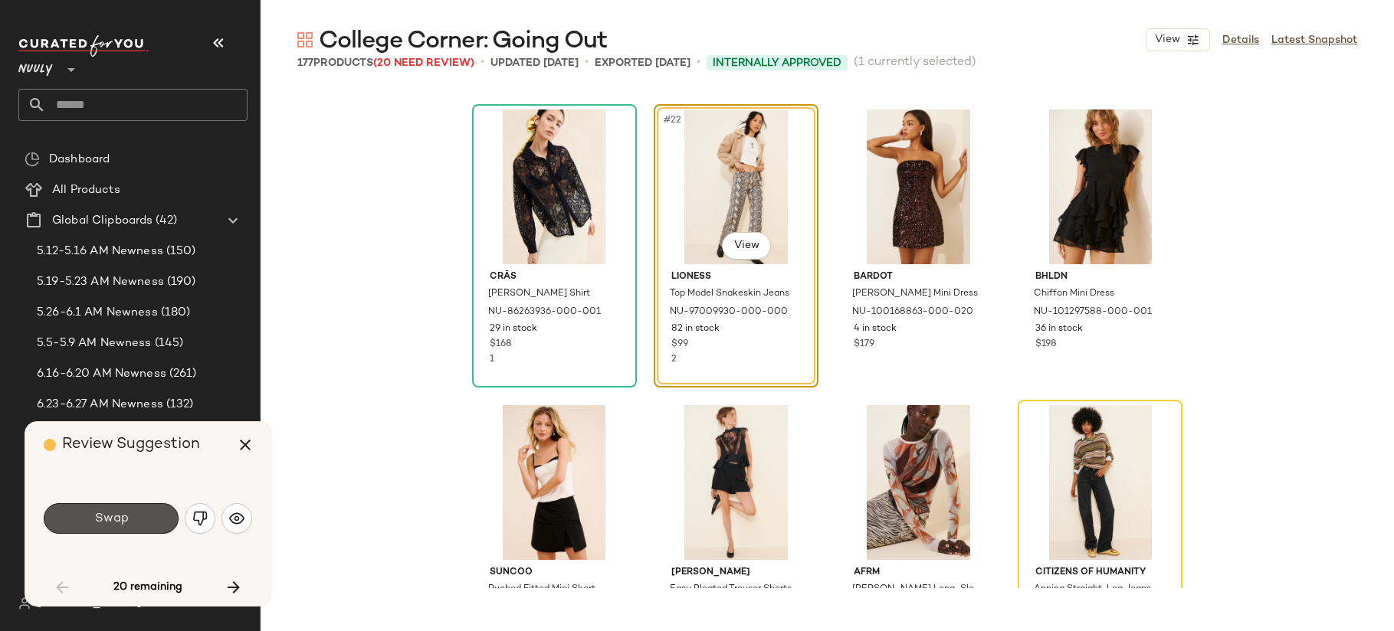
click at [151, 519] on button "Swap" at bounding box center [111, 518] width 135 height 31
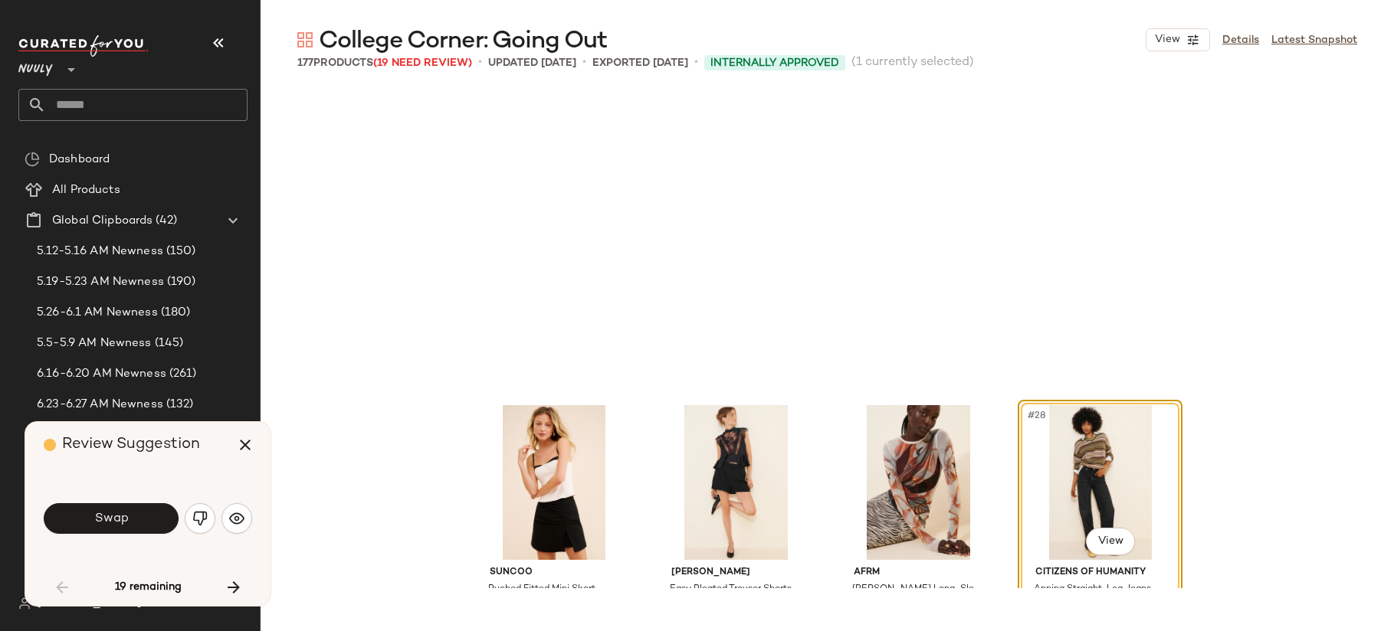
scroll to position [1774, 0]
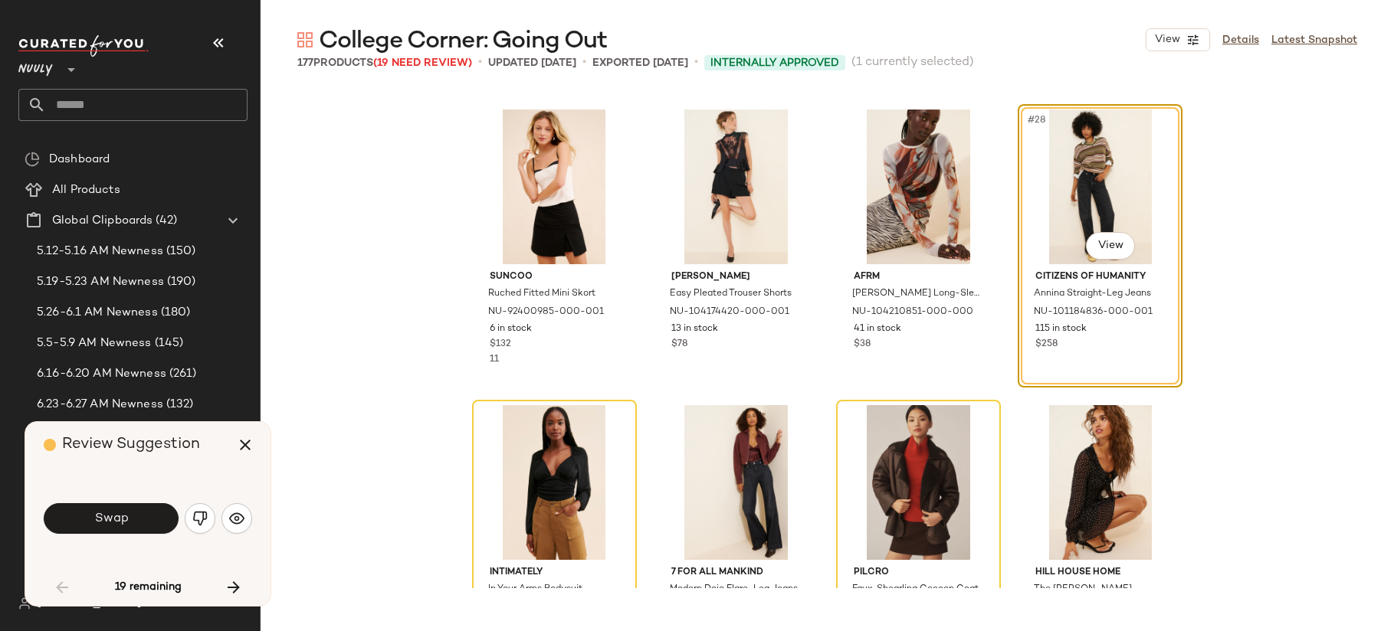
click at [151, 519] on button "Swap" at bounding box center [111, 518] width 135 height 31
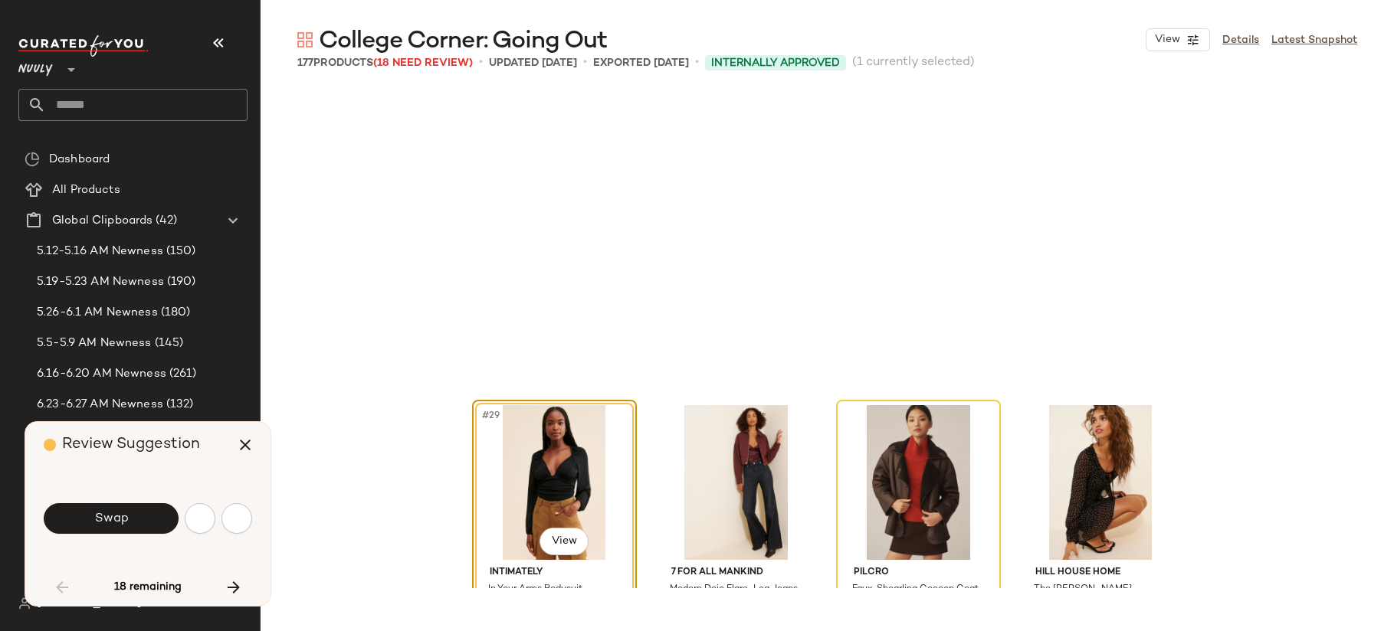
scroll to position [2070, 0]
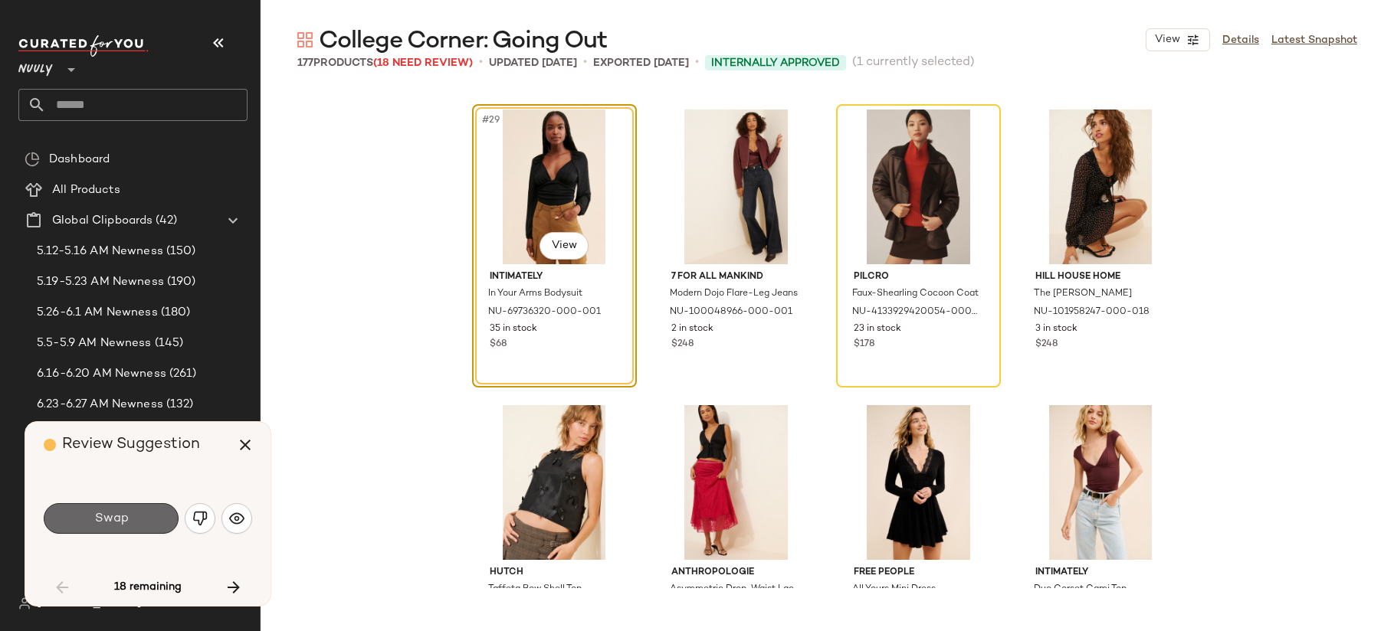
click at [151, 518] on button "Swap" at bounding box center [111, 518] width 135 height 31
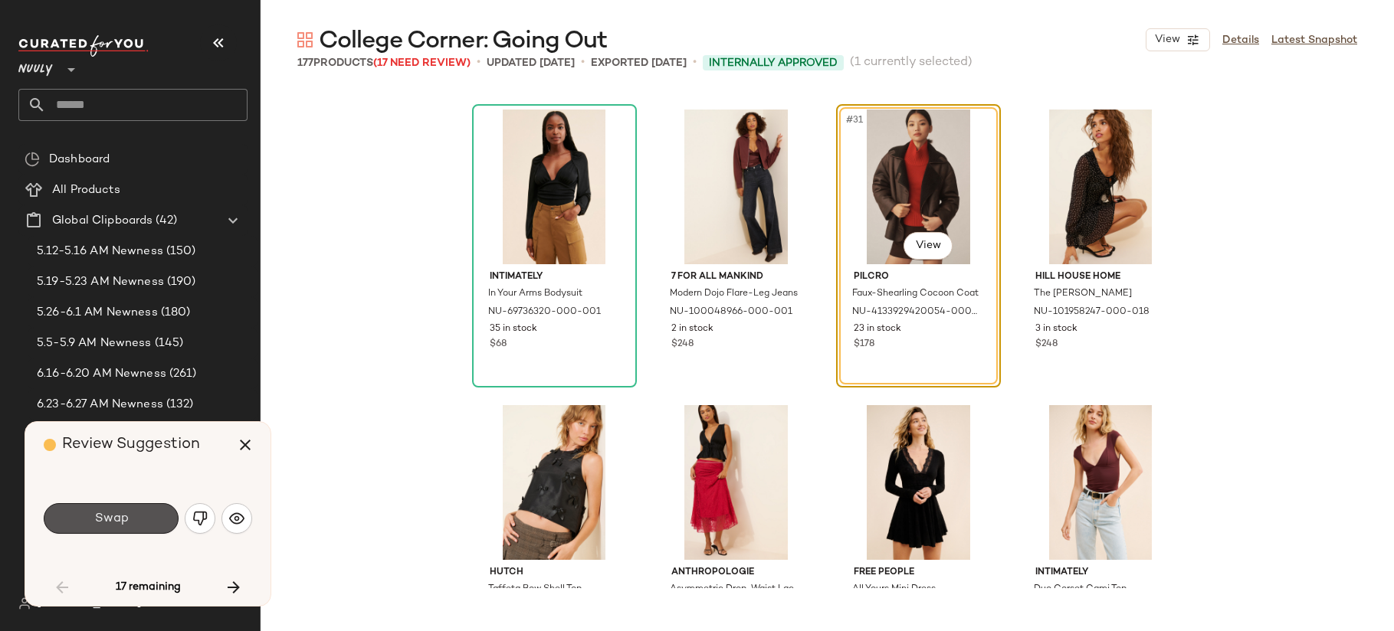
click at [151, 518] on button "Swap" at bounding box center [111, 518] width 135 height 31
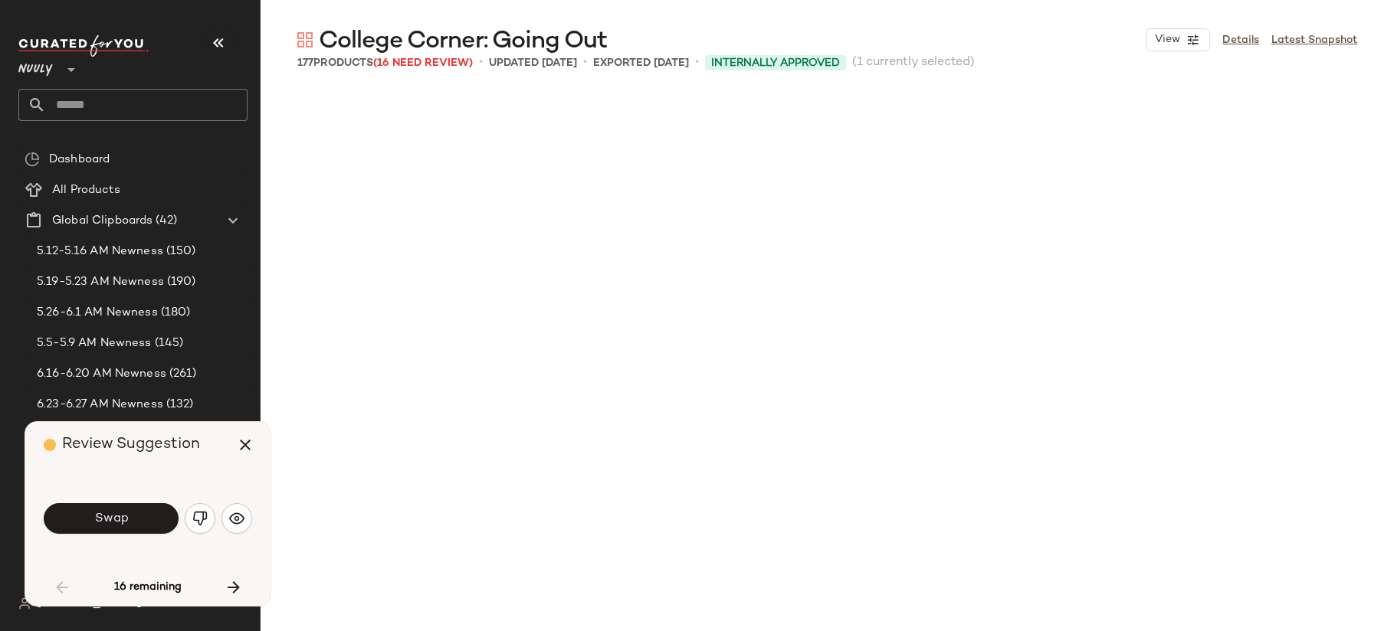
scroll to position [2662, 0]
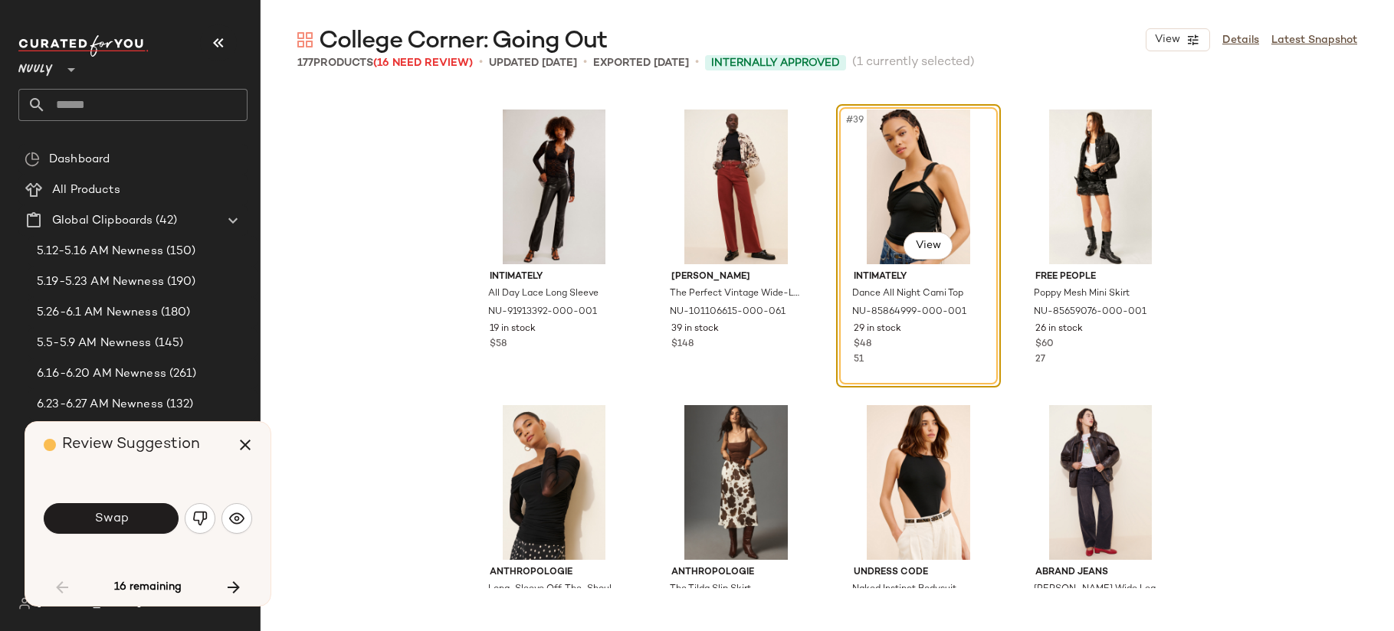
click at [151, 518] on button "Swap" at bounding box center [111, 518] width 135 height 31
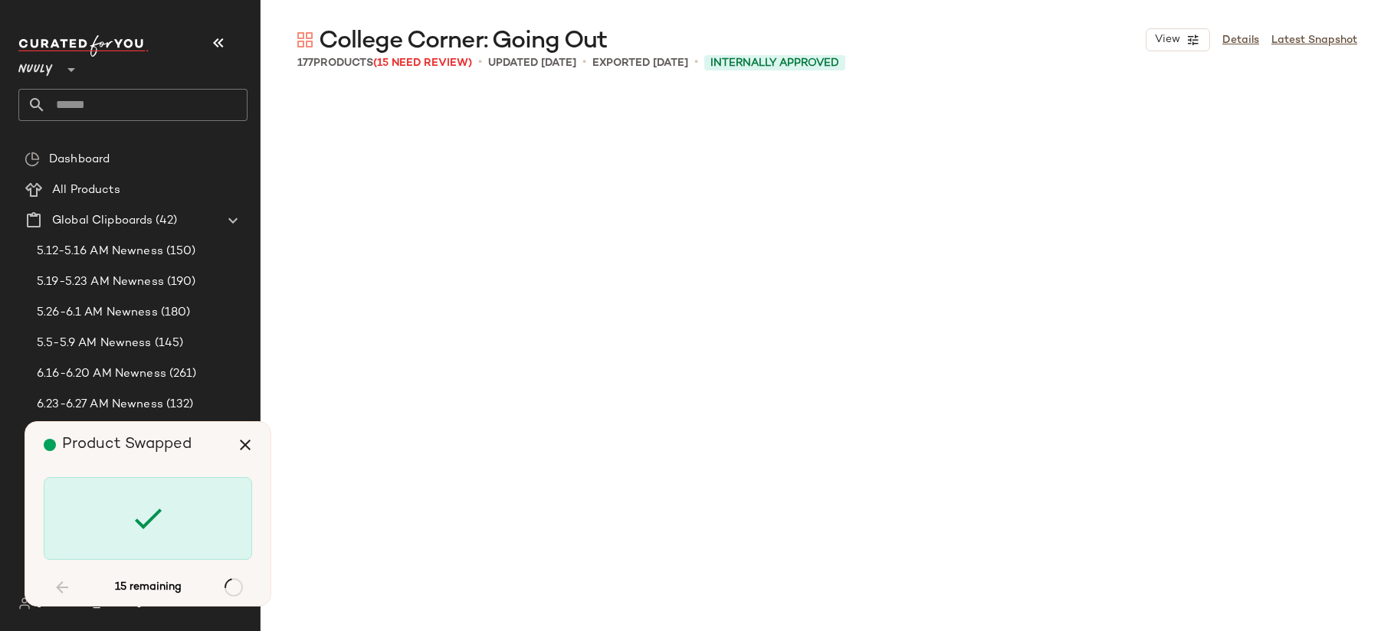
scroll to position [3845, 0]
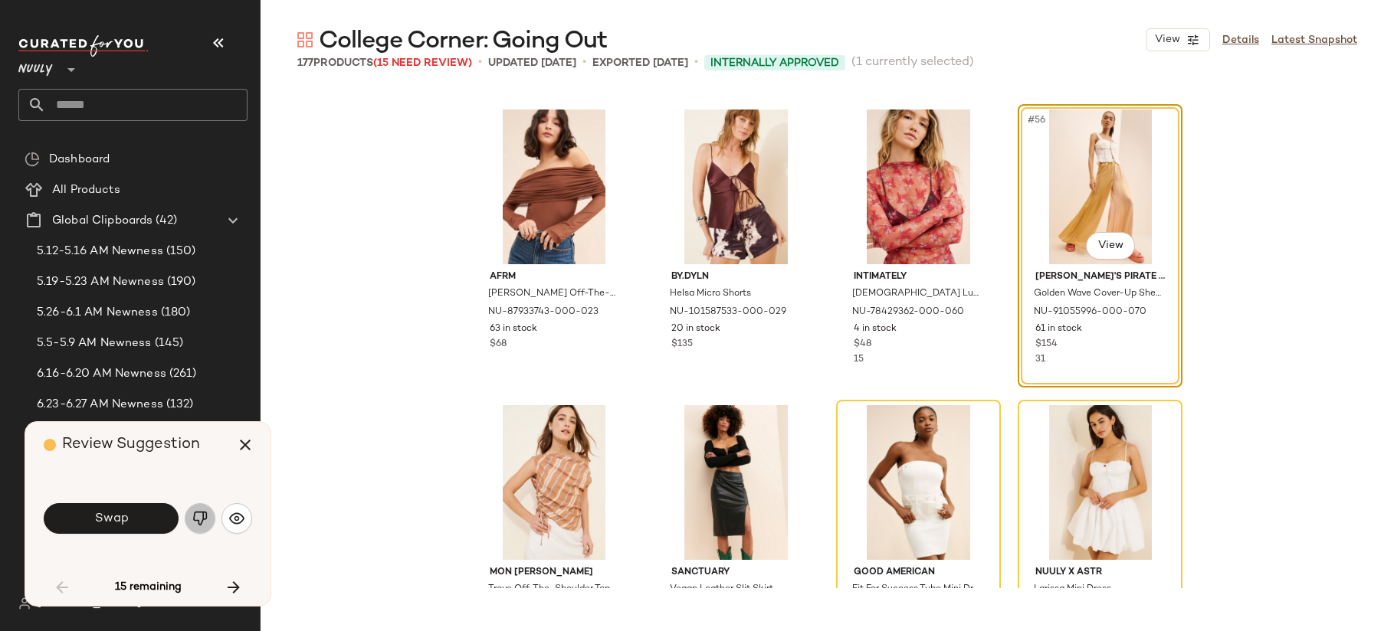
click at [194, 517] on img "button" at bounding box center [199, 518] width 15 height 15
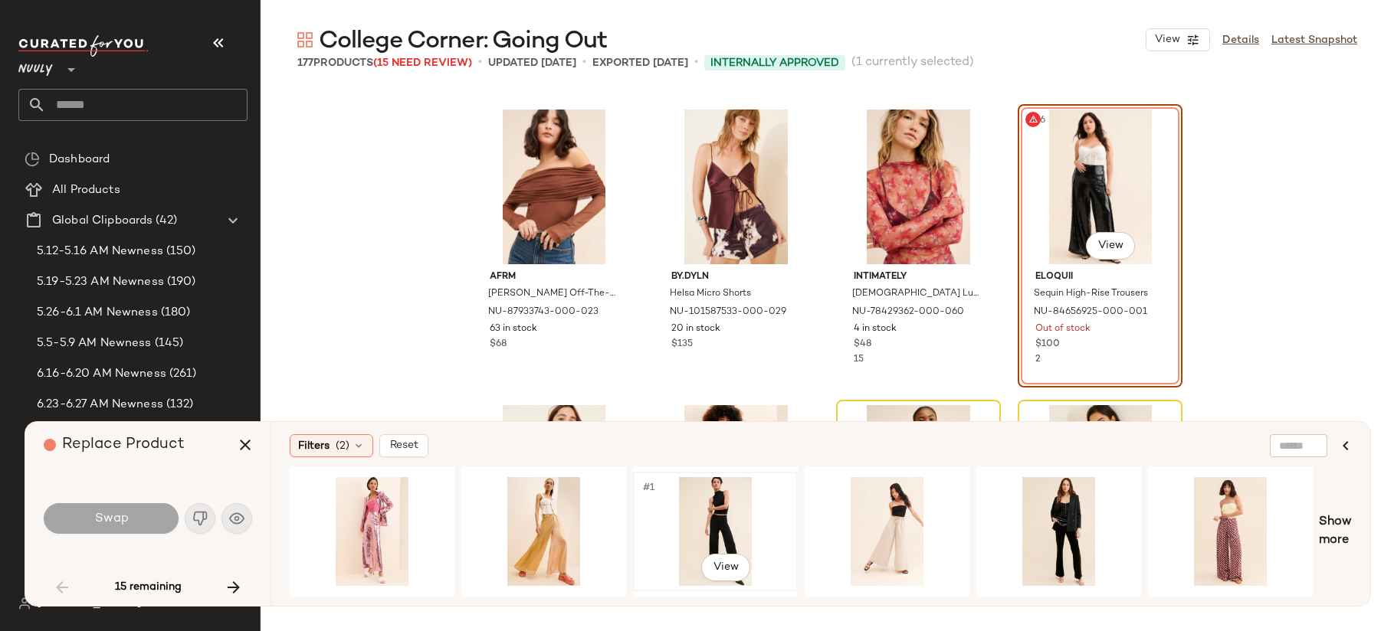
click at [689, 519] on div "#1 View" at bounding box center [715, 531] width 154 height 109
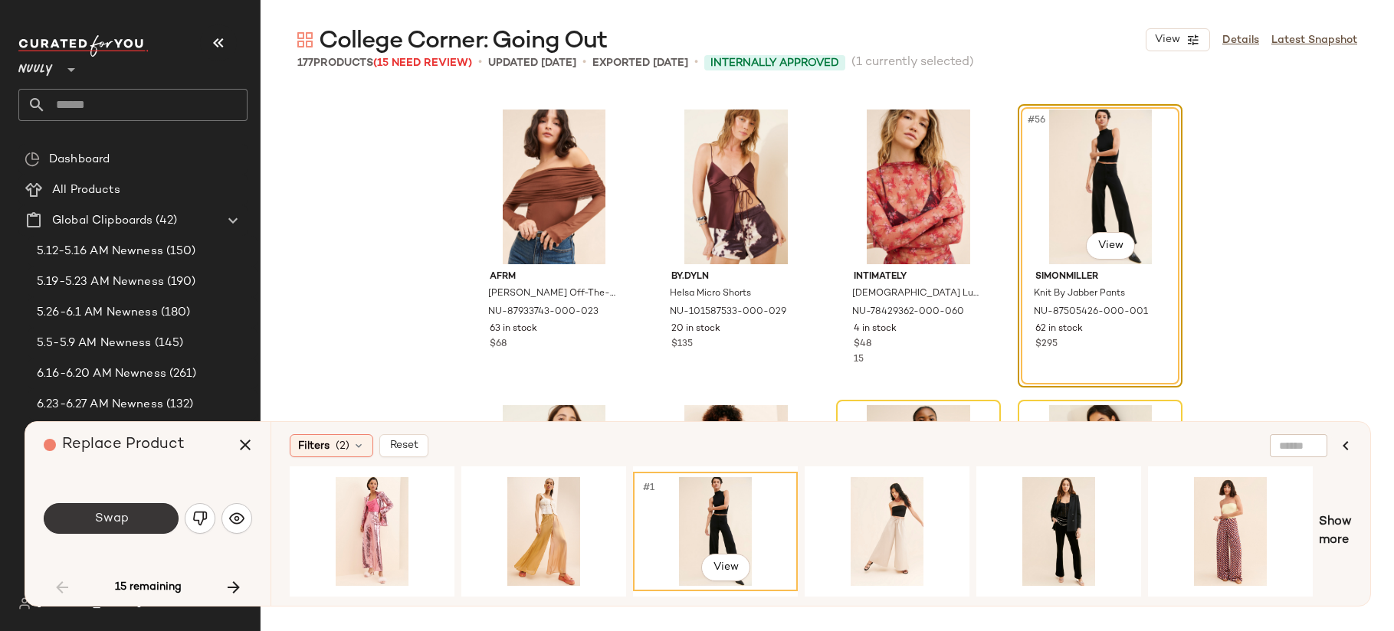
click at [88, 513] on button "Swap" at bounding box center [111, 518] width 135 height 31
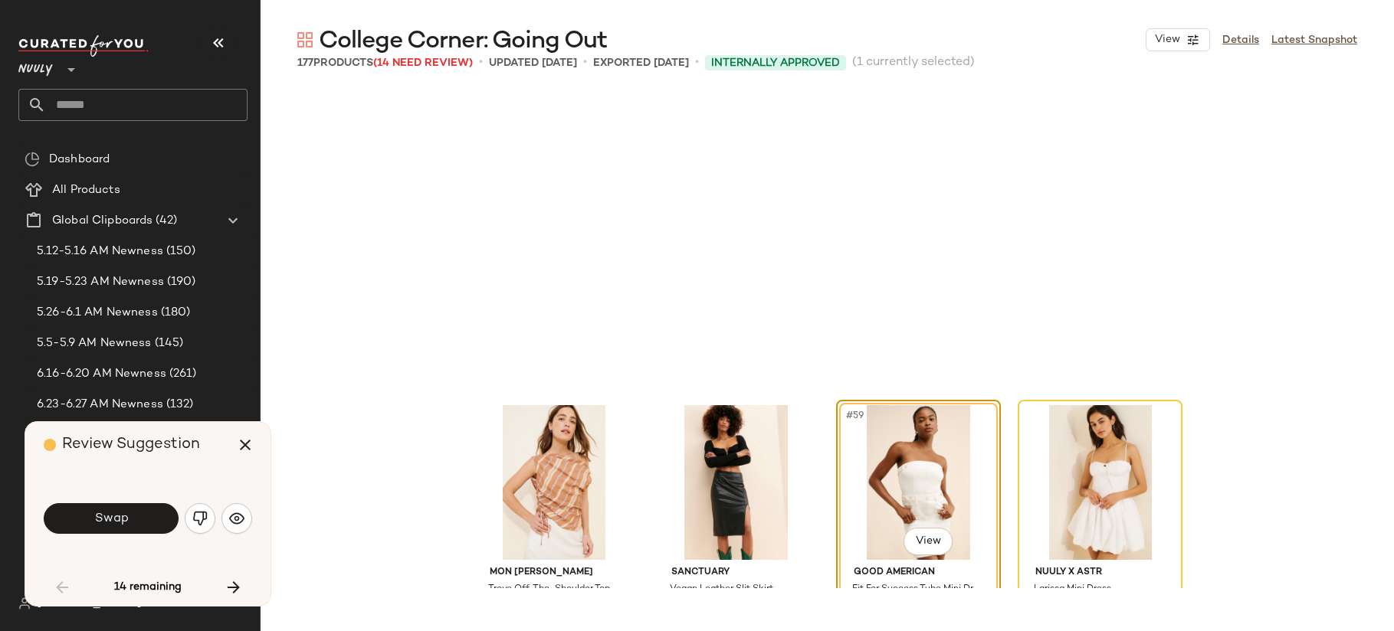
scroll to position [4140, 0]
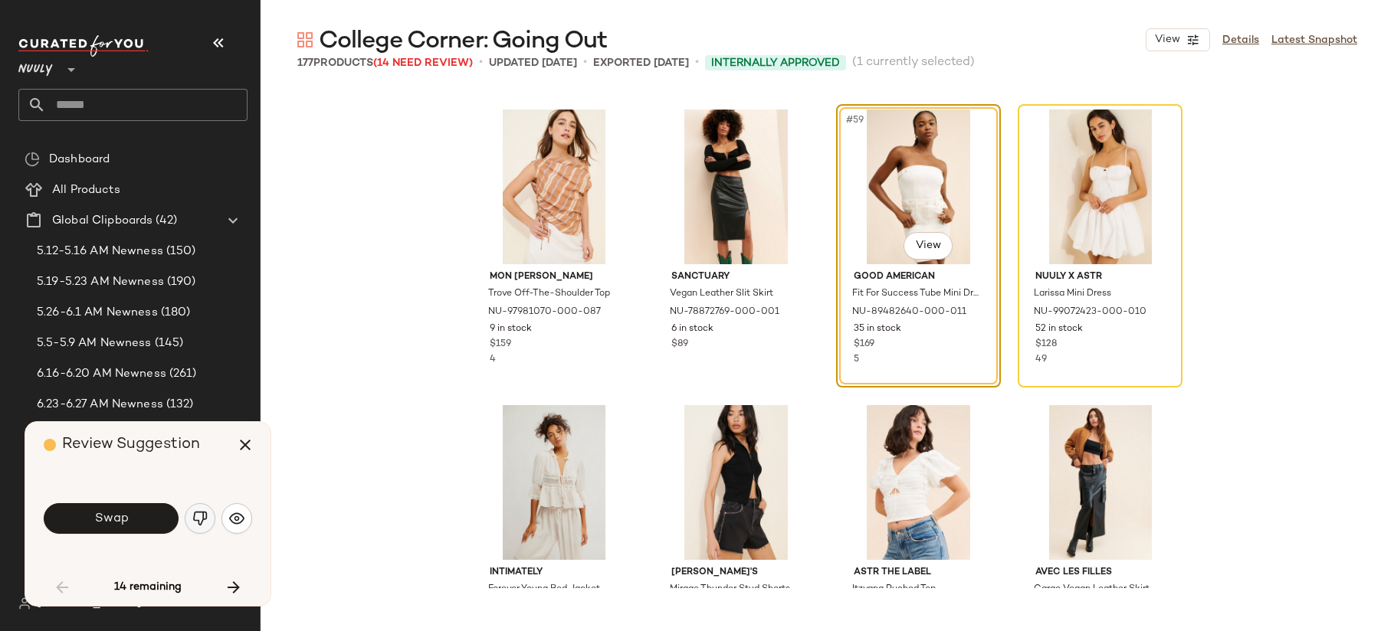
click at [193, 516] on img "button" at bounding box center [199, 518] width 15 height 15
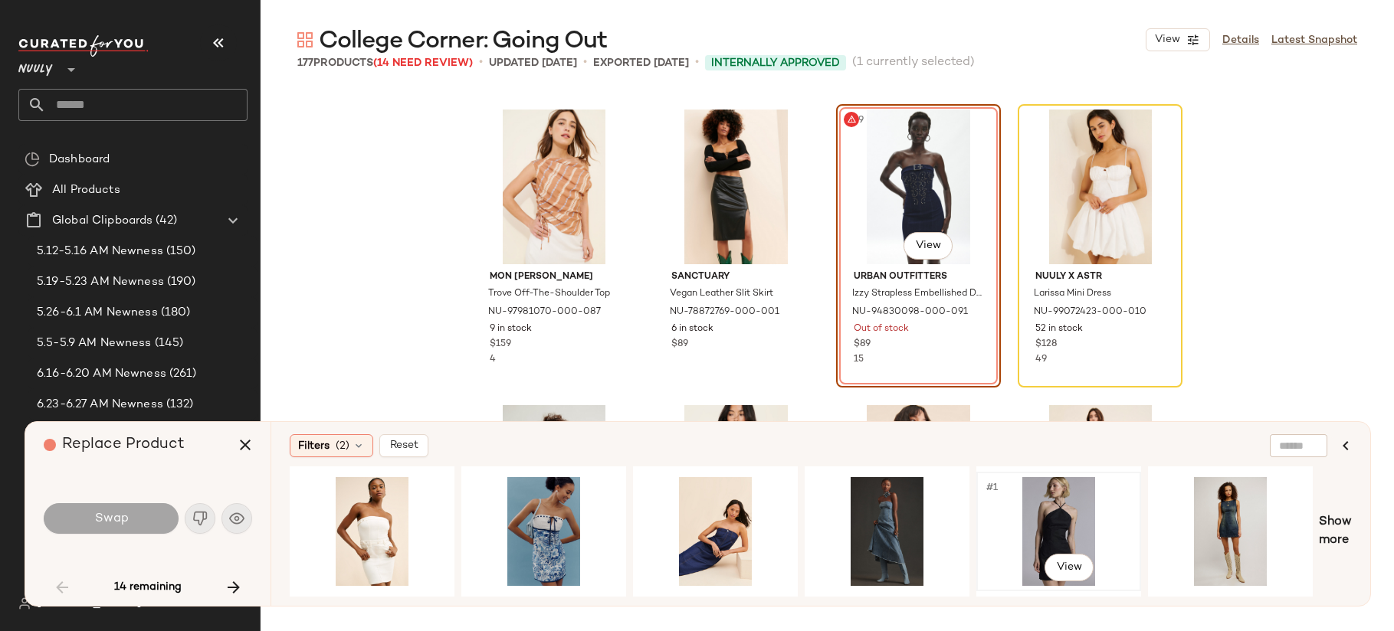
click at [1063, 510] on div "#1 View" at bounding box center [1058, 531] width 154 height 109
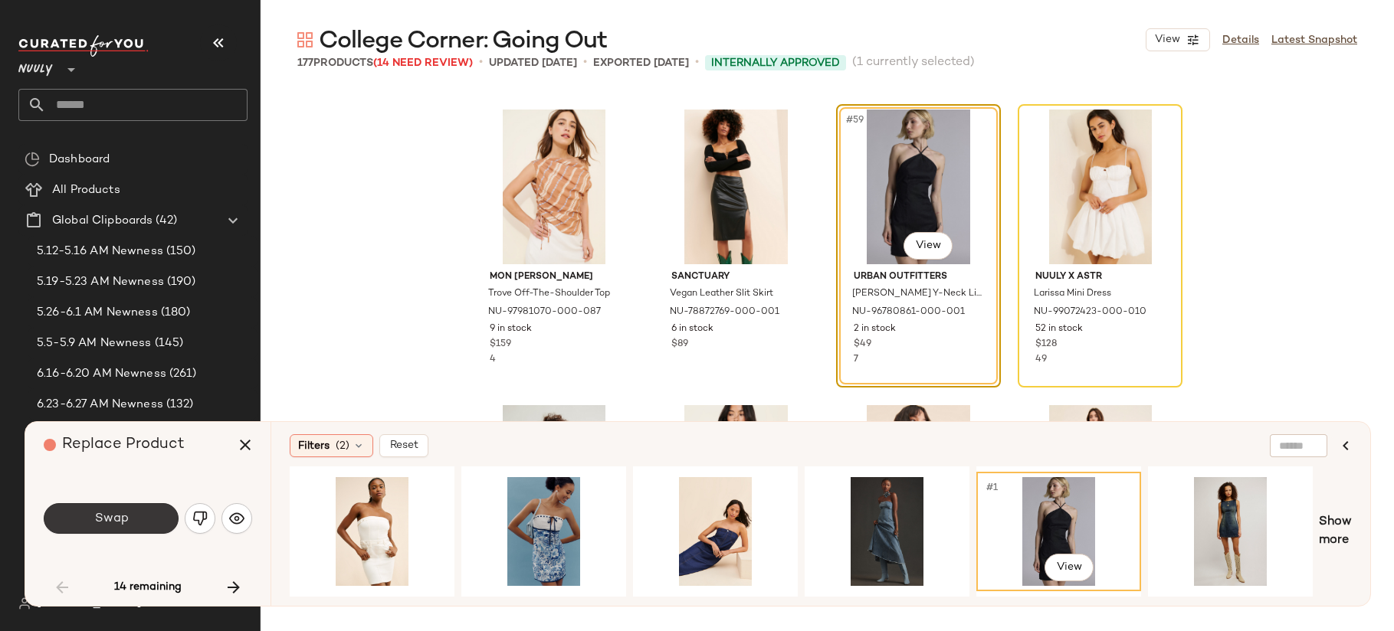
click at [116, 513] on span "Swap" at bounding box center [110, 519] width 34 height 15
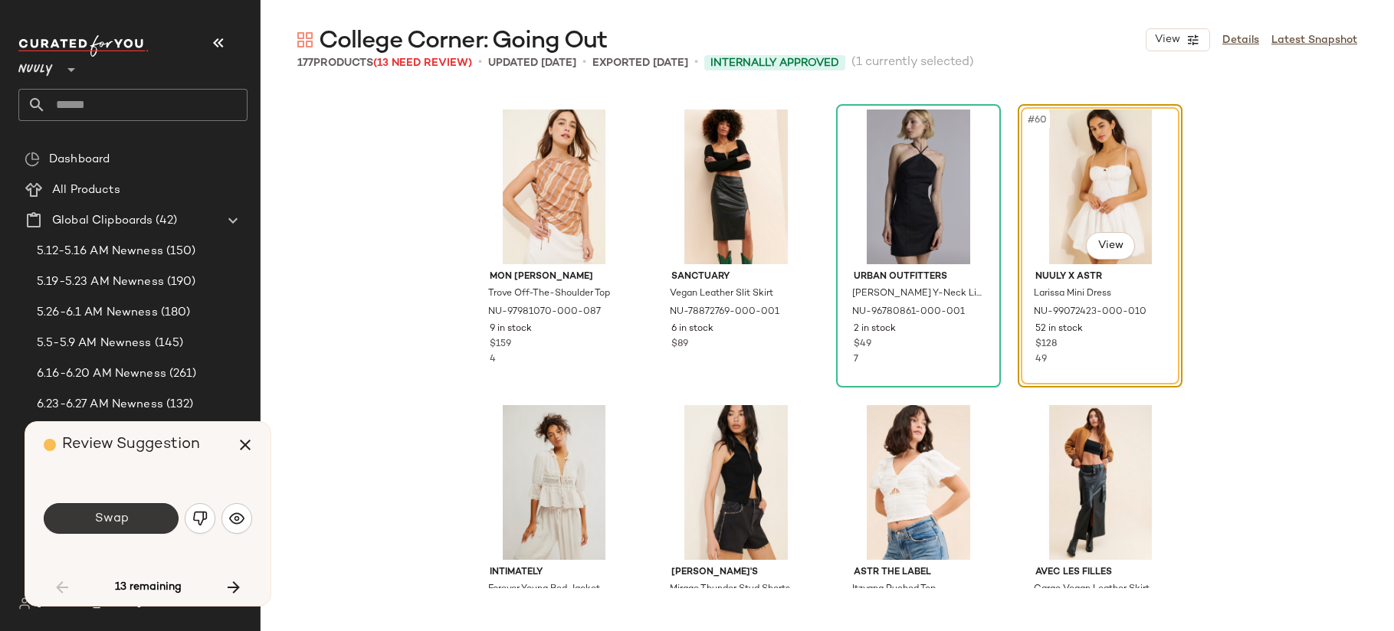
click at [116, 513] on span "Swap" at bounding box center [110, 519] width 34 height 15
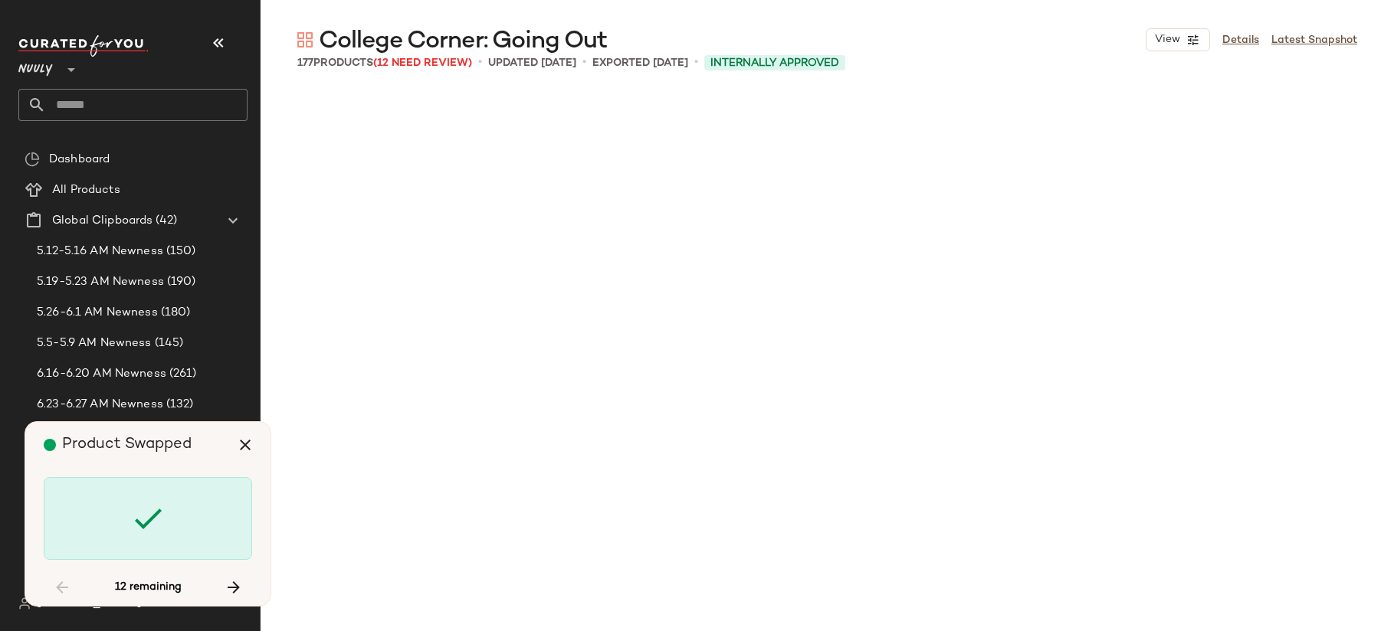
scroll to position [5323, 0]
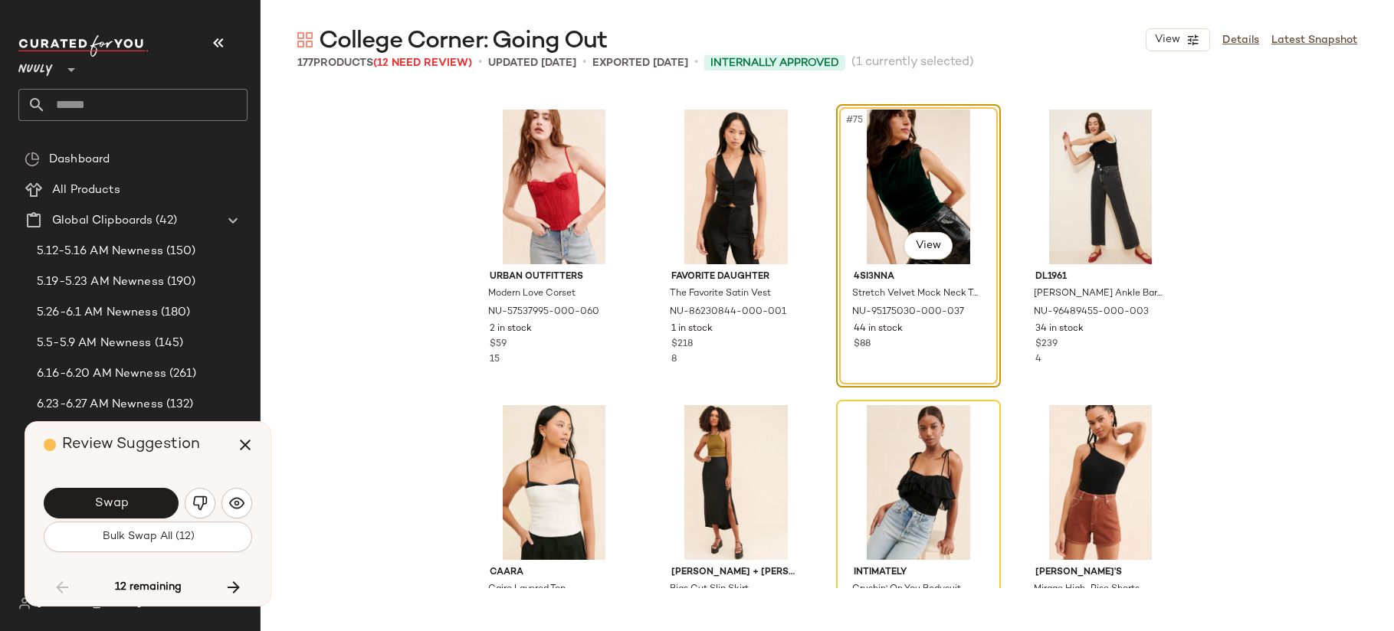
click at [116, 513] on button "Swap" at bounding box center [111, 503] width 135 height 31
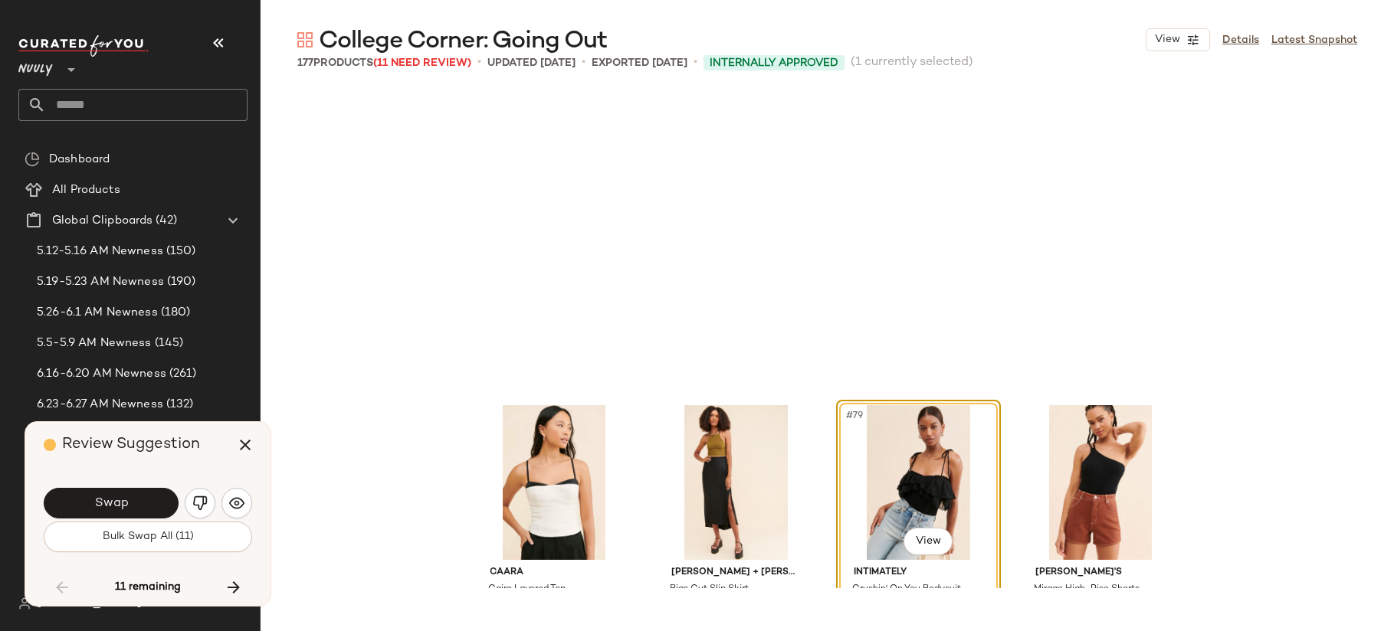
scroll to position [5619, 0]
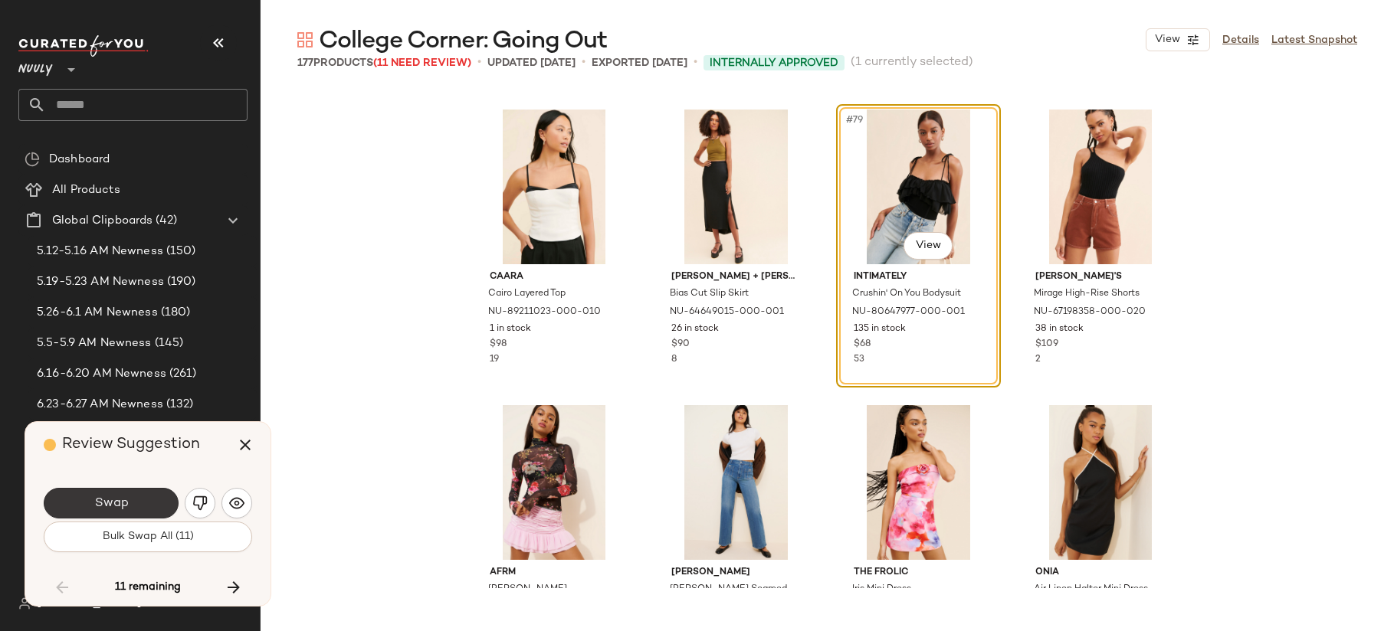
click at [118, 507] on span "Swap" at bounding box center [110, 503] width 34 height 15
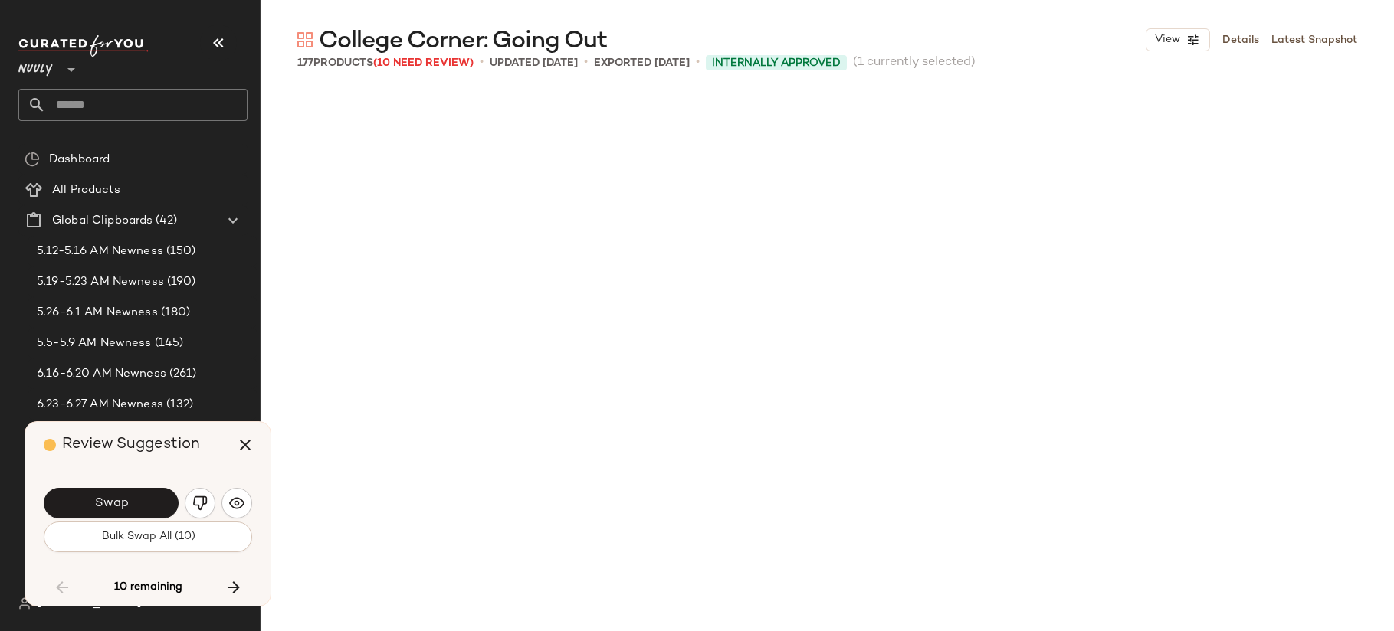
scroll to position [6211, 0]
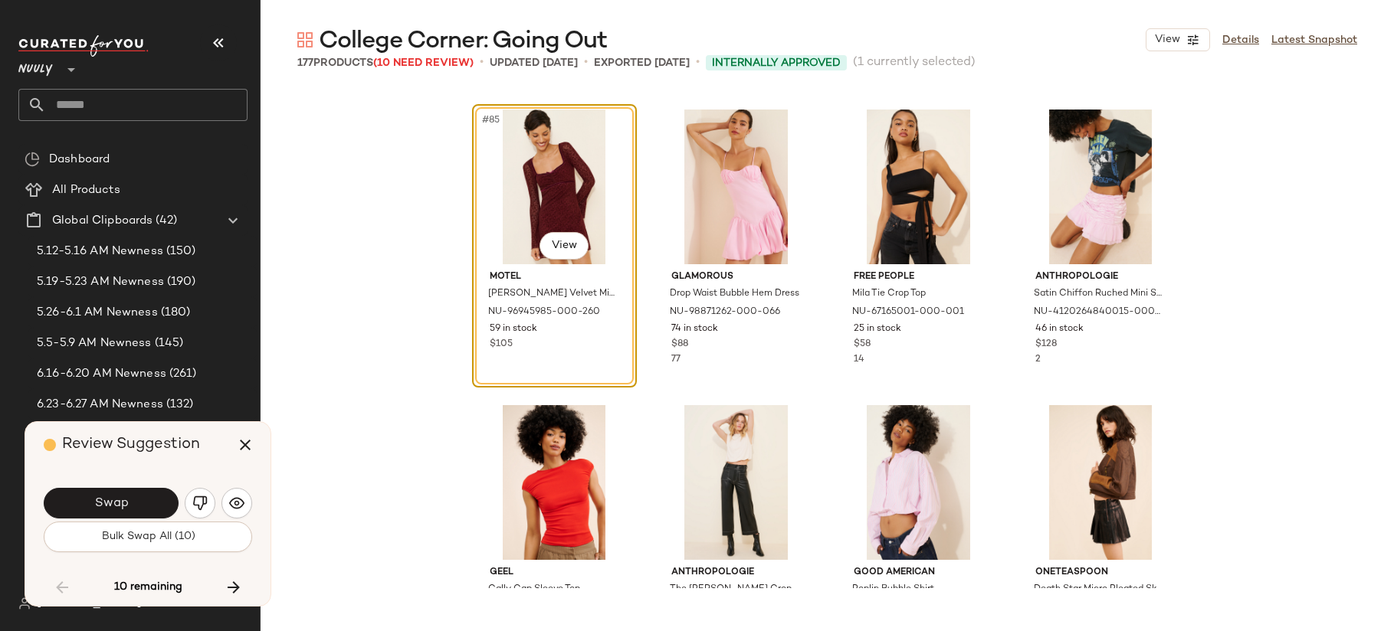
click at [118, 507] on span "Swap" at bounding box center [110, 503] width 34 height 15
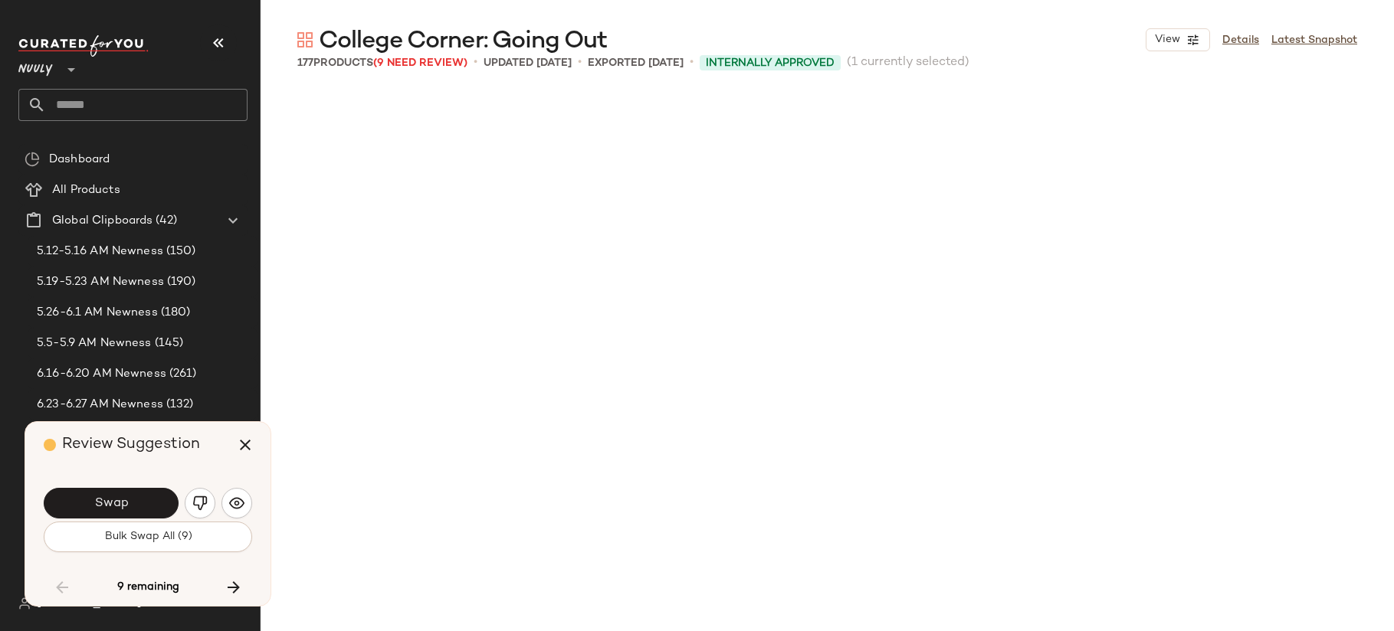
scroll to position [7098, 0]
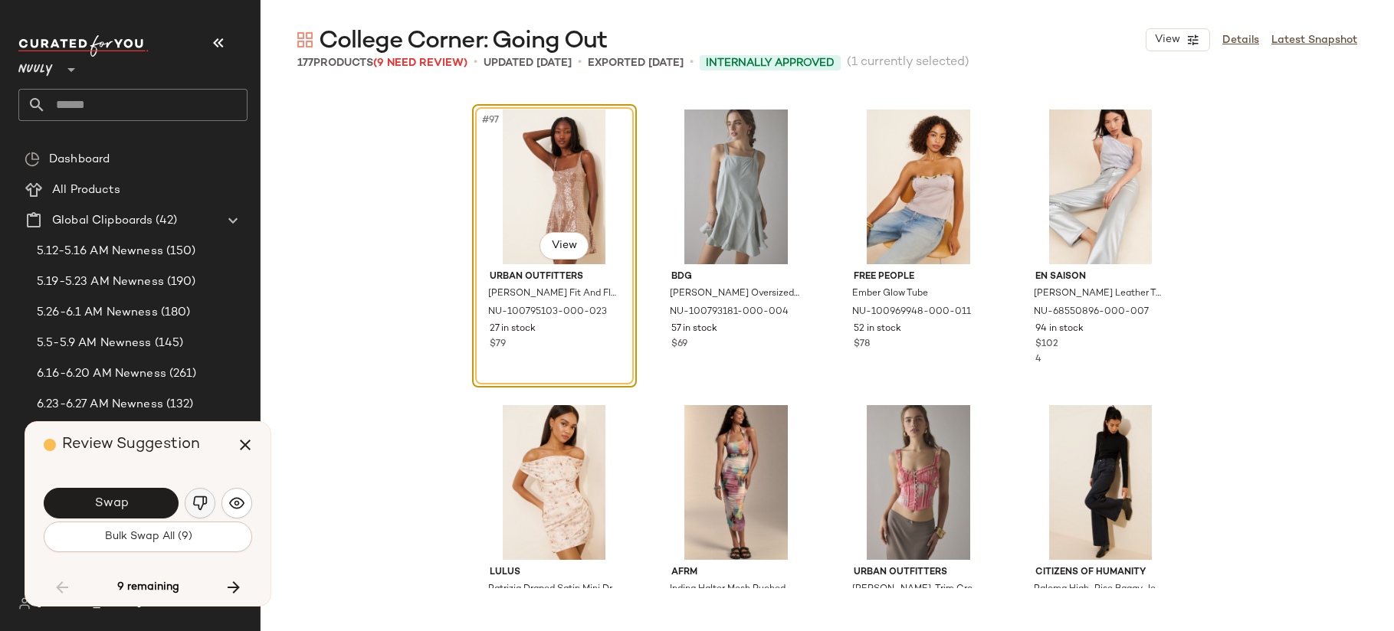
click at [199, 495] on button "button" at bounding box center [200, 503] width 31 height 31
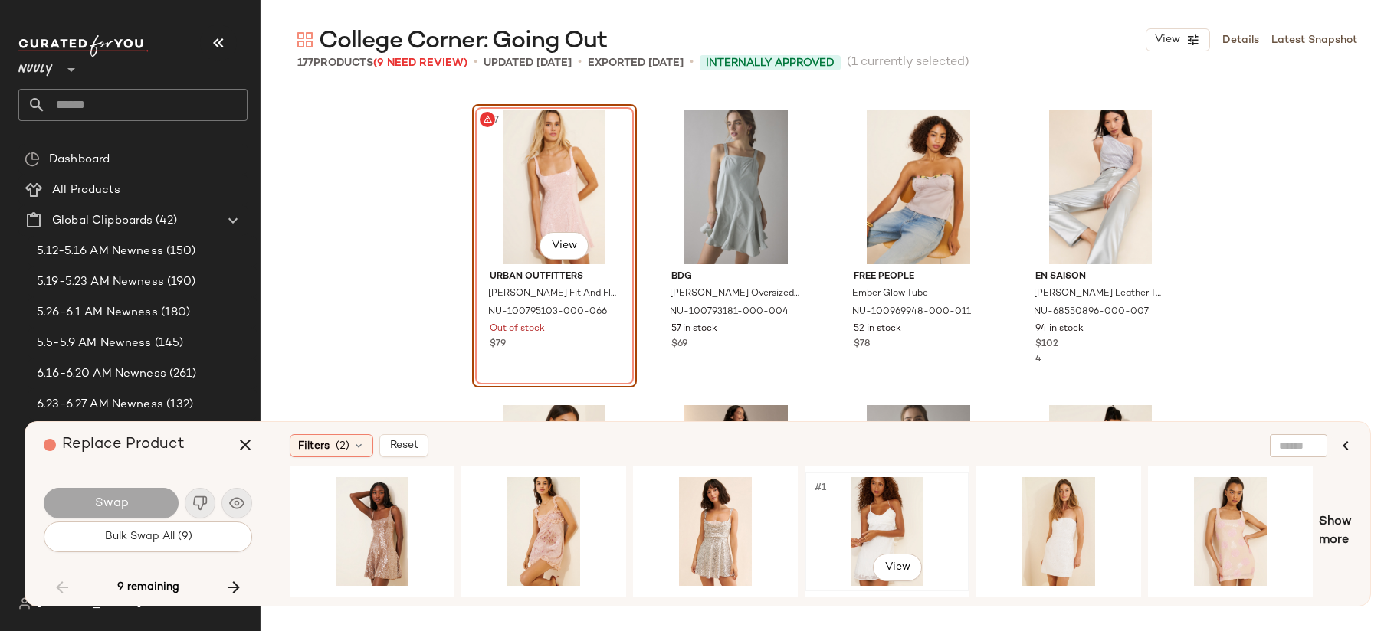
click at [874, 508] on div "#1 View" at bounding box center [887, 531] width 154 height 109
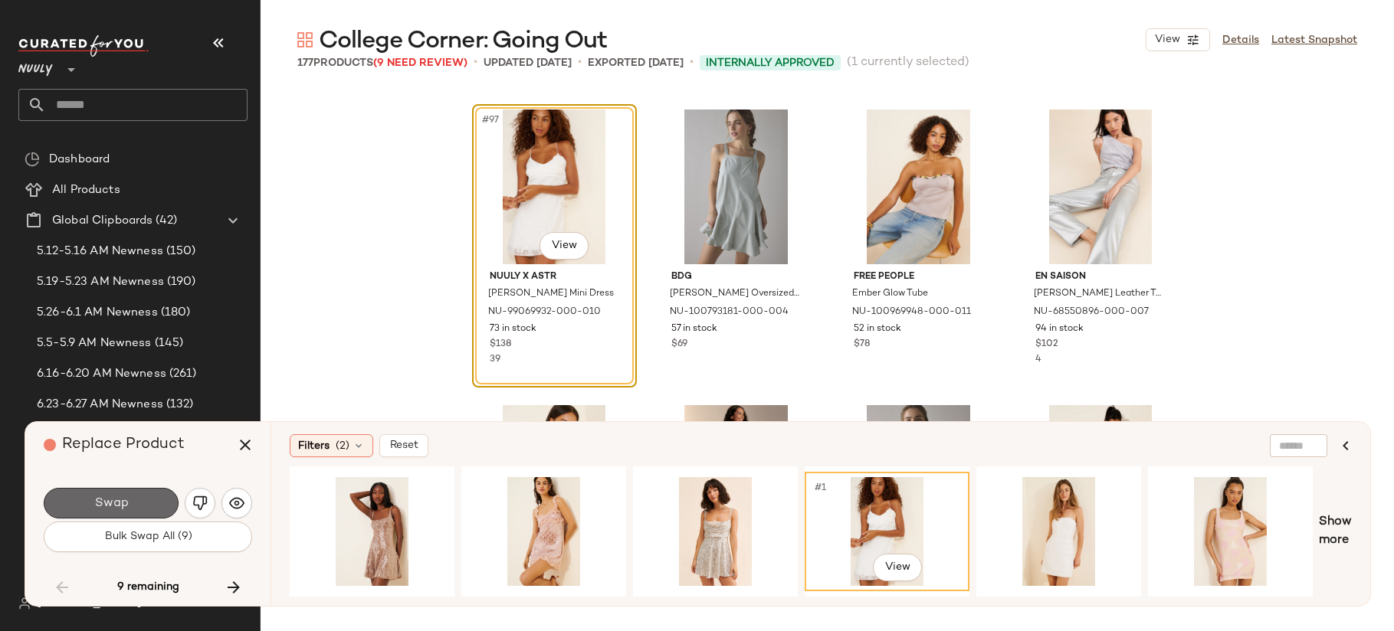
click at [119, 508] on span "Swap" at bounding box center [110, 503] width 34 height 15
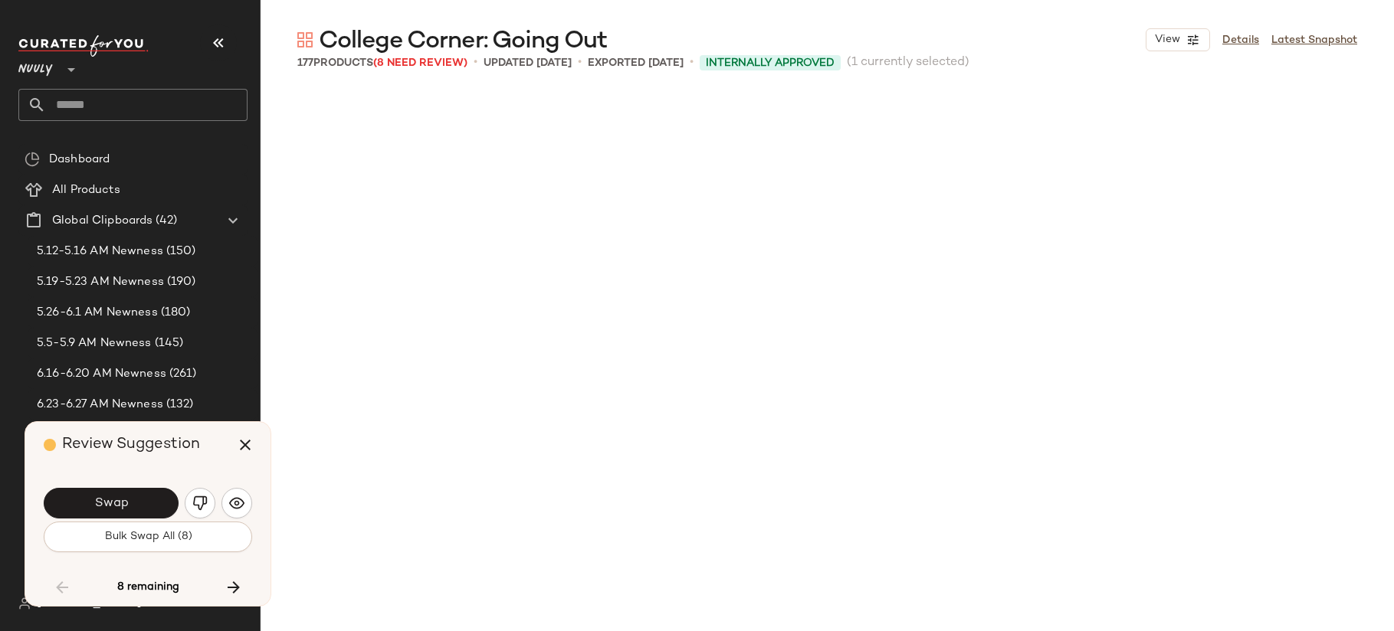
scroll to position [7689, 0]
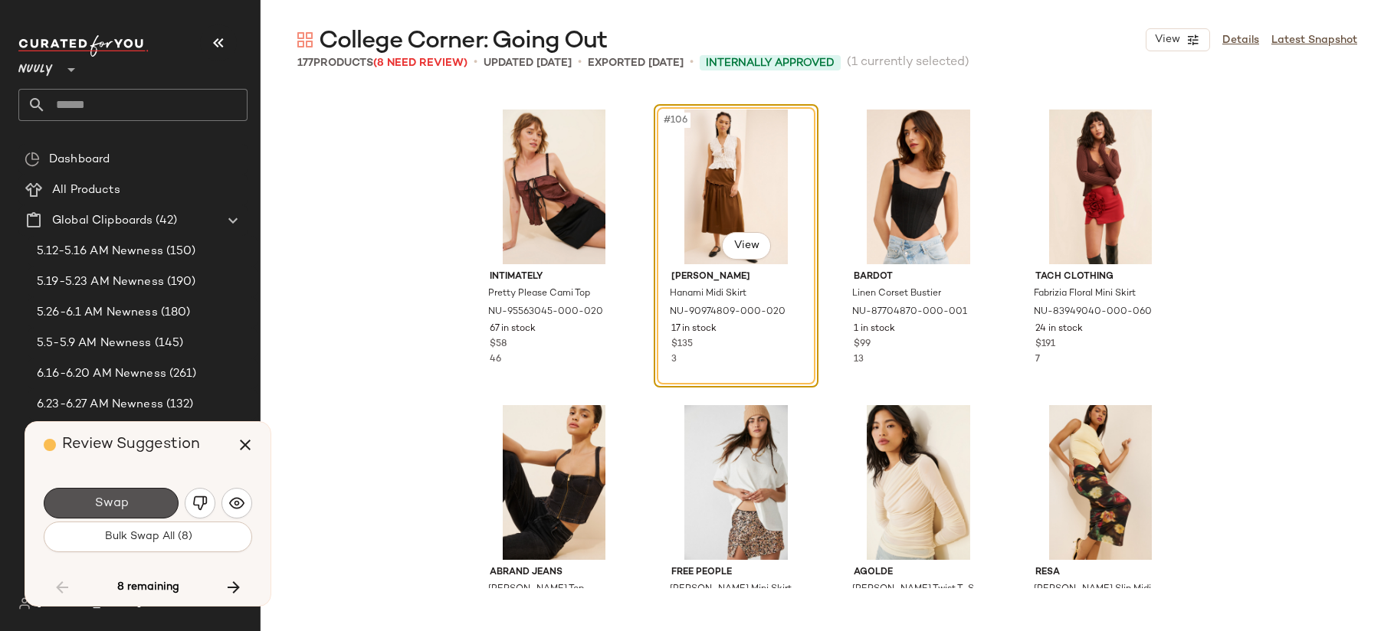
click at [119, 506] on span "Swap" at bounding box center [110, 503] width 34 height 15
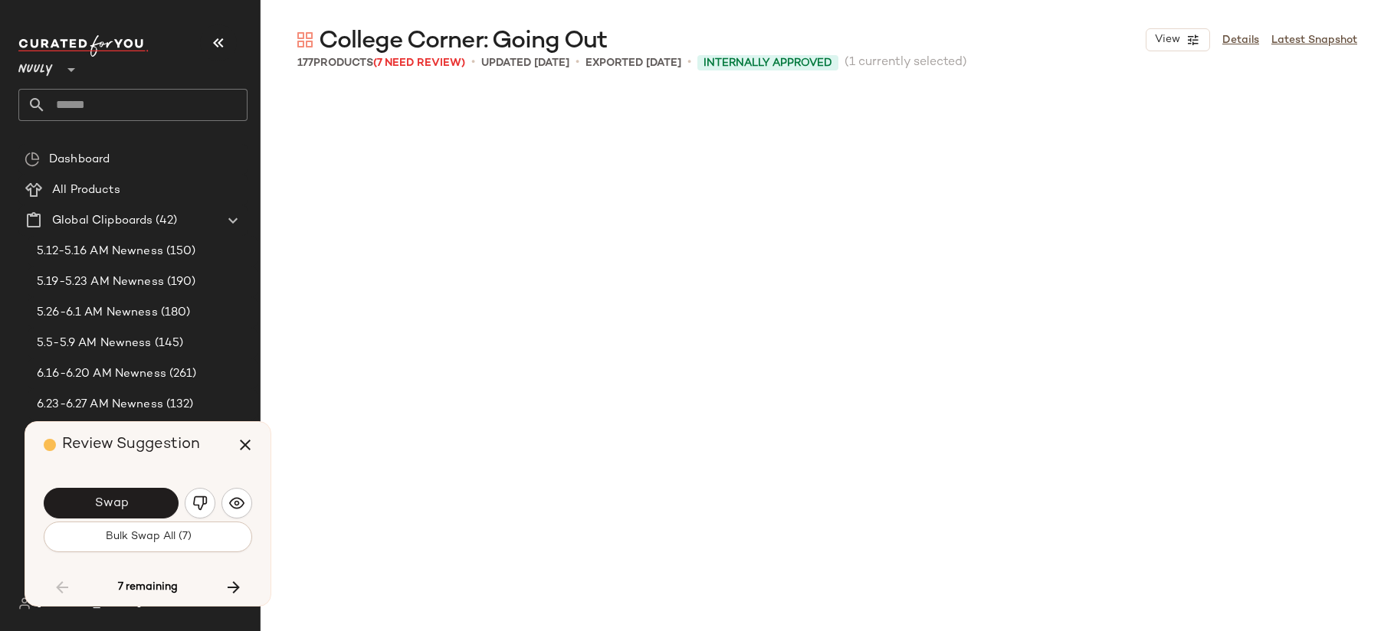
scroll to position [8577, 0]
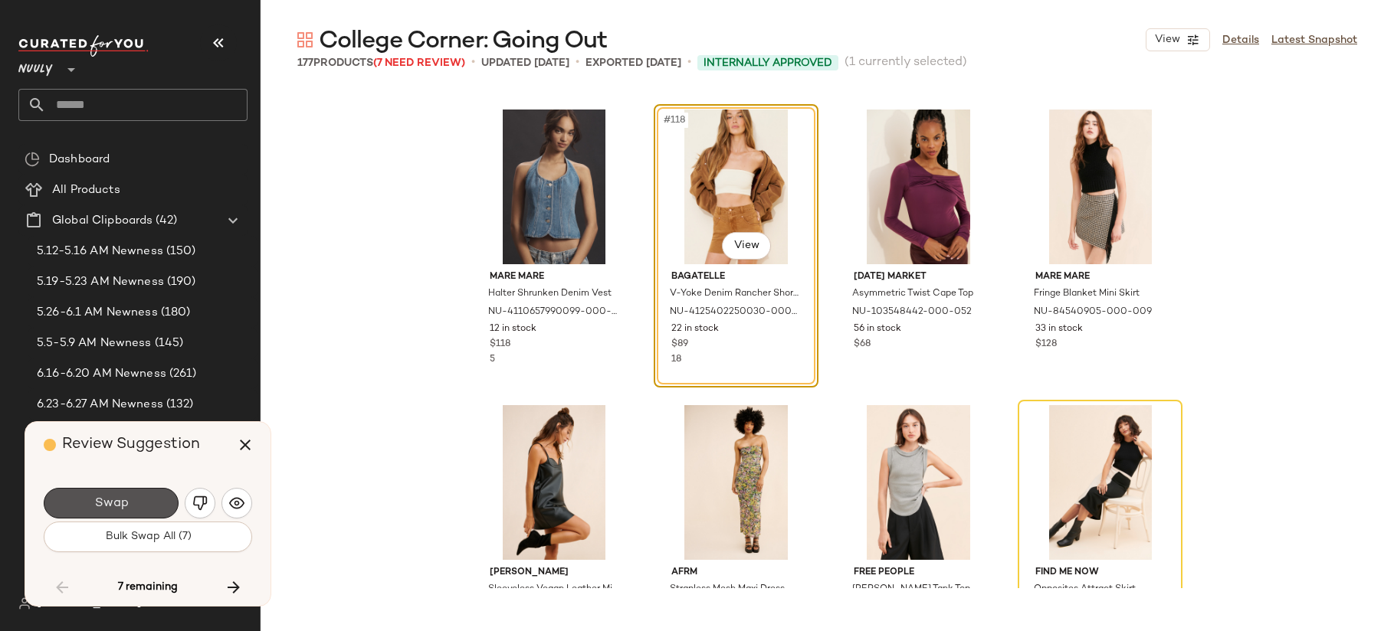
click at [118, 506] on span "Swap" at bounding box center [110, 503] width 34 height 15
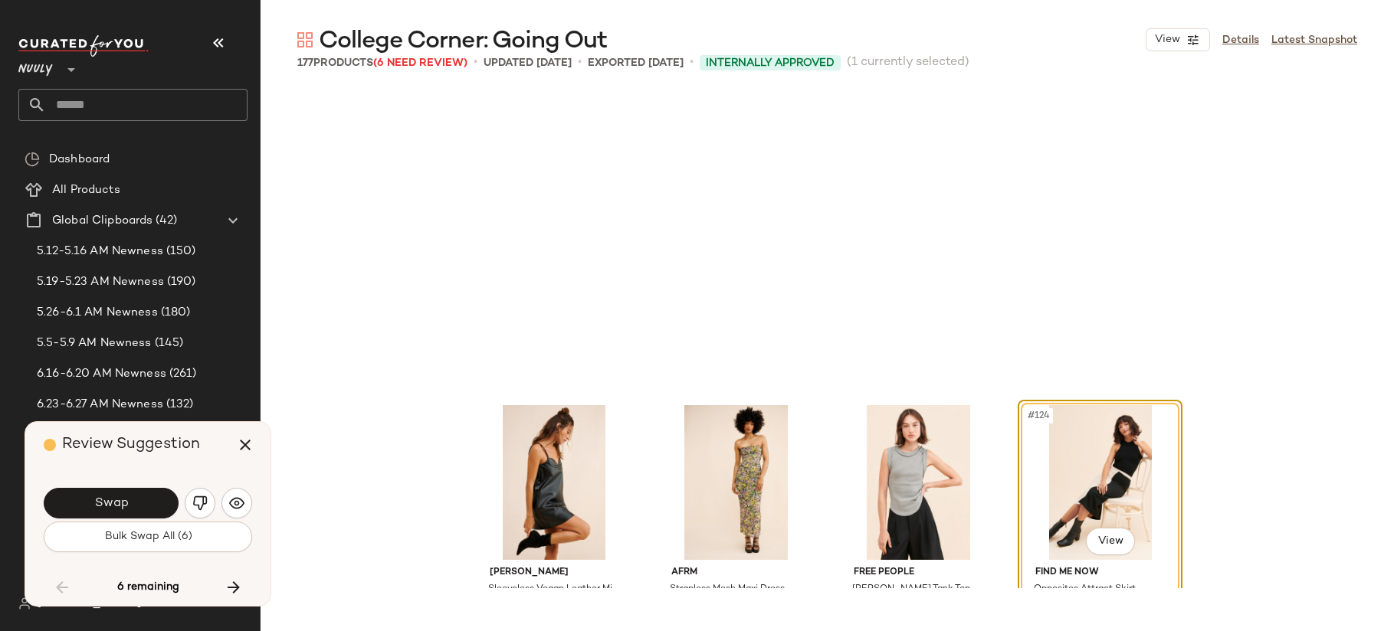
scroll to position [8872, 0]
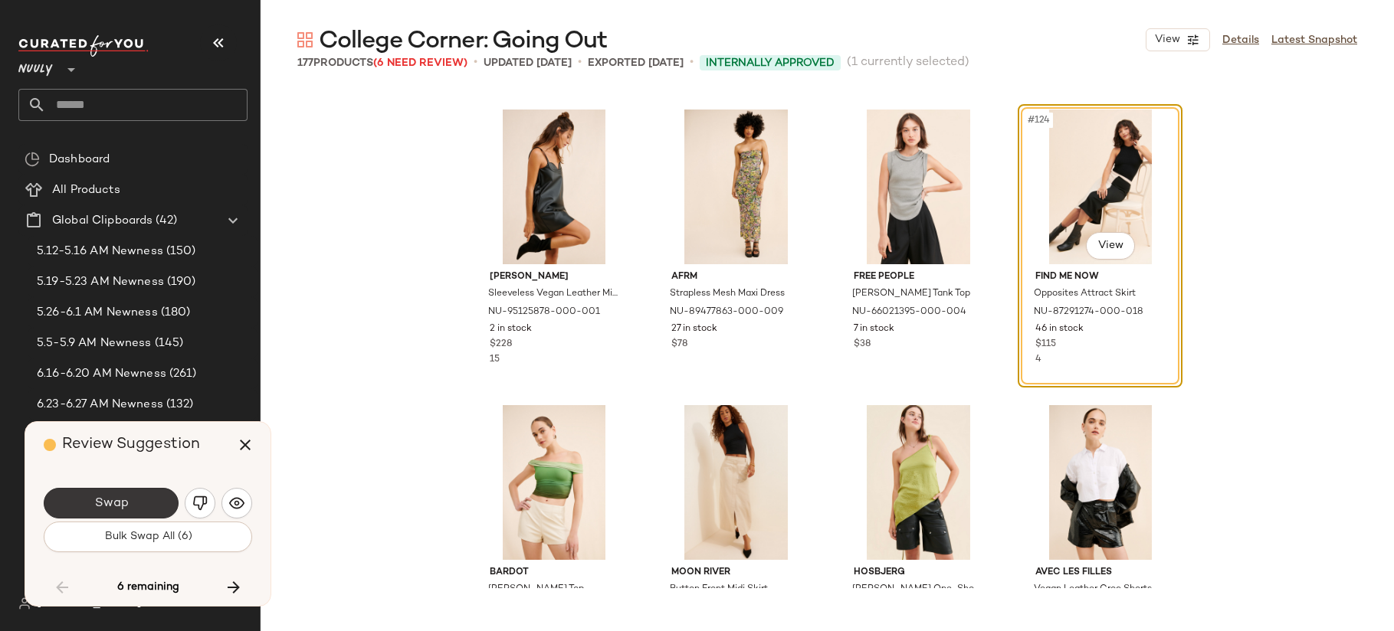
click at [120, 501] on span "Swap" at bounding box center [110, 503] width 34 height 15
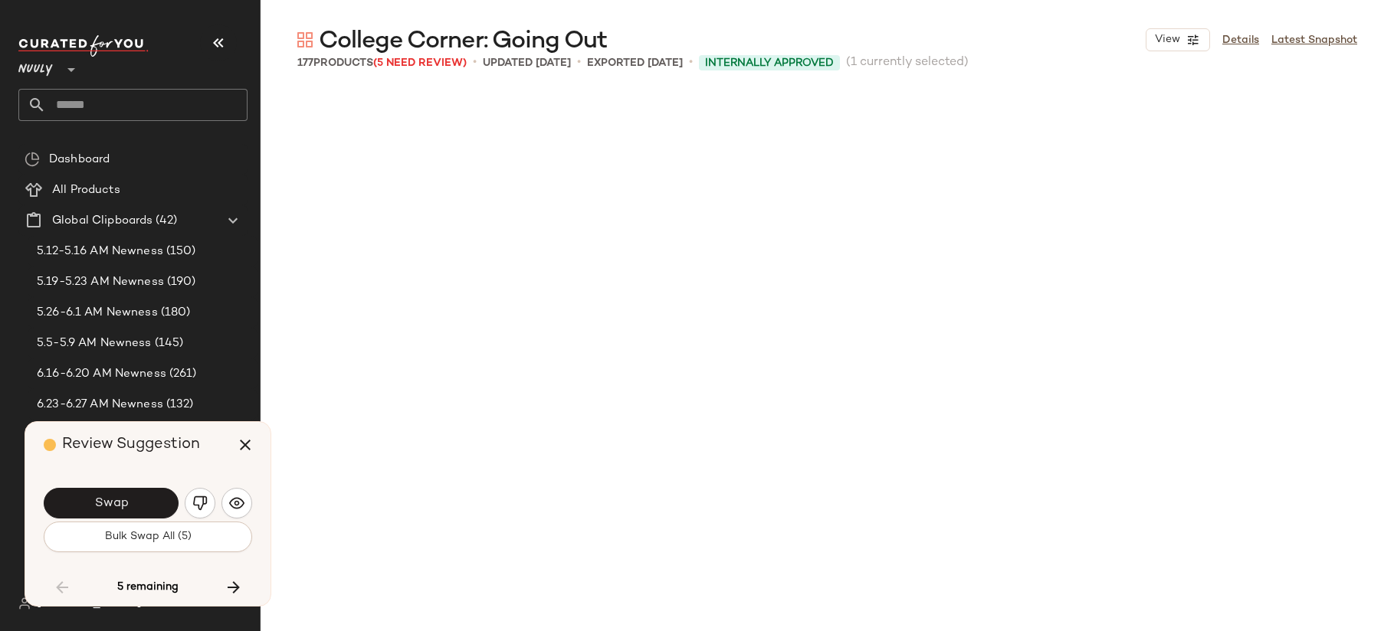
scroll to position [9464, 0]
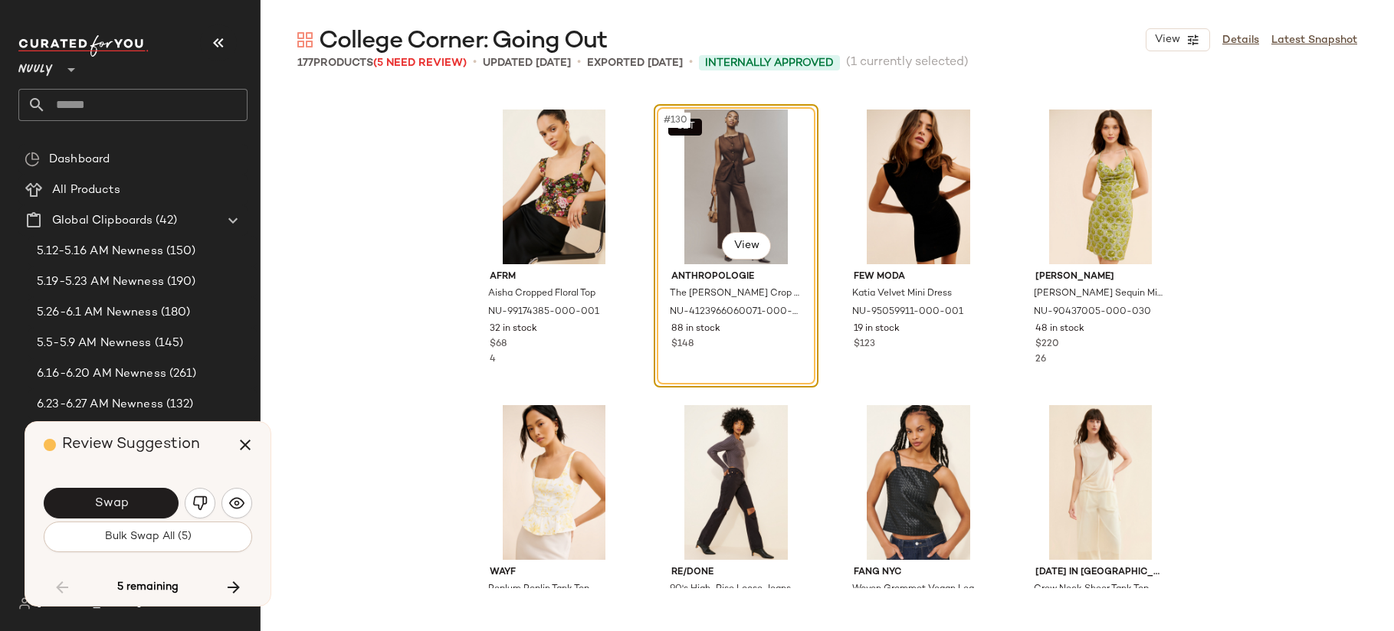
click at [120, 501] on span "Swap" at bounding box center [110, 503] width 34 height 15
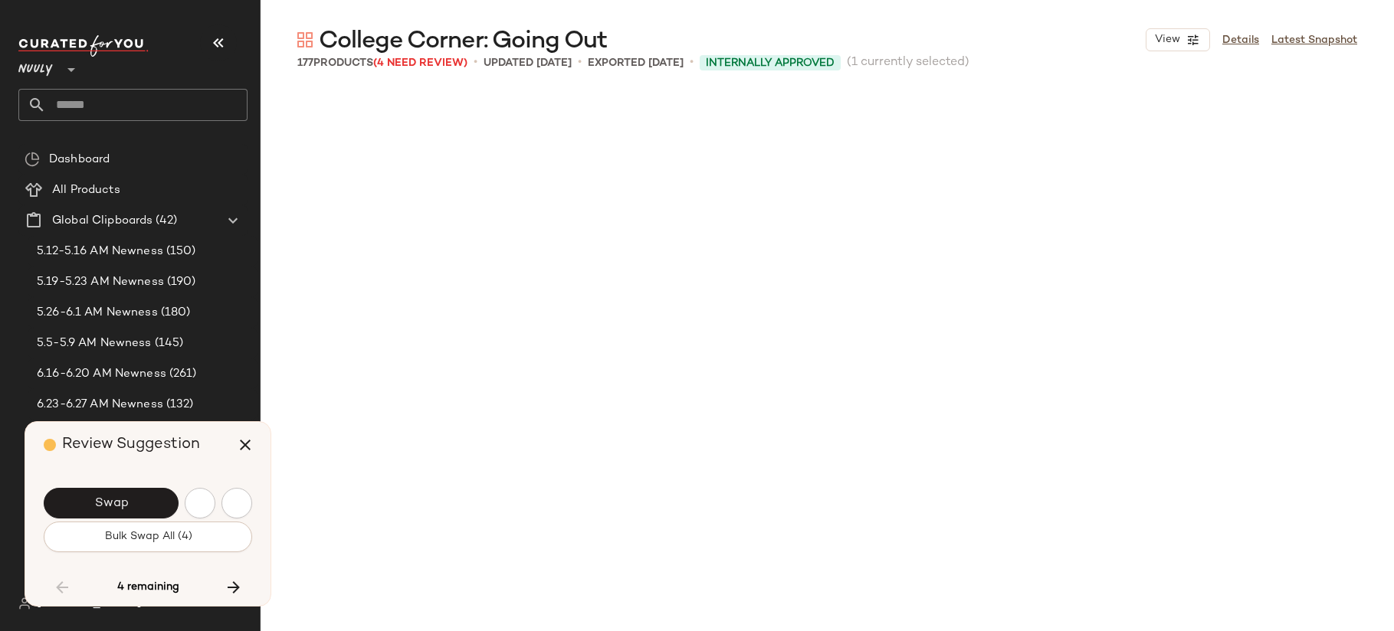
scroll to position [10055, 0]
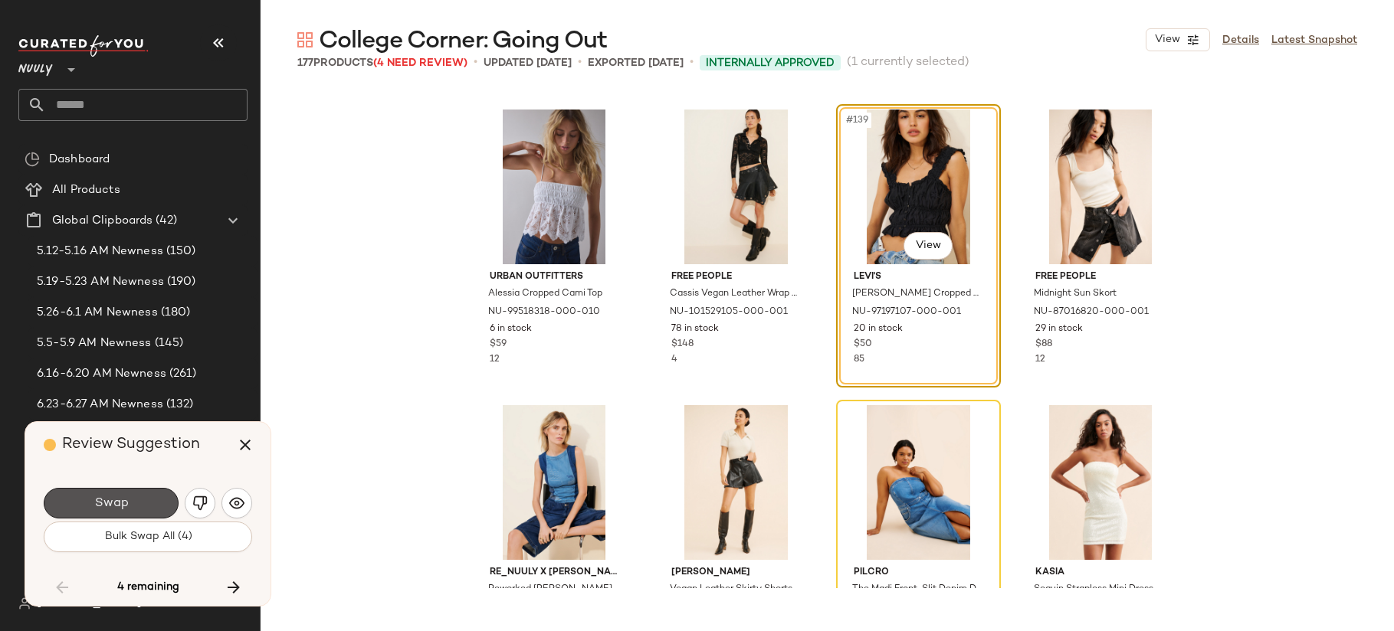
click at [120, 501] on span "Swap" at bounding box center [110, 503] width 34 height 15
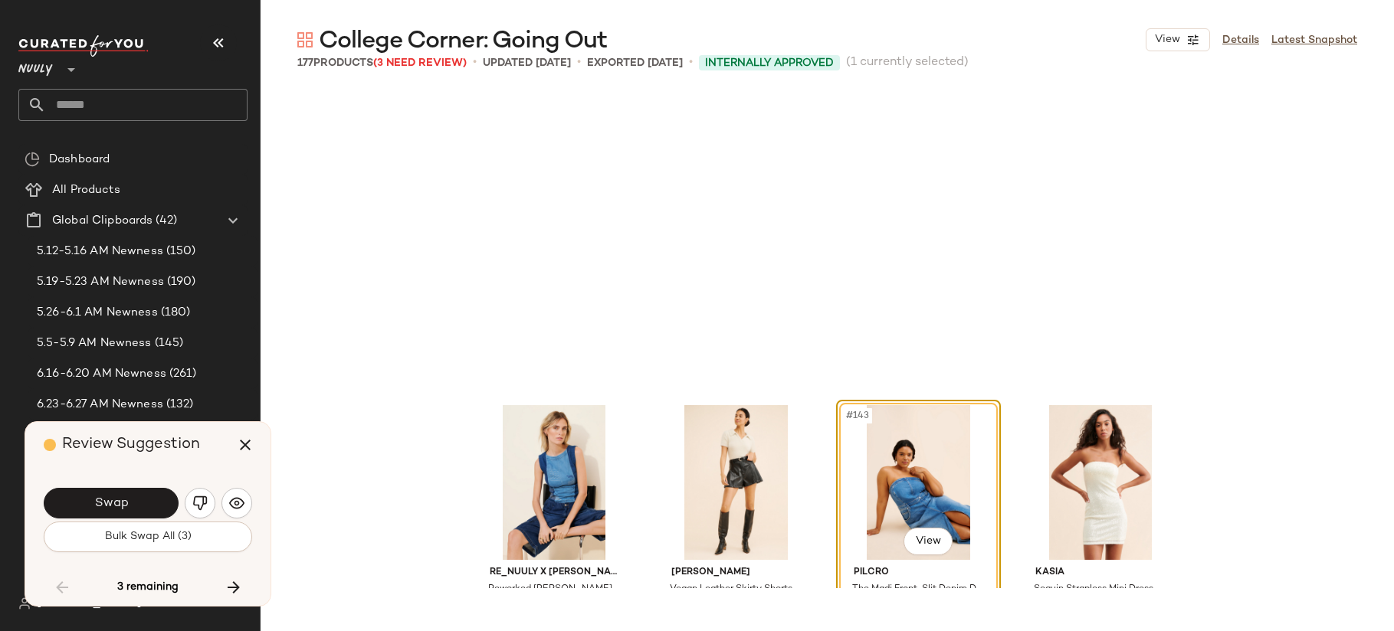
scroll to position [10351, 0]
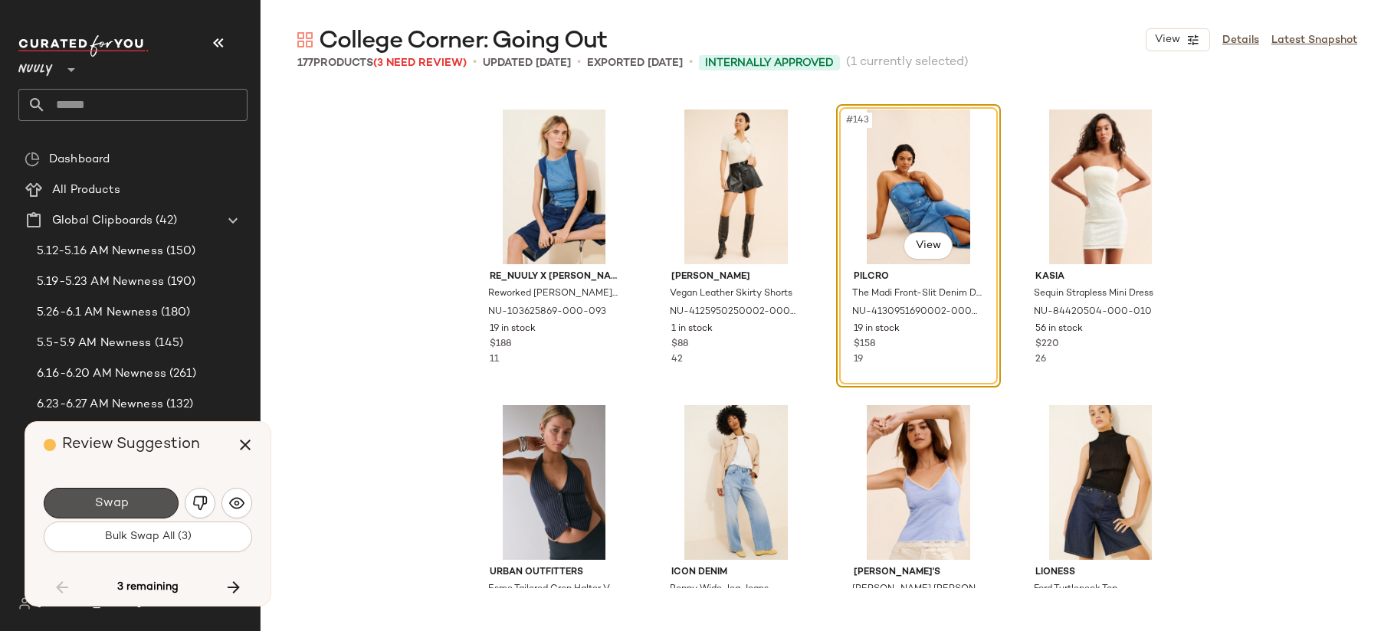
click at [120, 501] on span "Swap" at bounding box center [110, 503] width 34 height 15
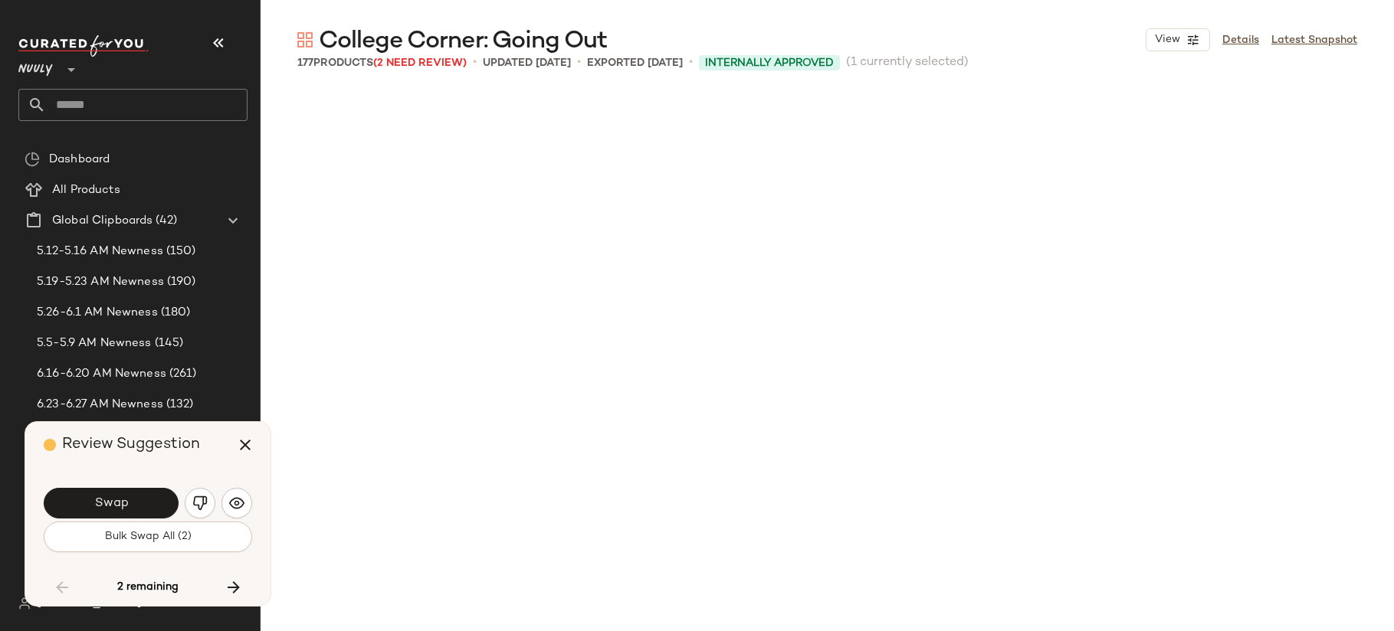
scroll to position [11238, 0]
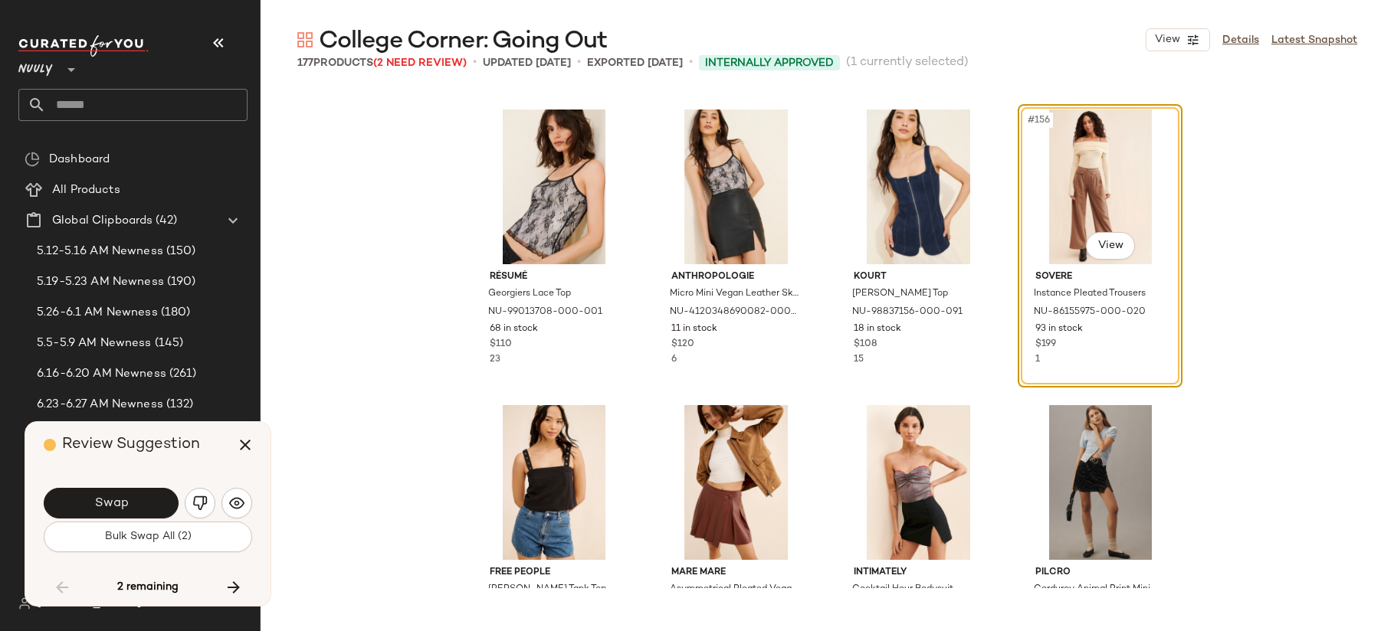
click at [120, 501] on span "Swap" at bounding box center [110, 503] width 34 height 15
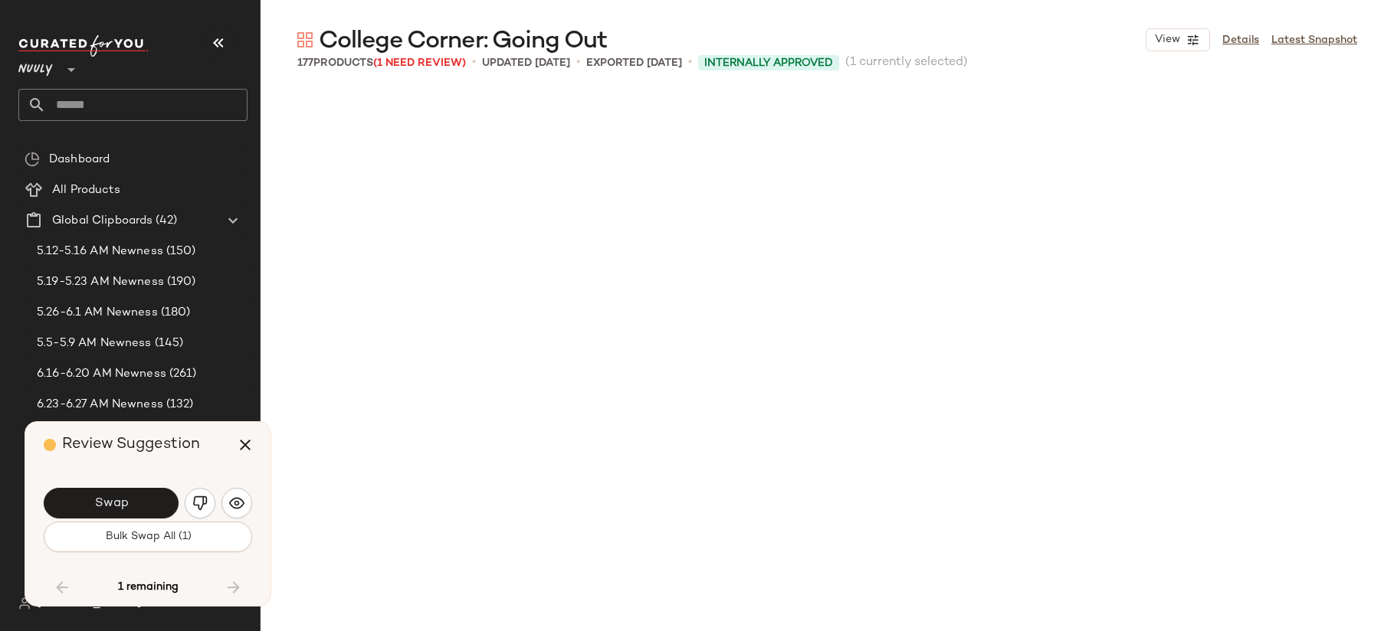
scroll to position [12126, 0]
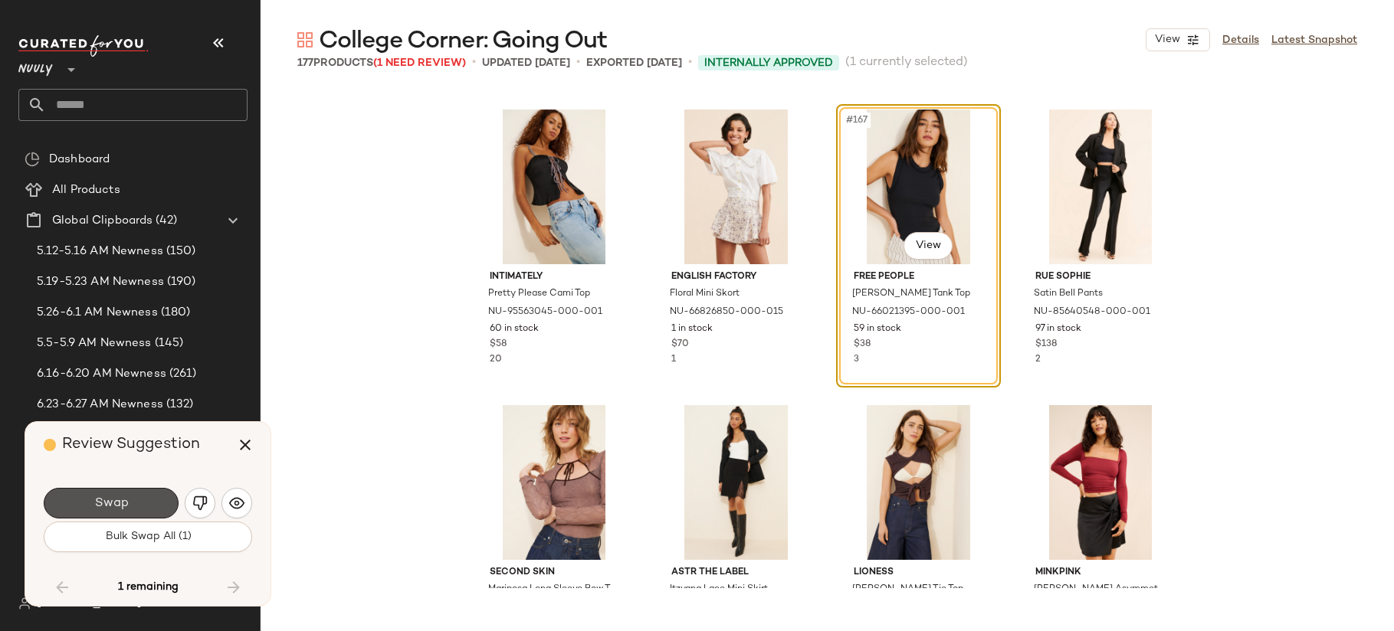
click at [120, 501] on span "Swap" at bounding box center [110, 503] width 34 height 15
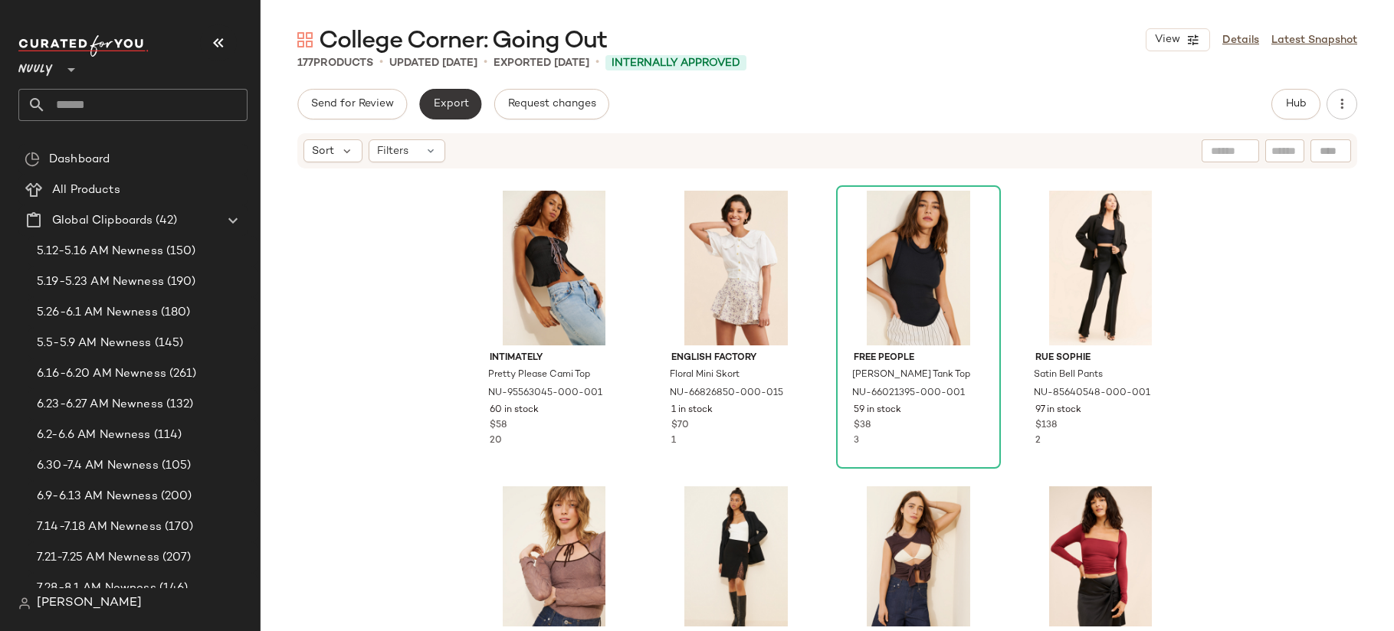
click at [429, 105] on button "Export" at bounding box center [450, 104] width 62 height 31
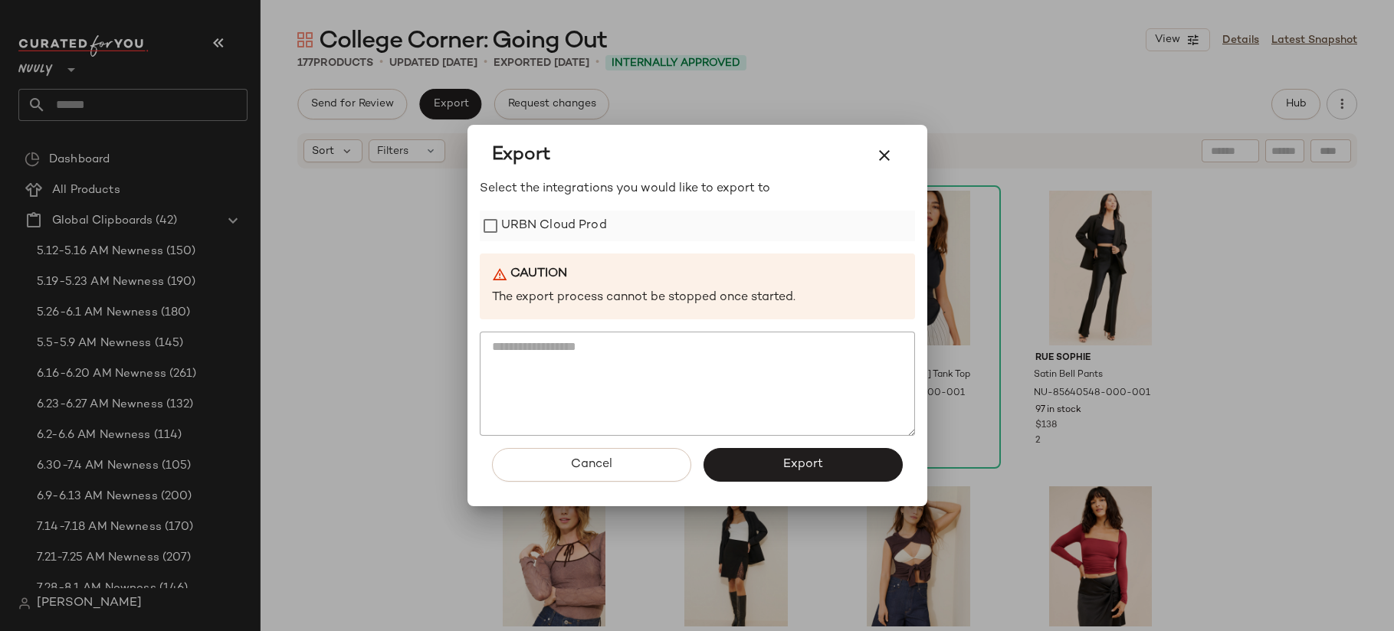
click at [552, 221] on label "URBN Cloud Prod" at bounding box center [554, 226] width 106 height 31
click at [804, 469] on span "Export" at bounding box center [802, 464] width 41 height 15
